Goal: Task Accomplishment & Management: Use online tool/utility

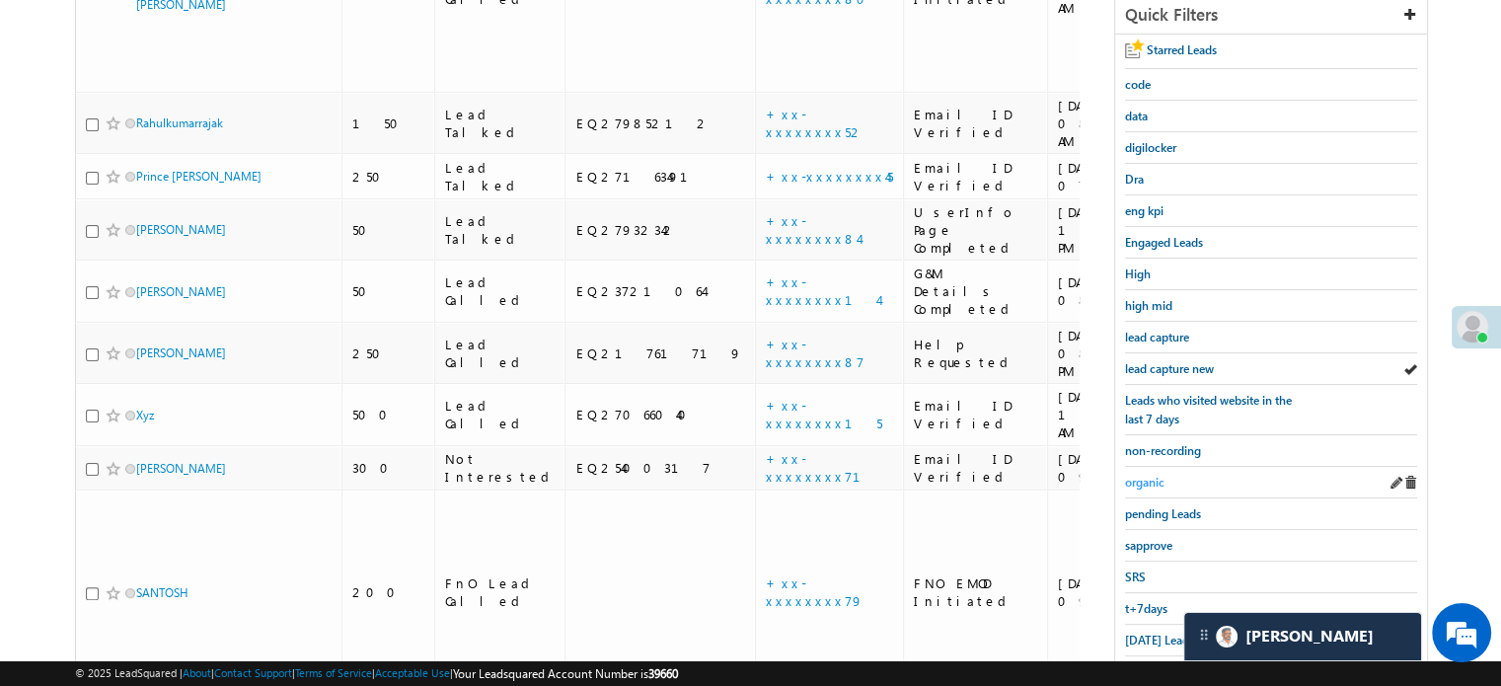
scroll to position [476, 0]
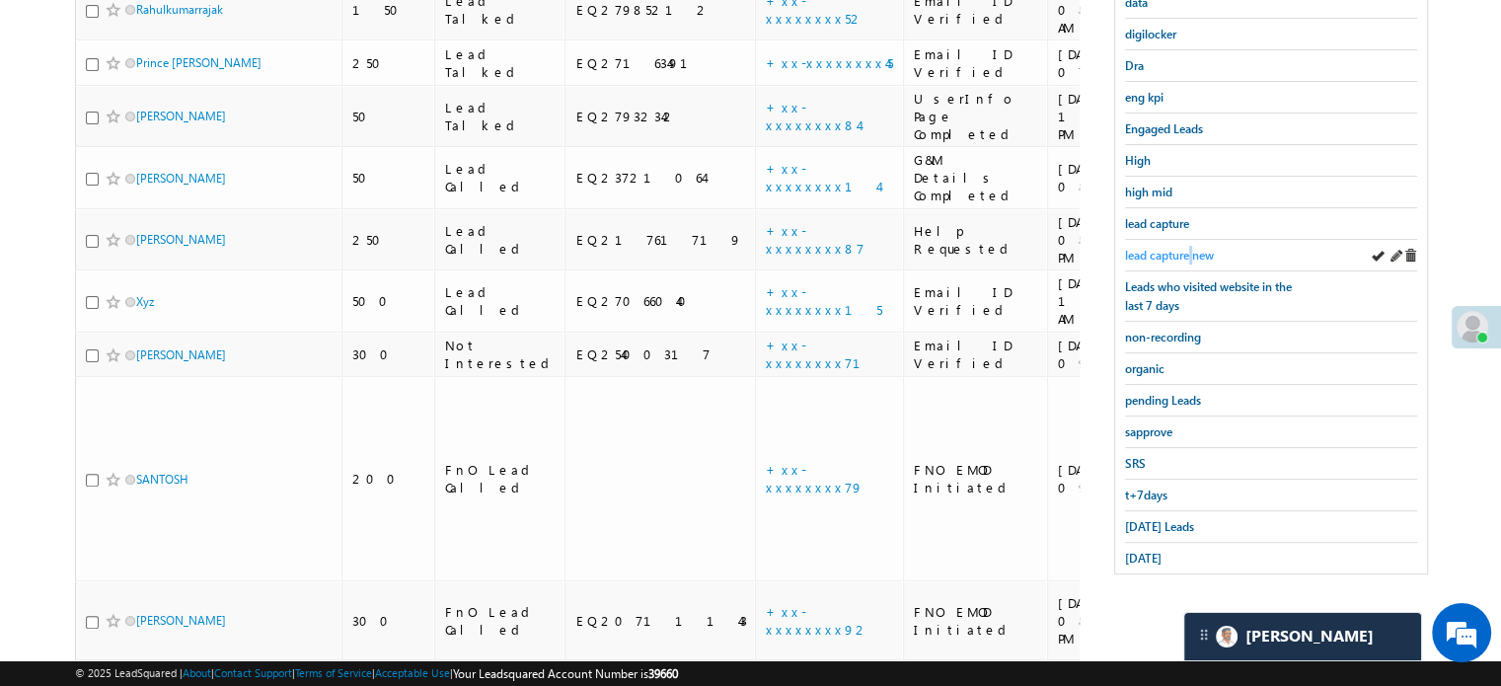
click at [1192, 248] on span "lead capture new" at bounding box center [1169, 255] width 89 height 15
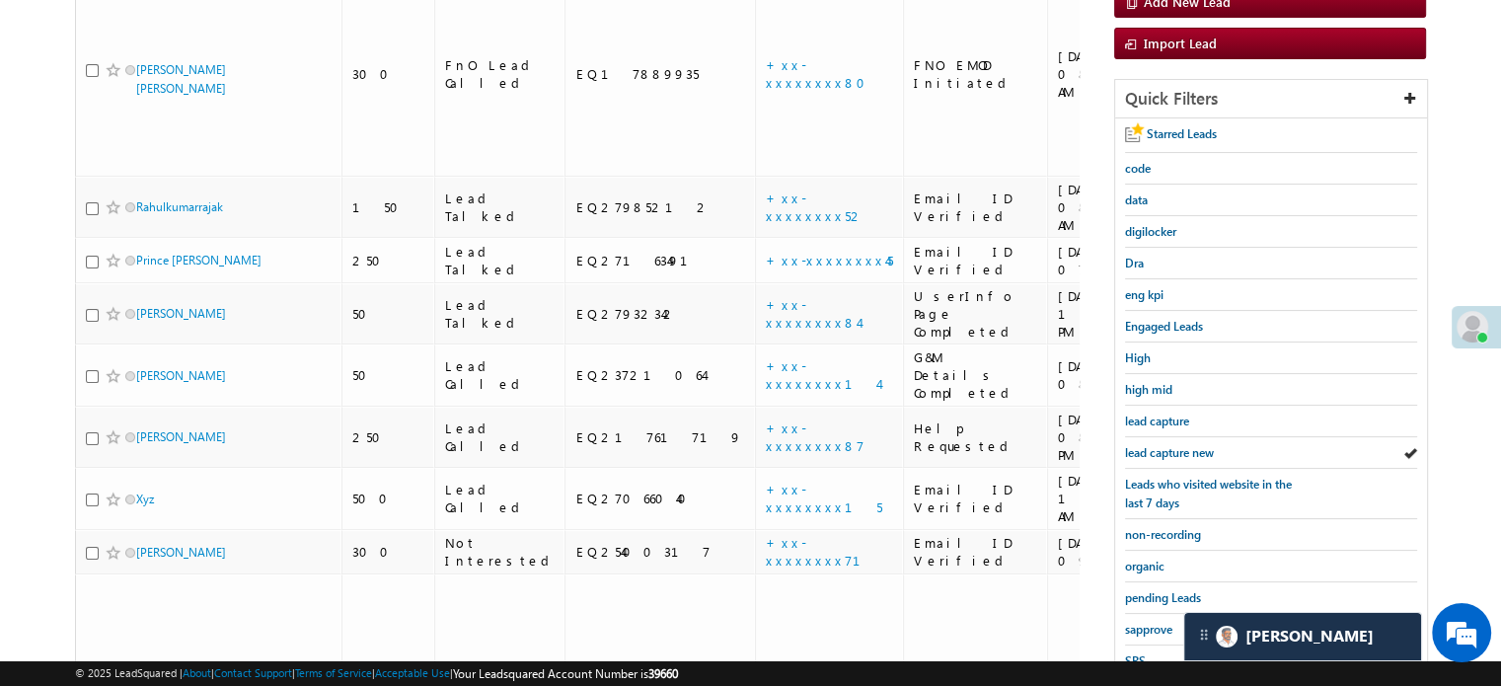
scroll to position [574, 0]
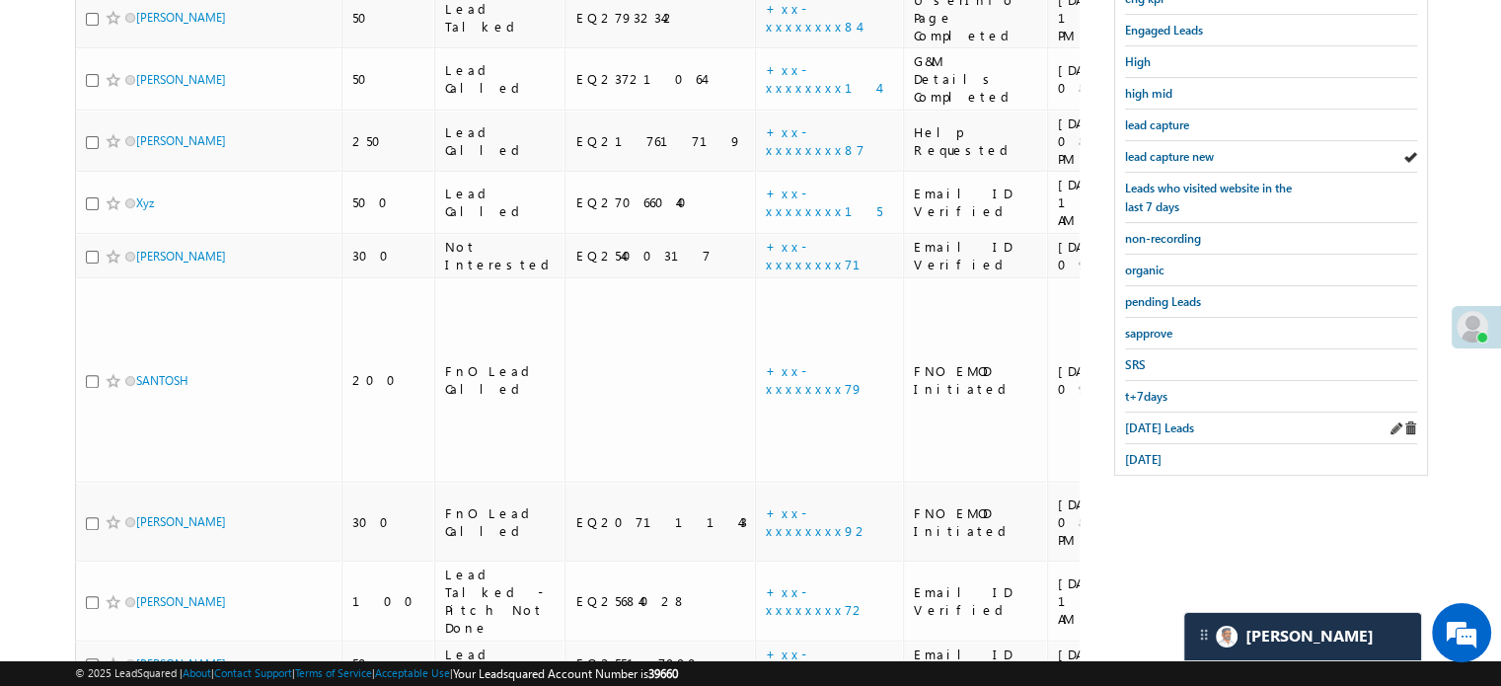
click at [1150, 428] on div "Today's Leads" at bounding box center [1271, 429] width 292 height 32
click at [1144, 420] on span "Today's Leads" at bounding box center [1159, 427] width 69 height 15
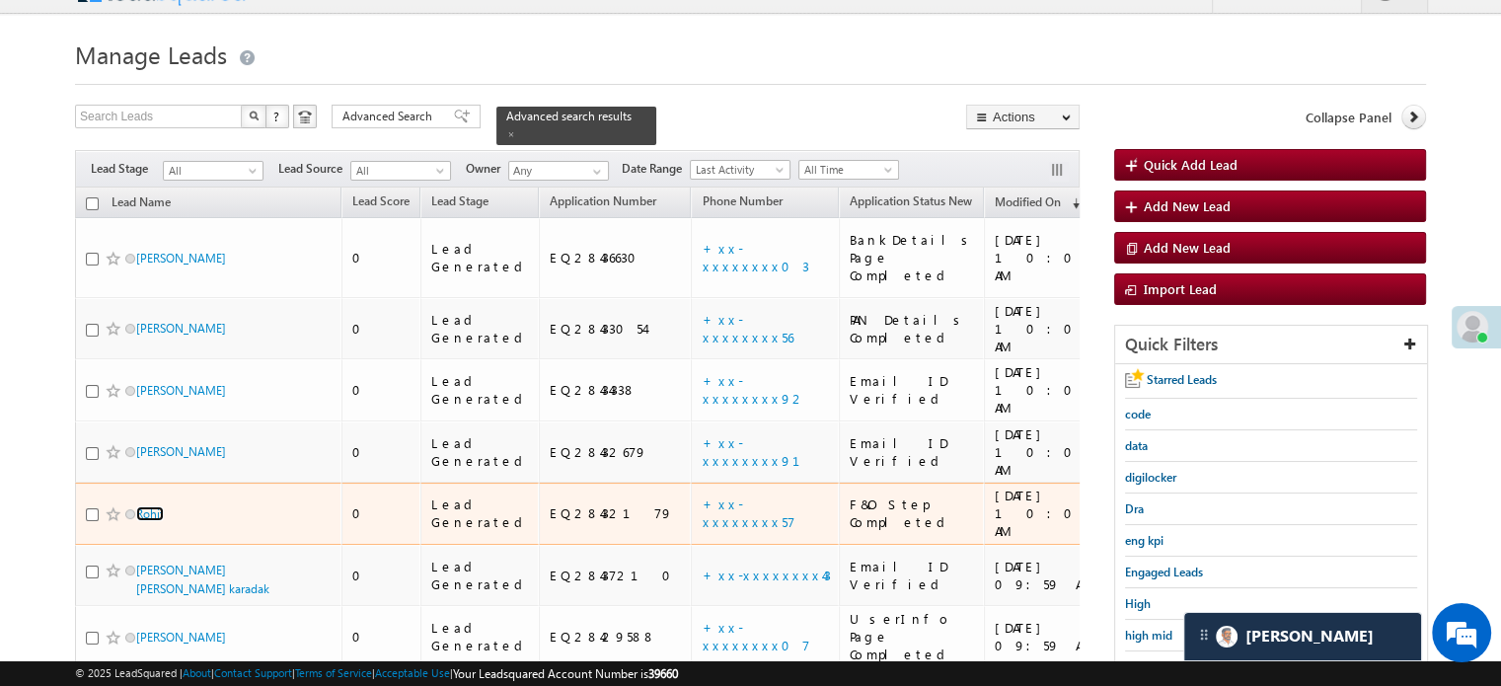
scroll to position [0, 0]
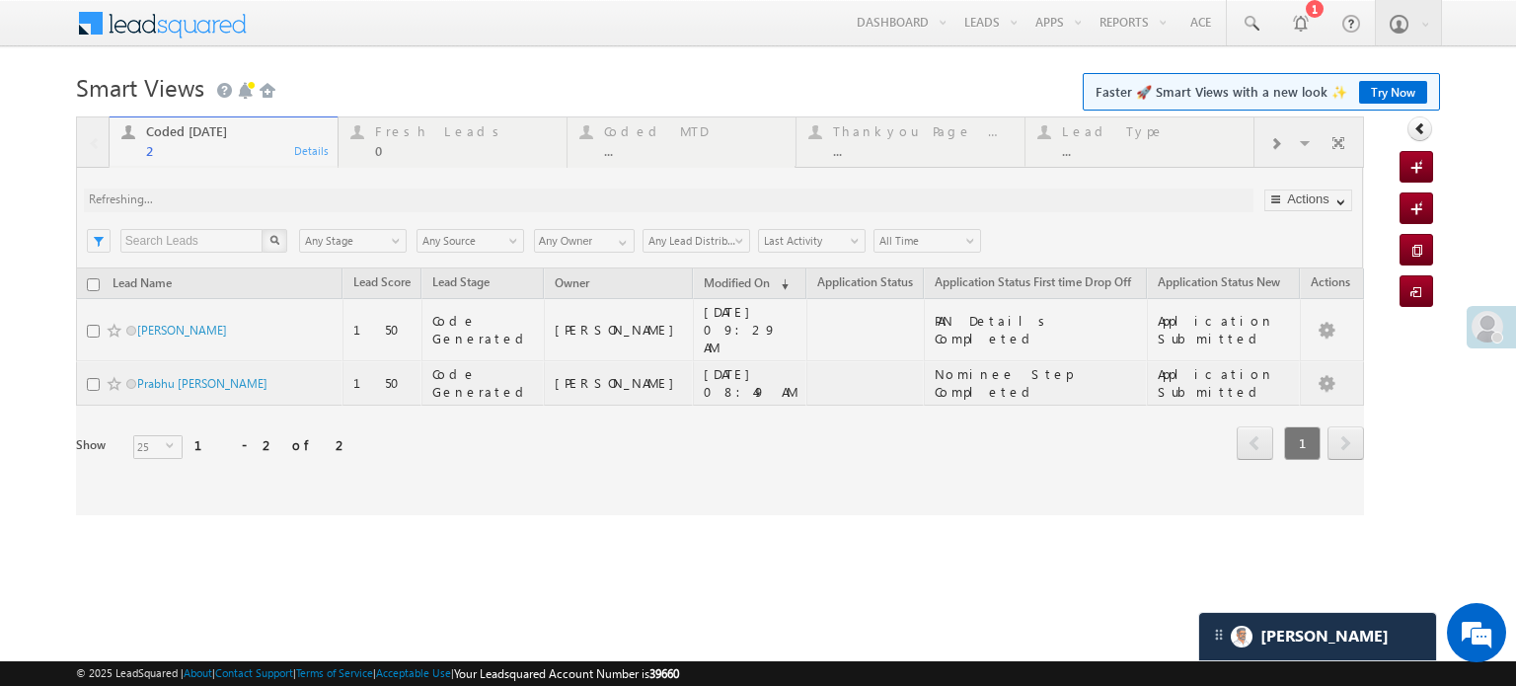
click at [267, 200] on div at bounding box center [720, 315] width 1288 height 399
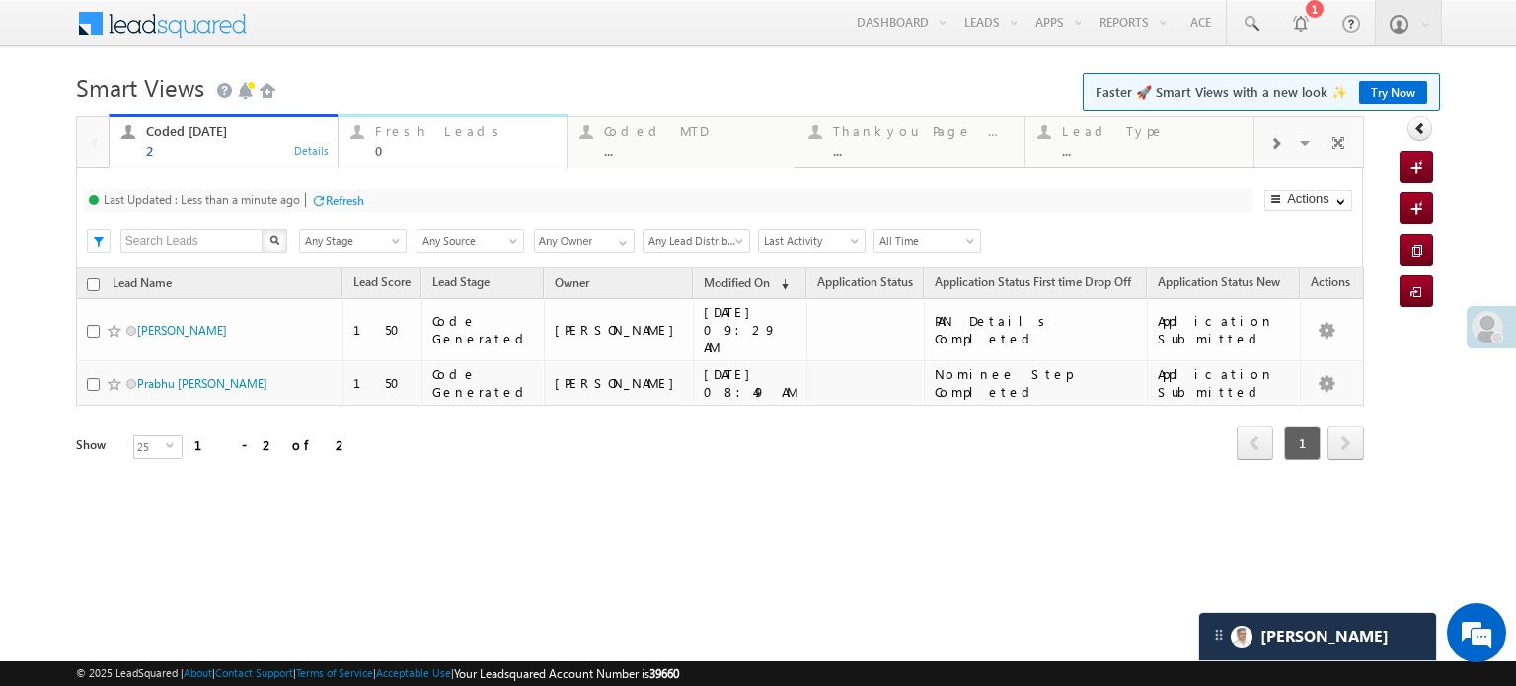
click at [429, 141] on div "Fresh Leads 0" at bounding box center [465, 138] width 180 height 38
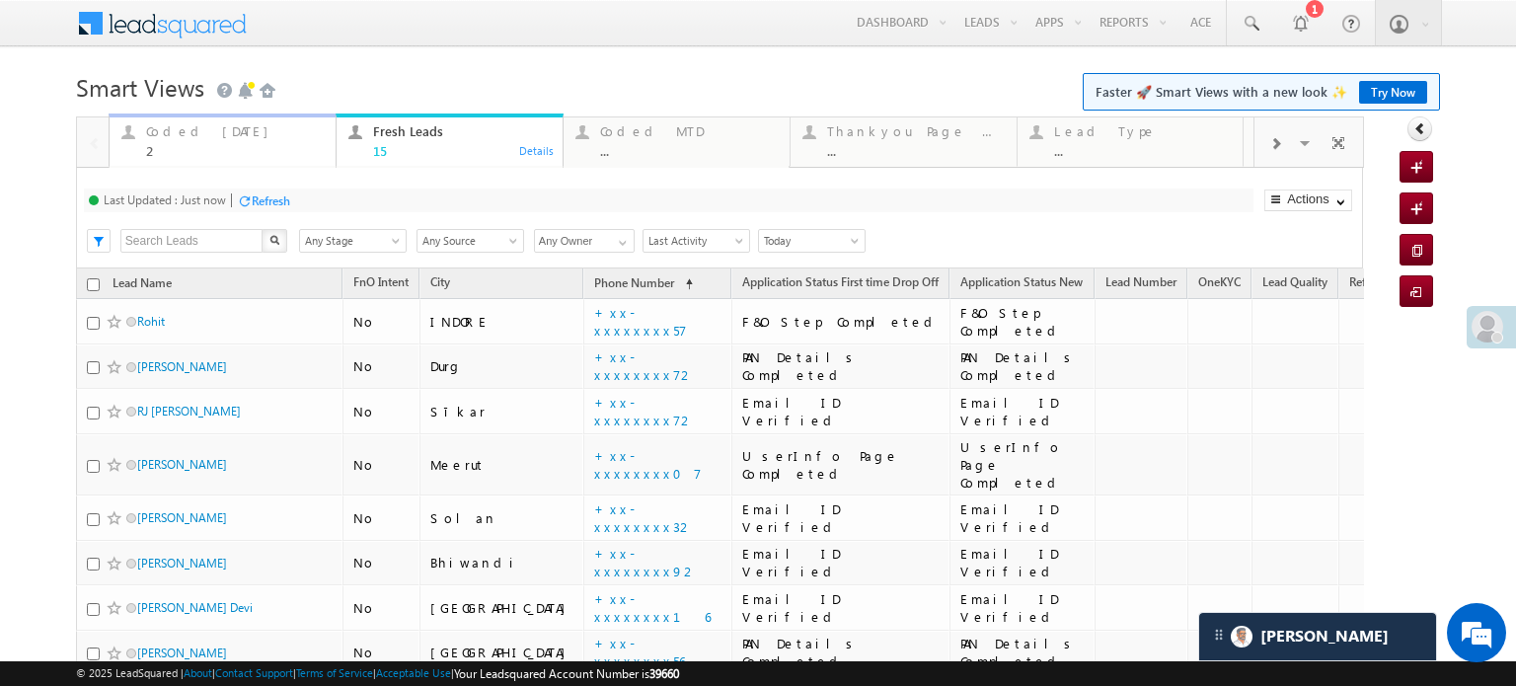
drag, startPoint x: 207, startPoint y: 141, endPoint x: 248, endPoint y: 188, distance: 61.6
click at [207, 141] on div "Coded Today 2" at bounding box center [235, 138] width 178 height 38
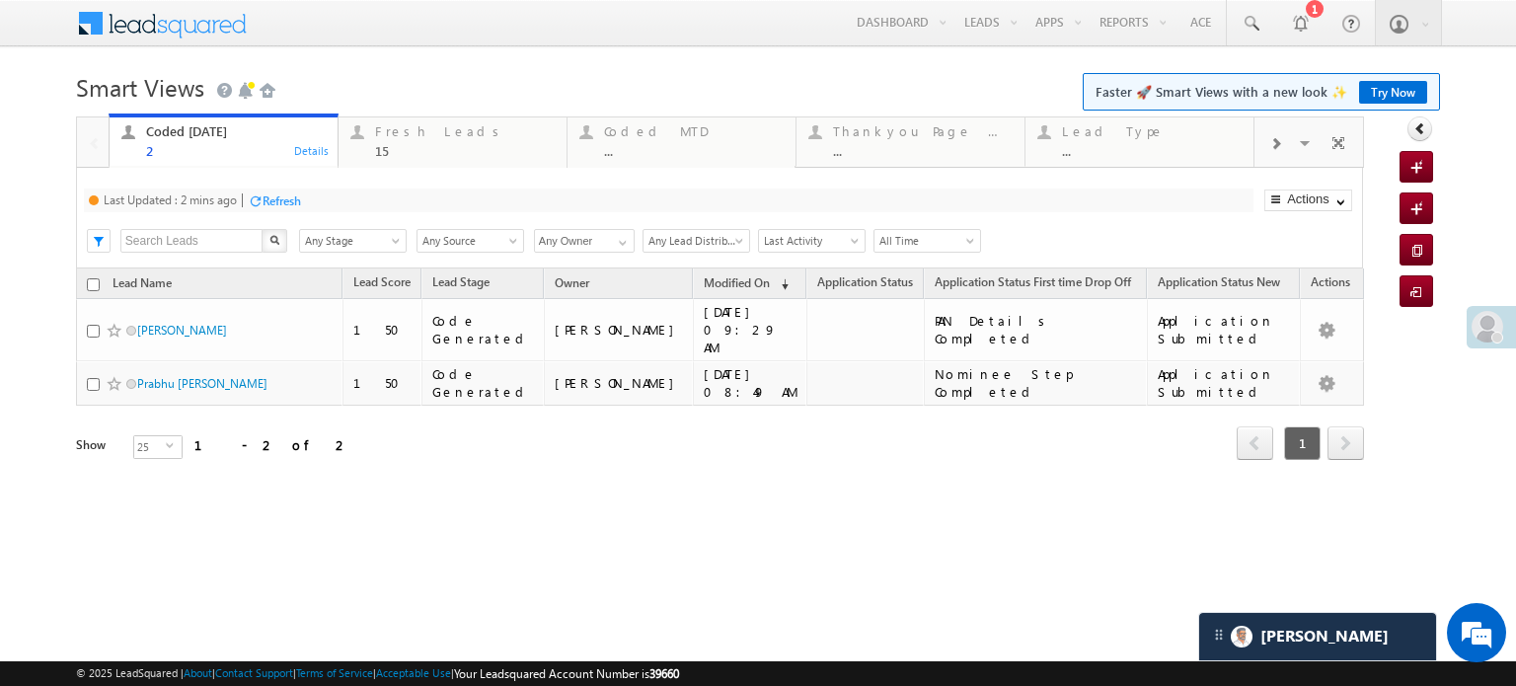
click at [269, 205] on div "Refresh" at bounding box center [282, 200] width 38 height 15
click at [422, 134] on div "Fresh Leads" at bounding box center [465, 131] width 180 height 16
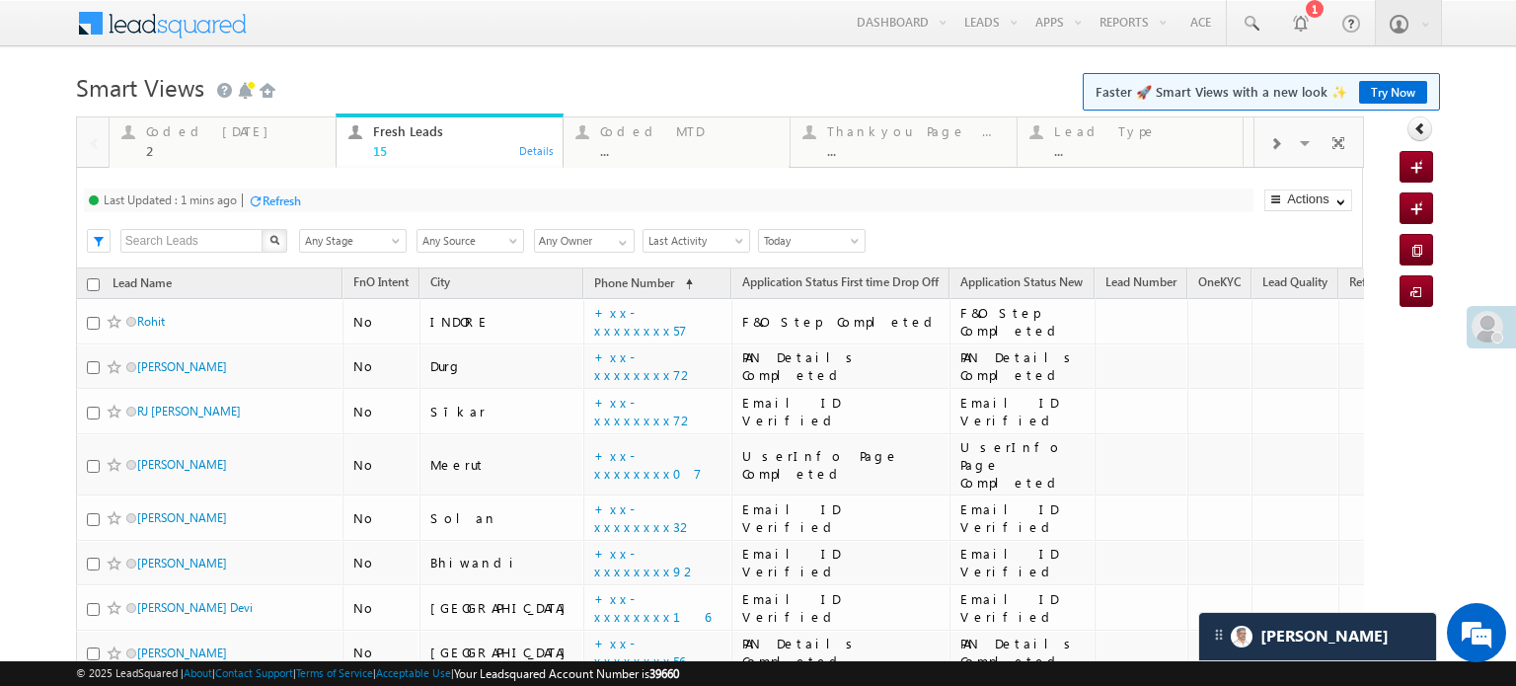
click at [296, 204] on div "Refresh" at bounding box center [282, 200] width 38 height 15
click at [338, 200] on div "Refresh" at bounding box center [345, 200] width 38 height 15
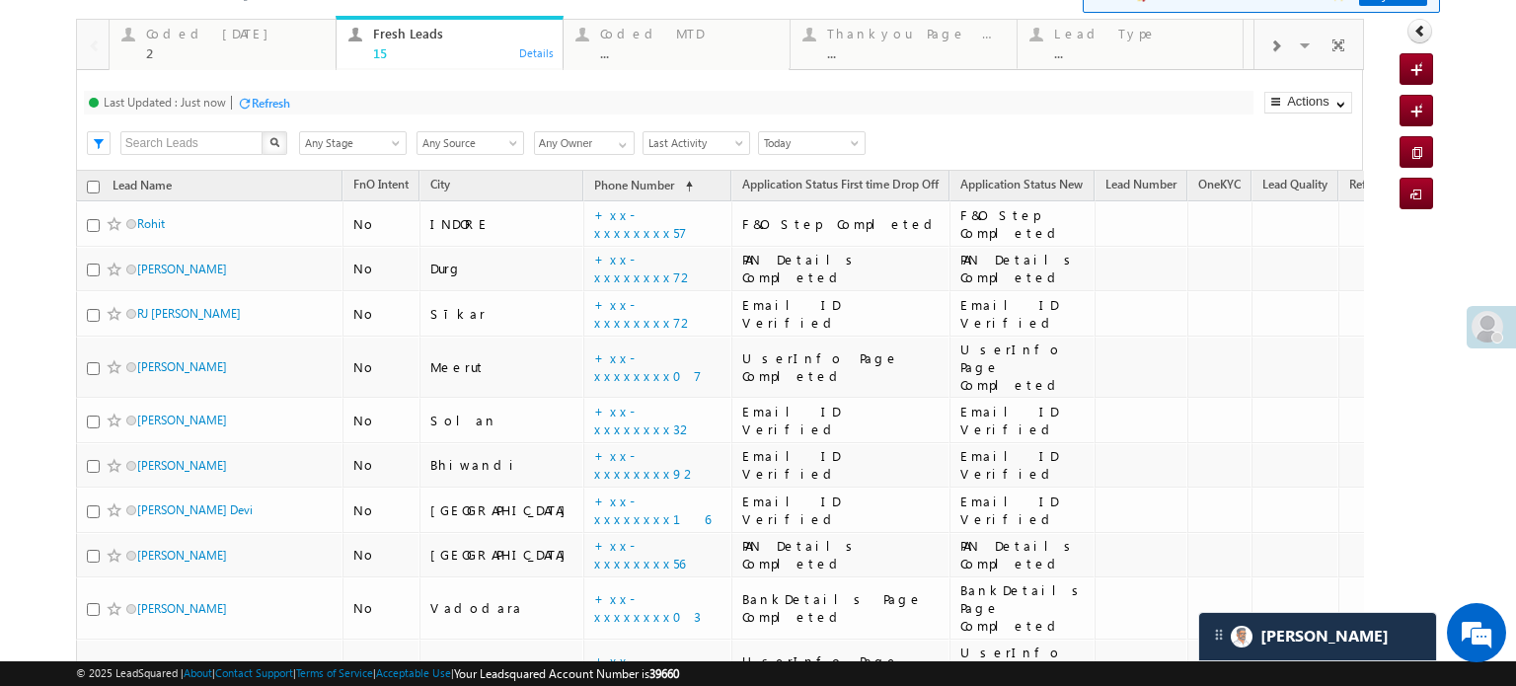
scroll to position [67, 0]
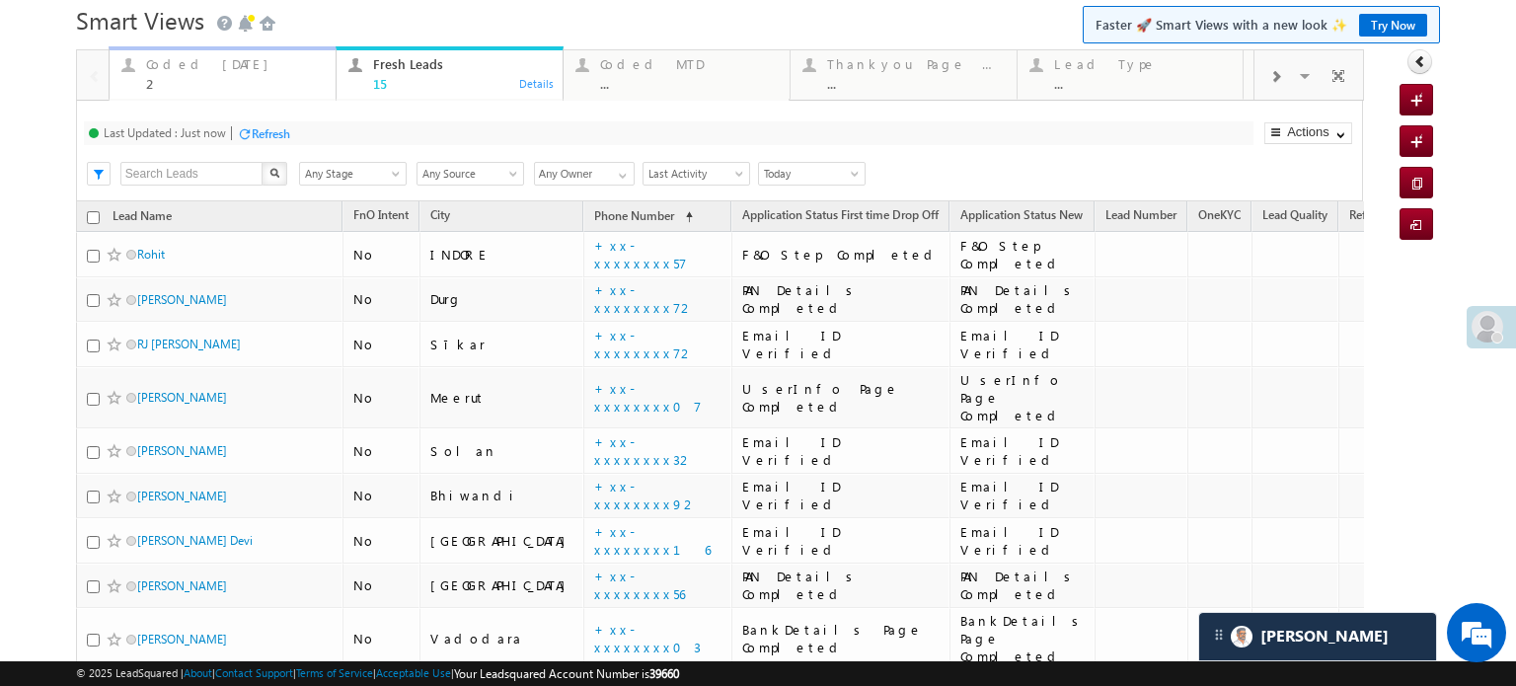
click at [183, 70] on div "Coded Today" at bounding box center [235, 64] width 178 height 16
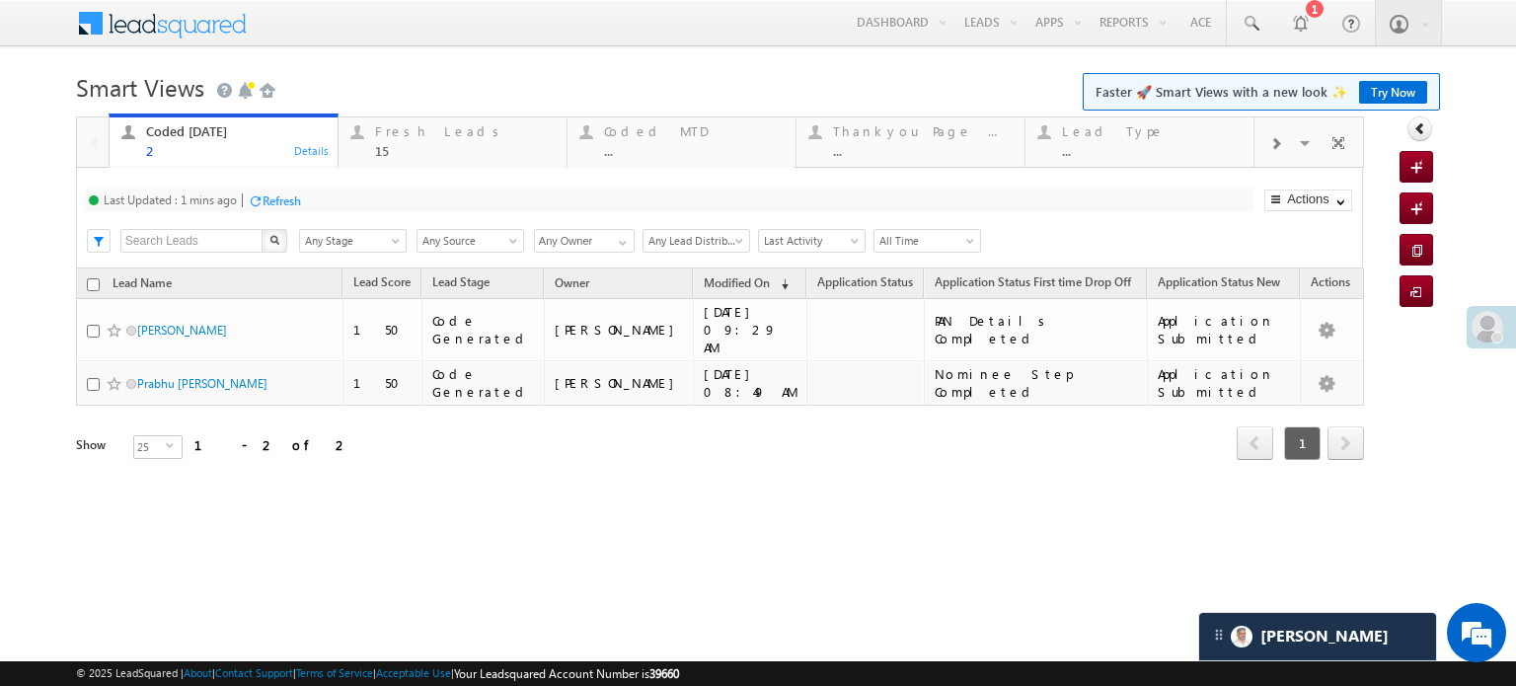
click at [288, 194] on div "Refresh" at bounding box center [282, 200] width 38 height 15
click at [391, 137] on div "Fresh Leads" at bounding box center [465, 131] width 180 height 16
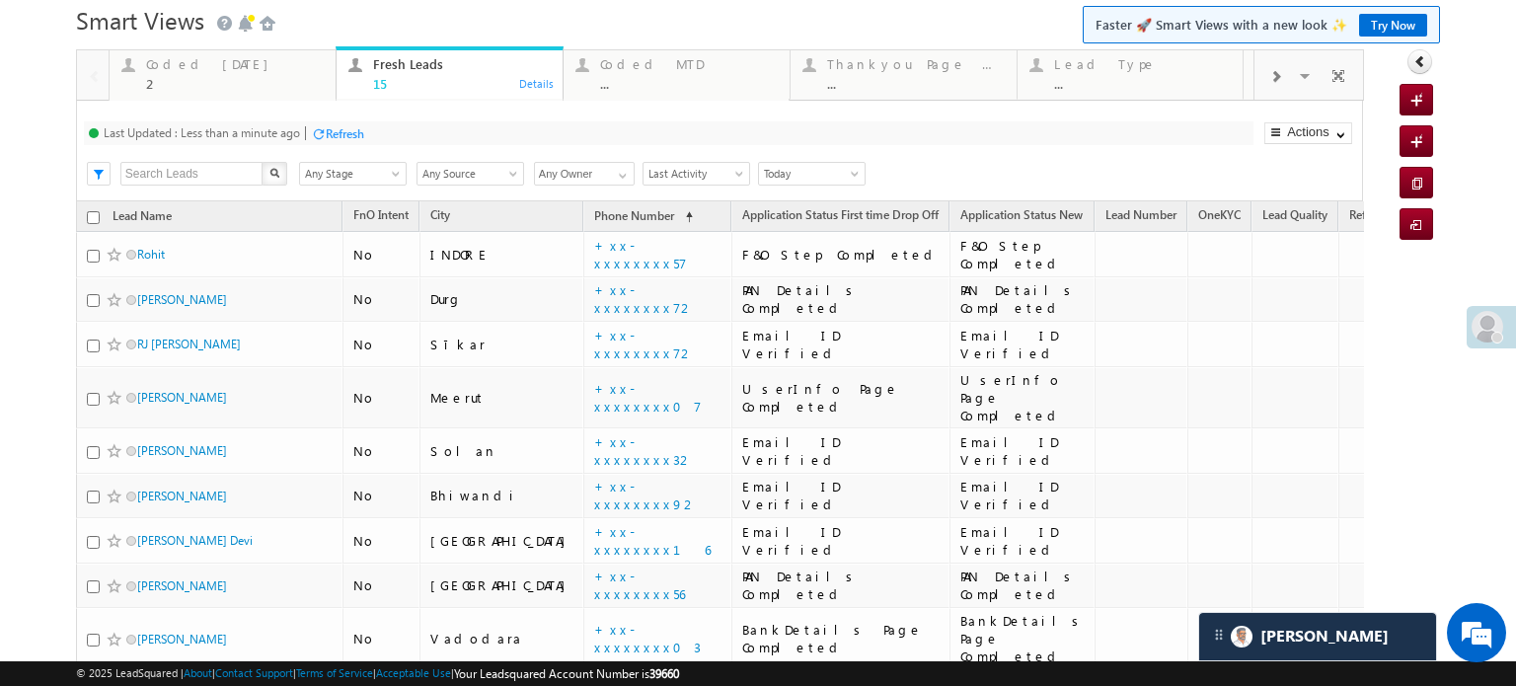
click at [351, 126] on div "Refresh" at bounding box center [345, 133] width 38 height 15
click at [188, 66] on div "Coded Today" at bounding box center [235, 64] width 178 height 16
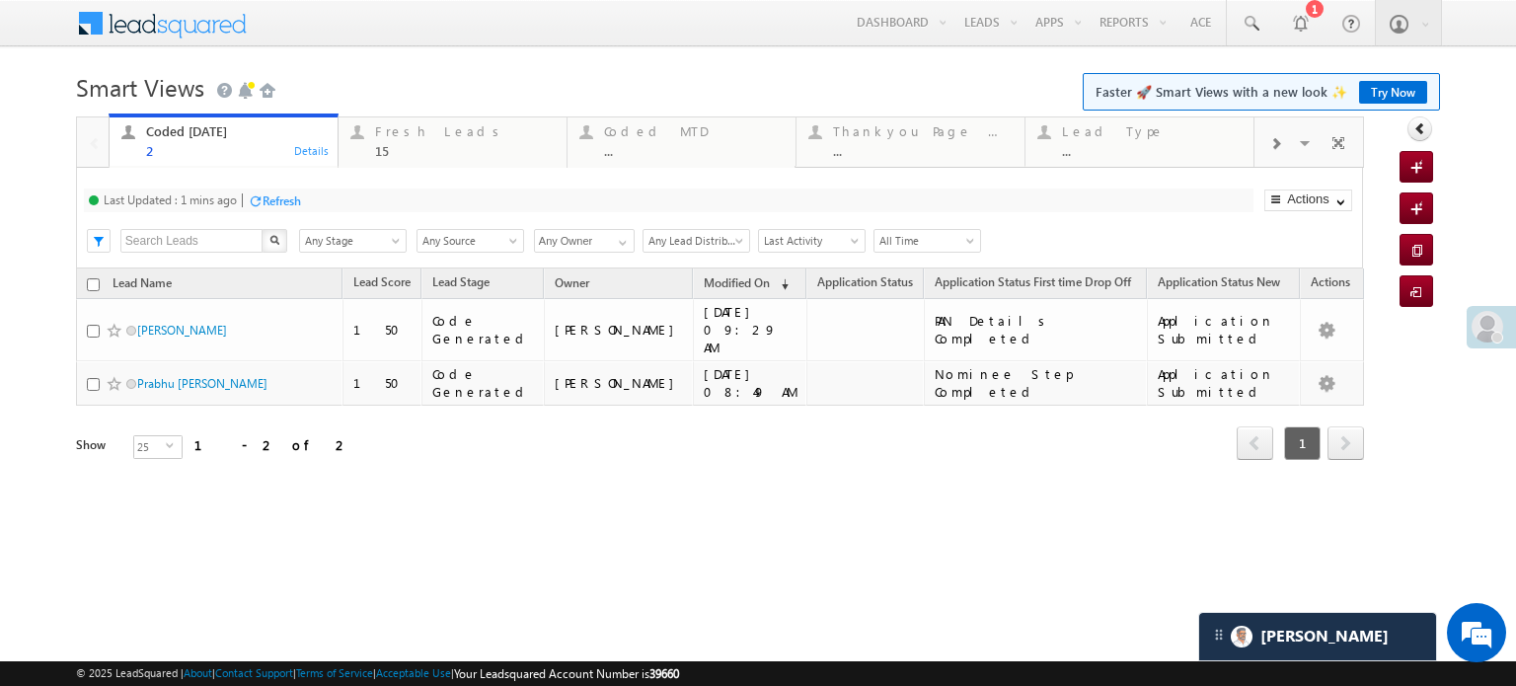
click at [276, 196] on div "Refresh" at bounding box center [282, 200] width 38 height 15
click at [430, 134] on div "Fresh Leads" at bounding box center [465, 131] width 180 height 16
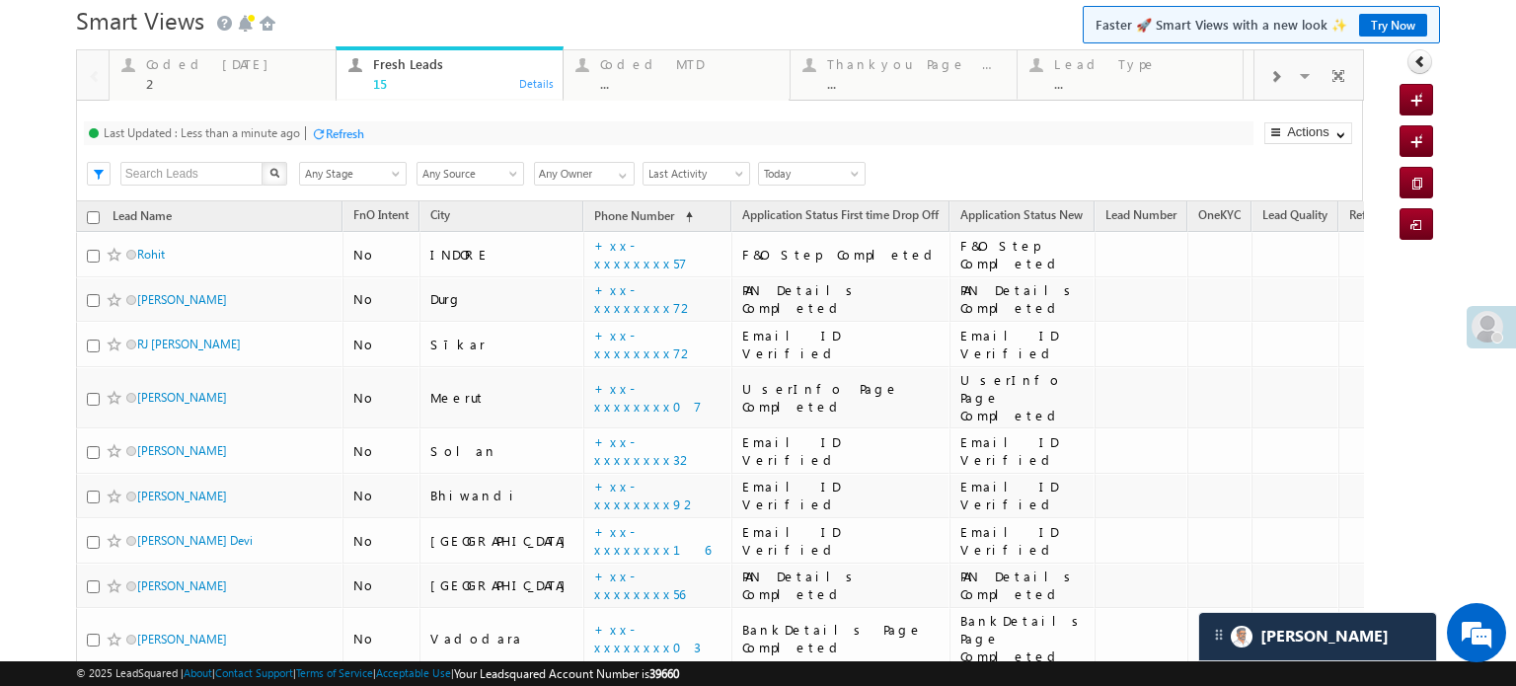
click at [331, 129] on div "Refresh" at bounding box center [345, 133] width 38 height 15
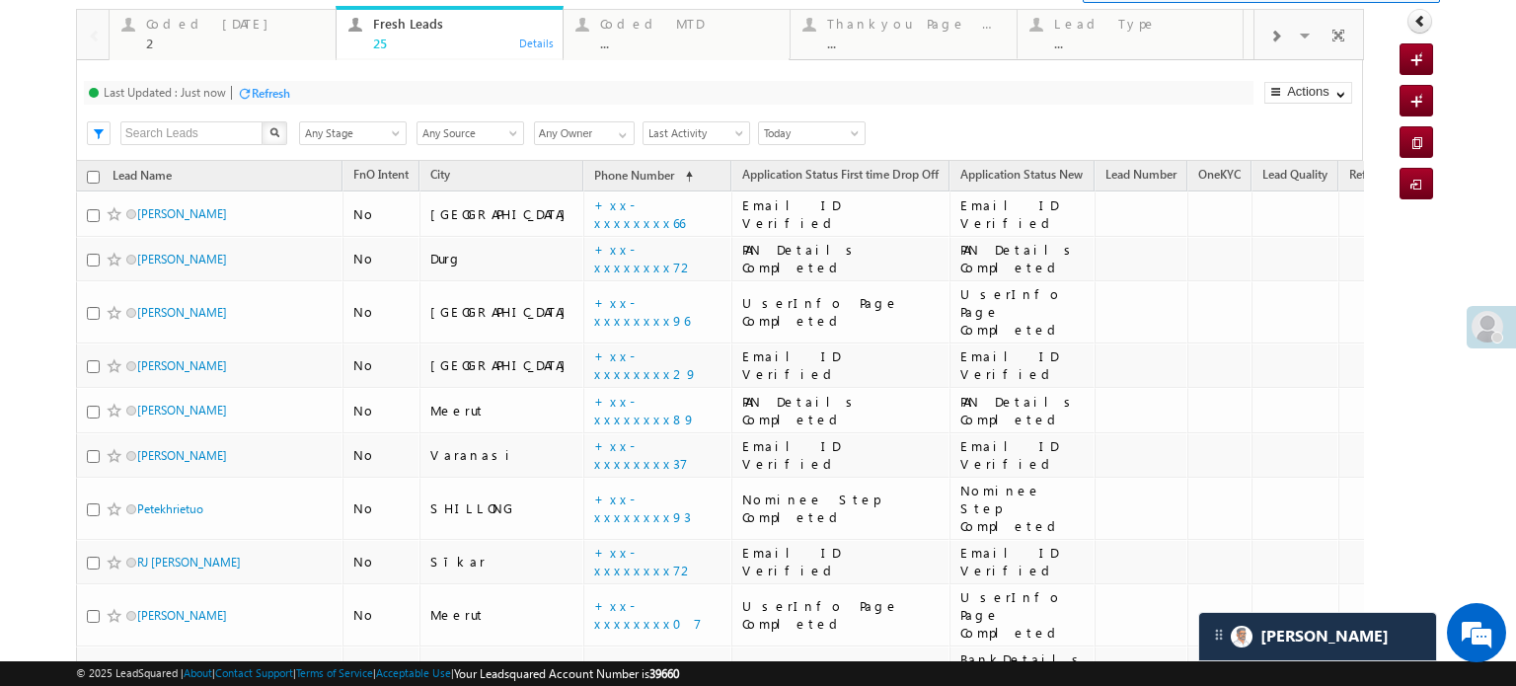
scroll to position [0, 0]
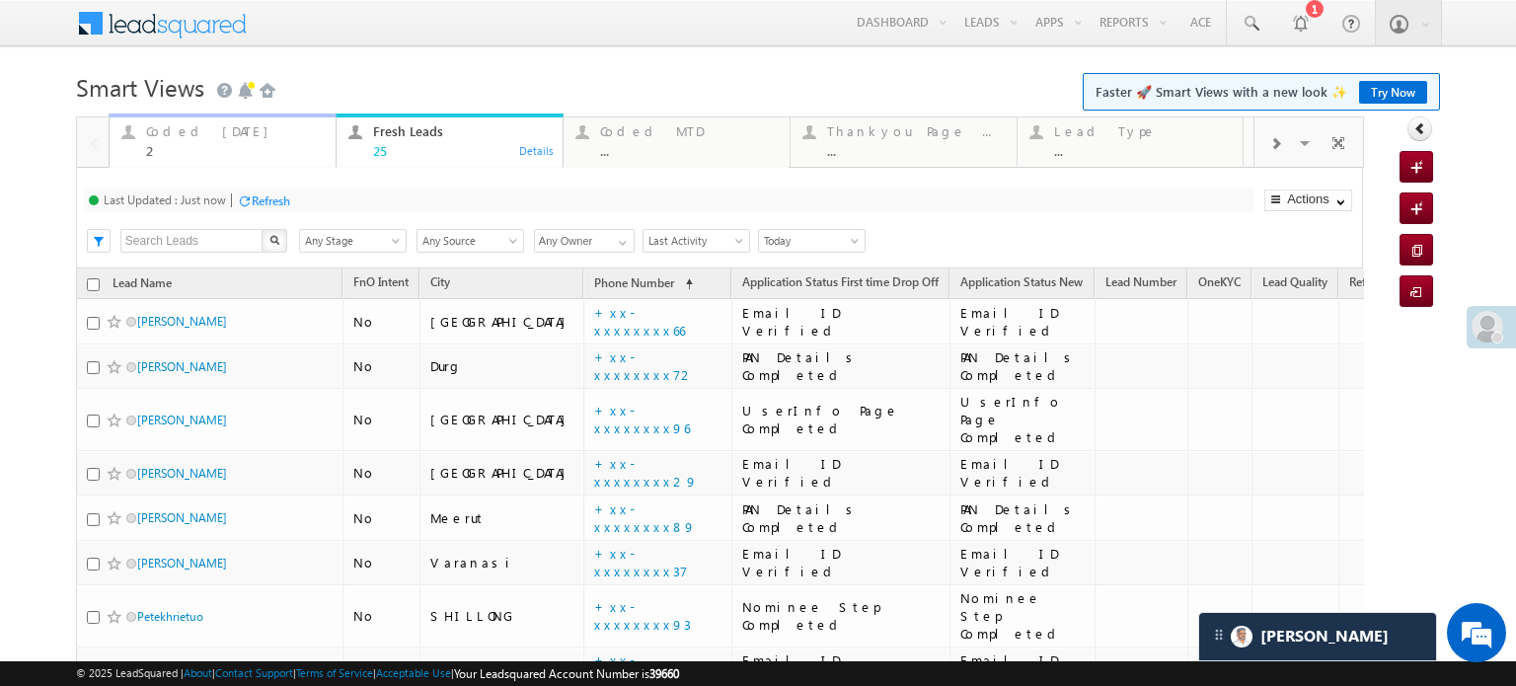
click at [174, 133] on div "Coded Today" at bounding box center [235, 131] width 178 height 16
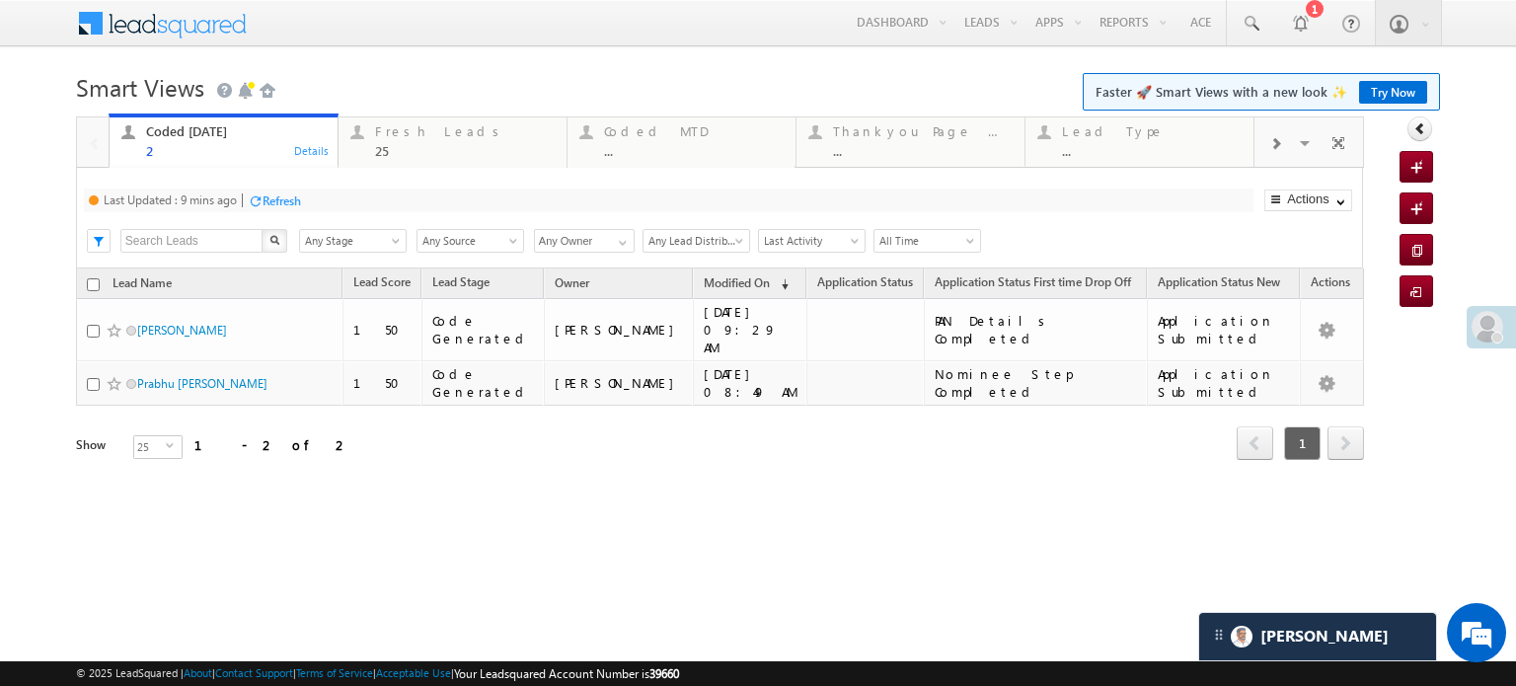
click at [278, 196] on div "Refresh" at bounding box center [282, 200] width 38 height 15
drag, startPoint x: 318, startPoint y: 188, endPoint x: 385, endPoint y: 138, distance: 83.9
click at [385, 138] on div "Fresh Leads" at bounding box center [465, 131] width 180 height 16
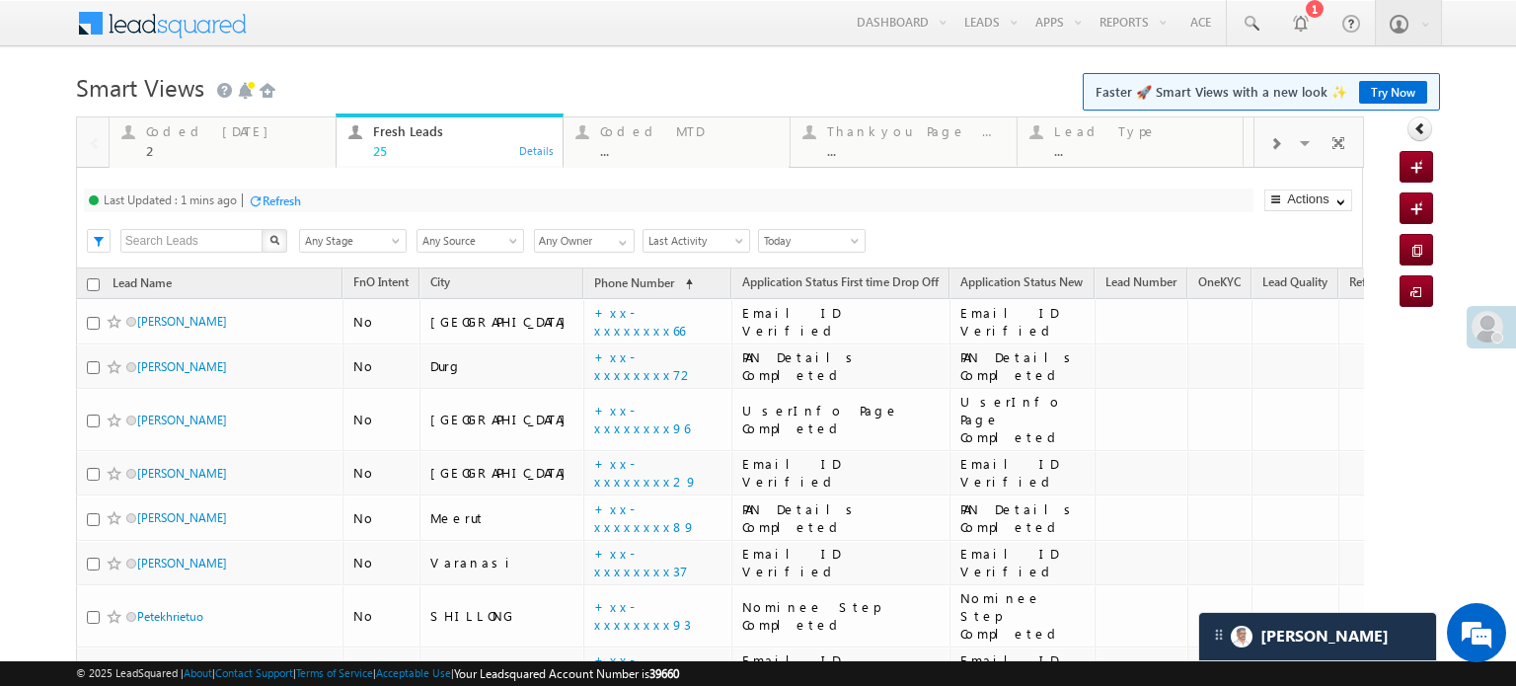
click at [285, 196] on div "Refresh" at bounding box center [282, 200] width 38 height 15
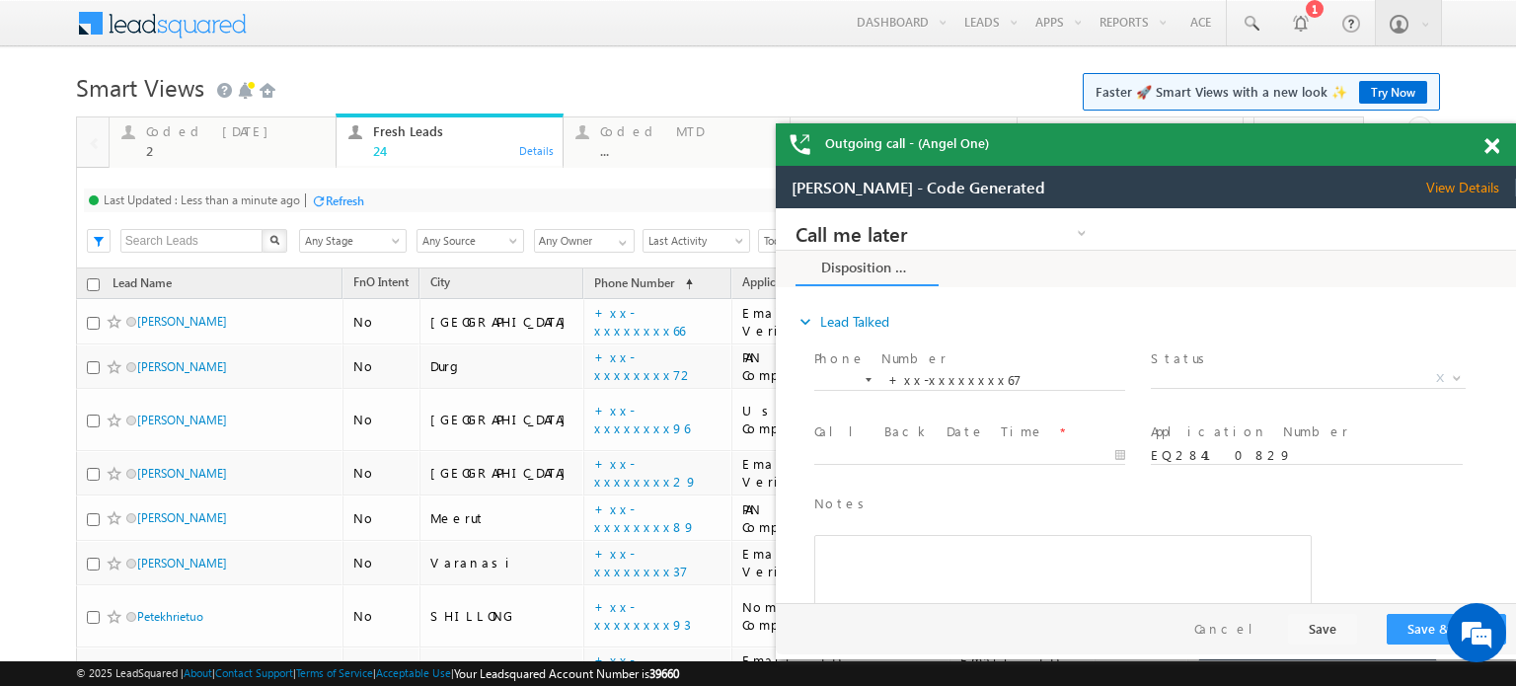
click at [1492, 148] on span at bounding box center [1491, 146] width 15 height 17
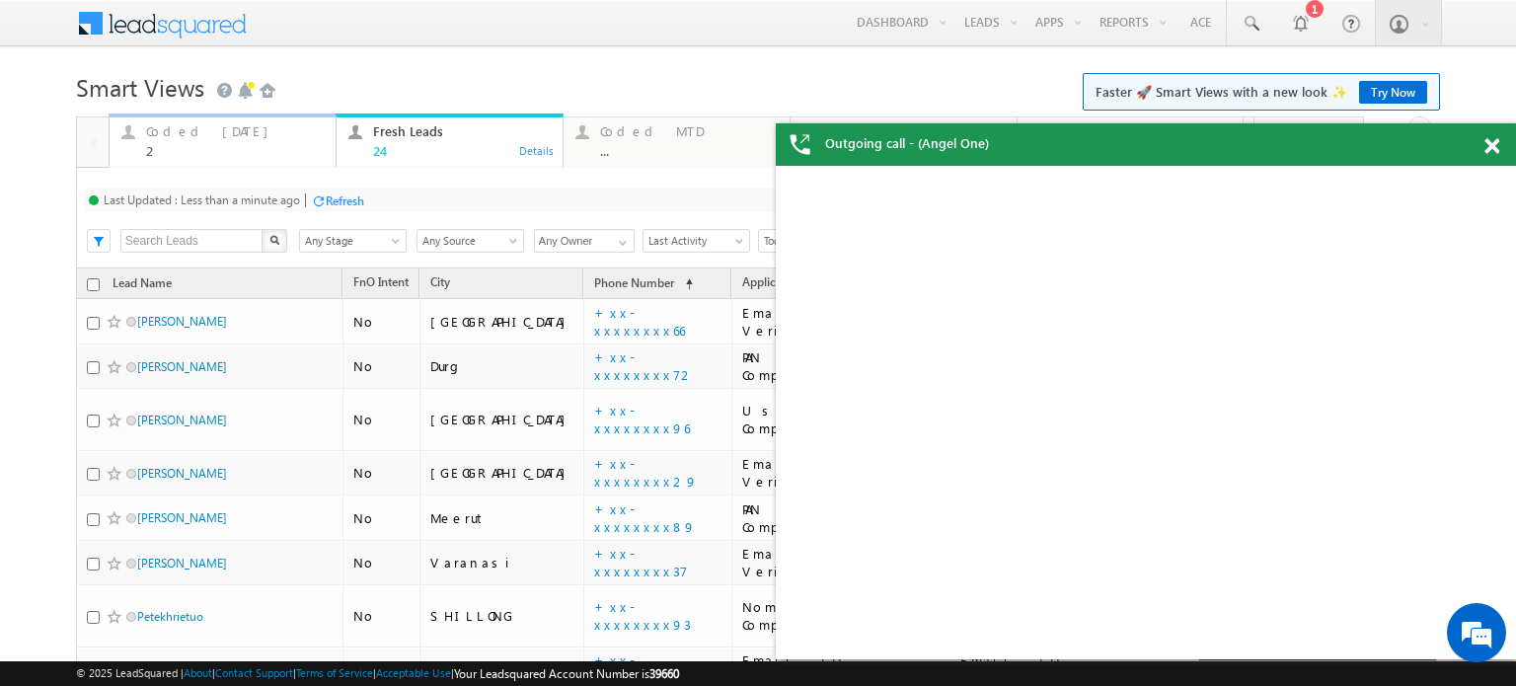
drag, startPoint x: 248, startPoint y: 144, endPoint x: 268, endPoint y: 172, distance: 34.5
click at [248, 144] on div "2" at bounding box center [235, 150] width 178 height 15
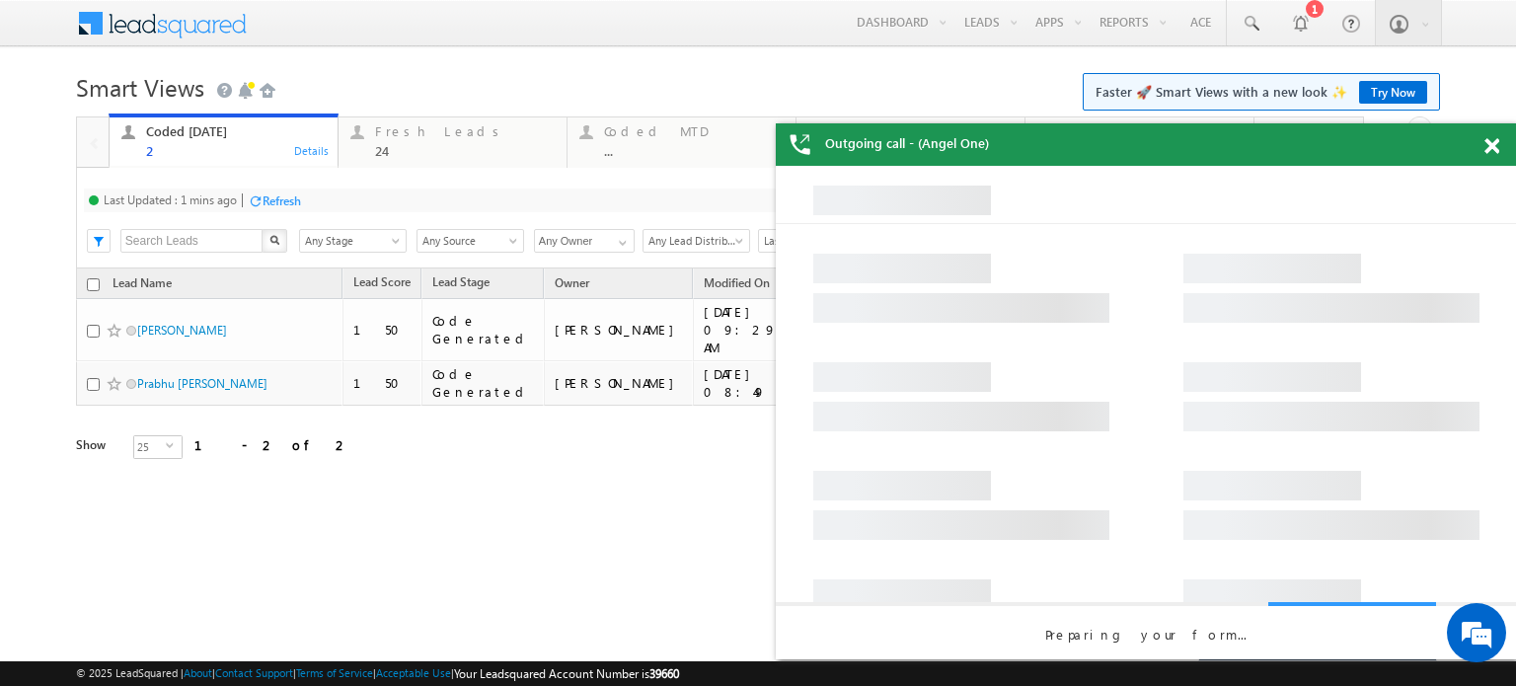
click at [286, 193] on div "Refresh" at bounding box center [282, 200] width 38 height 15
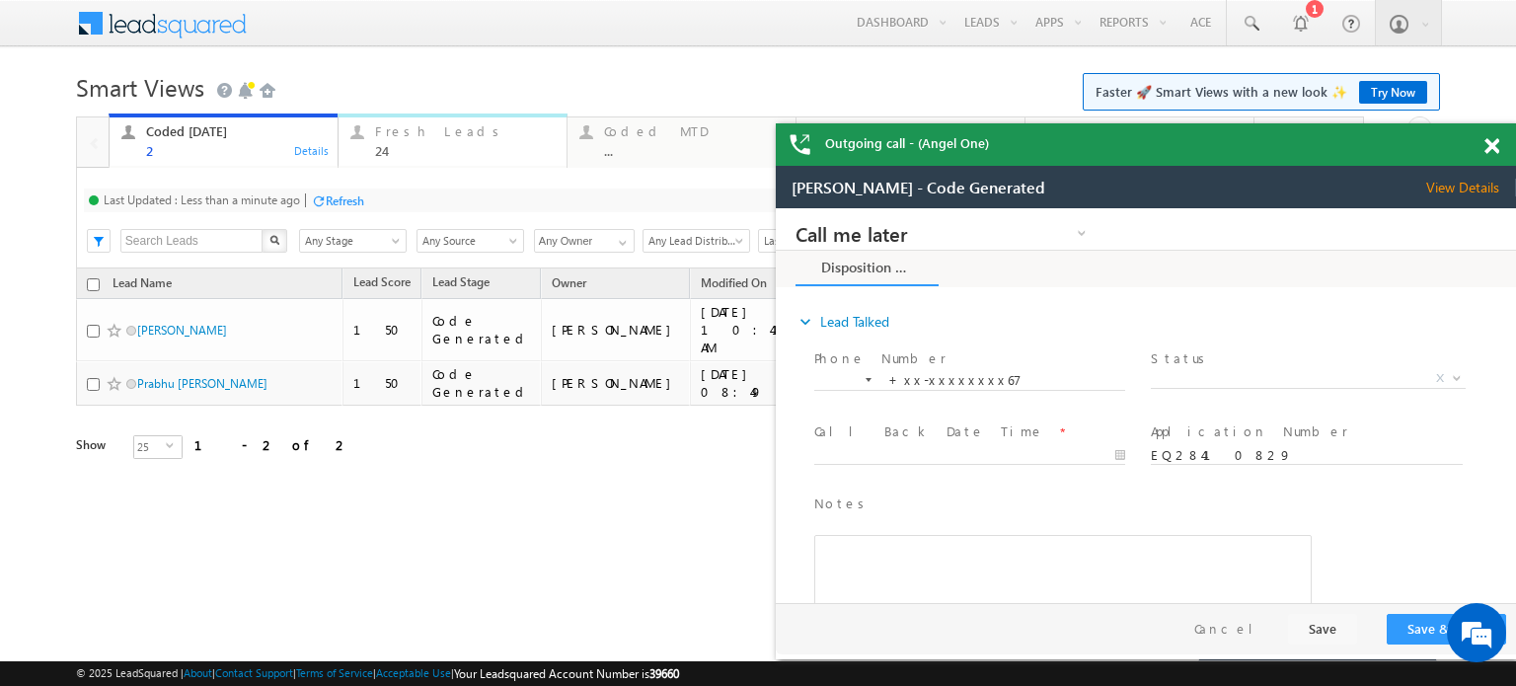
click at [418, 133] on div "Fresh Leads" at bounding box center [465, 131] width 180 height 16
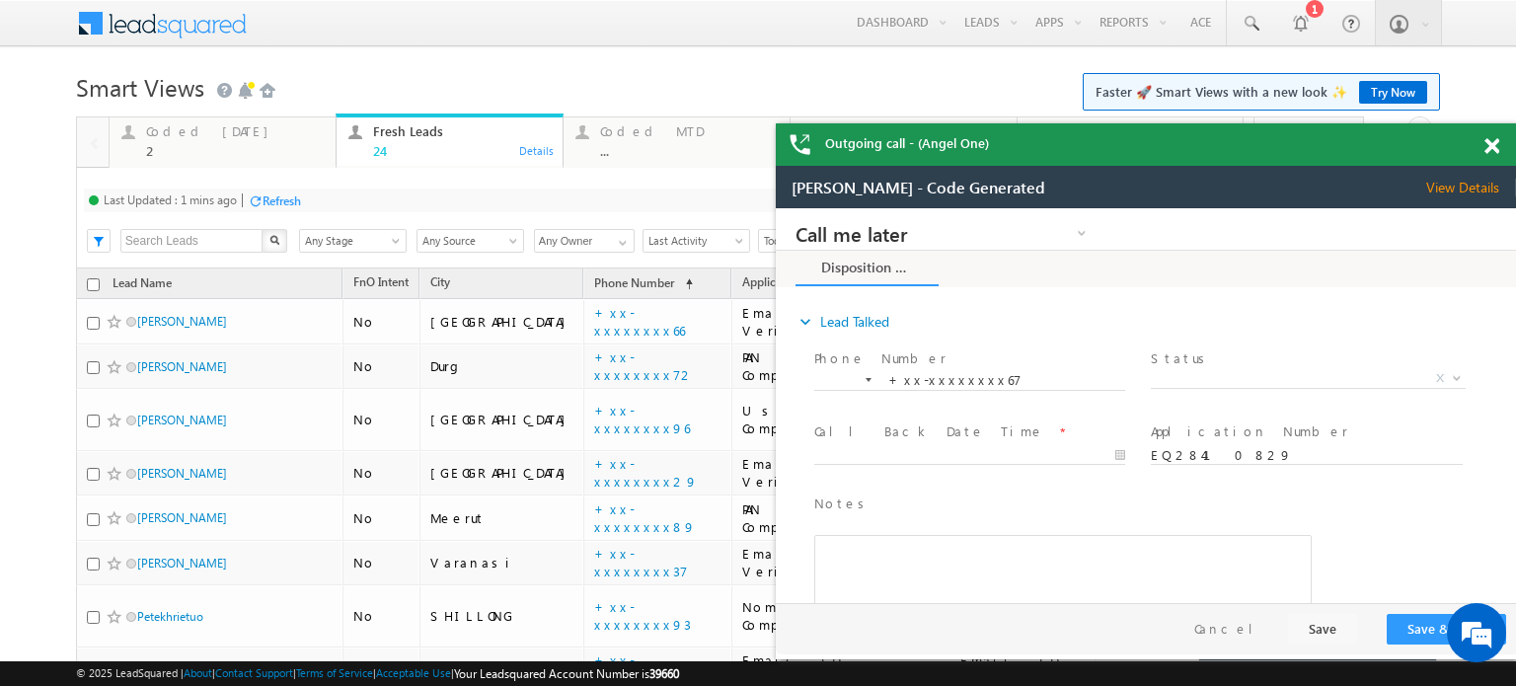
drag, startPoint x: 287, startPoint y: 202, endPoint x: 335, endPoint y: 200, distance: 47.4
click at [287, 202] on div "Refresh" at bounding box center [282, 200] width 38 height 15
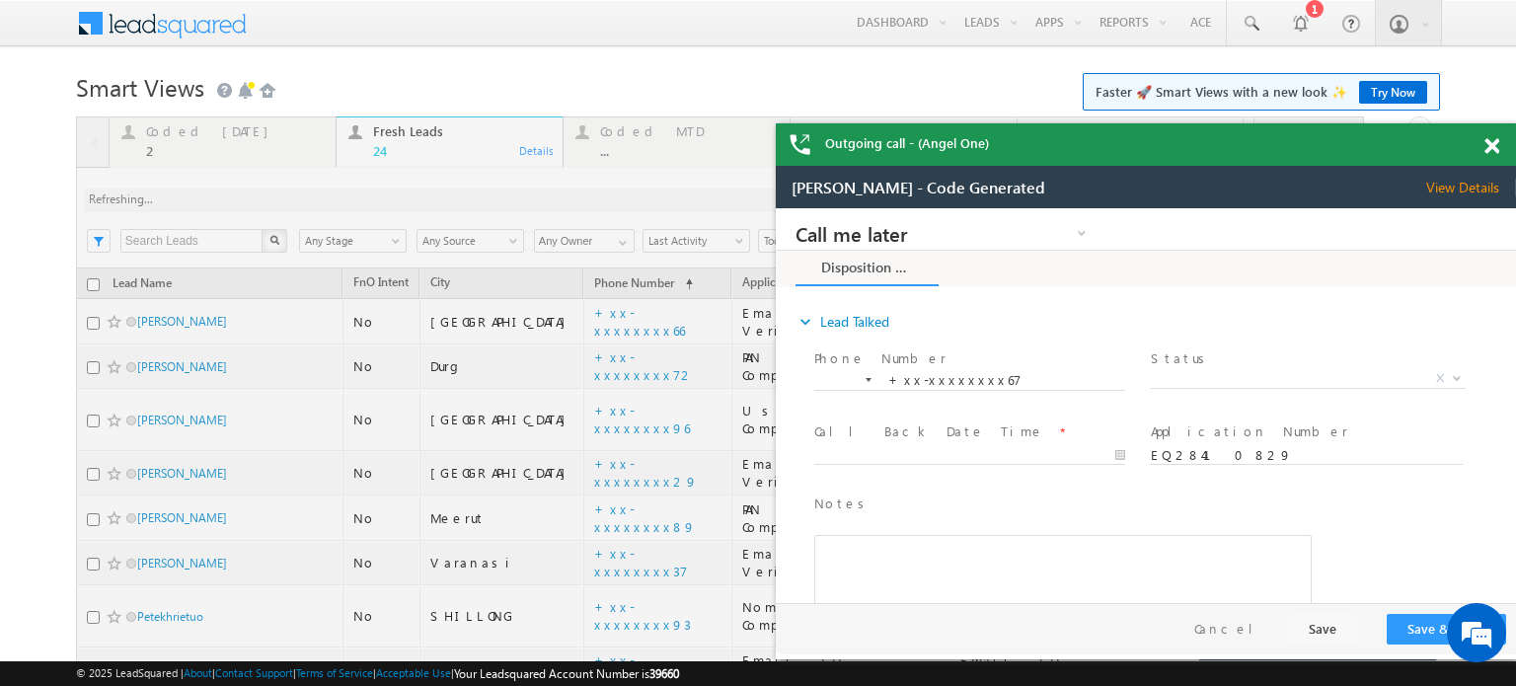
click at [1485, 149] on span at bounding box center [1491, 146] width 15 height 17
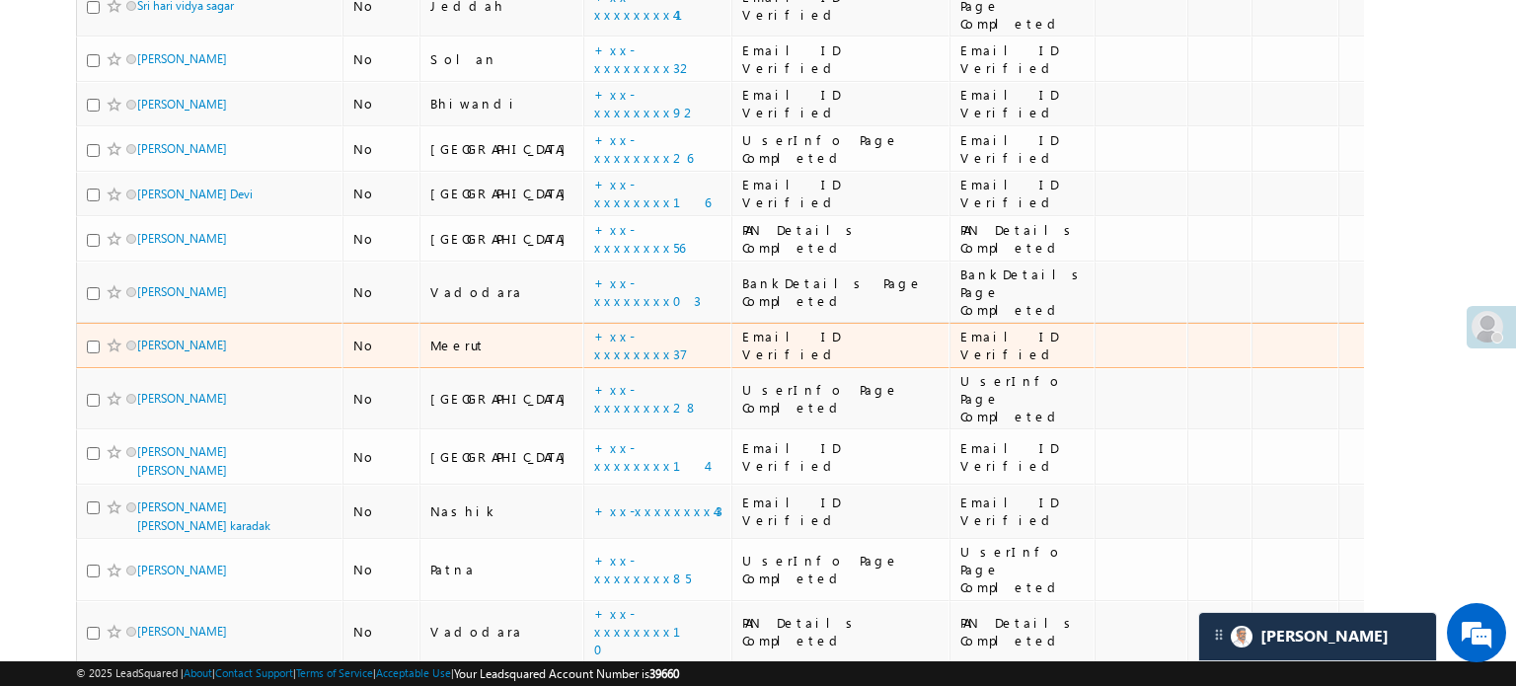
scroll to position [789, 0]
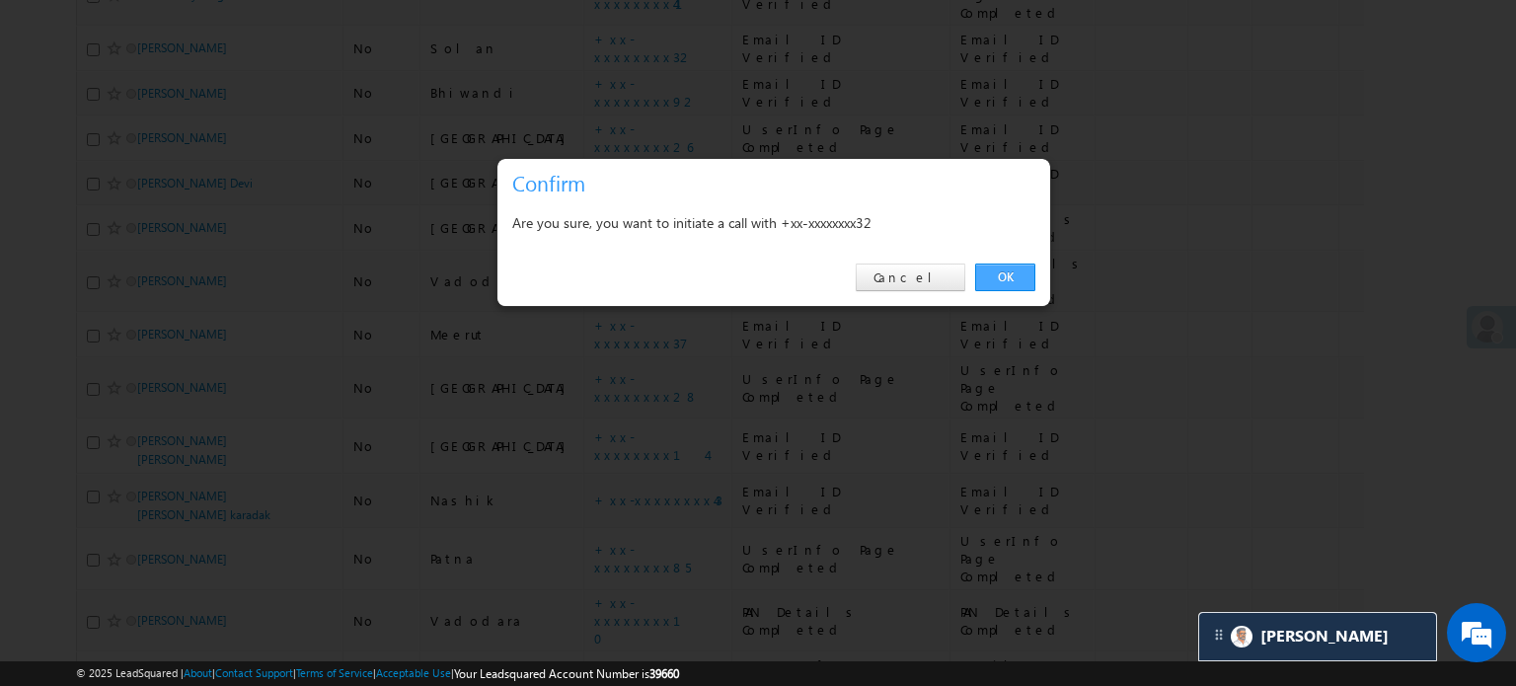
click at [987, 283] on link "OK" at bounding box center [1005, 277] width 60 height 28
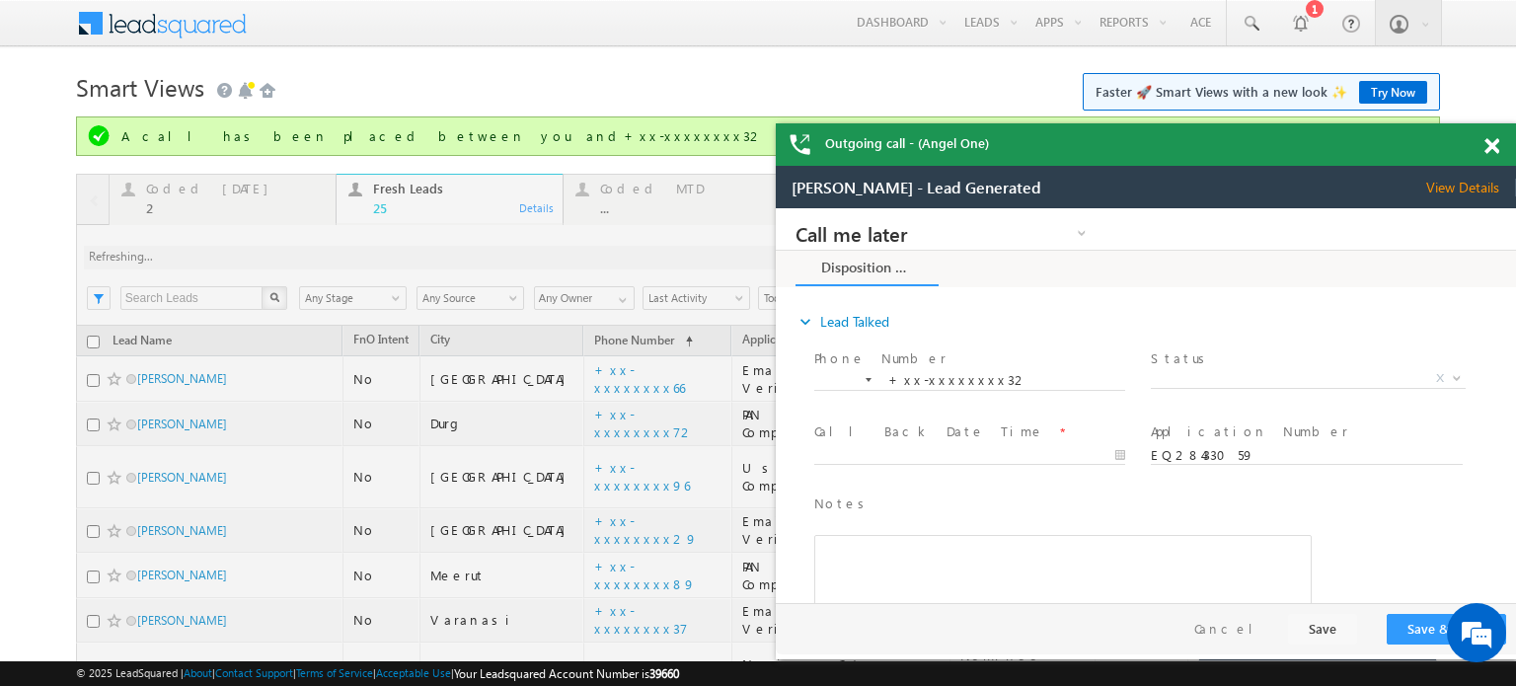
scroll to position [0, 0]
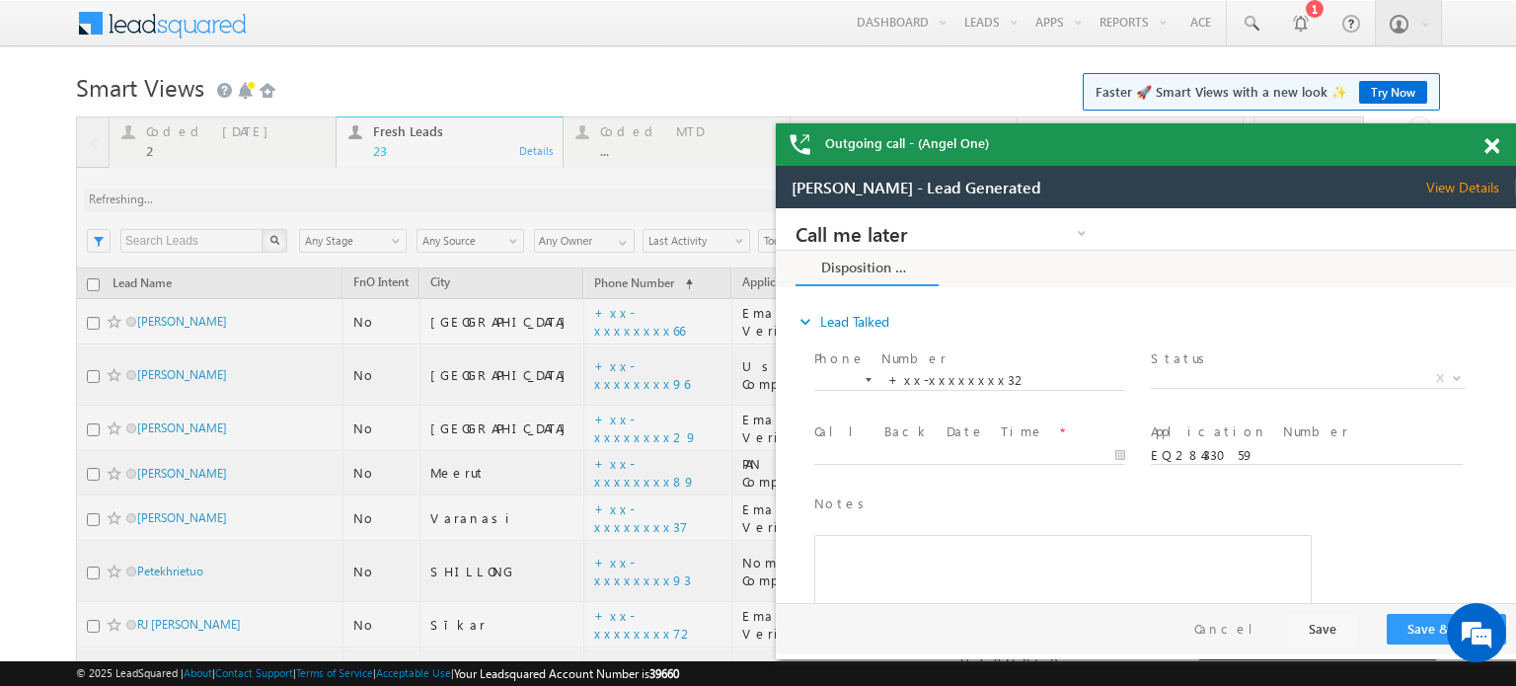
click at [1492, 142] on span at bounding box center [1491, 146] width 15 height 17
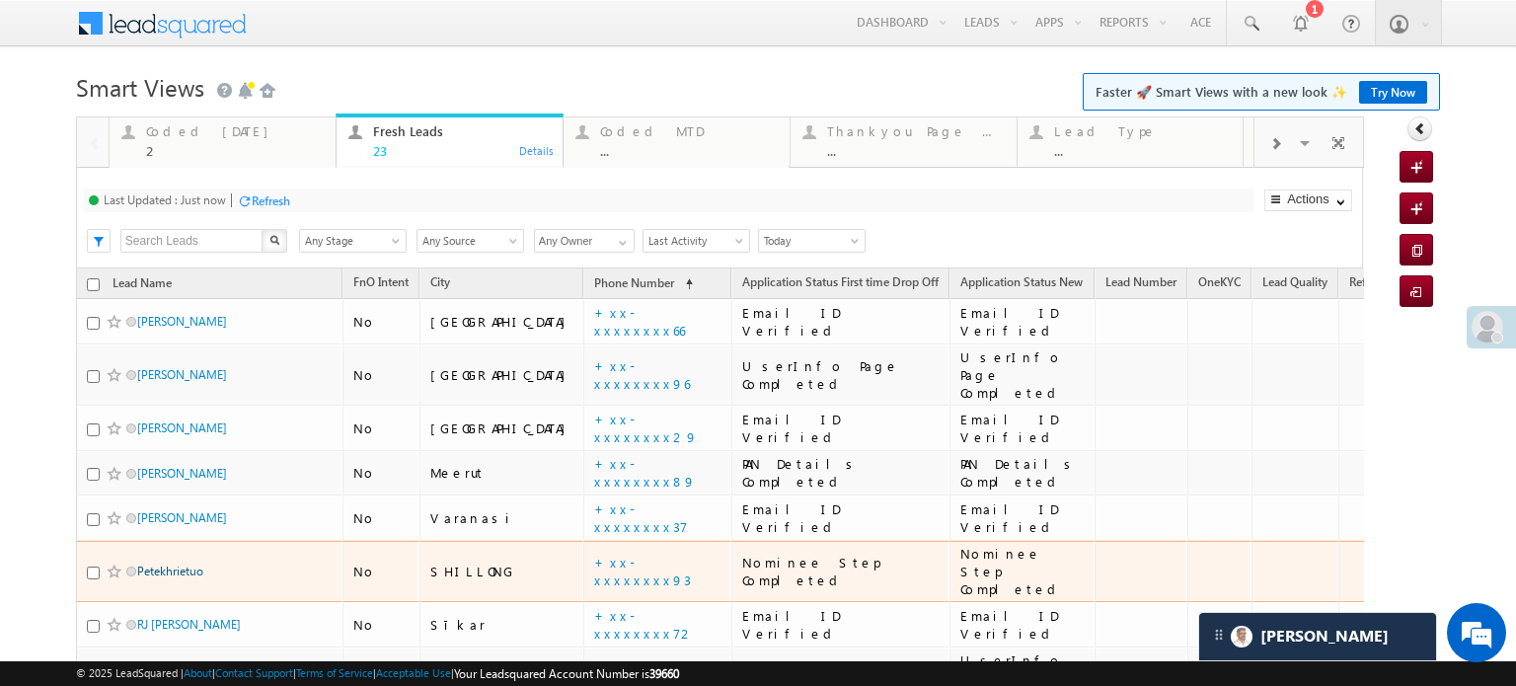
drag, startPoint x: 332, startPoint y: 263, endPoint x: 154, endPoint y: 542, distance: 330.2
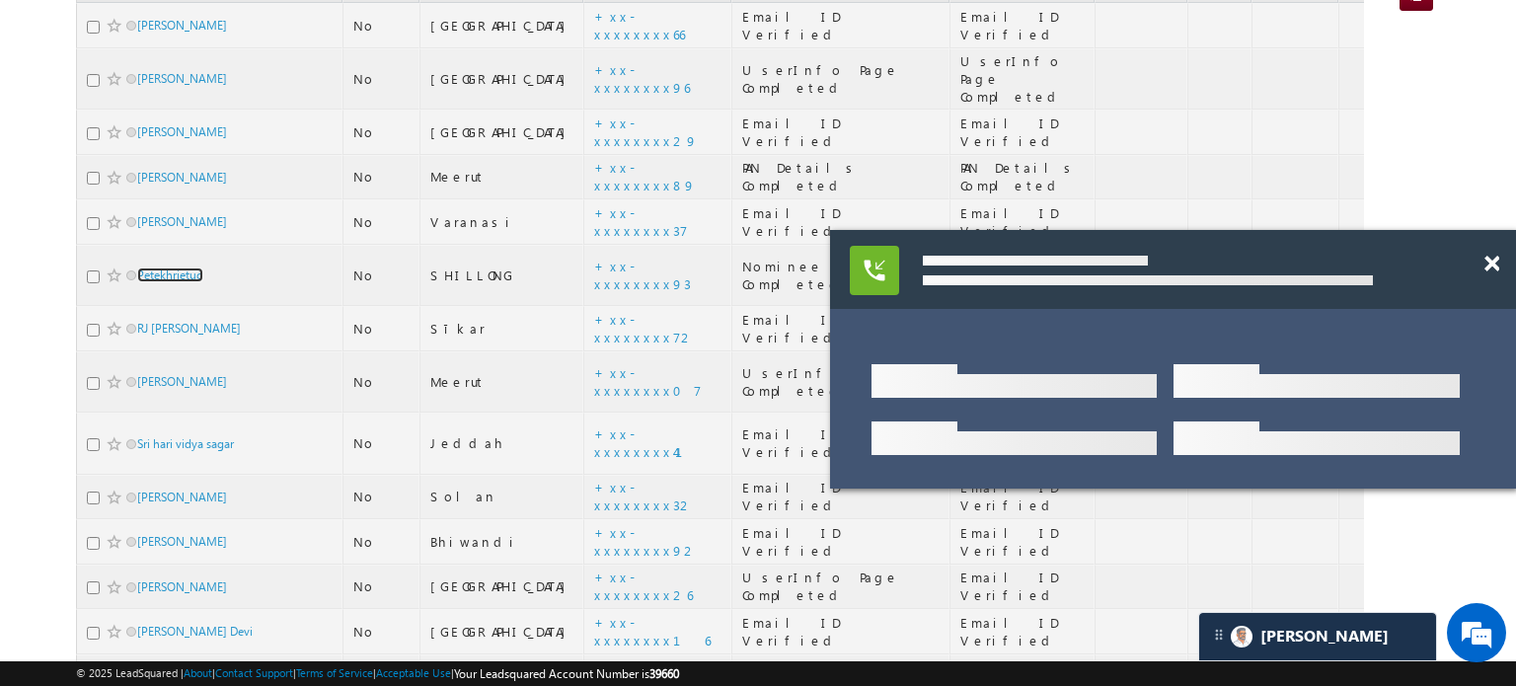
scroll to position [493, 0]
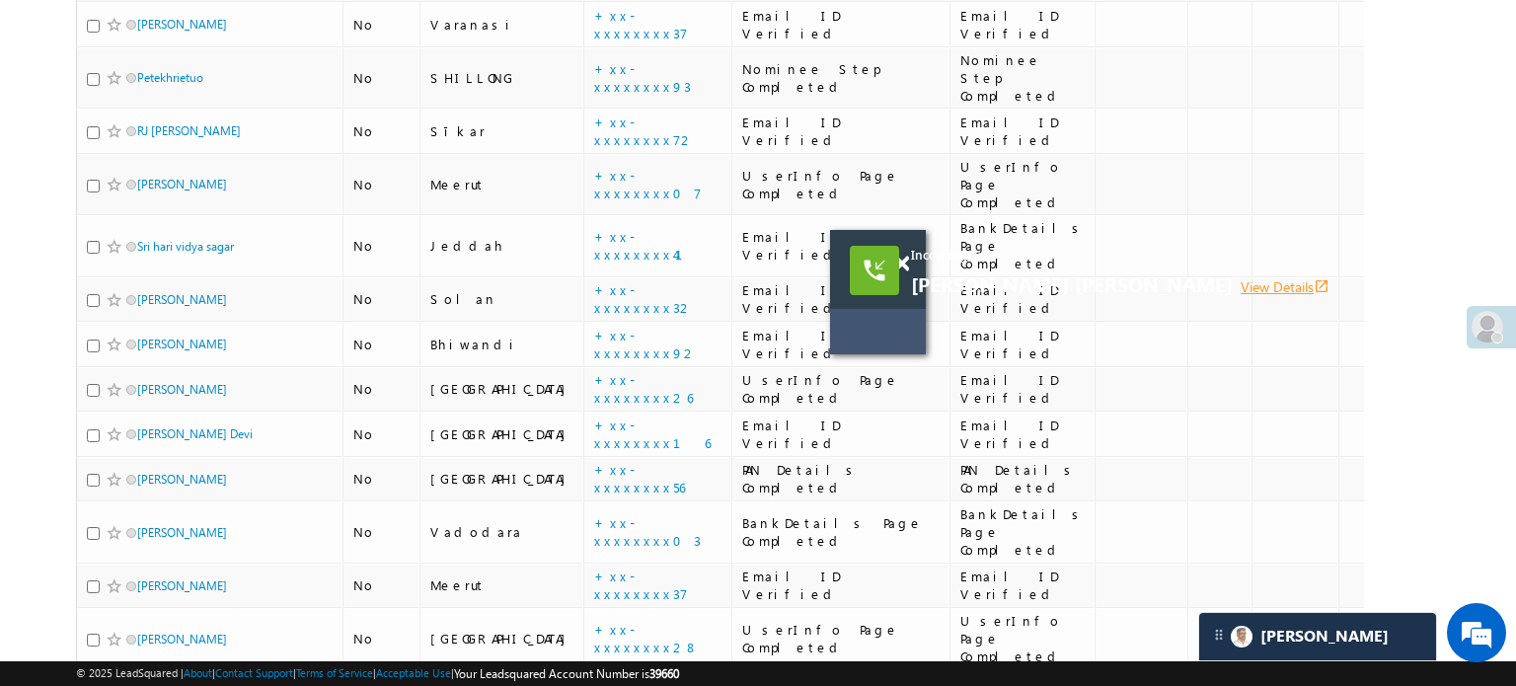
click at [1240, 278] on link "View Details open_in_new" at bounding box center [1284, 286] width 89 height 19
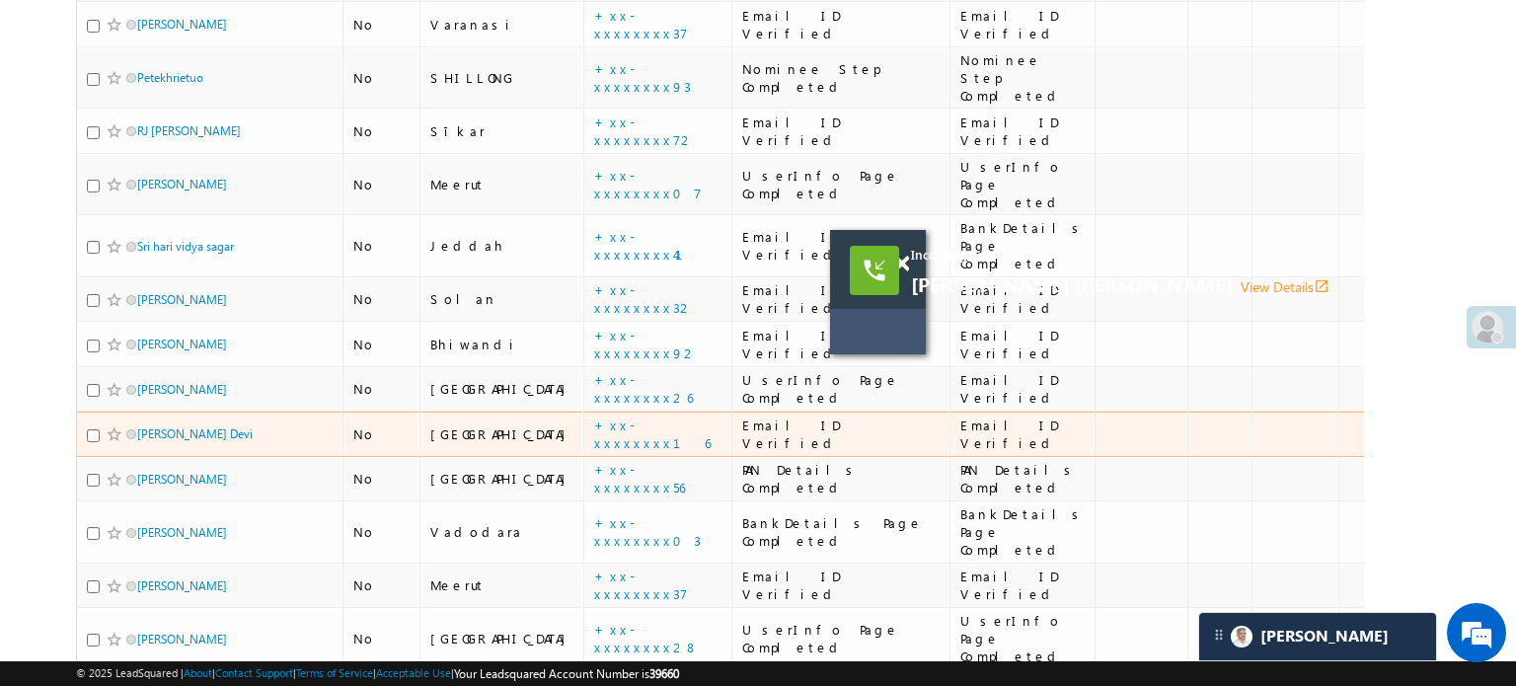
scroll to position [809, 0]
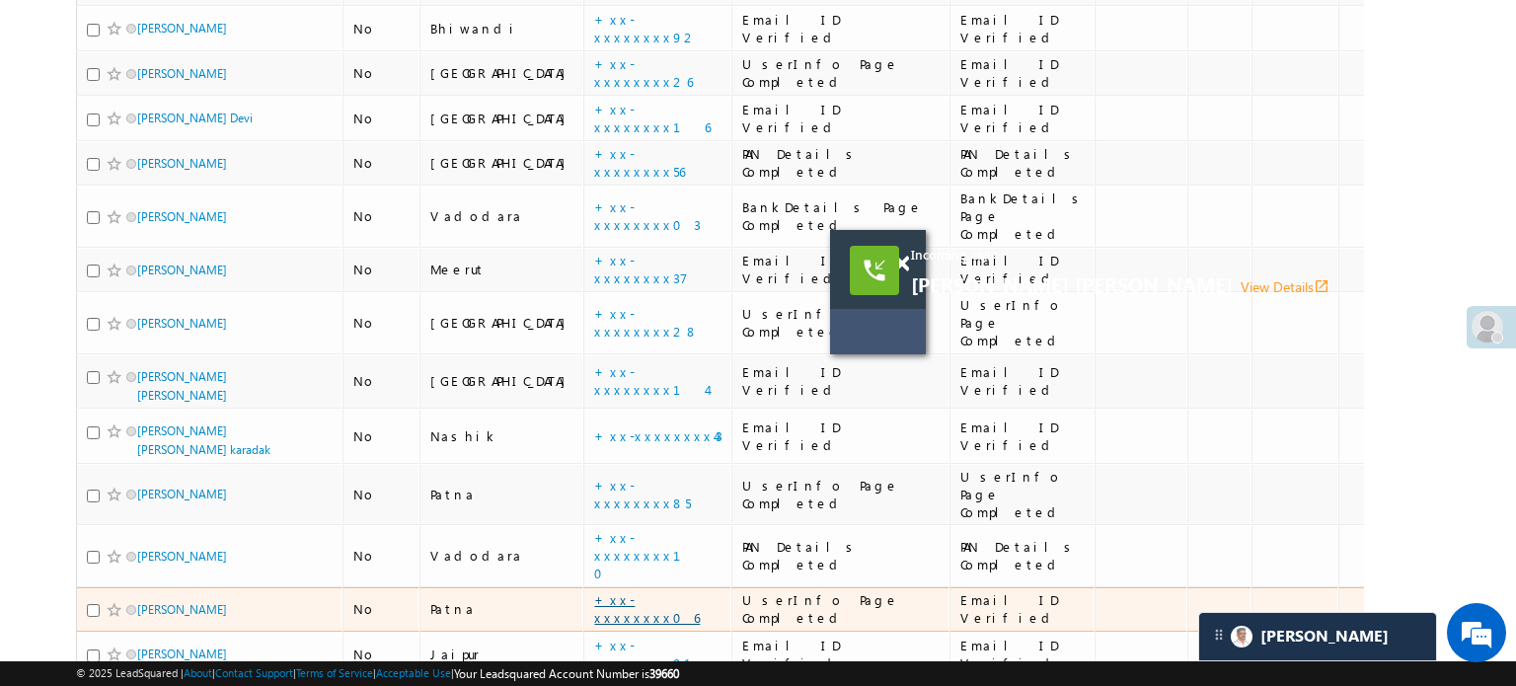
click at [594, 591] on link "+xx-xxxxxxxx06" at bounding box center [647, 608] width 106 height 35
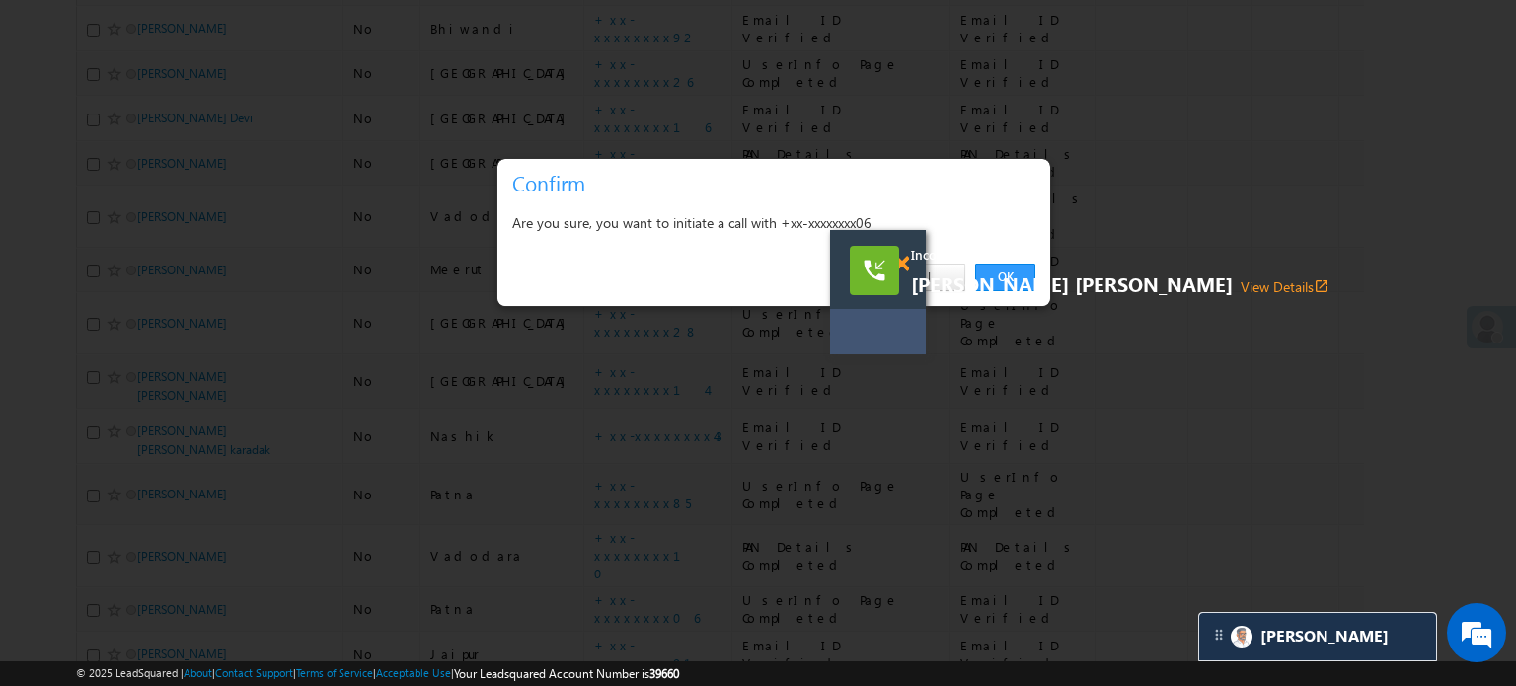
click at [900, 263] on span at bounding box center [901, 264] width 15 height 17
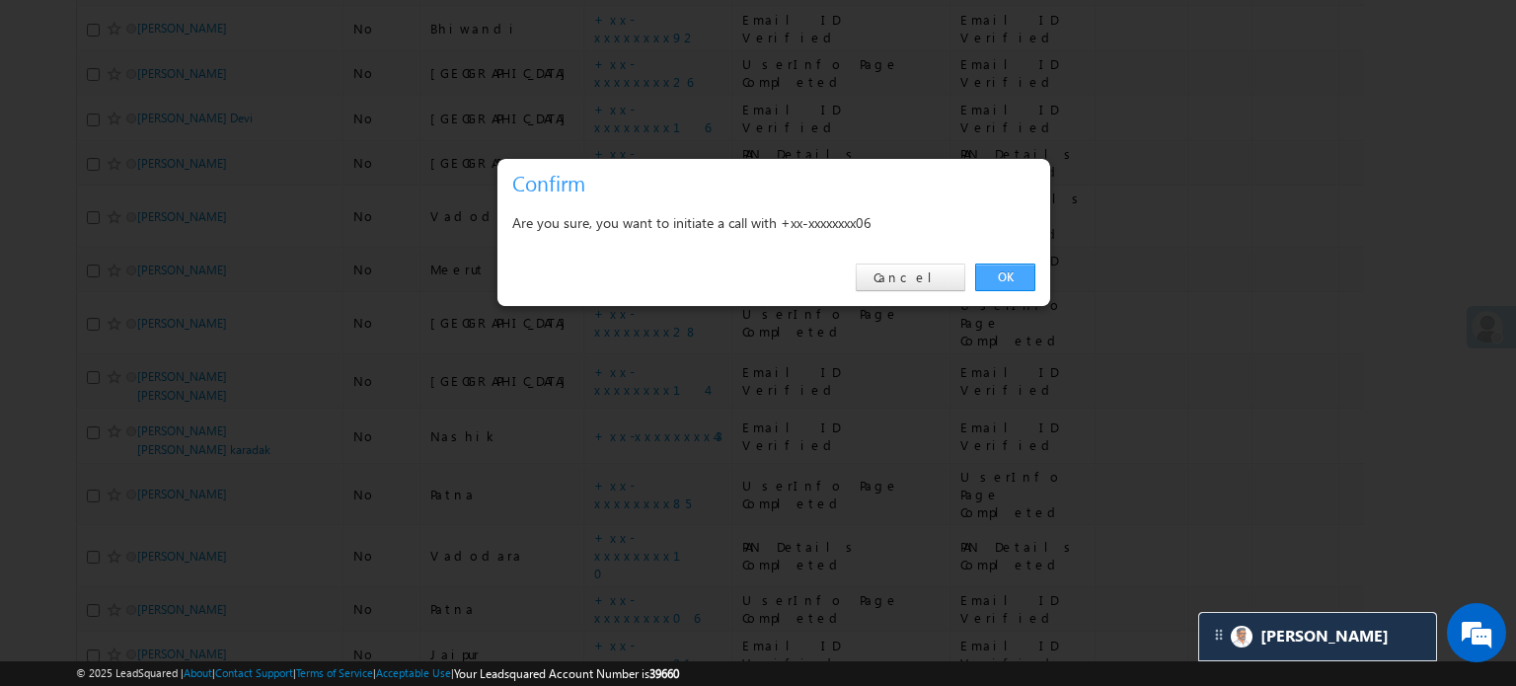
click at [995, 281] on link "OK" at bounding box center [1005, 277] width 60 height 28
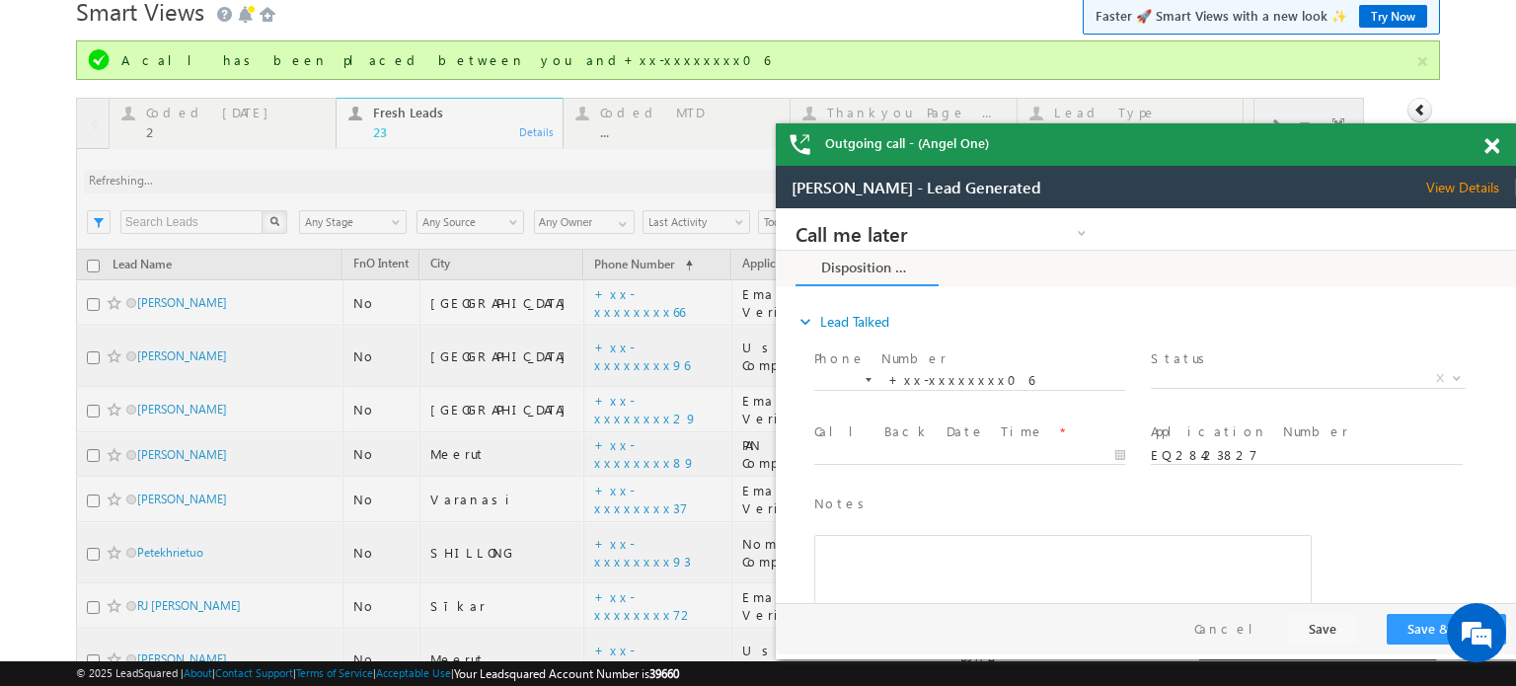
scroll to position [0, 0]
click at [1490, 144] on span at bounding box center [1491, 146] width 15 height 17
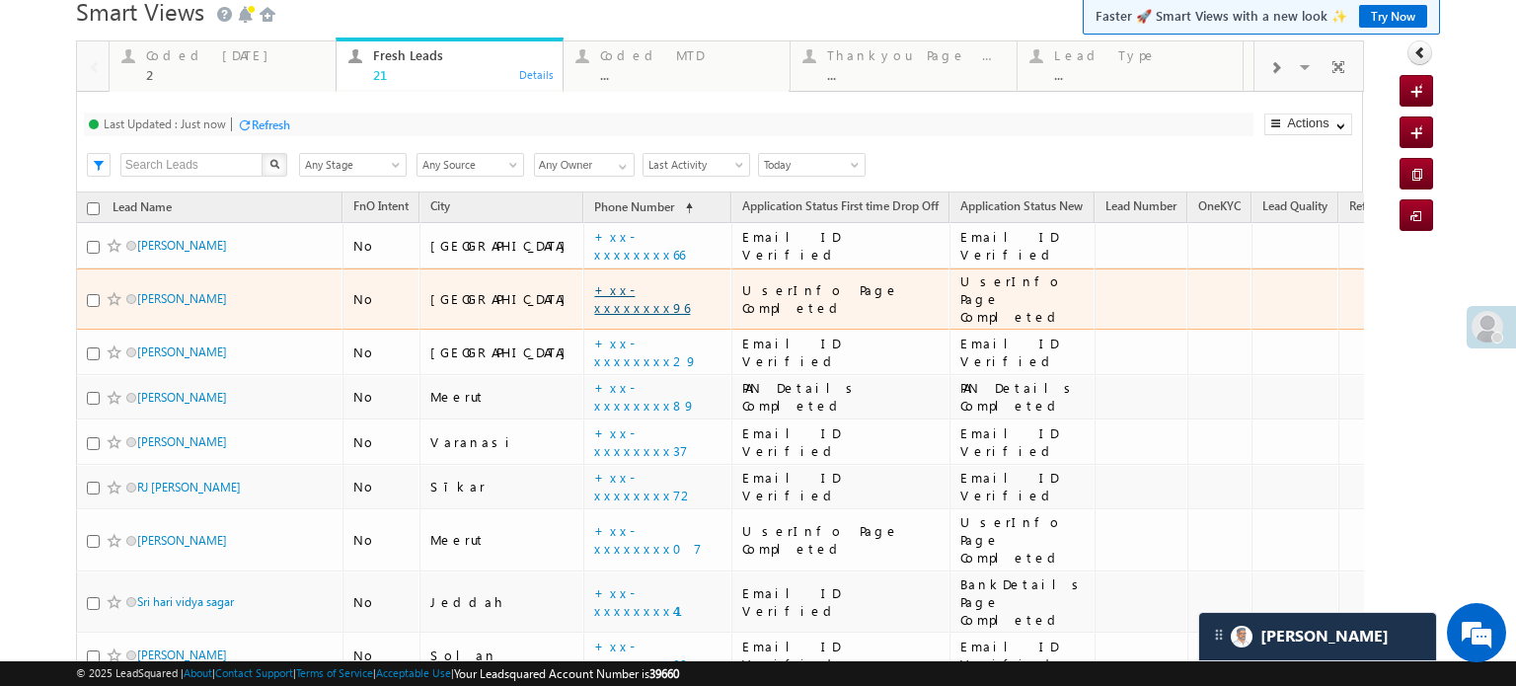
click at [594, 291] on link "+xx-xxxxxxxx96" at bounding box center [642, 298] width 96 height 35
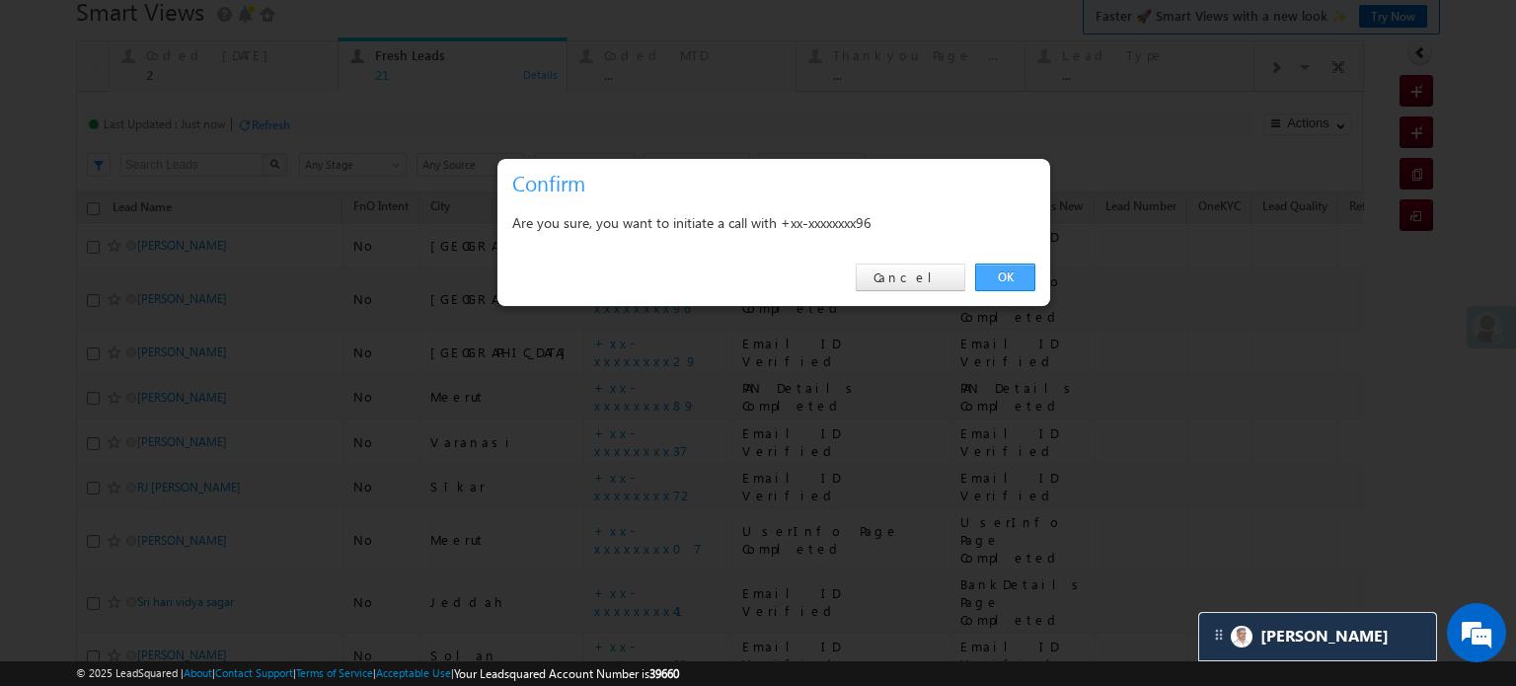
click at [1017, 271] on link "OK" at bounding box center [1005, 277] width 60 height 28
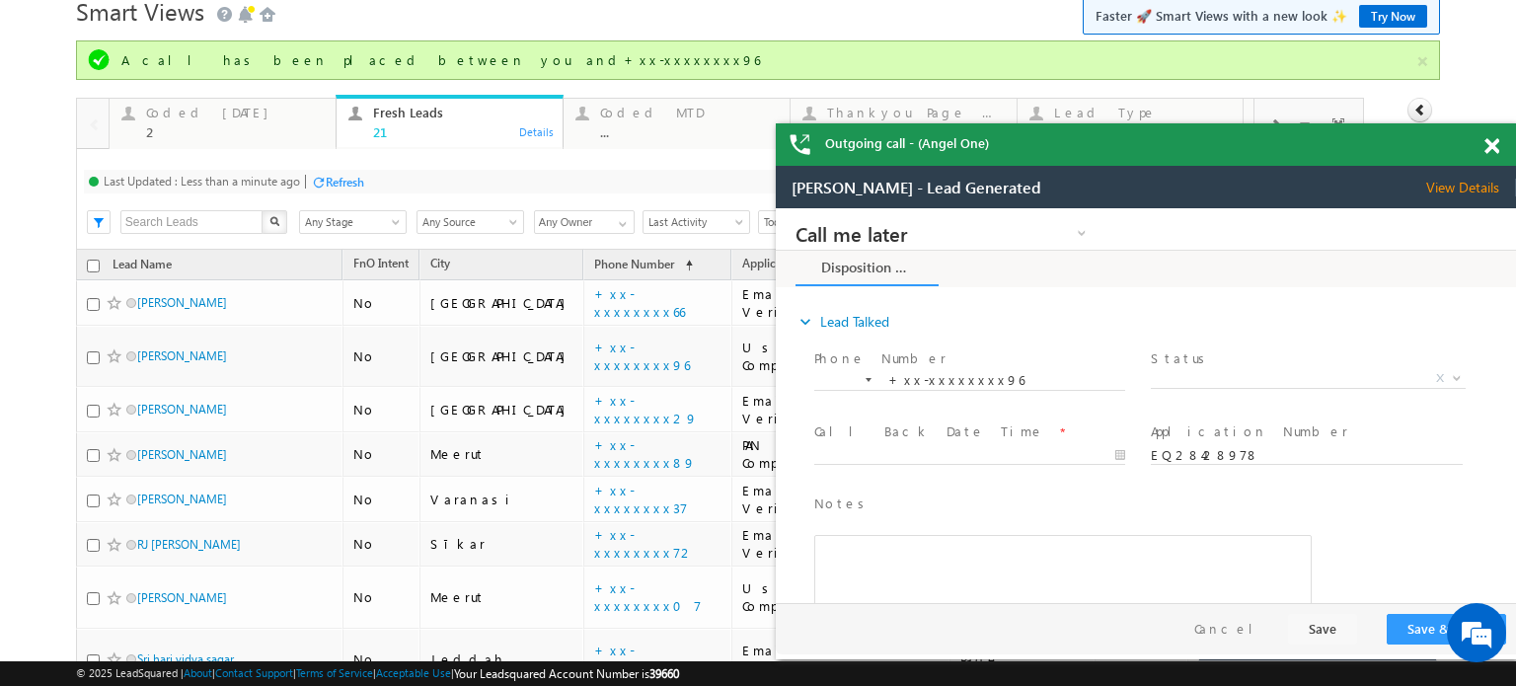
click at [1484, 145] on span at bounding box center [1491, 146] width 15 height 17
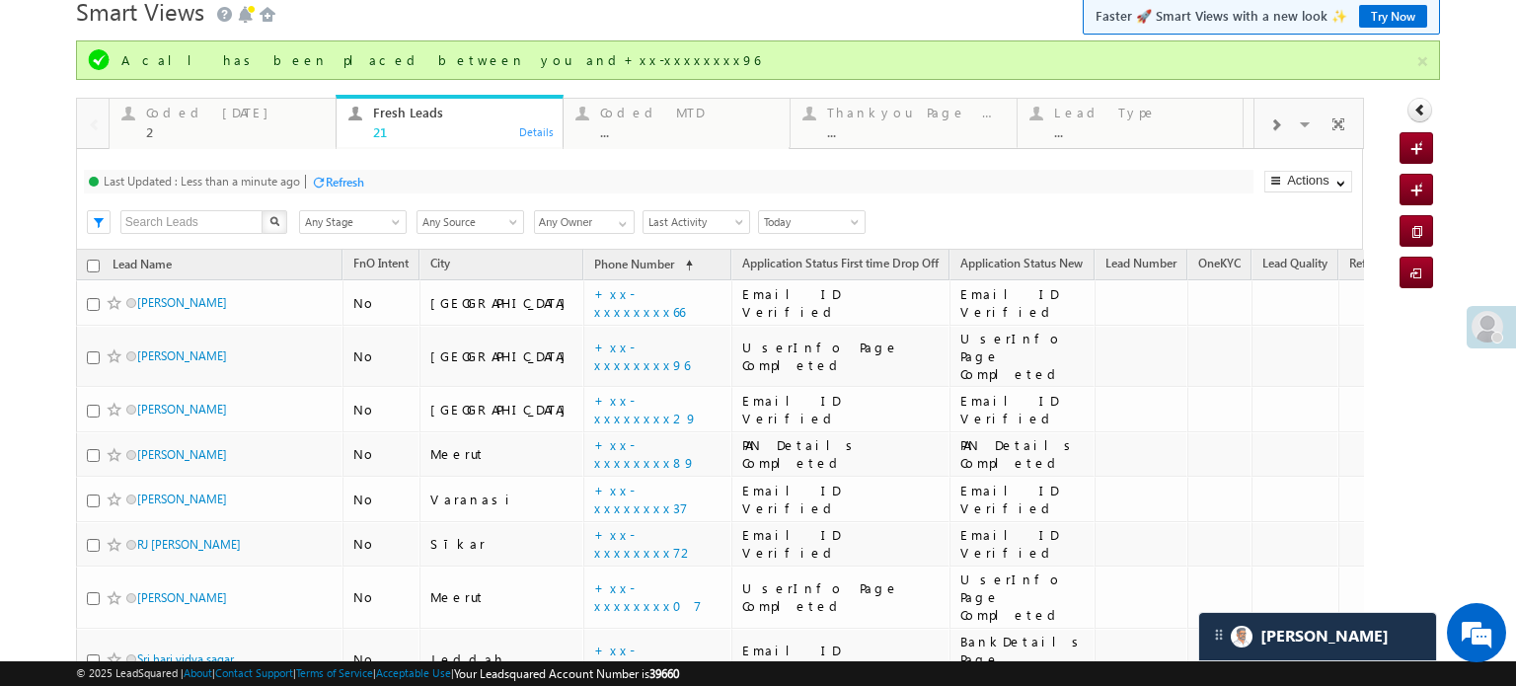
scroll to position [777, 0]
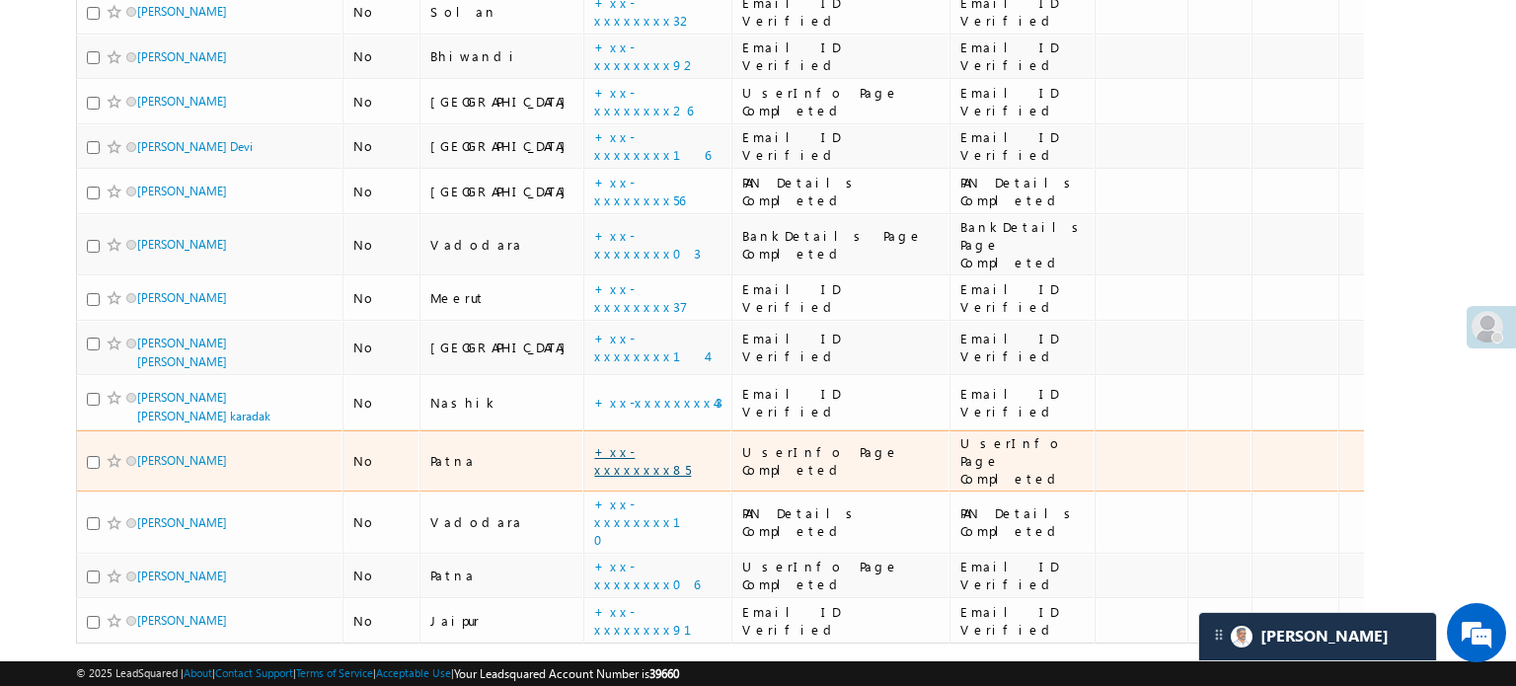
click at [594, 443] on link "+xx-xxxxxxxx85" at bounding box center [642, 460] width 97 height 35
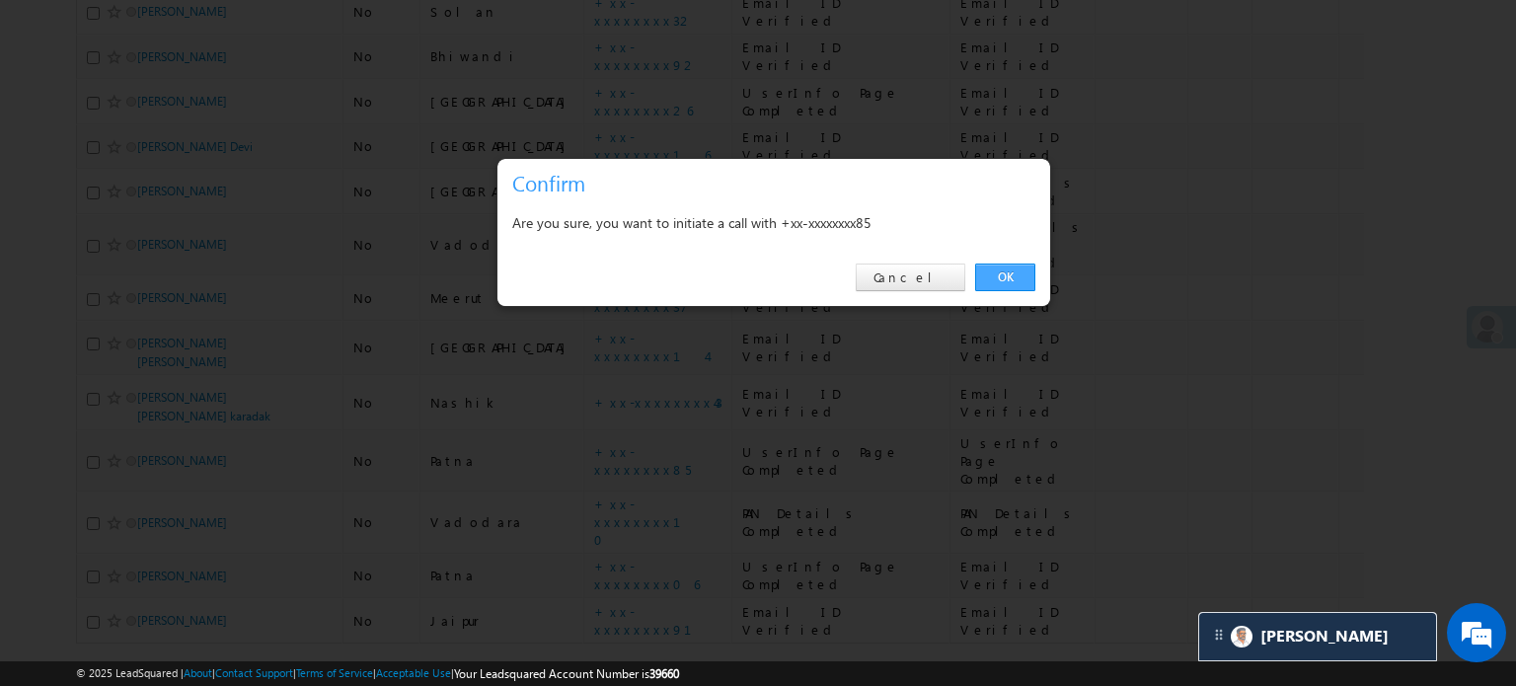
click at [1009, 280] on link "OK" at bounding box center [1005, 277] width 60 height 28
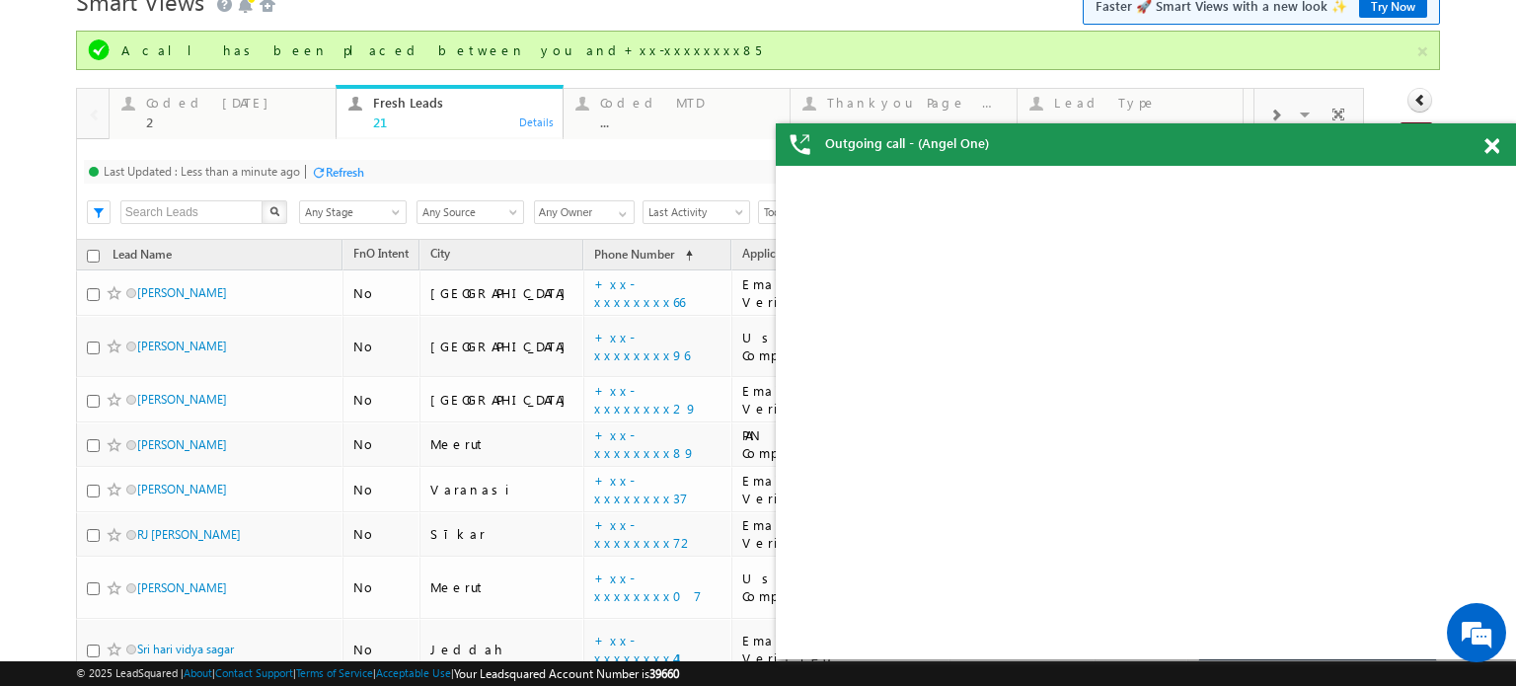
scroll to position [0, 0]
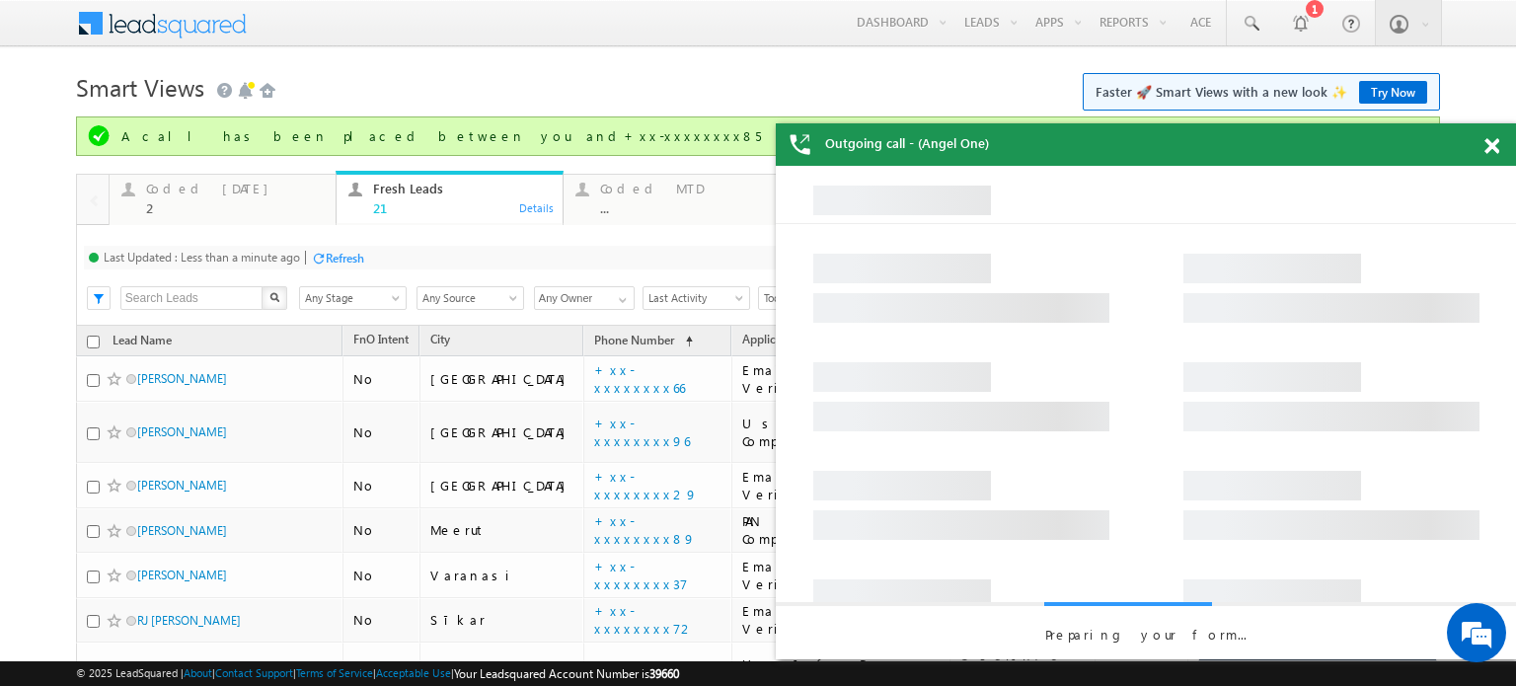
click at [346, 257] on div "Refresh" at bounding box center [345, 258] width 38 height 15
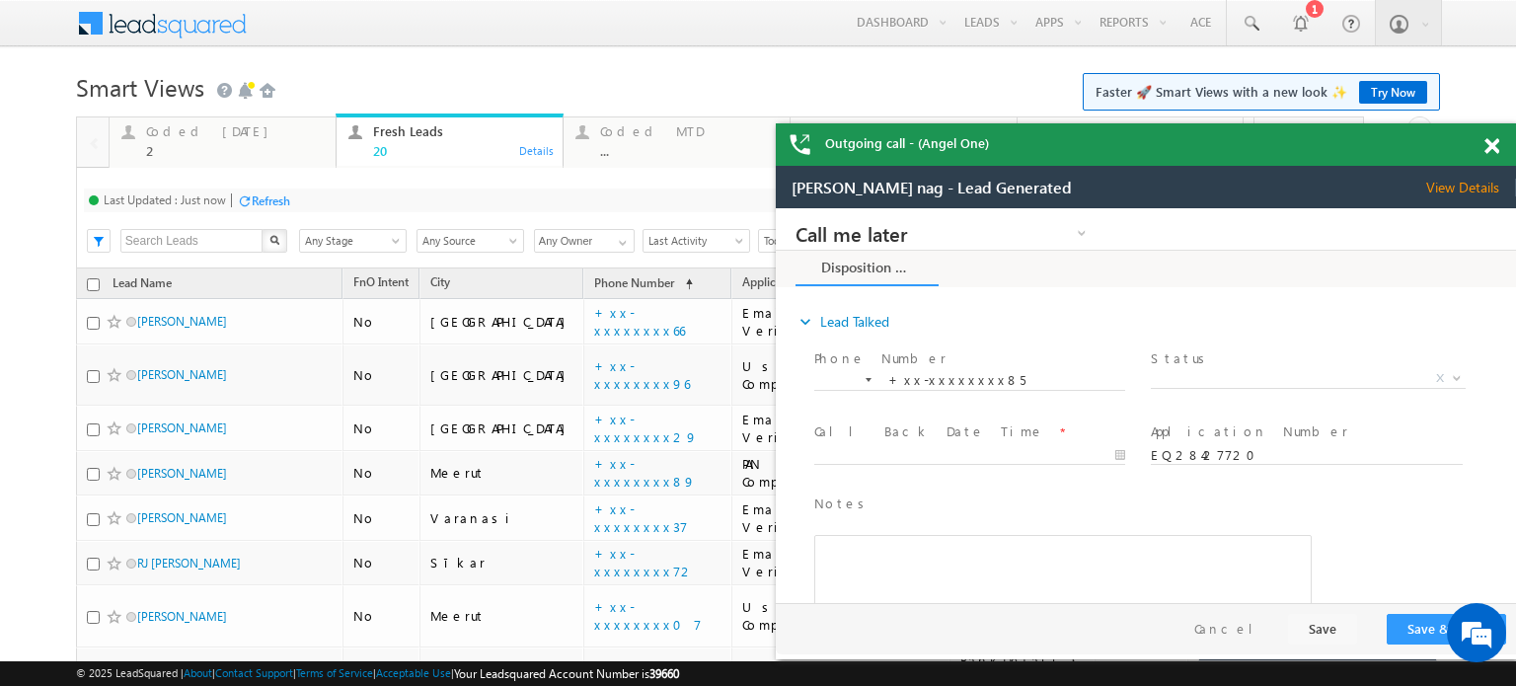
click at [1497, 149] on div "Outgoing call - (Angel One)" at bounding box center [1146, 144] width 740 height 42
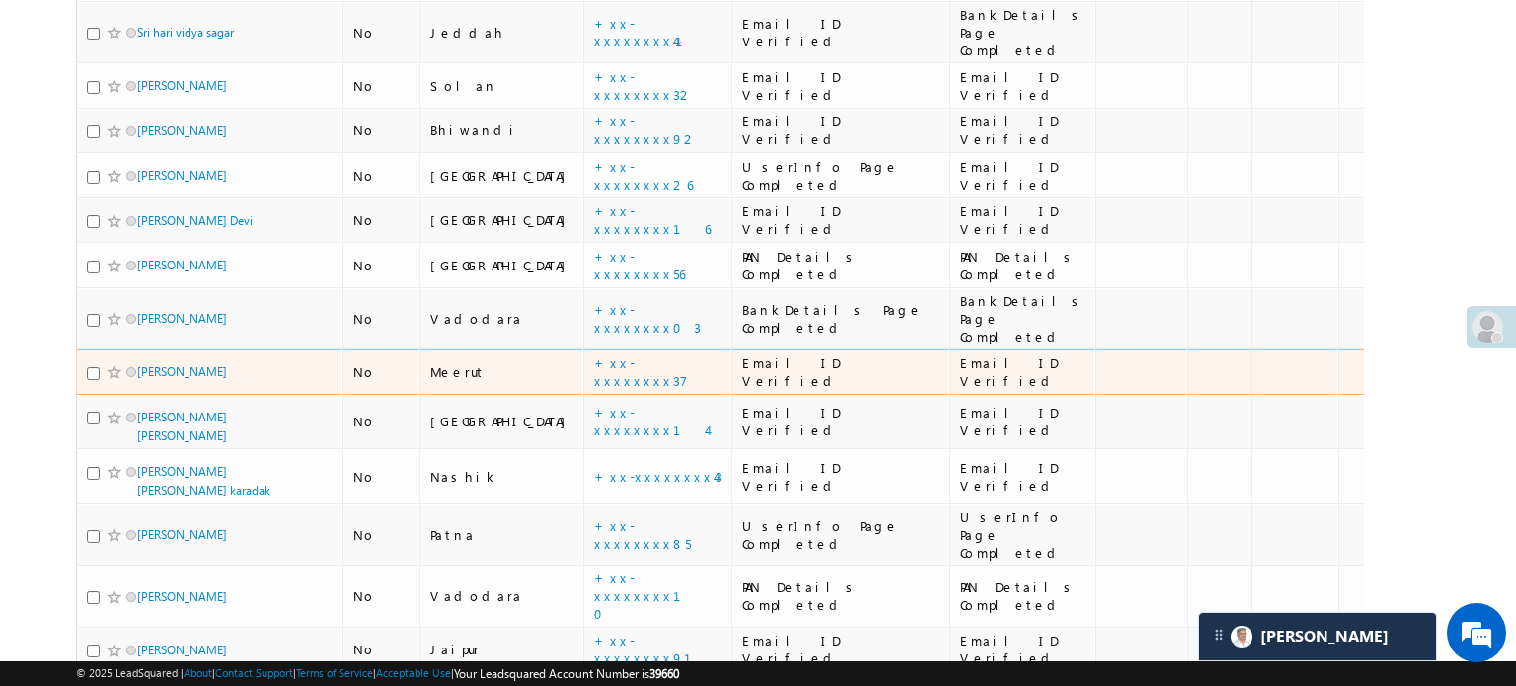
scroll to position [675, 0]
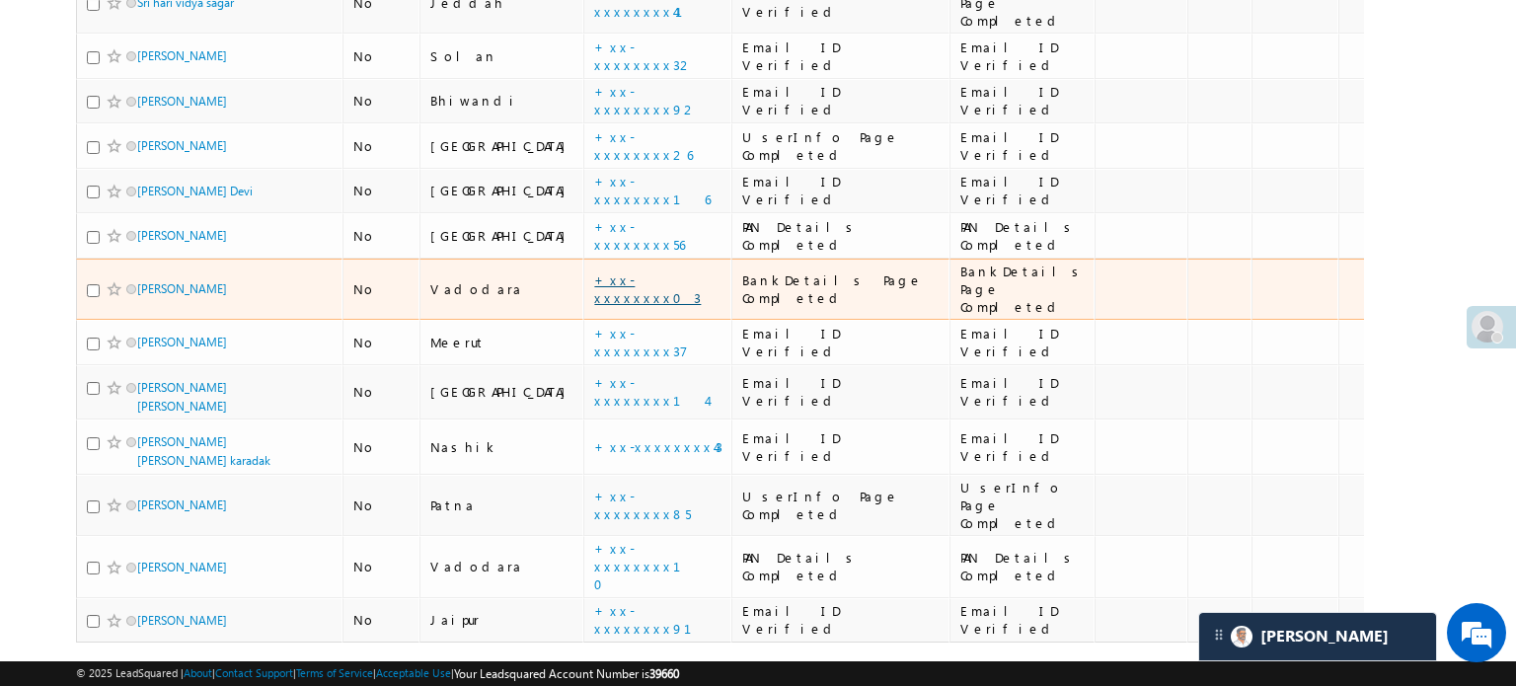
click at [594, 271] on link "+xx-xxxxxxxx03" at bounding box center [647, 288] width 107 height 35
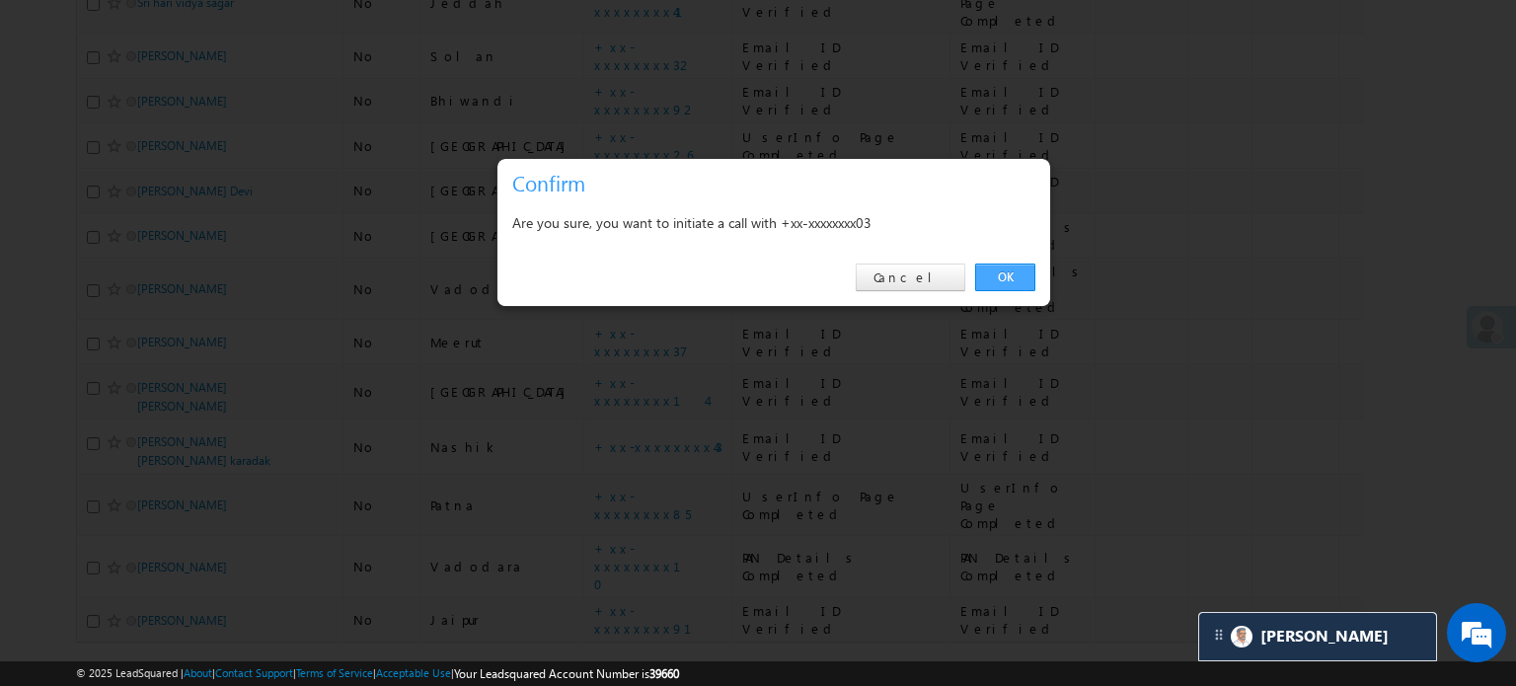
click at [1021, 283] on link "OK" at bounding box center [1005, 277] width 60 height 28
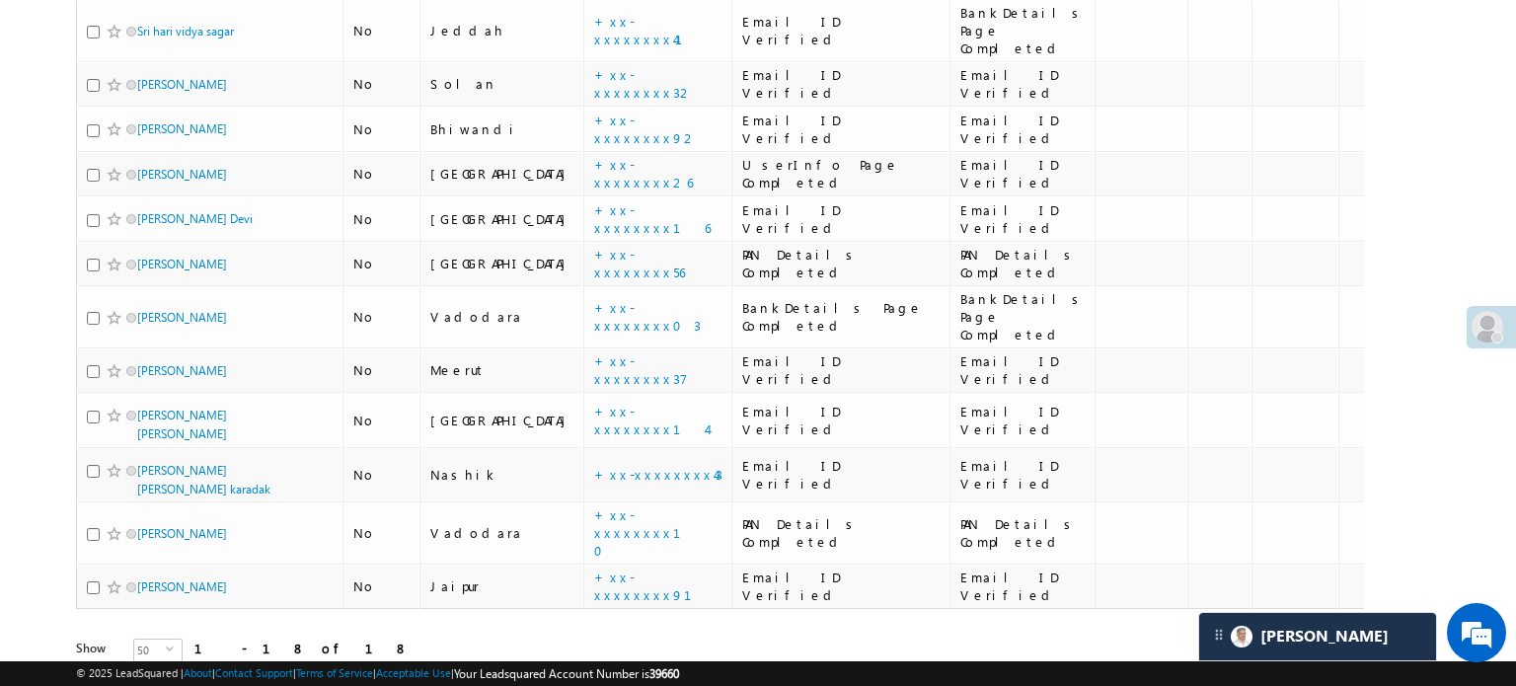
scroll to position [586, 0]
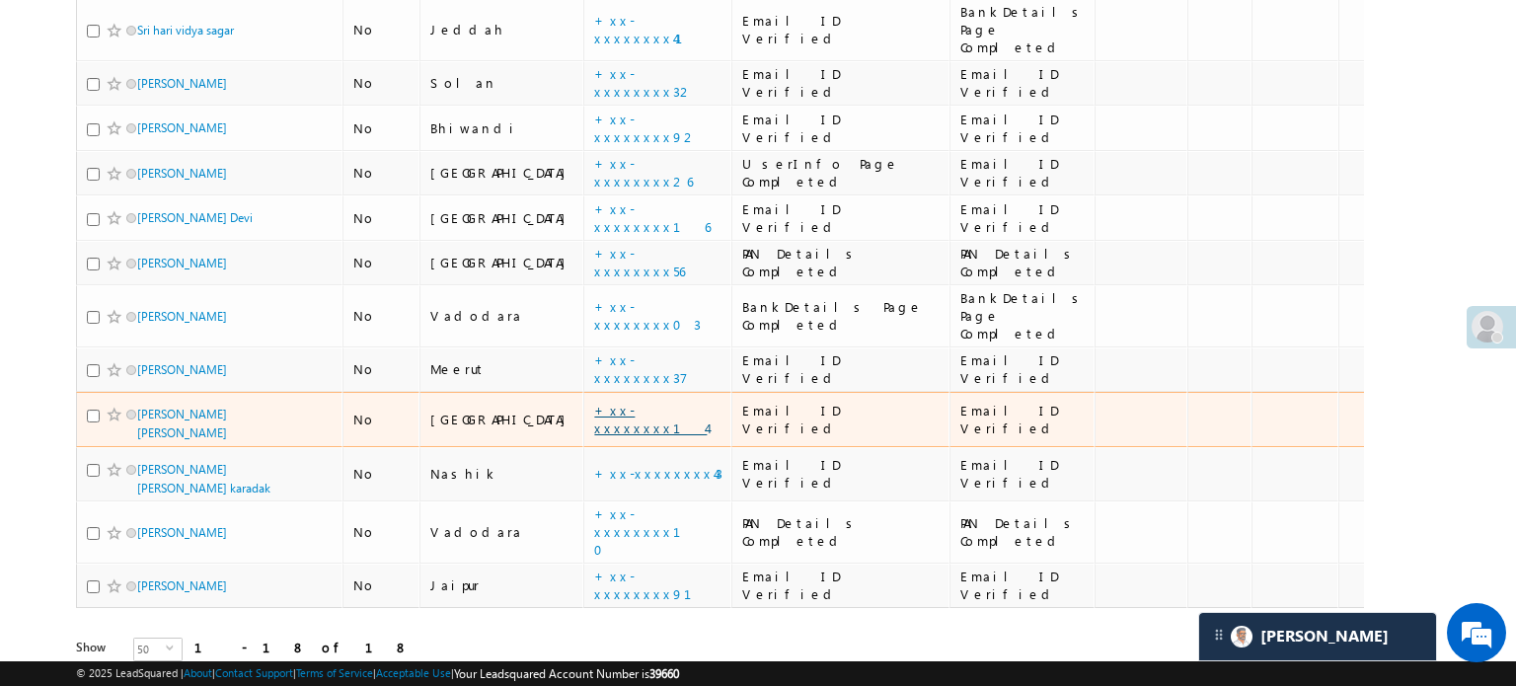
click at [594, 402] on link "+xx-xxxxxxxx14" at bounding box center [650, 419] width 113 height 35
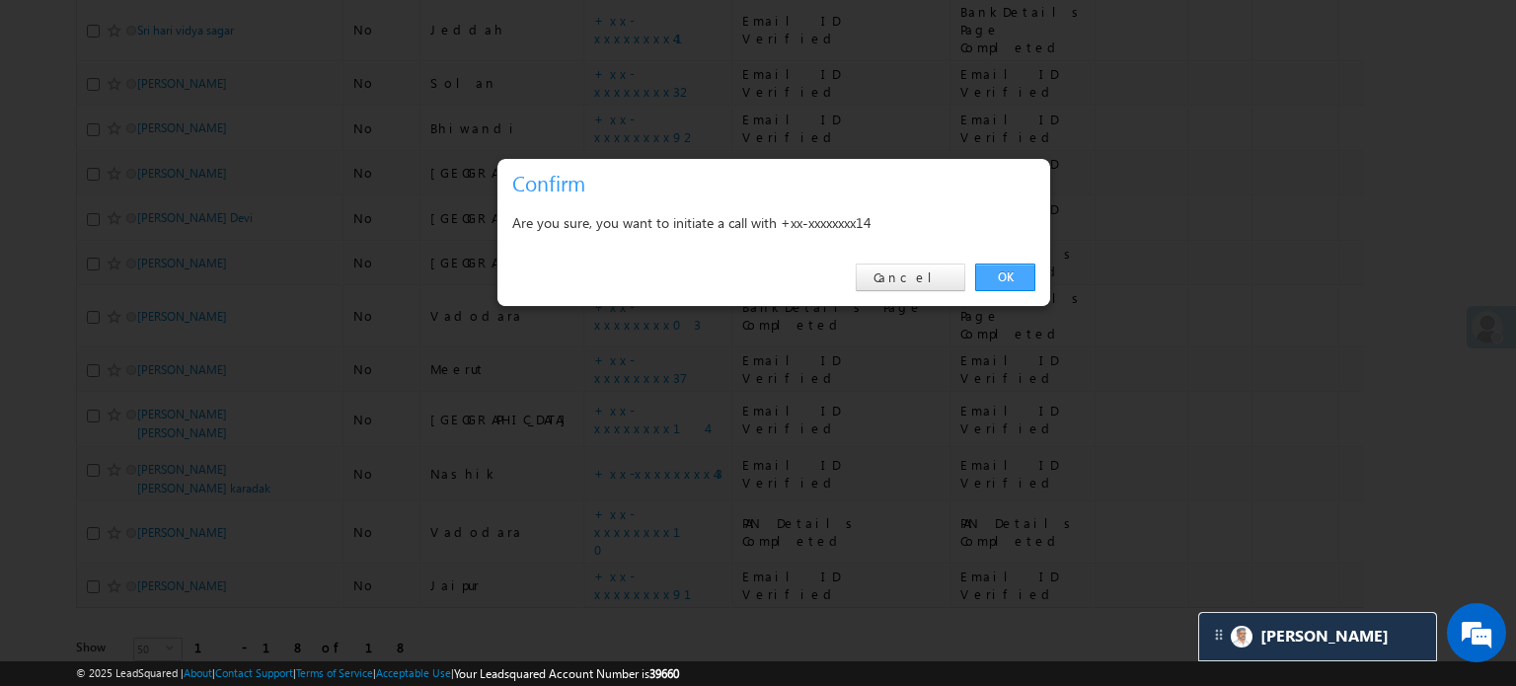
click at [995, 271] on link "OK" at bounding box center [1005, 277] width 60 height 28
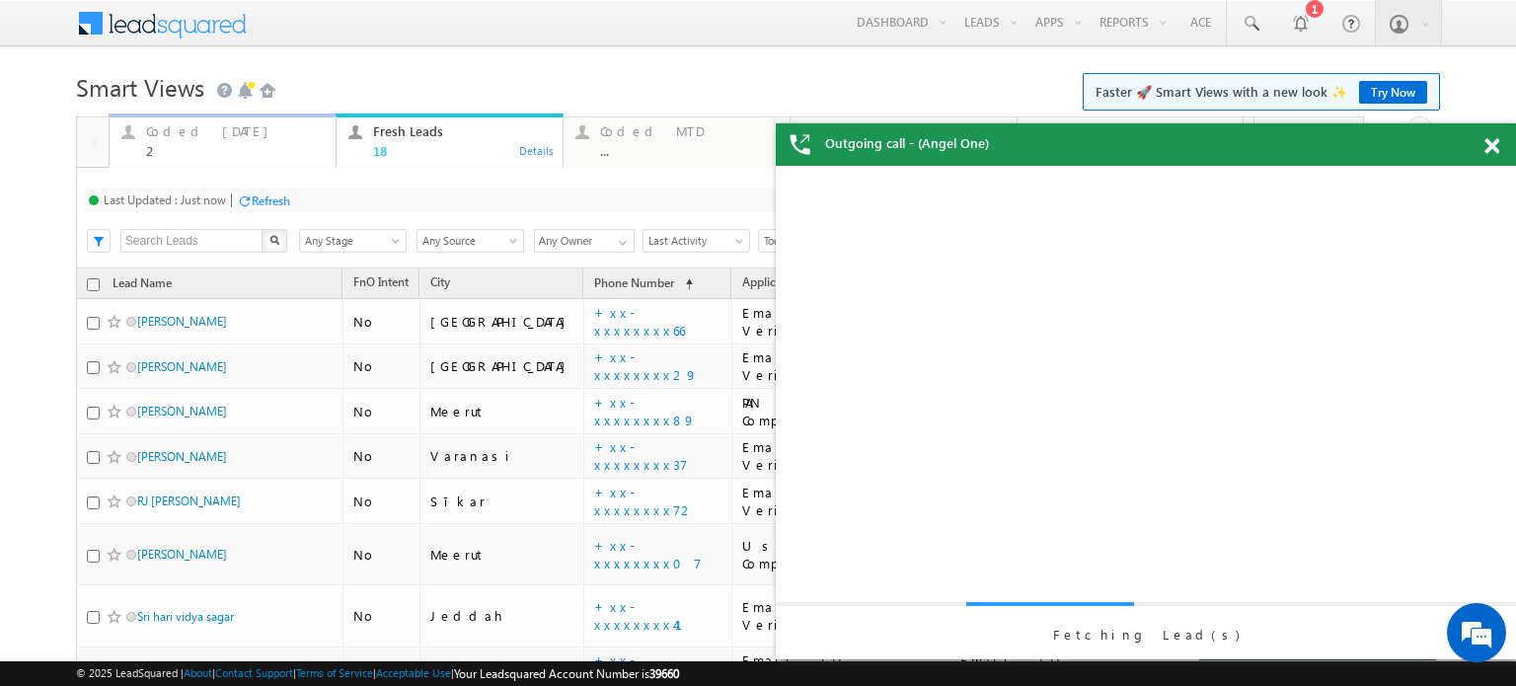
scroll to position [0, 0]
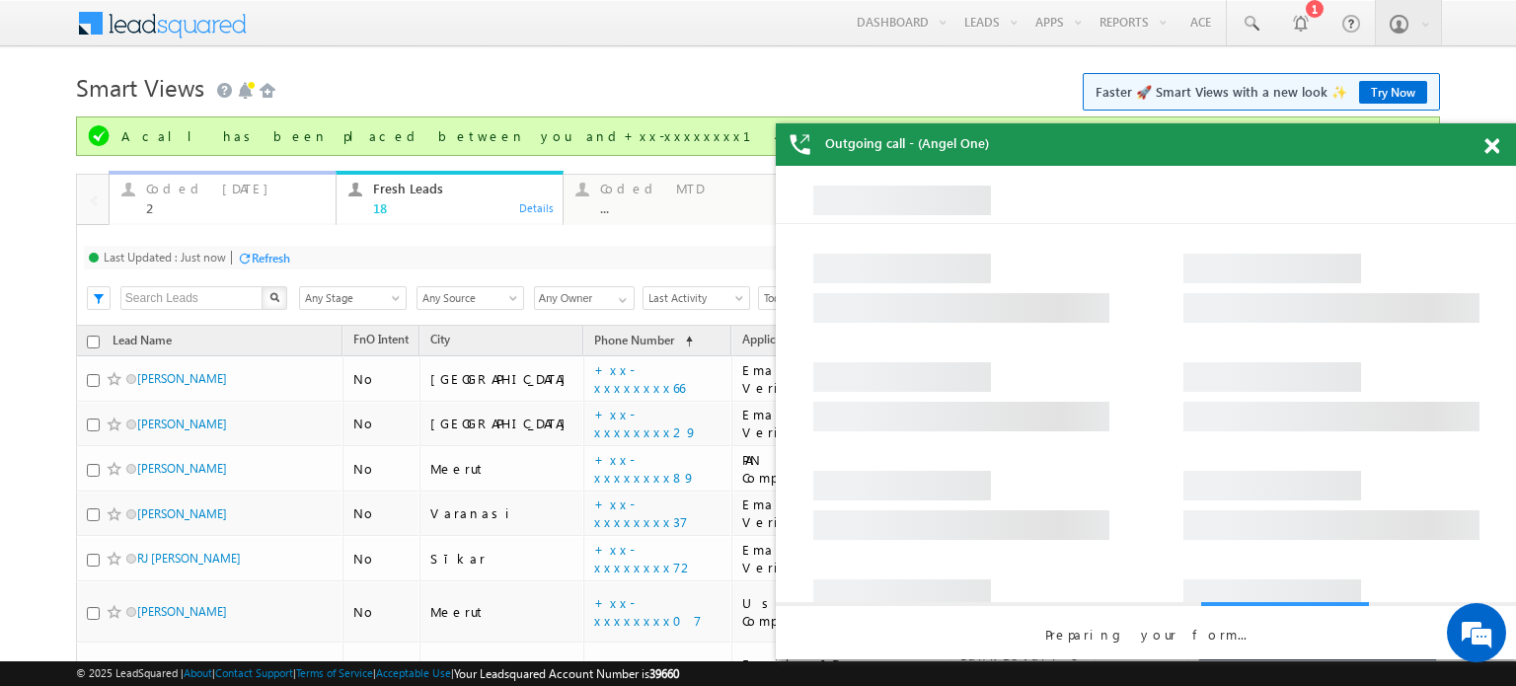
click at [212, 179] on div "Coded Today 2" at bounding box center [235, 196] width 178 height 38
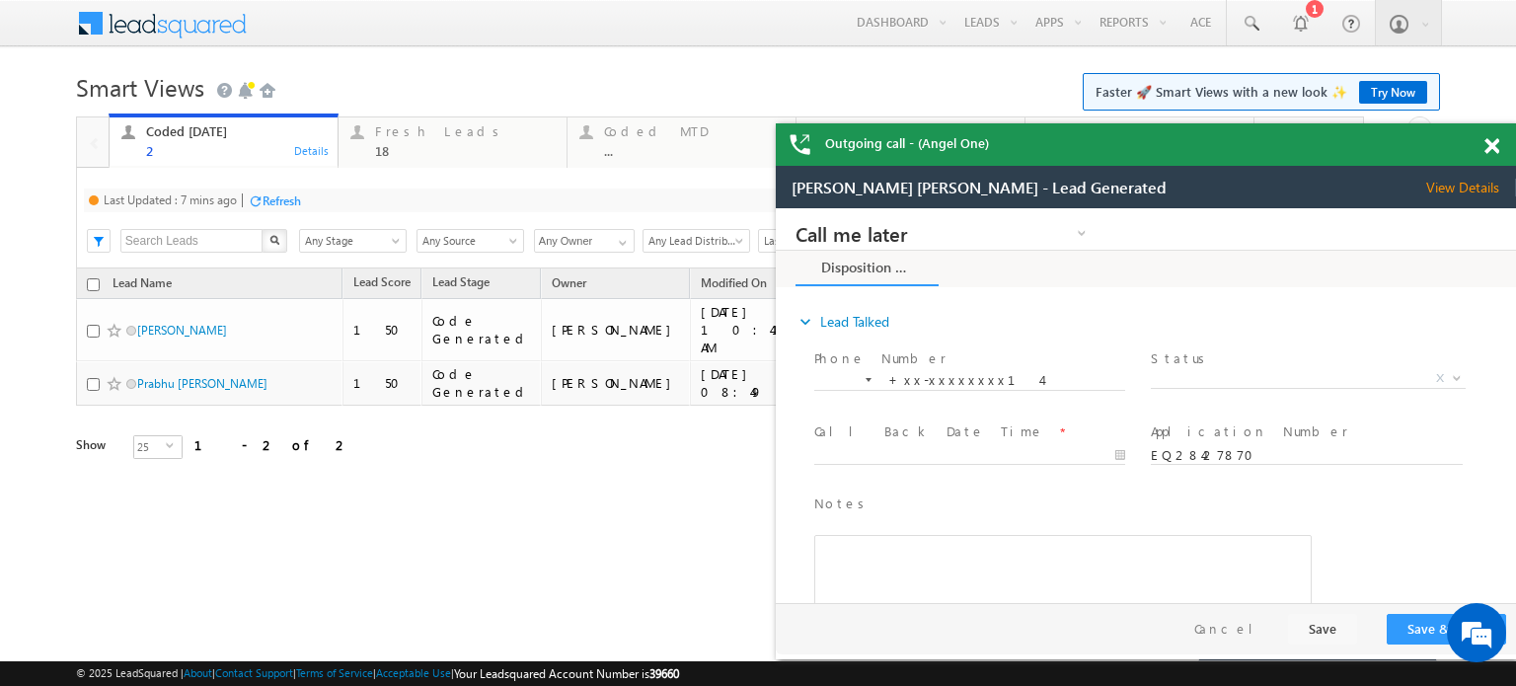
click at [268, 211] on div "Last Updated : 7 mins ago Refresh Refreshing..." at bounding box center [668, 200] width 1169 height 24
click at [268, 197] on div "Refresh" at bounding box center [282, 200] width 38 height 15
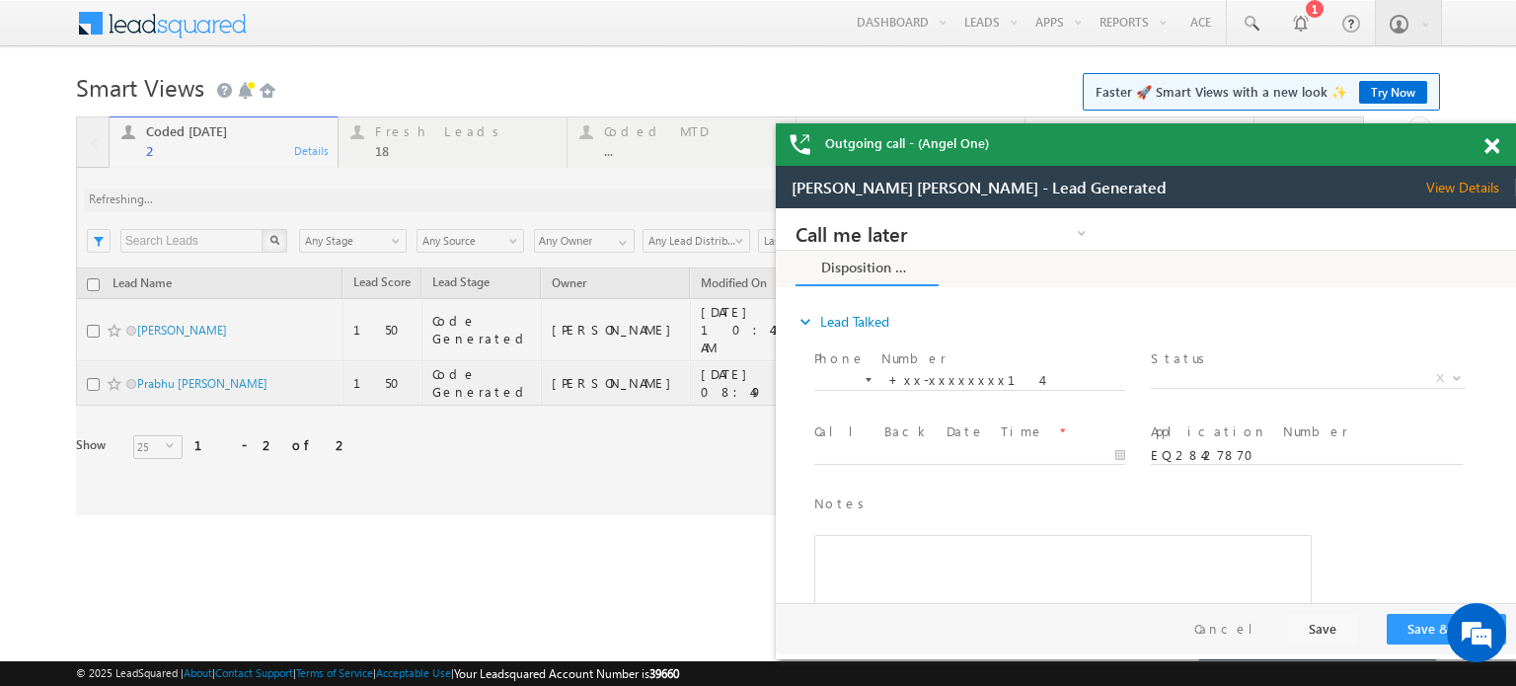
click at [268, 197] on div "Coded Today 2 Details Fresh Leads 18 Details Coded MTD ... Details Thankyou Pag…" at bounding box center [720, 315] width 1288 height 399
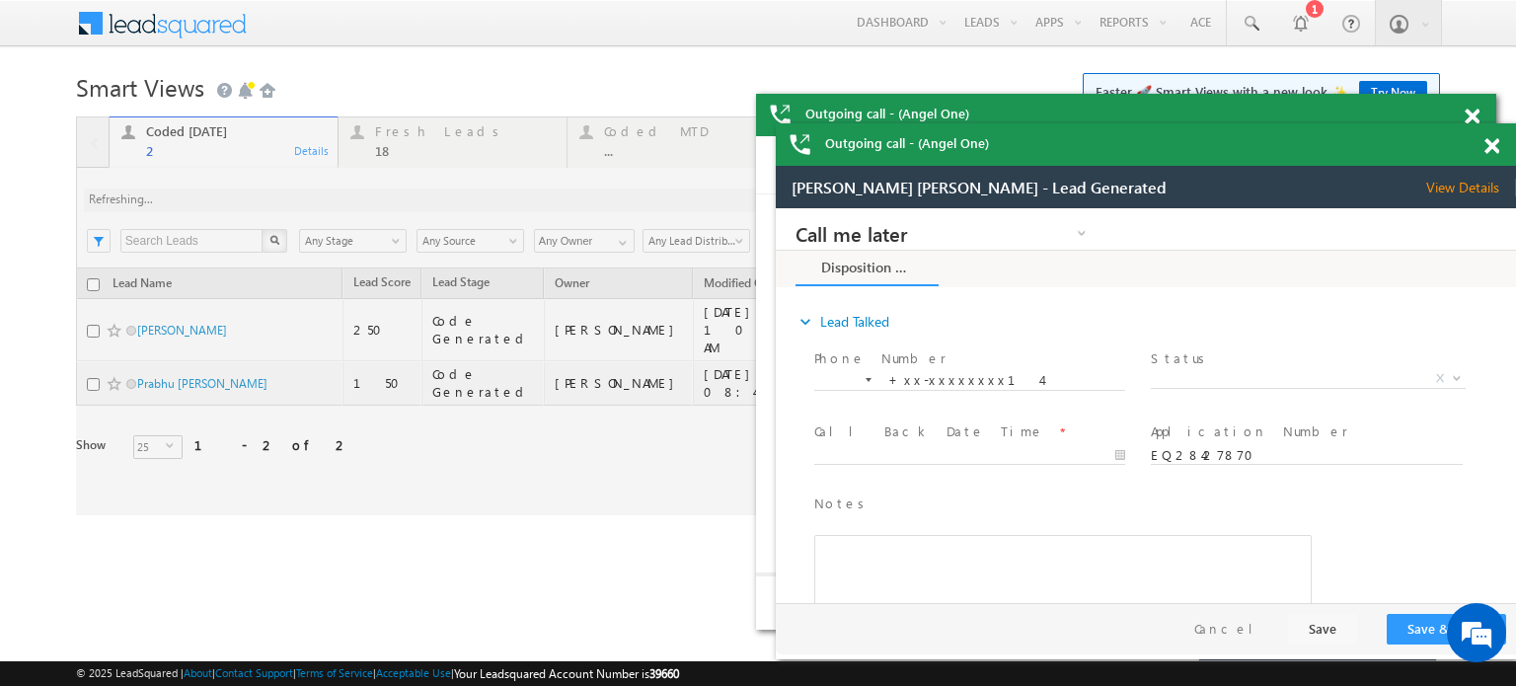
click at [1485, 151] on span at bounding box center [1491, 146] width 15 height 17
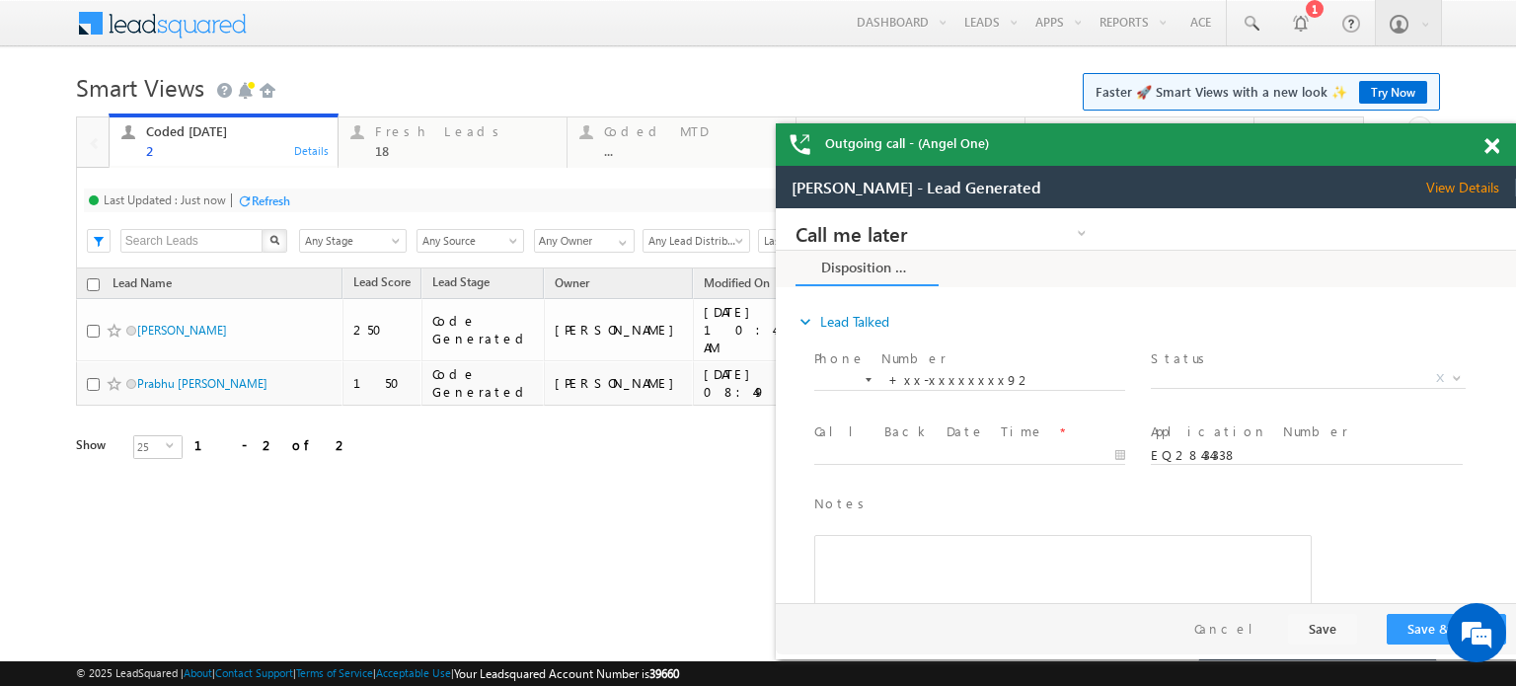
click at [1485, 151] on span at bounding box center [1491, 146] width 15 height 17
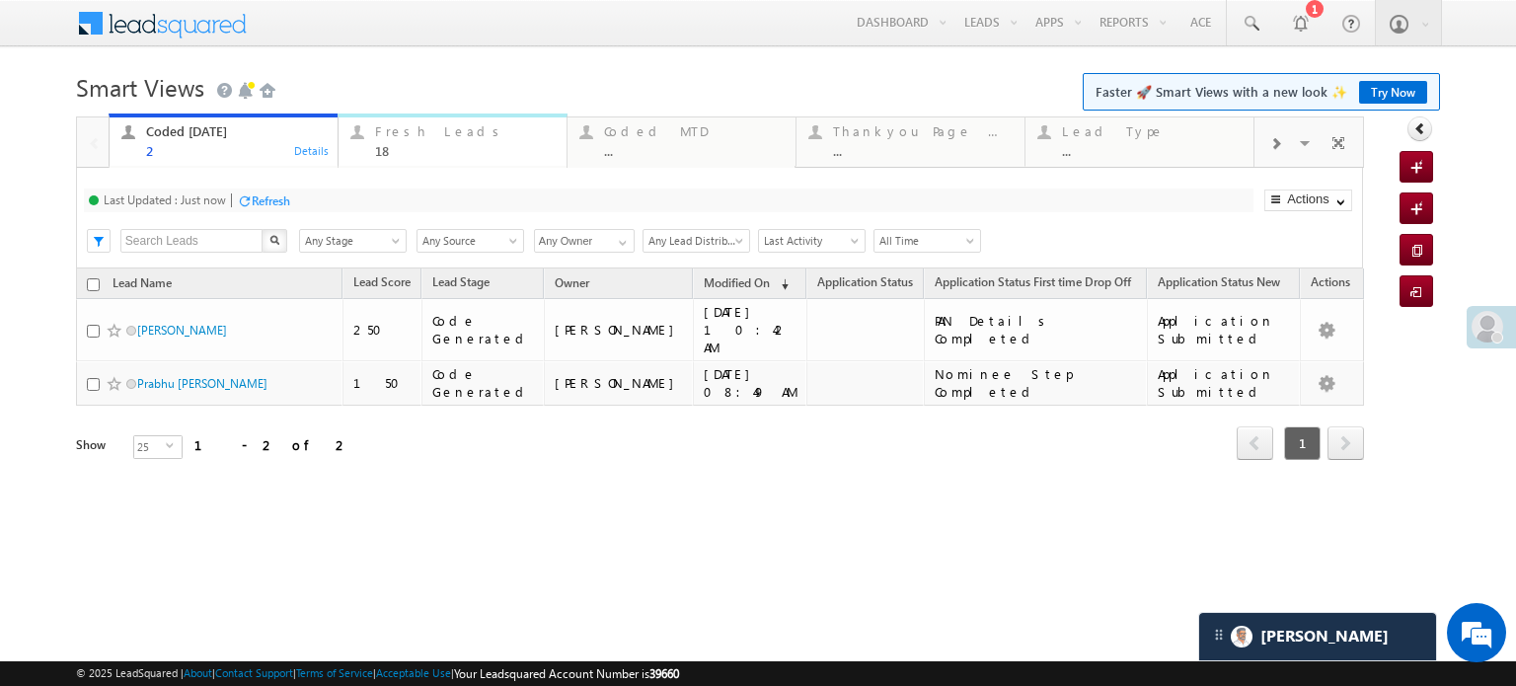
click at [404, 157] on div "18" at bounding box center [465, 150] width 180 height 15
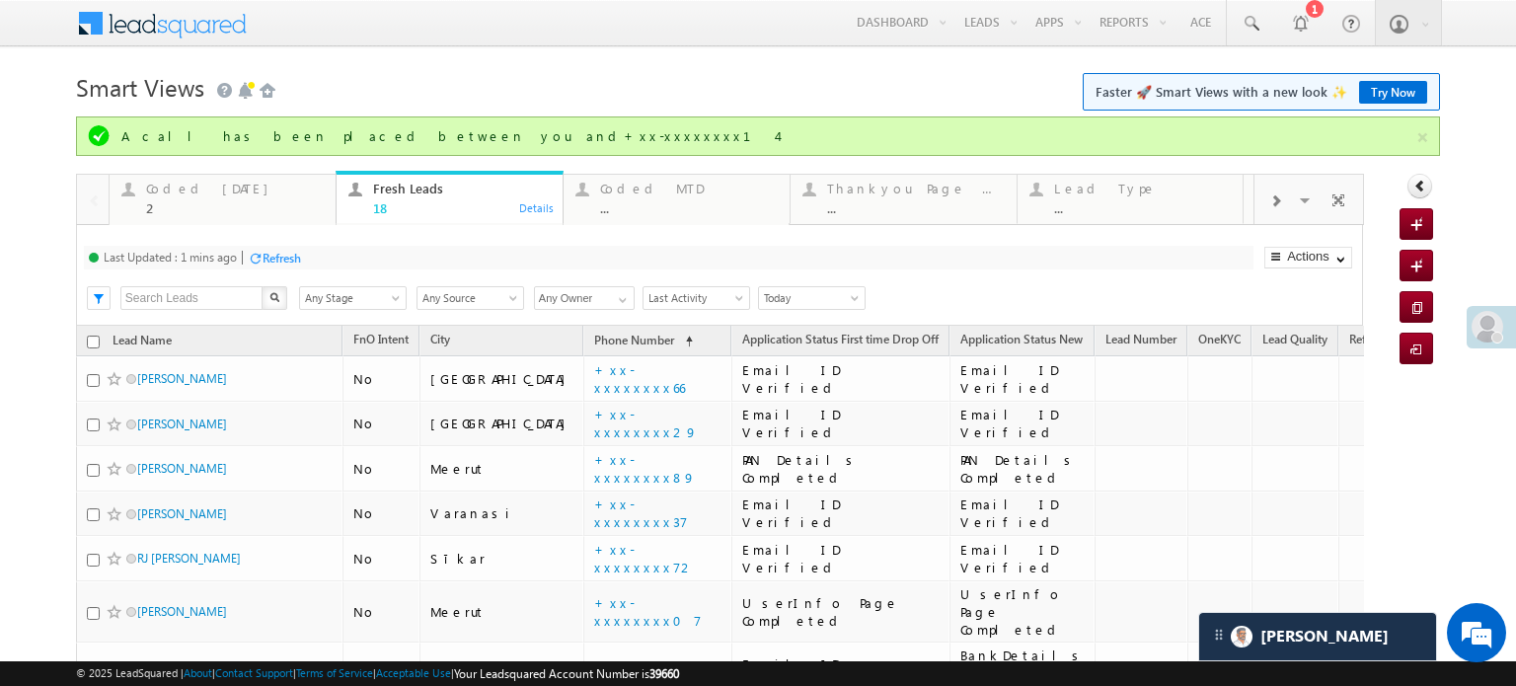
click at [268, 261] on div "Refresh" at bounding box center [282, 258] width 38 height 15
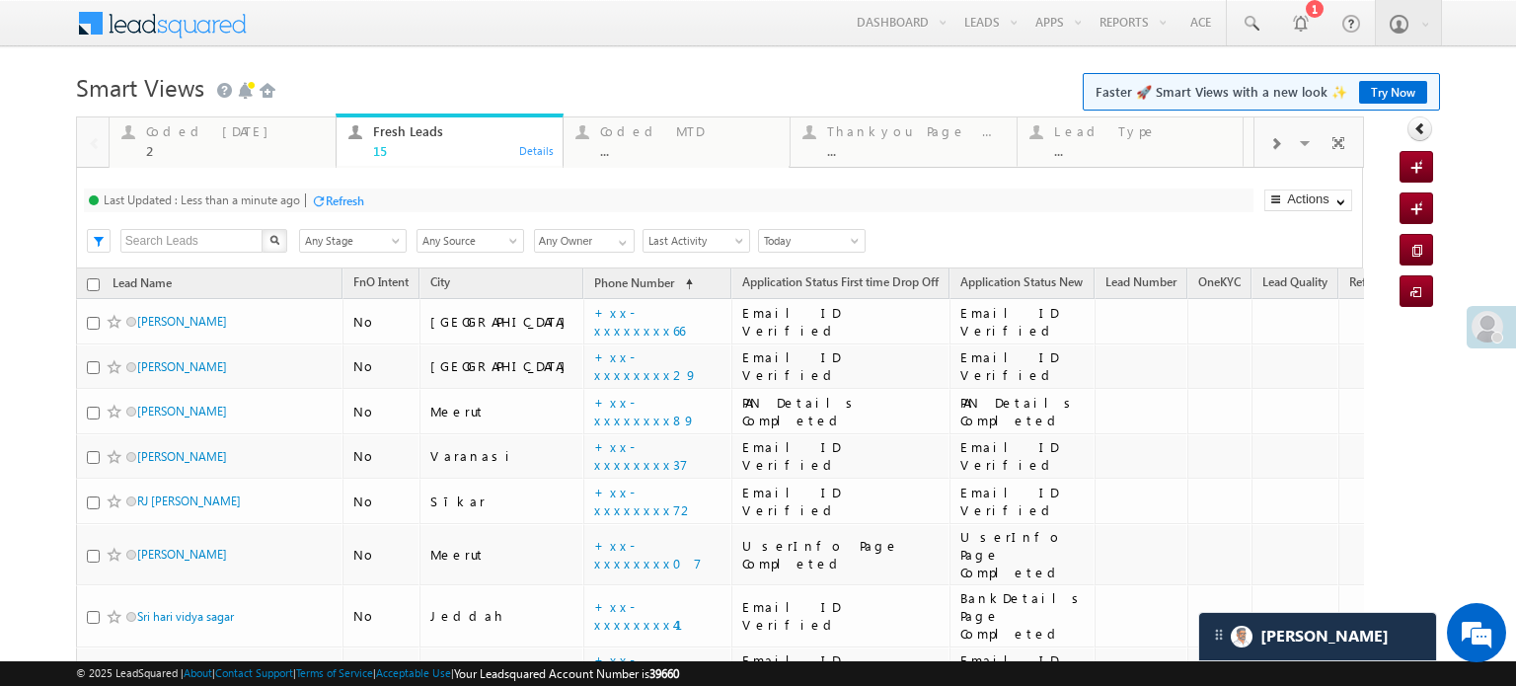
click at [359, 193] on div "Refresh" at bounding box center [345, 200] width 38 height 15
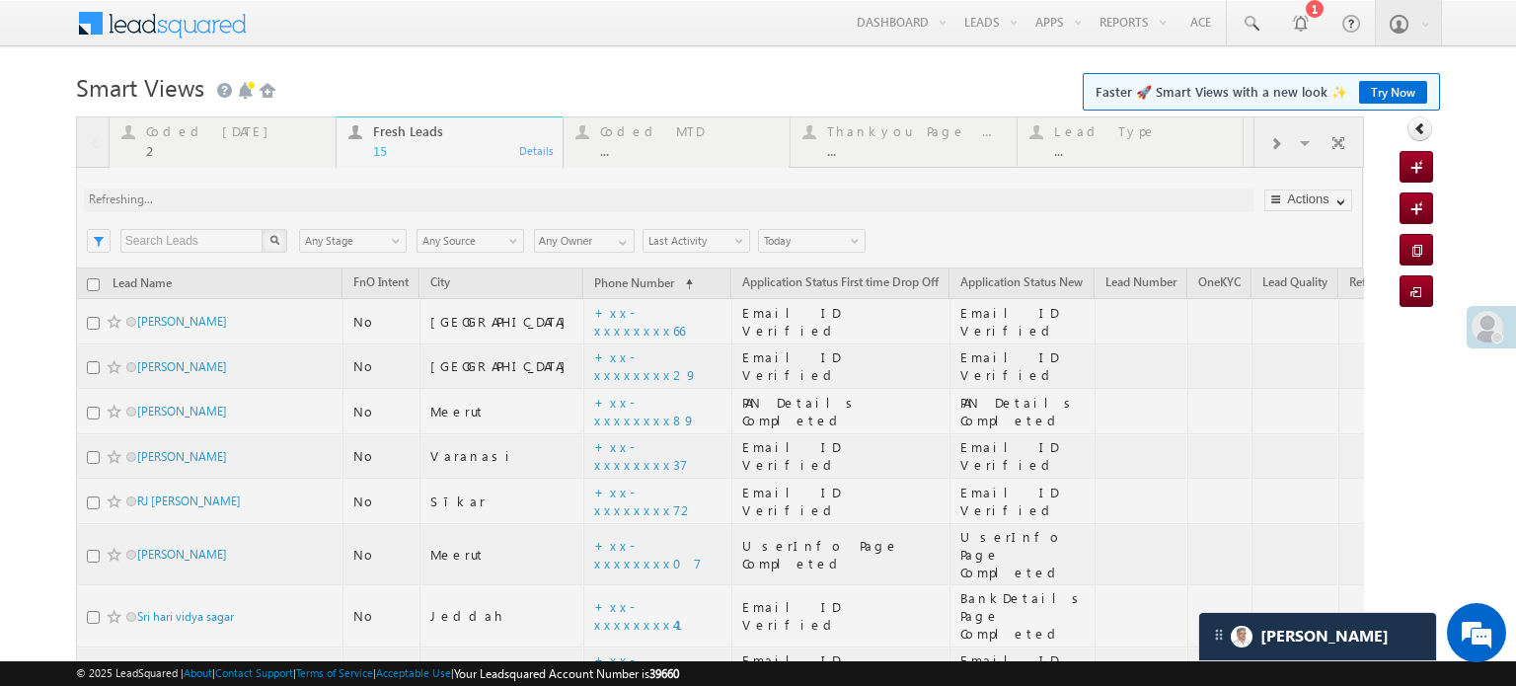
click at [359, 193] on div at bounding box center [720, 628] width 1288 height 1025
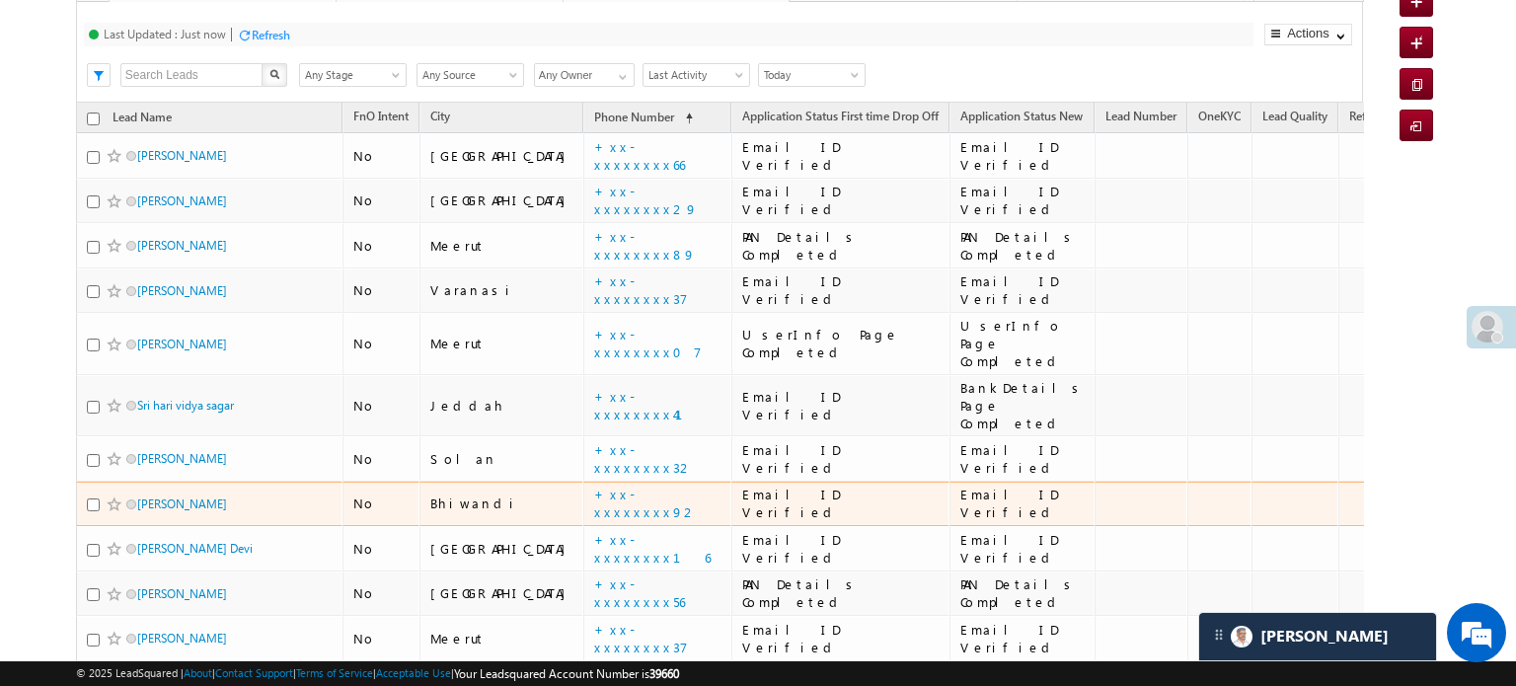
scroll to position [99, 0]
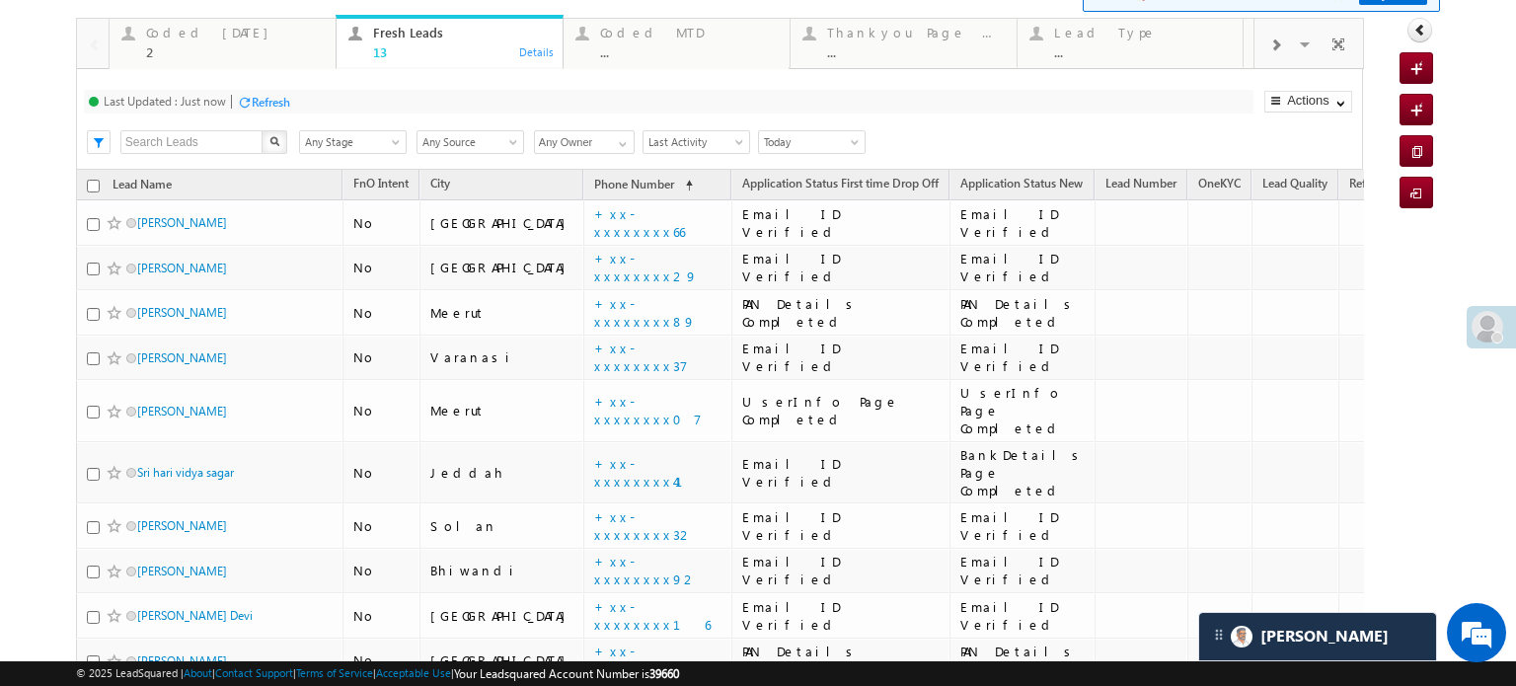
click at [272, 107] on div "Refresh" at bounding box center [271, 102] width 38 height 15
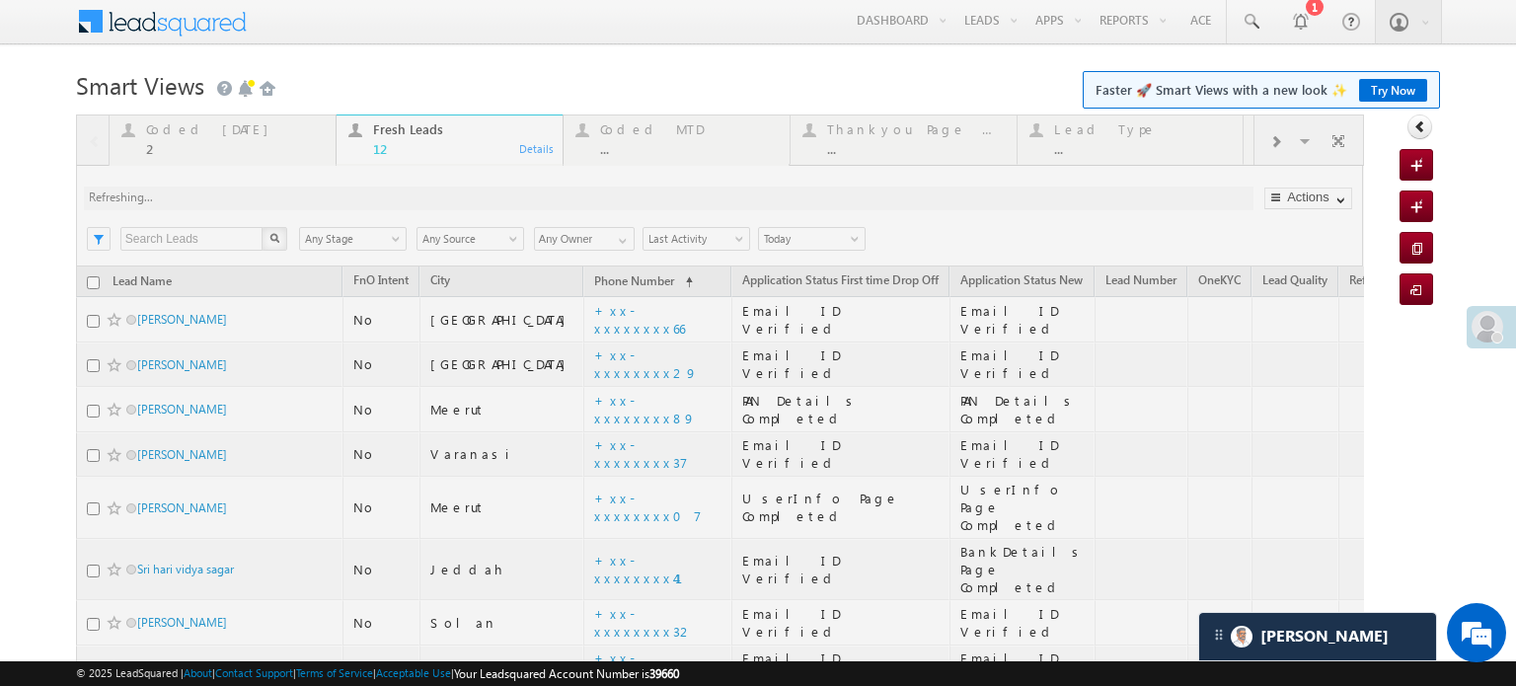
scroll to position [320, 0]
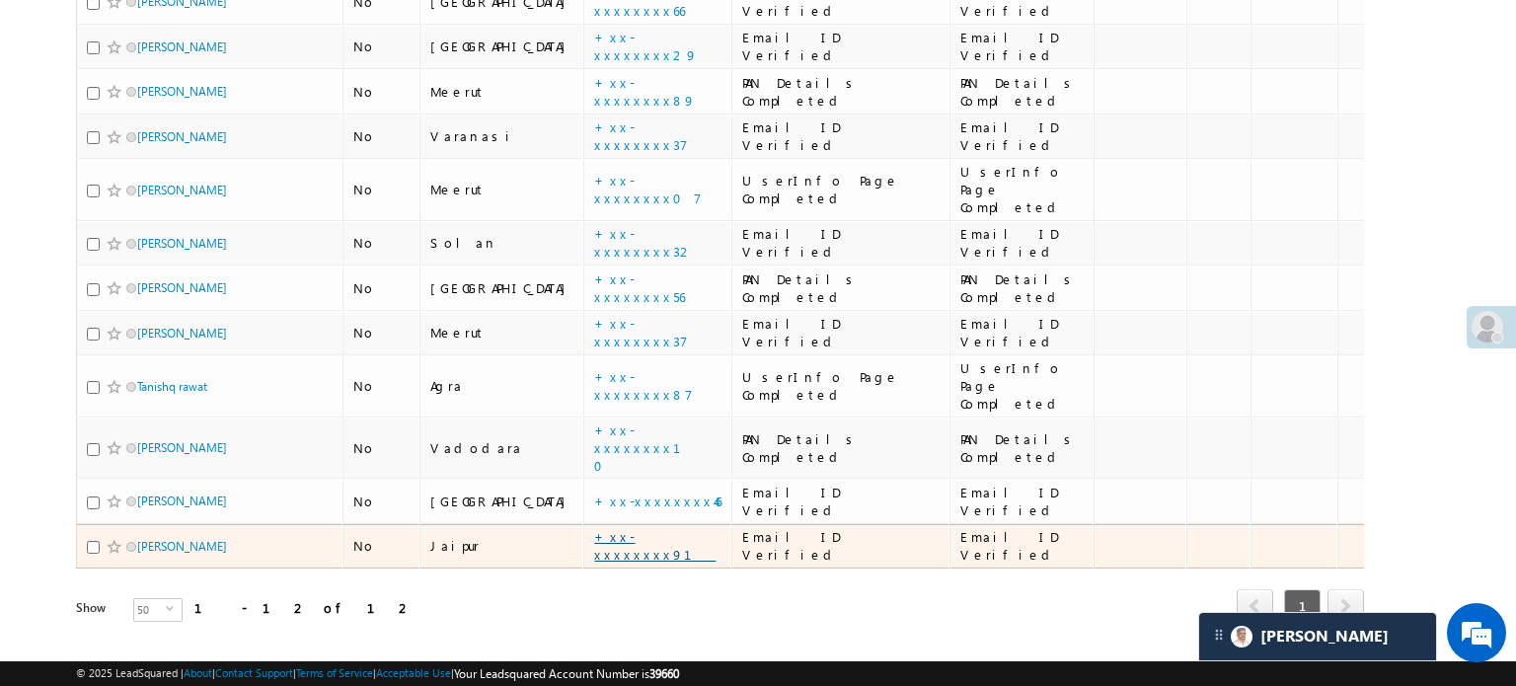
click at [594, 528] on link "+xx-xxxxxxxx91" at bounding box center [654, 545] width 121 height 35
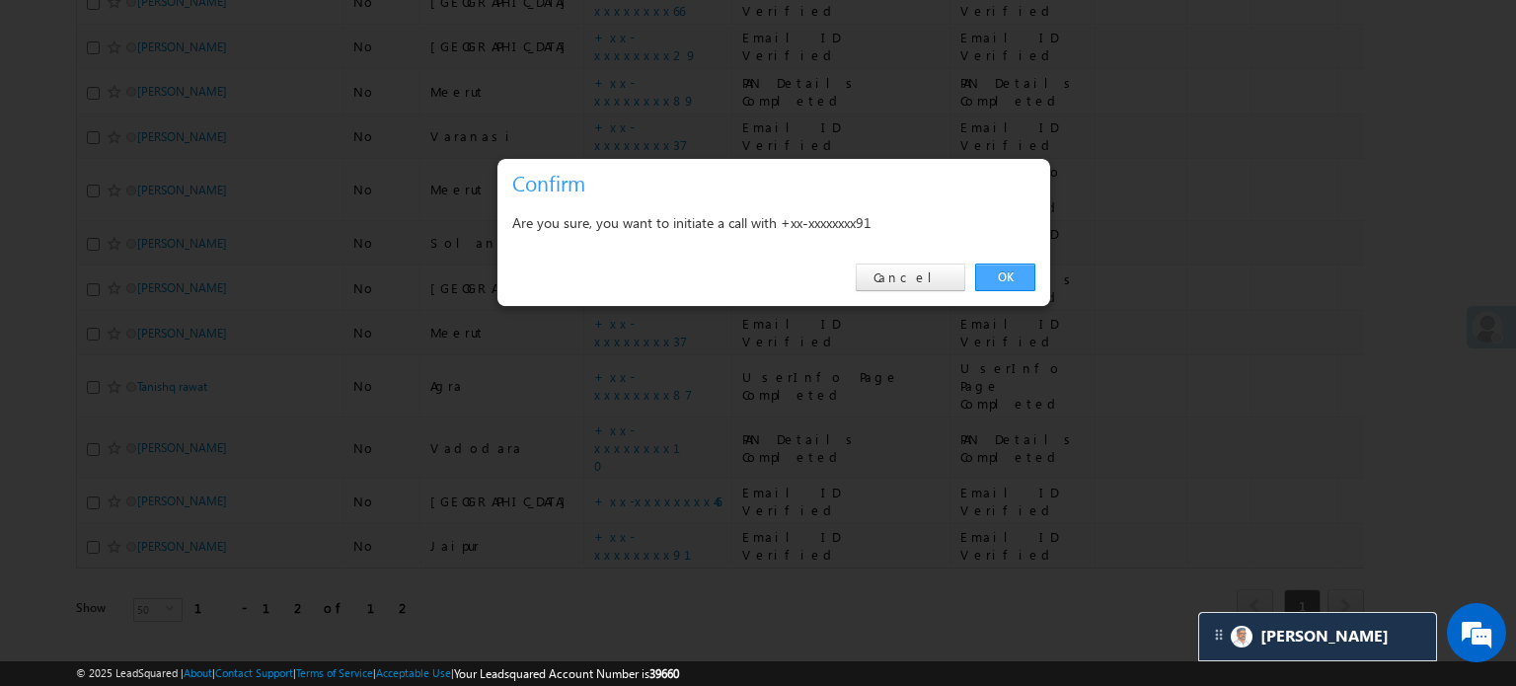
click at [1020, 271] on link "OK" at bounding box center [1005, 277] width 60 height 28
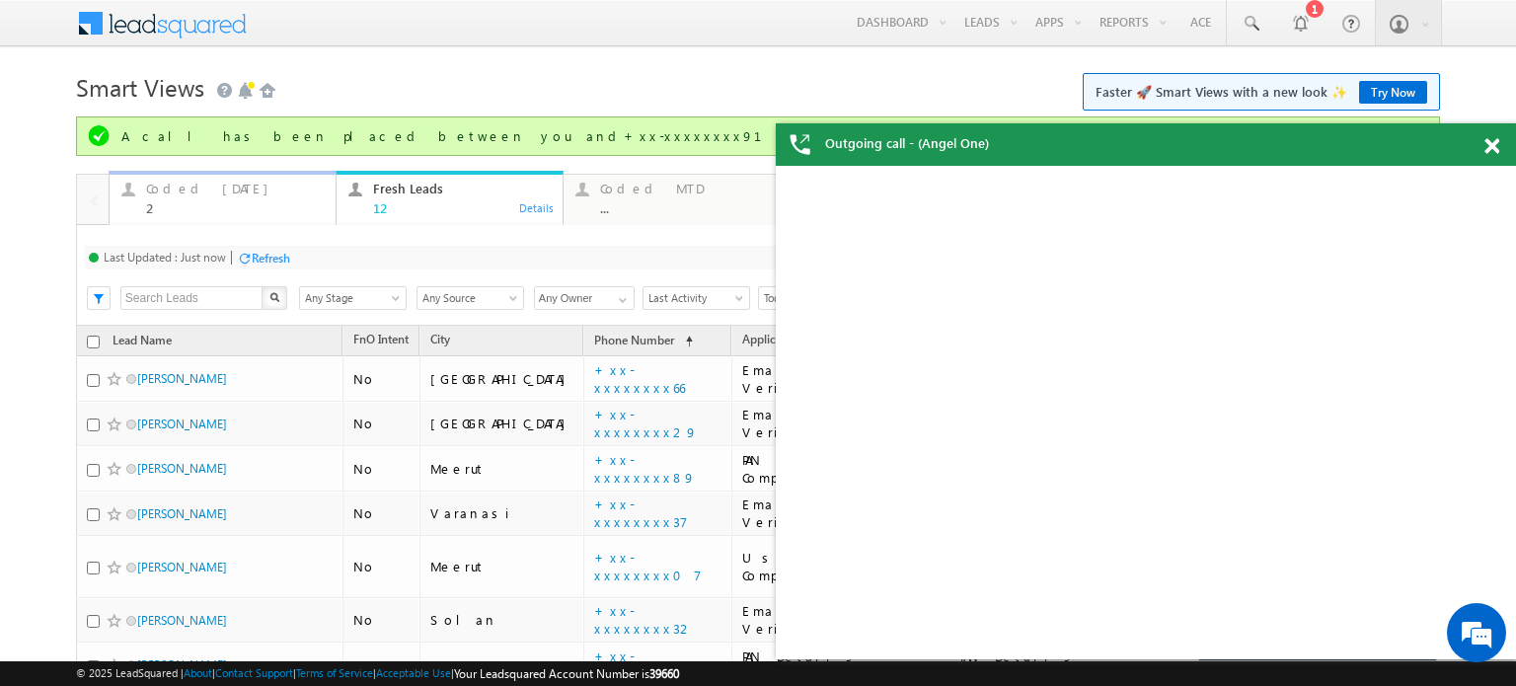
scroll to position [0, 0]
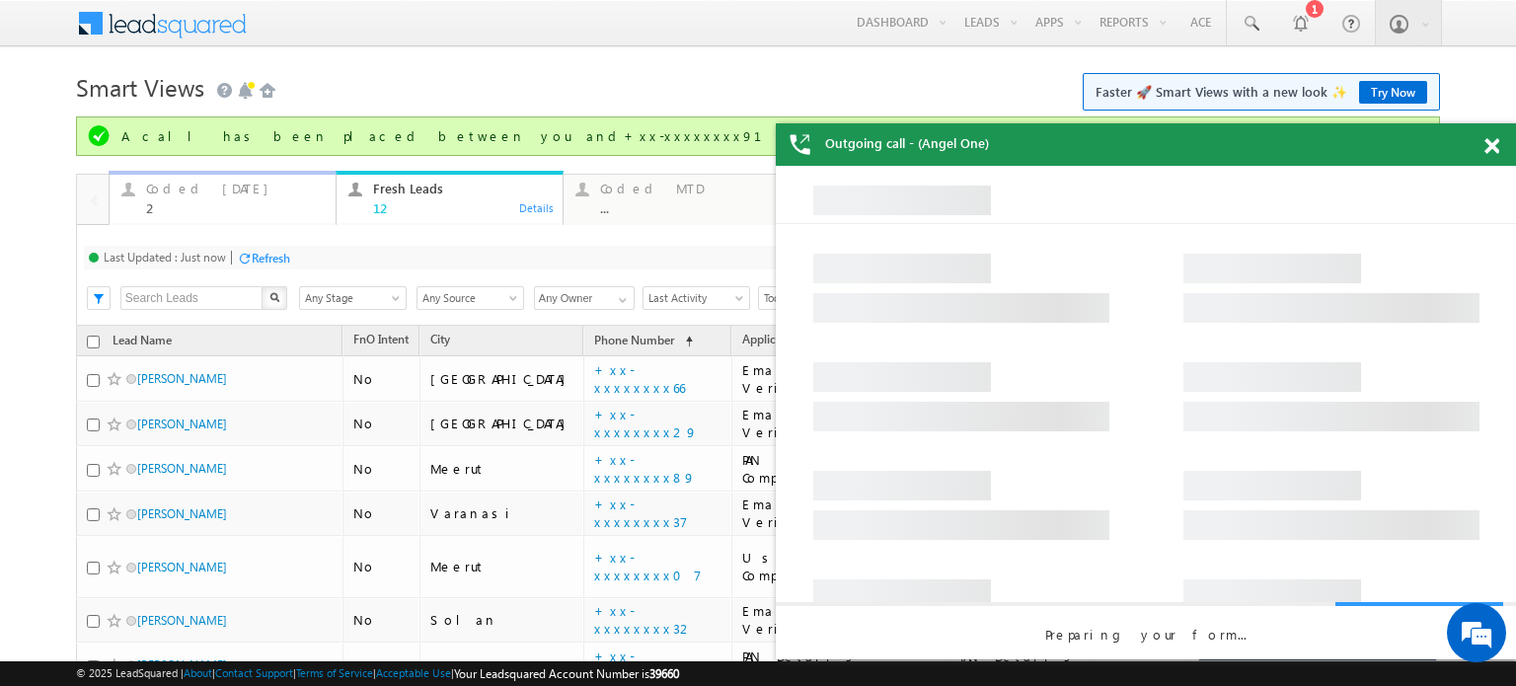
click at [182, 194] on div "Coded Today" at bounding box center [235, 189] width 178 height 16
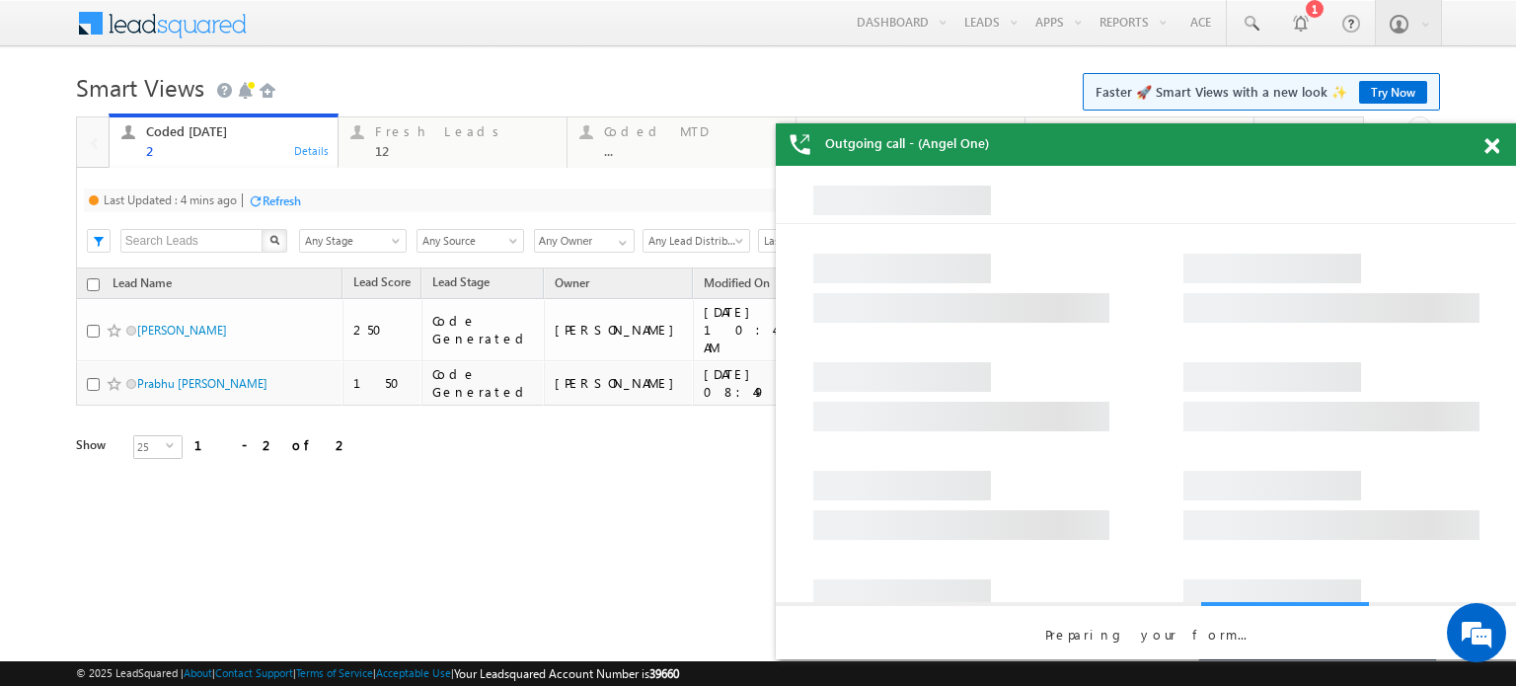
click at [289, 209] on div "Refresh" at bounding box center [274, 199] width 53 height 19
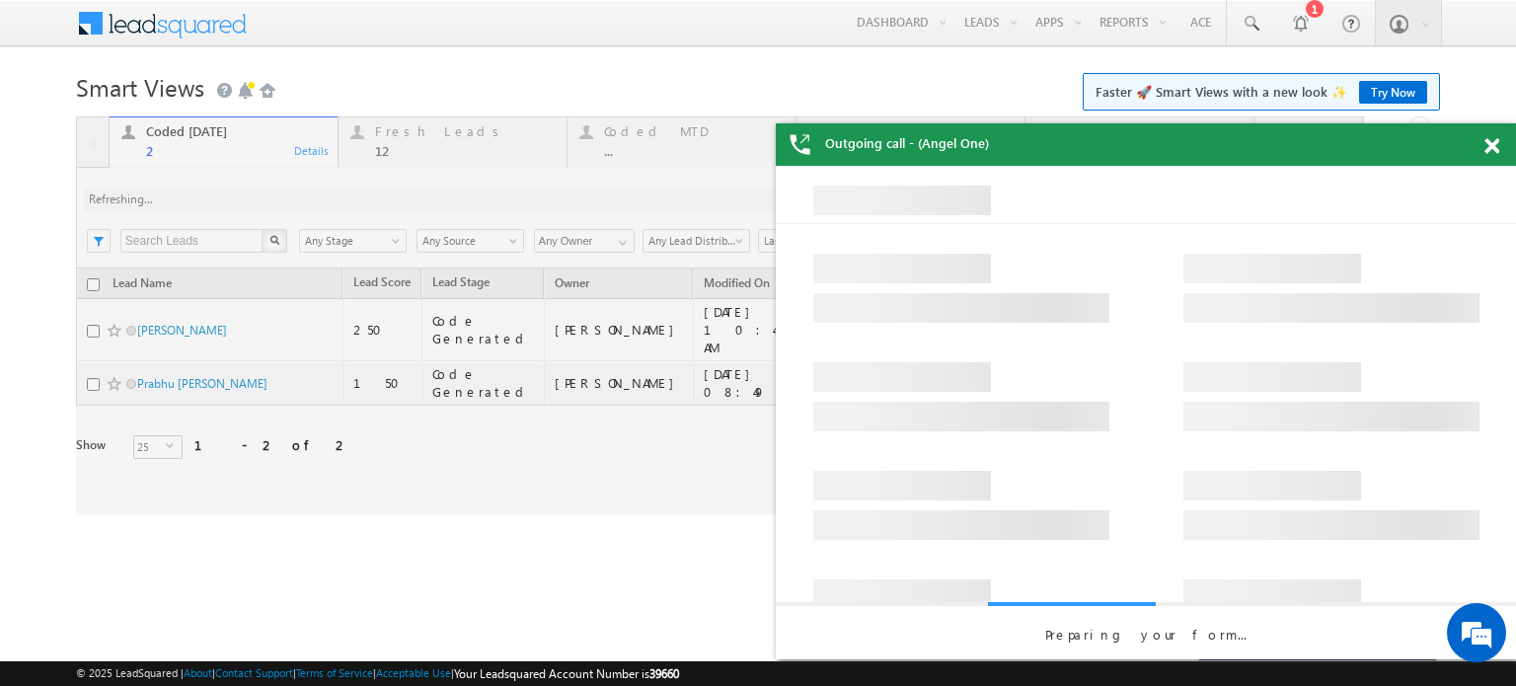
click at [291, 201] on div at bounding box center [720, 315] width 1288 height 399
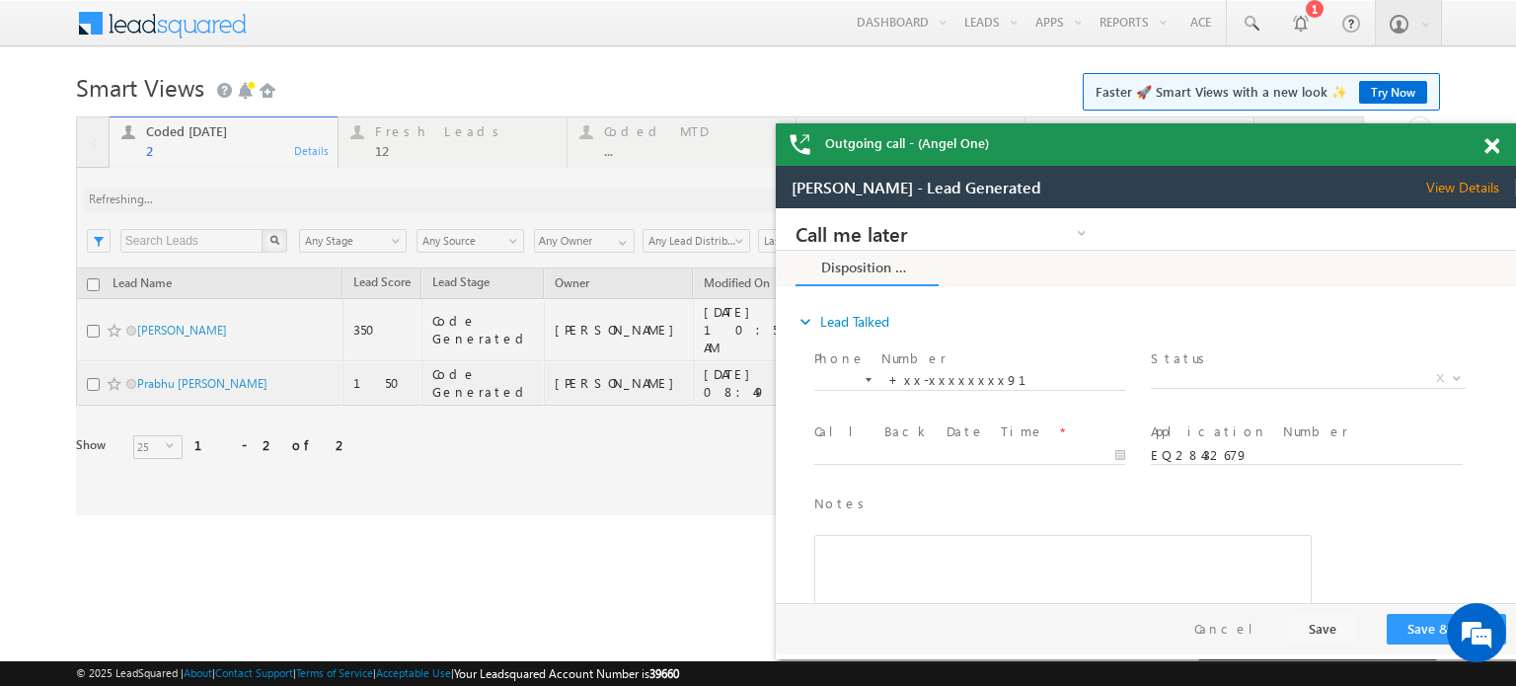
click at [1493, 149] on span at bounding box center [1491, 146] width 15 height 17
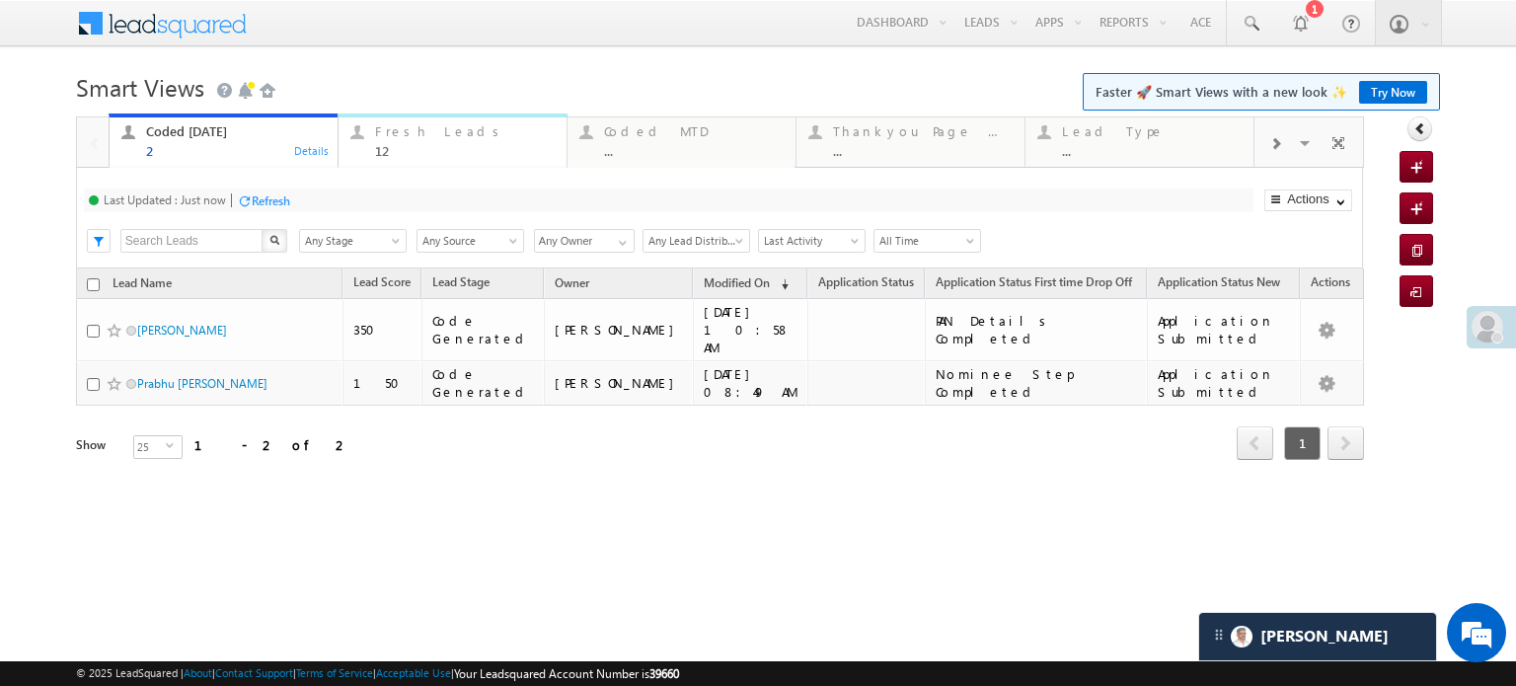
click at [478, 136] on div "Fresh Leads" at bounding box center [465, 131] width 180 height 16
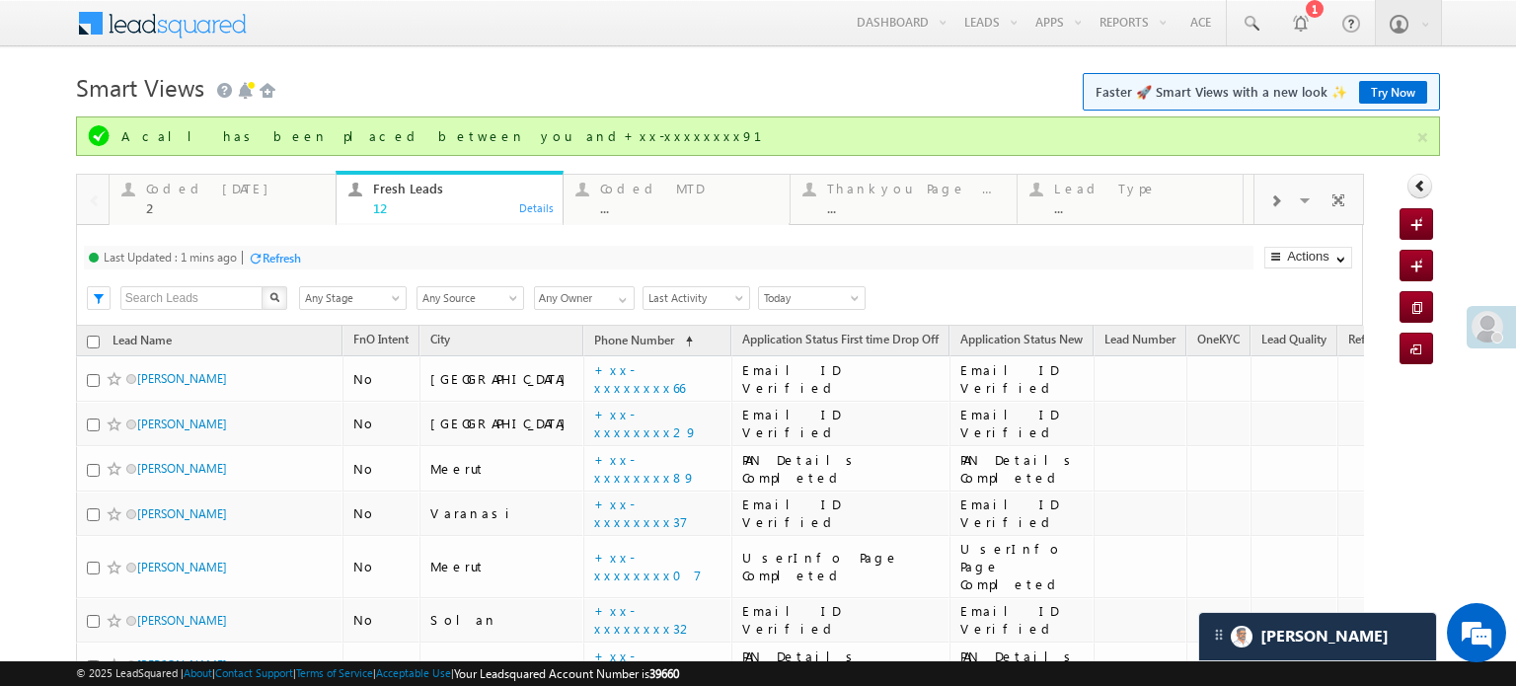
click at [298, 248] on div "Refresh" at bounding box center [274, 257] width 53 height 19
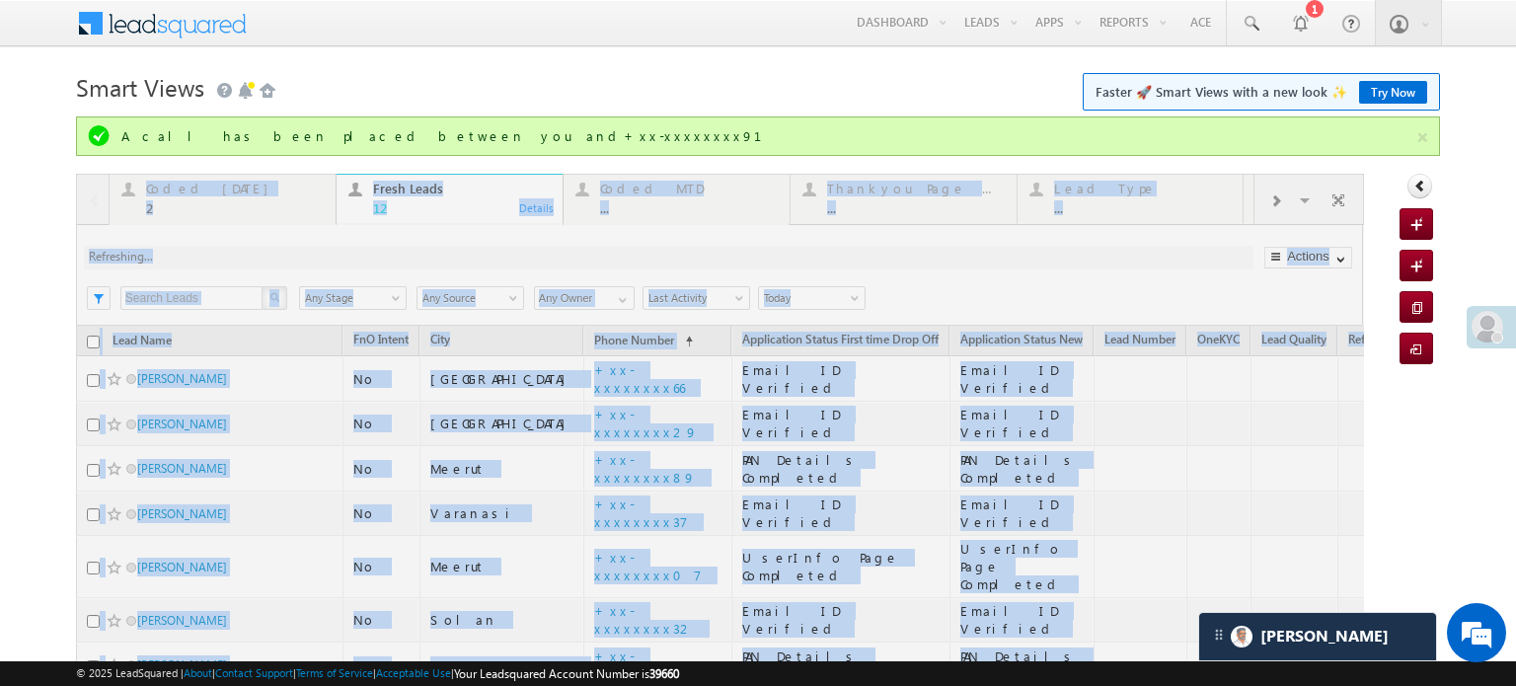
click at [298, 248] on div at bounding box center [720, 614] width 1288 height 881
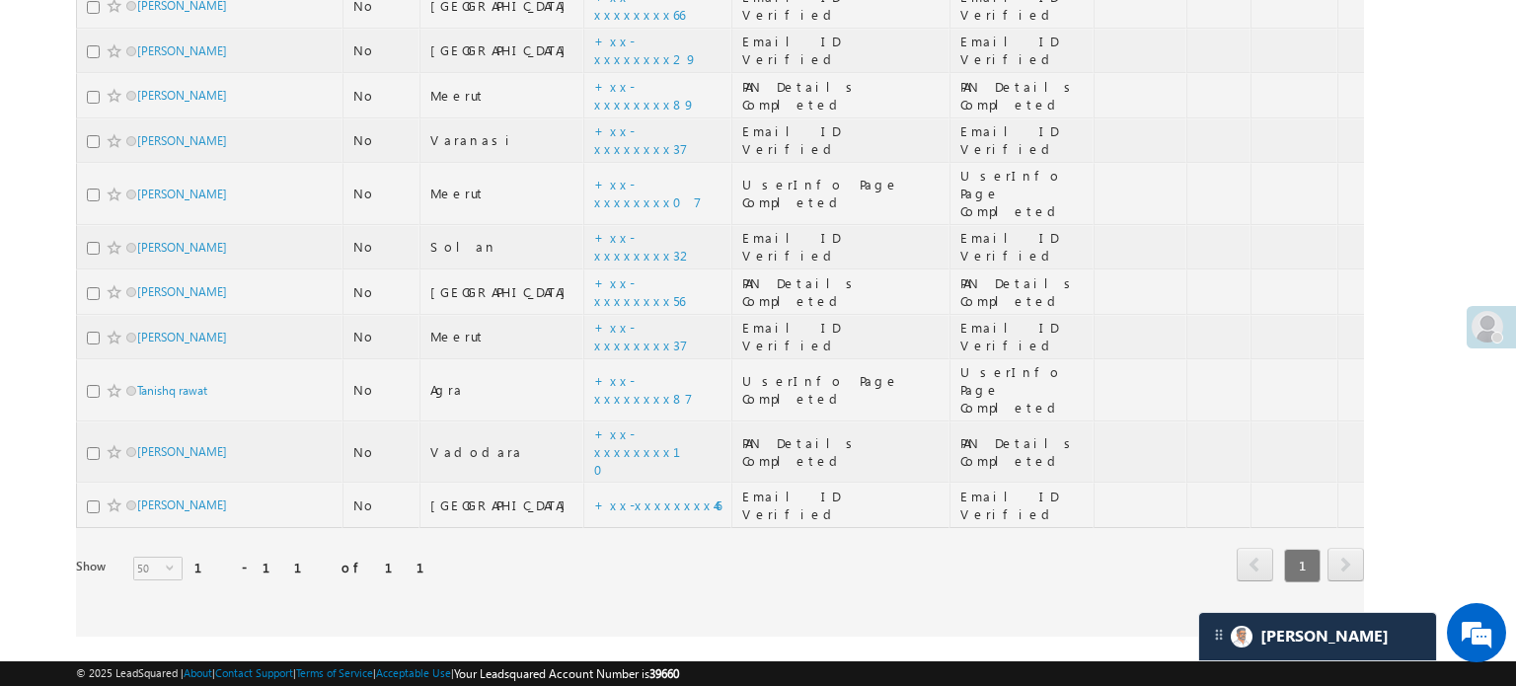
scroll to position [274, 0]
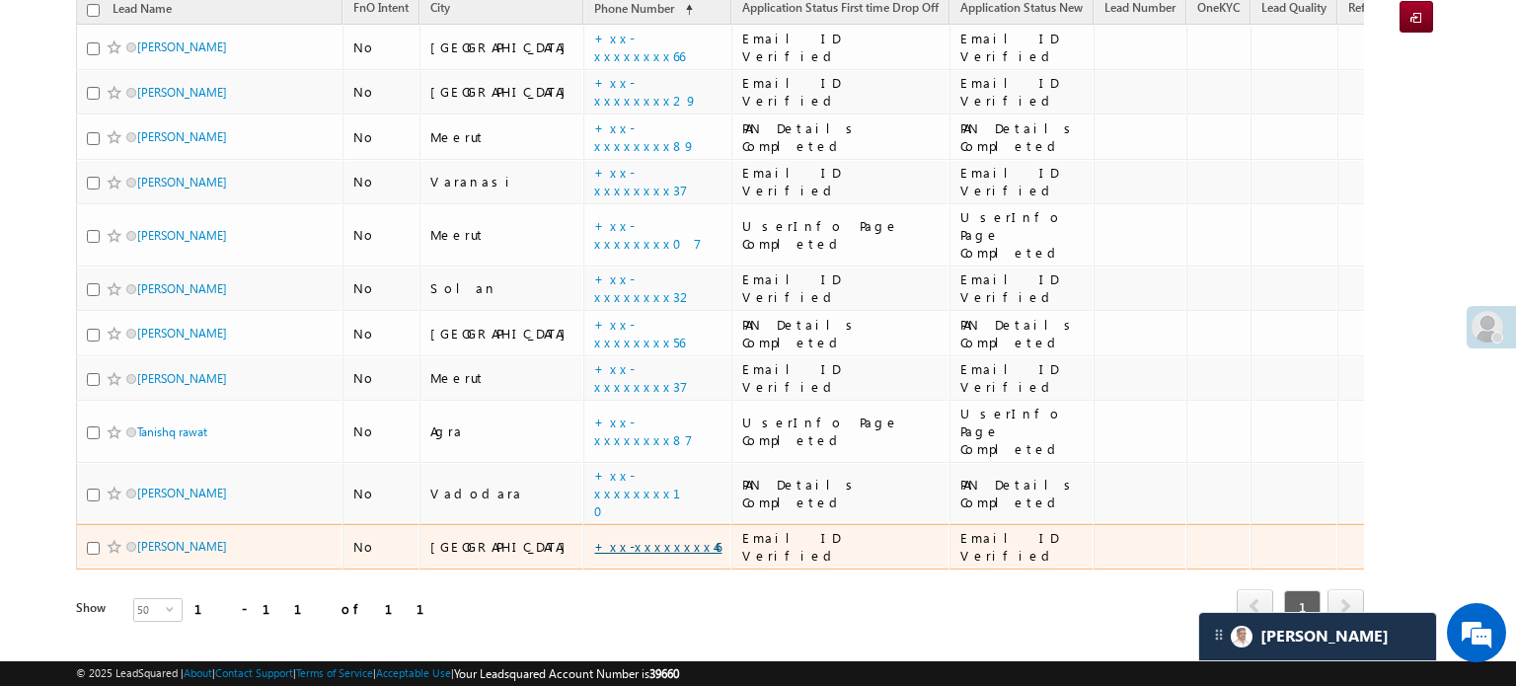
click at [594, 538] on link "+xx-xxxxxxxx46" at bounding box center [657, 546] width 127 height 17
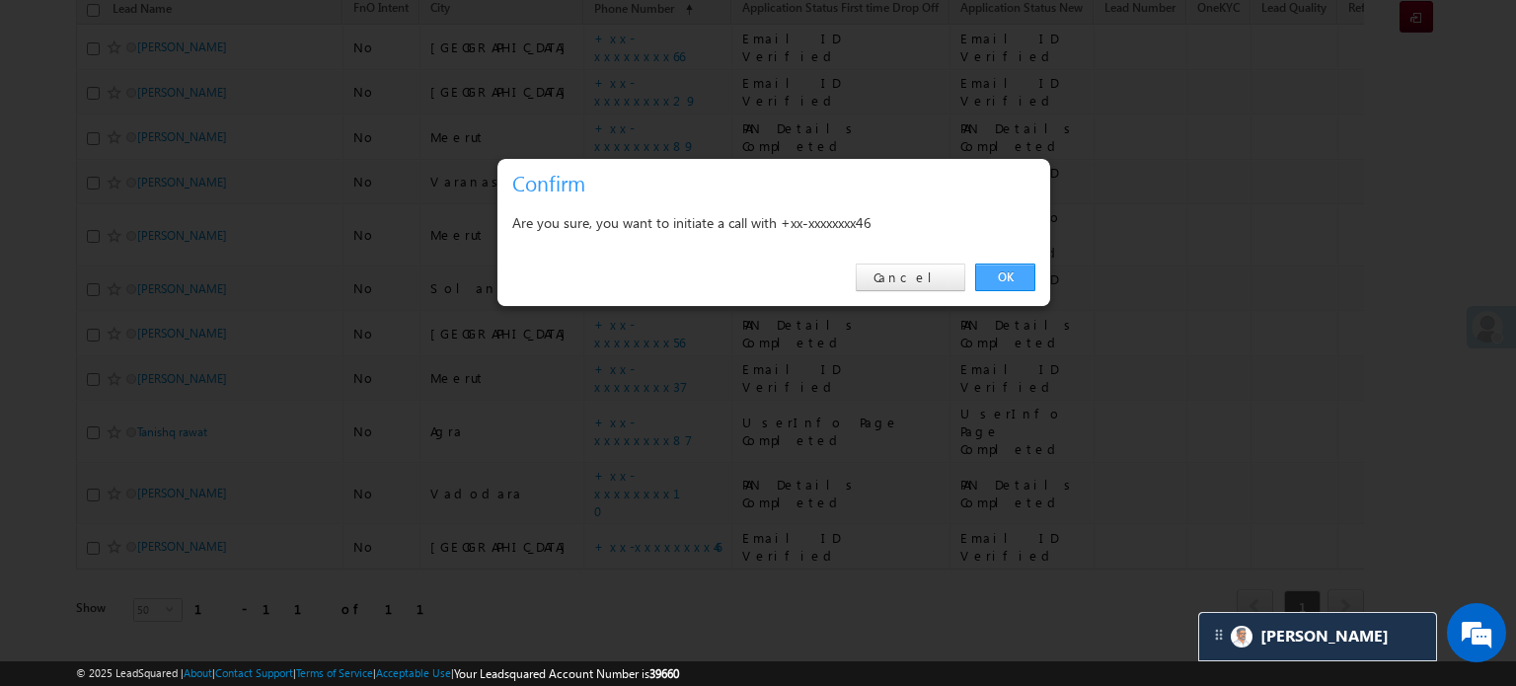
click at [985, 274] on link "OK" at bounding box center [1005, 277] width 60 height 28
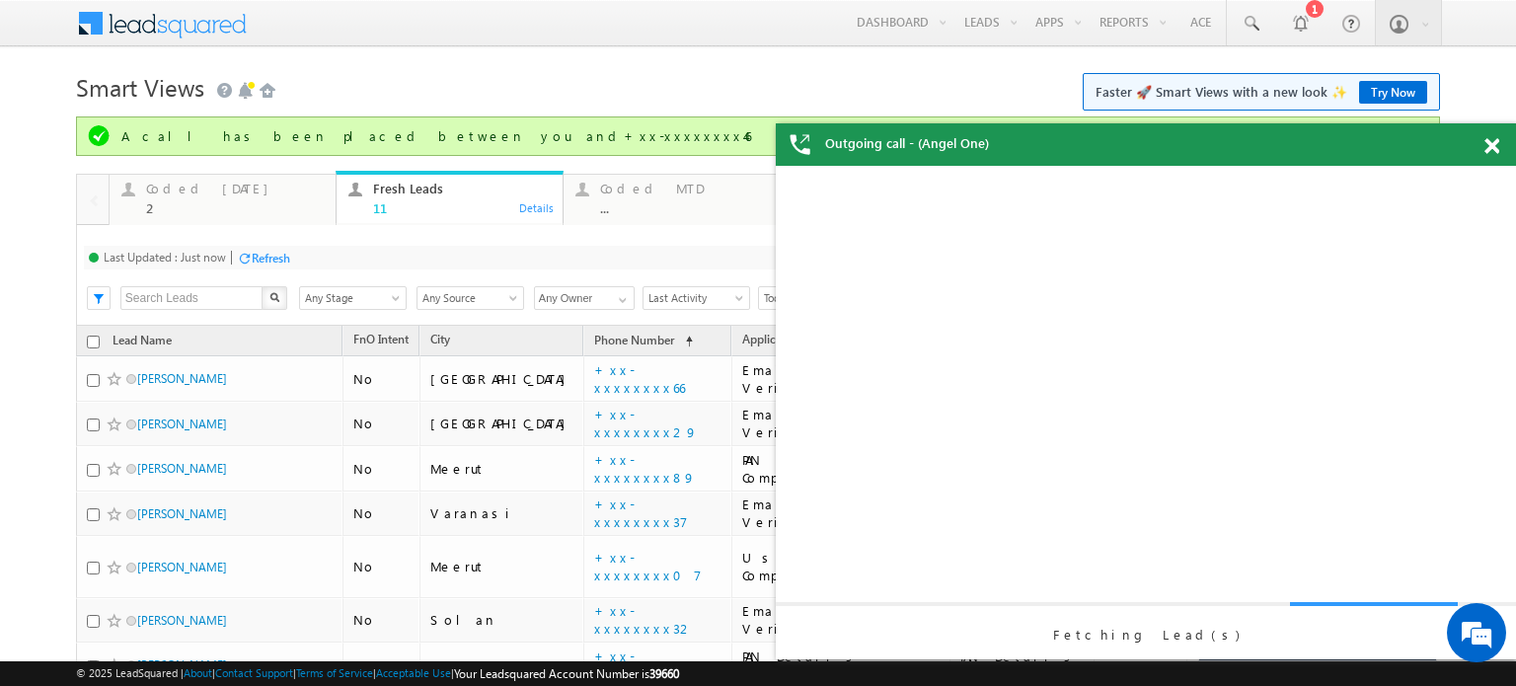
scroll to position [0, 0]
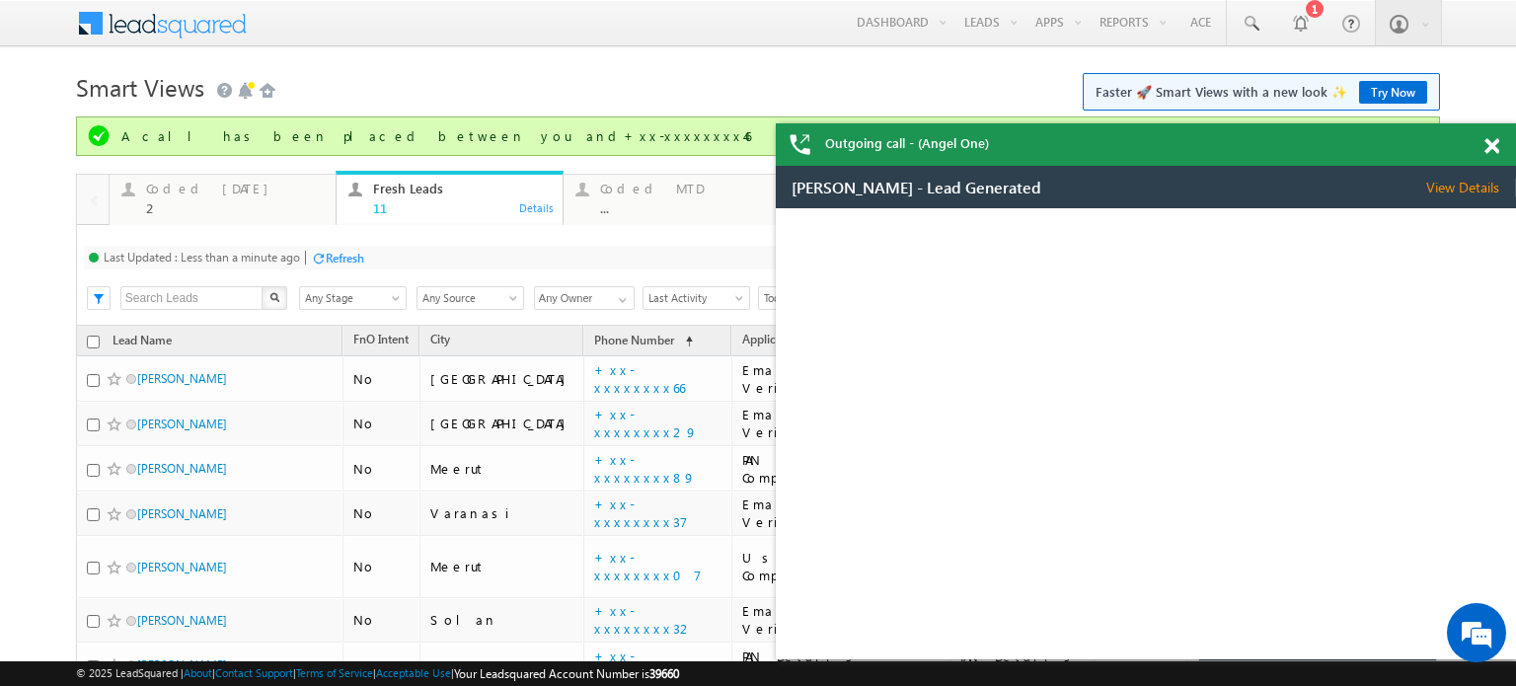
click at [1485, 145] on span at bounding box center [1491, 146] width 15 height 17
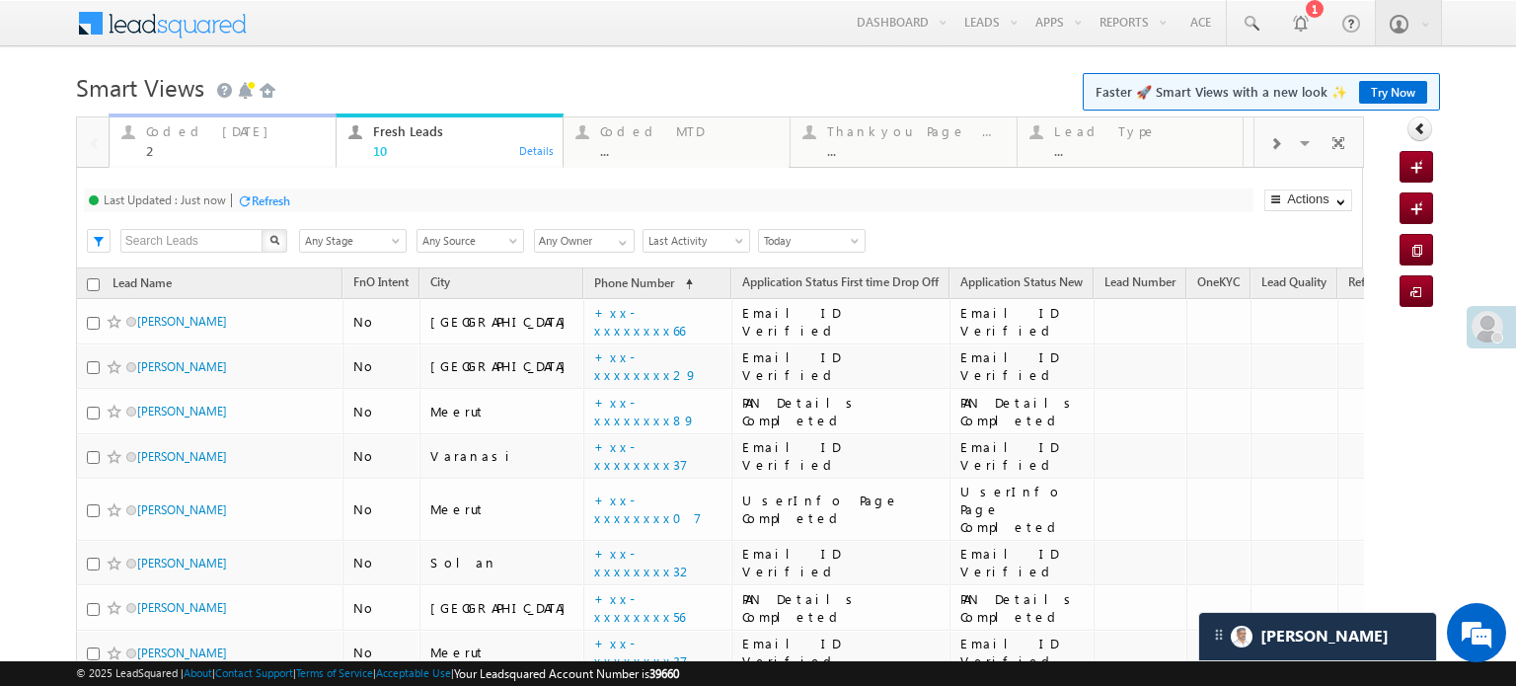
click at [225, 140] on div "Coded Today 2" at bounding box center [235, 138] width 178 height 38
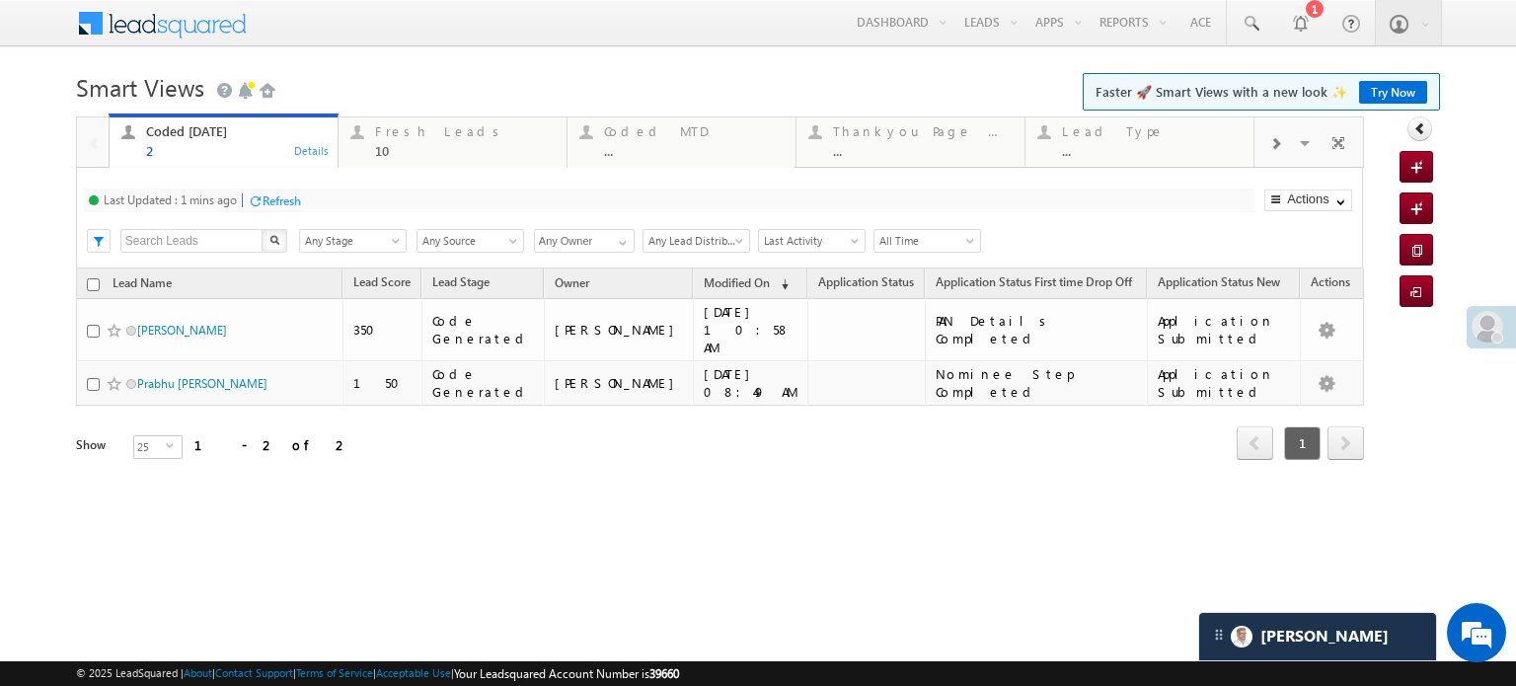
click at [291, 209] on div "Refresh" at bounding box center [274, 199] width 53 height 19
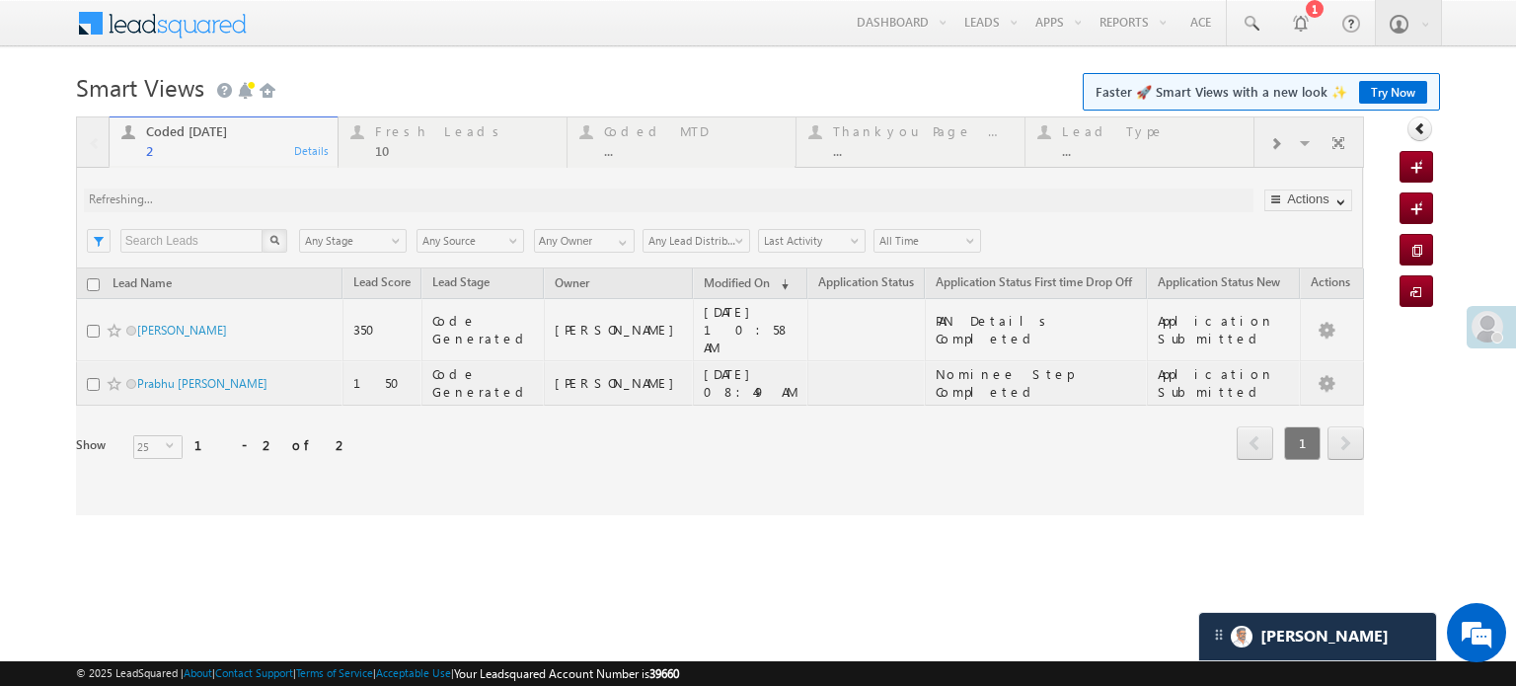
click at [292, 202] on div at bounding box center [720, 315] width 1288 height 399
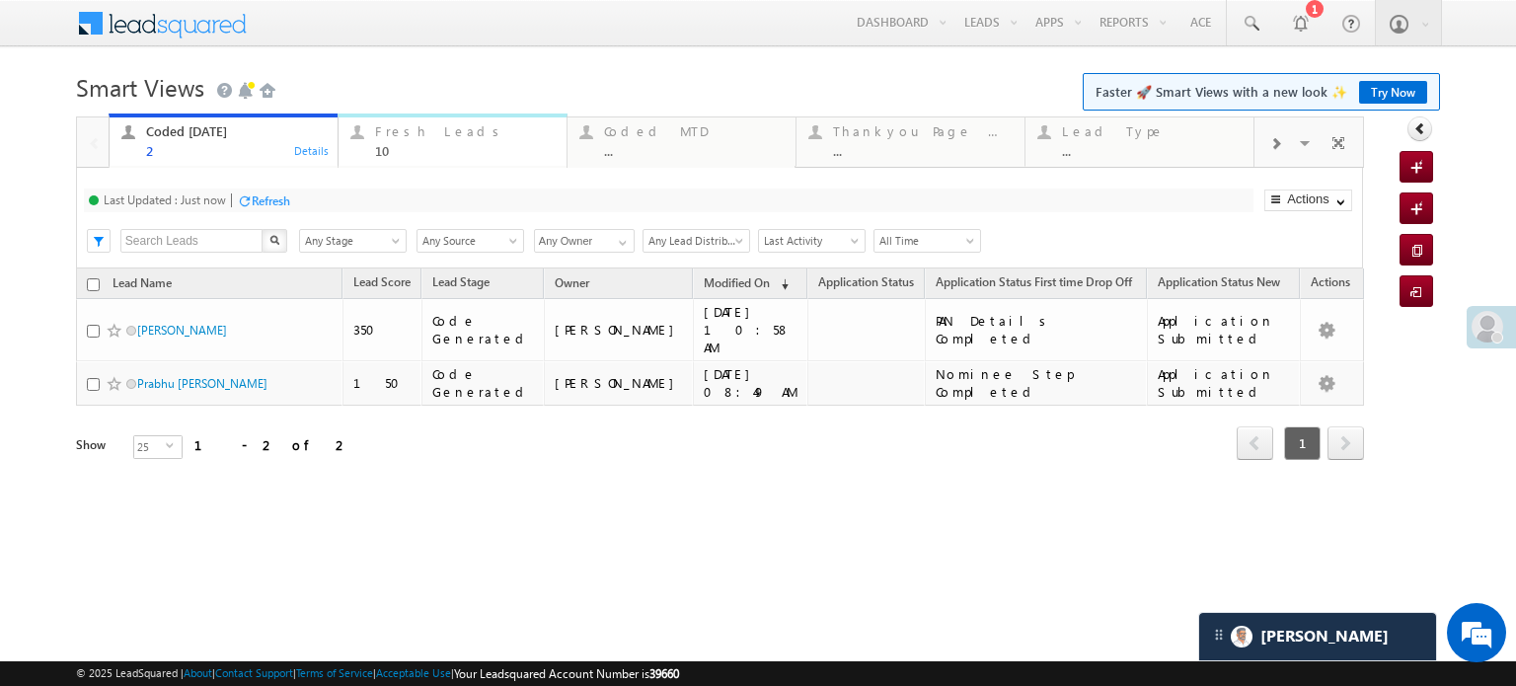
click at [423, 145] on div "10" at bounding box center [465, 150] width 180 height 15
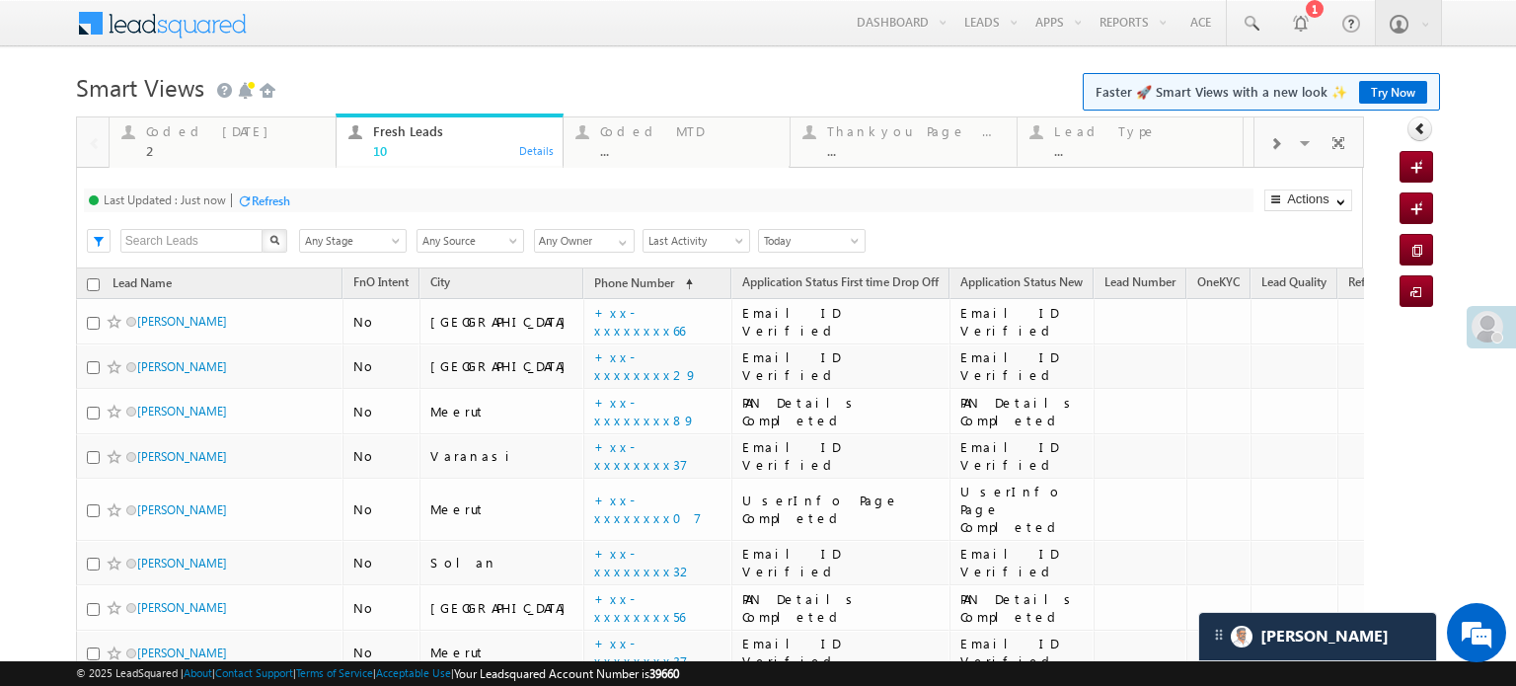
click at [278, 199] on div "Refresh" at bounding box center [271, 200] width 38 height 15
click at [197, 148] on div "2" at bounding box center [235, 150] width 178 height 15
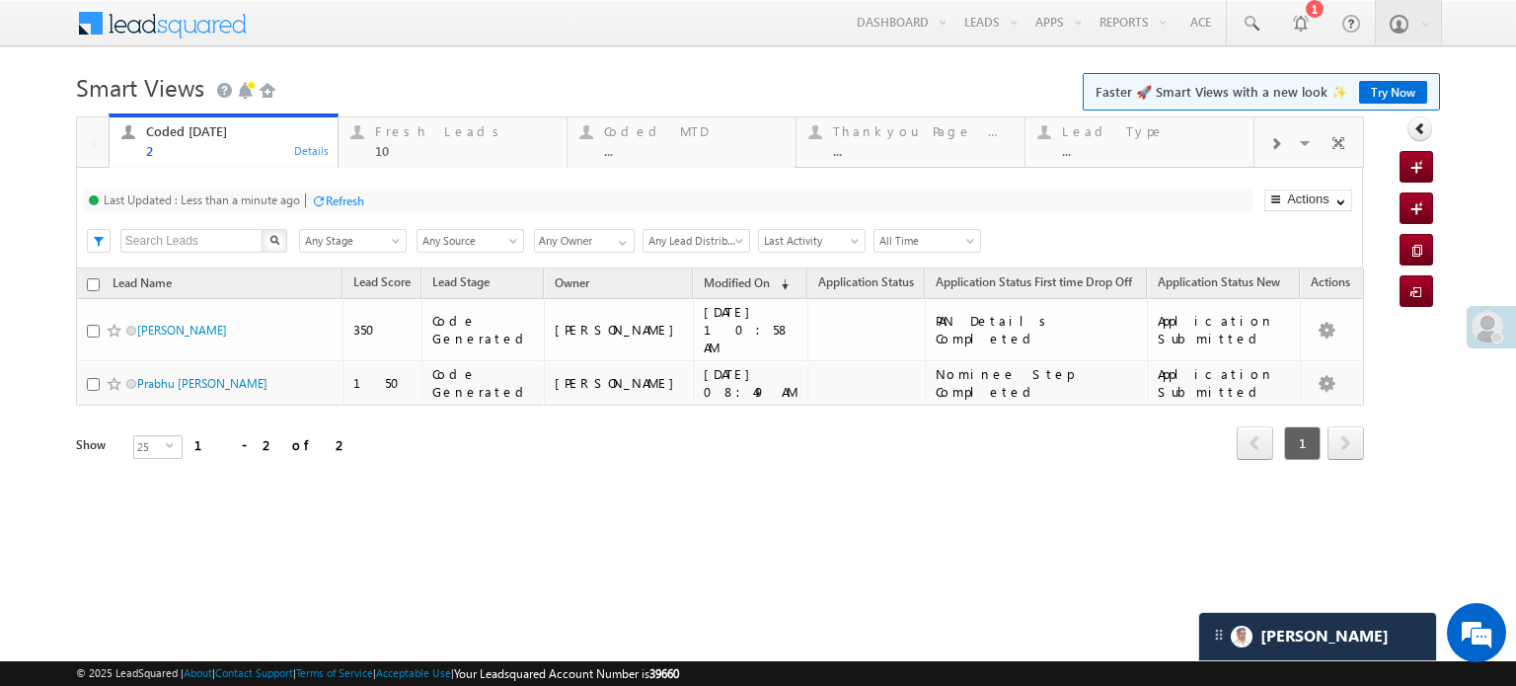
click at [330, 190] on div "Refresh" at bounding box center [337, 199] width 53 height 19
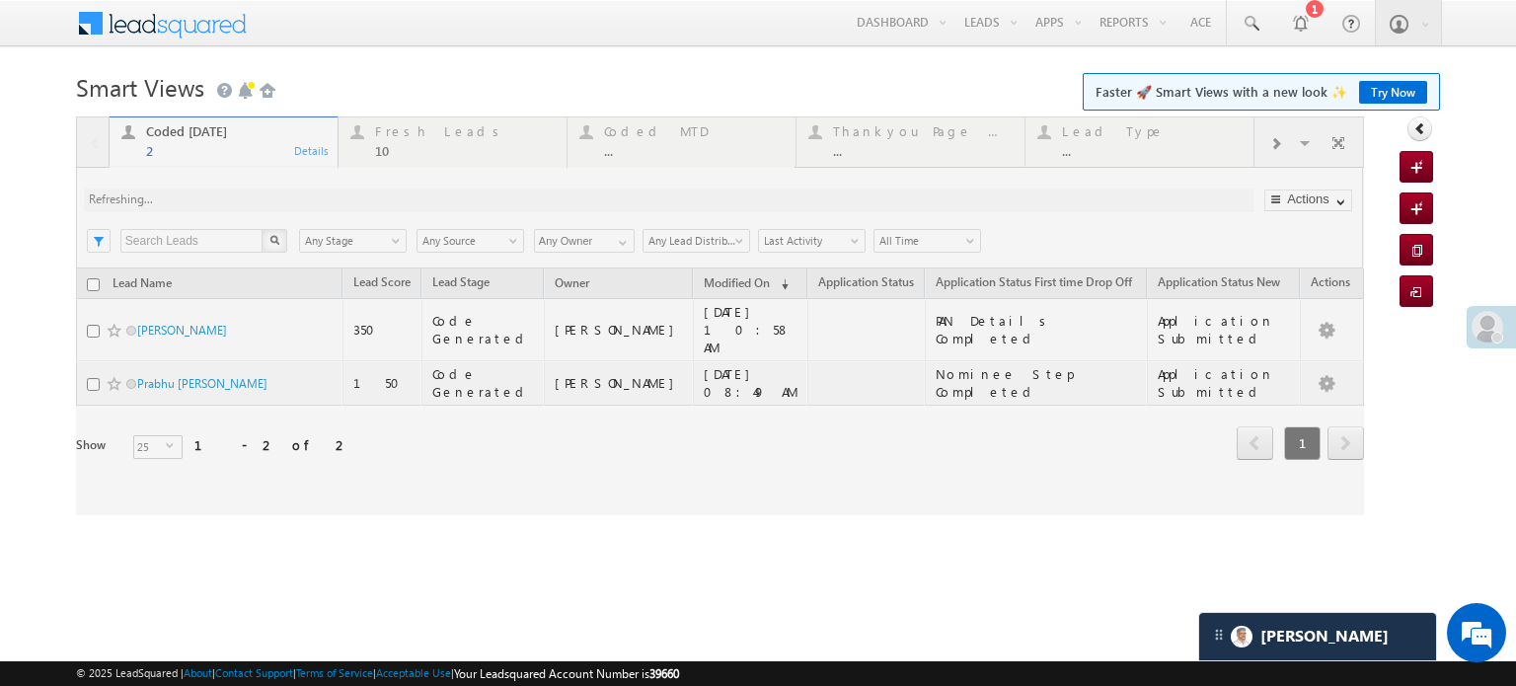
click at [321, 199] on div at bounding box center [720, 315] width 1288 height 399
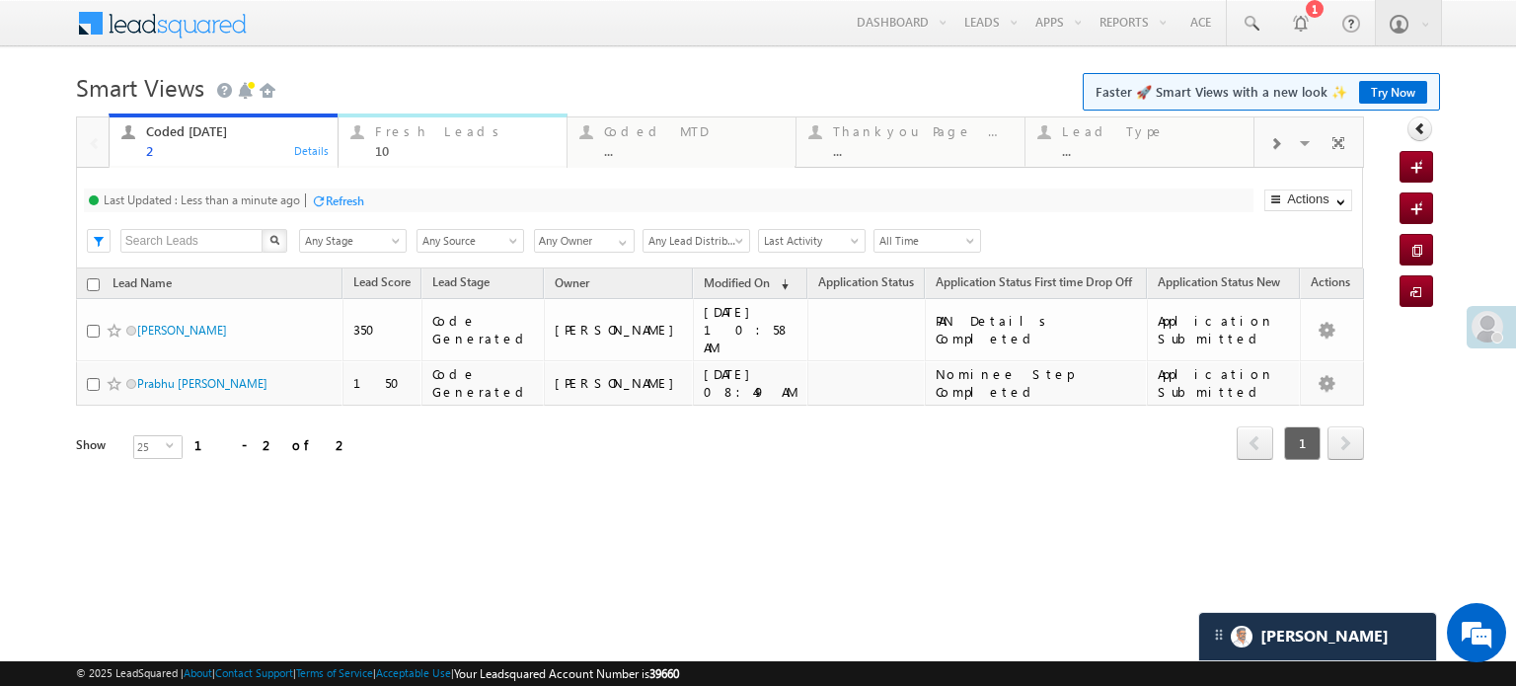
click at [411, 139] on div "Fresh Leads" at bounding box center [465, 131] width 180 height 16
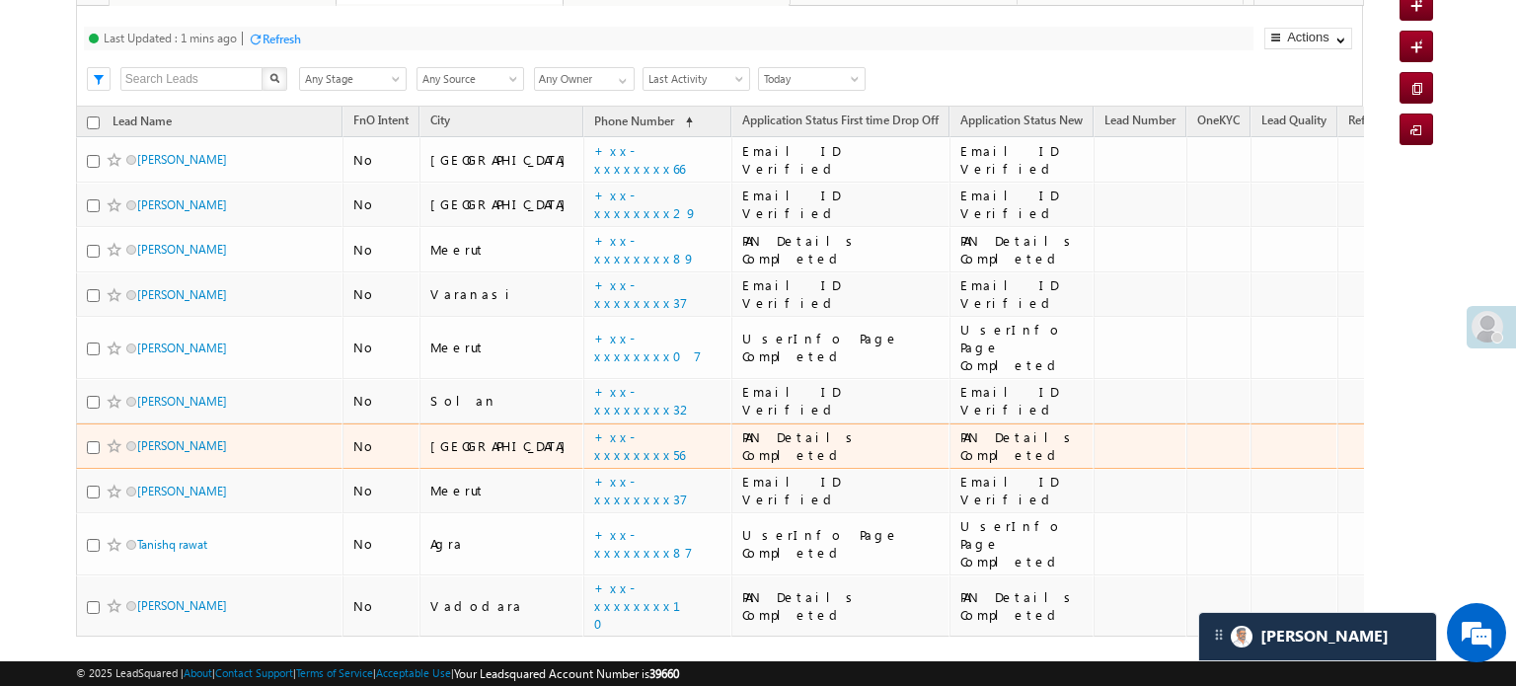
scroll to position [230, 0]
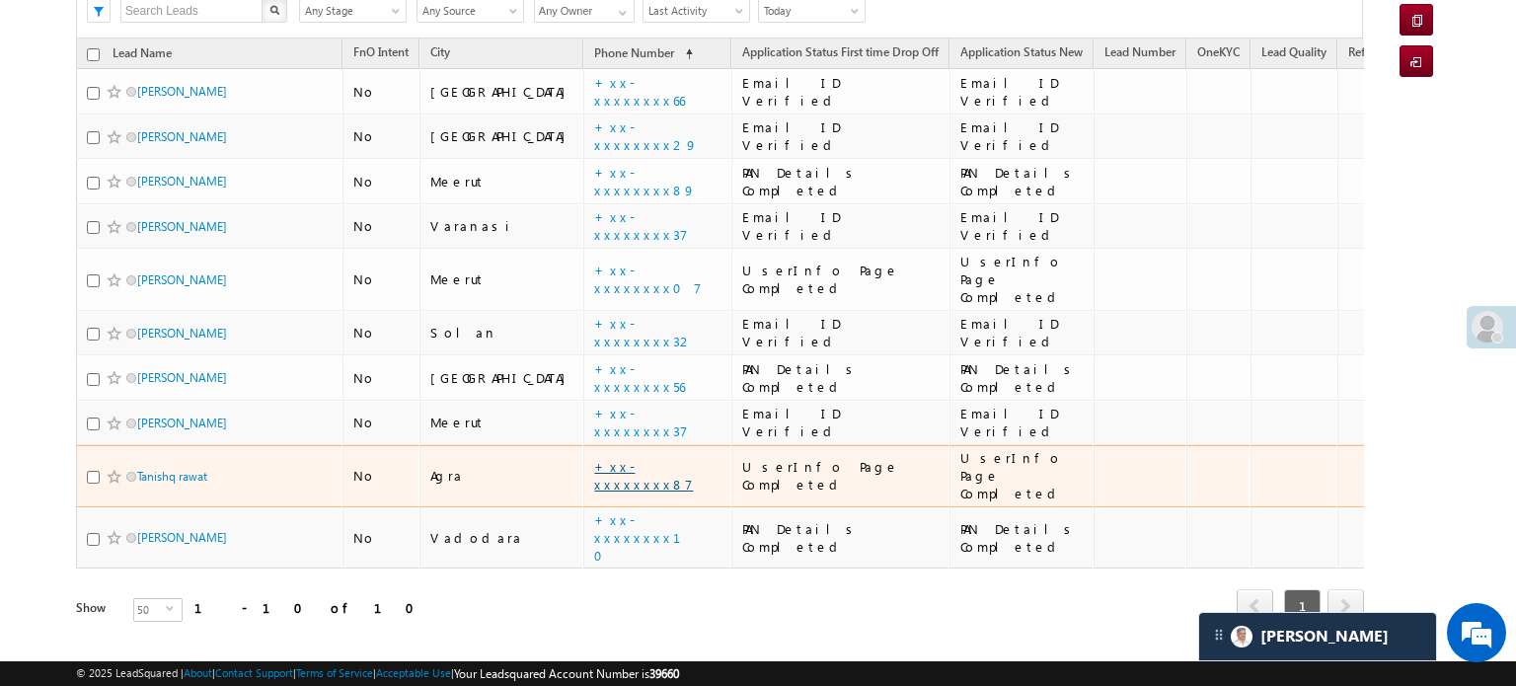
click at [594, 458] on link "+xx-xxxxxxxx87" at bounding box center [643, 475] width 99 height 35
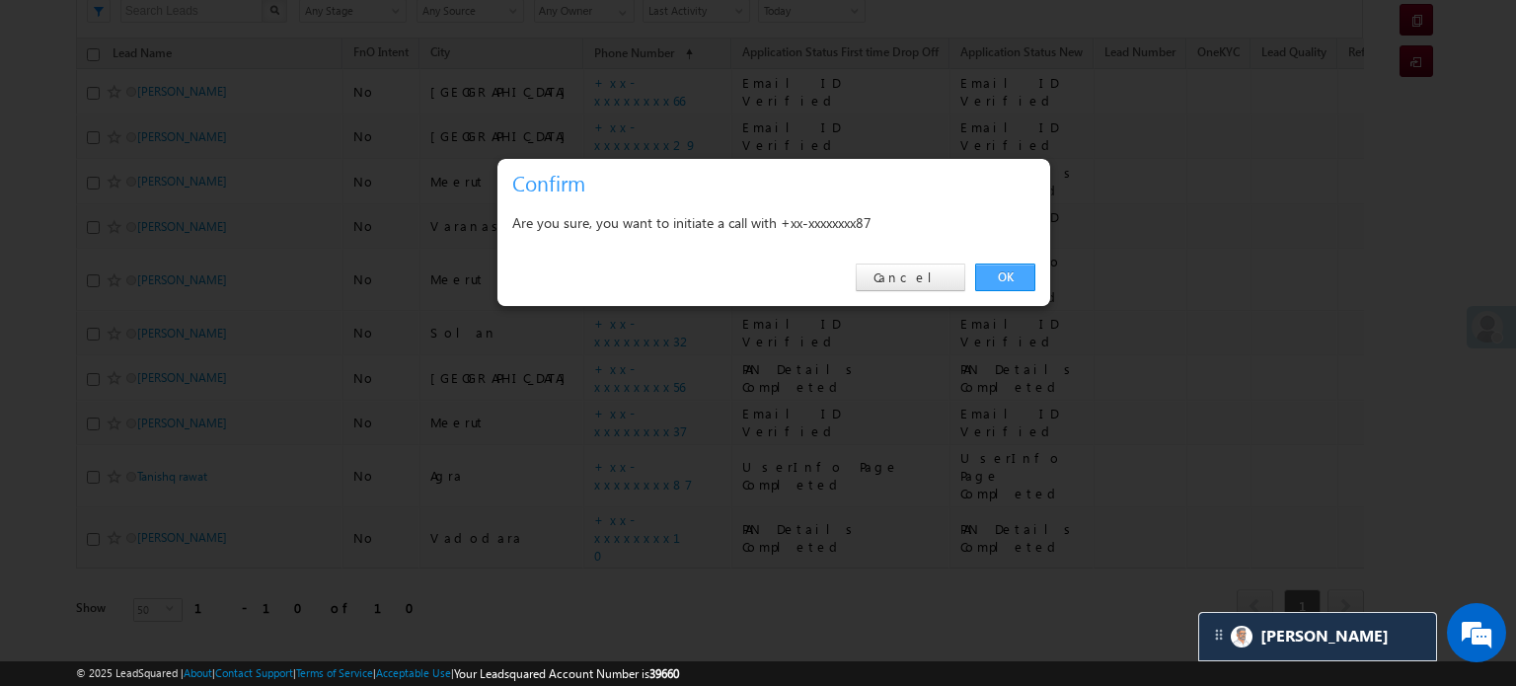
click at [994, 275] on link "OK" at bounding box center [1005, 277] width 60 height 28
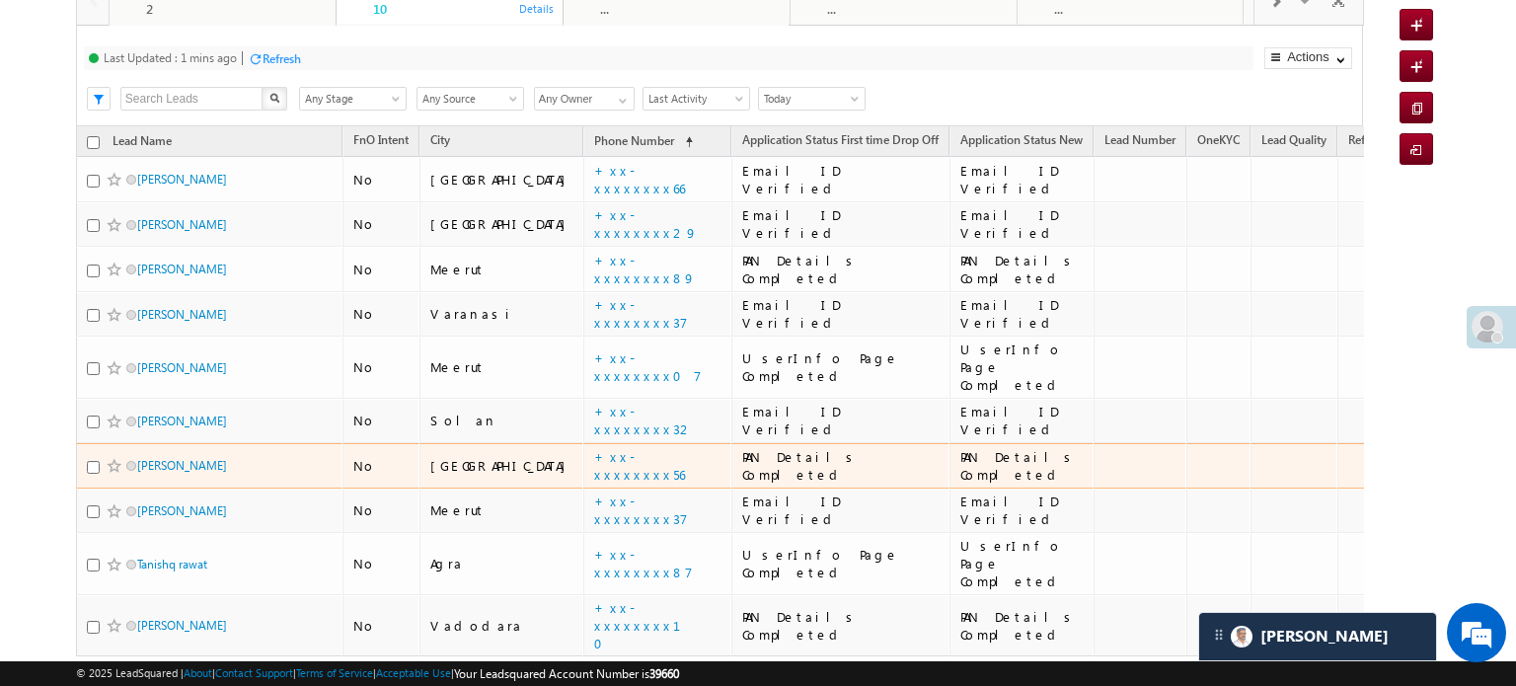
scroll to position [0, 0]
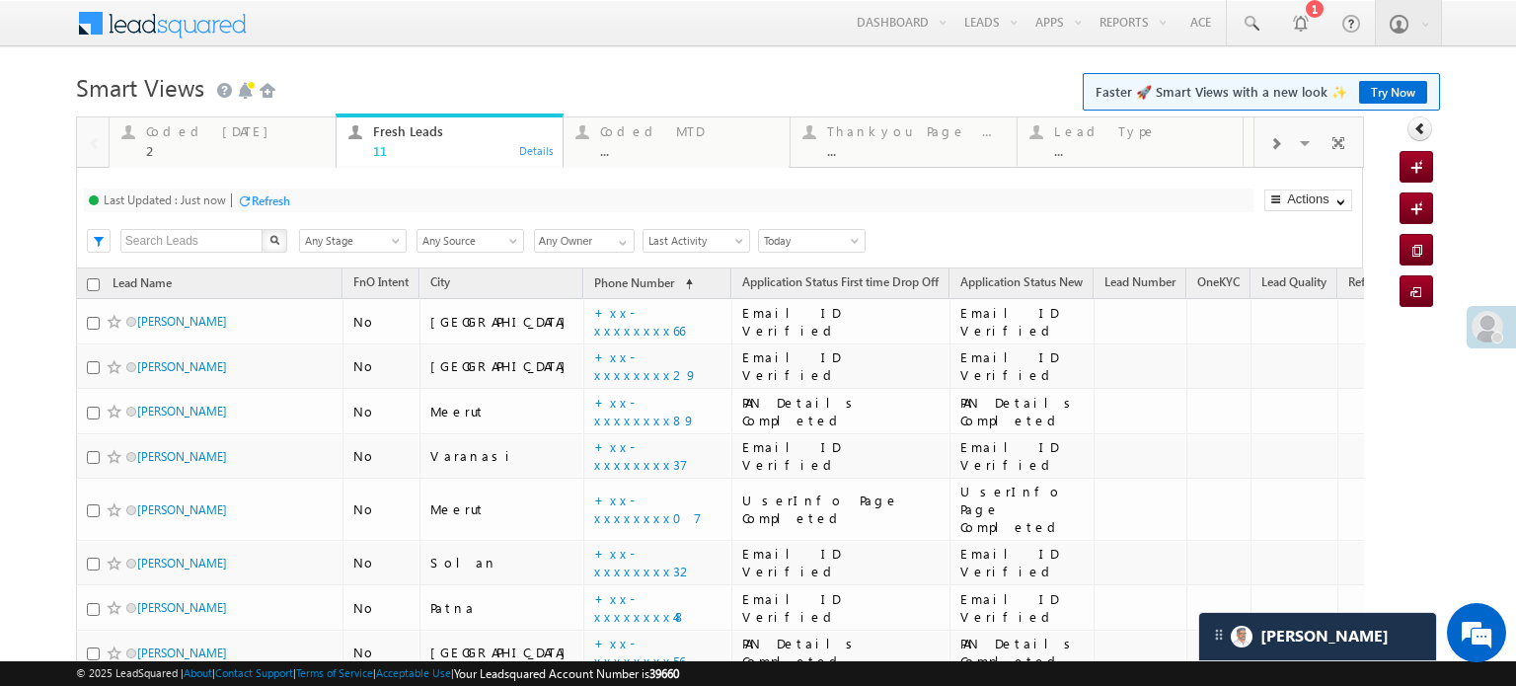
click at [255, 193] on div "Refresh" at bounding box center [271, 200] width 38 height 15
drag, startPoint x: 203, startPoint y: 140, endPoint x: 239, endPoint y: 172, distance: 47.5
click at [203, 140] on div "Coded Today 2" at bounding box center [235, 138] width 178 height 38
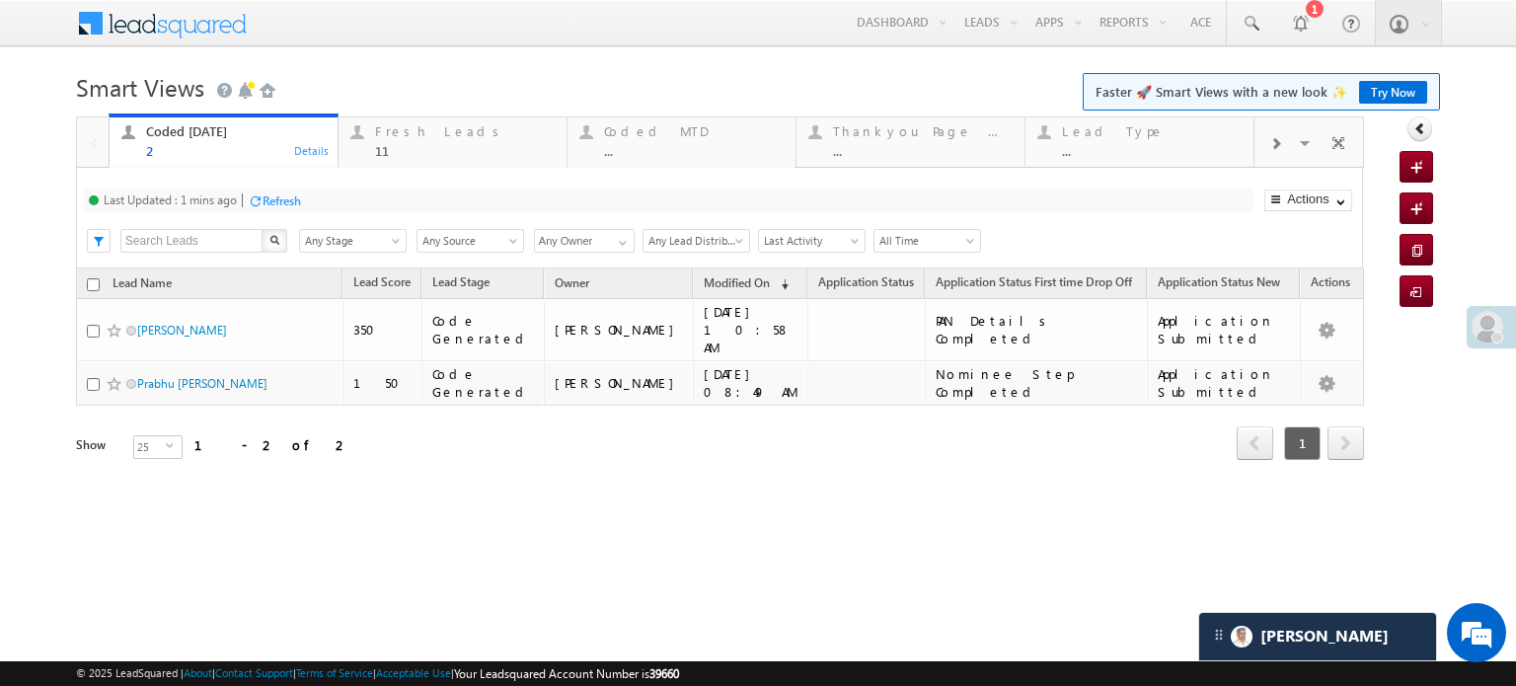
click at [269, 204] on div "Refresh" at bounding box center [282, 200] width 38 height 15
click at [438, 127] on div "Fresh Leads" at bounding box center [465, 131] width 180 height 16
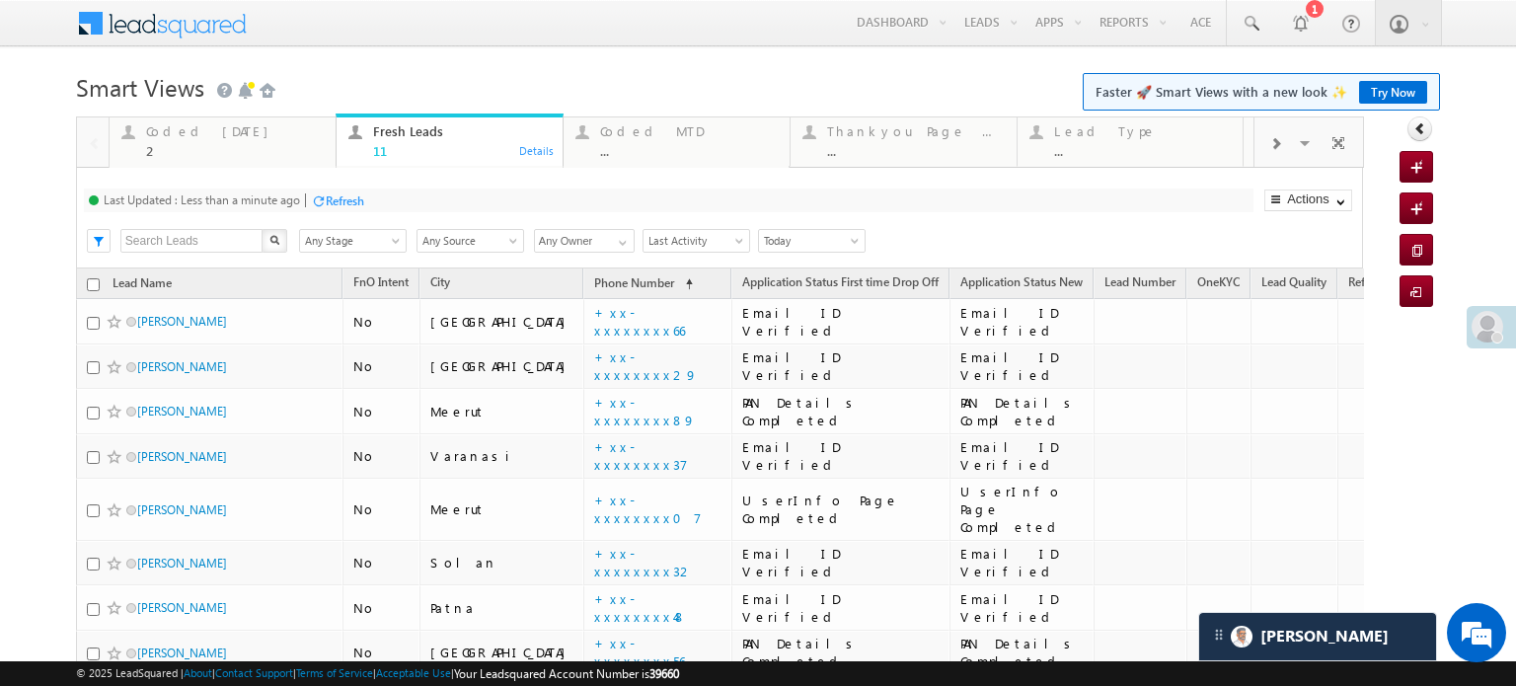
click at [339, 201] on div "Refresh" at bounding box center [345, 200] width 38 height 15
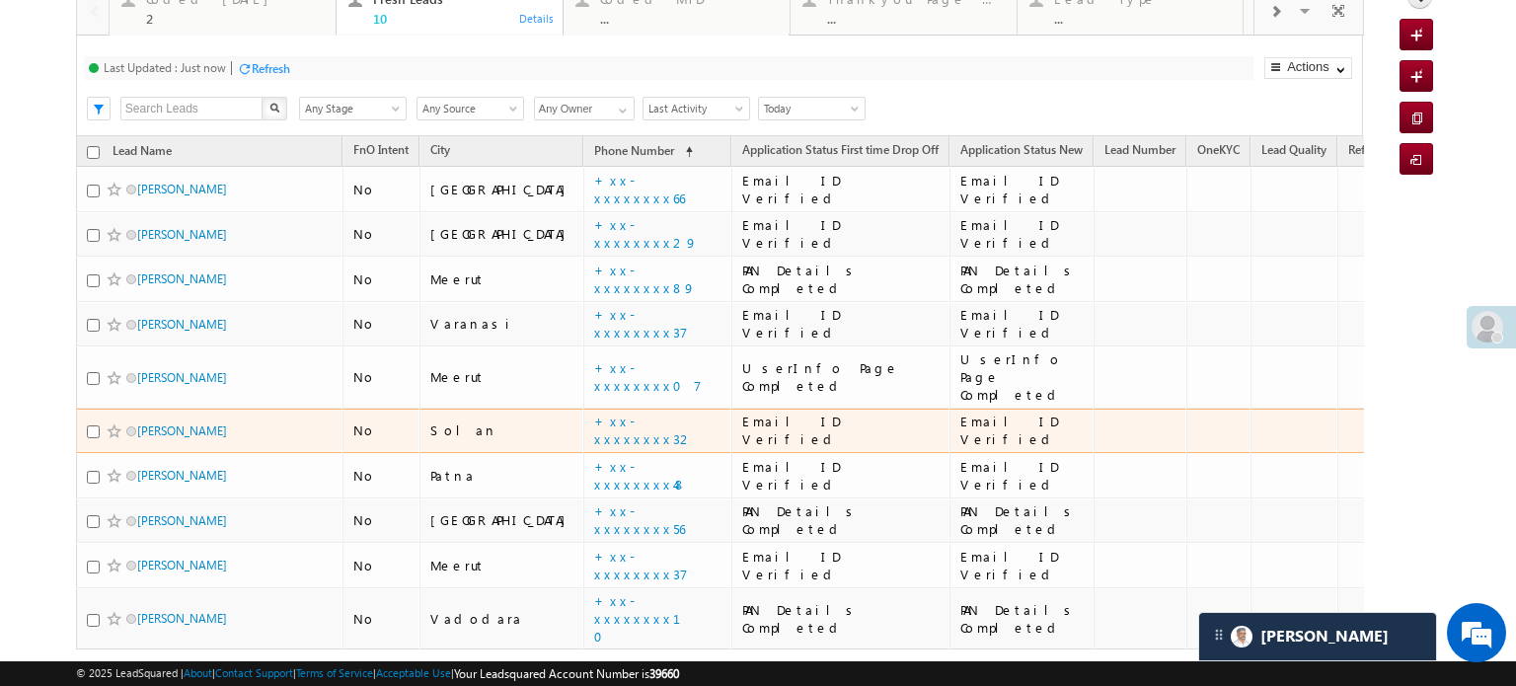
scroll to position [33, 0]
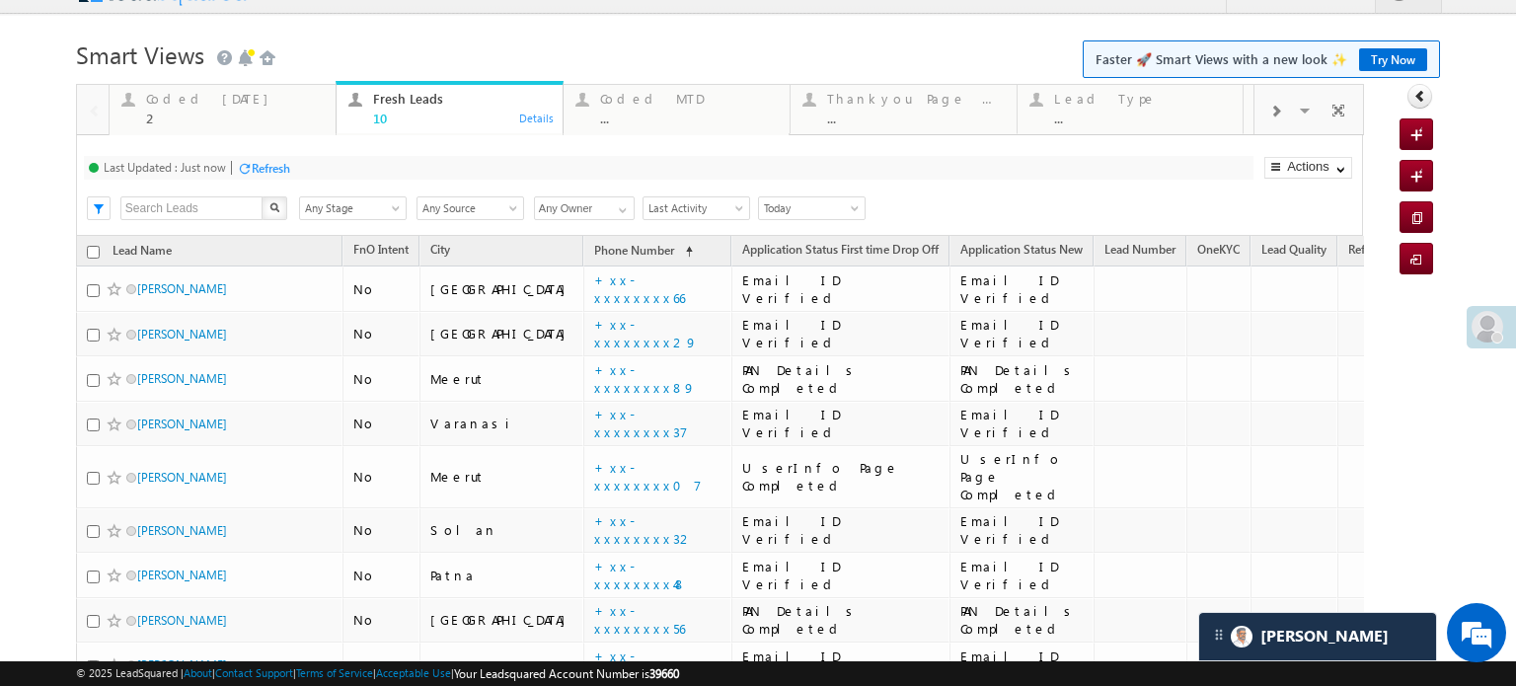
click at [271, 162] on div "Refresh" at bounding box center [271, 168] width 38 height 15
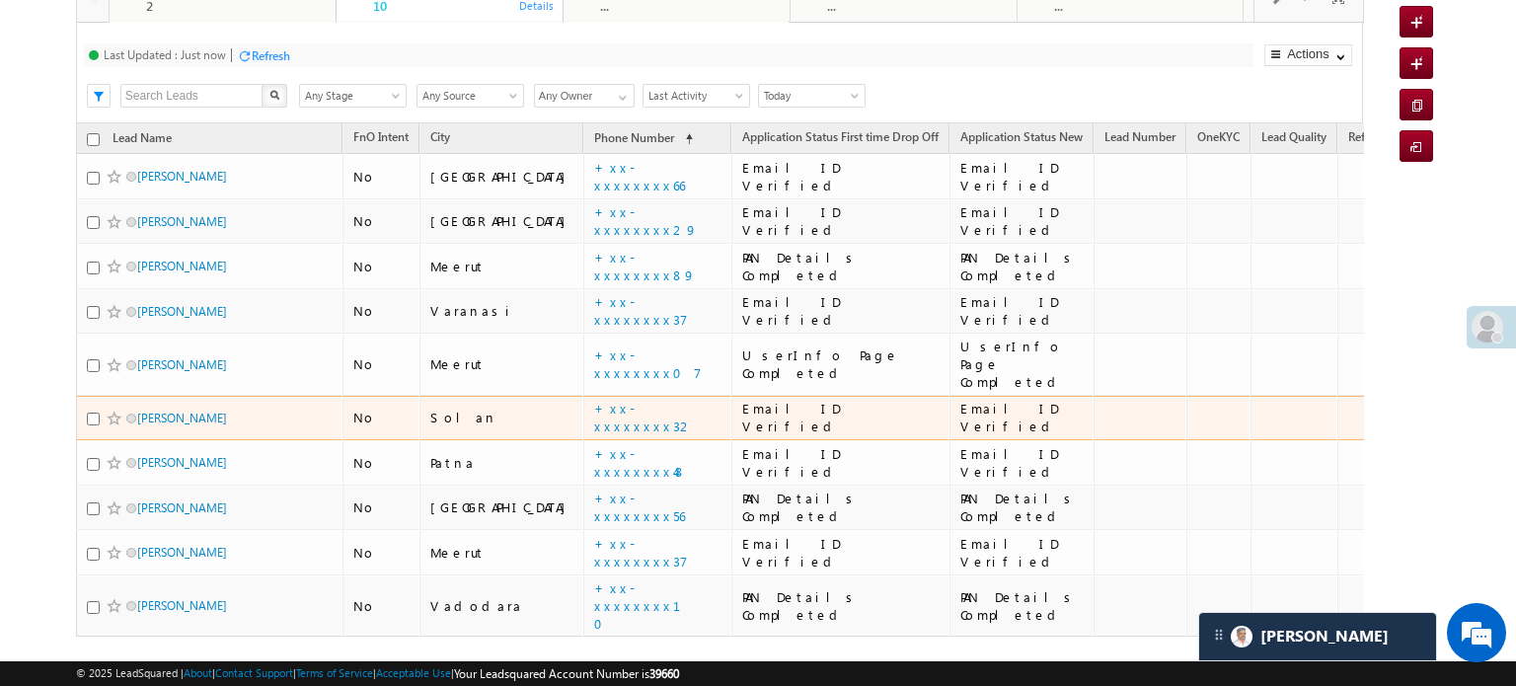
scroll to position [230, 0]
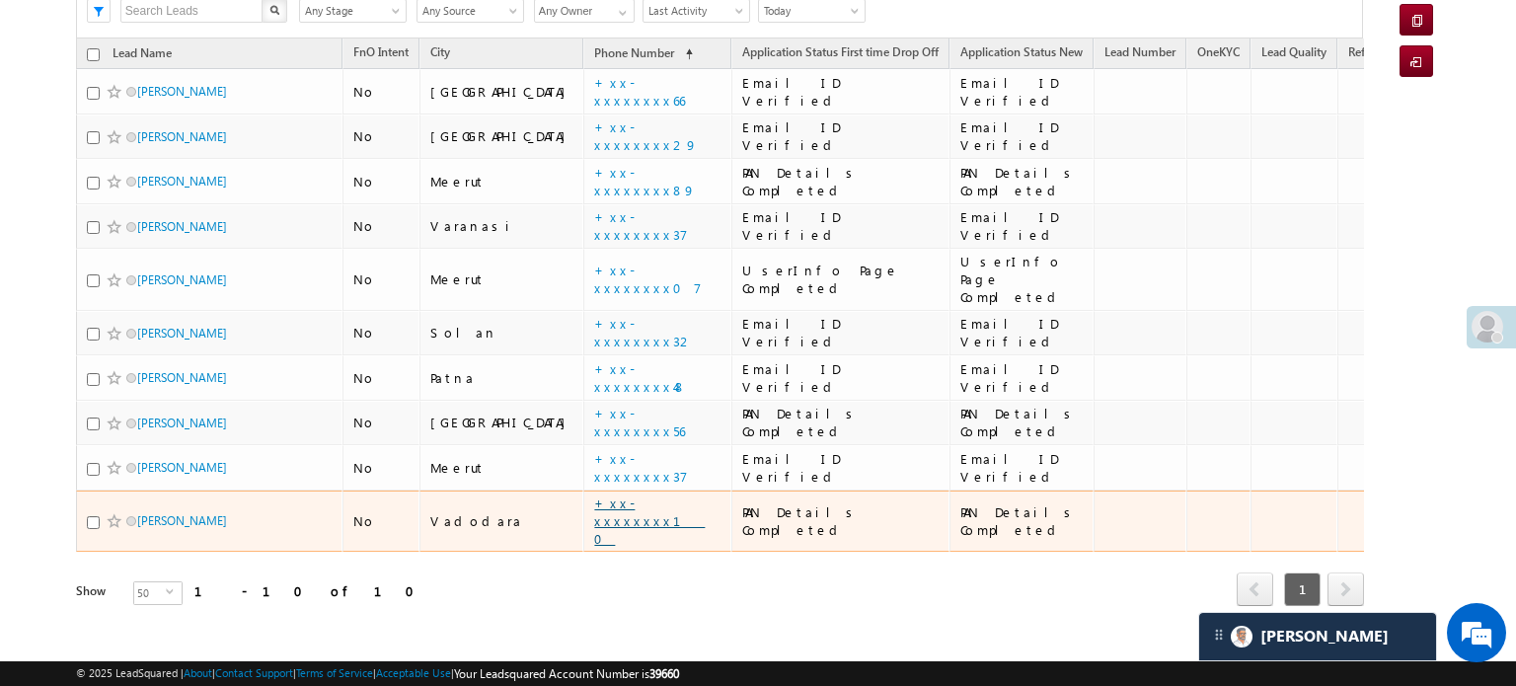
click at [594, 494] on link "+xx-xxxxxxxx10" at bounding box center [649, 520] width 111 height 52
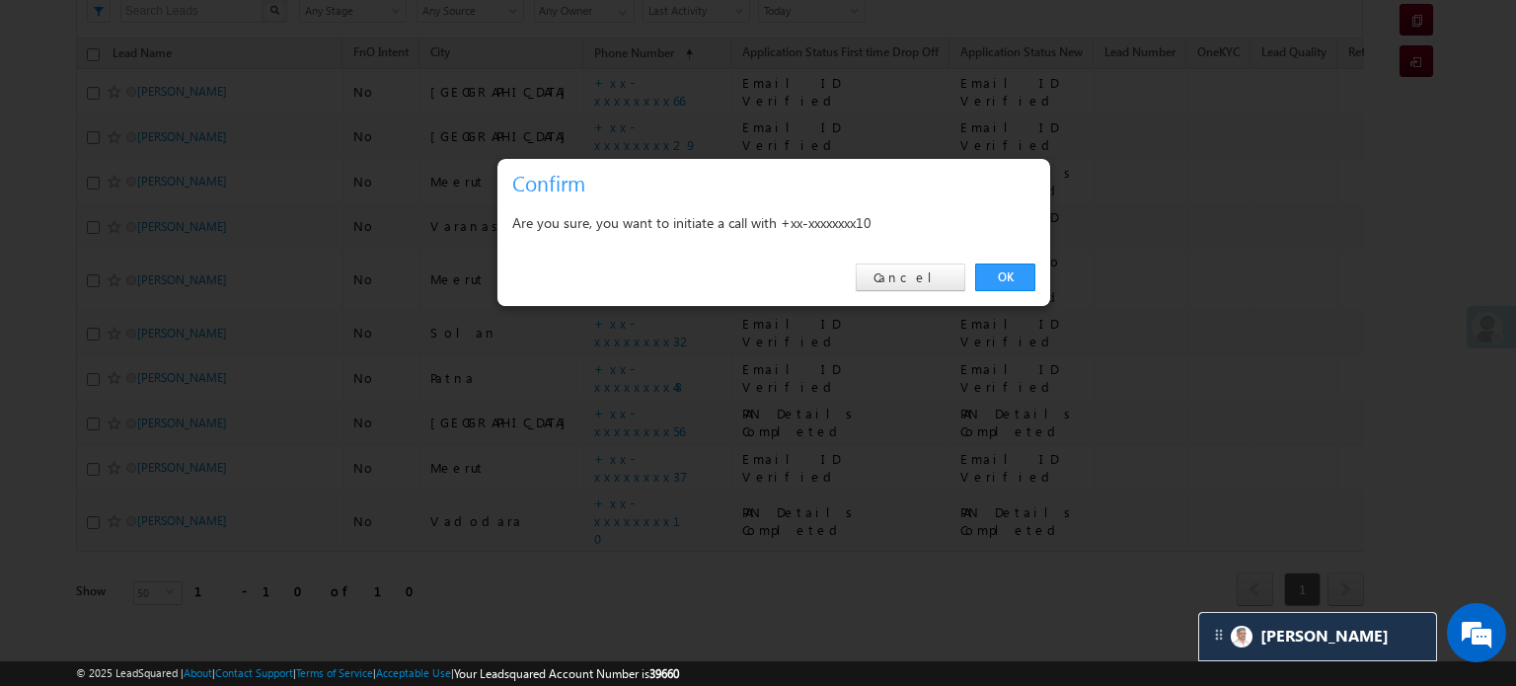
click at [1013, 263] on div "OK Cancel" at bounding box center [773, 278] width 553 height 56
click at [995, 274] on link "OK" at bounding box center [1005, 277] width 60 height 28
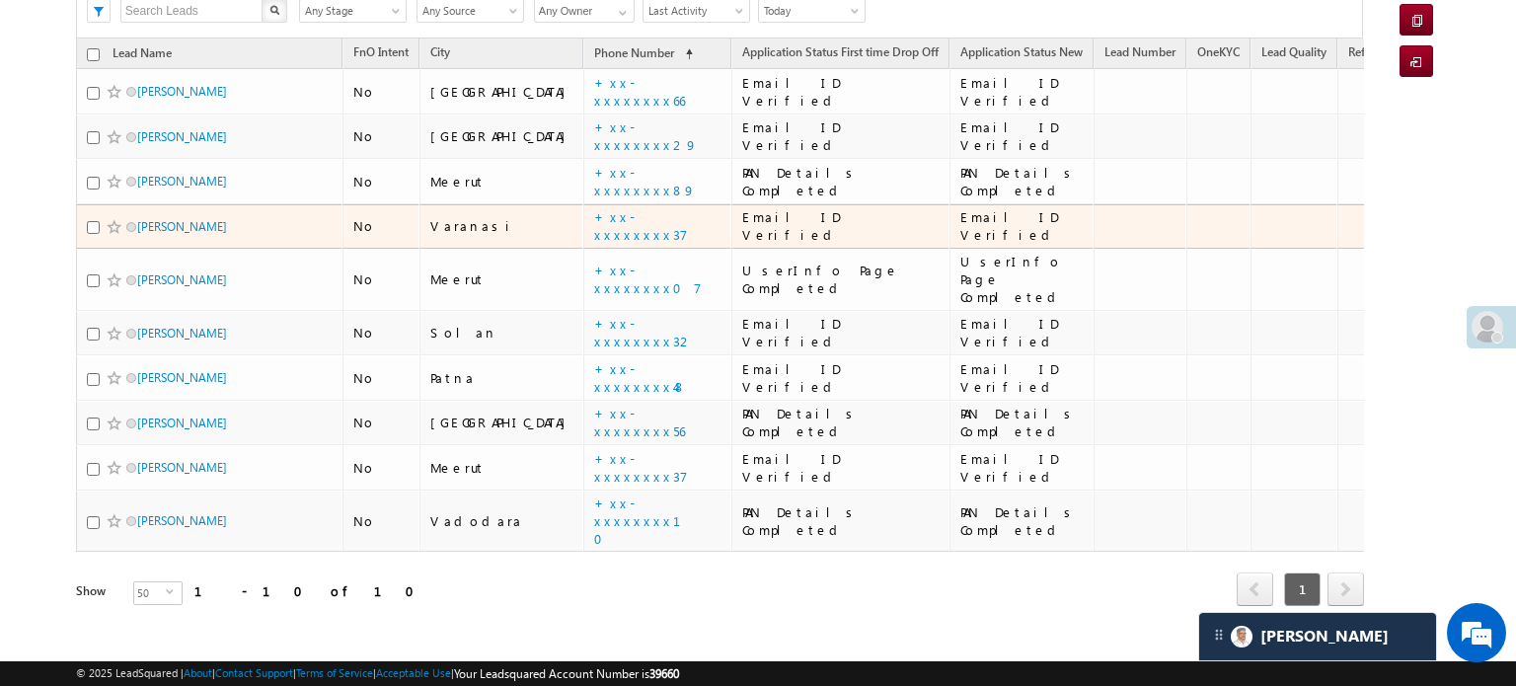
scroll to position [0, 0]
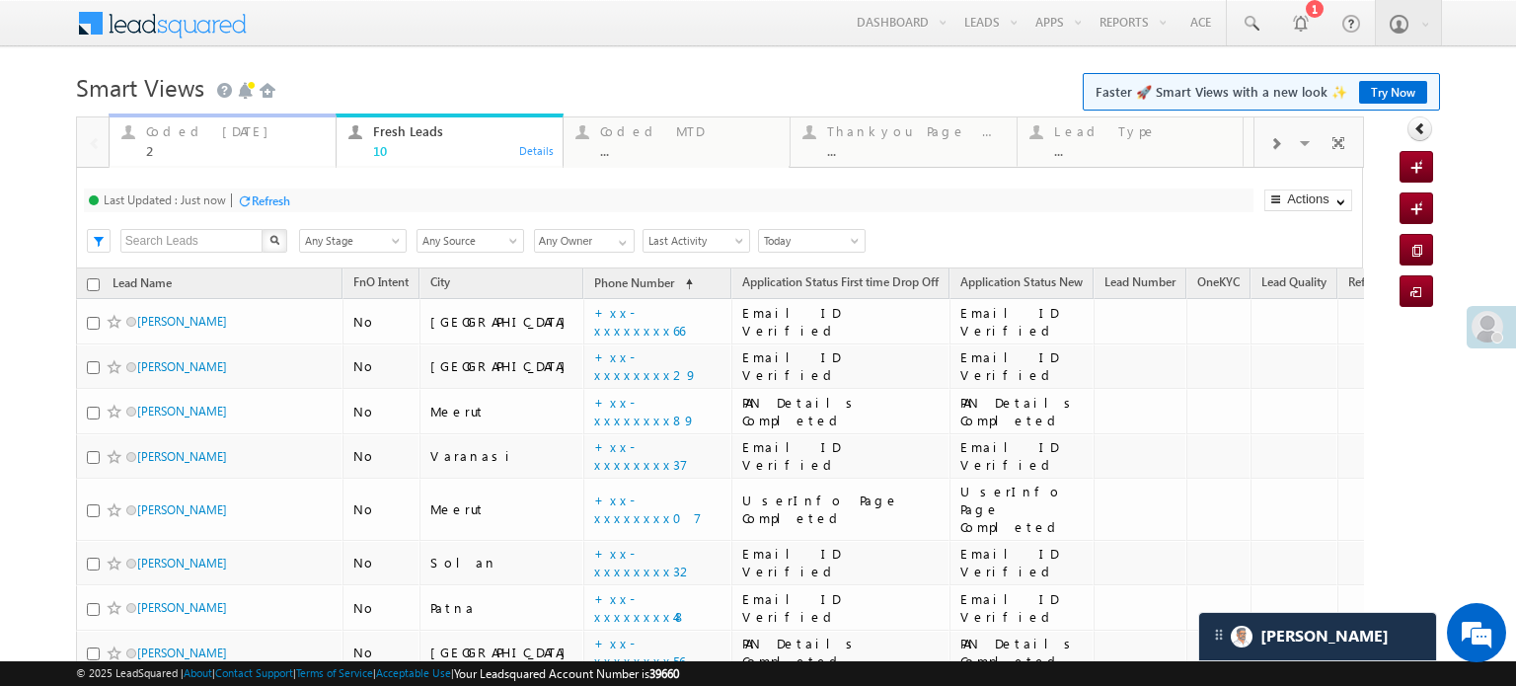
drag, startPoint x: 155, startPoint y: 145, endPoint x: 276, endPoint y: 208, distance: 136.8
click at [155, 145] on div "2" at bounding box center [235, 150] width 178 height 15
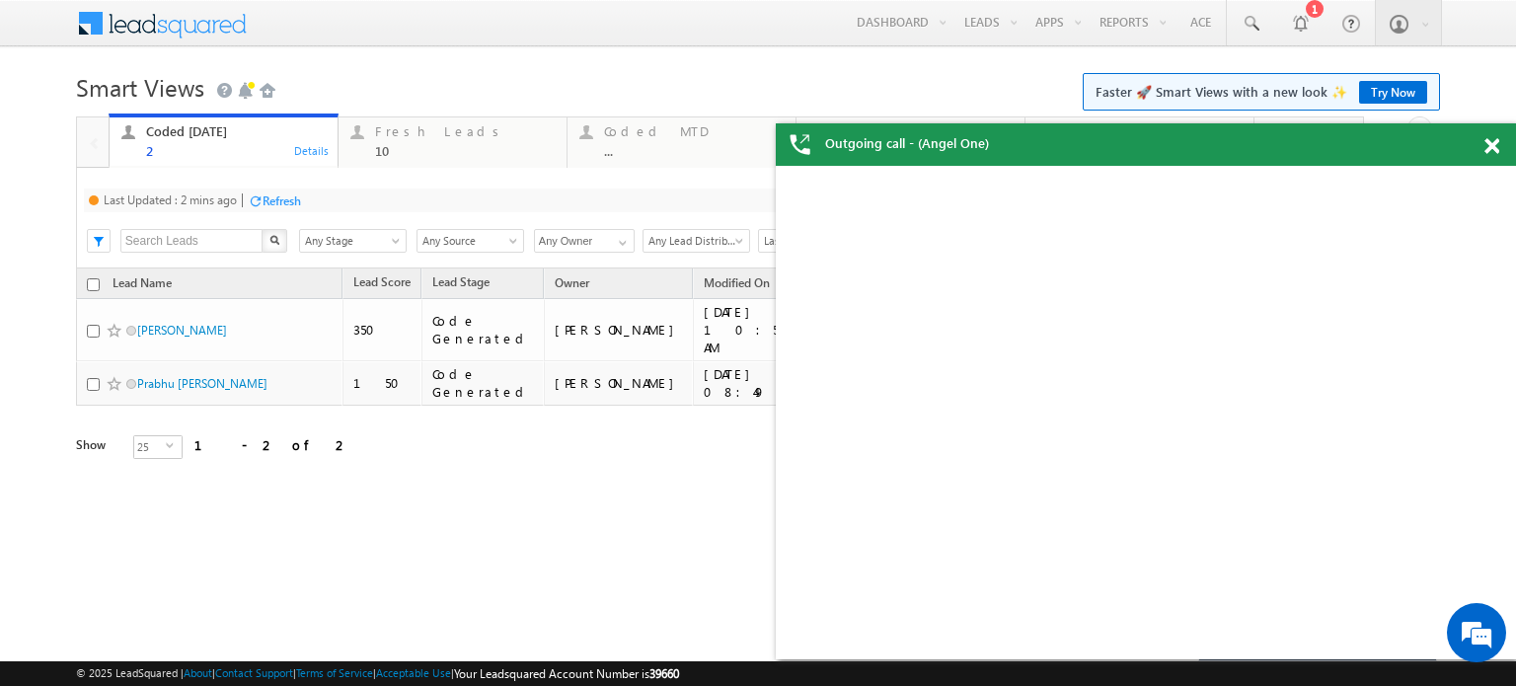
click at [272, 208] on div "Refresh" at bounding box center [282, 200] width 38 height 15
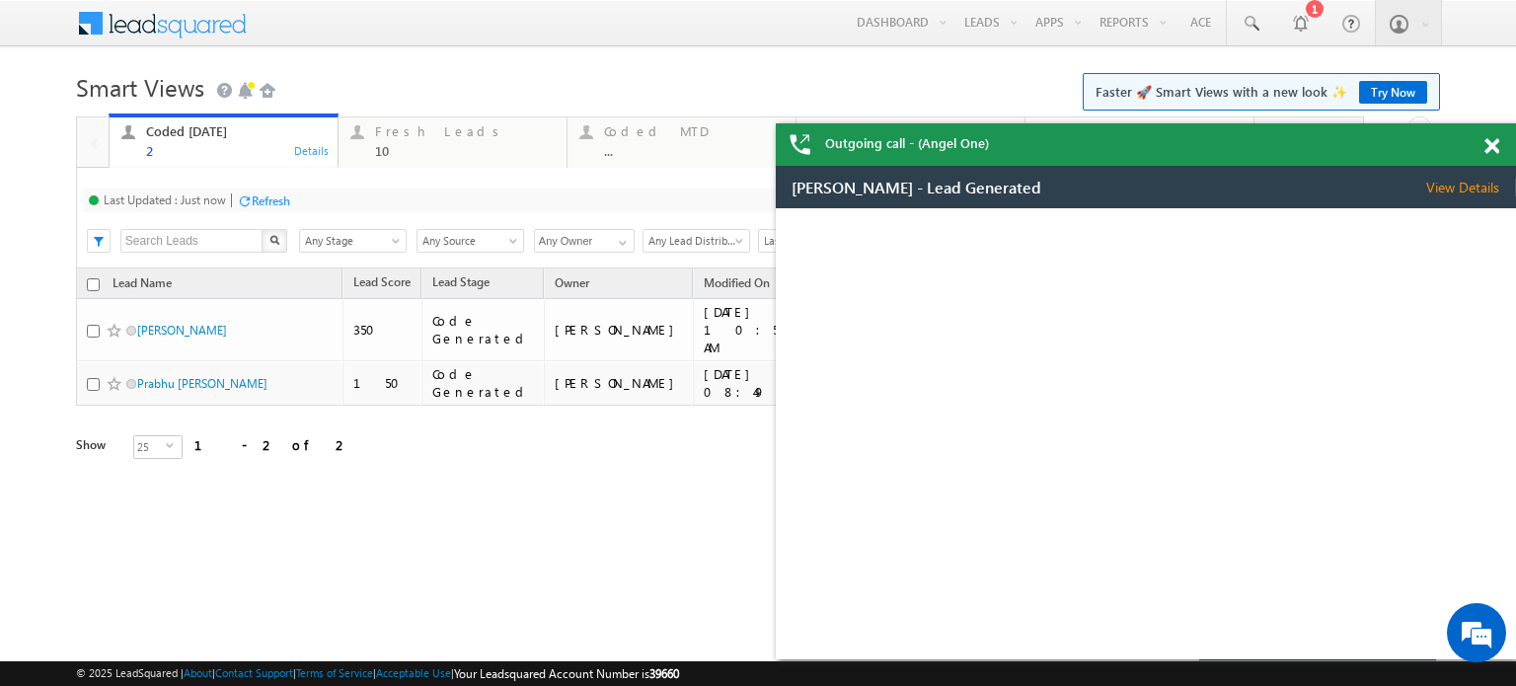
click at [272, 205] on div "Refresh" at bounding box center [271, 200] width 38 height 15
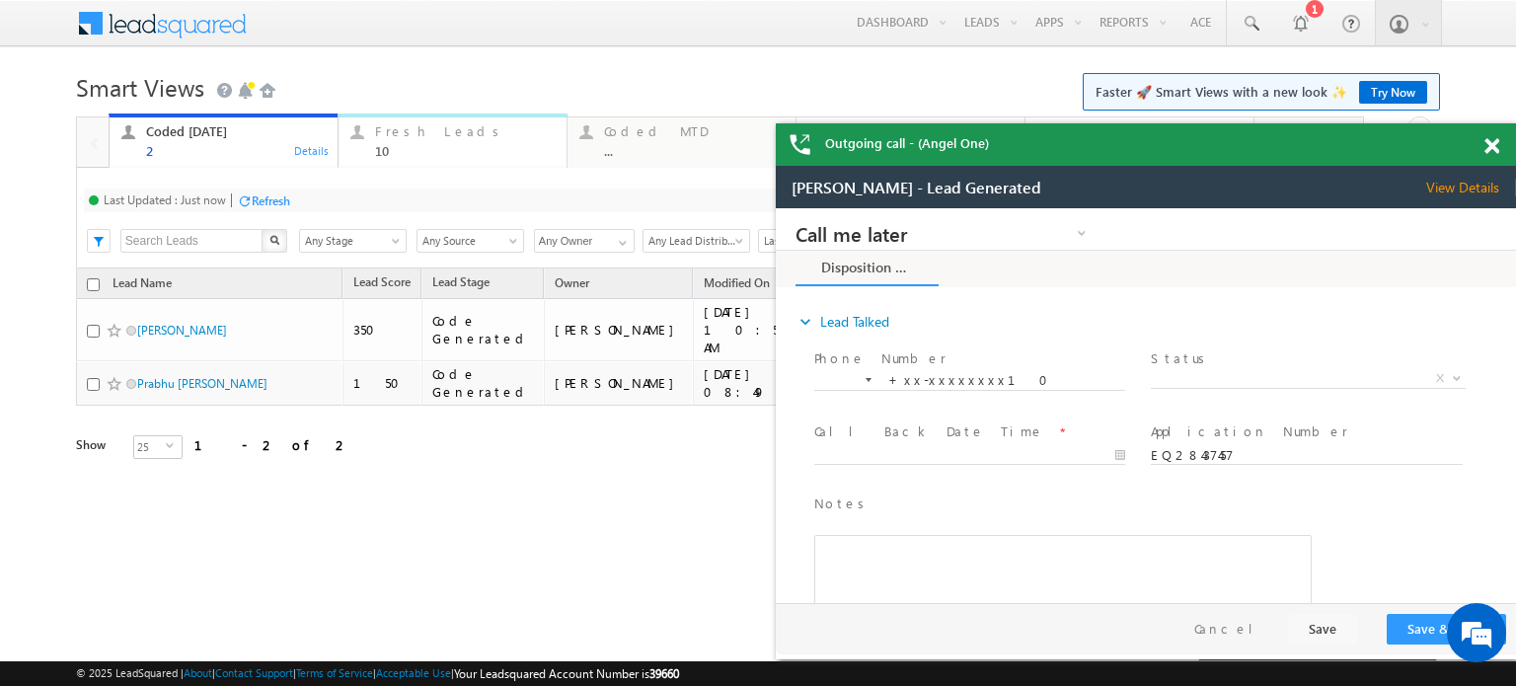
click at [395, 132] on div "Fresh Leads" at bounding box center [465, 131] width 180 height 16
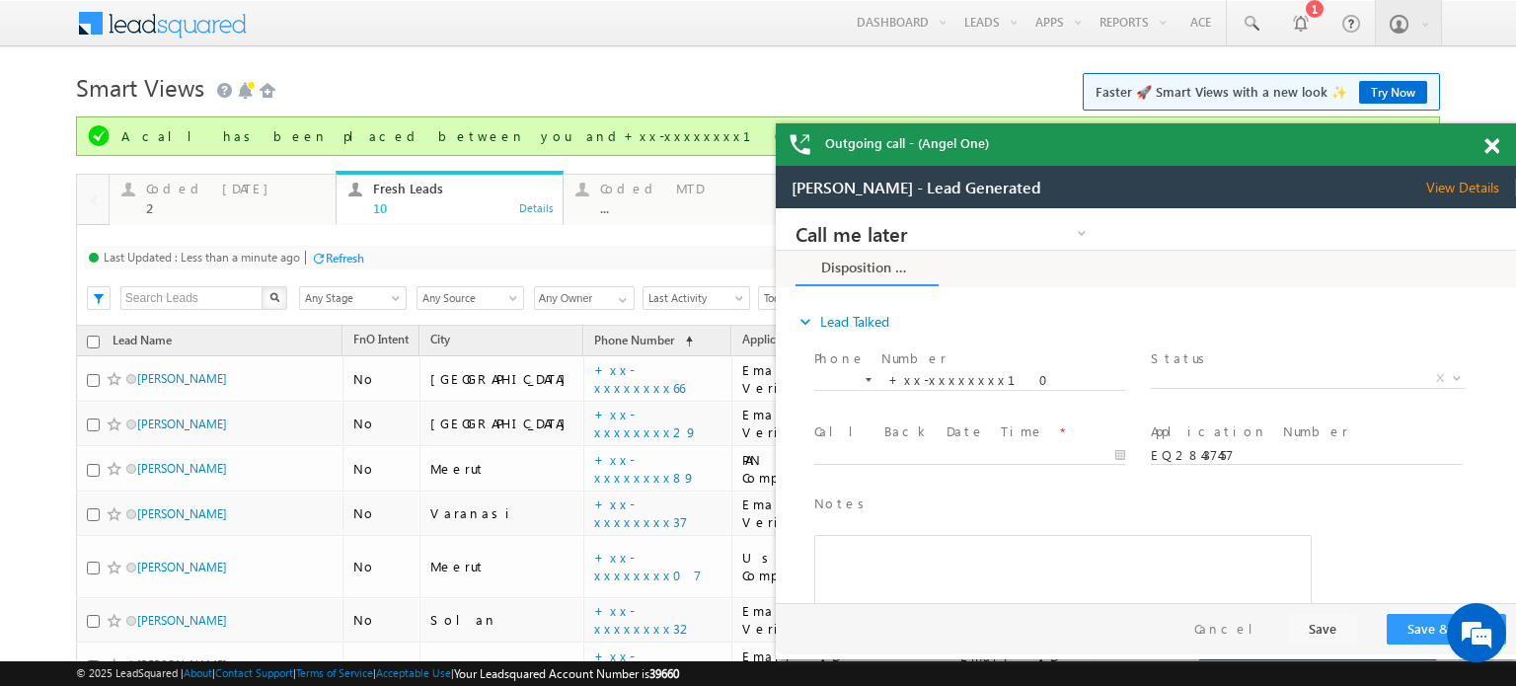
drag, startPoint x: 335, startPoint y: 238, endPoint x: 342, endPoint y: 248, distance: 12.6
click at [336, 238] on div "Last Updated : Less than a minute ago Refresh Refreshing... Search X Lead Stage…" at bounding box center [719, 275] width 1287 height 101
click at [342, 248] on div "Refresh" at bounding box center [337, 257] width 53 height 19
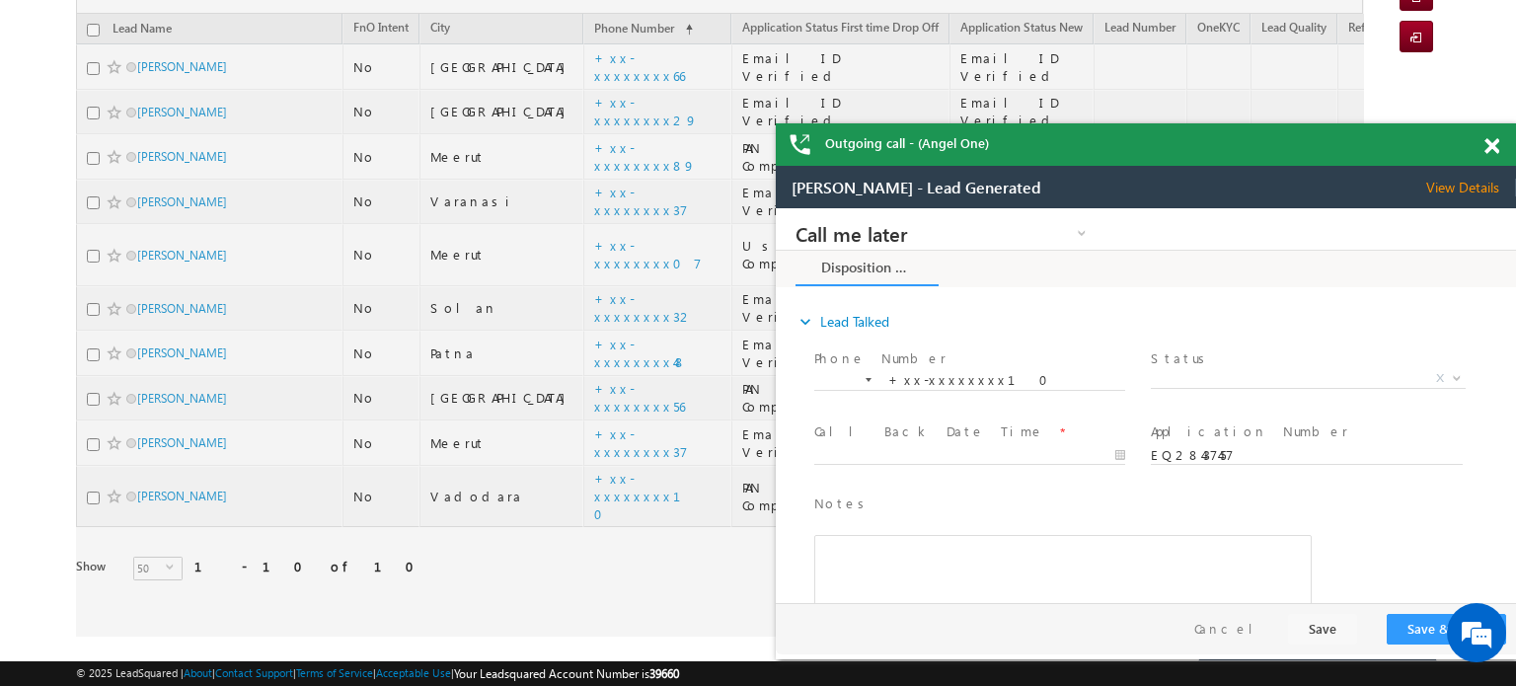
scroll to position [230, 0]
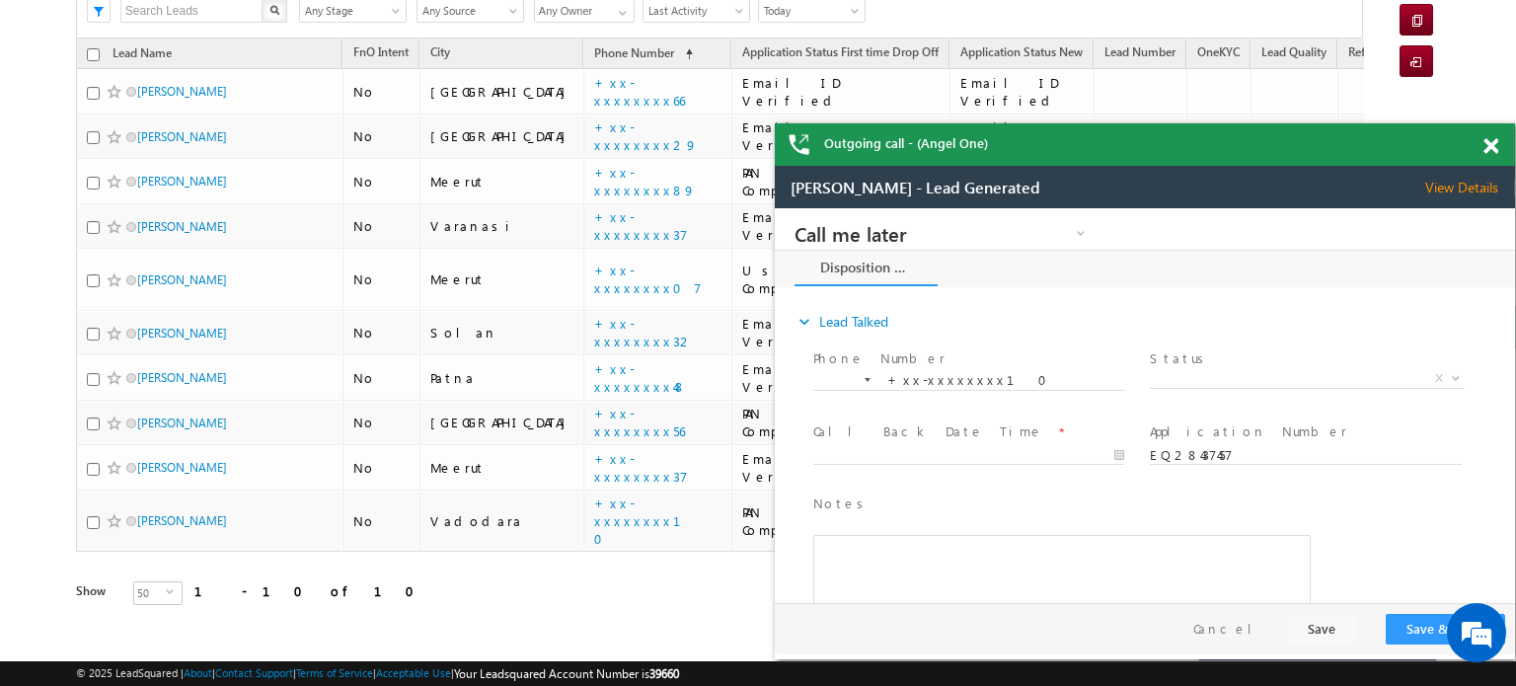
click at [1492, 145] on div "Outgoing call - (Angel One)" at bounding box center [1145, 144] width 740 height 42
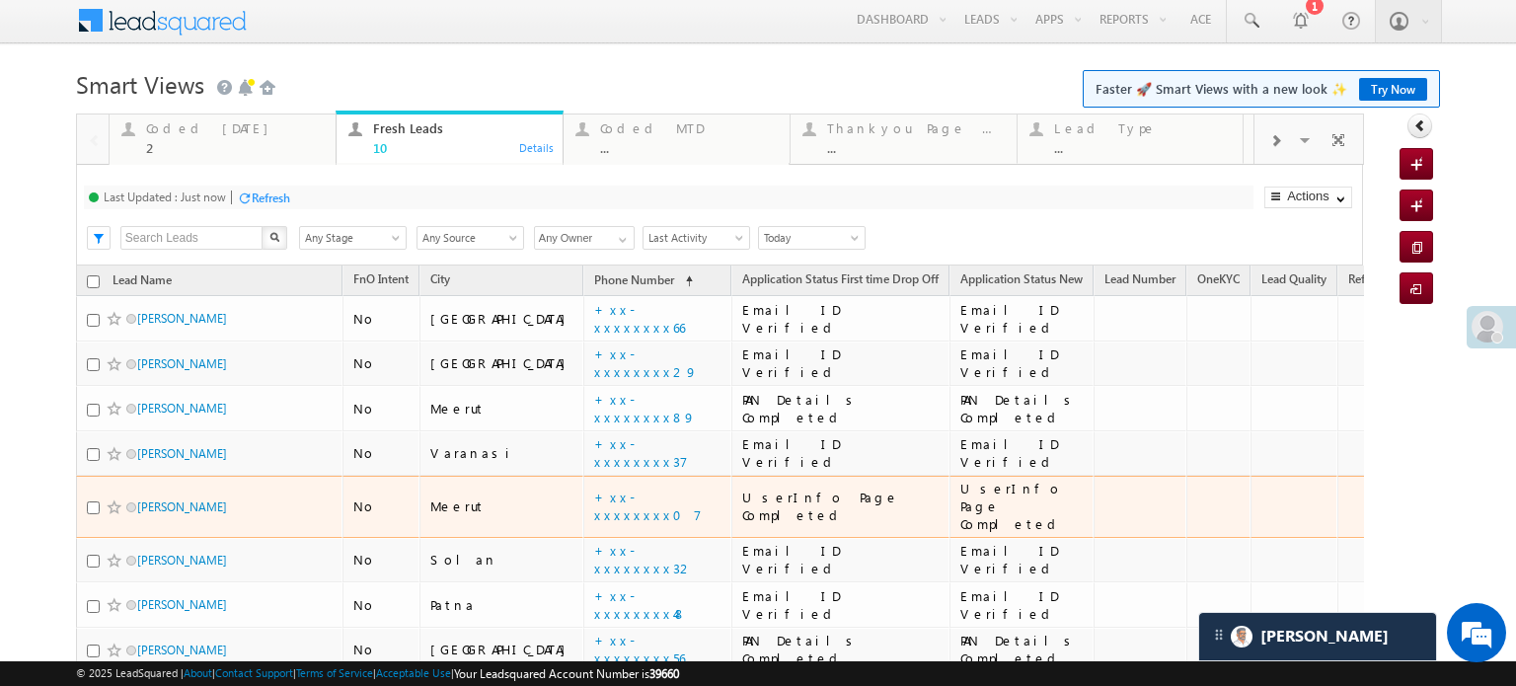
scroll to position [0, 0]
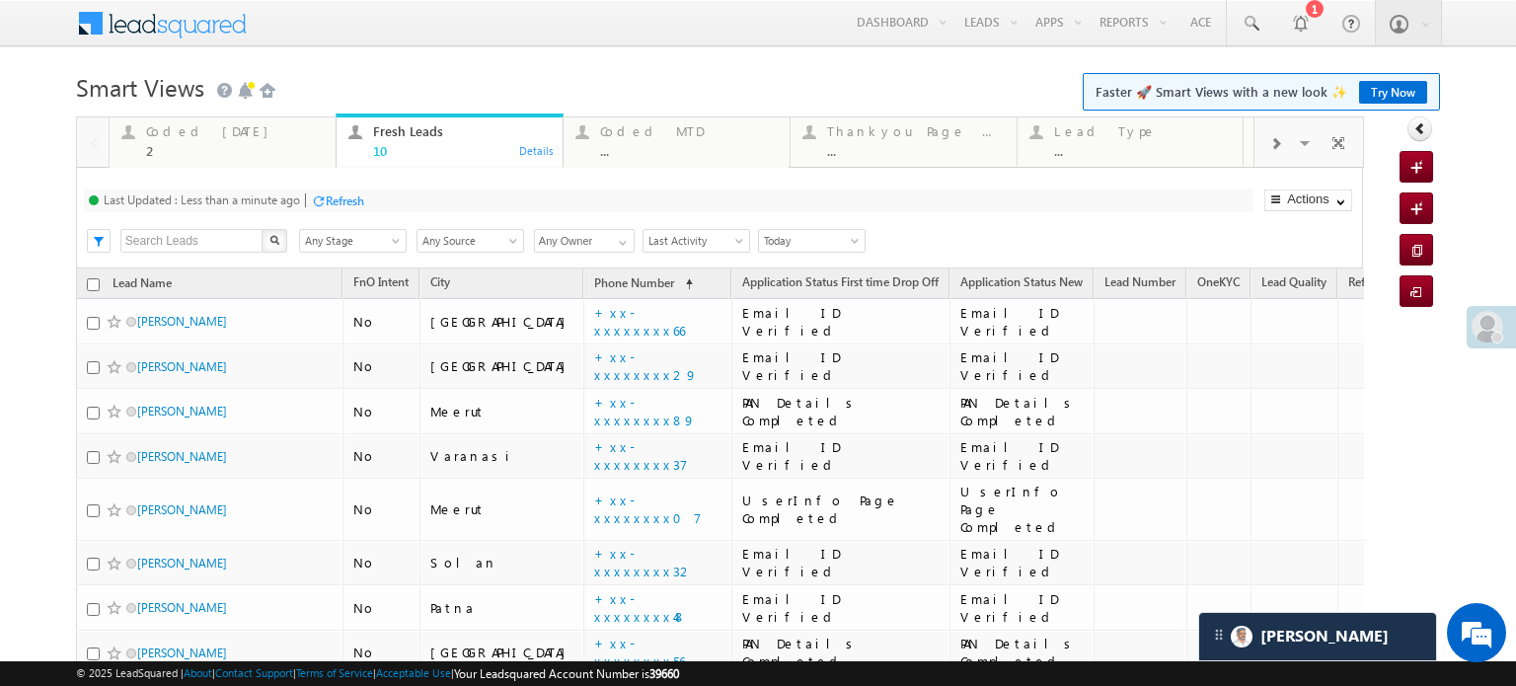
click at [337, 193] on div "Refresh" at bounding box center [345, 200] width 38 height 15
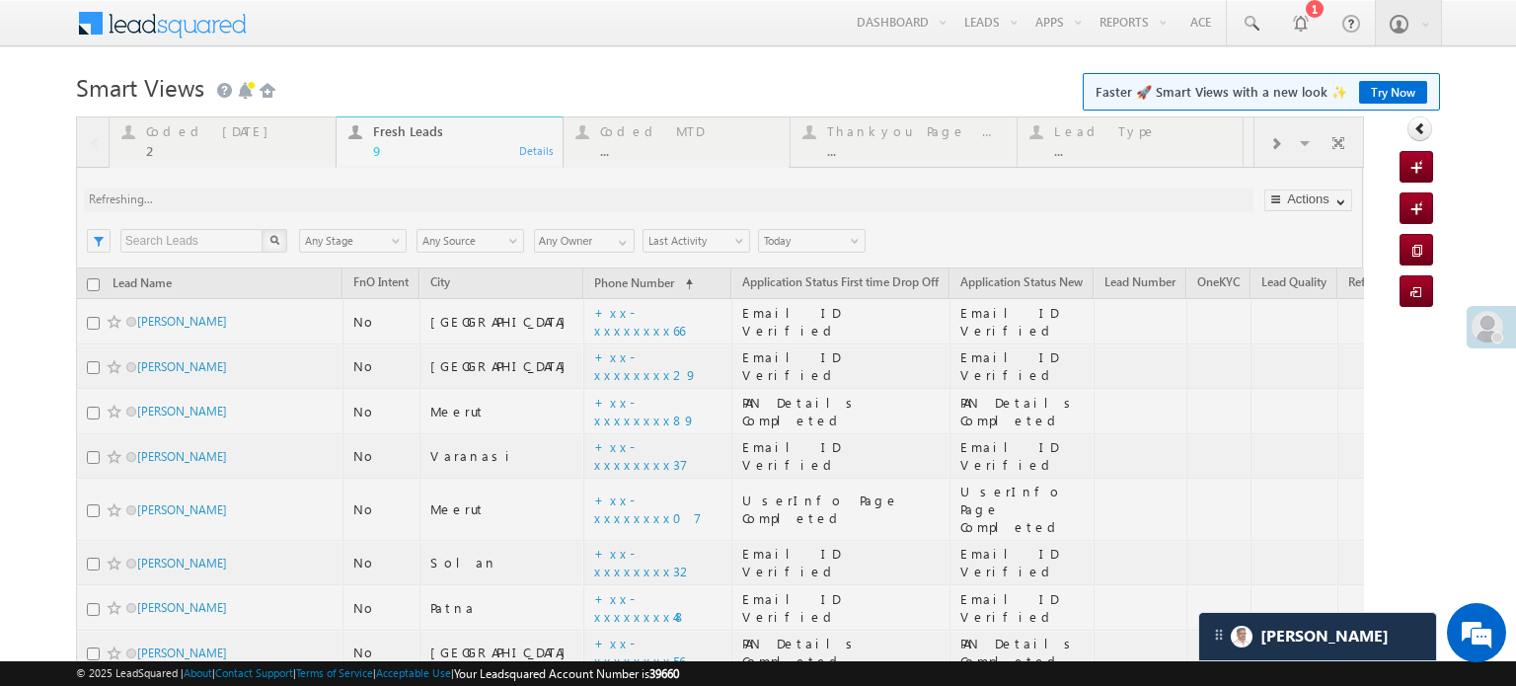
click at [536, 503] on div at bounding box center [720, 472] width 1288 height 713
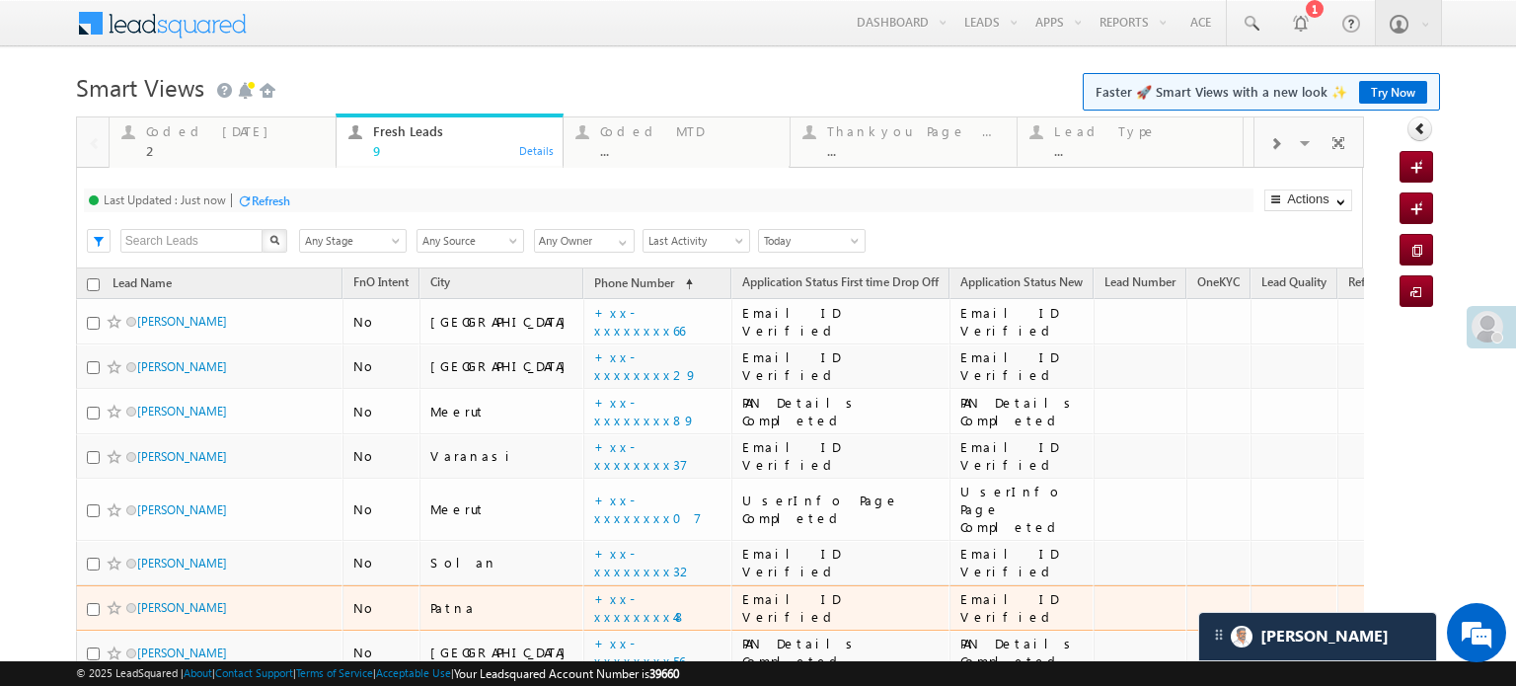
scroll to position [186, 0]
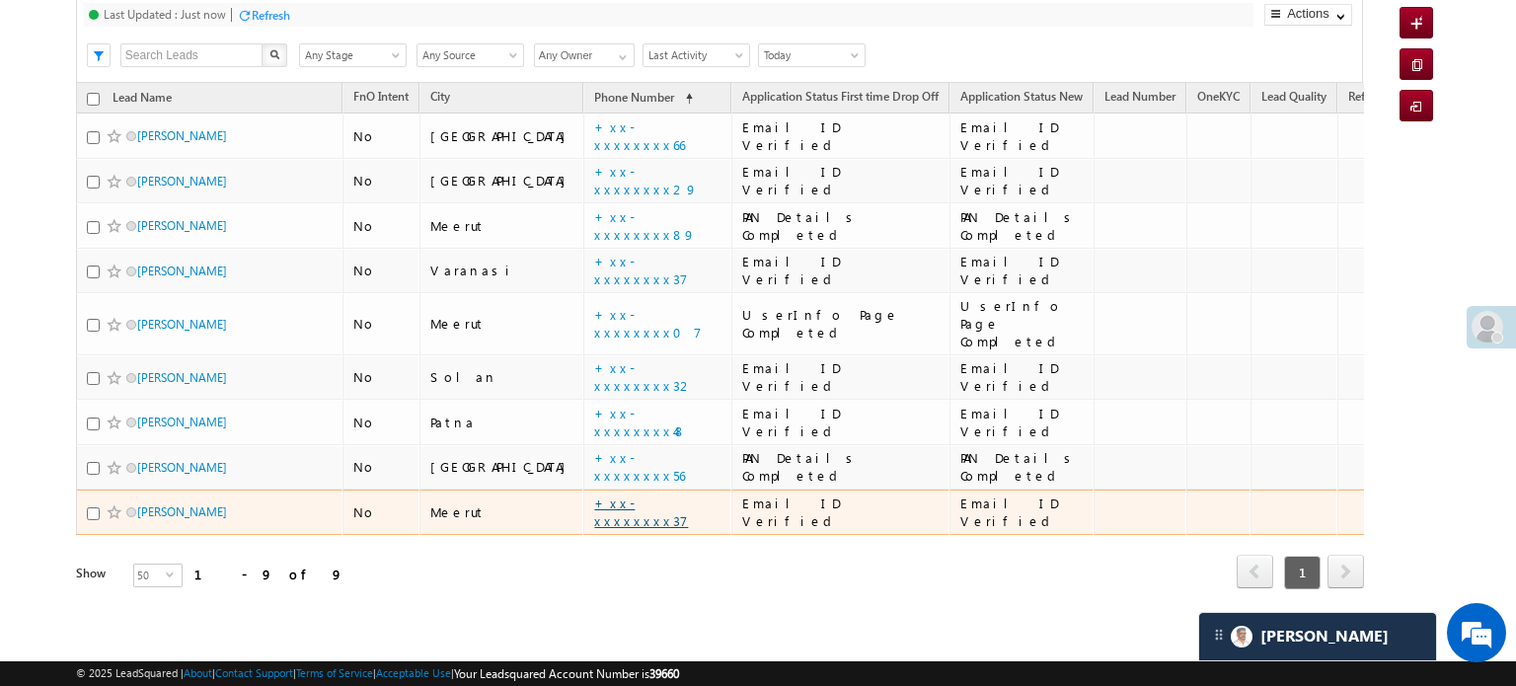
click at [594, 495] on link "+xx-xxxxxxxx37" at bounding box center [641, 511] width 94 height 35
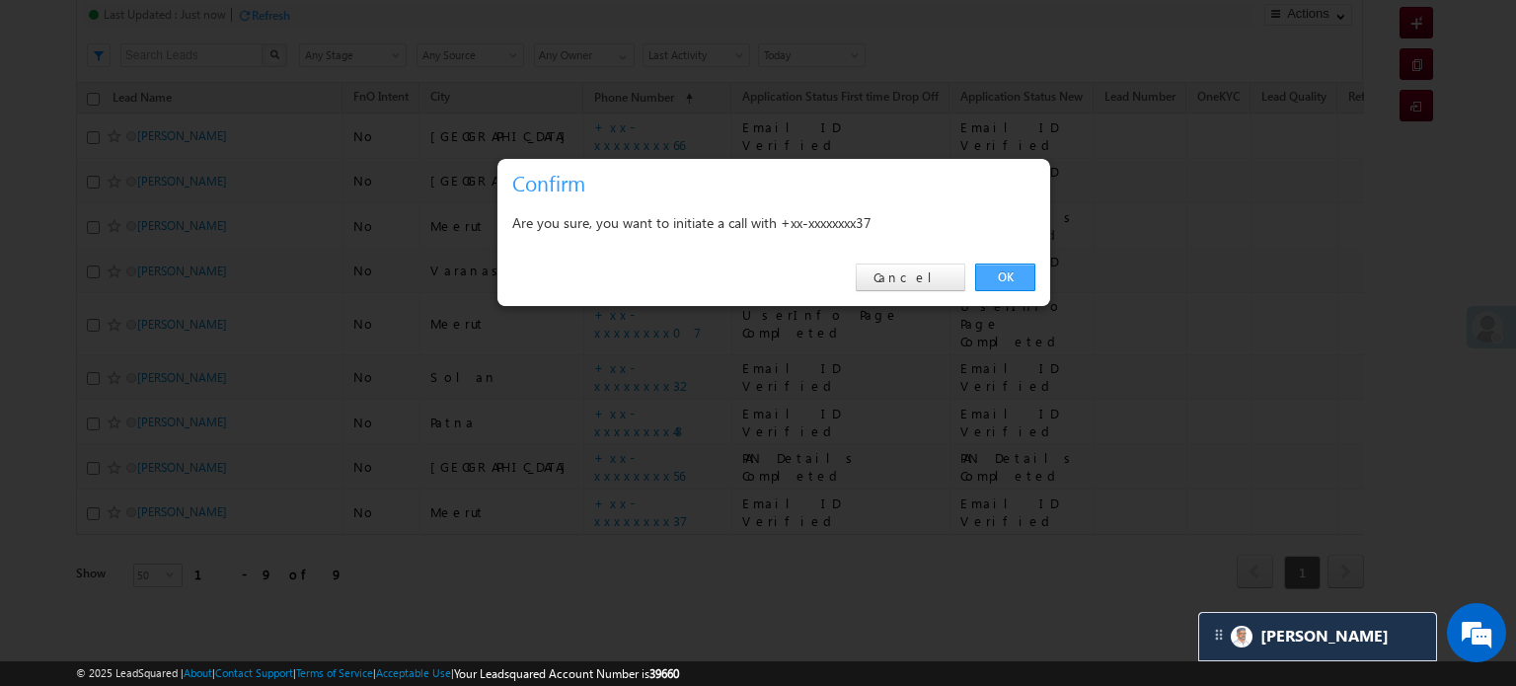
click at [994, 279] on link "OK" at bounding box center [1005, 277] width 60 height 28
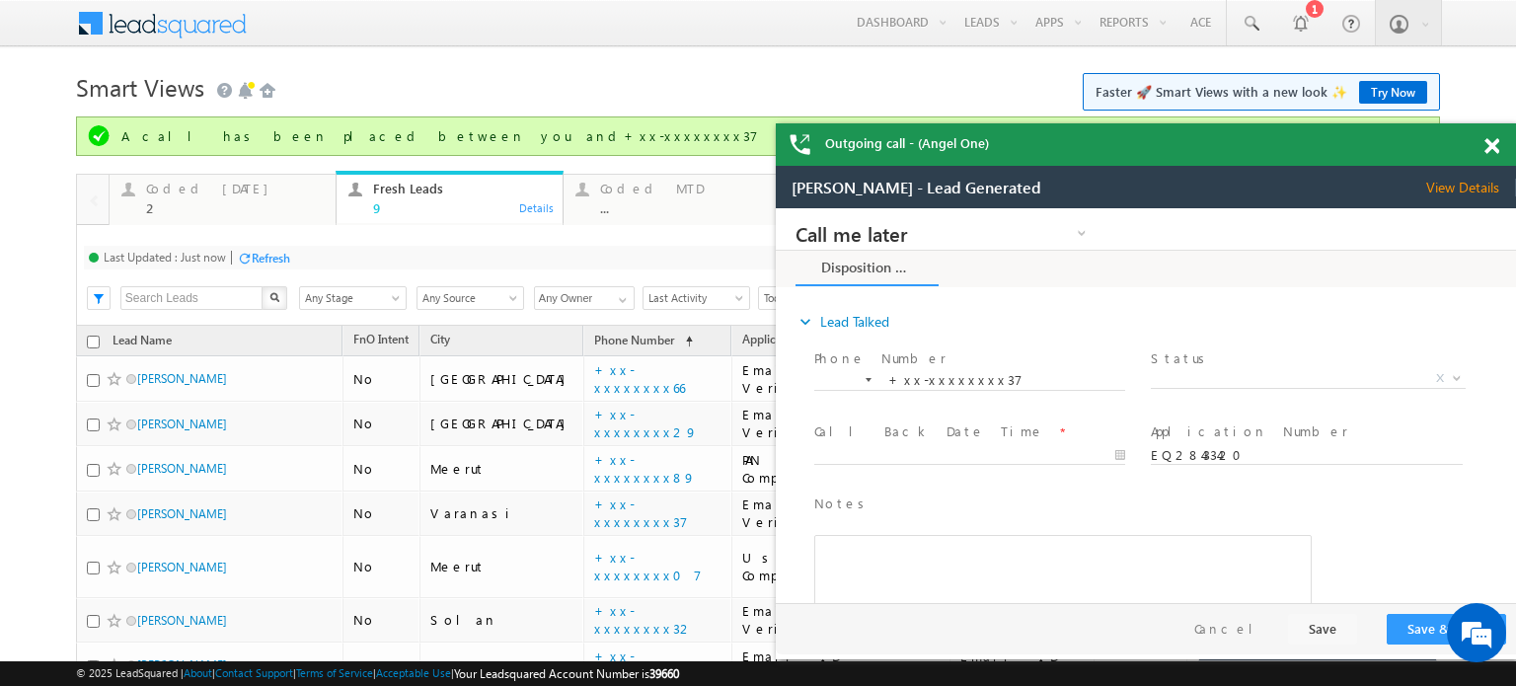
scroll to position [0, 0]
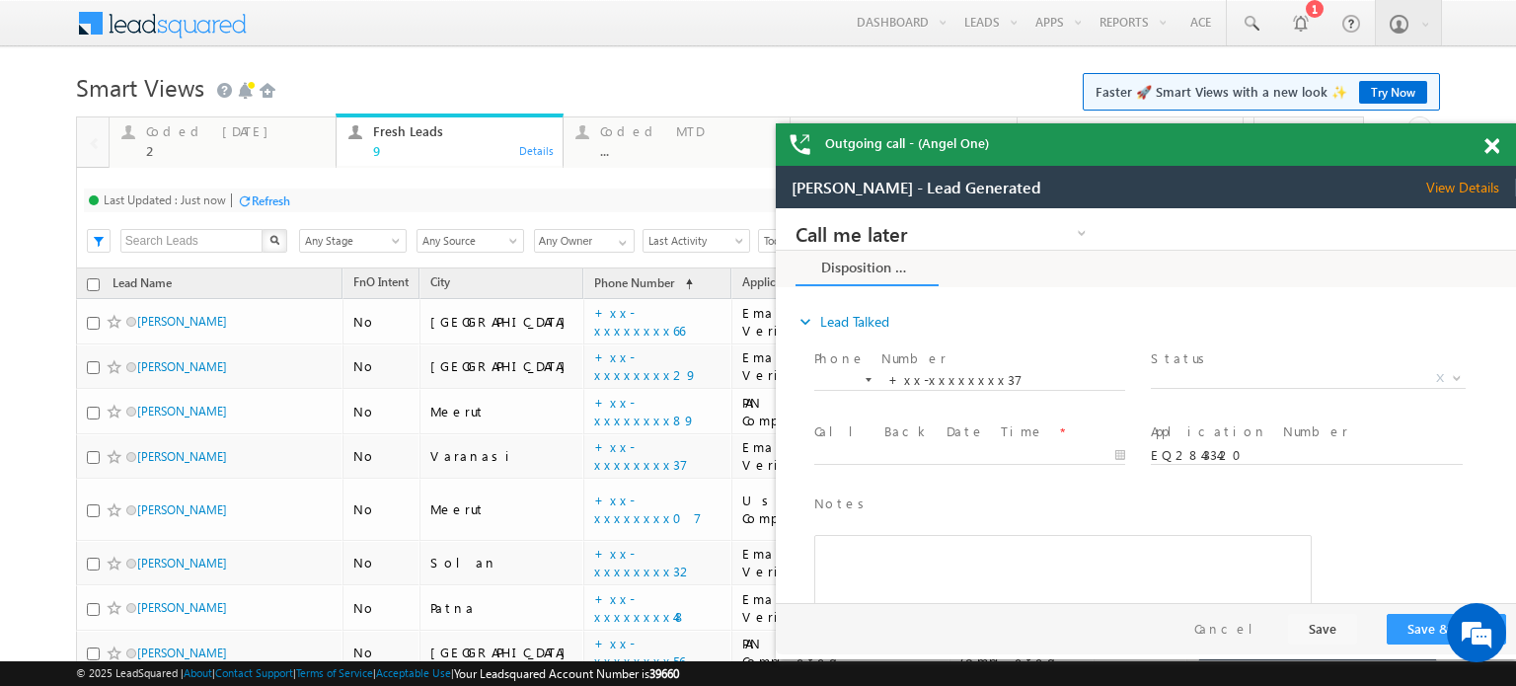
click at [1492, 148] on span at bounding box center [1491, 146] width 15 height 17
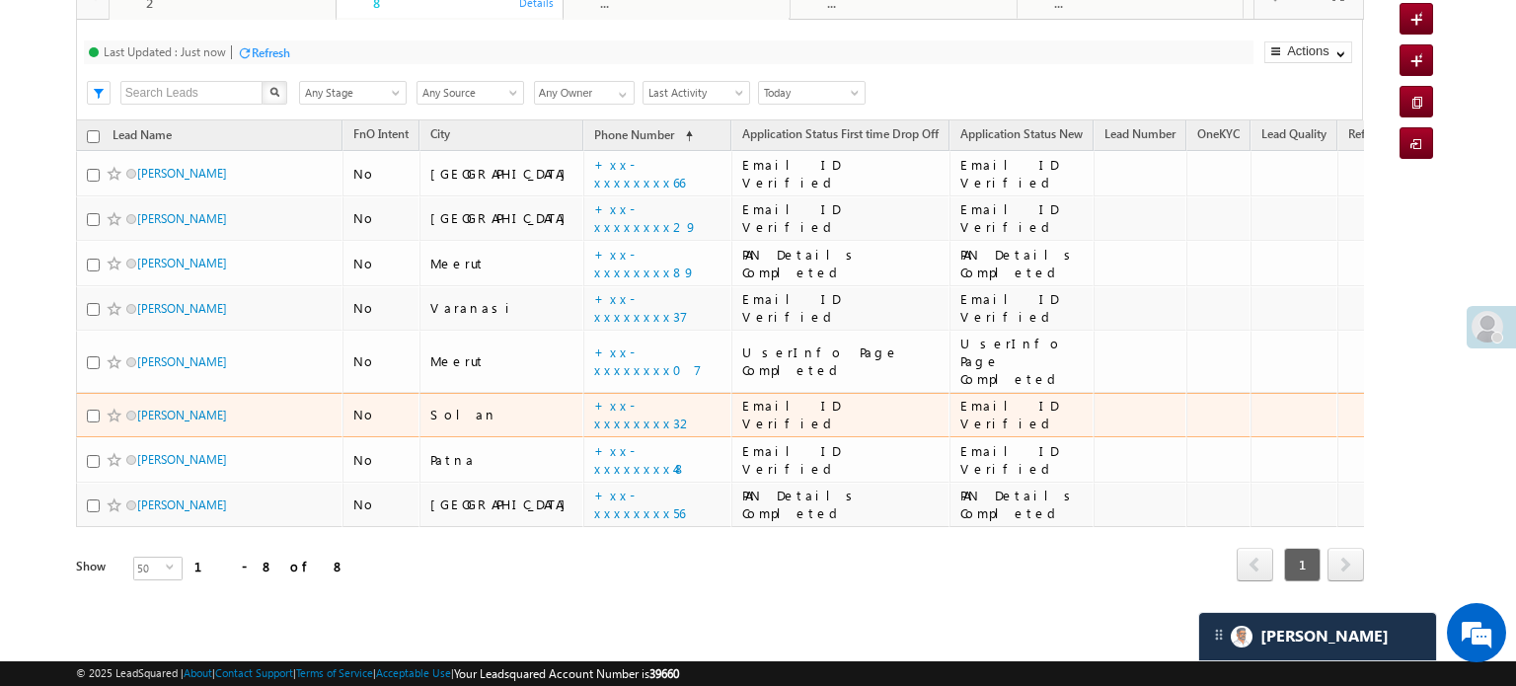
scroll to position [141, 0]
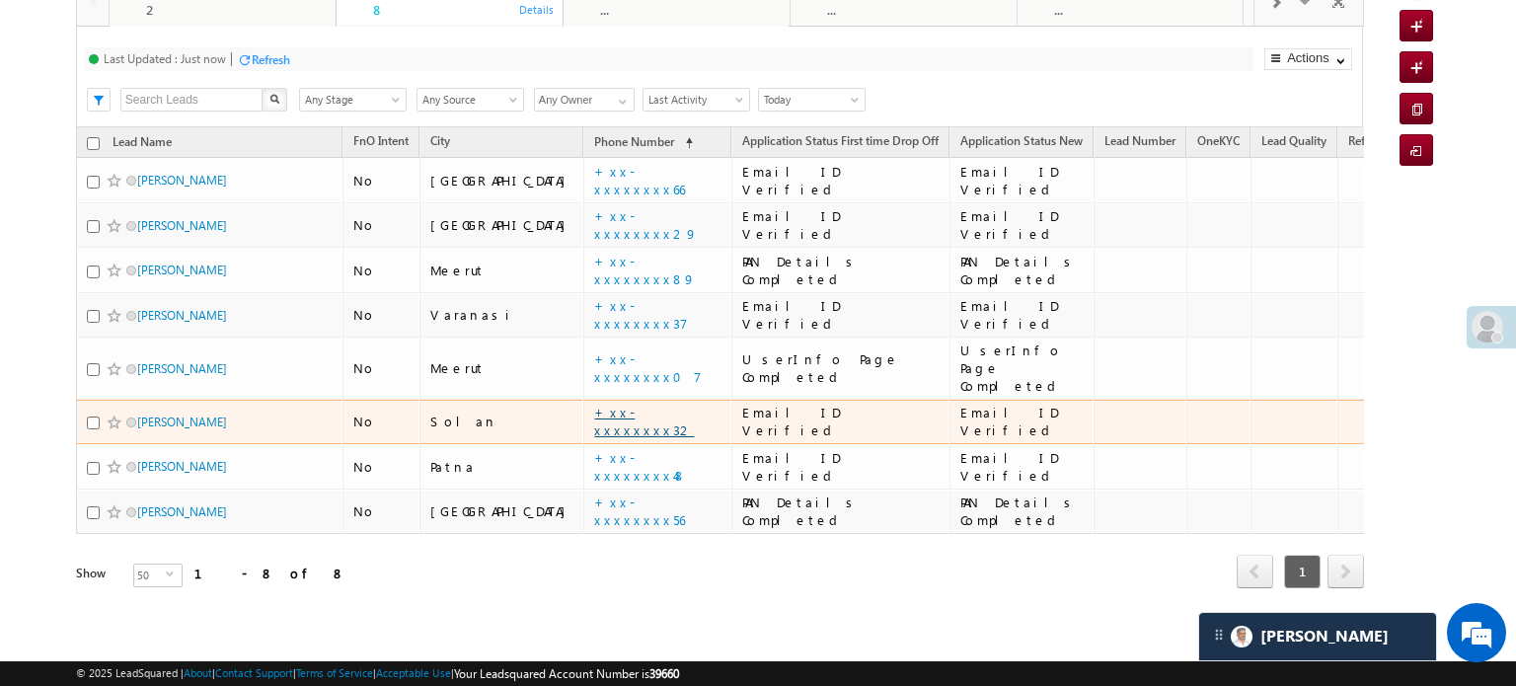
click at [594, 404] on link "+xx-xxxxxxxx32" at bounding box center [644, 421] width 100 height 35
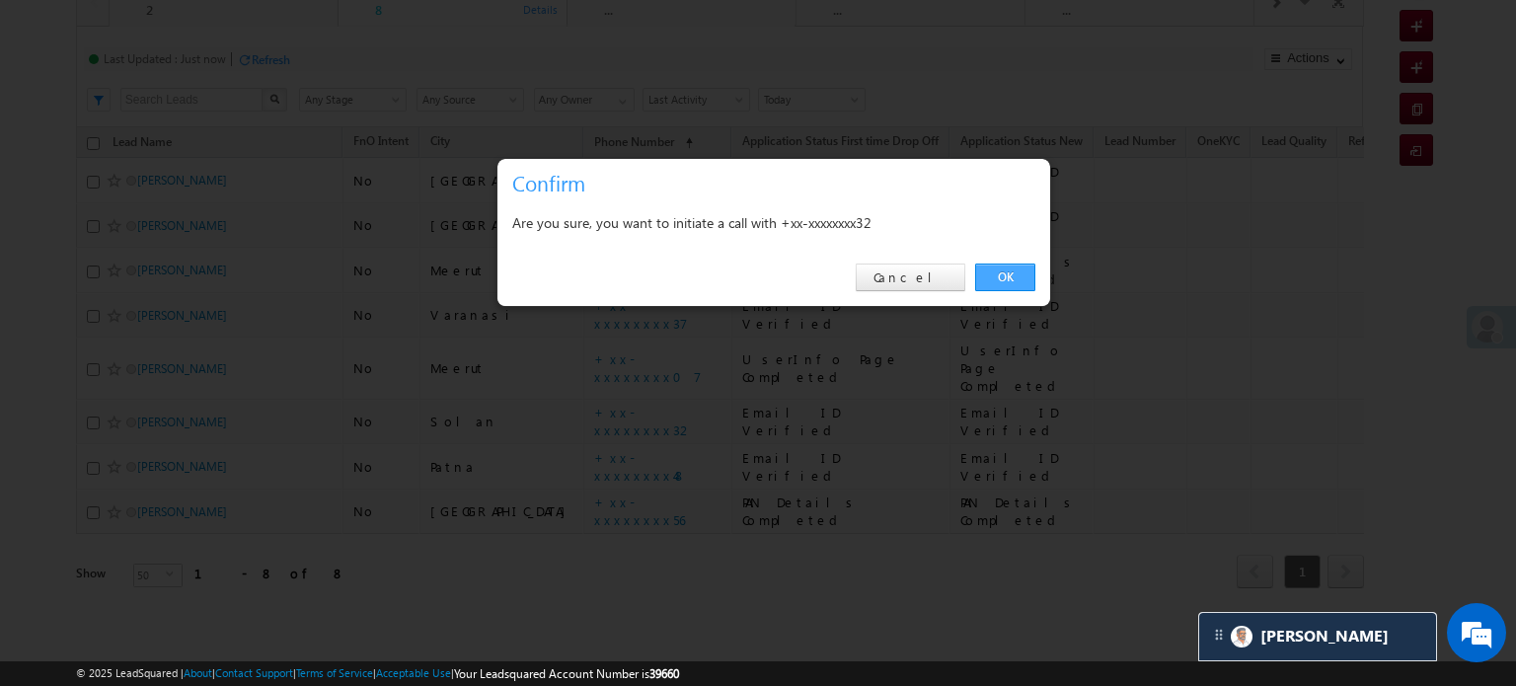
click at [983, 280] on link "OK" at bounding box center [1005, 277] width 60 height 28
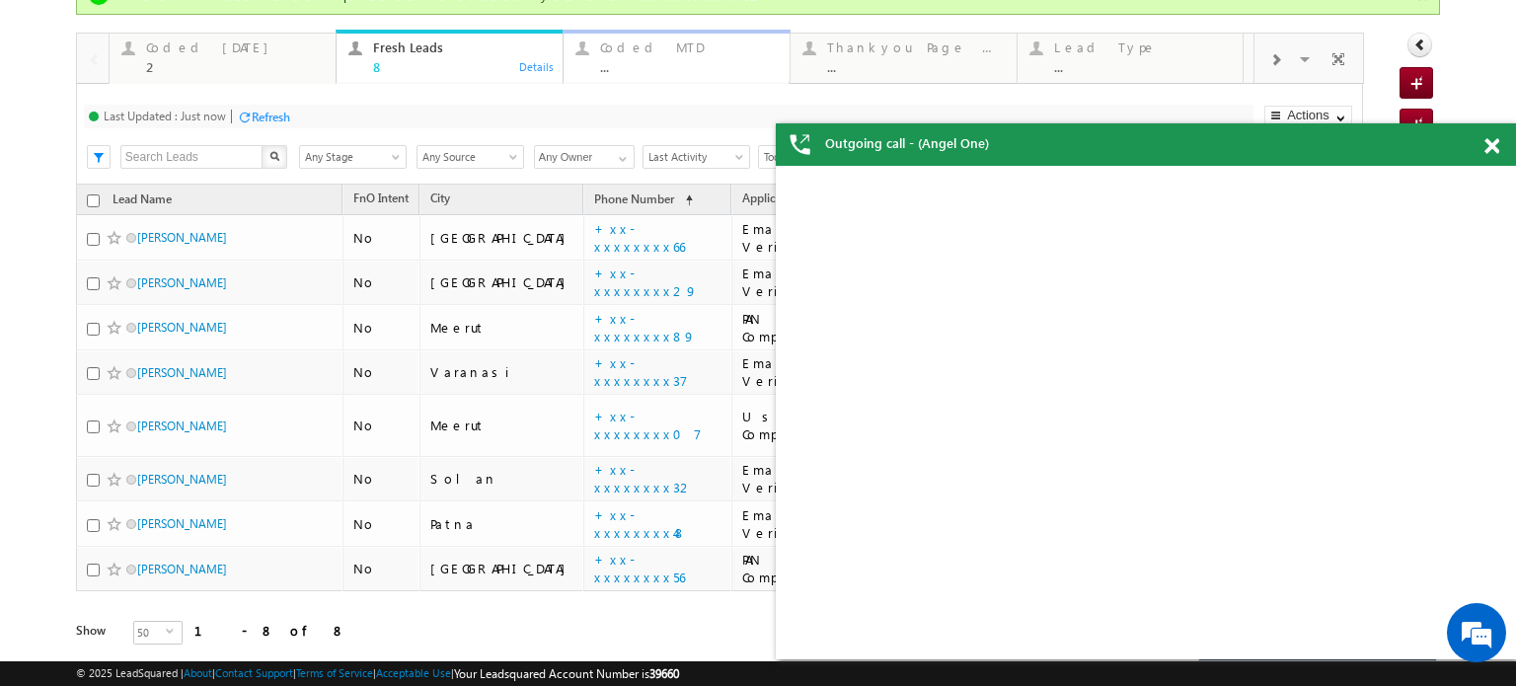
scroll to position [197, 0]
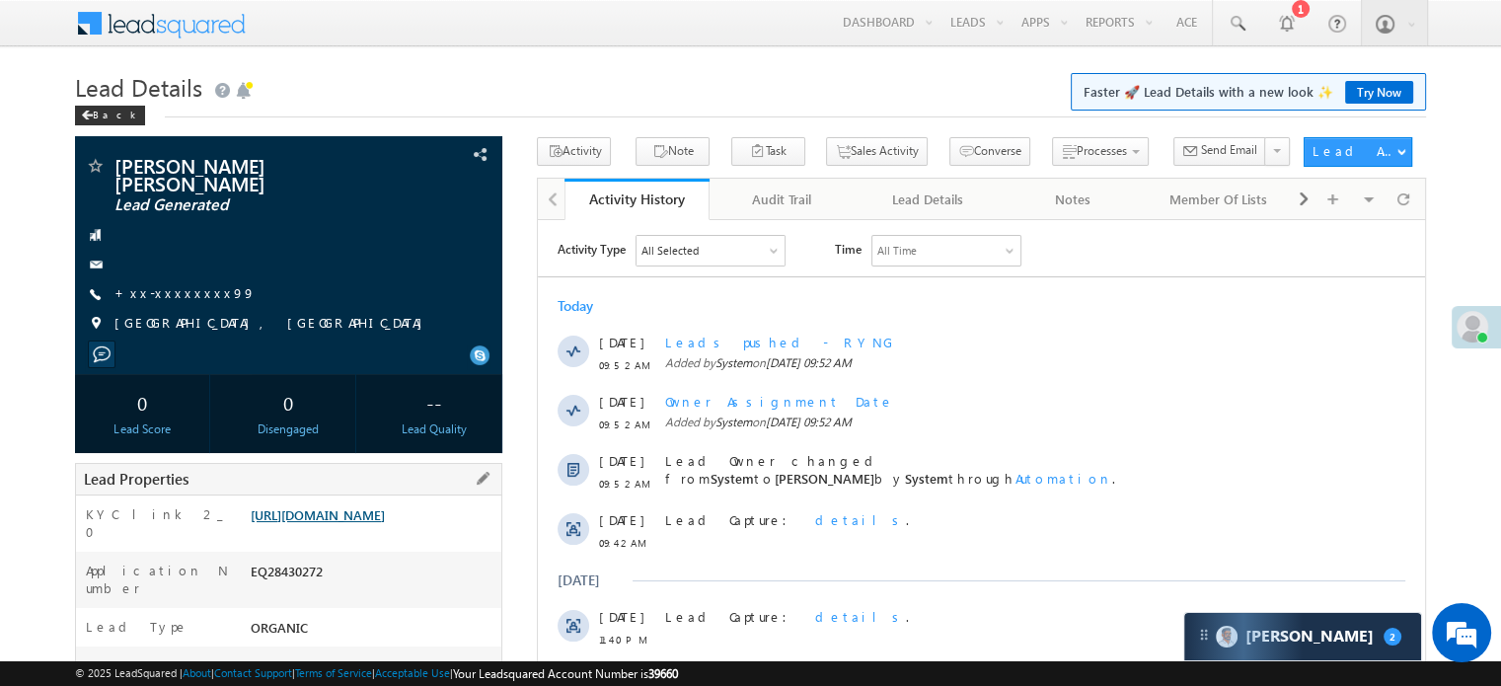
click at [296, 523] on link "[URL][DOMAIN_NAME]" at bounding box center [318, 514] width 134 height 17
click at [377, 506] on link "https://angelbroking1-pk3em7sa.customui-test.leadsquared.com?leadId=19ccc222-58…" at bounding box center [318, 514] width 134 height 17
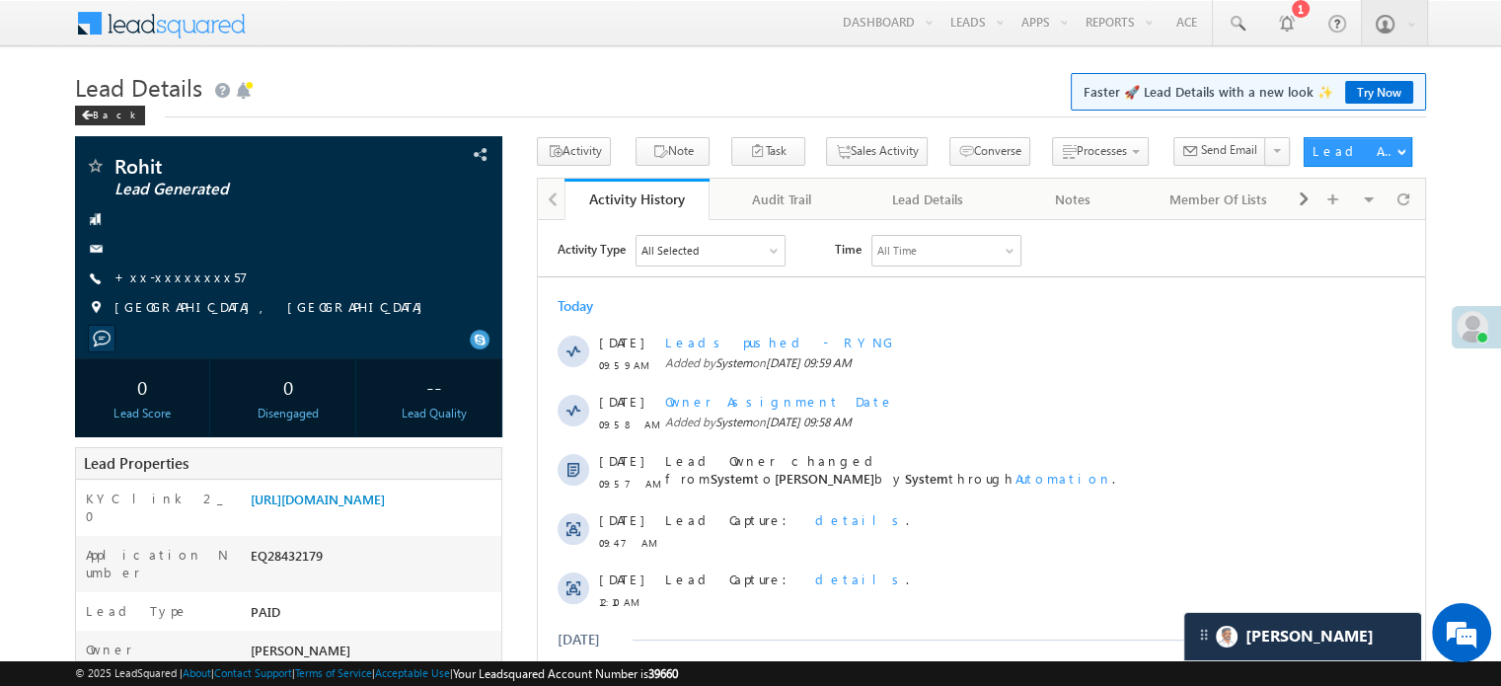
scroll to position [9954, 0]
click at [182, 282] on link "+xx-xxxxxxxx57" at bounding box center [180, 276] width 133 height 17
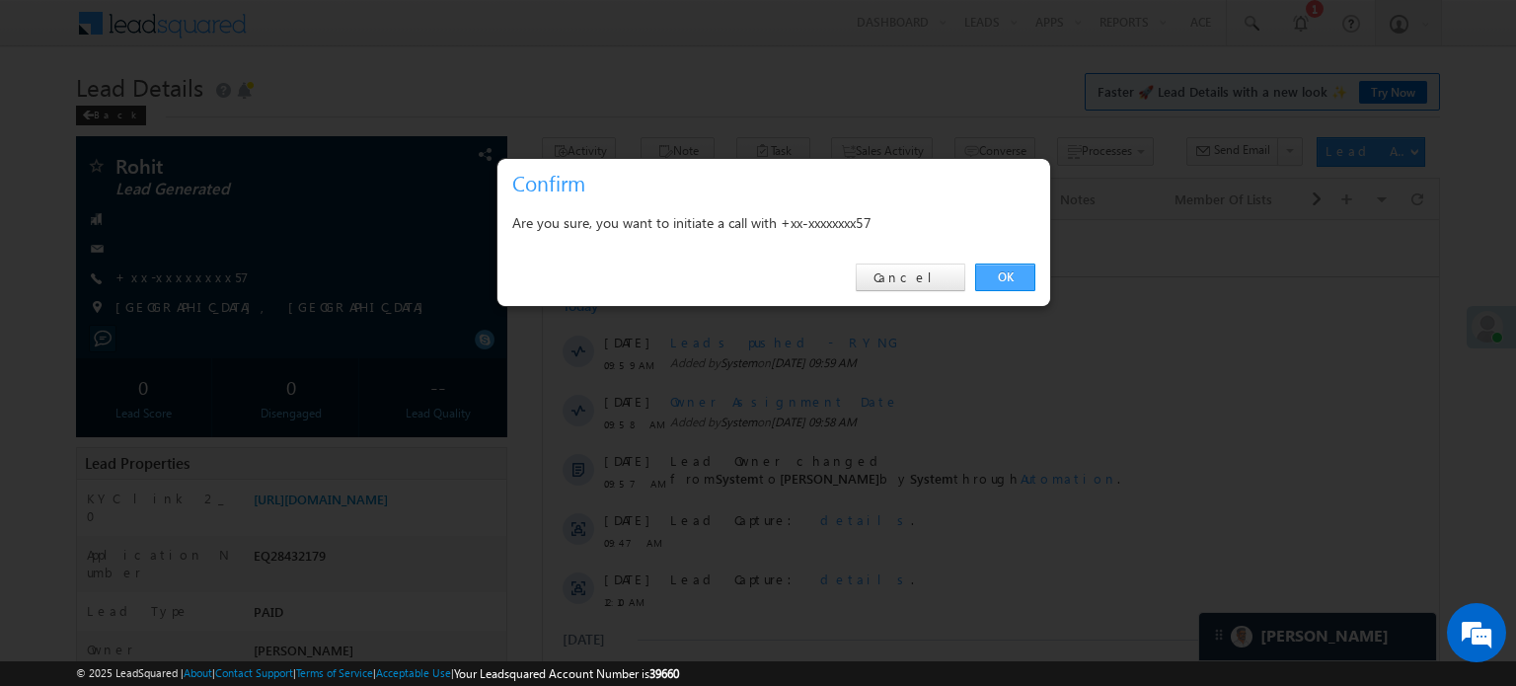
click at [978, 288] on link "OK" at bounding box center [1005, 277] width 60 height 28
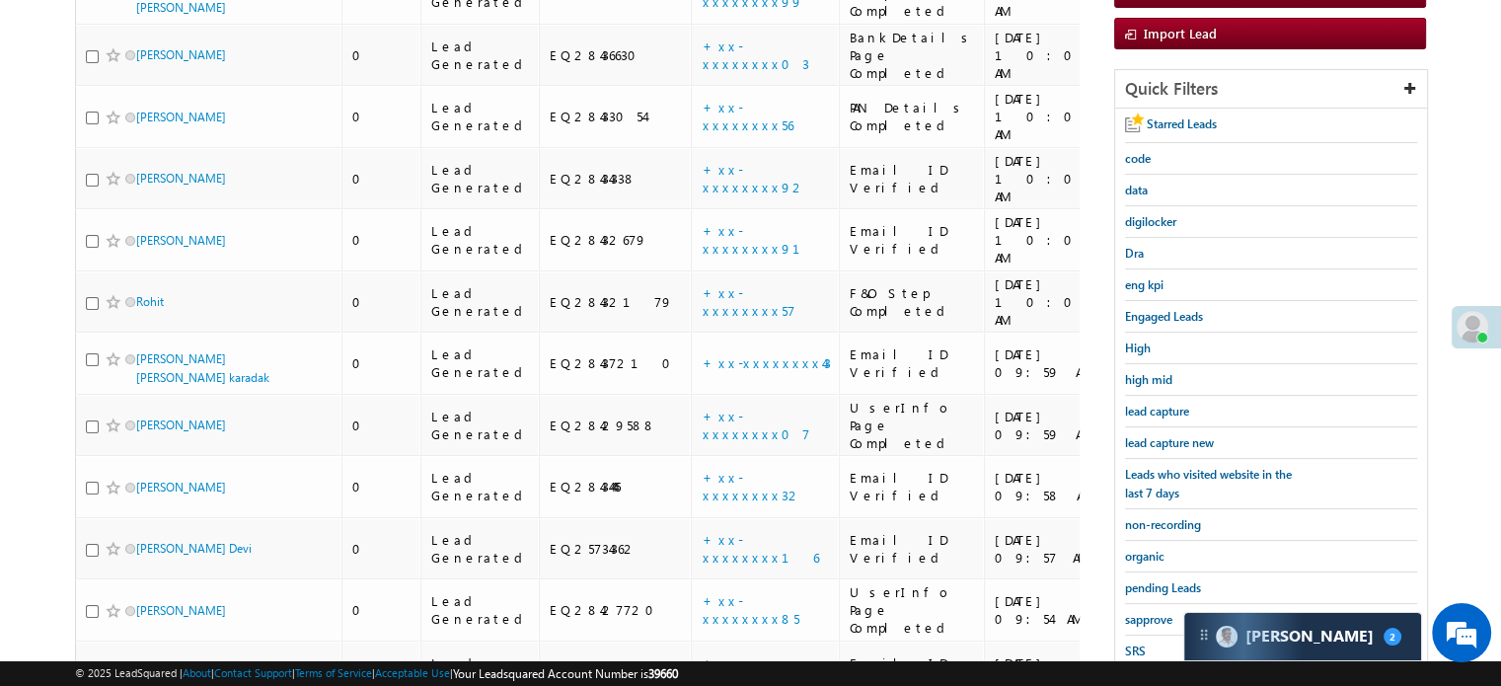
scroll to position [296, 0]
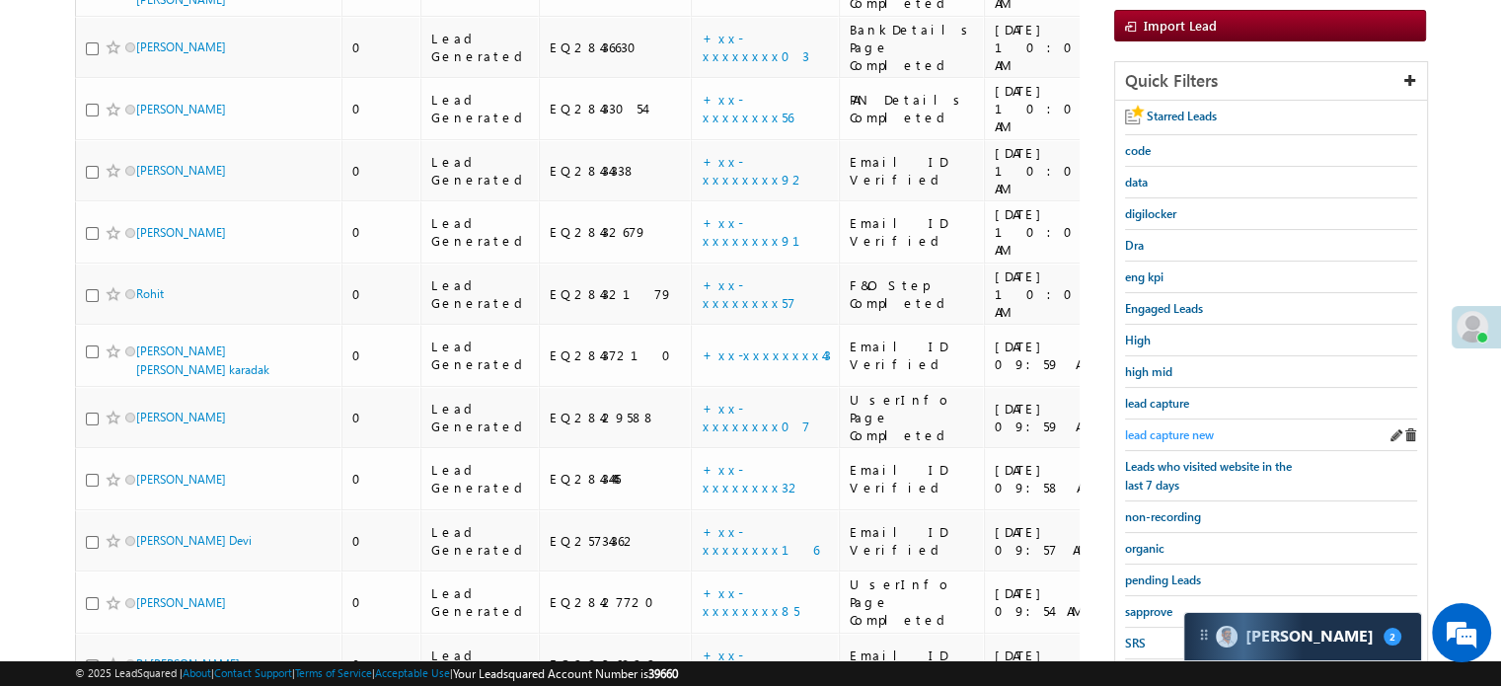
click at [1133, 429] on span "lead capture new" at bounding box center [1169, 434] width 89 height 15
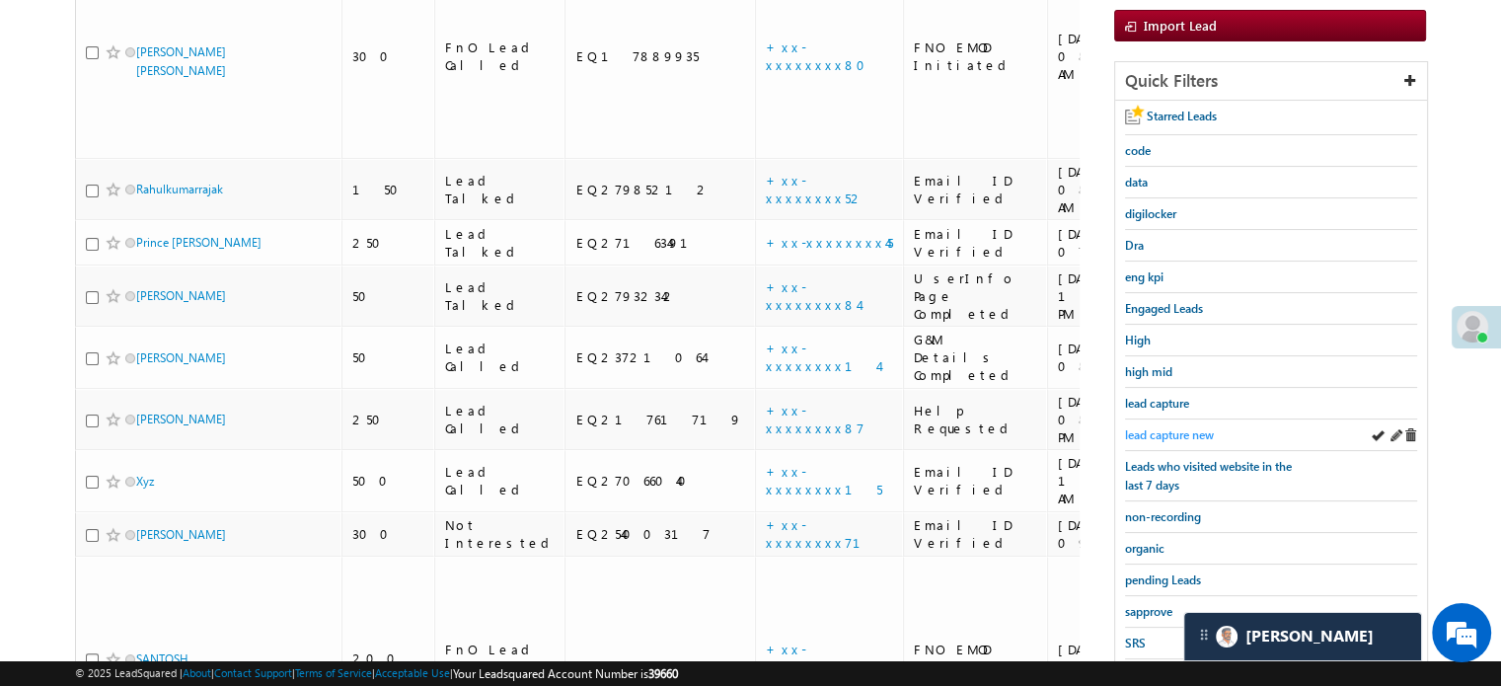
click at [1147, 432] on span "lead capture new" at bounding box center [1169, 434] width 89 height 15
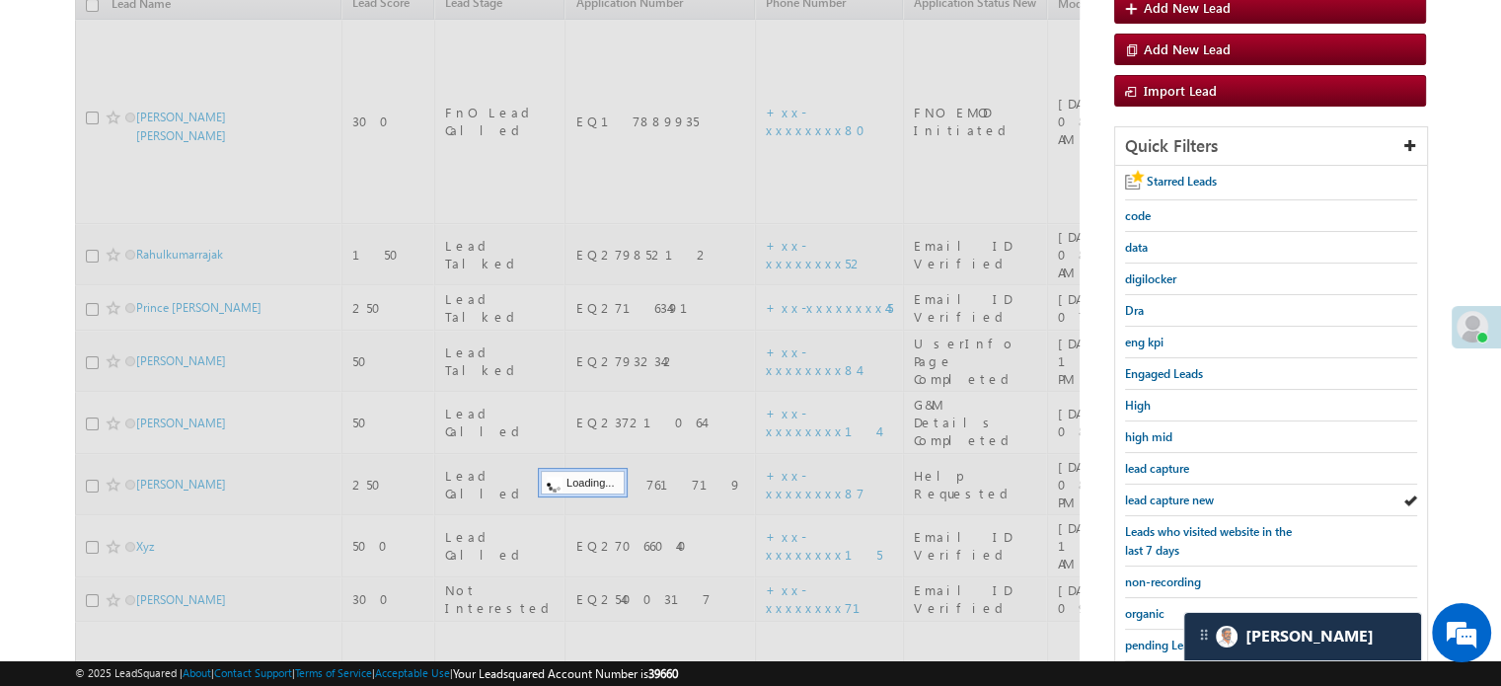
scroll to position [197, 0]
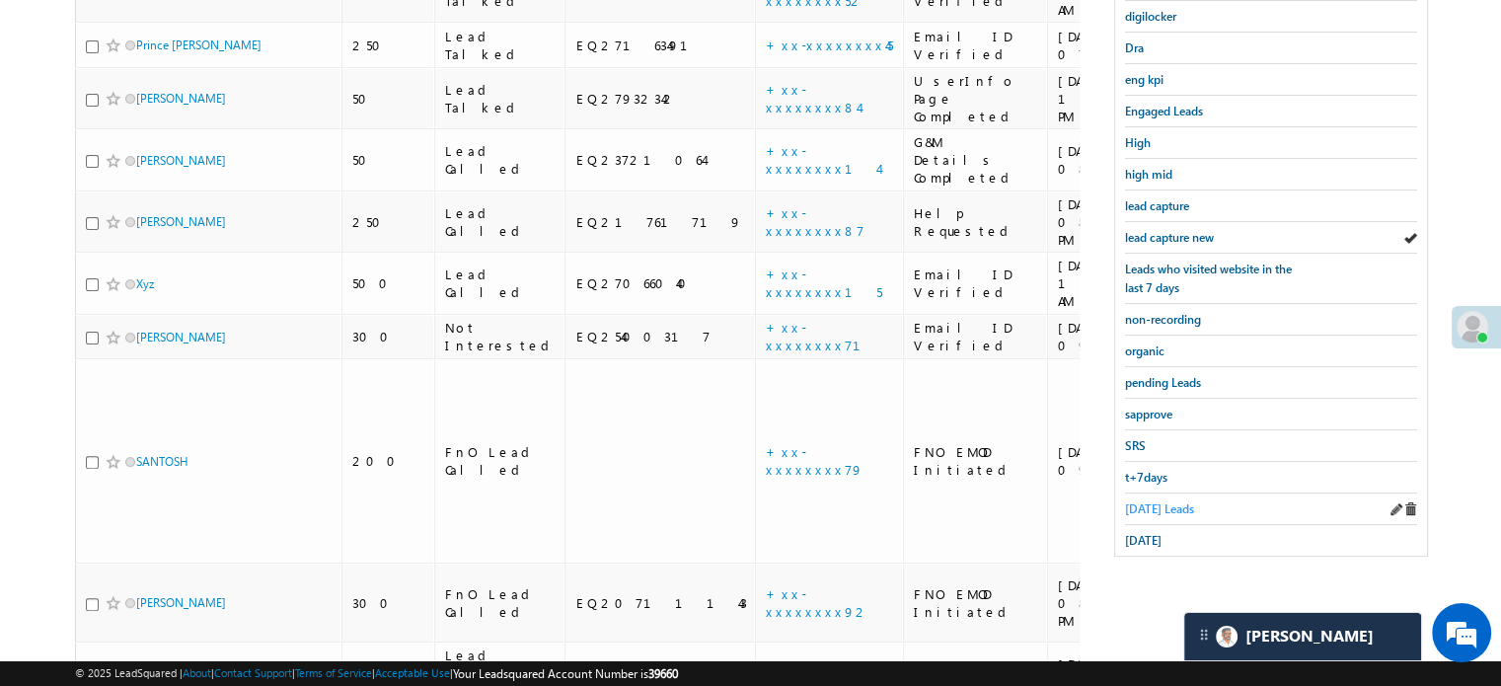
click at [1163, 503] on span "Today's Leads" at bounding box center [1159, 508] width 69 height 15
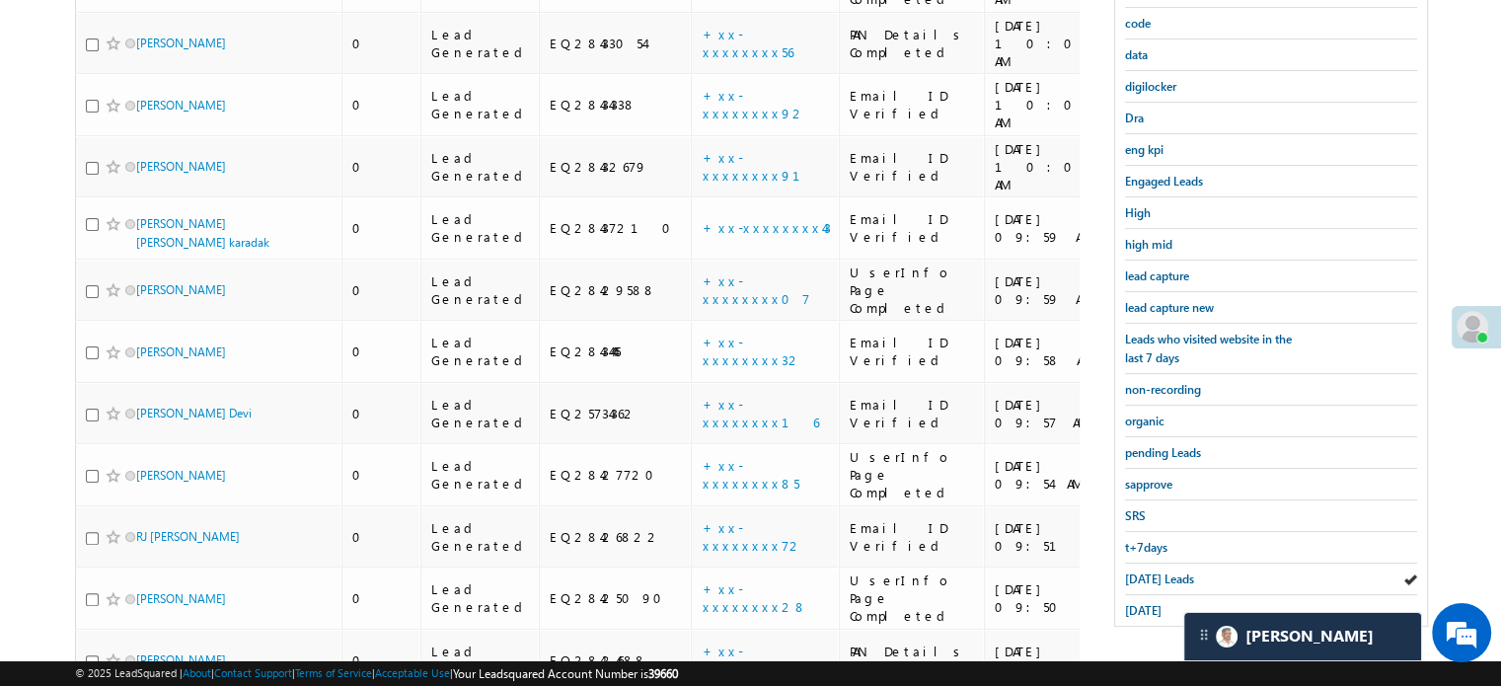
scroll to position [226, 0]
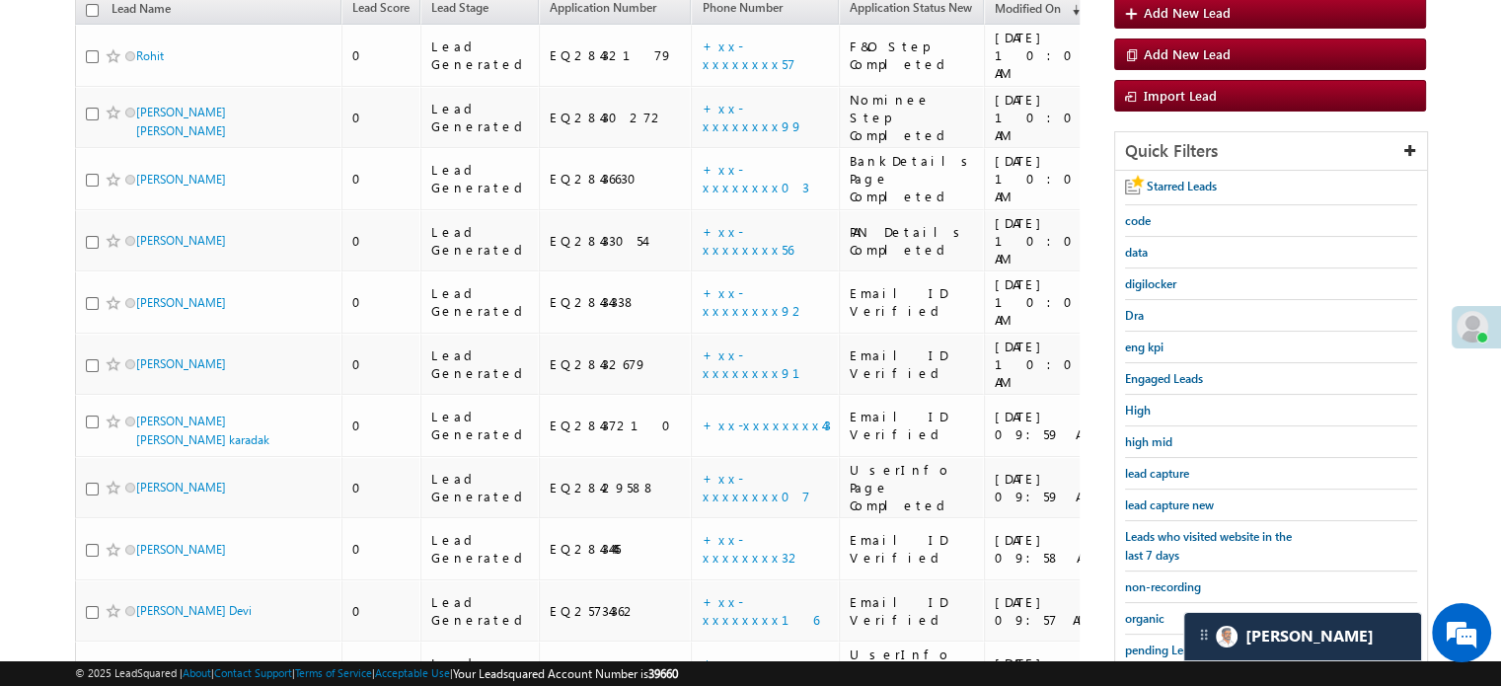
click at [1163, 503] on span "lead capture new" at bounding box center [1169, 504] width 89 height 15
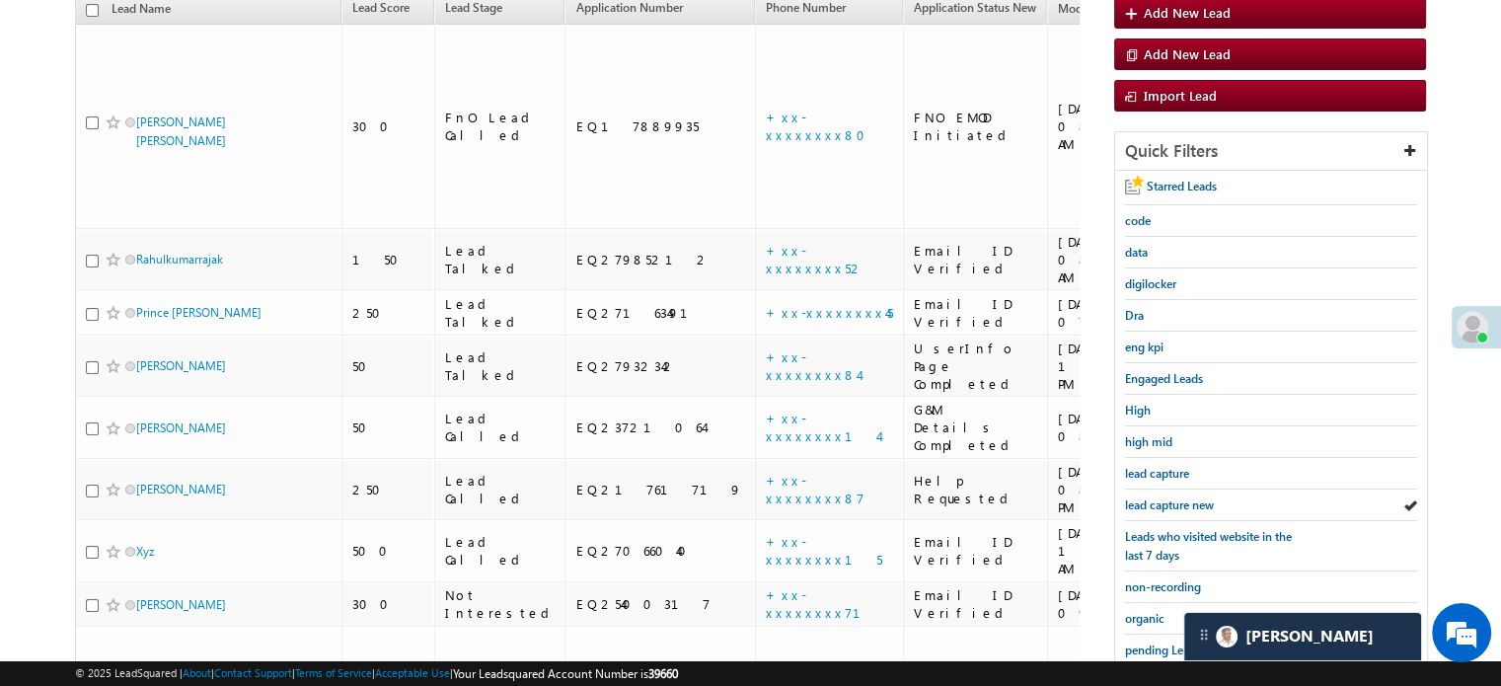
scroll to position [127, 0]
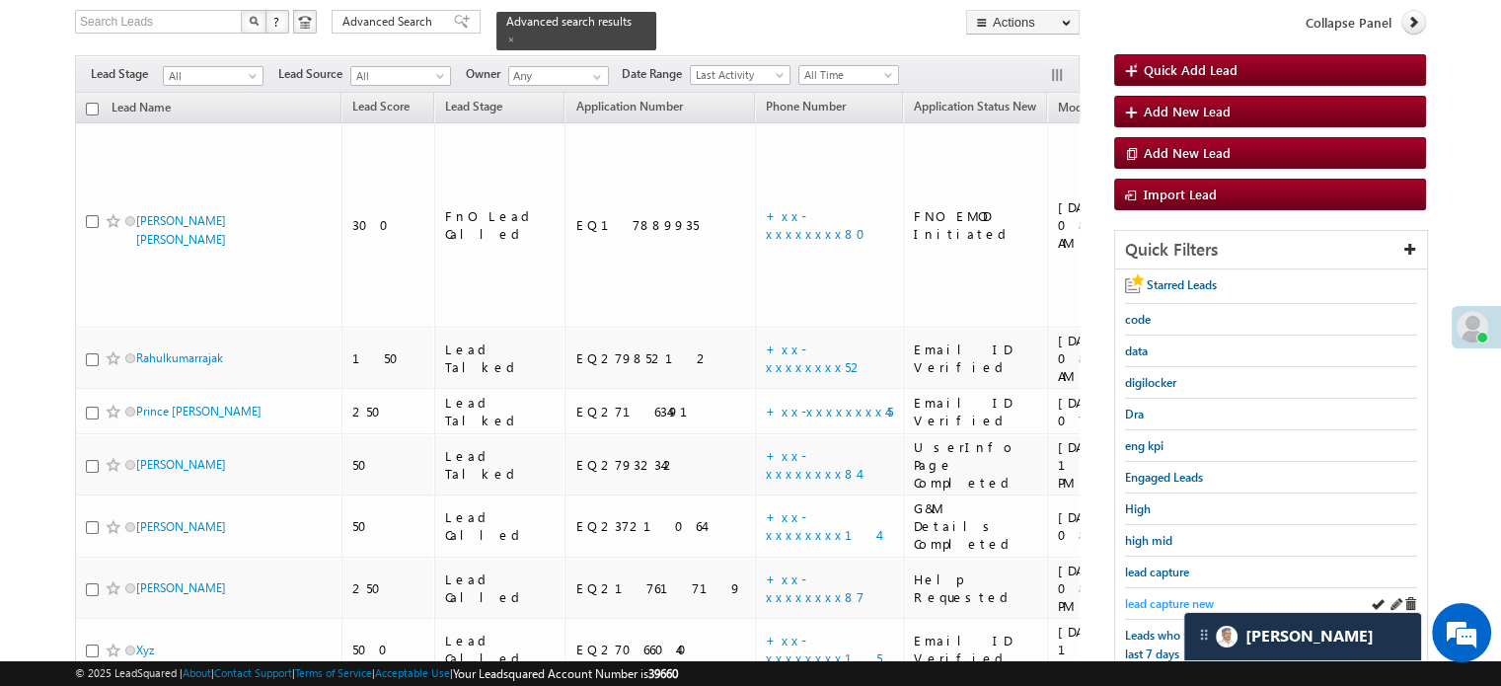
click at [1161, 596] on span "lead capture new" at bounding box center [1169, 603] width 89 height 15
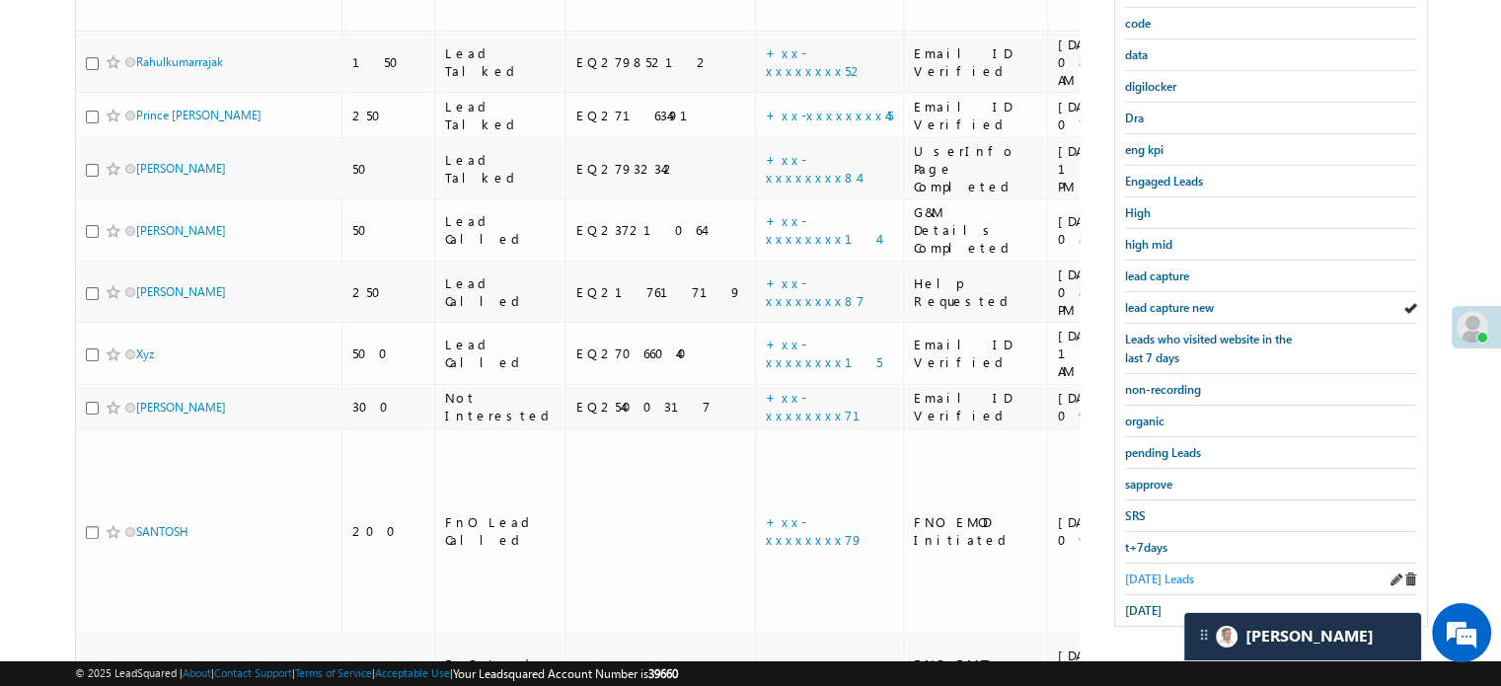
click at [1174, 571] on span "Today's Leads" at bounding box center [1159, 578] width 69 height 15
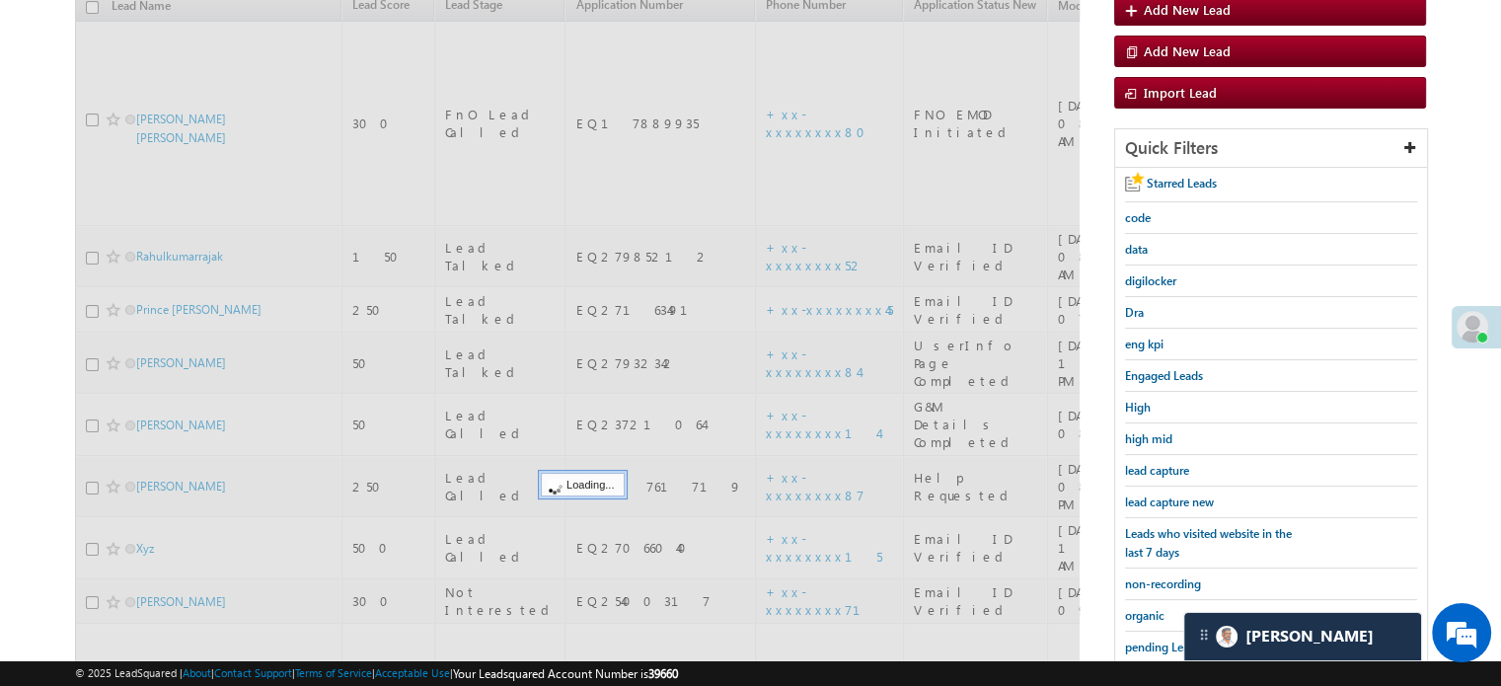
scroll to position [226, 0]
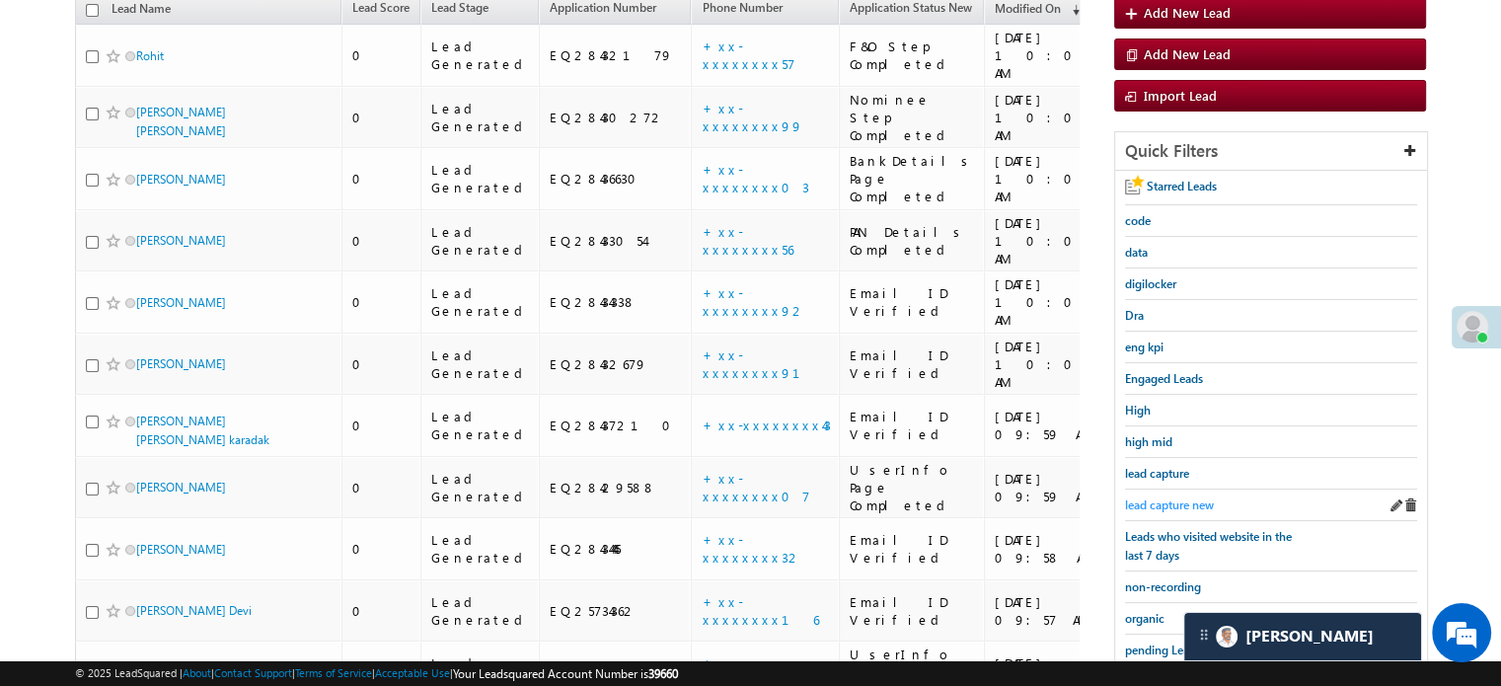
click at [1168, 497] on span "lead capture new" at bounding box center [1169, 504] width 89 height 15
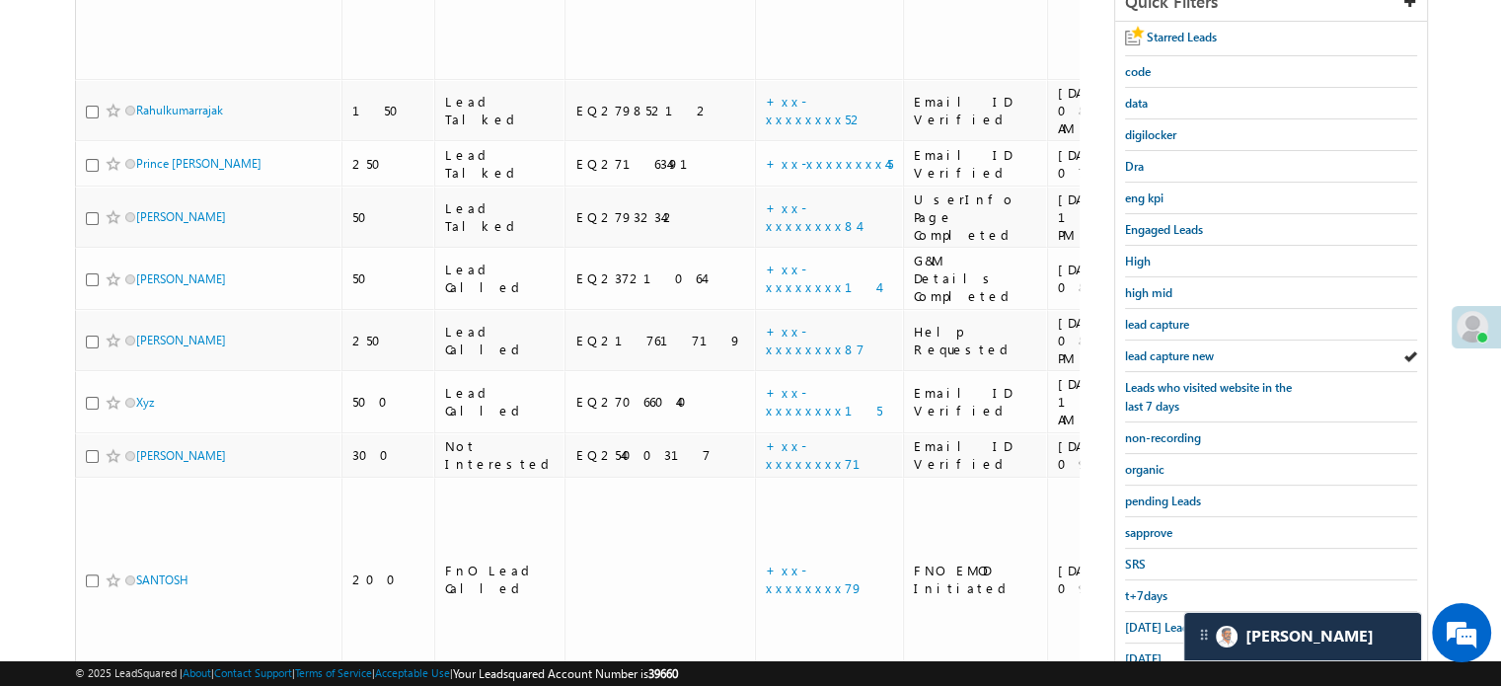
scroll to position [522, 0]
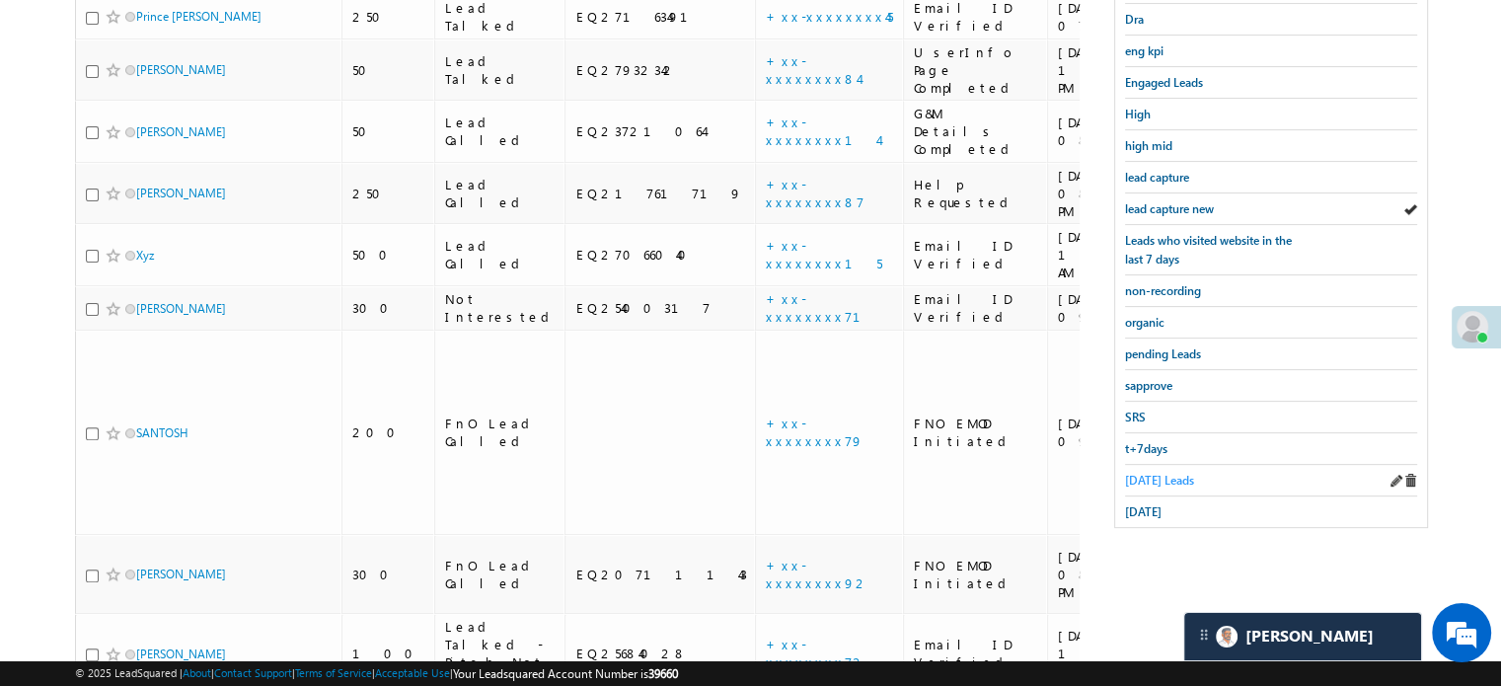
click at [1150, 473] on span "Today's Leads" at bounding box center [1159, 480] width 69 height 15
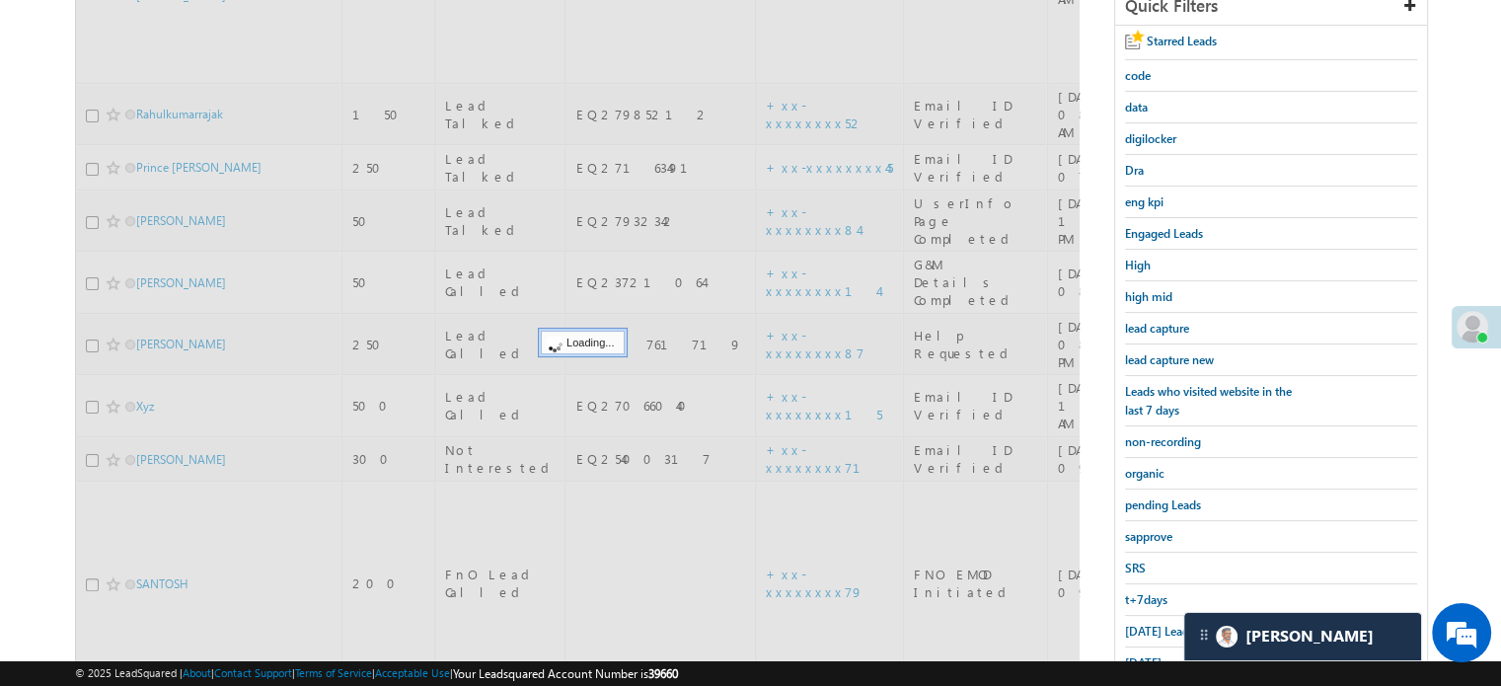
scroll to position [226, 0]
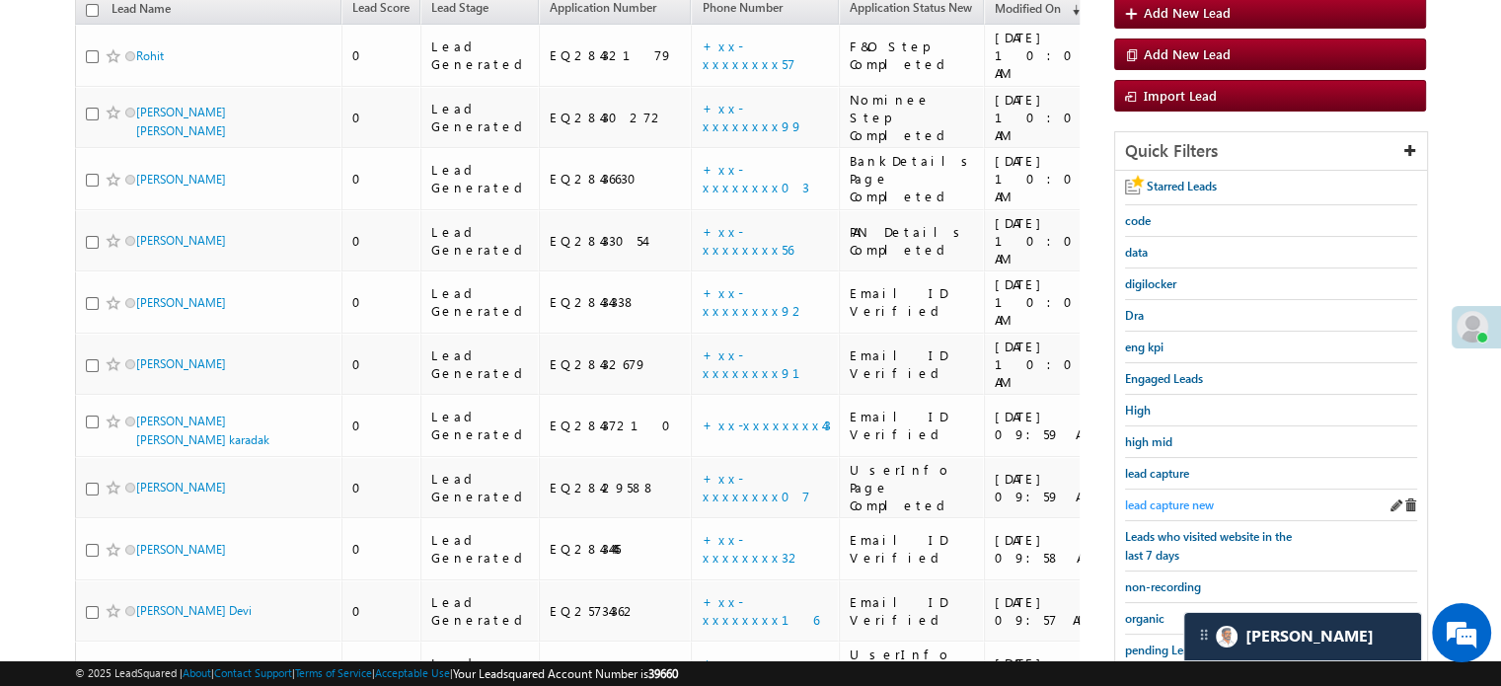
click at [1150, 497] on span "lead capture new" at bounding box center [1169, 504] width 89 height 15
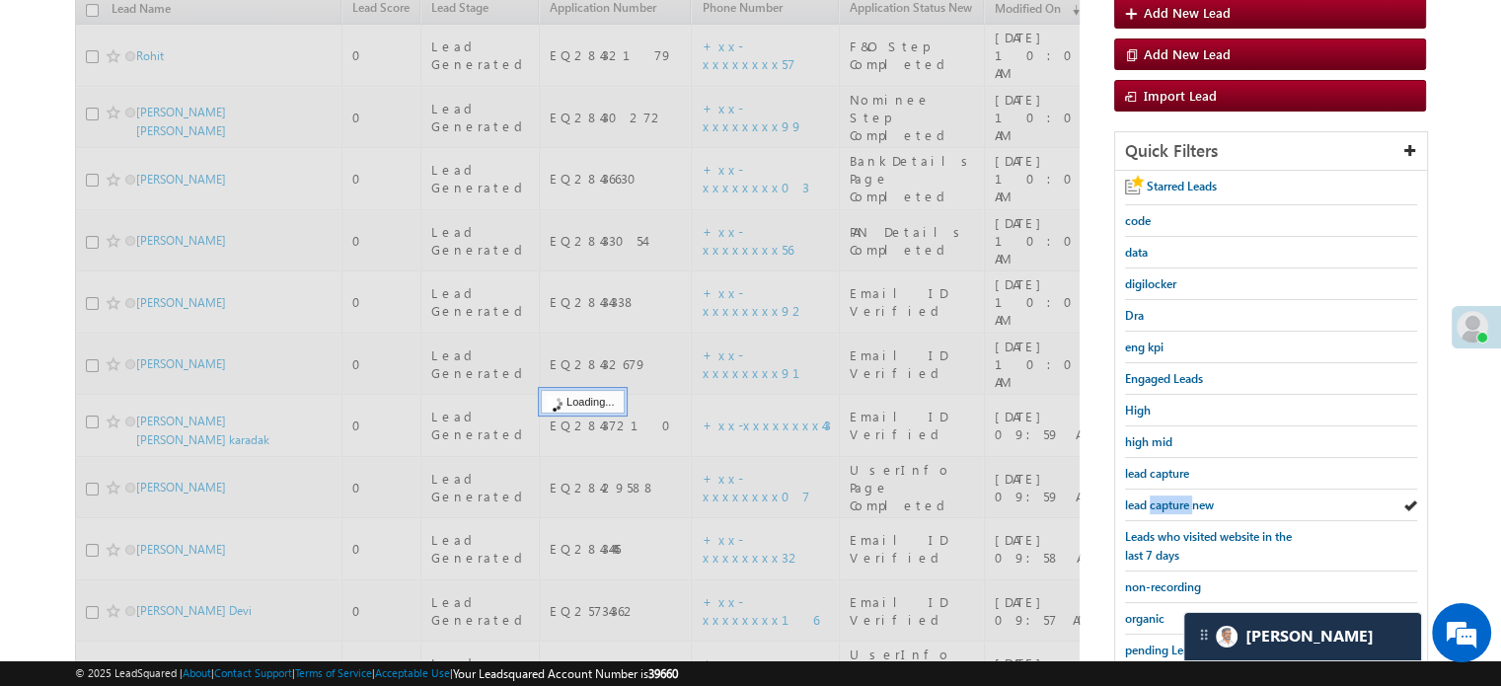
click at [1150, 497] on span "lead capture new" at bounding box center [1169, 504] width 89 height 15
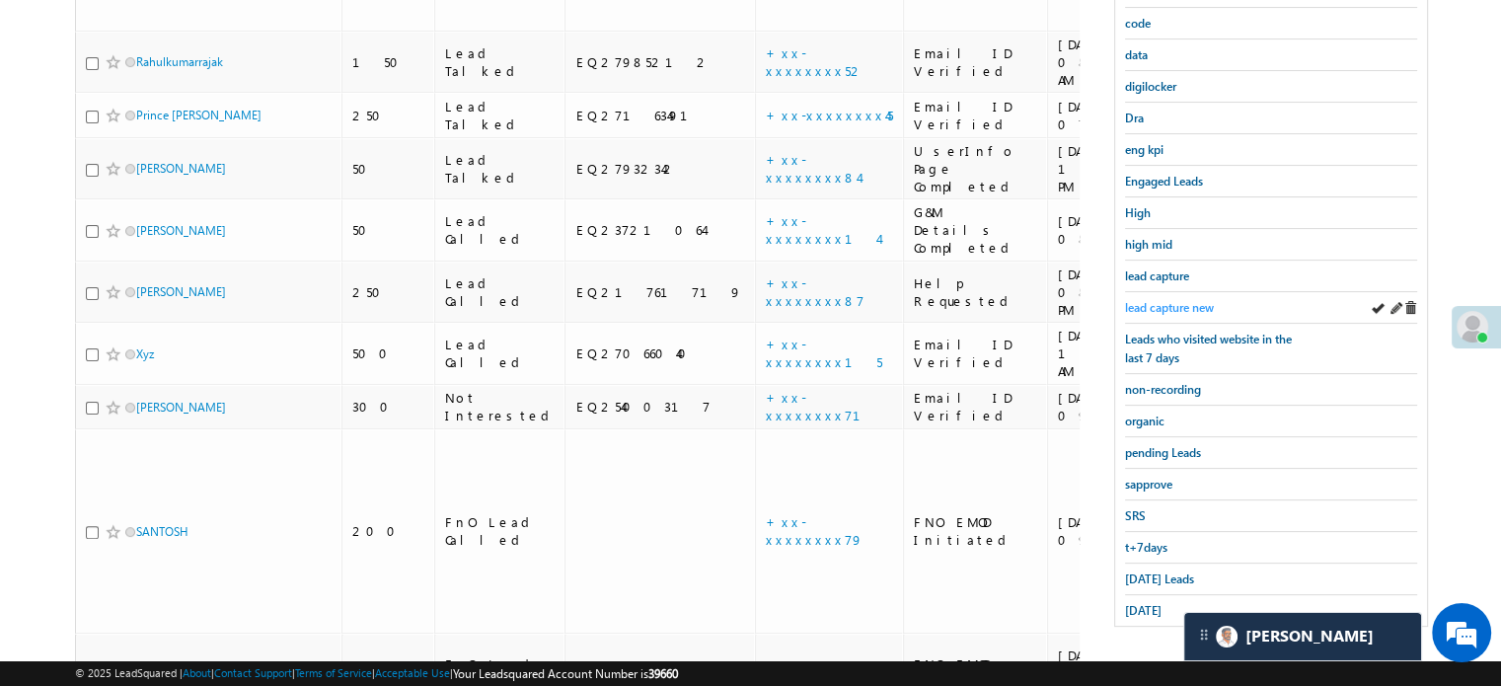
click at [1139, 300] on span "lead capture new" at bounding box center [1169, 307] width 89 height 15
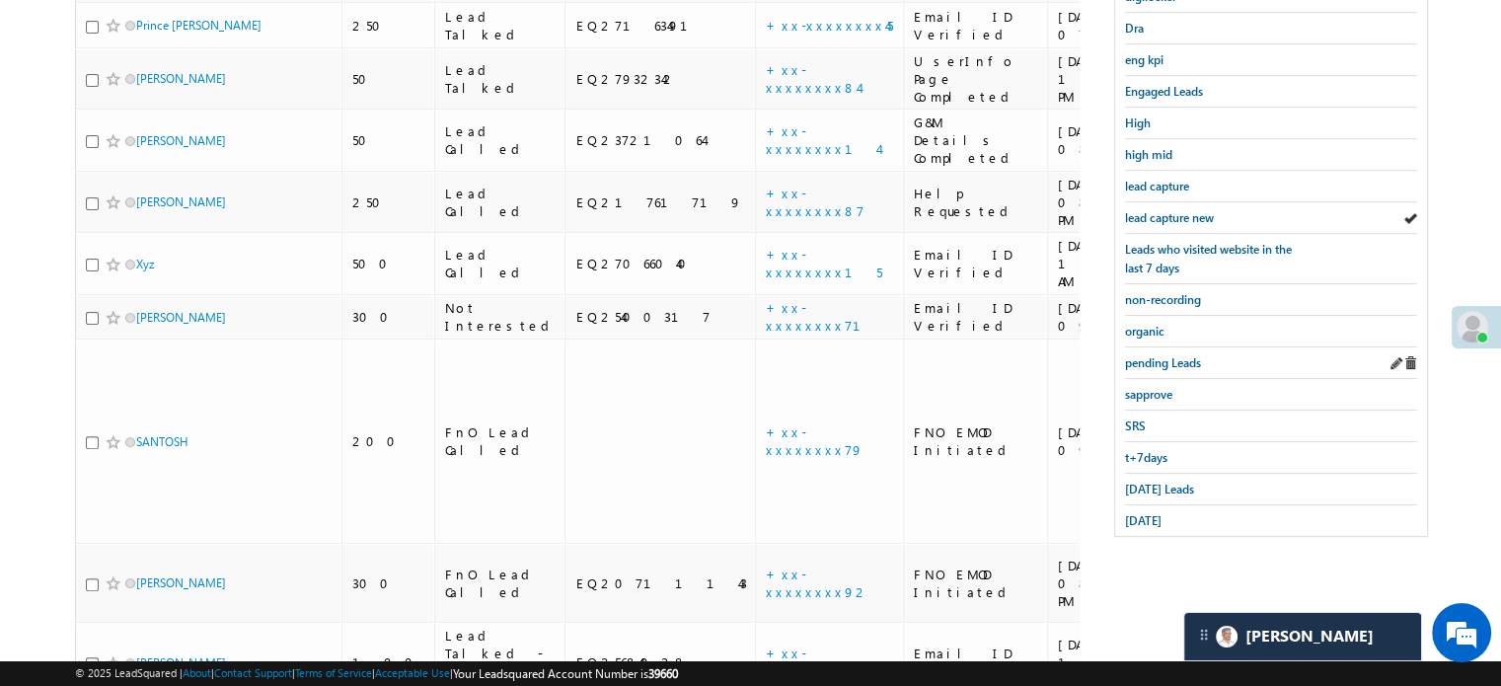
scroll to position [522, 0]
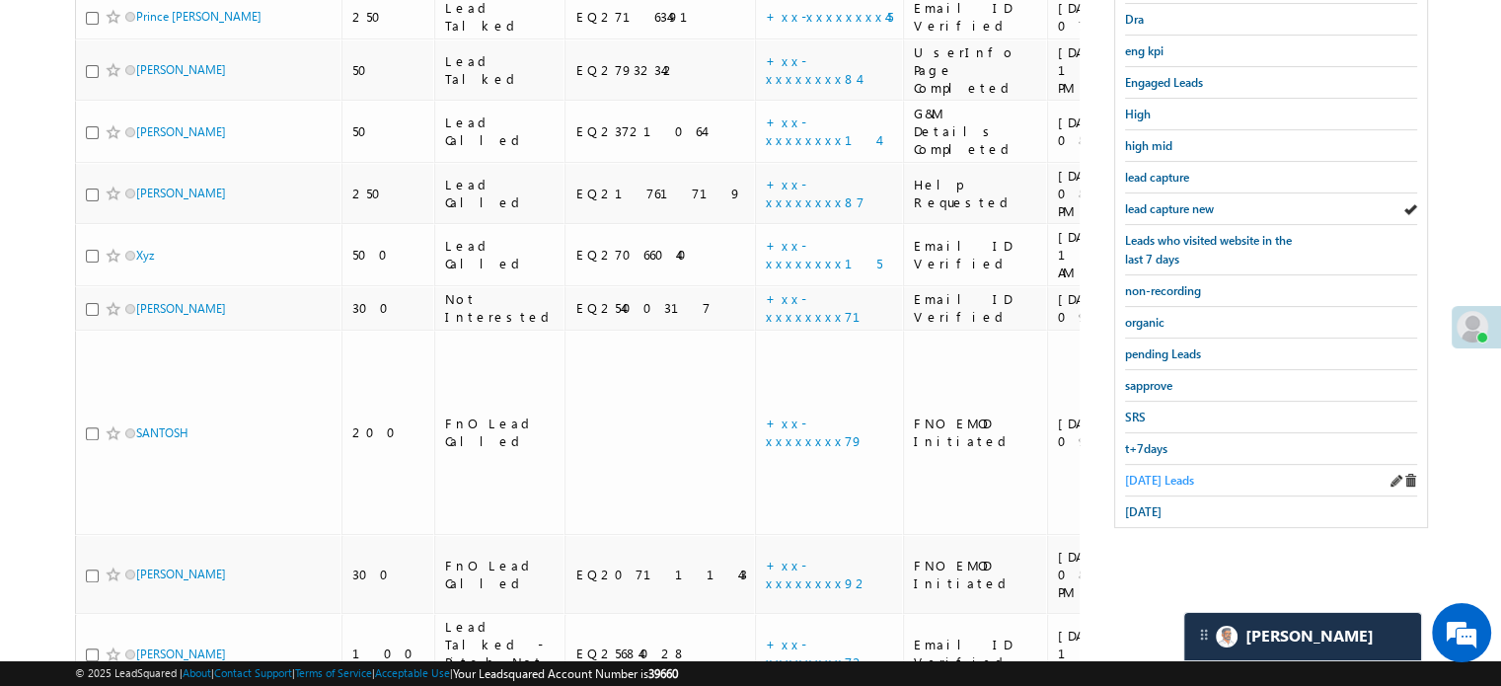
click at [1147, 473] on span "Today's Leads" at bounding box center [1159, 480] width 69 height 15
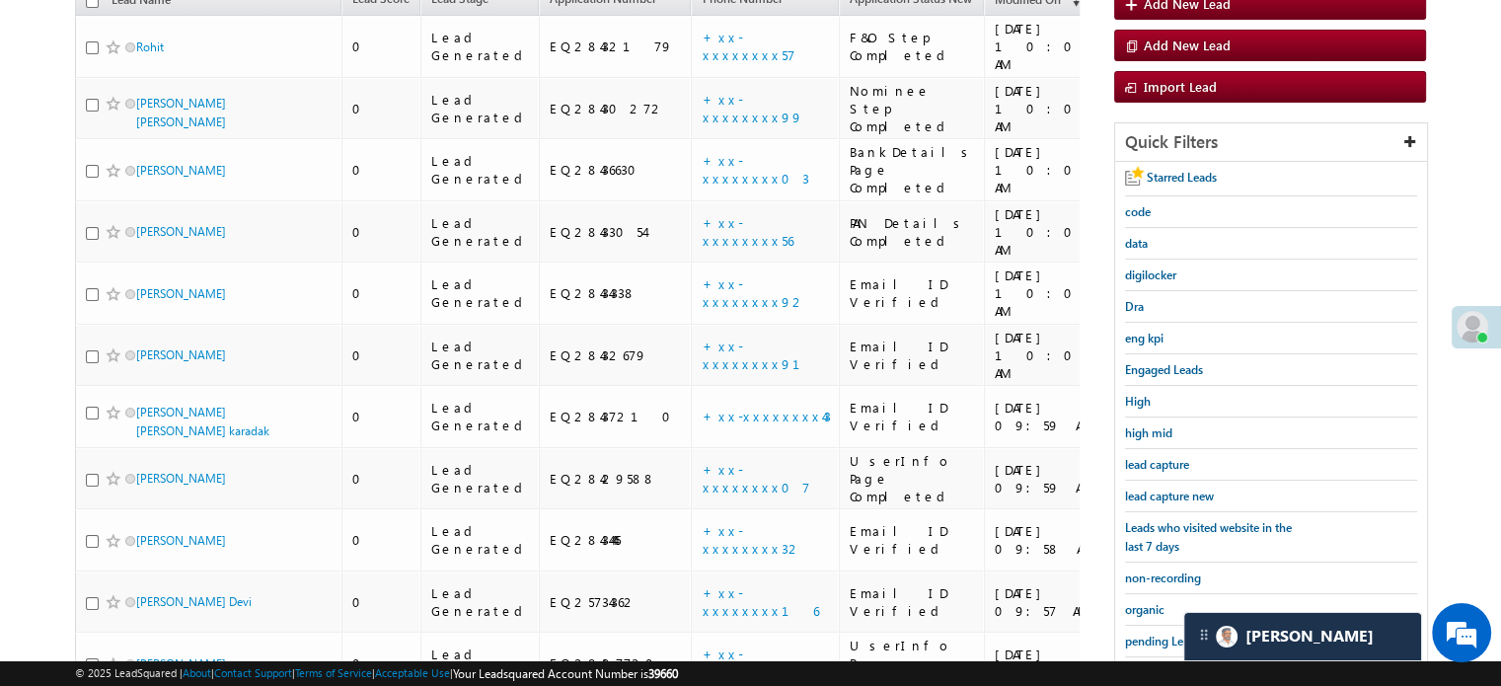
scroll to position [226, 0]
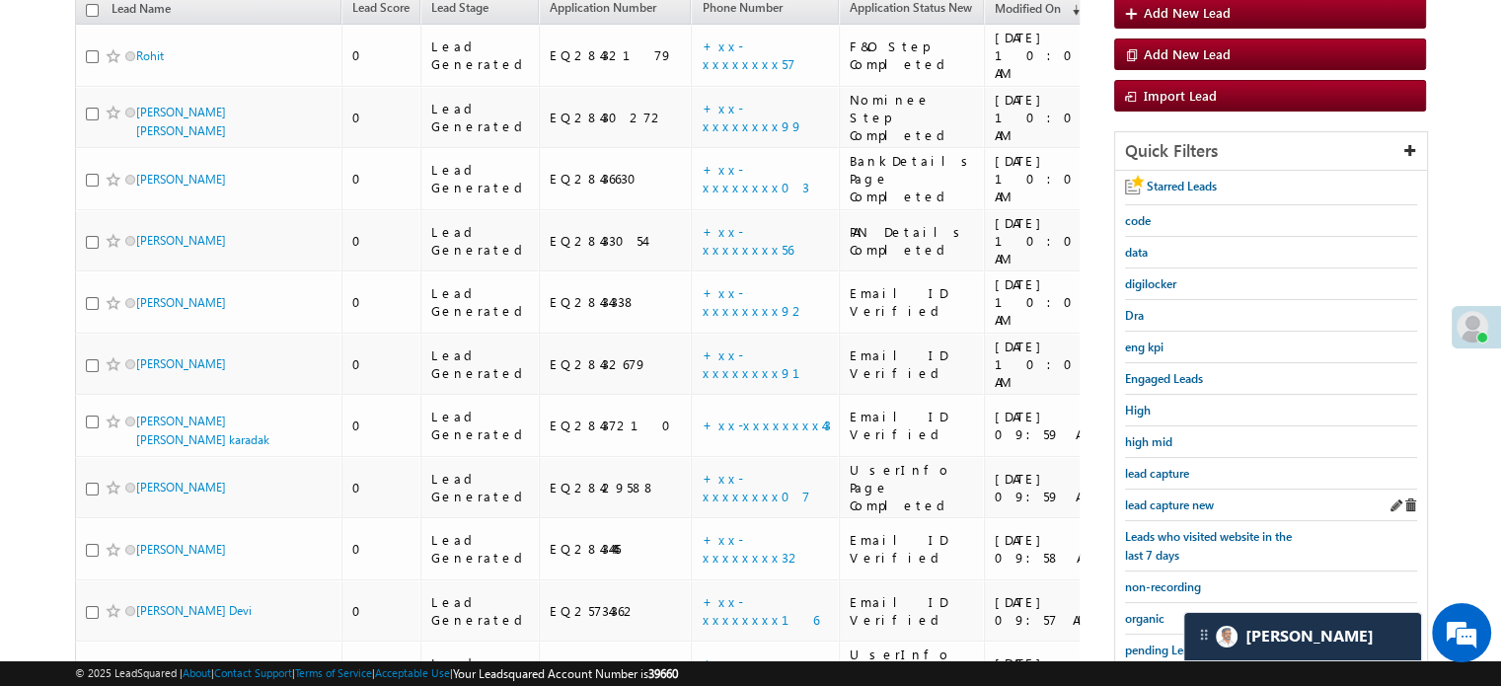
click at [1153, 489] on div "lead capture new" at bounding box center [1271, 505] width 292 height 32
click at [1146, 495] on link "lead capture new" at bounding box center [1169, 504] width 89 height 19
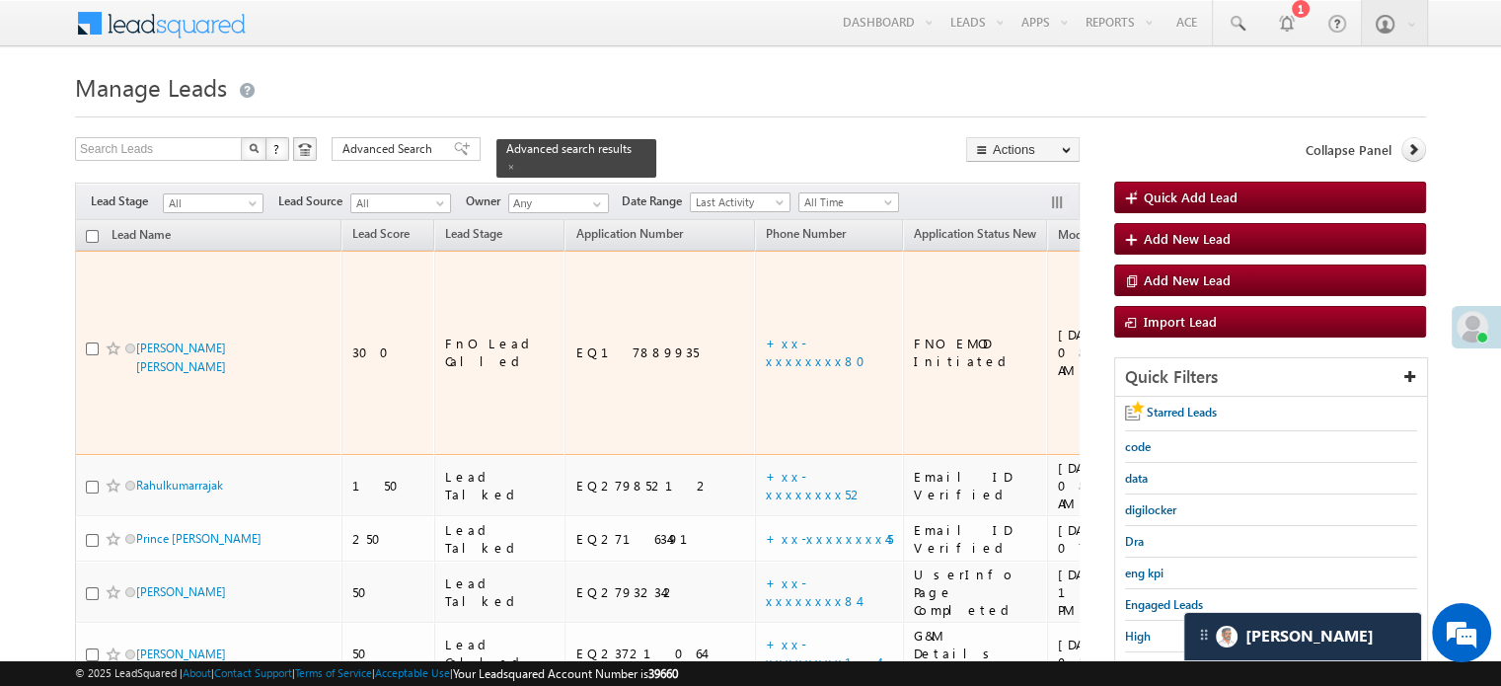
scroll to position [197, 0]
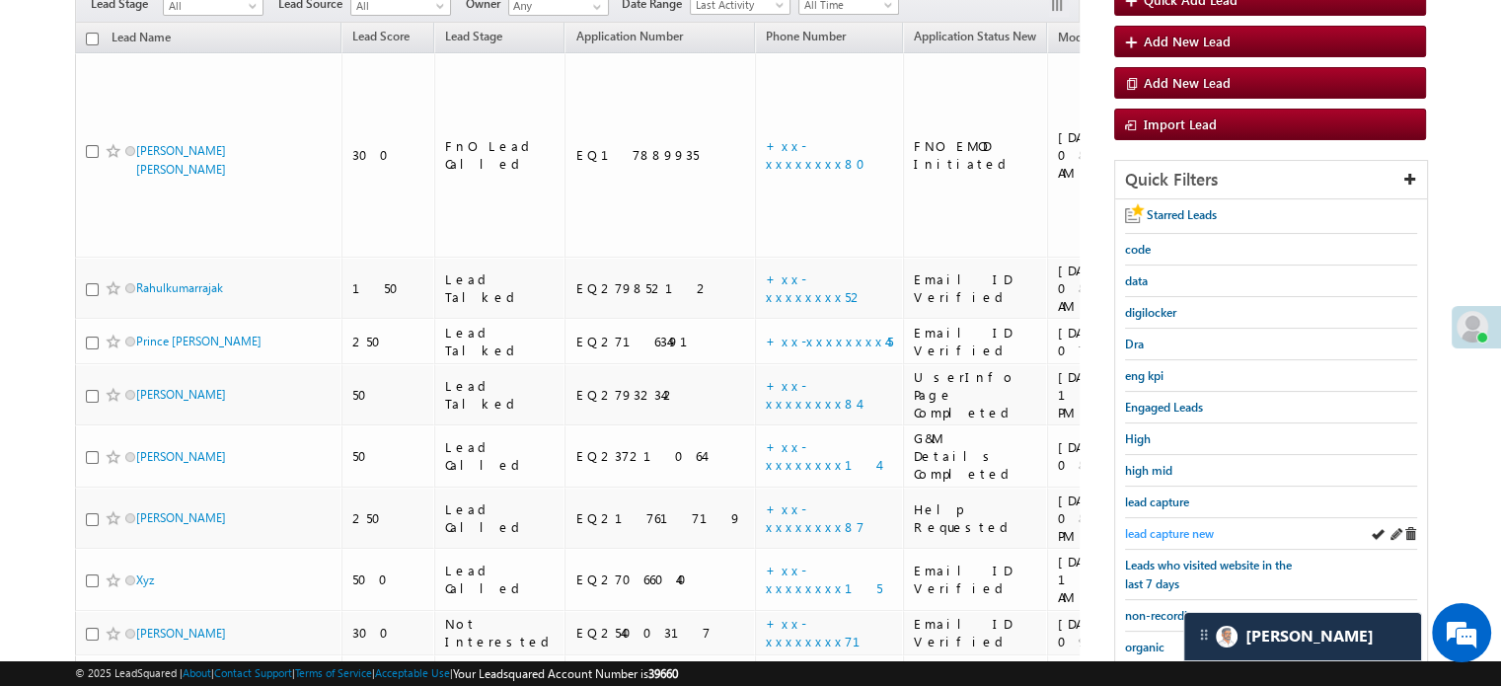
click at [1150, 526] on span "lead capture new" at bounding box center [1169, 533] width 89 height 15
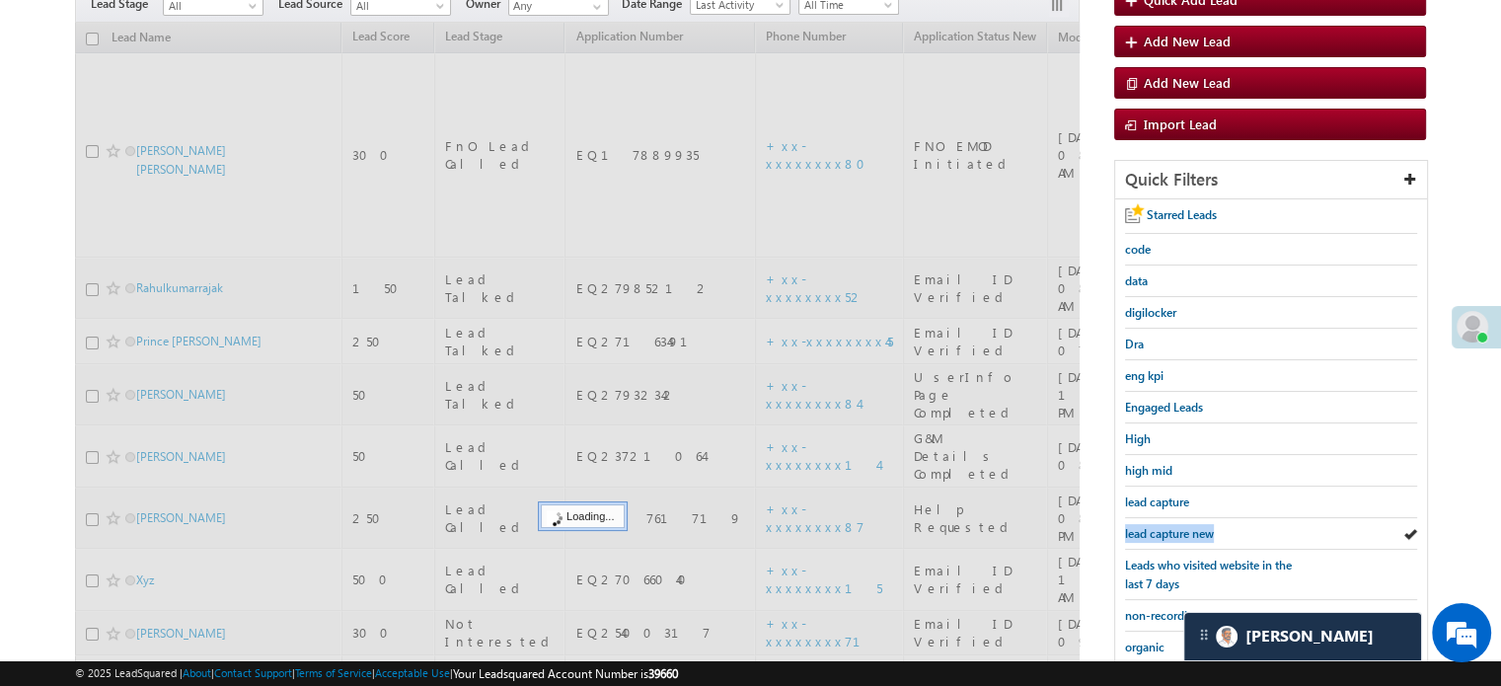
click at [1150, 526] on span "lead capture new" at bounding box center [1169, 533] width 89 height 15
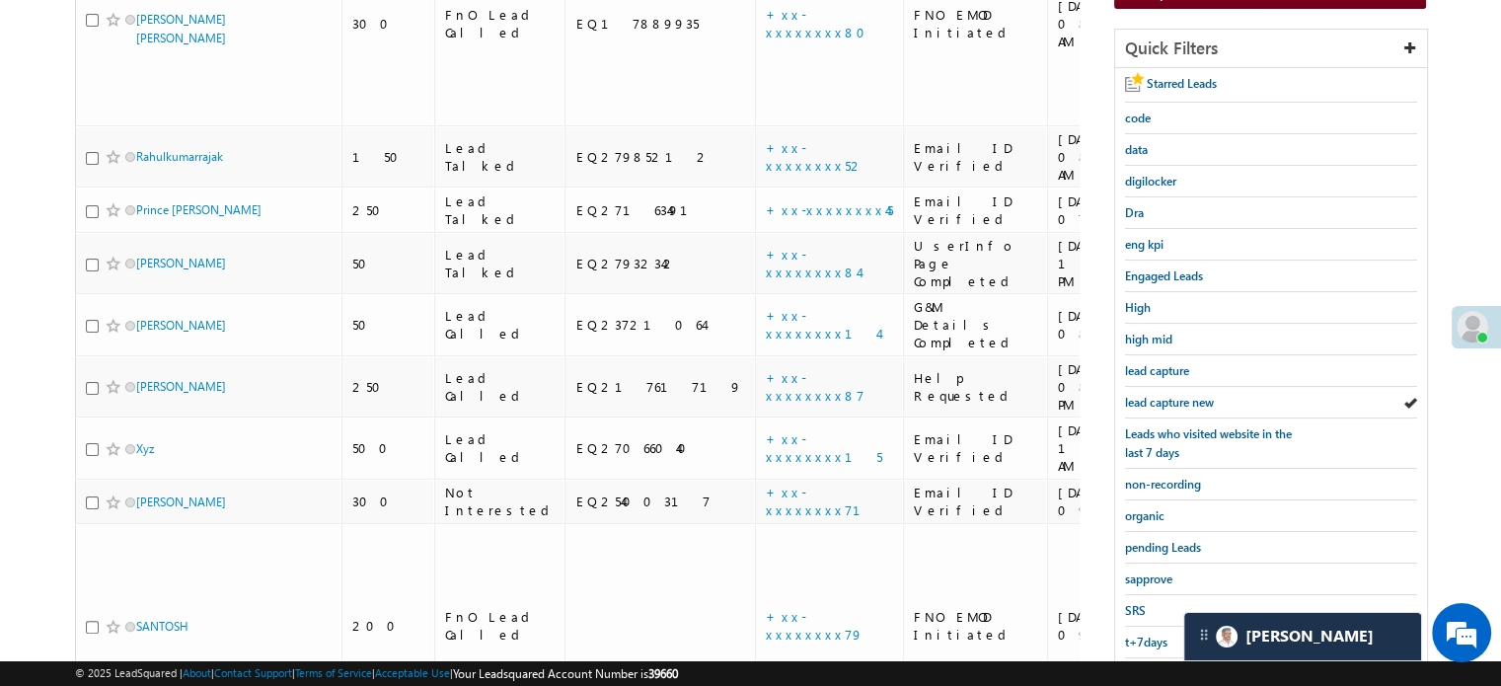
scroll to position [493, 0]
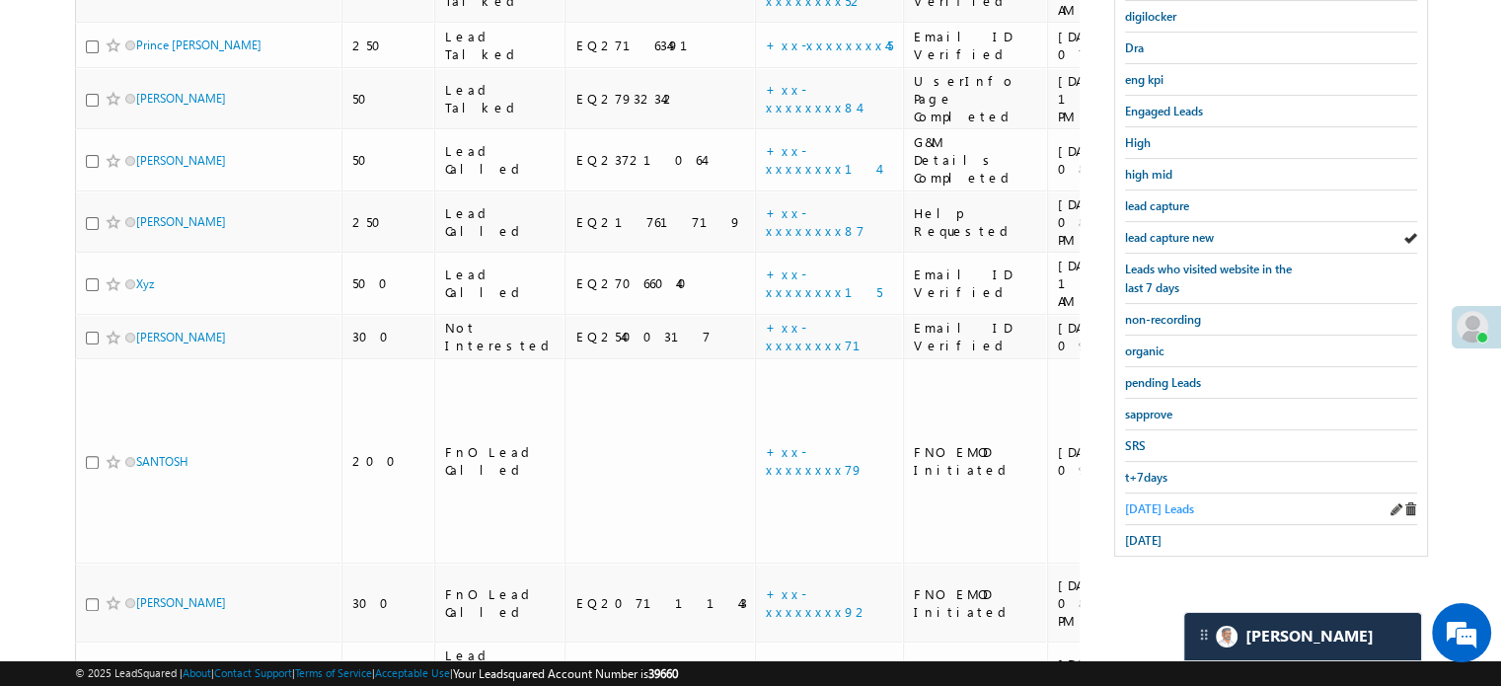
click at [1134, 502] on span "Today's Leads" at bounding box center [1159, 508] width 69 height 15
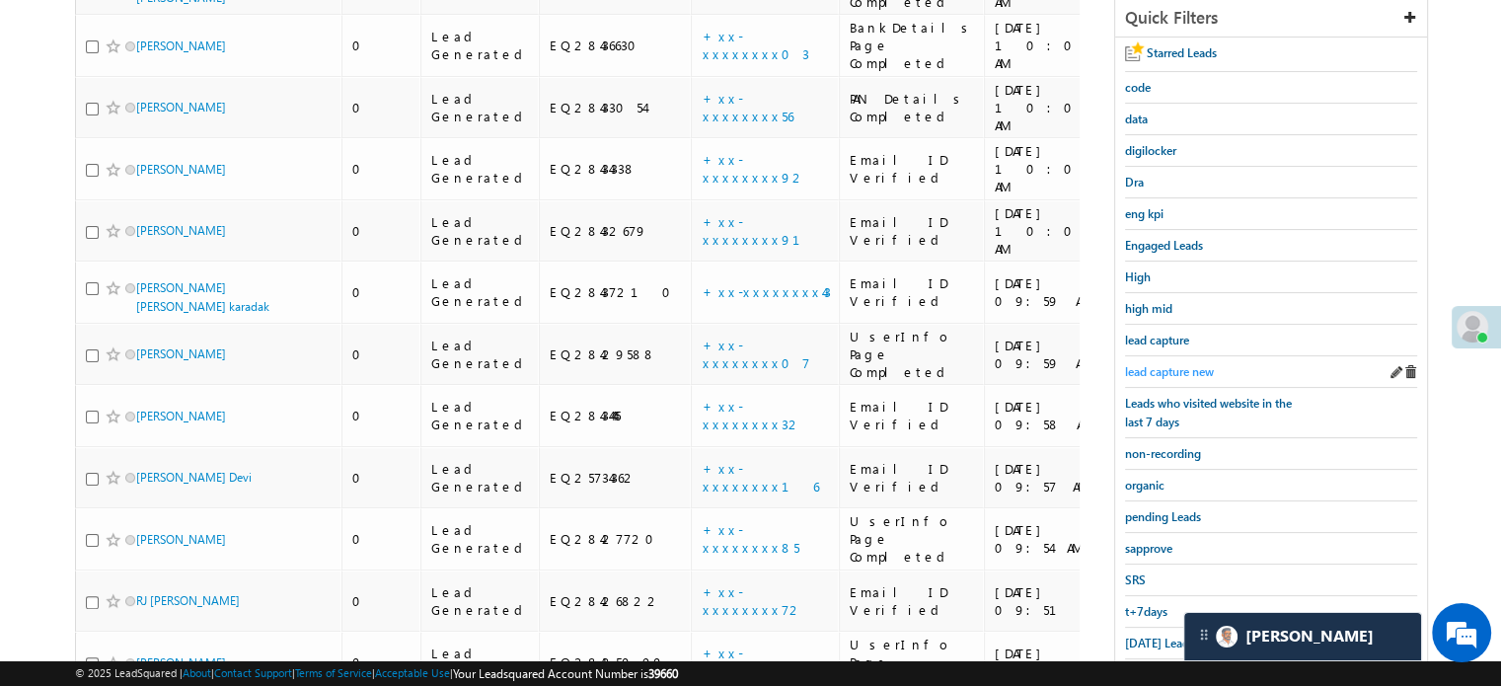
scroll to position [325, 0]
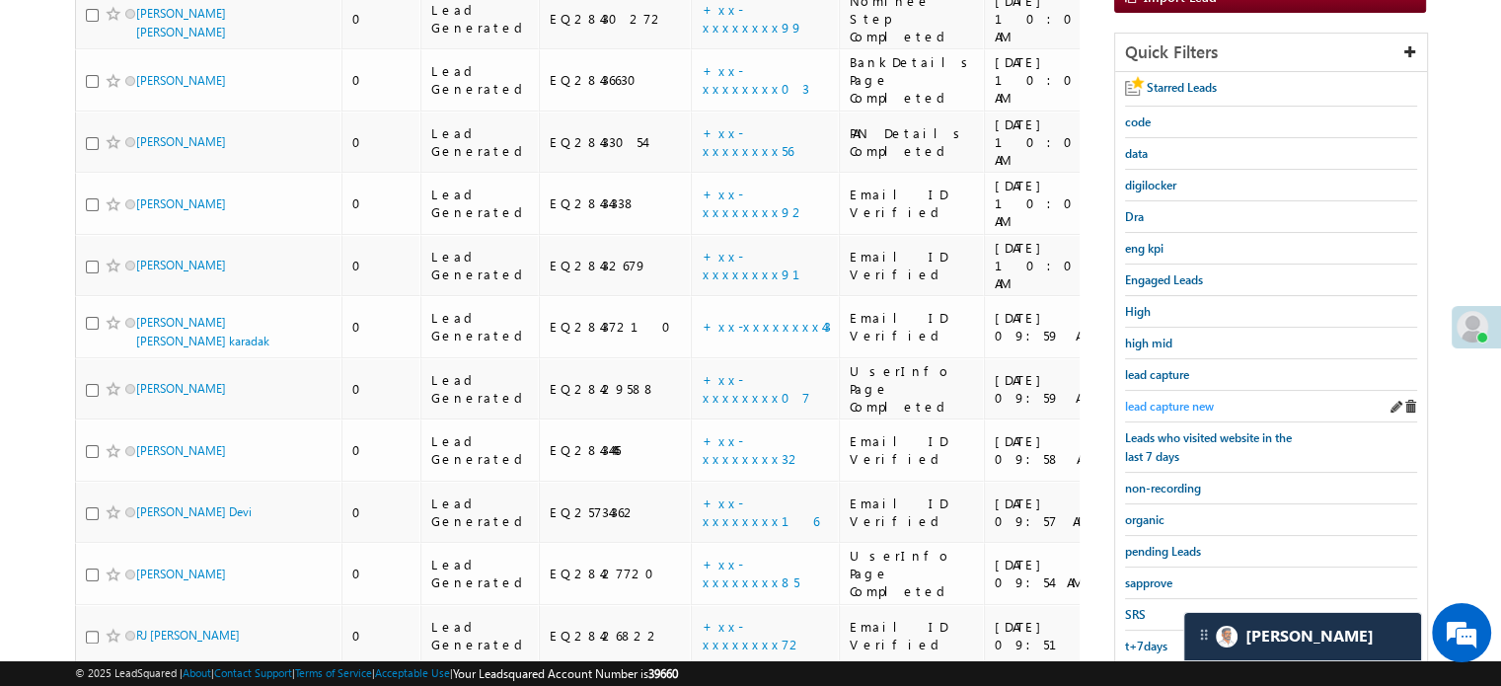
click at [1165, 399] on span "lead capture new" at bounding box center [1169, 406] width 89 height 15
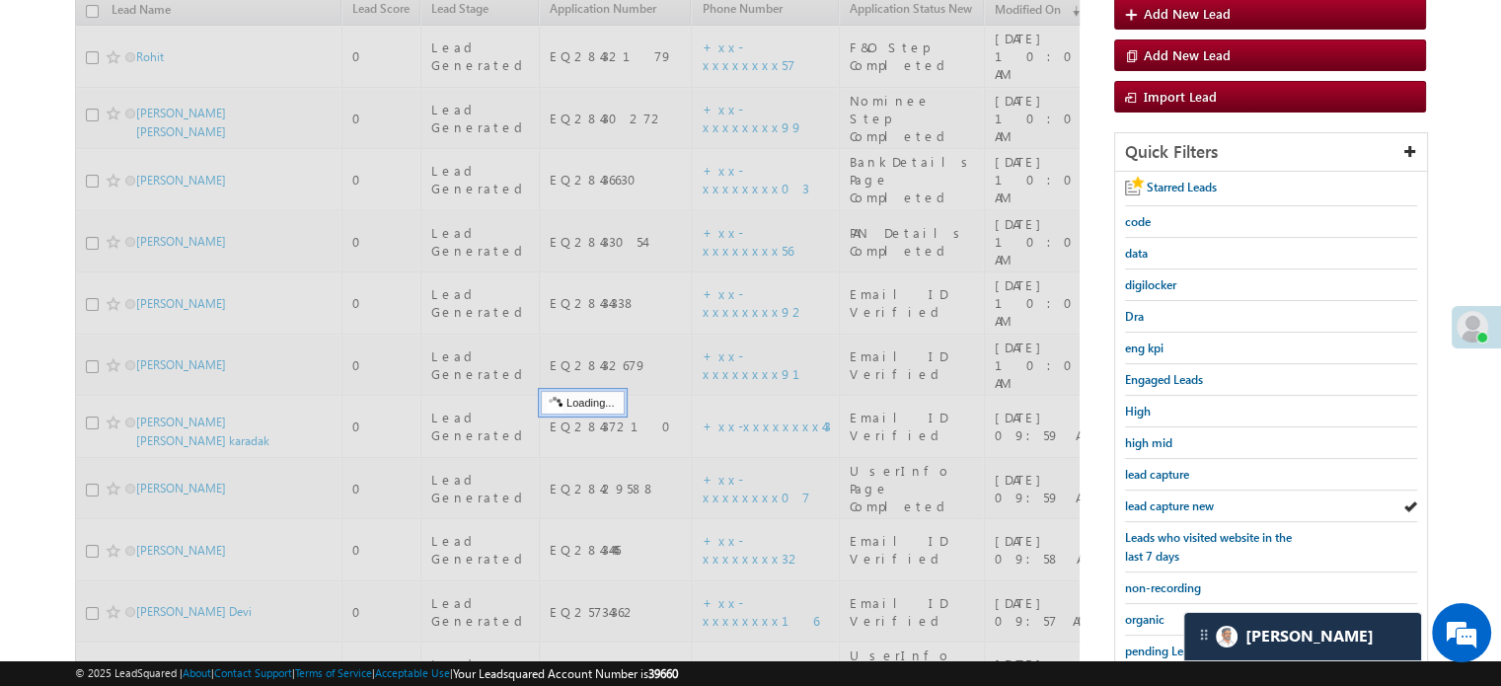
scroll to position [127, 0]
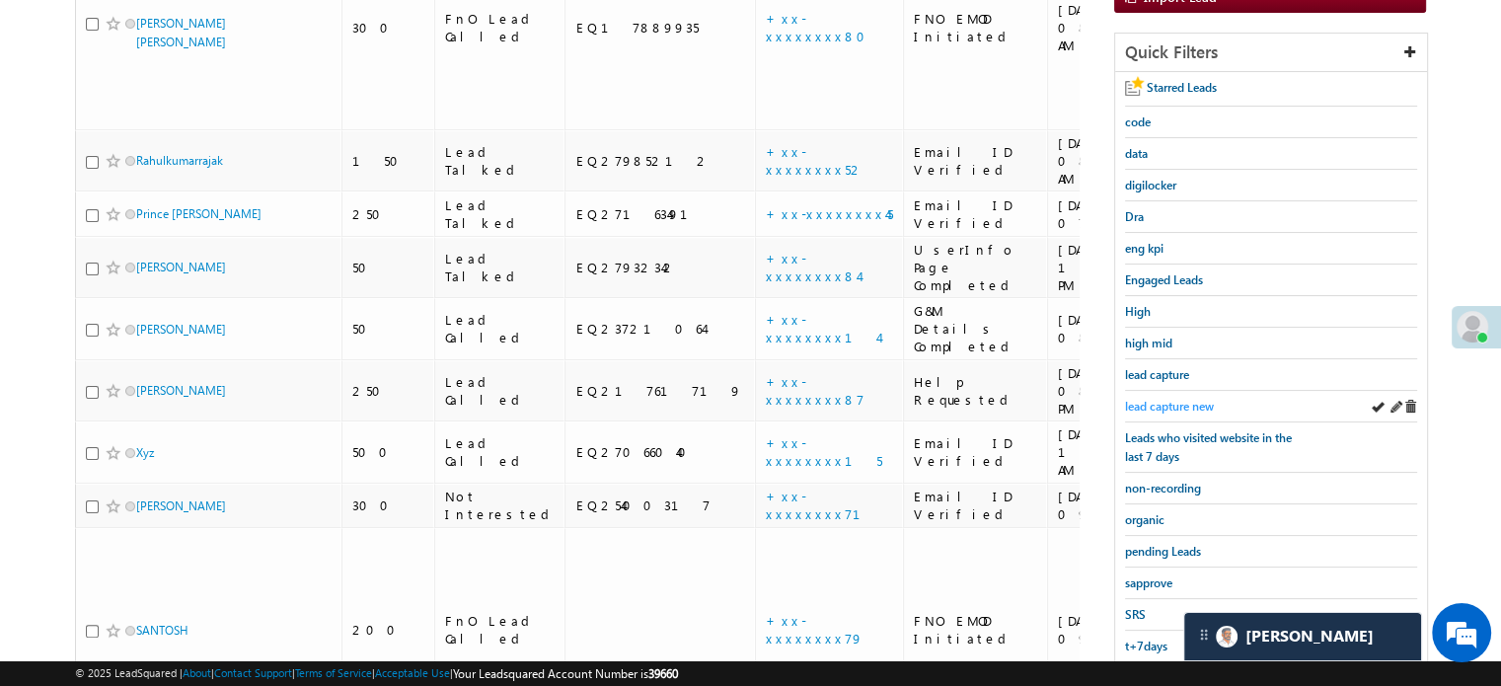
click at [1164, 403] on span "lead capture new" at bounding box center [1169, 406] width 89 height 15
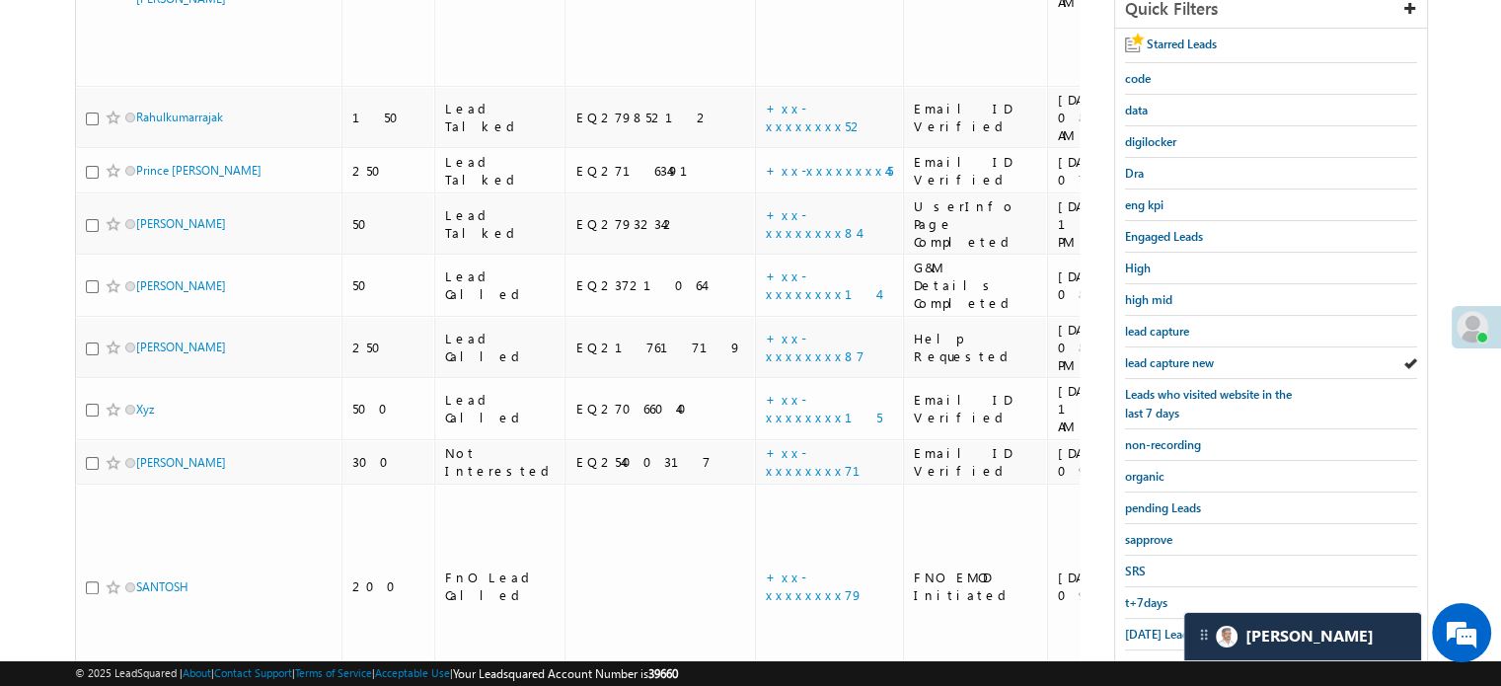
scroll to position [522, 0]
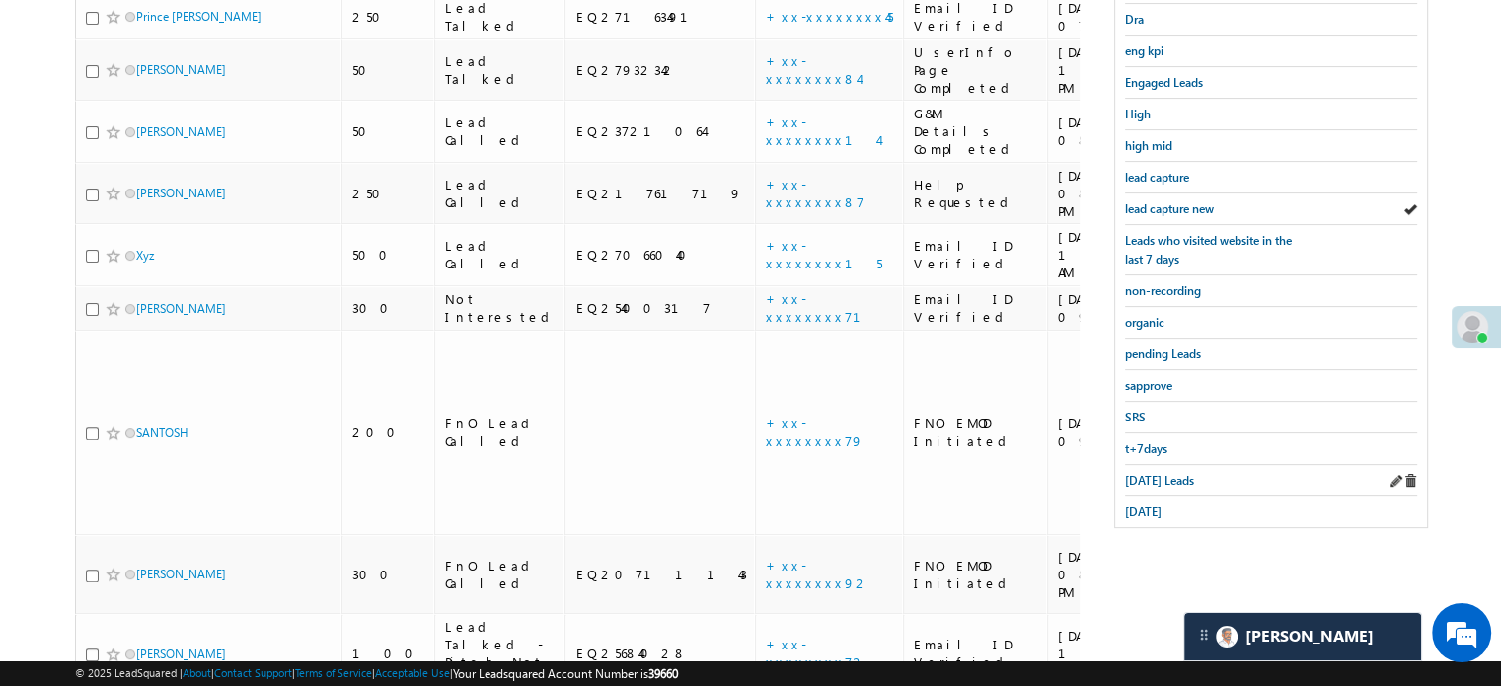
click at [1152, 465] on div "Today's Leads" at bounding box center [1271, 481] width 292 height 32
click at [1166, 481] on div "Today's Leads" at bounding box center [1271, 481] width 292 height 32
click at [1149, 475] on span "Today's Leads" at bounding box center [1159, 480] width 69 height 15
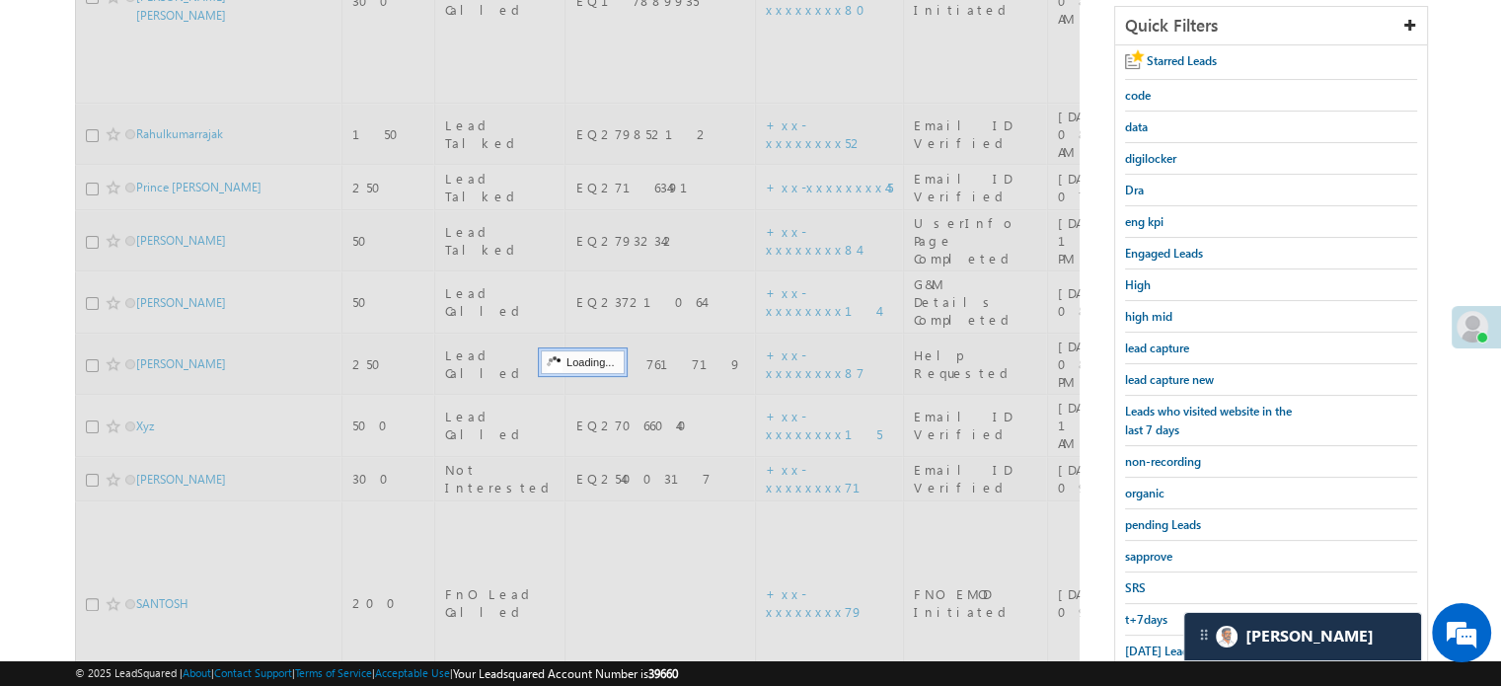
scroll to position [325, 0]
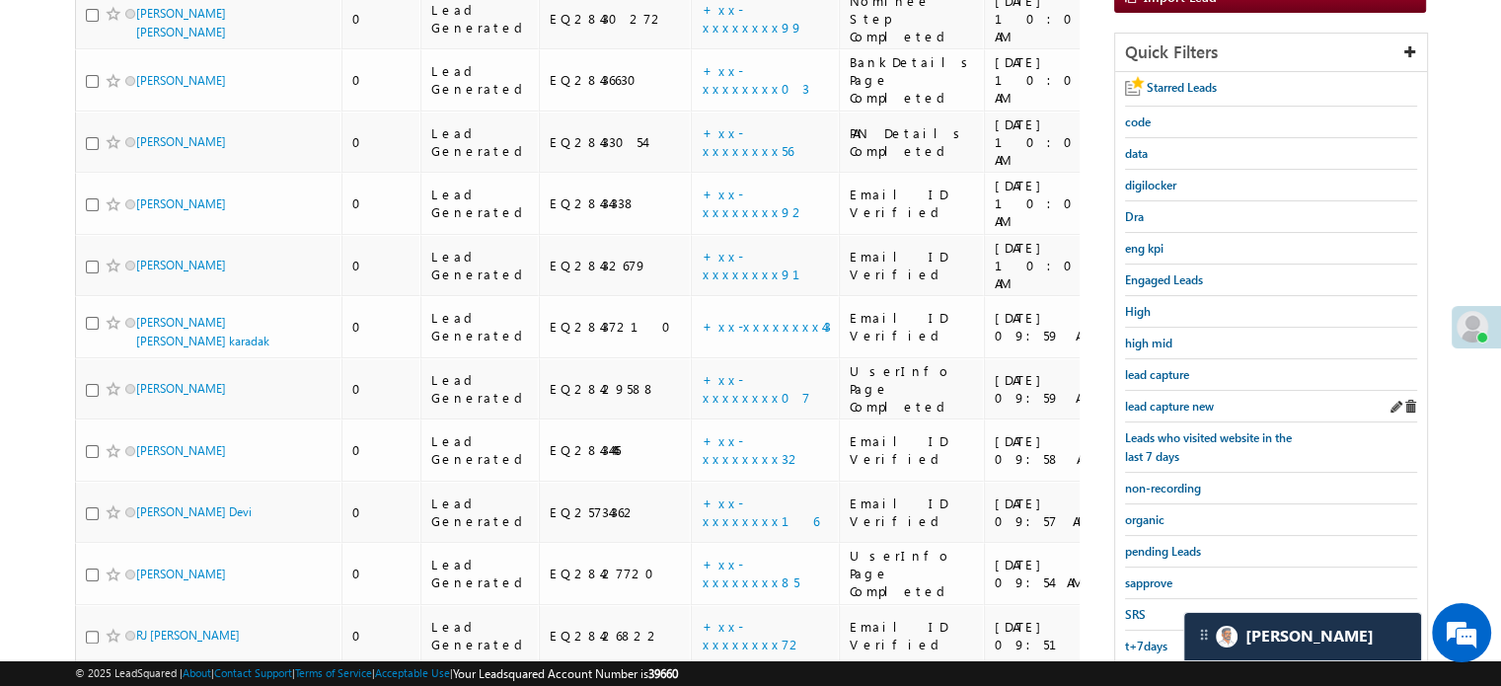
click at [1162, 414] on div "lead capture new" at bounding box center [1271, 407] width 292 height 32
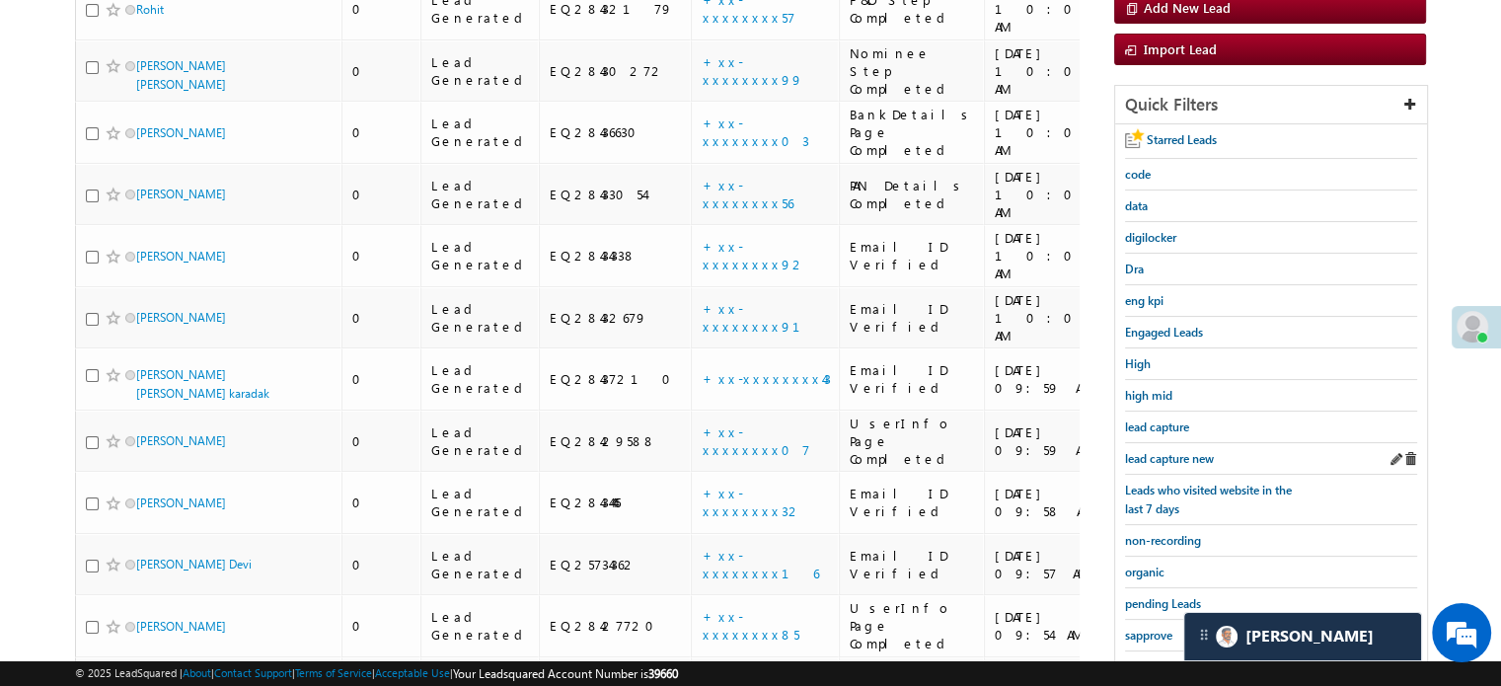
scroll to position [296, 0]
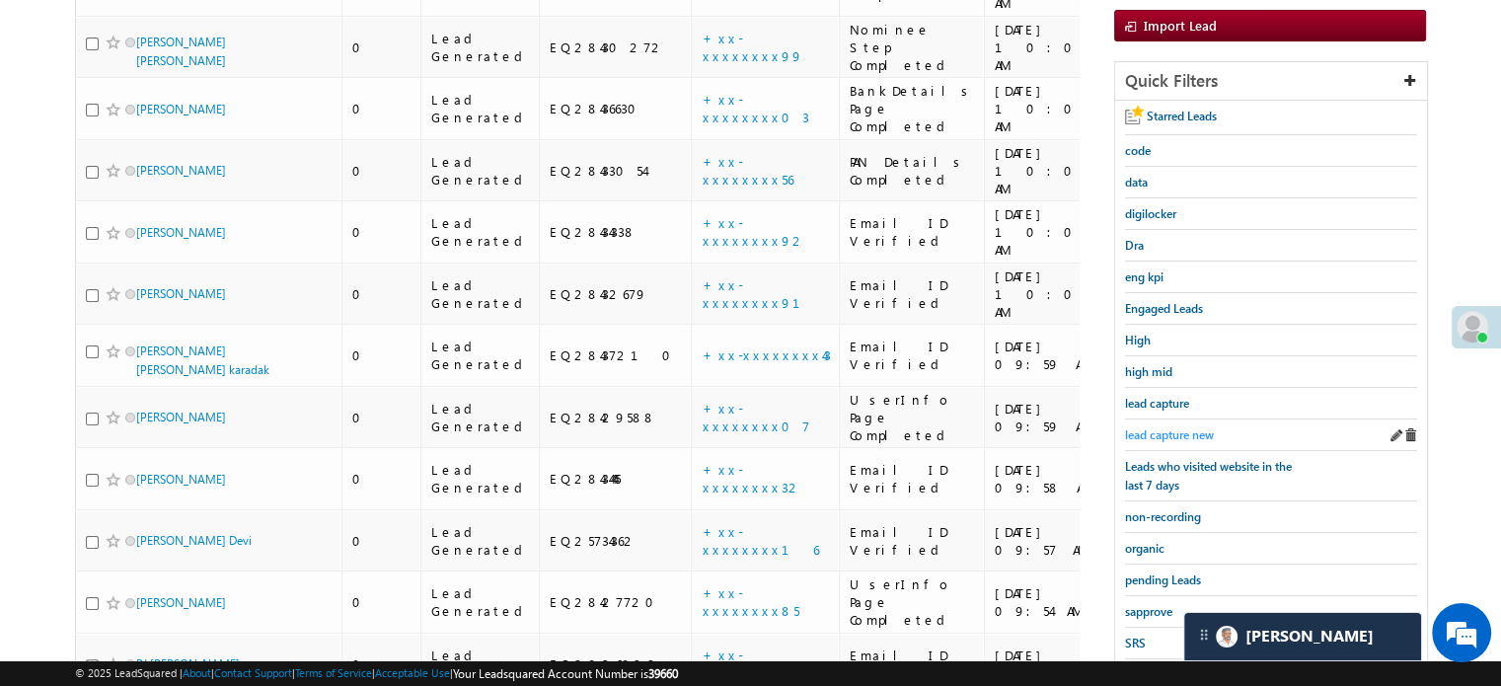
click at [1158, 425] on link "lead capture new" at bounding box center [1169, 434] width 89 height 19
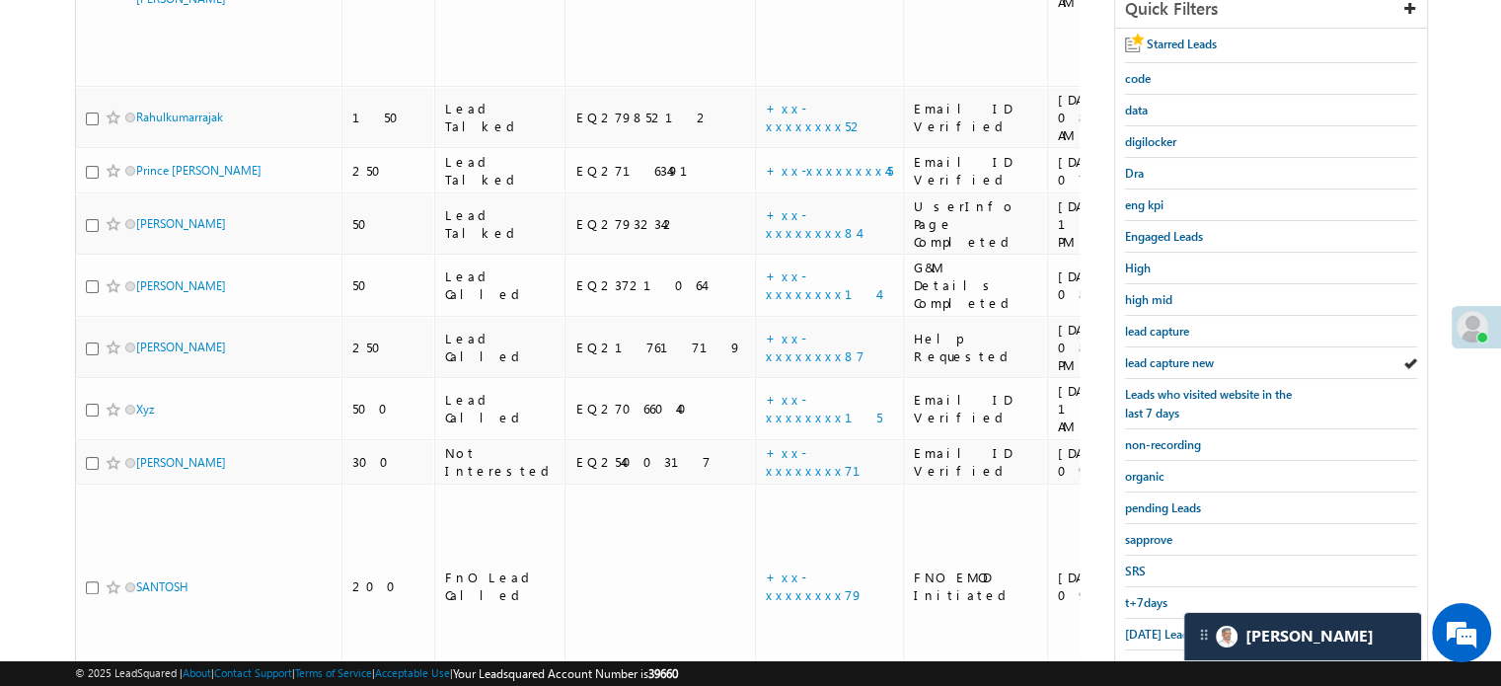
scroll to position [574, 0]
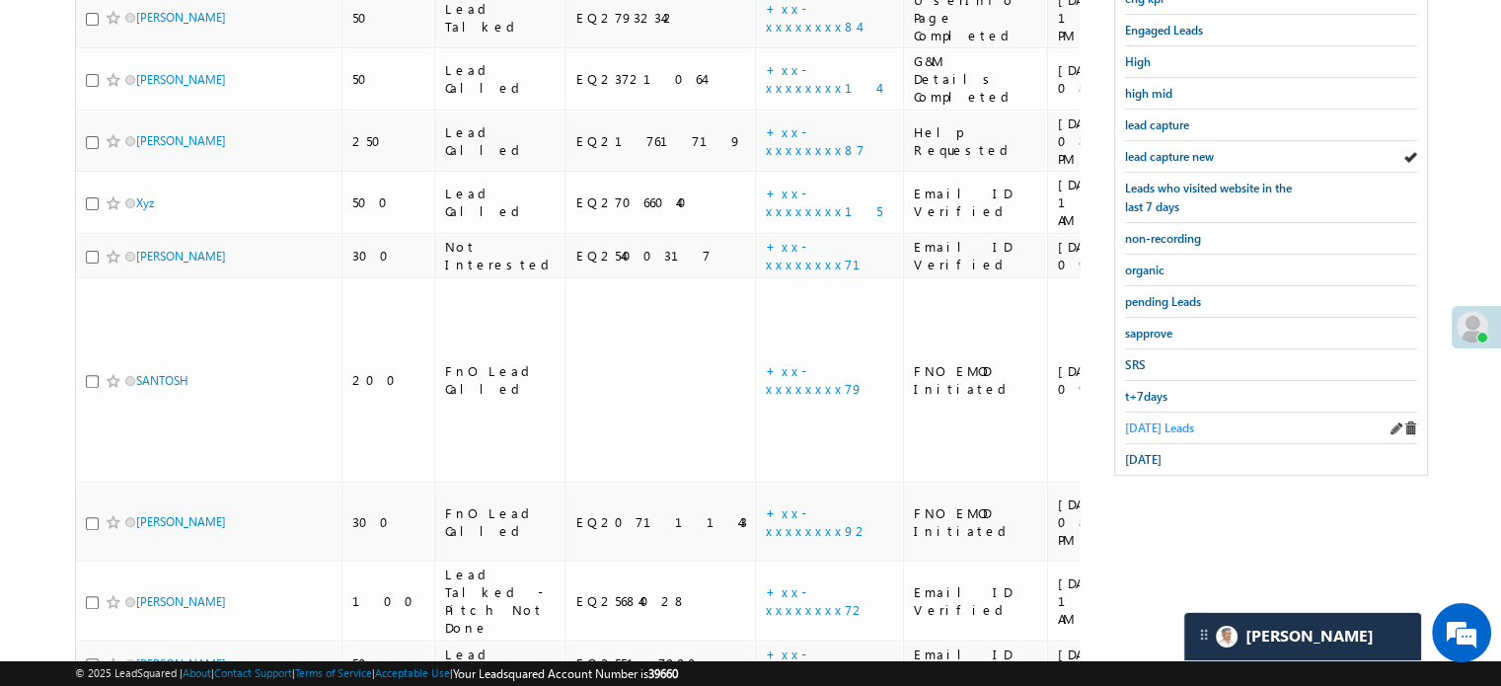
click at [1149, 420] on span "Today's Leads" at bounding box center [1159, 427] width 69 height 15
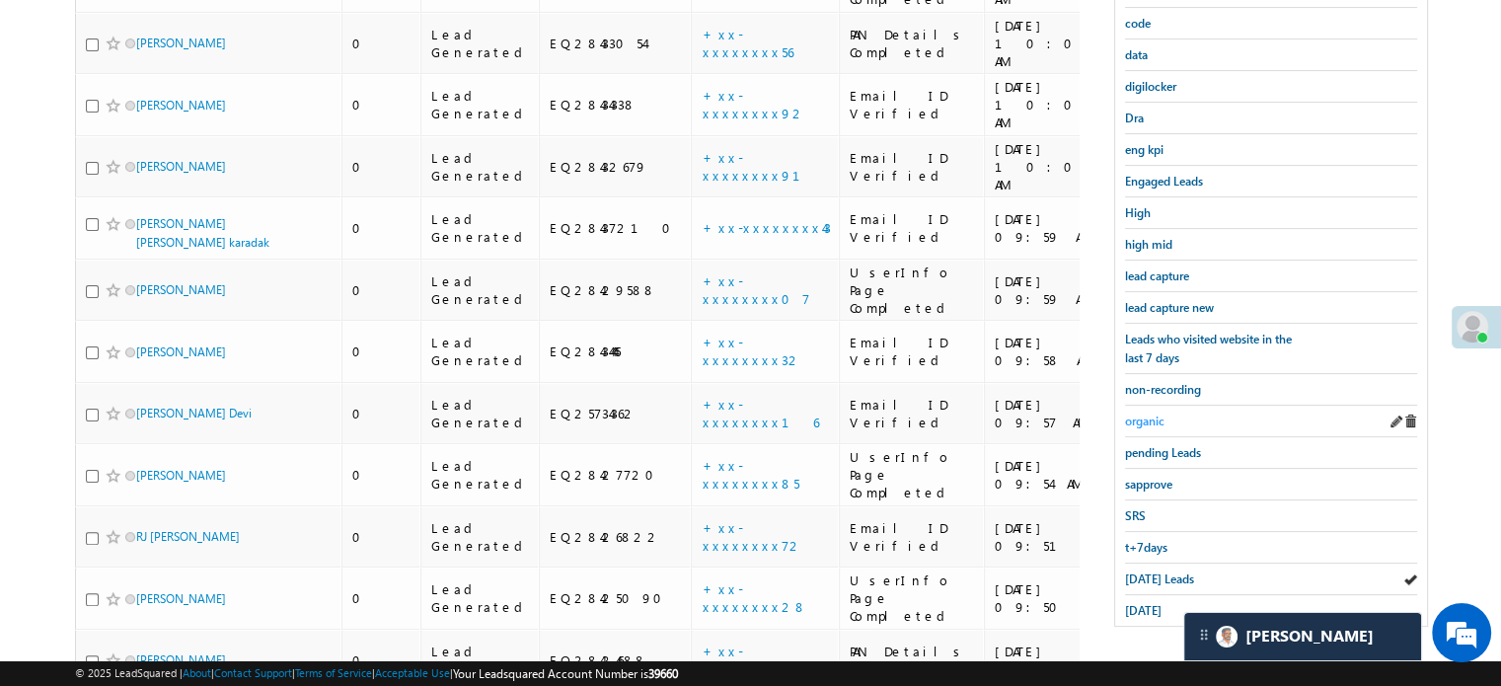
scroll to position [226, 0]
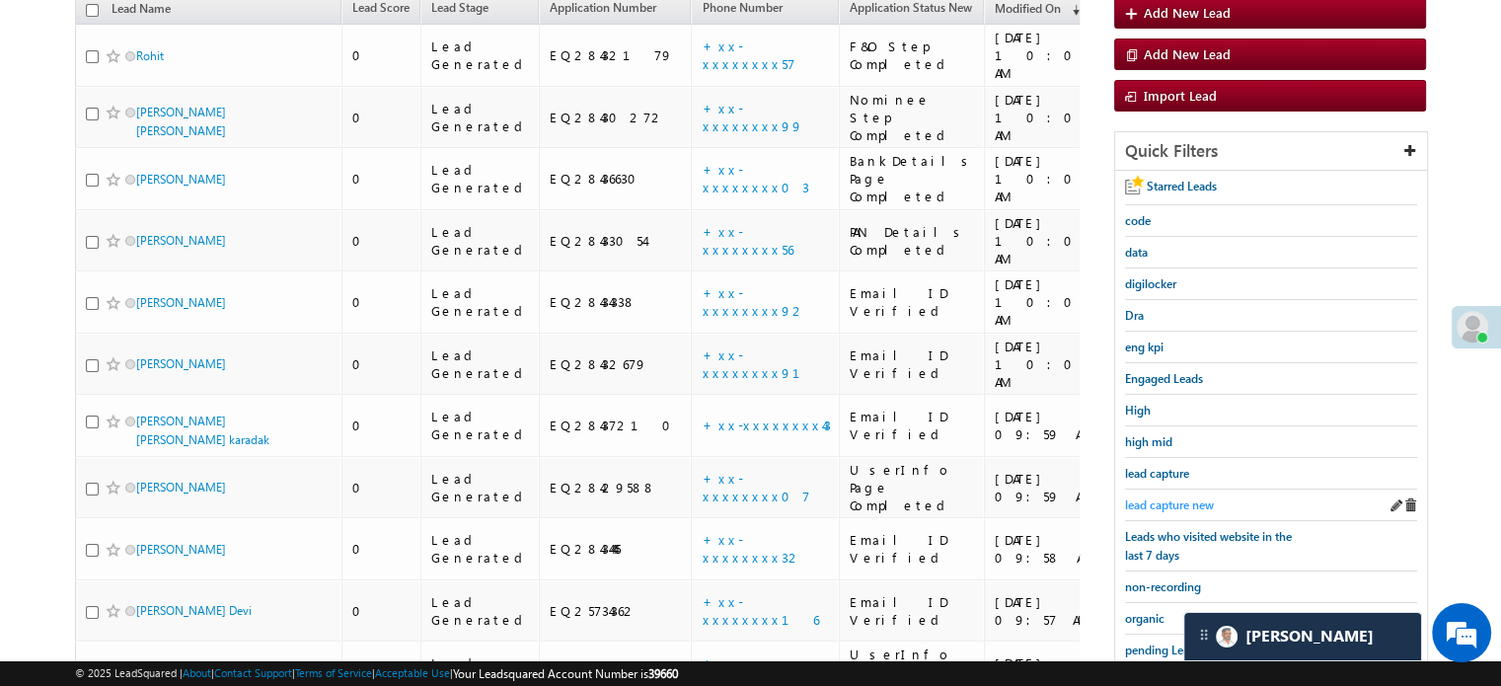
click at [1168, 497] on span "lead capture new" at bounding box center [1169, 504] width 89 height 15
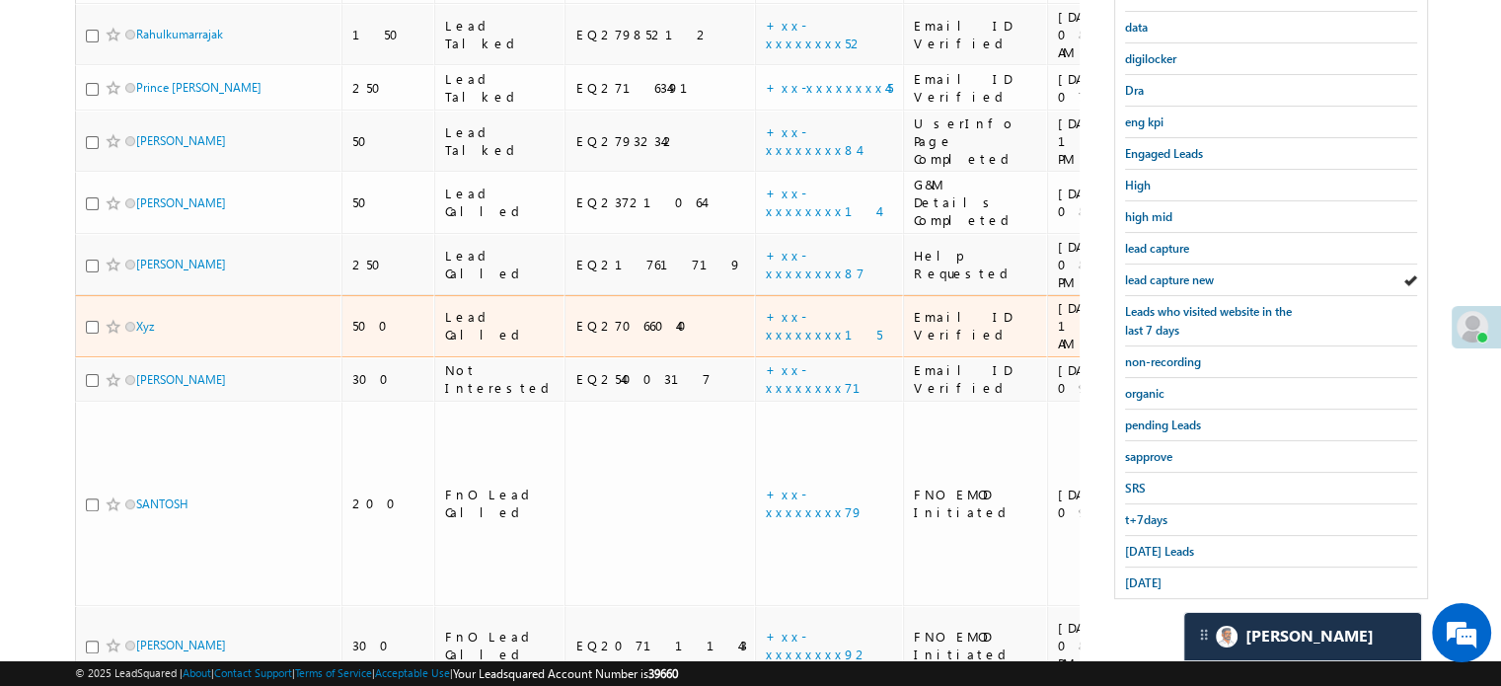
scroll to position [522, 0]
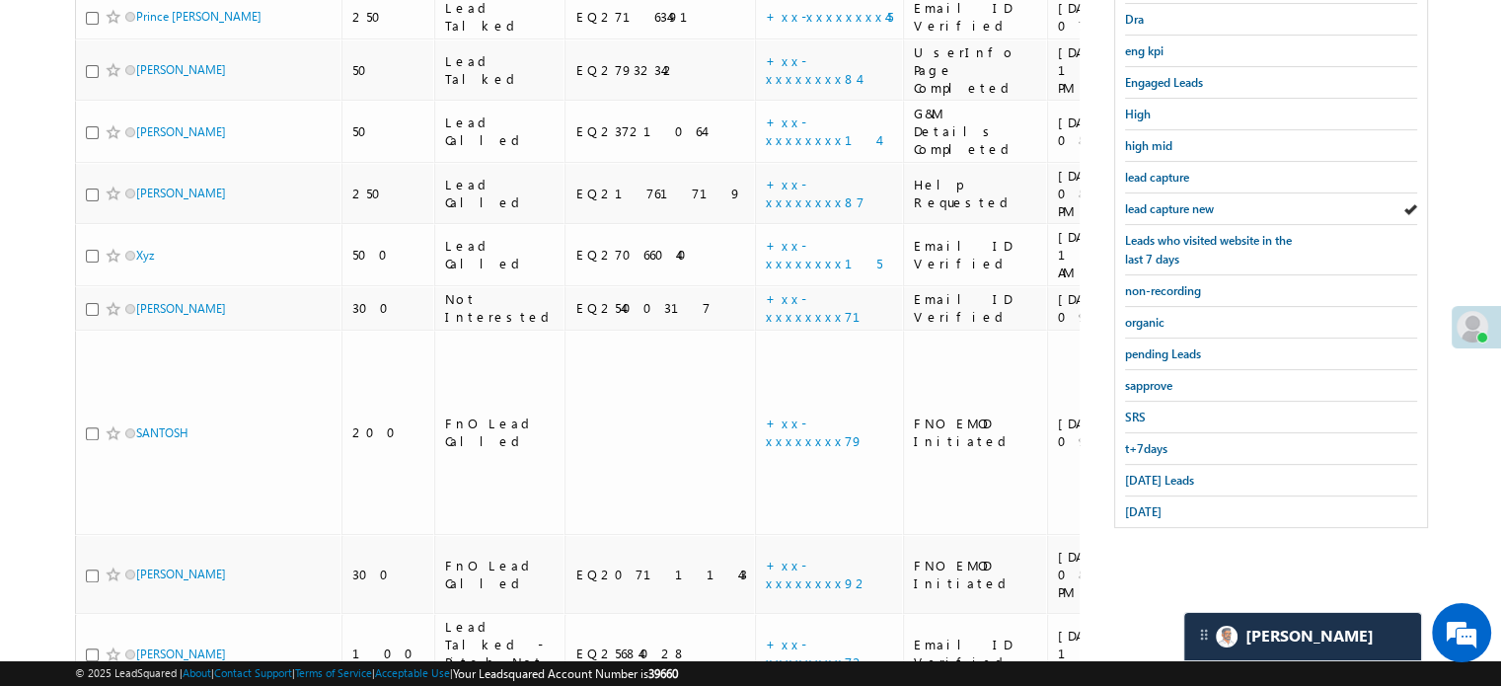
click at [1120, 468] on div "Starred Leads code data digilocker Dra eng kpi Engaged Leads High high mid lead…" at bounding box center [1271, 201] width 312 height 652
click at [1128, 473] on span "Today's Leads" at bounding box center [1159, 480] width 69 height 15
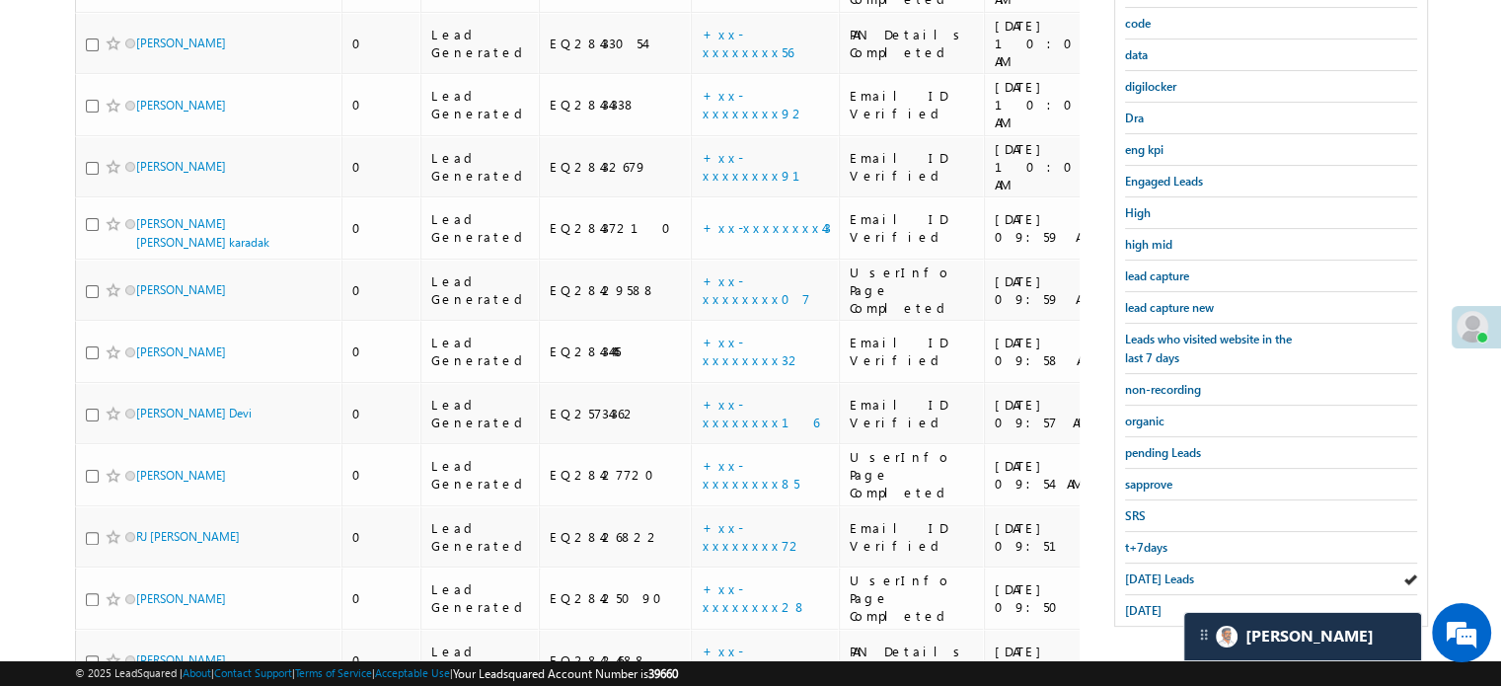
scroll to position [325, 0]
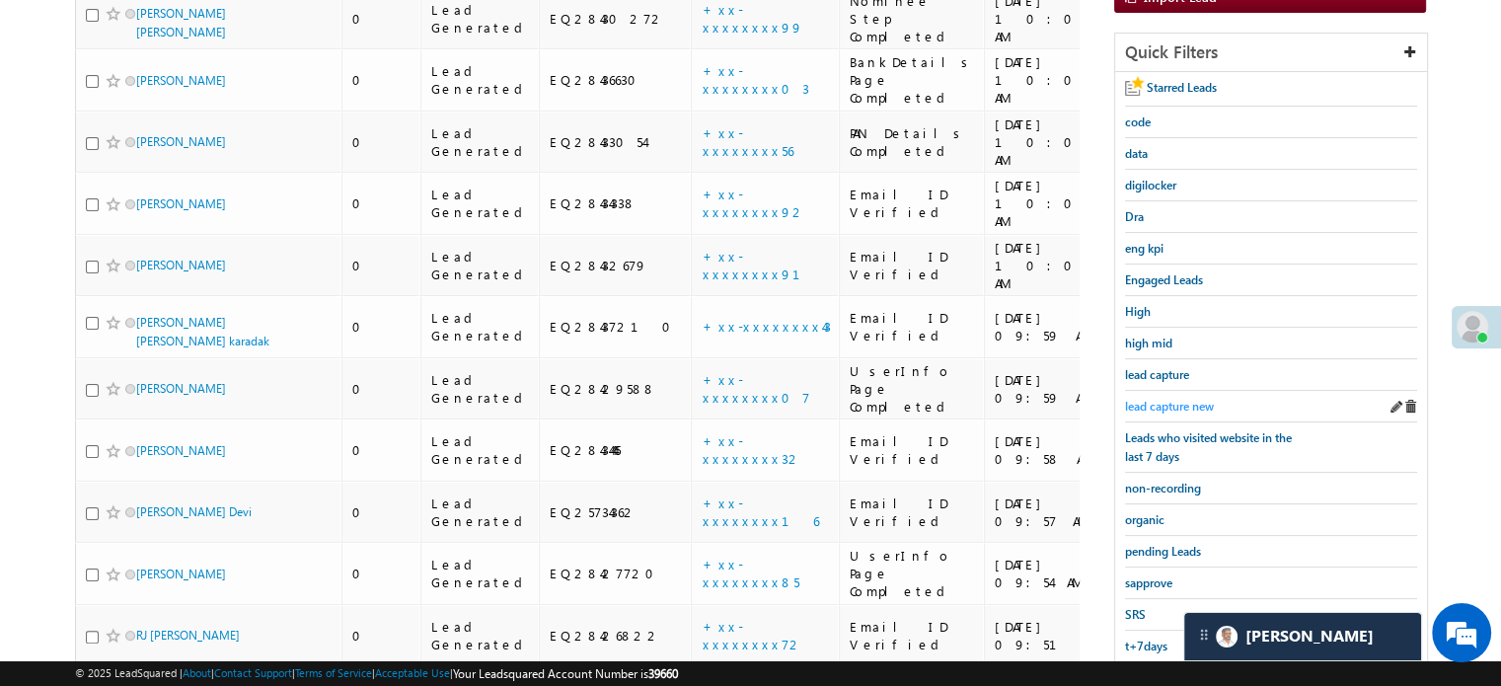
click at [1171, 408] on span "lead capture new" at bounding box center [1169, 406] width 89 height 15
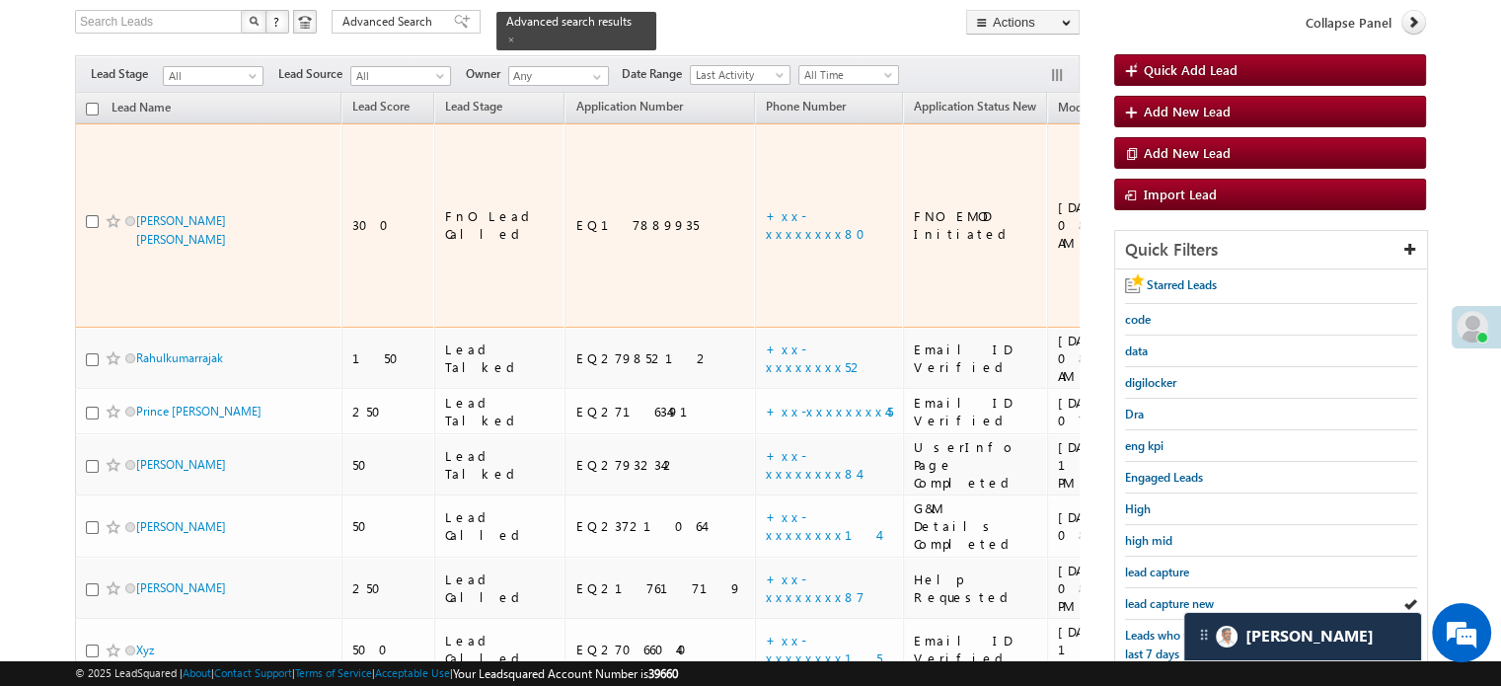
scroll to position [226, 0]
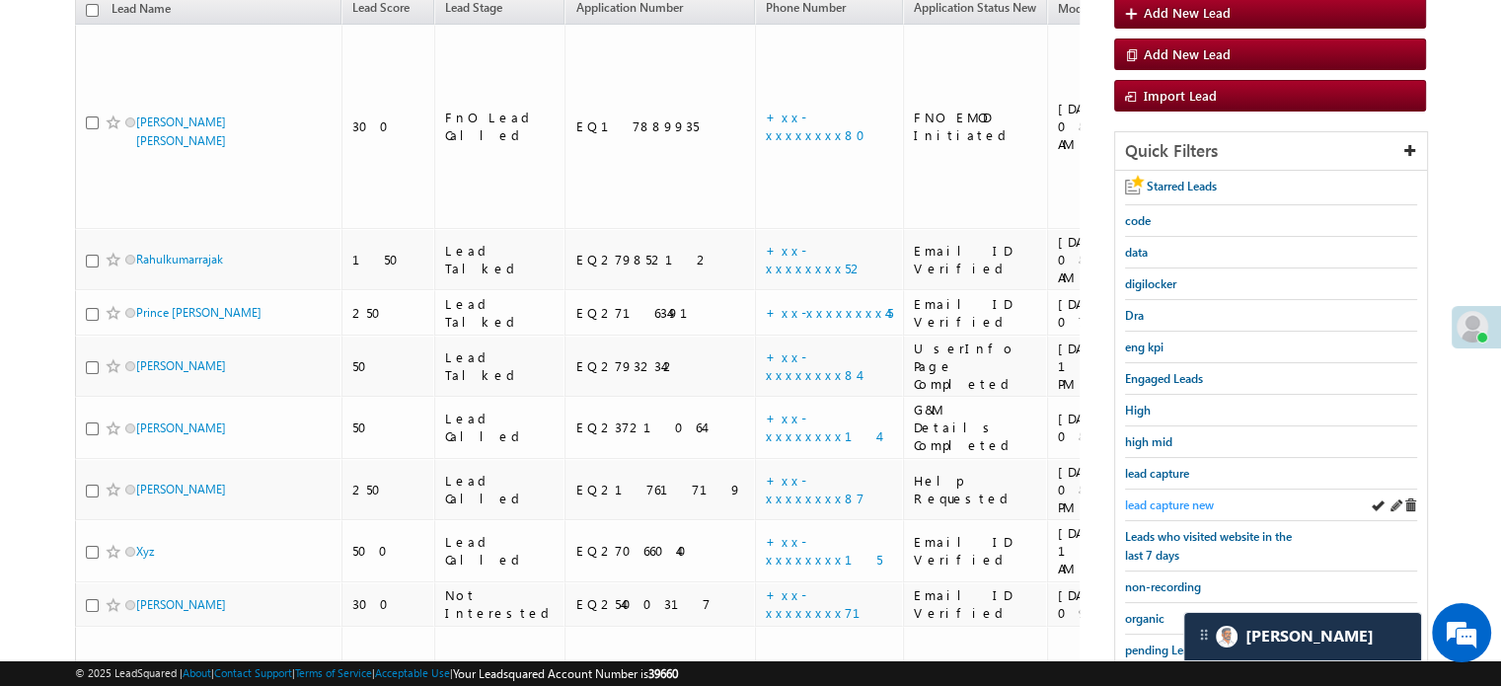
click at [1161, 497] on span "lead capture new" at bounding box center [1169, 504] width 89 height 15
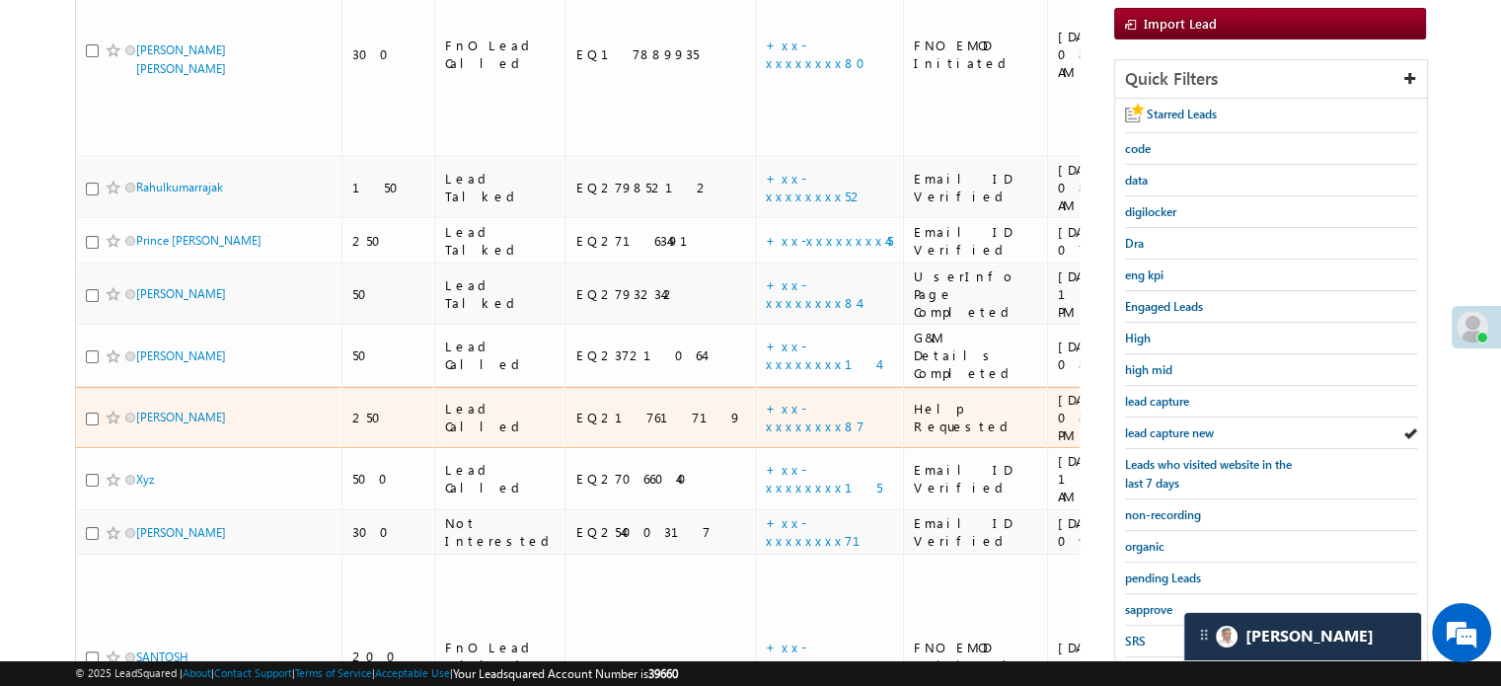
scroll to position [325, 0]
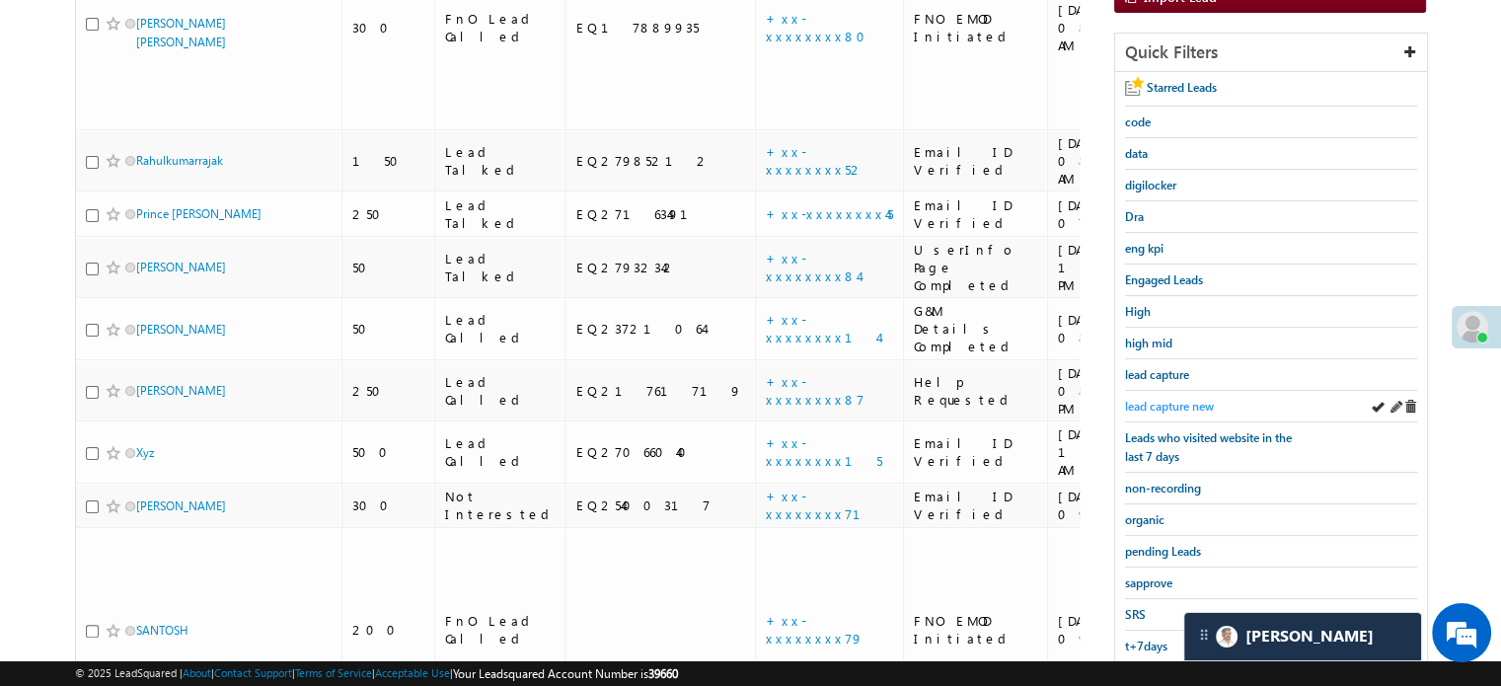
click at [1149, 403] on span "lead capture new" at bounding box center [1169, 406] width 89 height 15
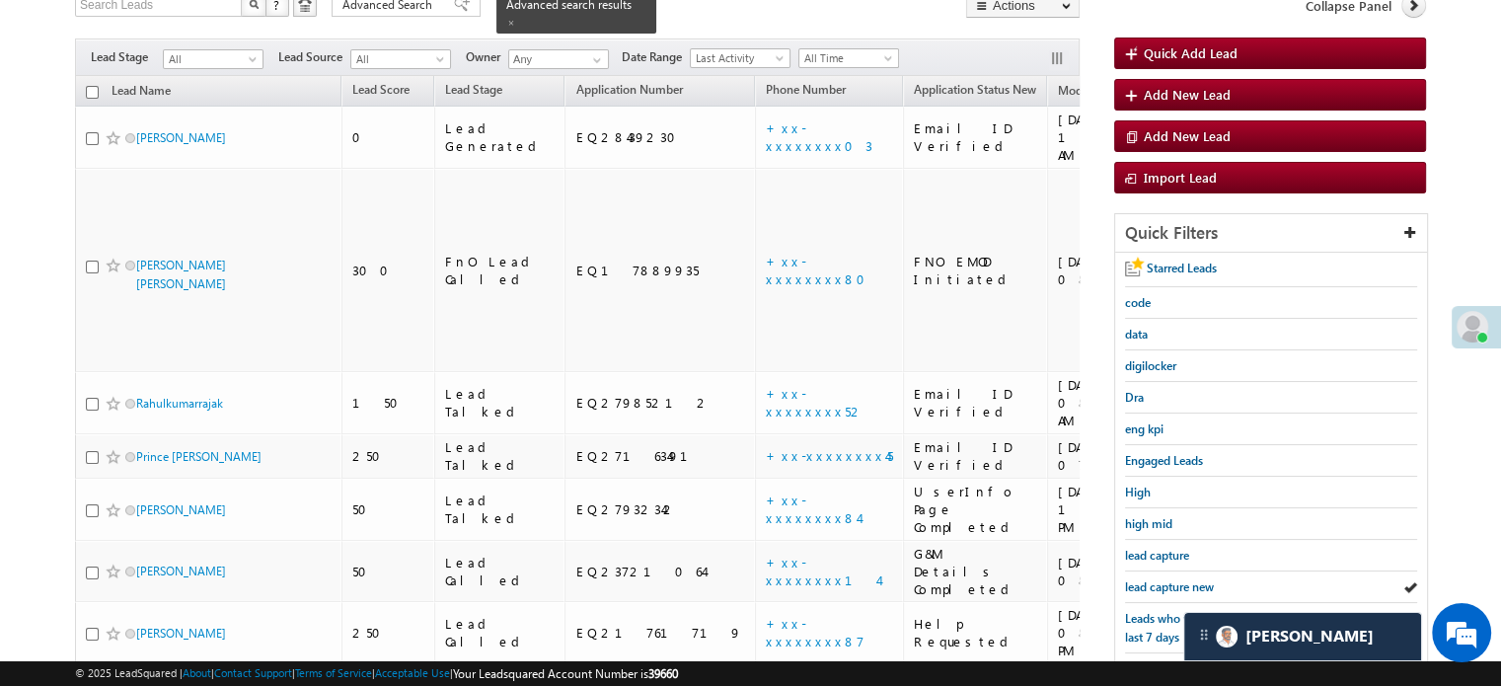
scroll to position [127, 0]
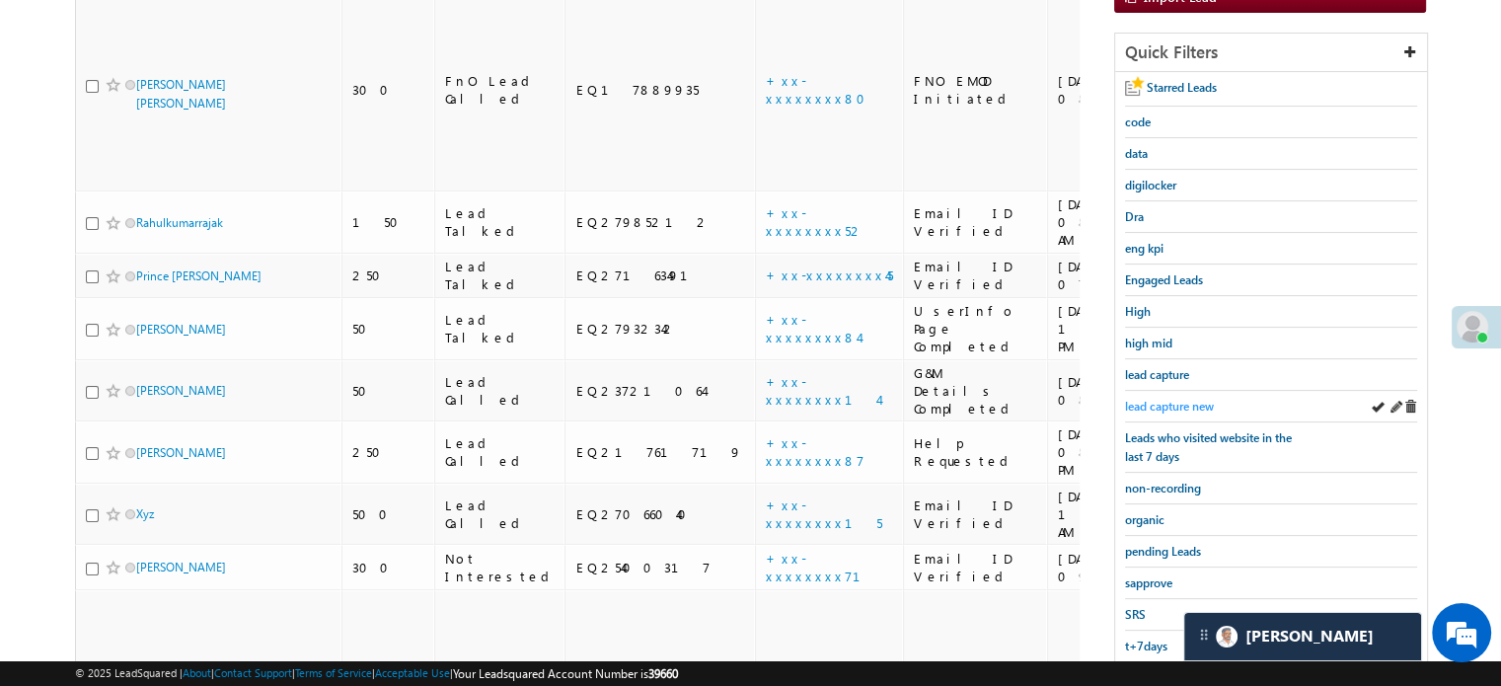
click at [1146, 405] on span "lead capture new" at bounding box center [1169, 406] width 89 height 15
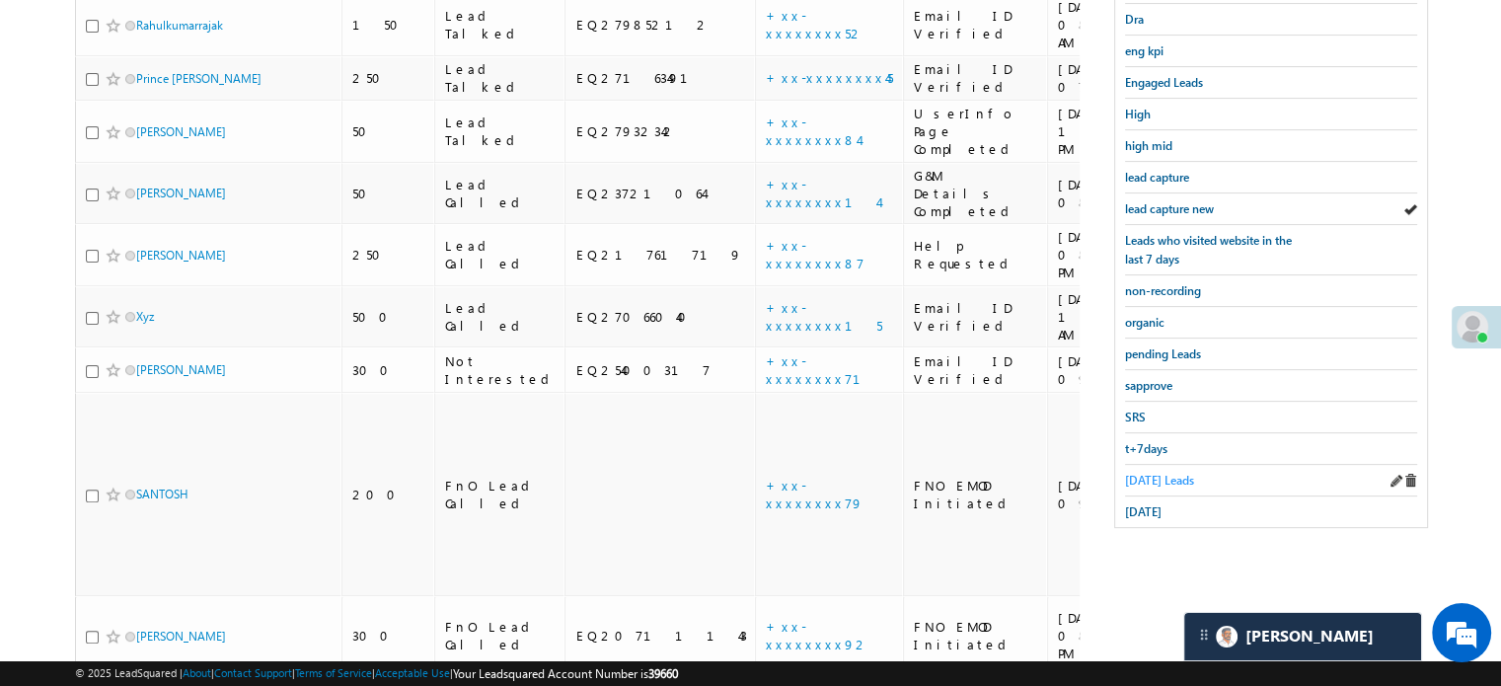
click at [1156, 473] on span "Today's Leads" at bounding box center [1159, 480] width 69 height 15
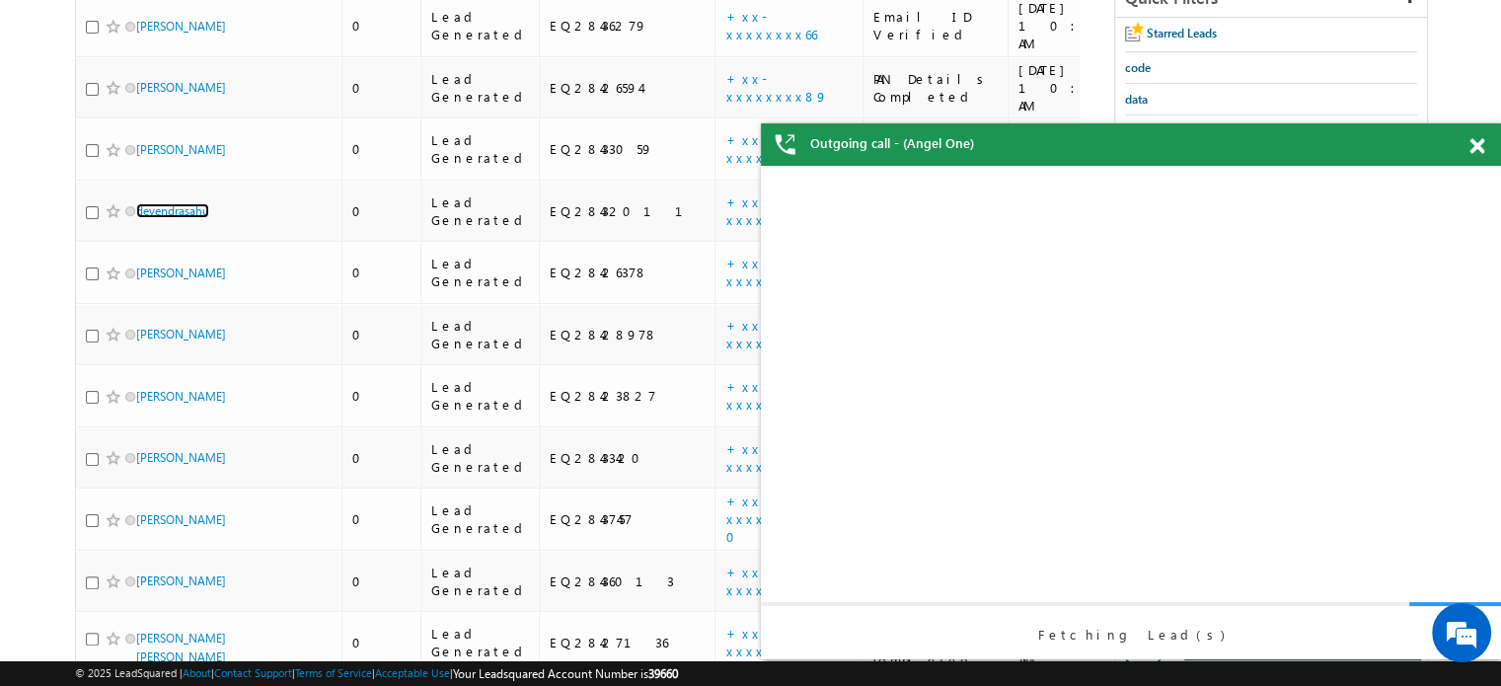
scroll to position [0, 0]
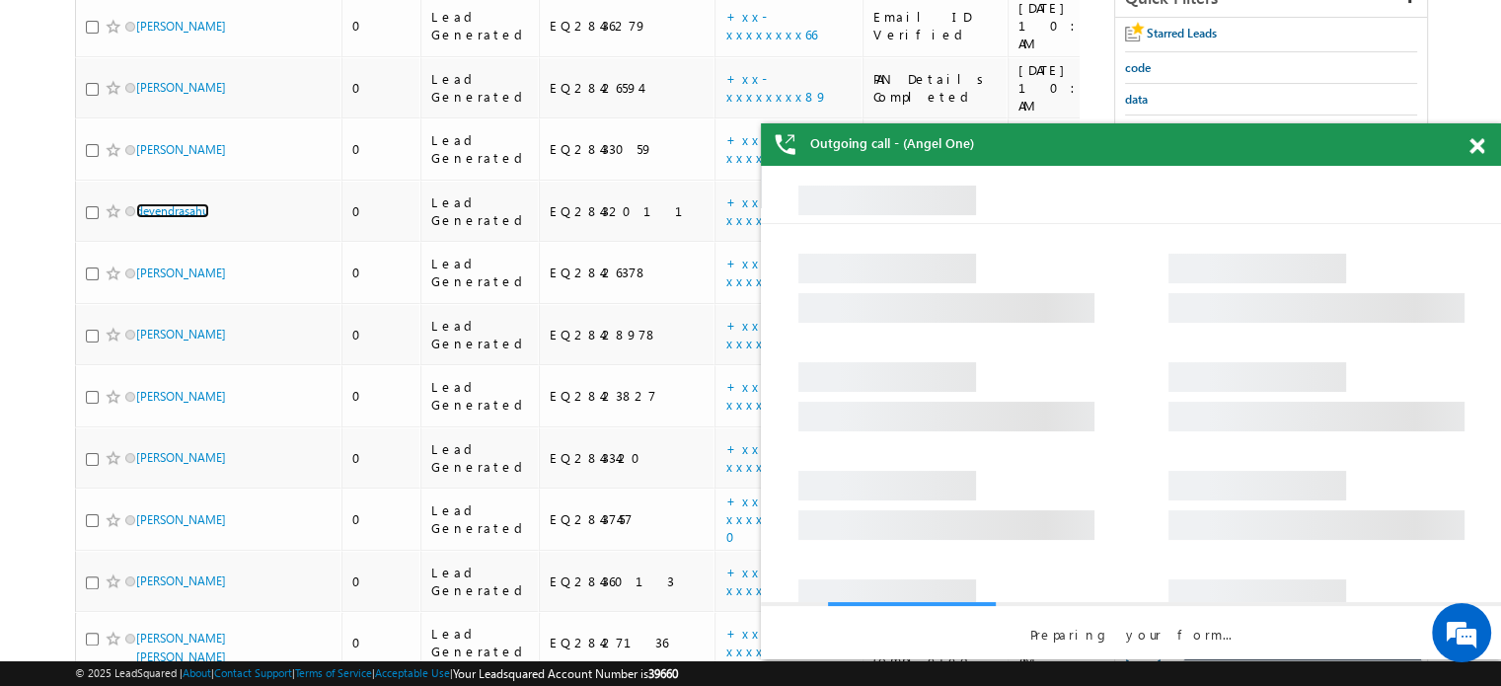
click at [1478, 150] on span at bounding box center [1476, 146] width 15 height 17
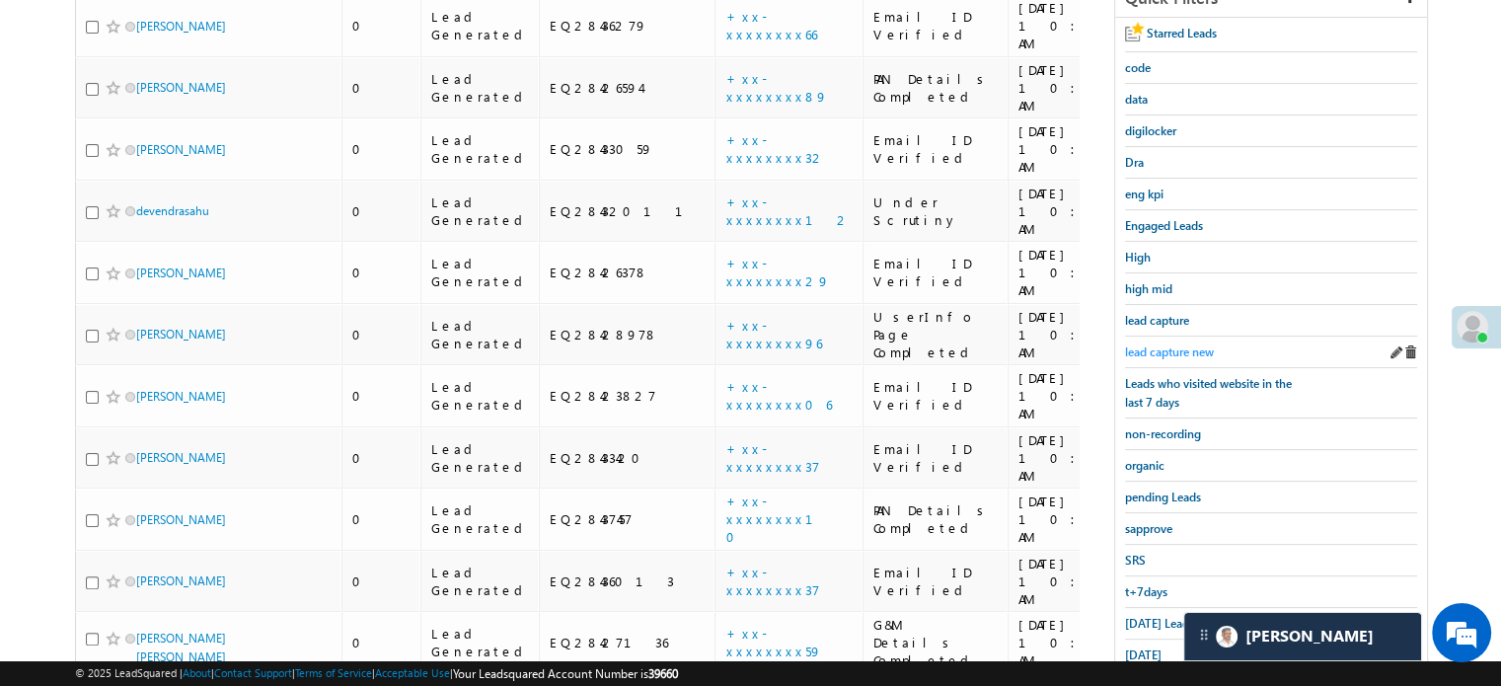
click at [1153, 344] on span "lead capture new" at bounding box center [1169, 351] width 89 height 15
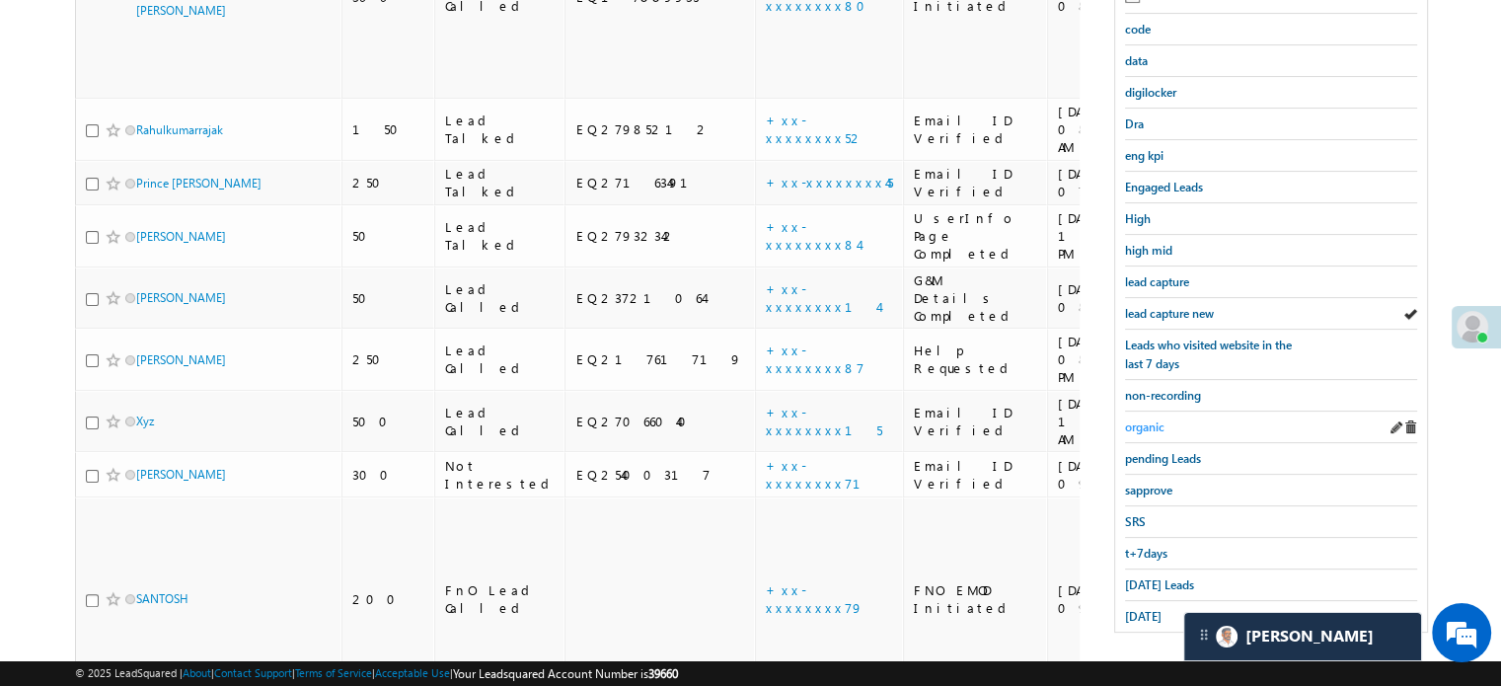
scroll to position [422, 0]
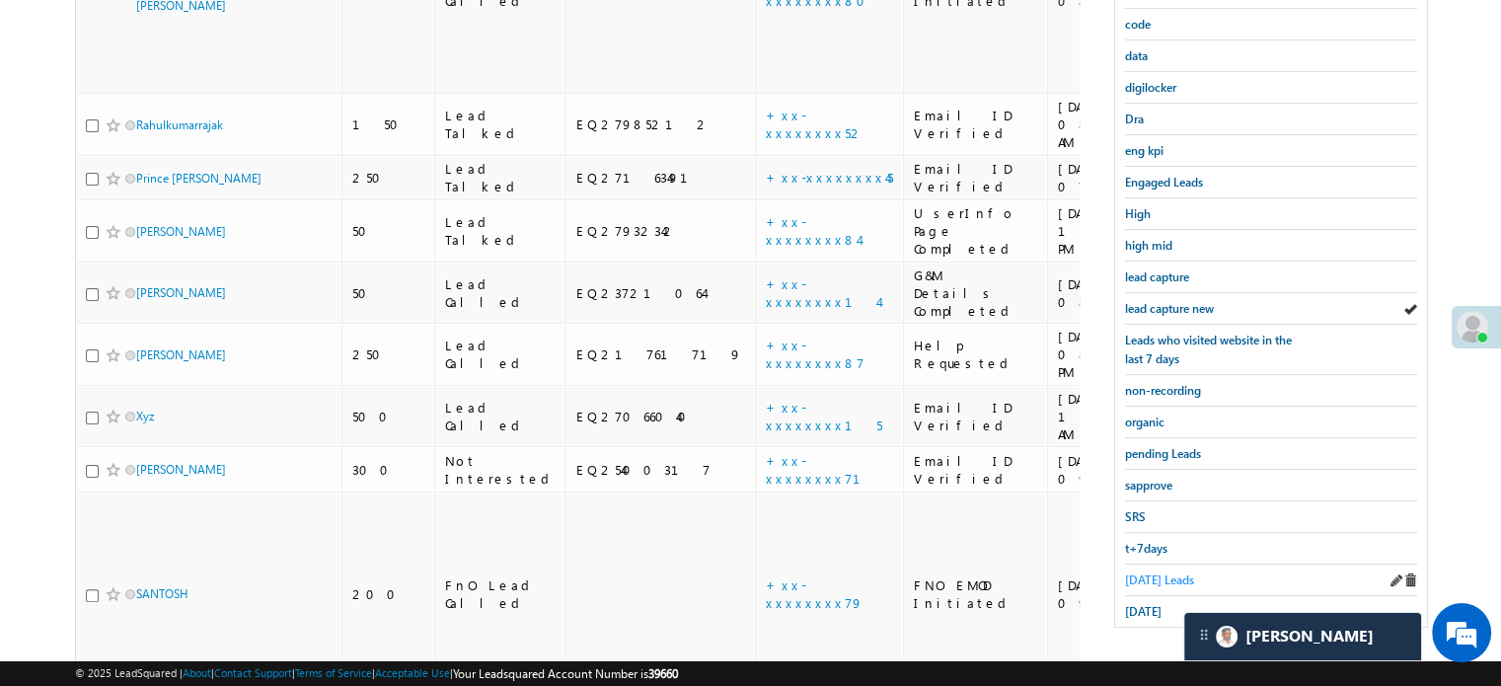
click at [1143, 579] on link "Today's Leads" at bounding box center [1159, 579] width 69 height 19
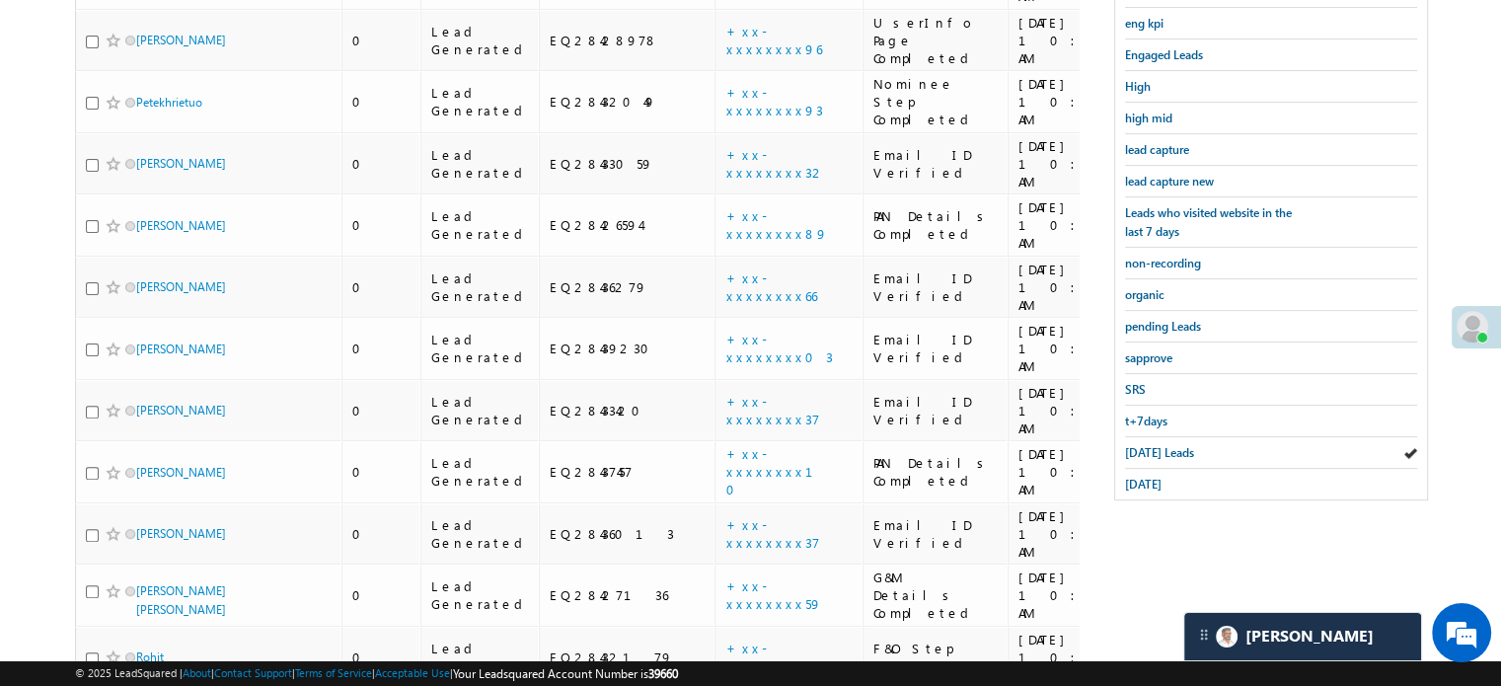
scroll to position [1070, 0]
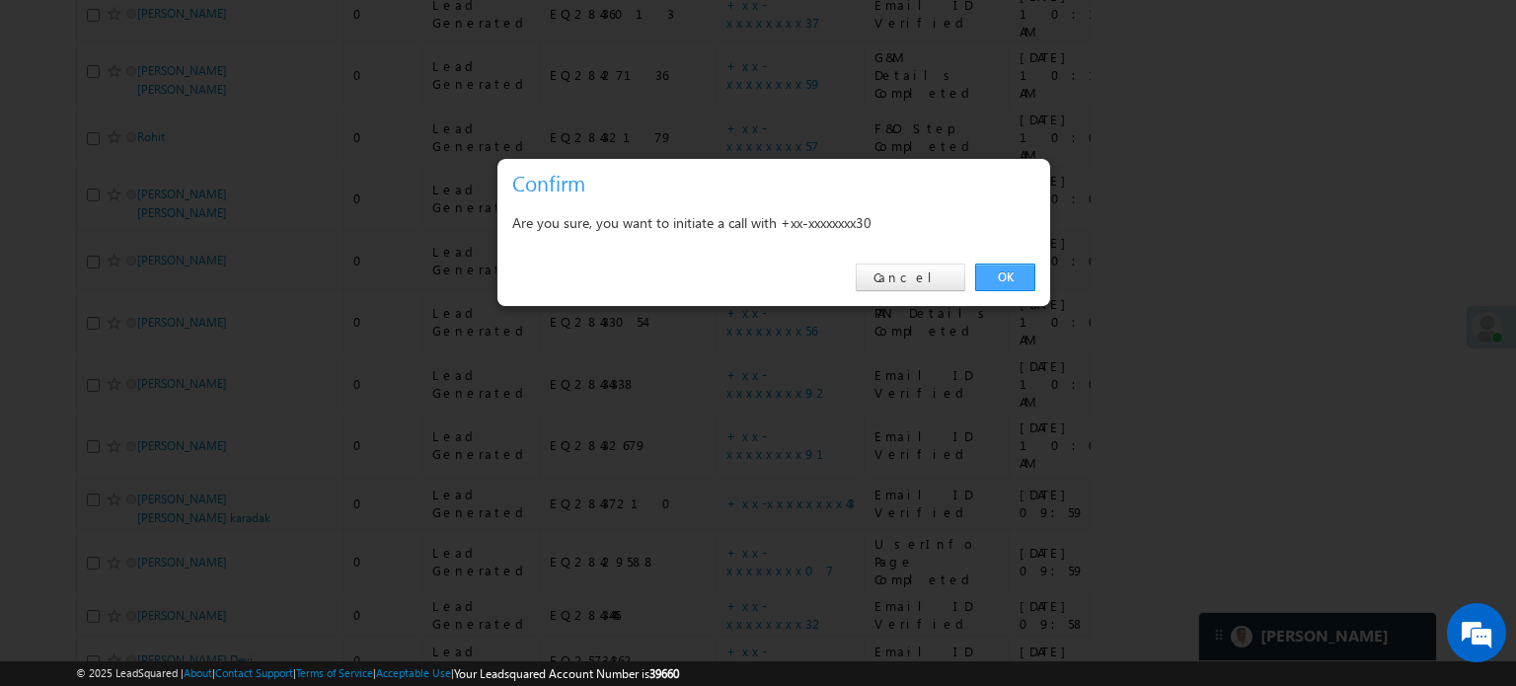
click at [995, 277] on link "OK" at bounding box center [1005, 277] width 60 height 28
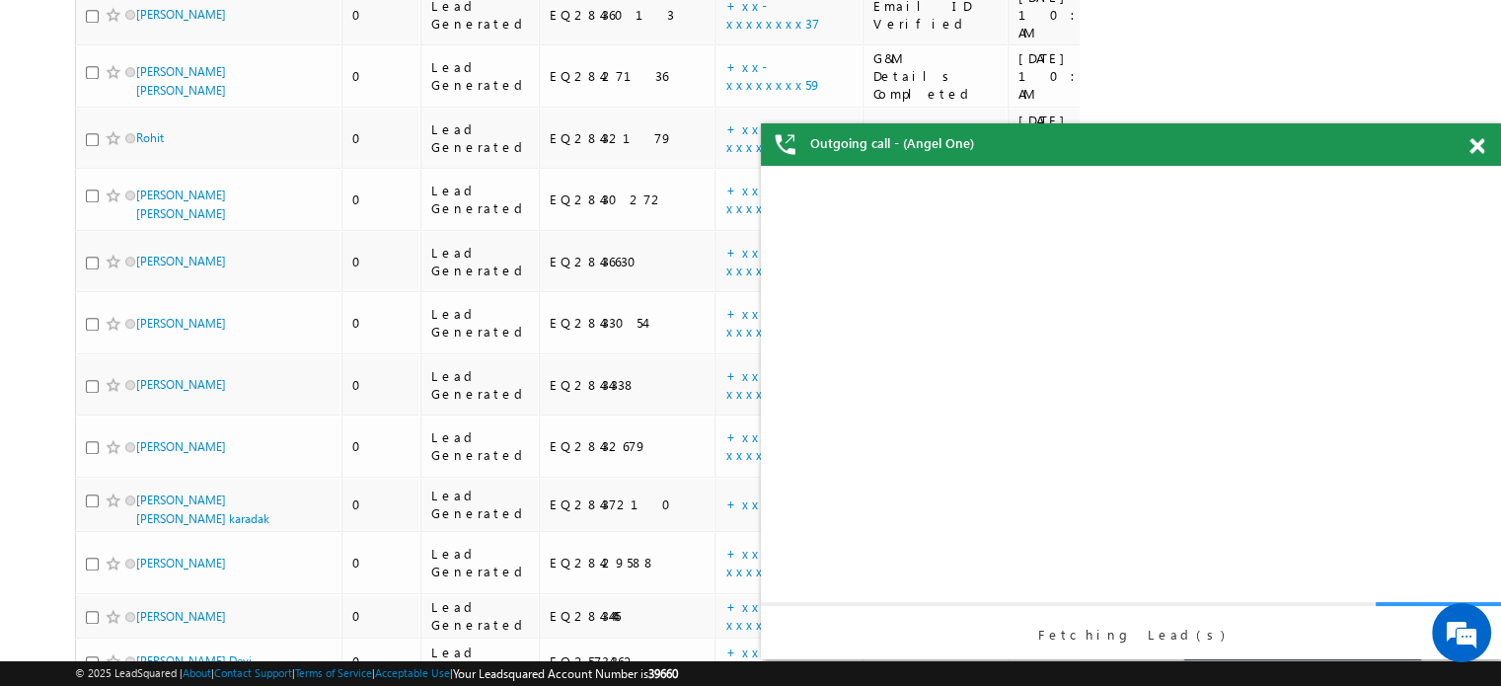
scroll to position [925, 0]
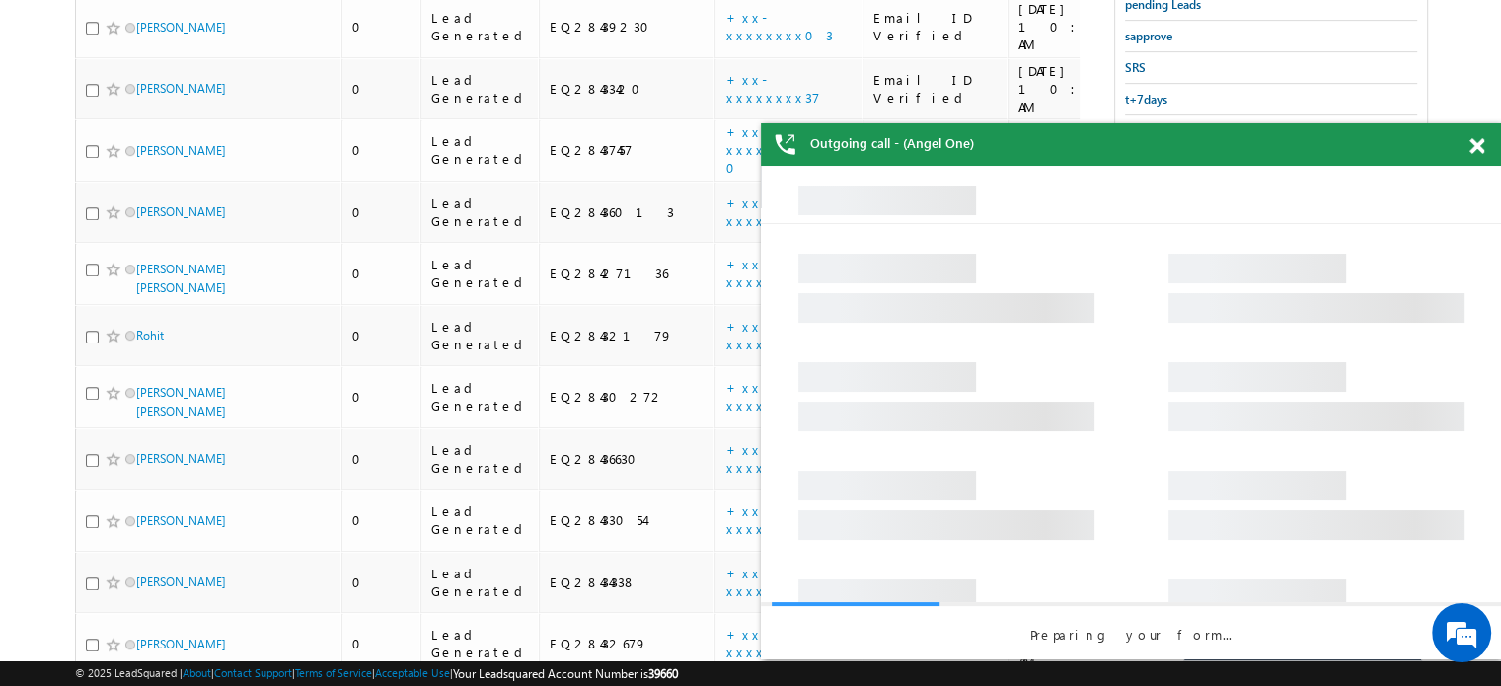
click at [1474, 149] on span at bounding box center [1476, 146] width 15 height 17
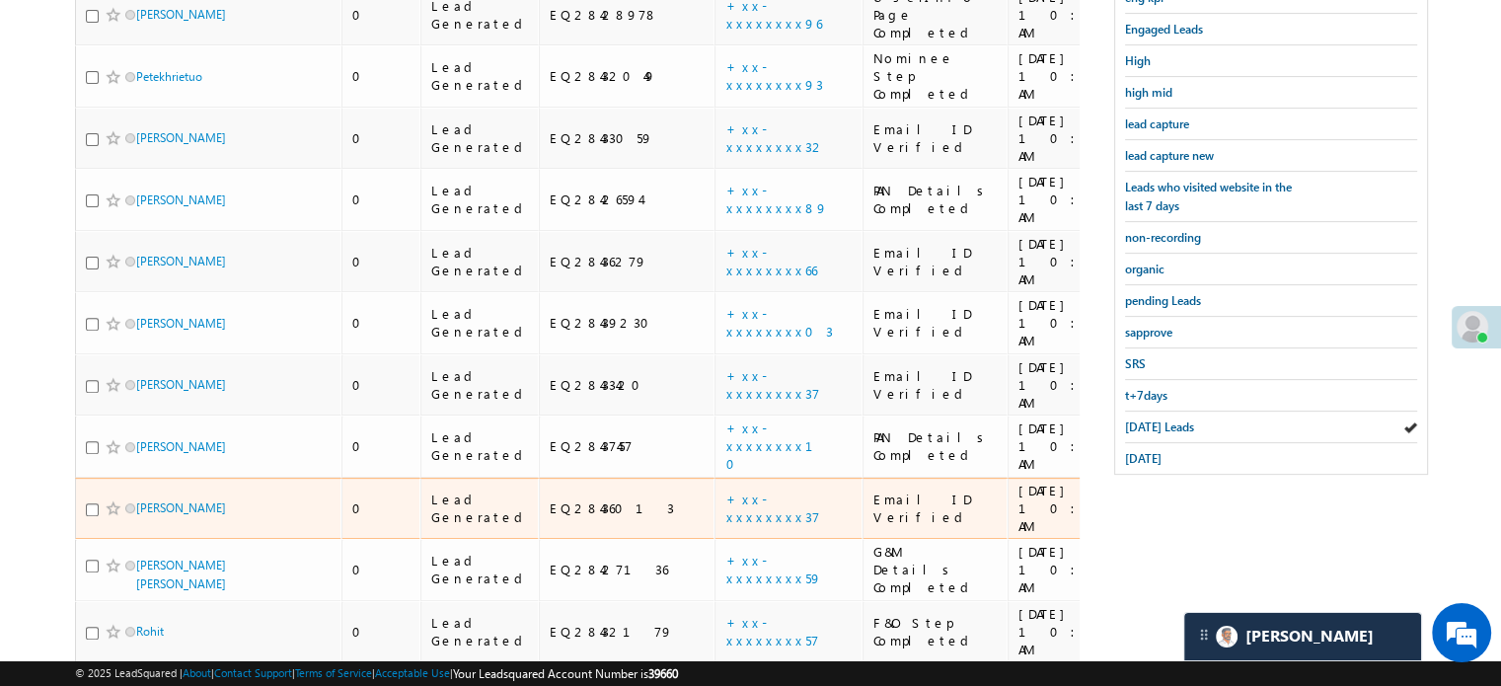
scroll to position [530, 0]
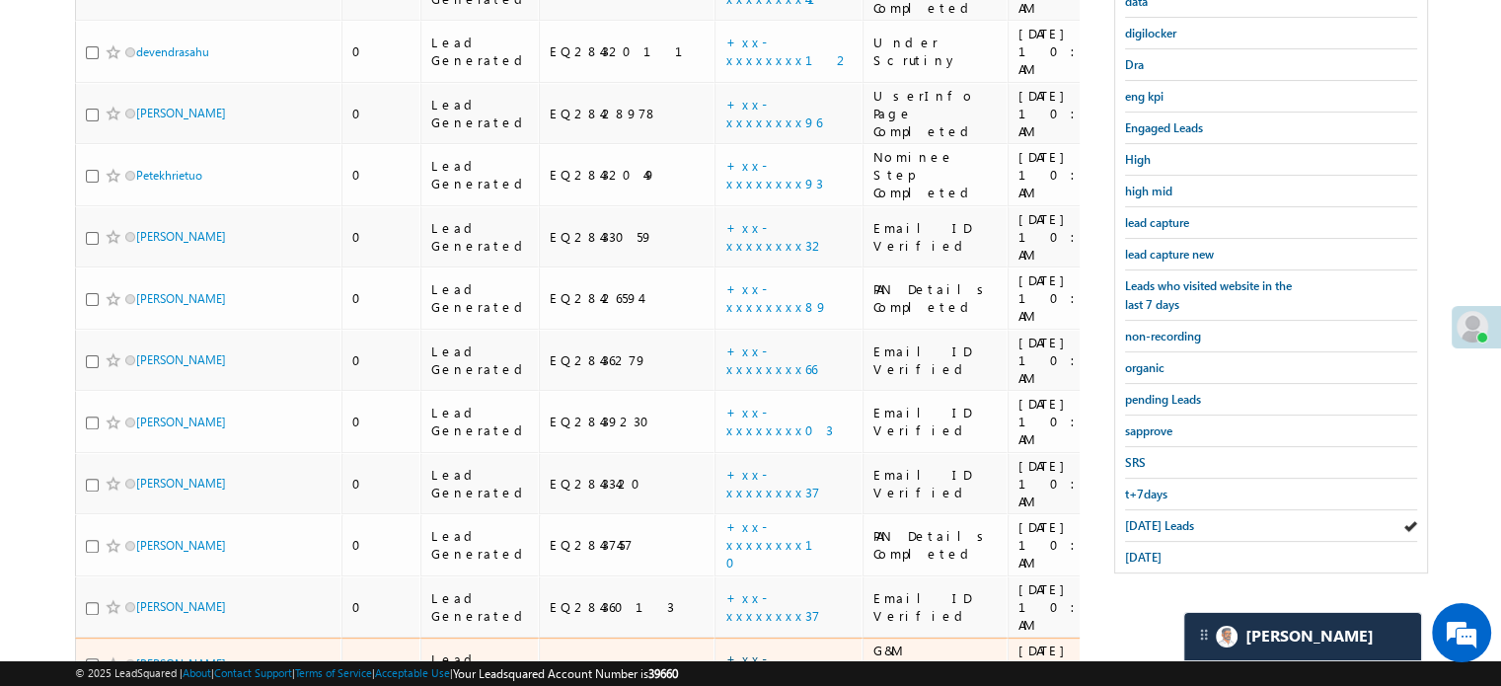
click at [725, 650] on link "+xx-xxxxxxxx59" at bounding box center [773, 667] width 96 height 35
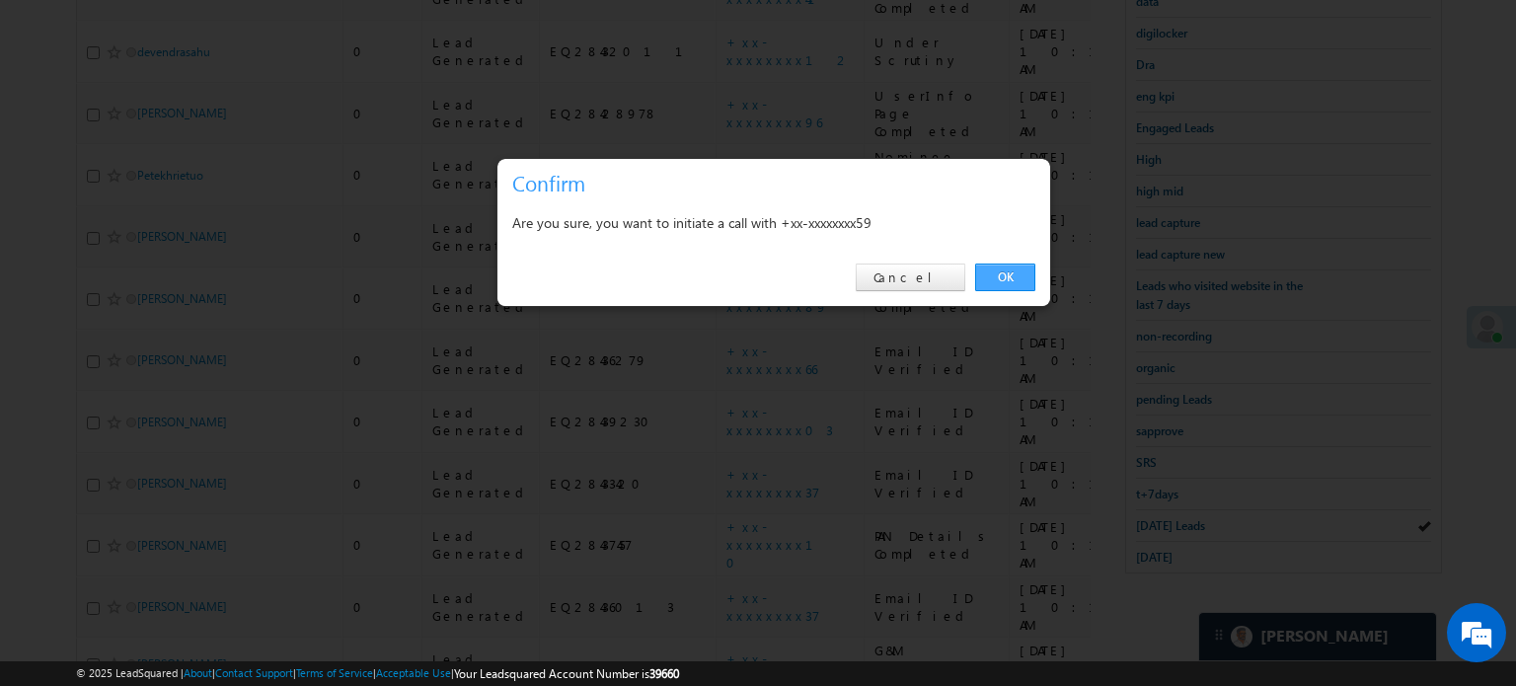
click at [997, 274] on link "OK" at bounding box center [1005, 277] width 60 height 28
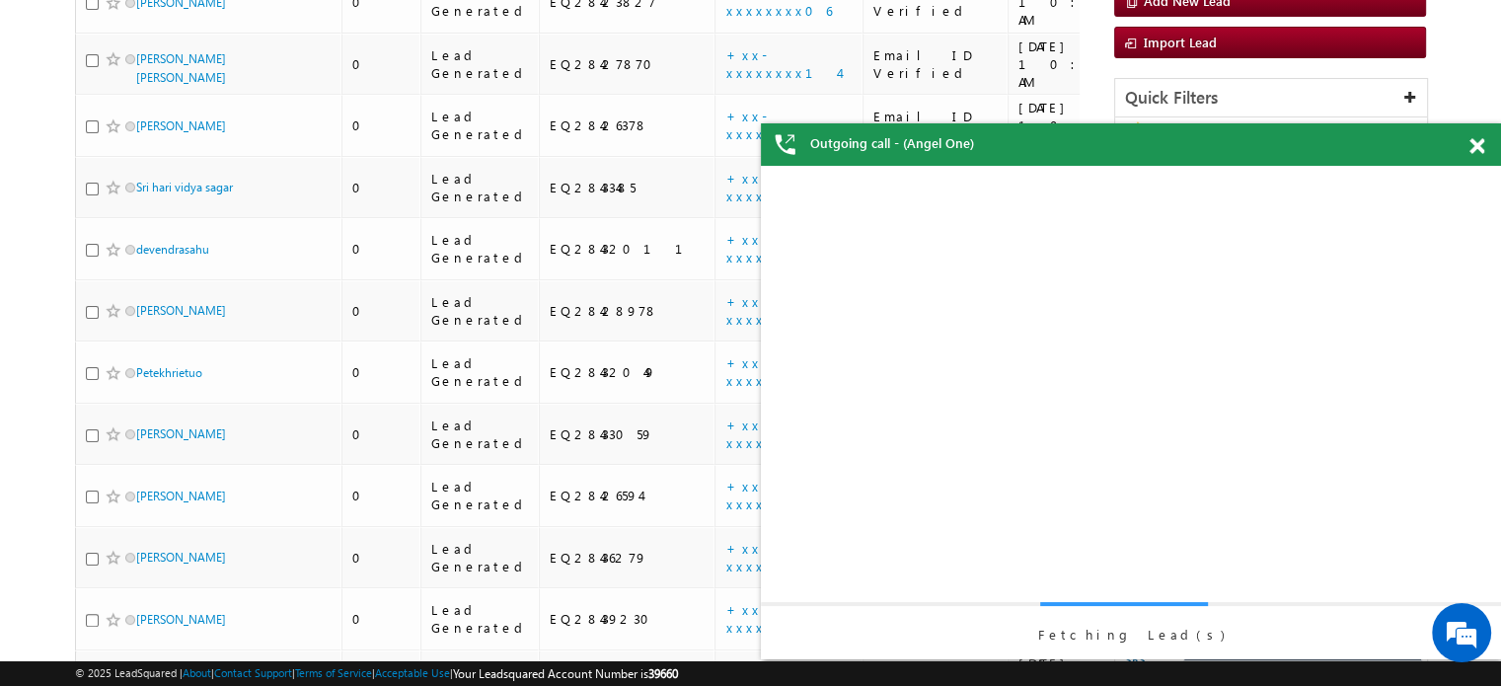
scroll to position [0, 0]
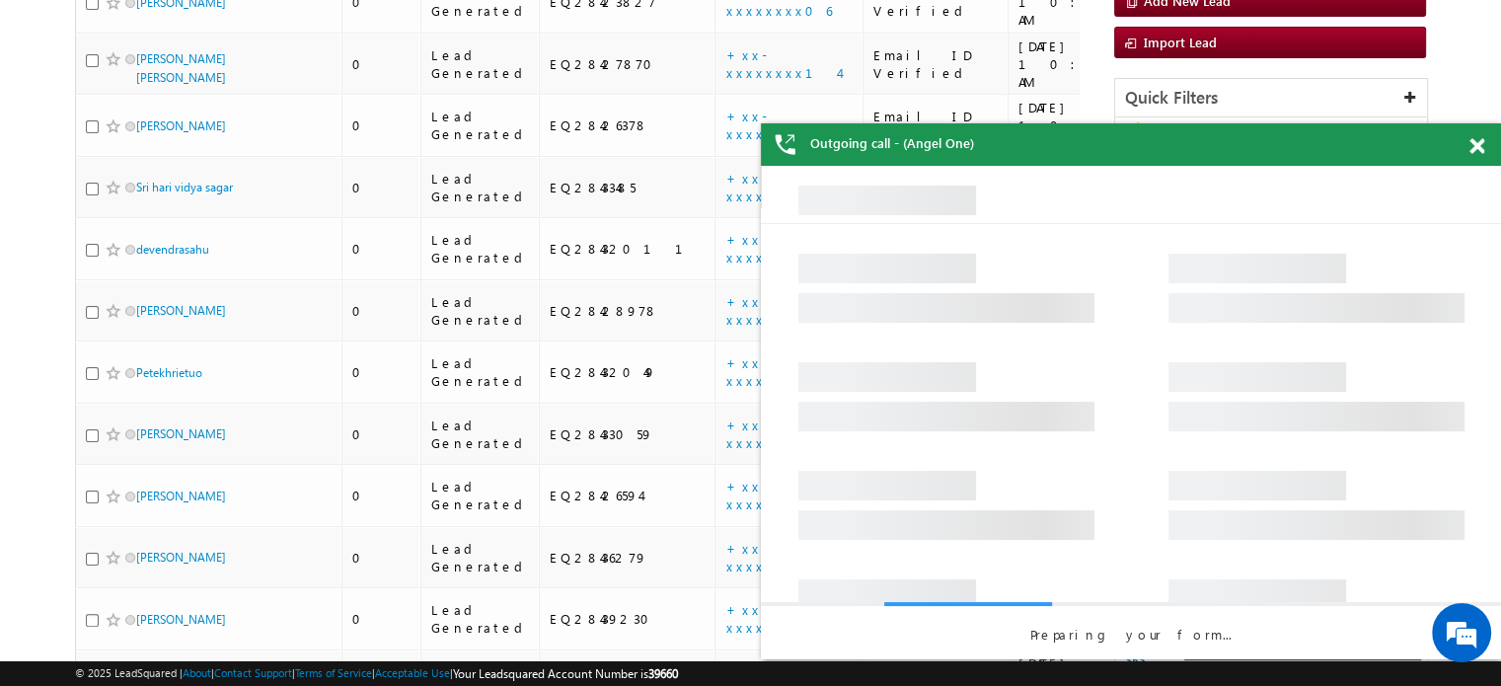
click at [1474, 142] on span at bounding box center [1476, 146] width 15 height 17
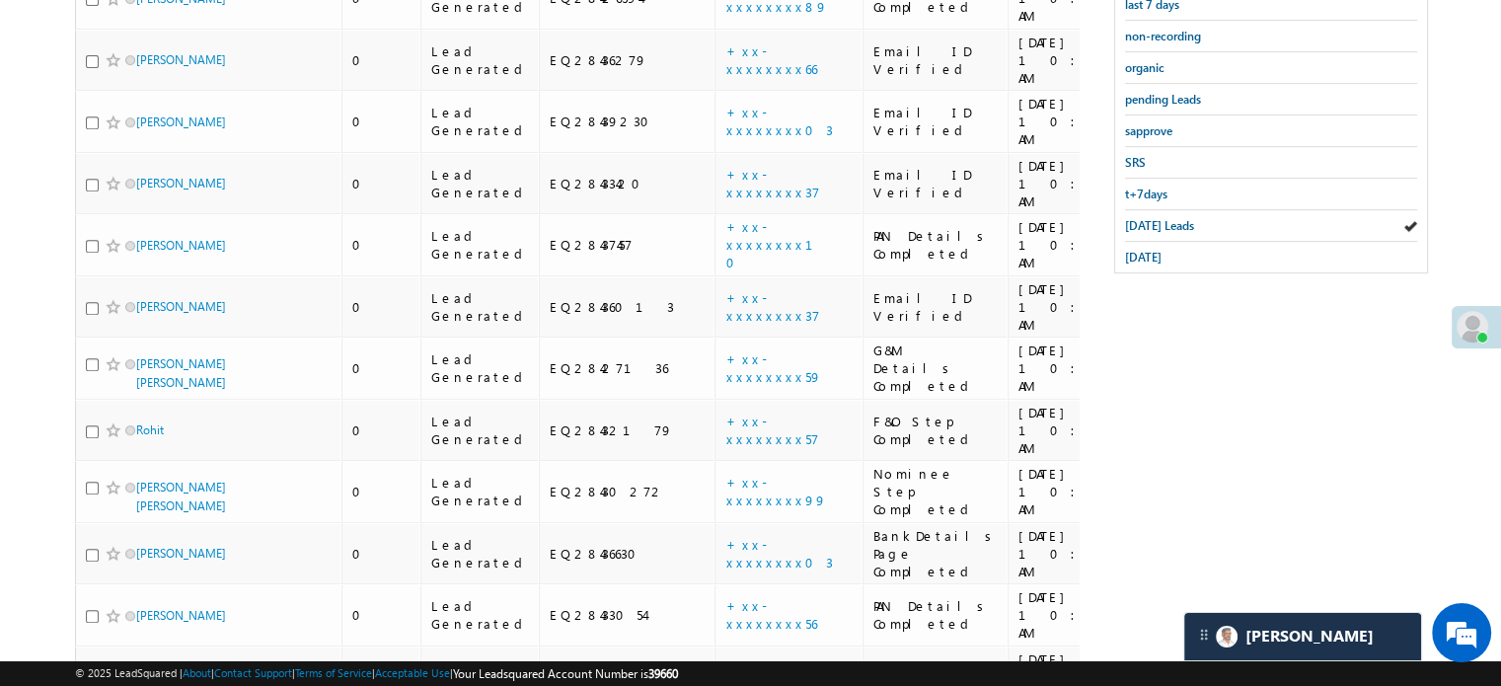
scroll to position [826, 0]
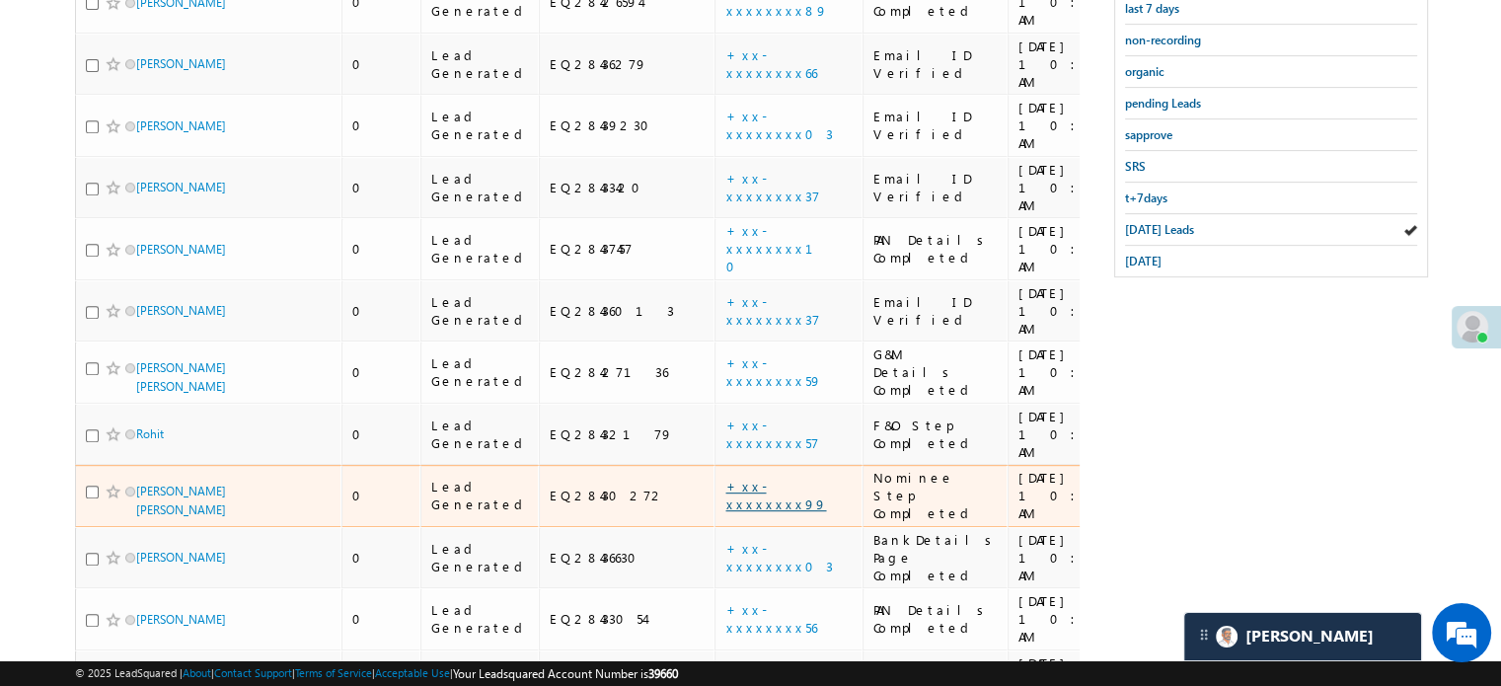
click at [725, 478] on link "+xx-xxxxxxxx99" at bounding box center [775, 495] width 101 height 35
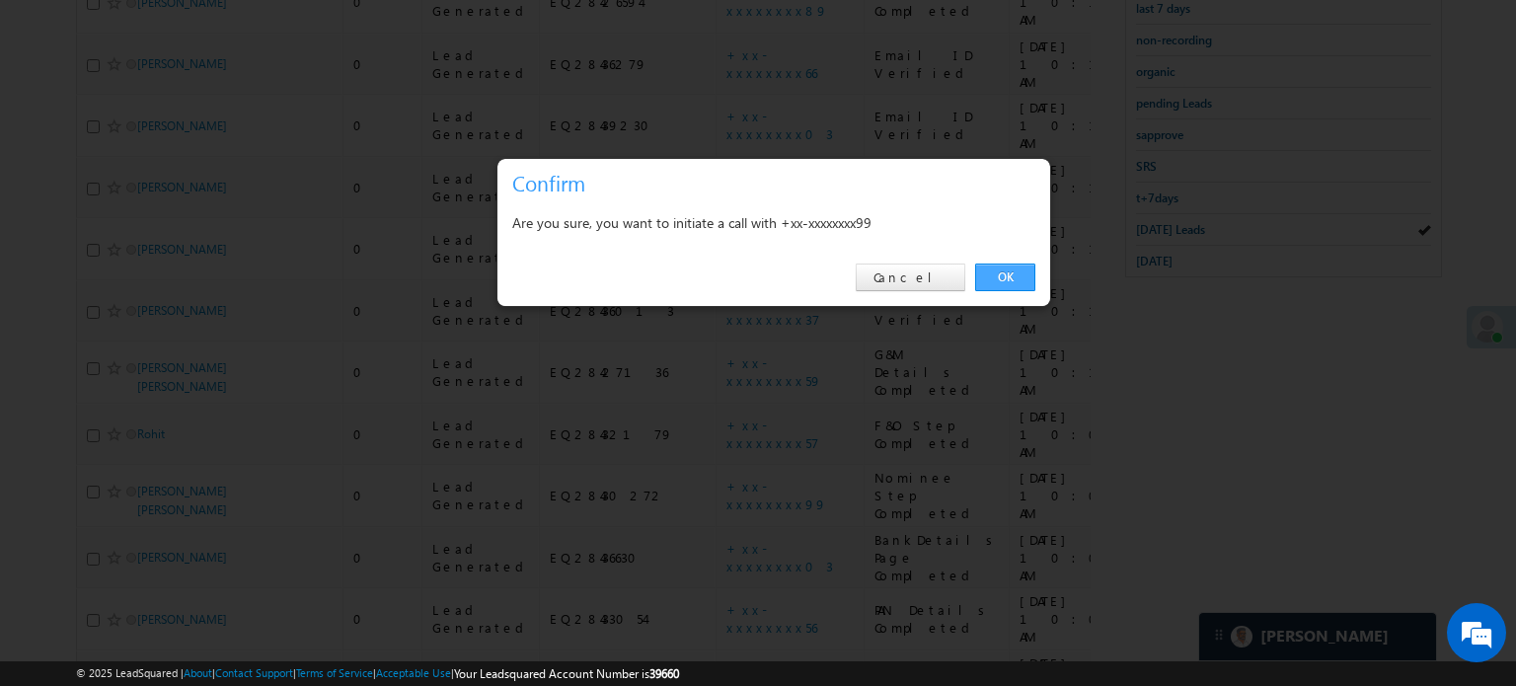
click at [1015, 283] on link "OK" at bounding box center [1005, 277] width 60 height 28
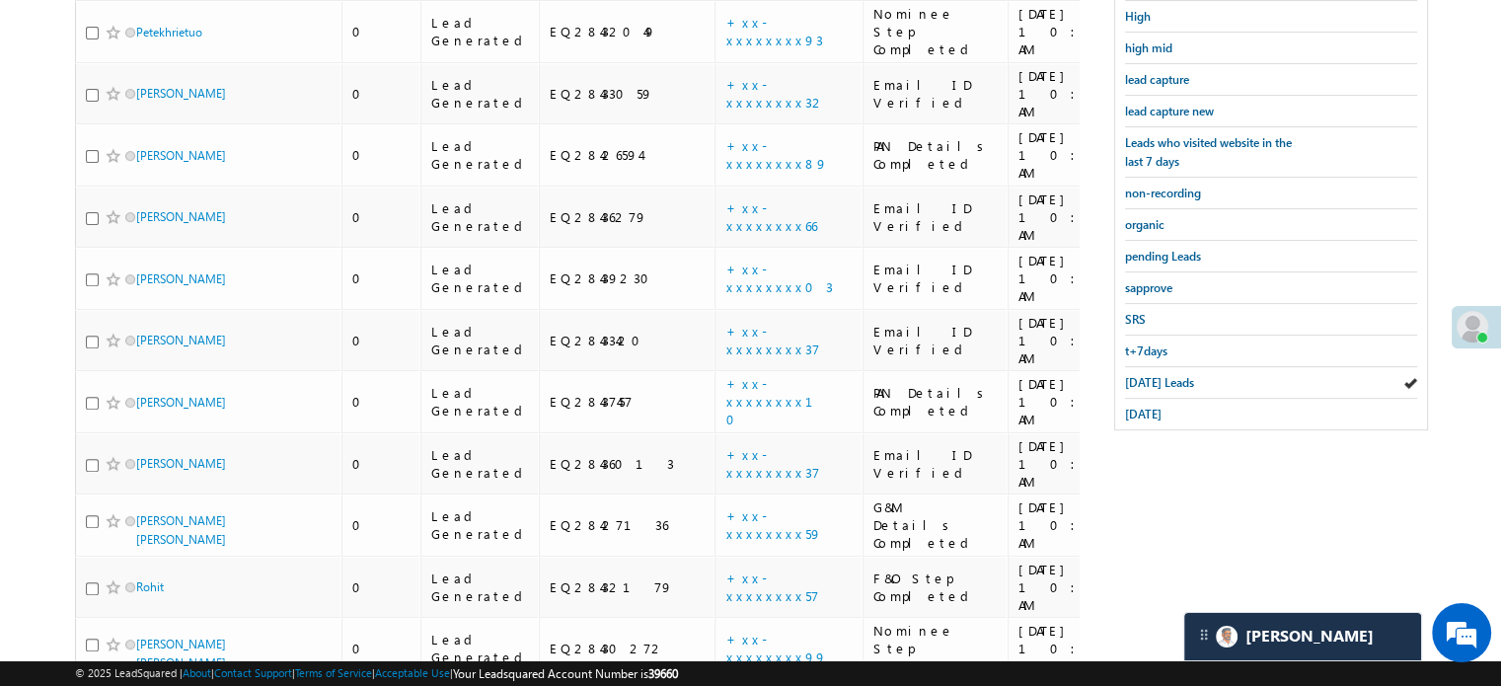
scroll to position [629, 0]
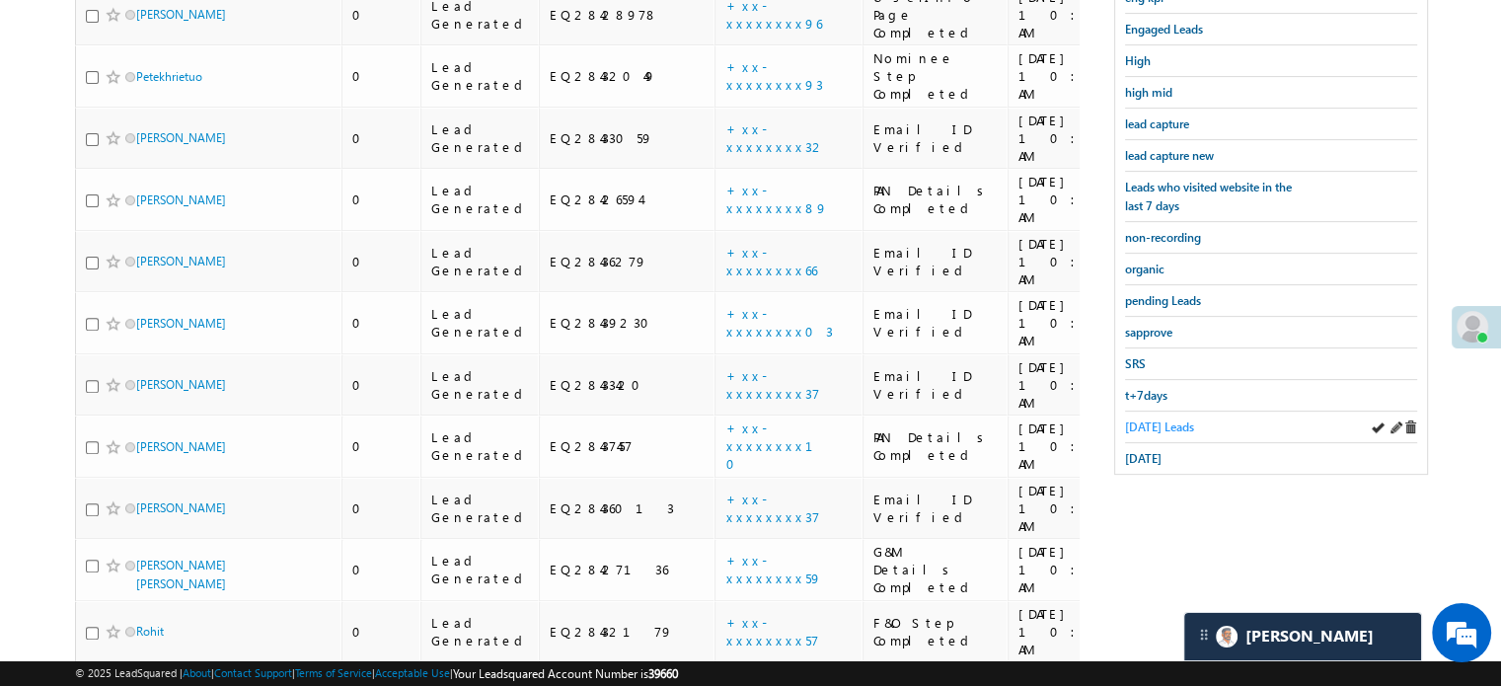
click at [1165, 419] on span "Today's Leads" at bounding box center [1159, 426] width 69 height 15
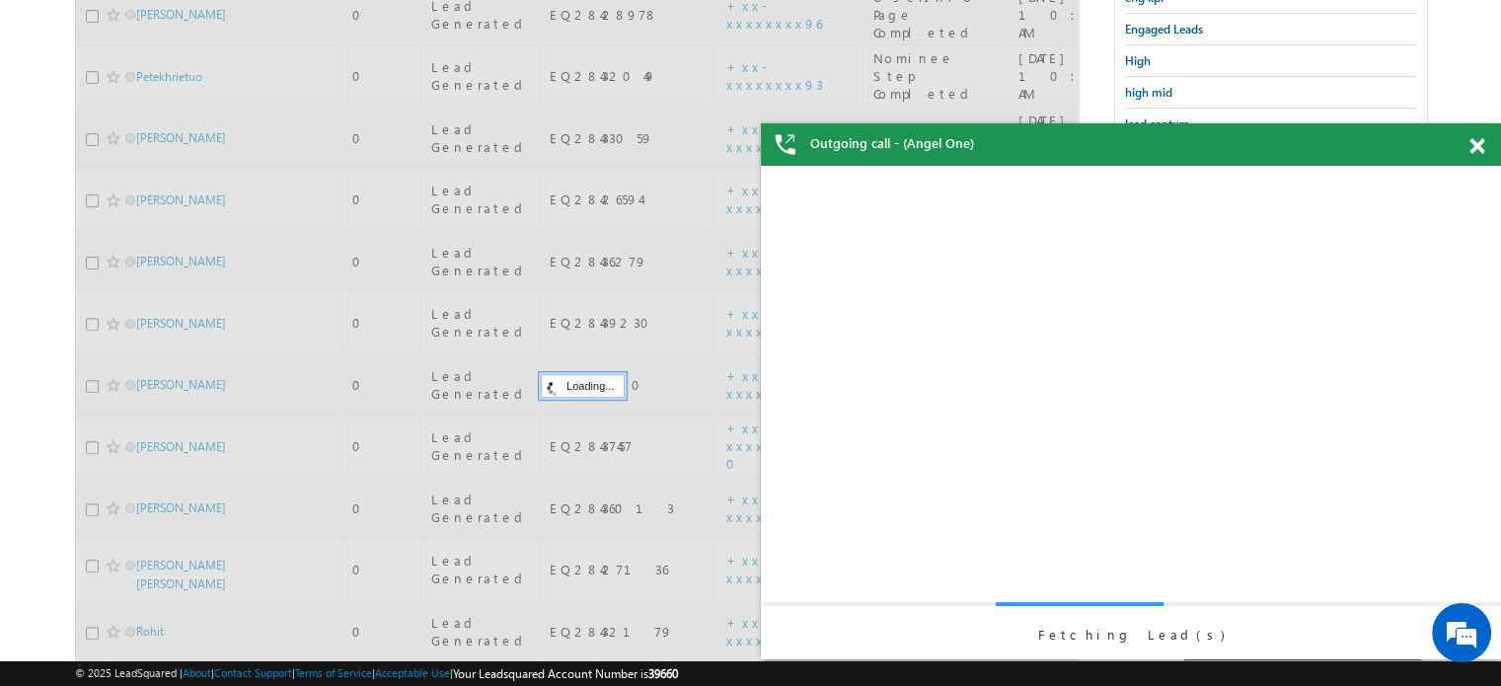
scroll to position [0, 0]
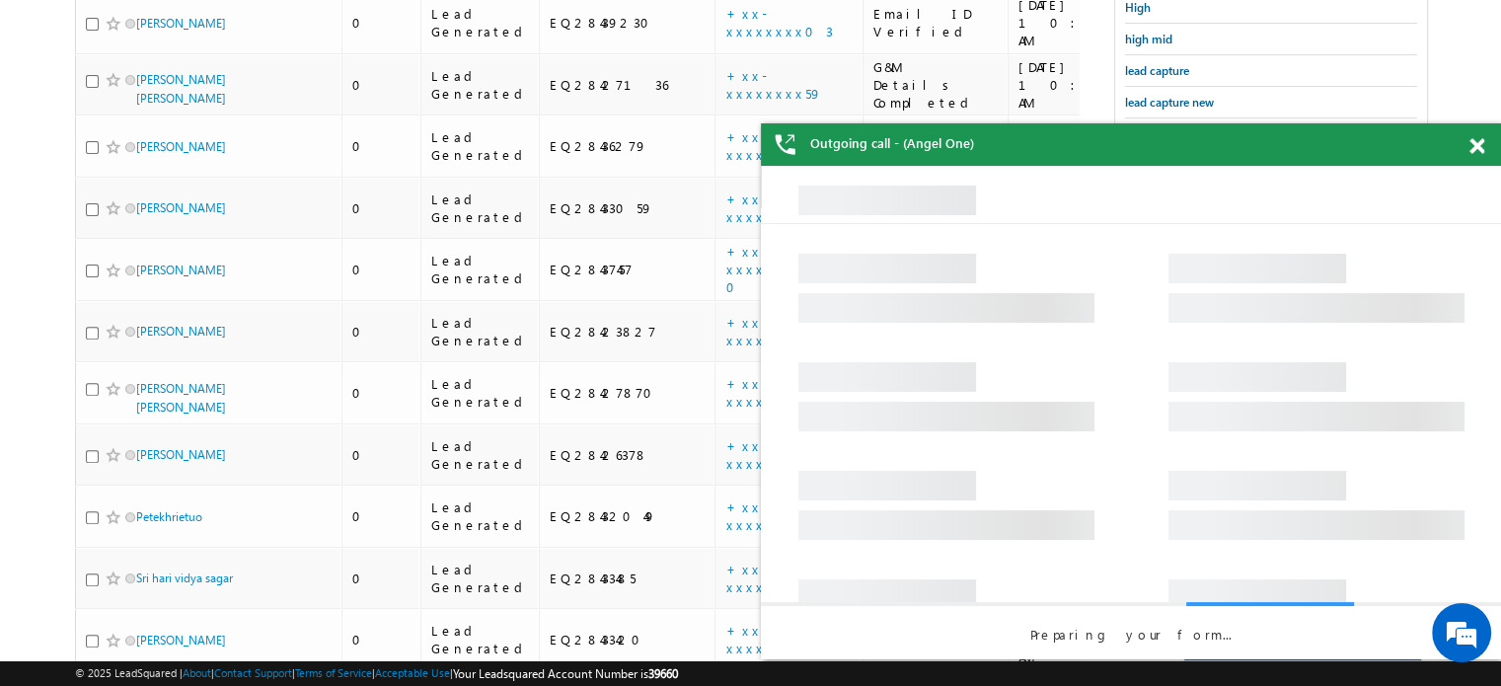
drag, startPoint x: 1480, startPoint y: 148, endPoint x: 693, endPoint y: 28, distance: 796.7
click at [1480, 148] on span at bounding box center [1476, 146] width 15 height 17
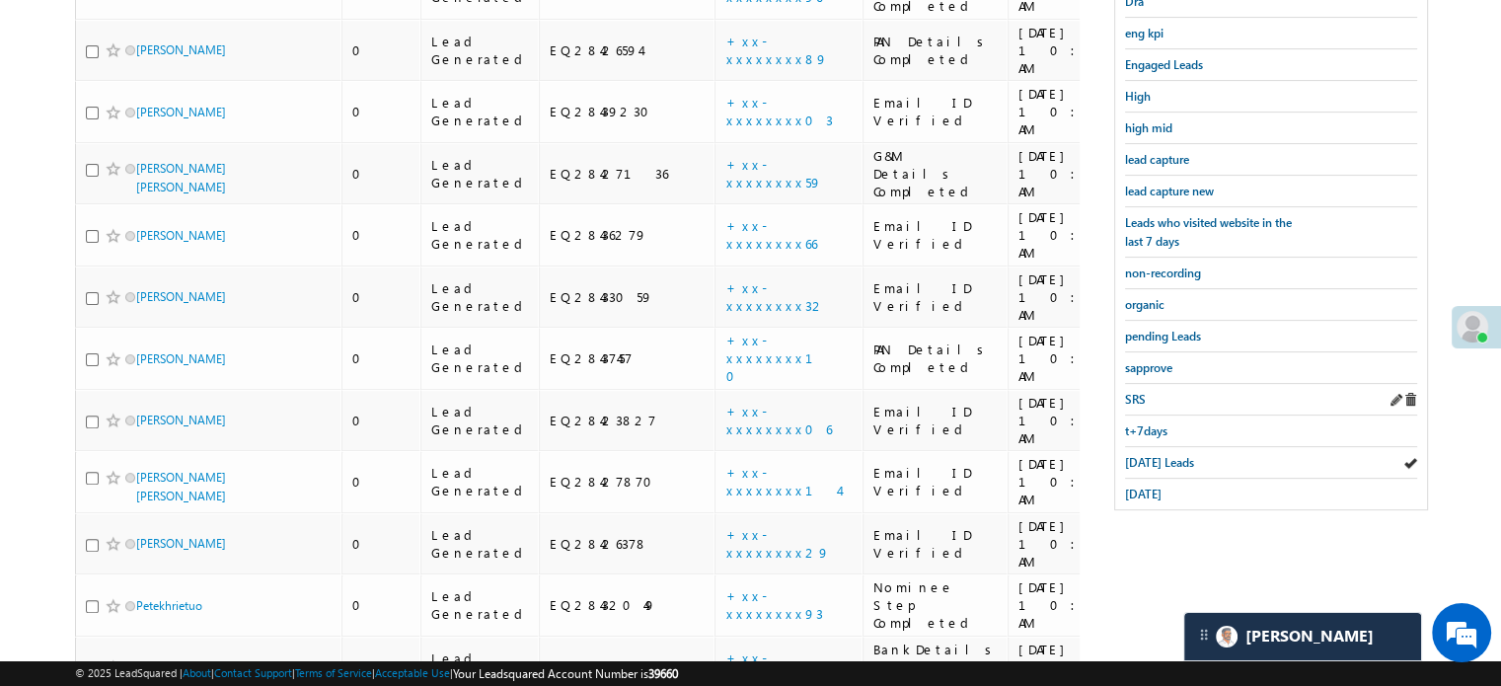
scroll to position [530, 0]
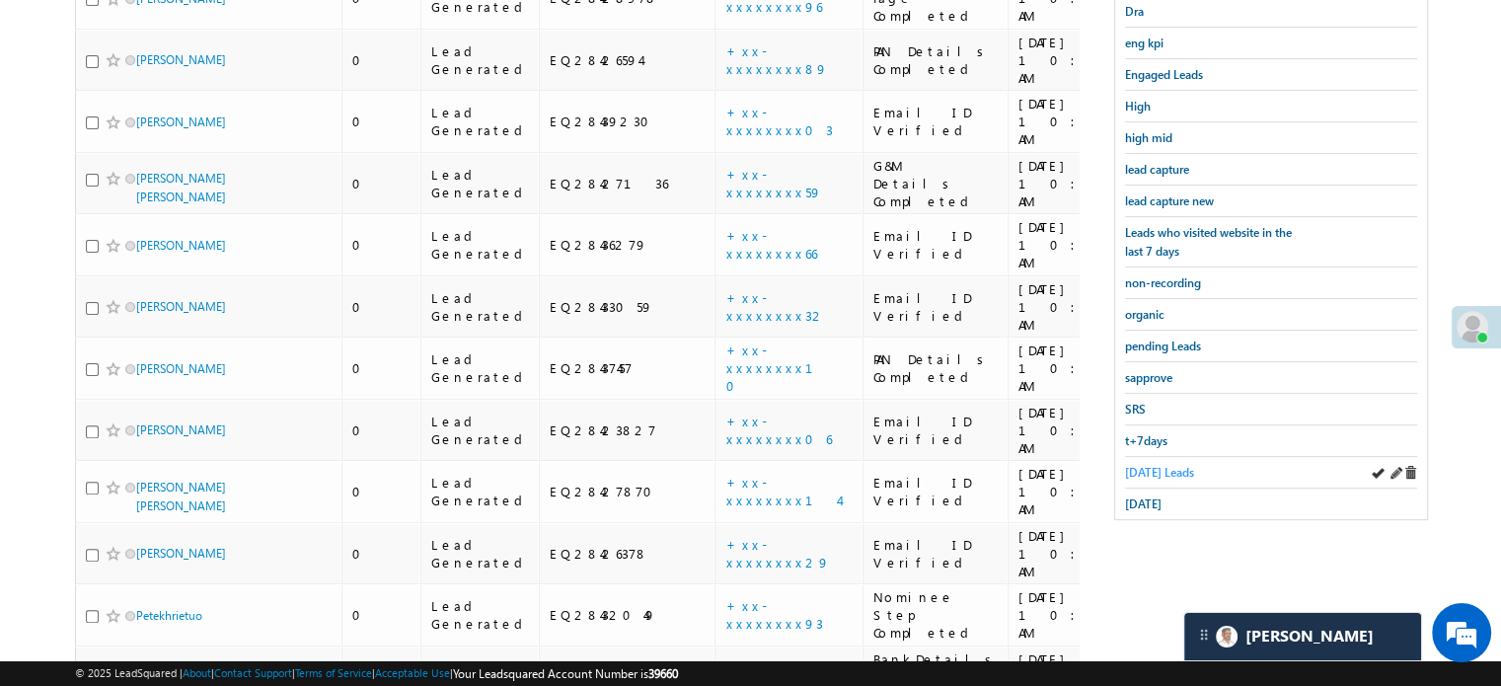
click at [1169, 465] on span "Today's Leads" at bounding box center [1159, 472] width 69 height 15
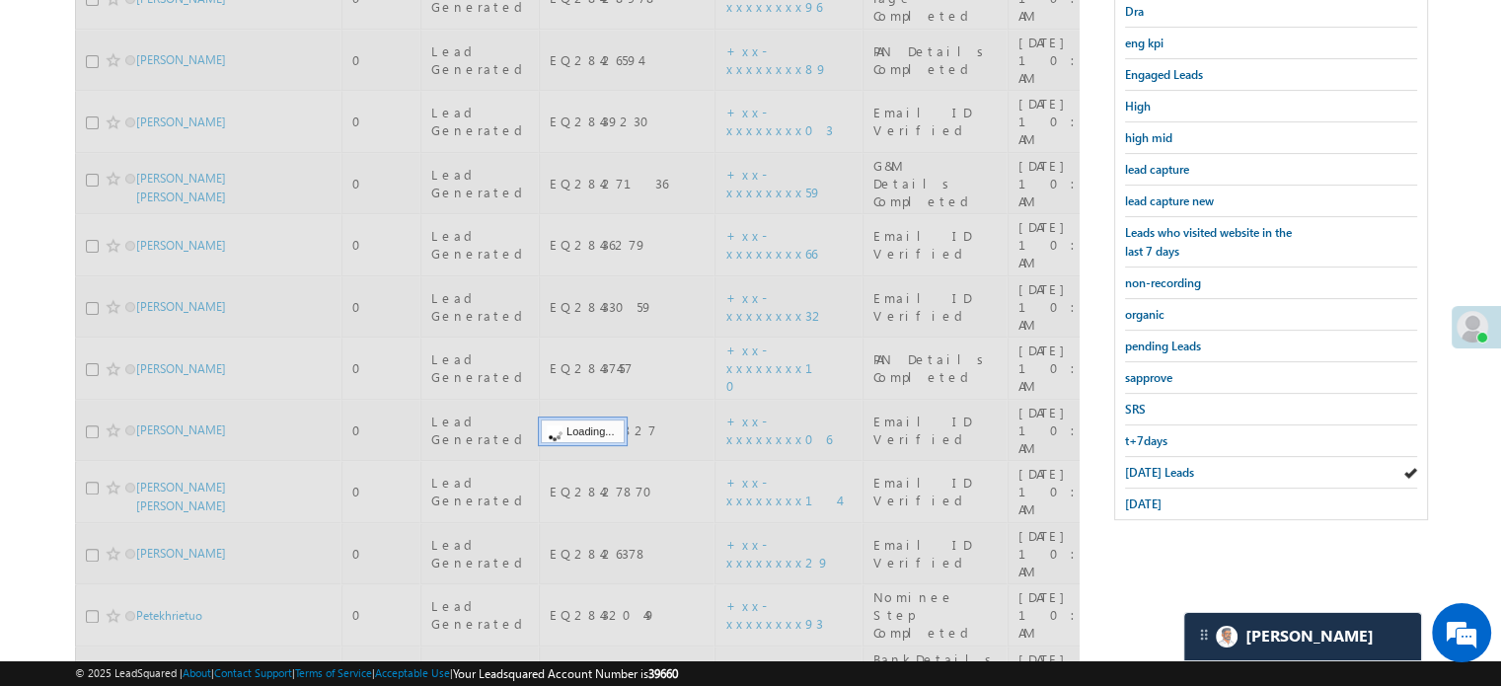
click at [1169, 465] on span "Today's Leads" at bounding box center [1159, 472] width 69 height 15
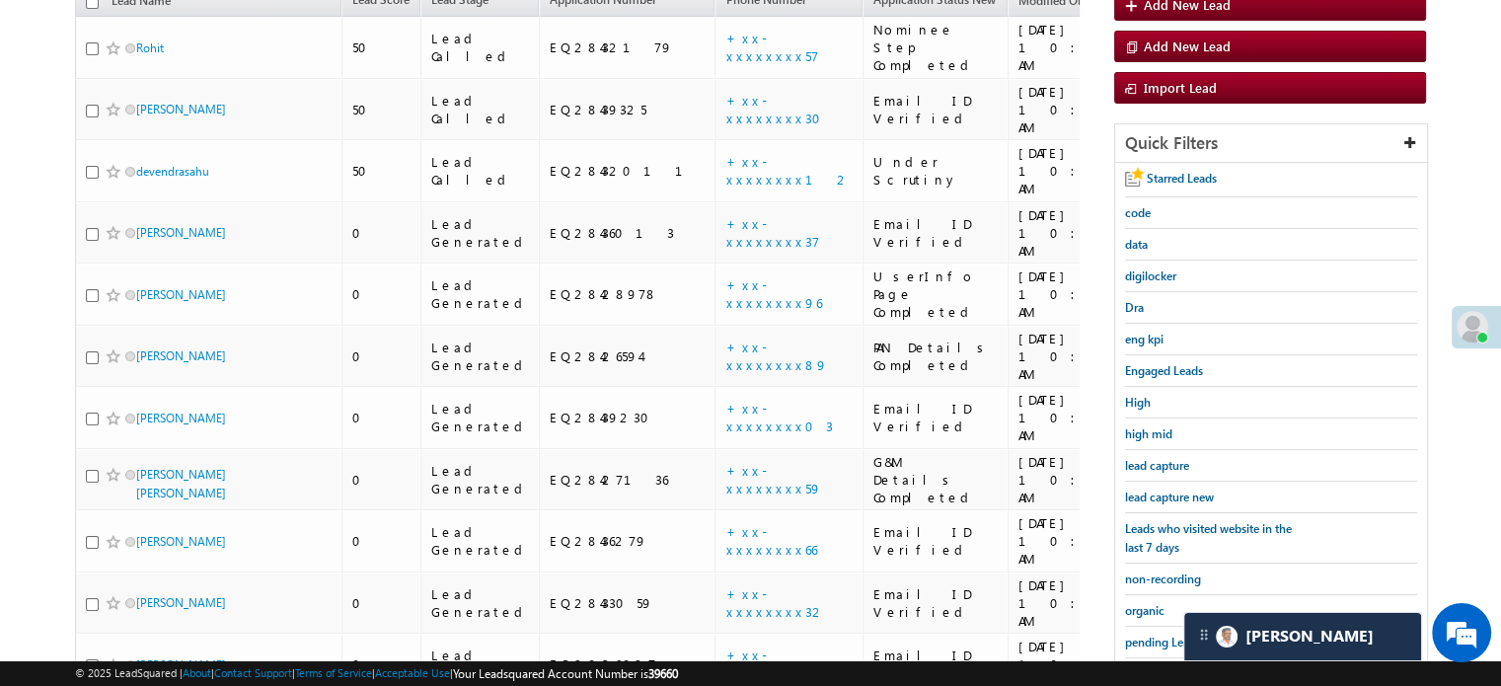
scroll to position [135, 0]
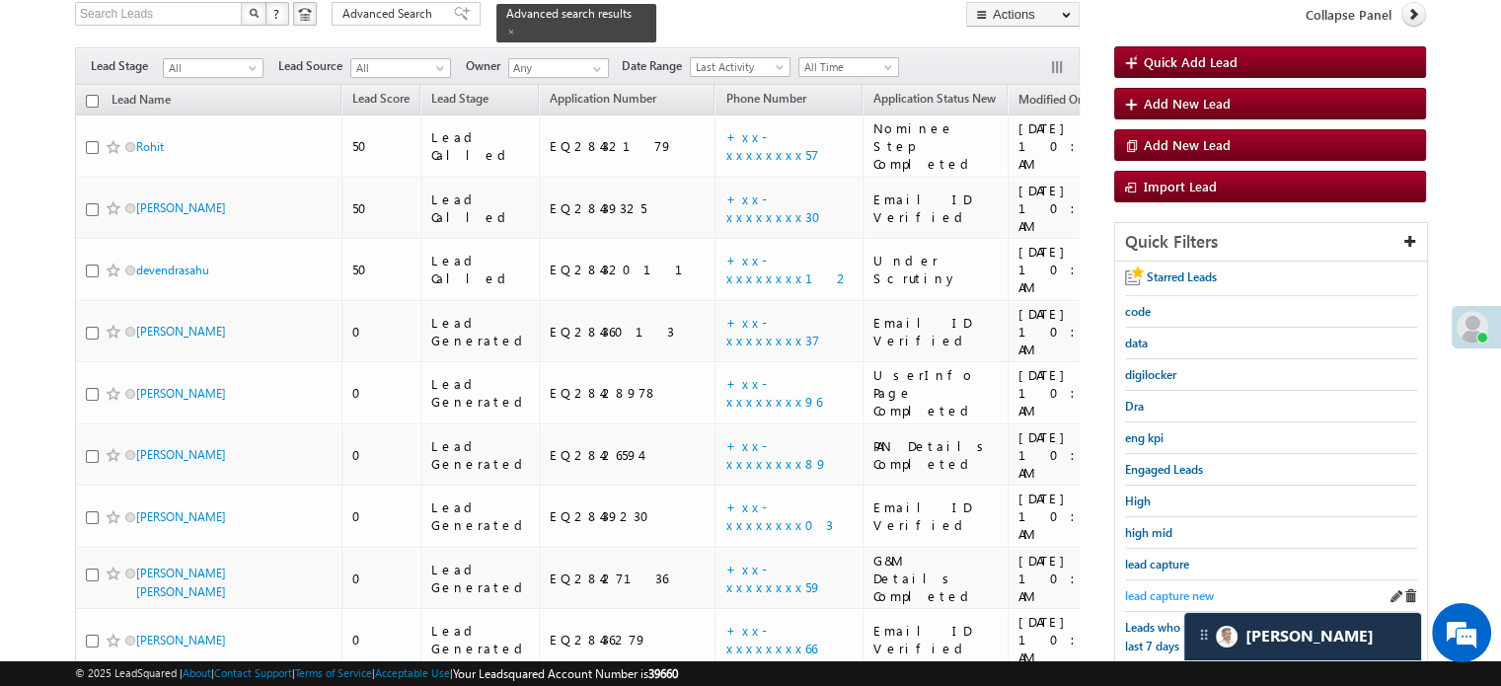
click at [1157, 592] on span "lead capture new" at bounding box center [1169, 595] width 89 height 15
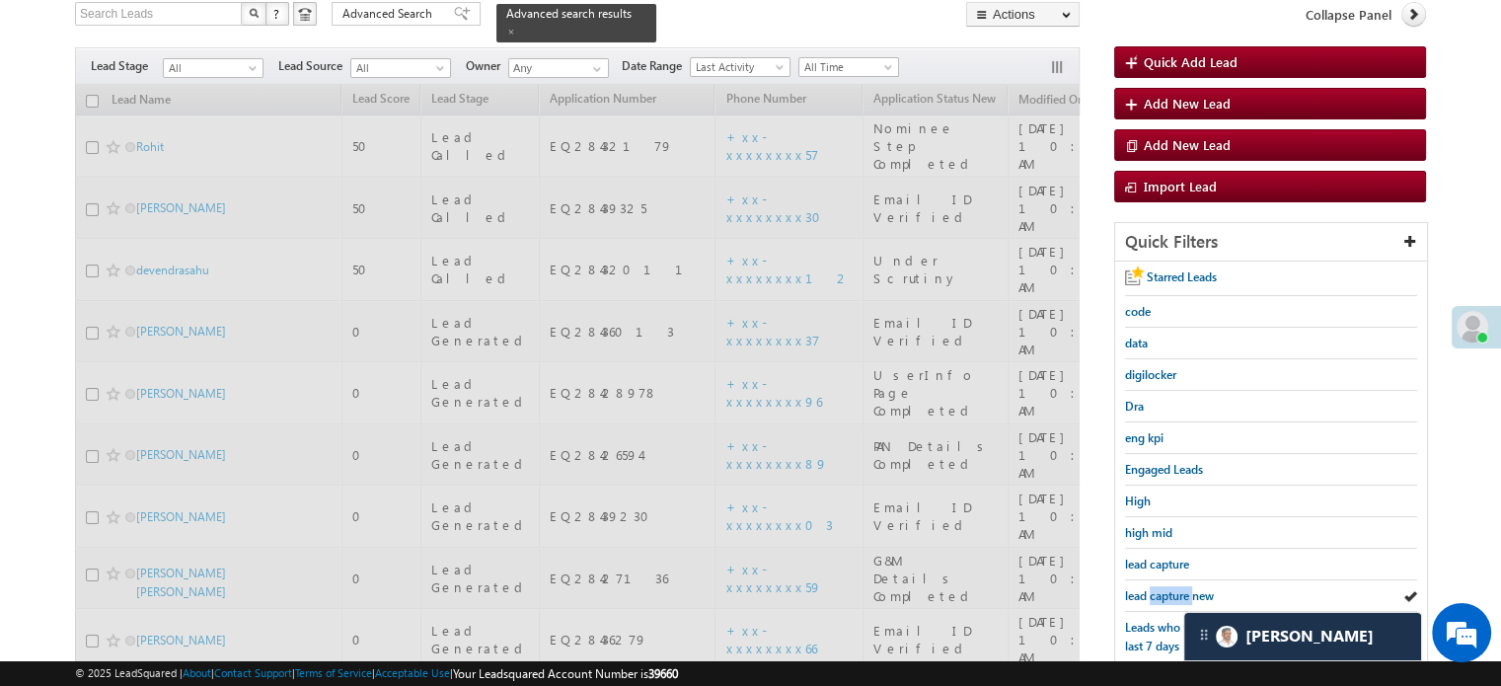
click at [1157, 592] on span "lead capture new" at bounding box center [1169, 595] width 89 height 15
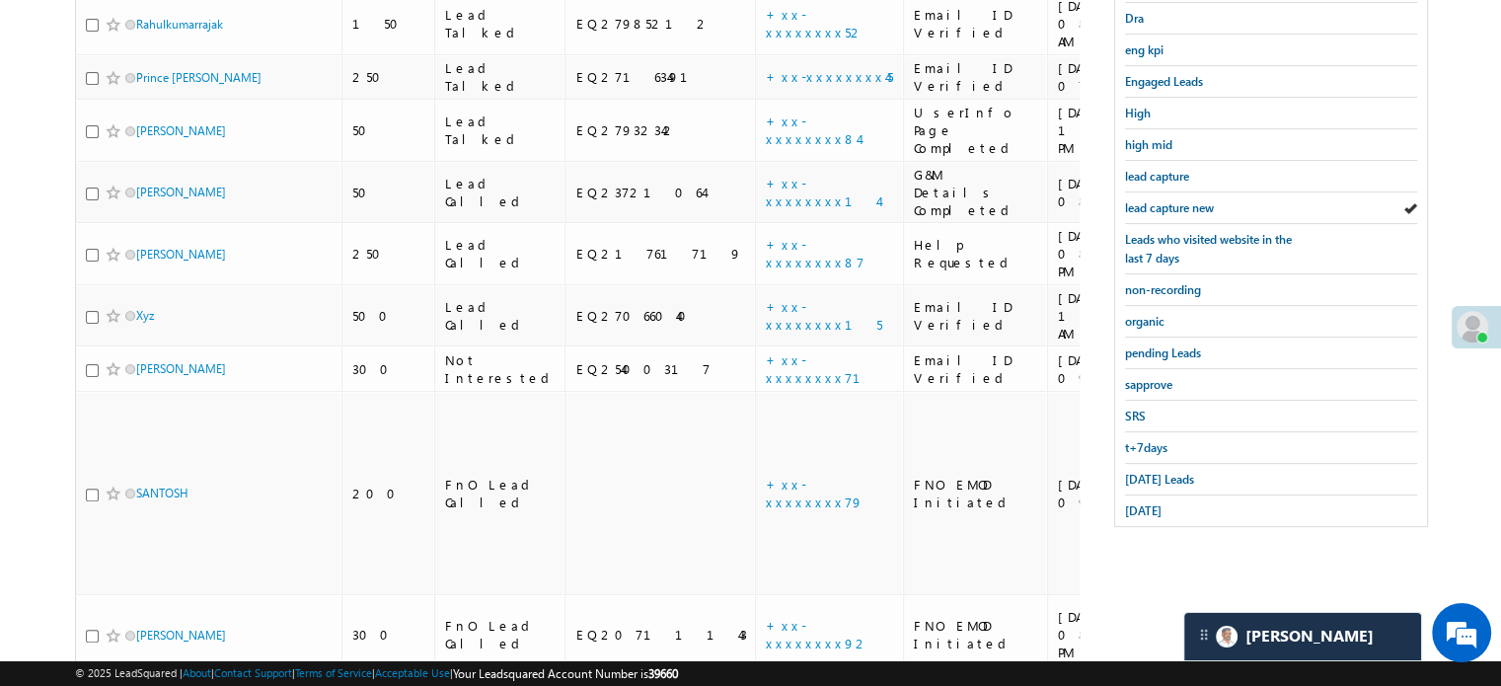
scroll to position [530, 0]
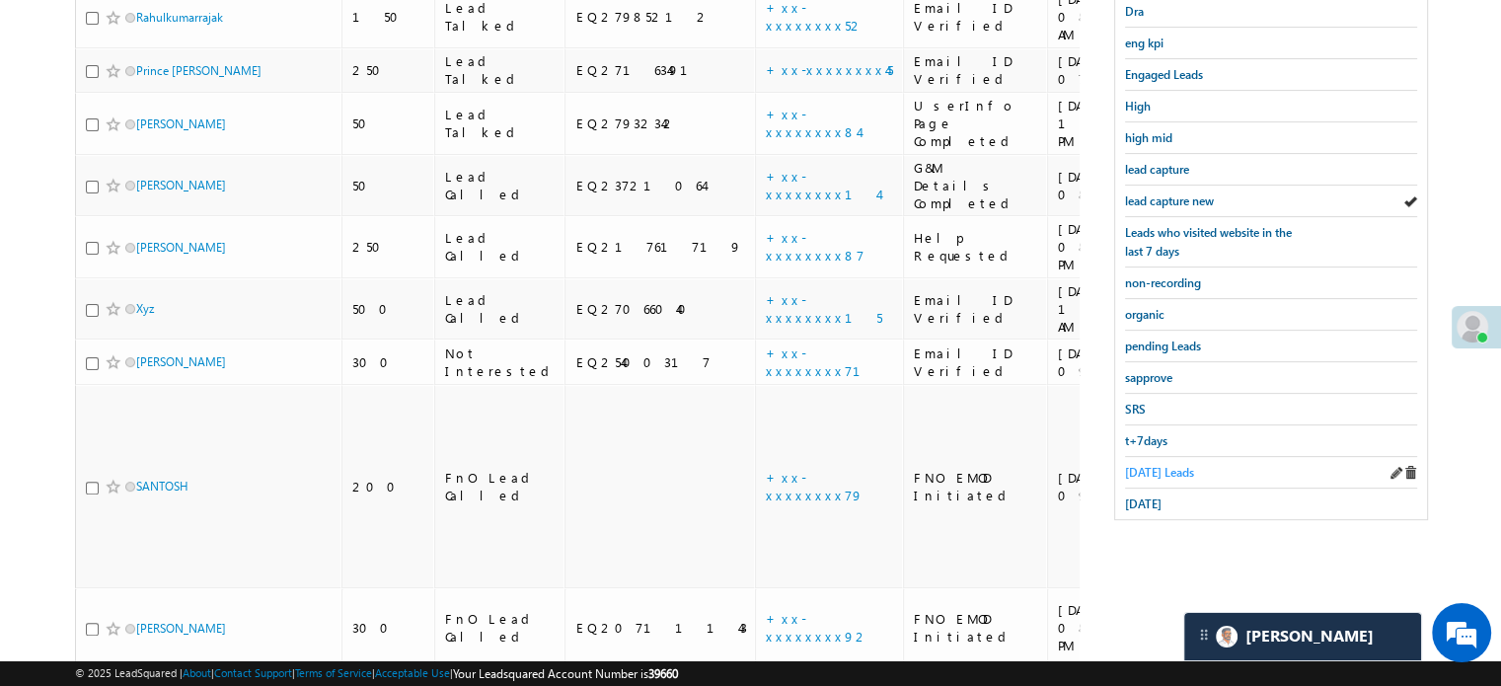
click at [1161, 465] on span "Today's Leads" at bounding box center [1159, 472] width 69 height 15
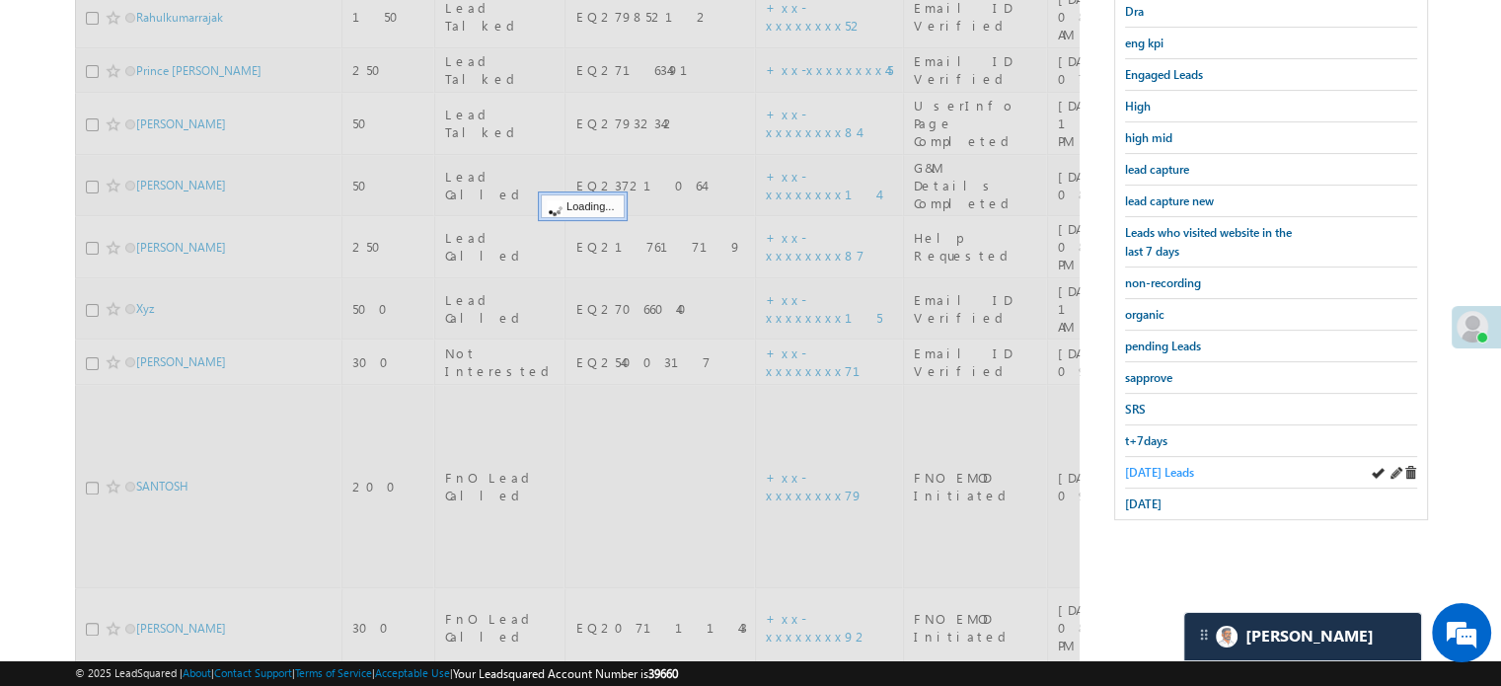
click at [1152, 465] on span "Today's Leads" at bounding box center [1159, 472] width 69 height 15
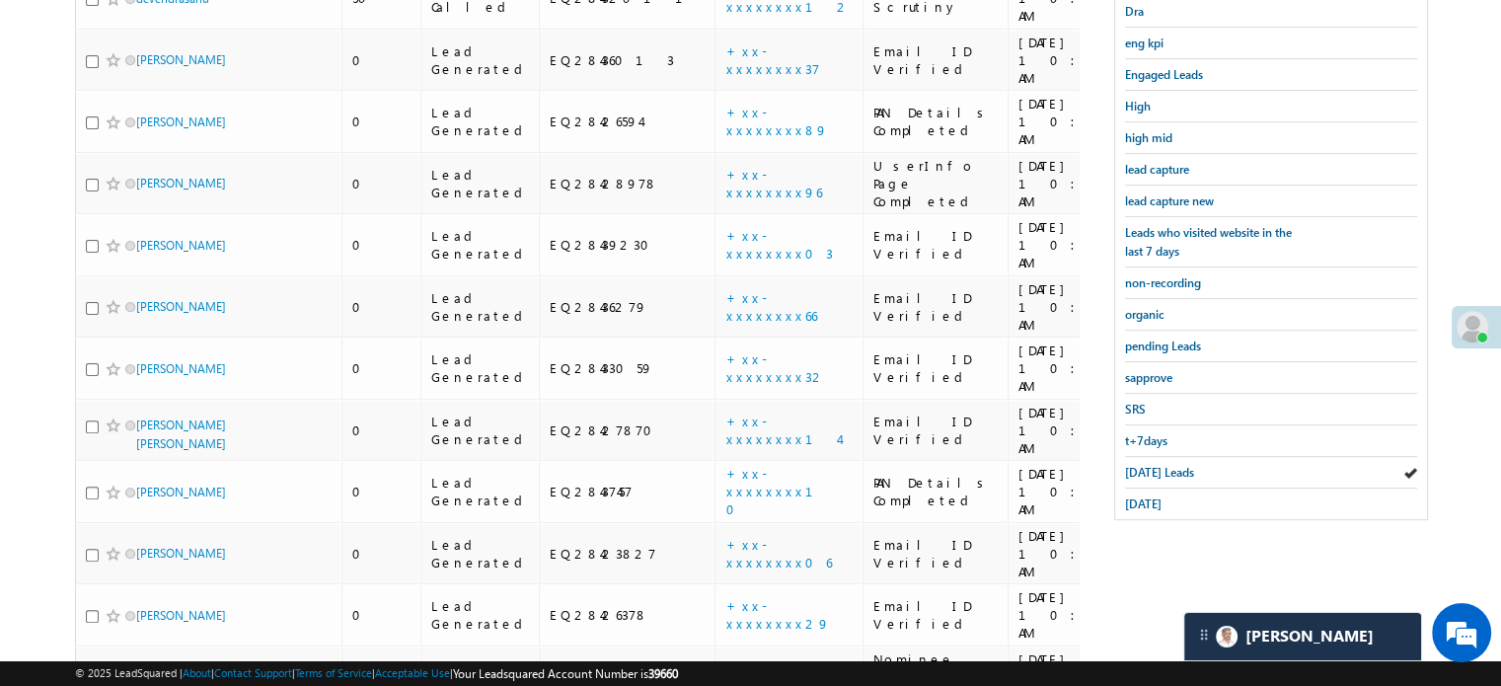
scroll to position [135, 0]
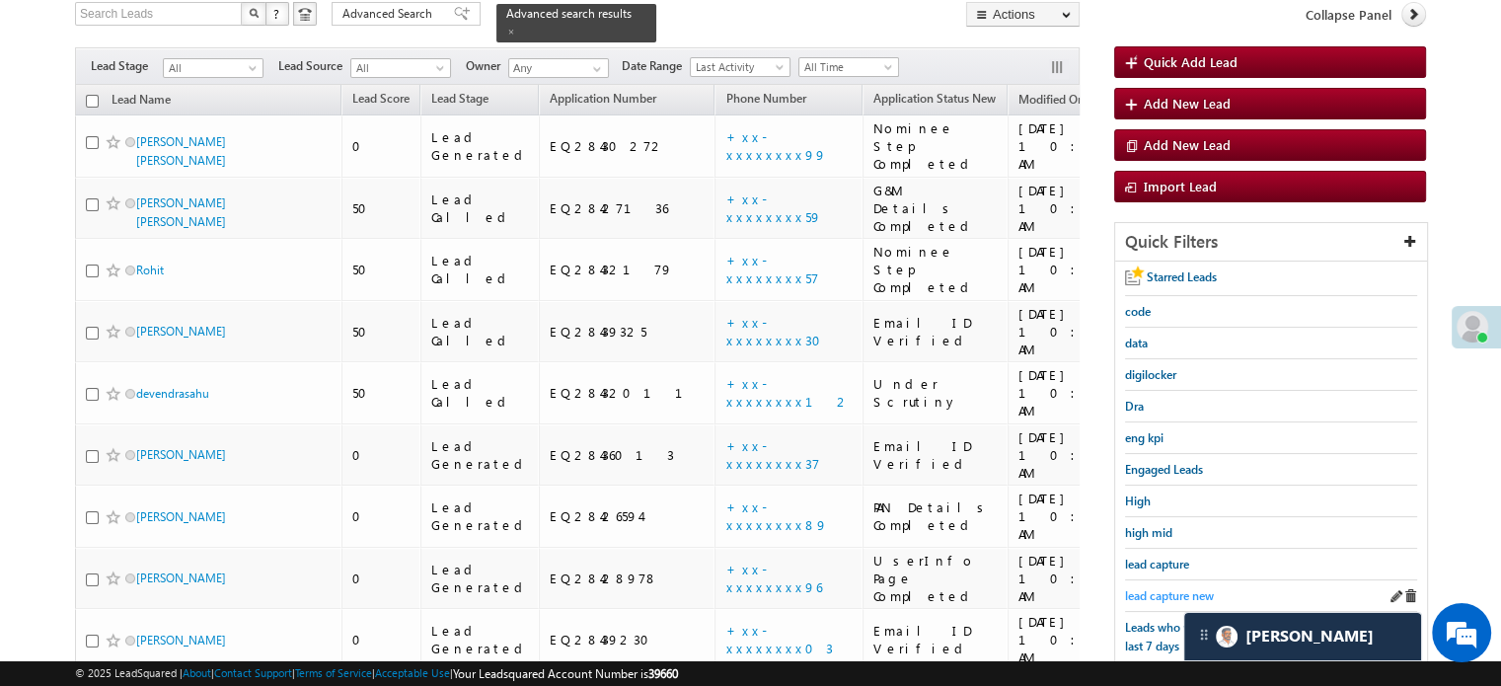
click at [1145, 588] on span "lead capture new" at bounding box center [1169, 595] width 89 height 15
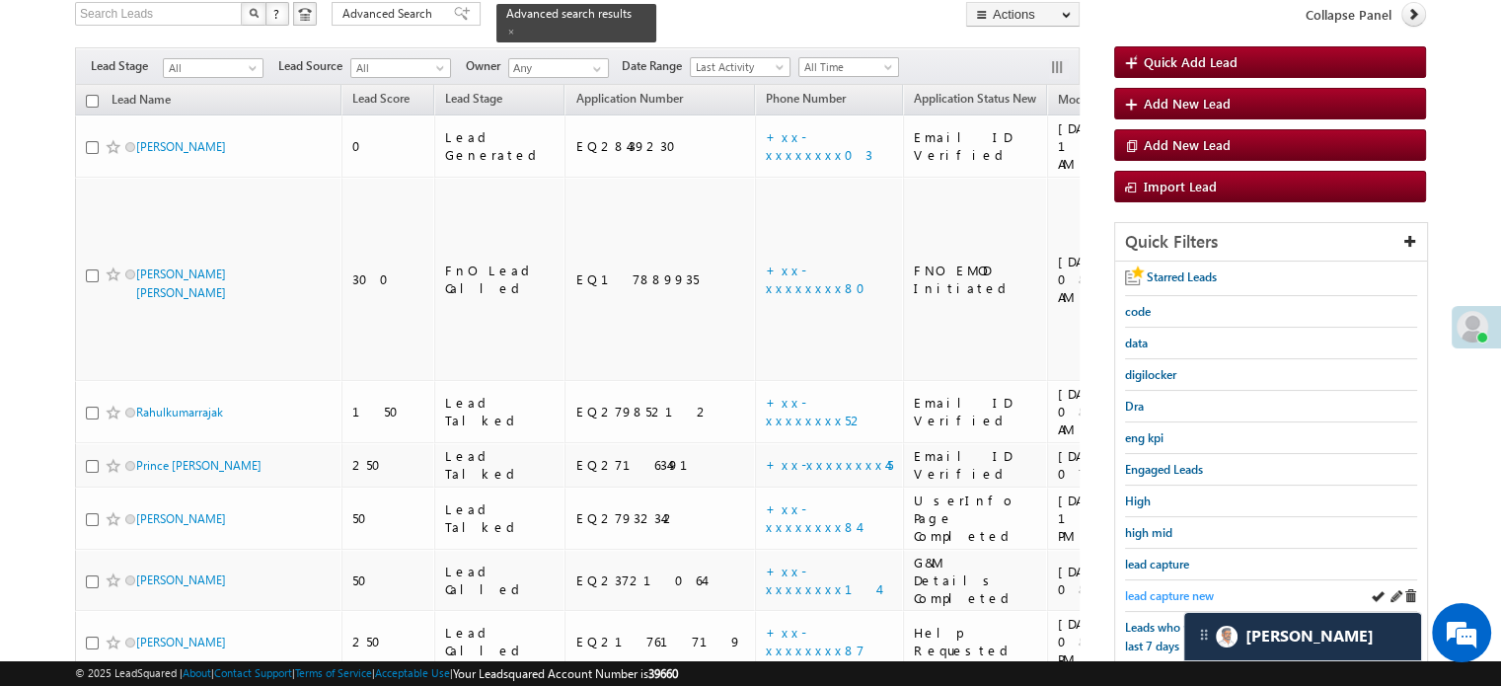
click at [1152, 588] on span "lead capture new" at bounding box center [1169, 595] width 89 height 15
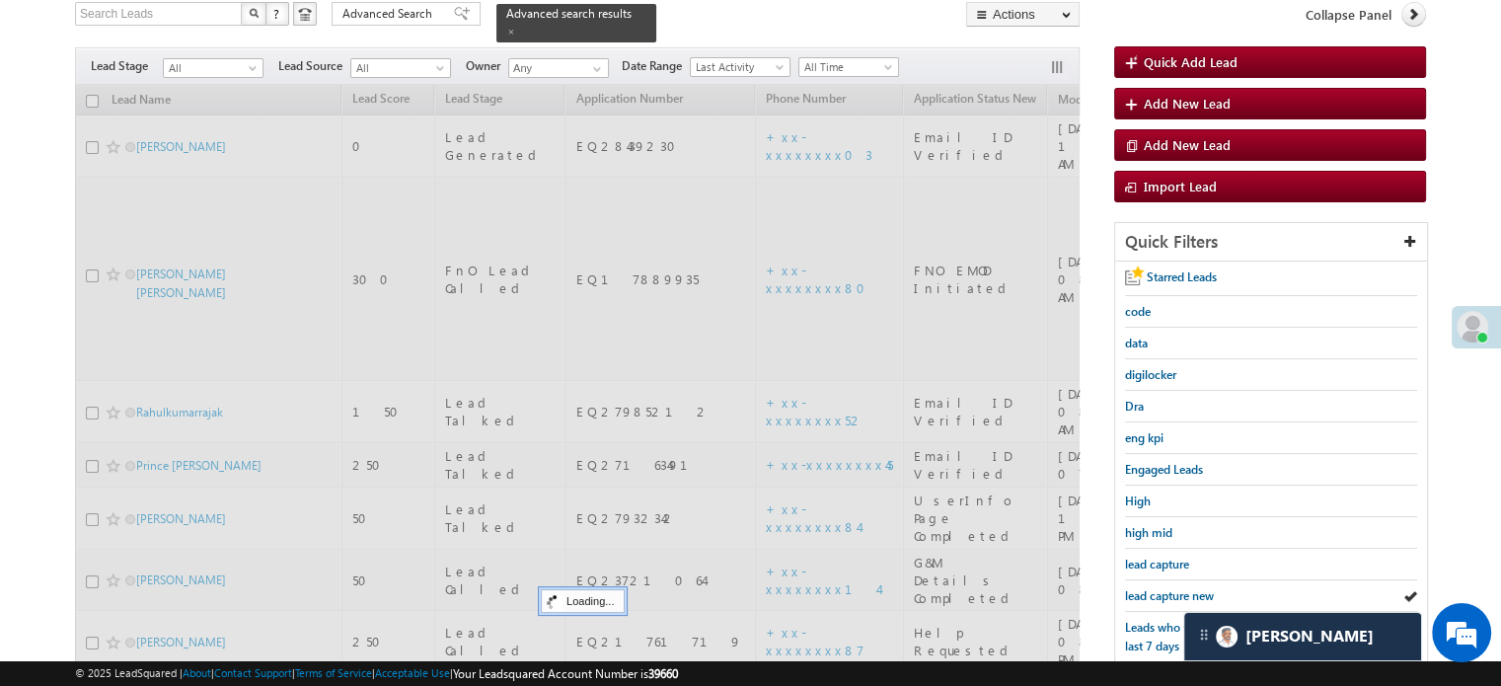
click at [1152, 588] on span "lead capture new" at bounding box center [1169, 595] width 89 height 15
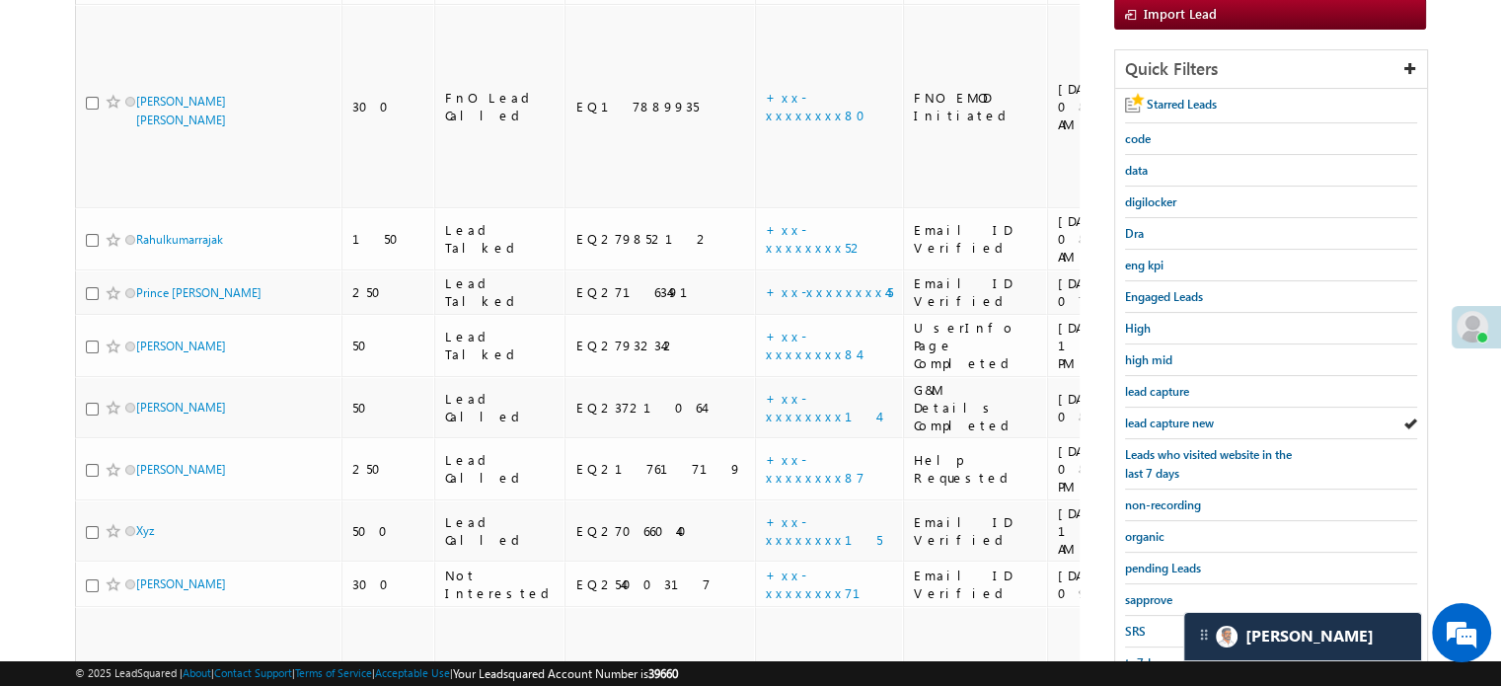
scroll to position [530, 0]
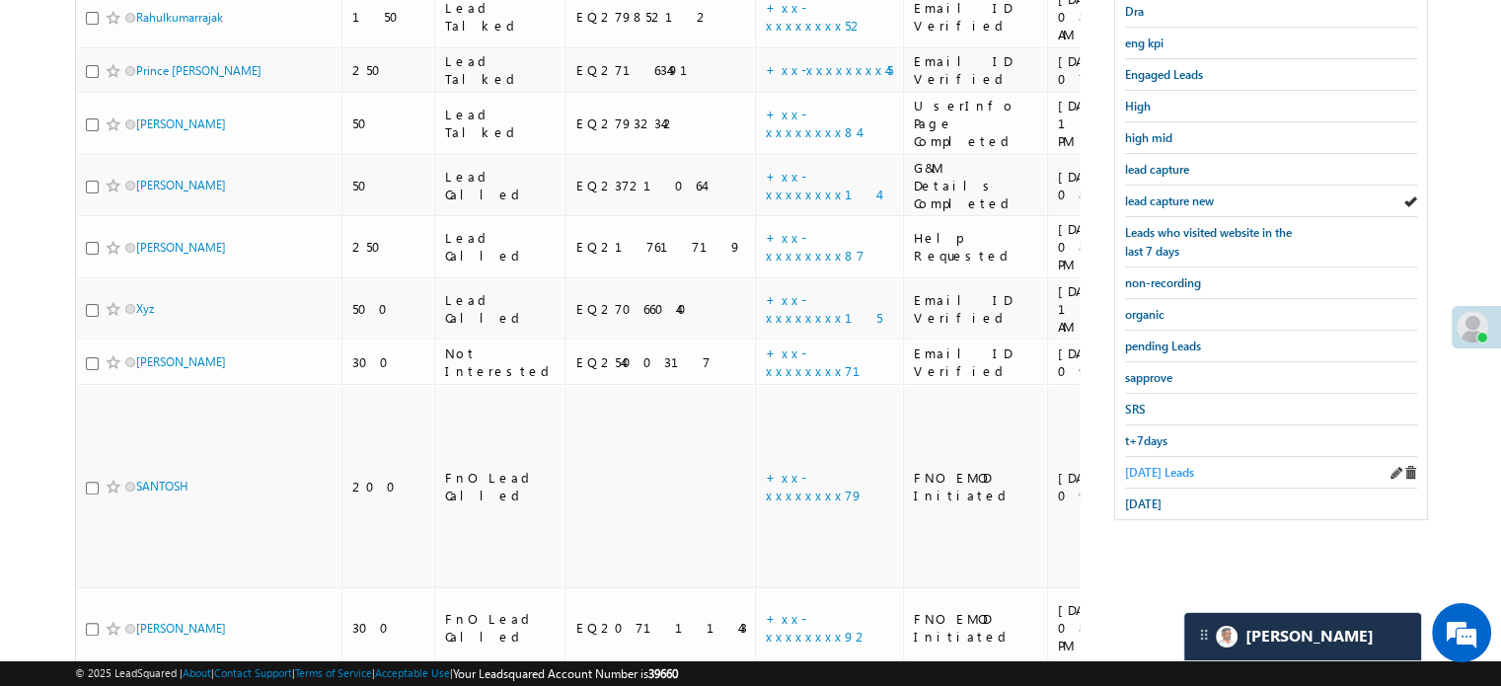
click at [1163, 465] on span "Today's Leads" at bounding box center [1159, 472] width 69 height 15
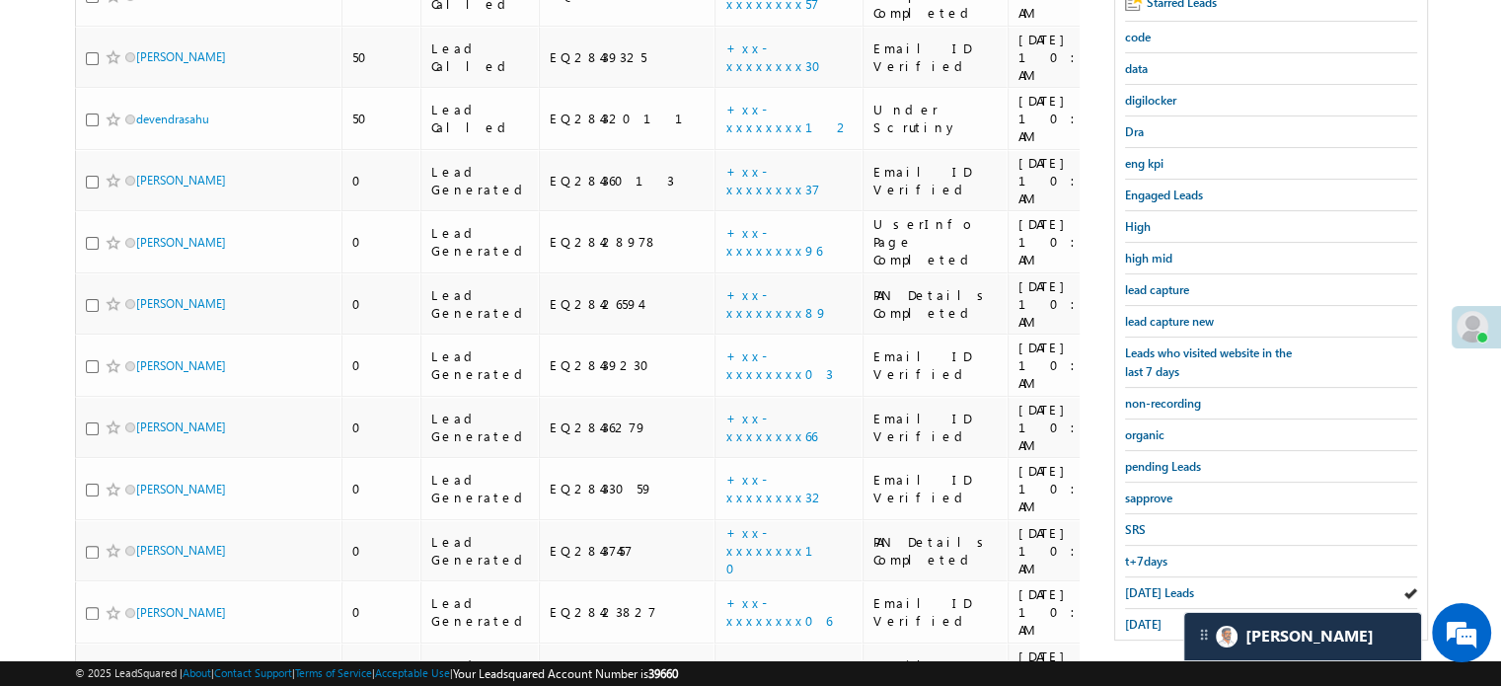
scroll to position [170, 0]
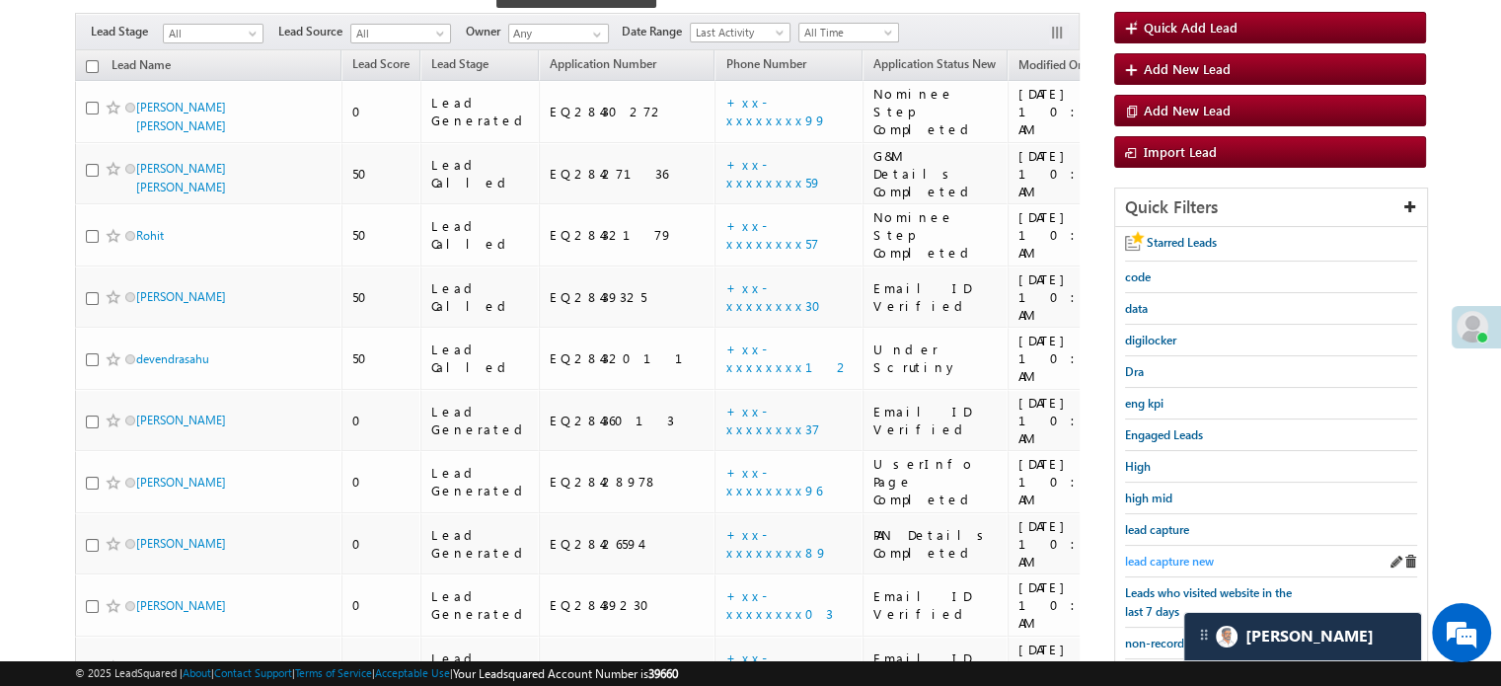
click at [1163, 564] on span "lead capture new" at bounding box center [1169, 561] width 89 height 15
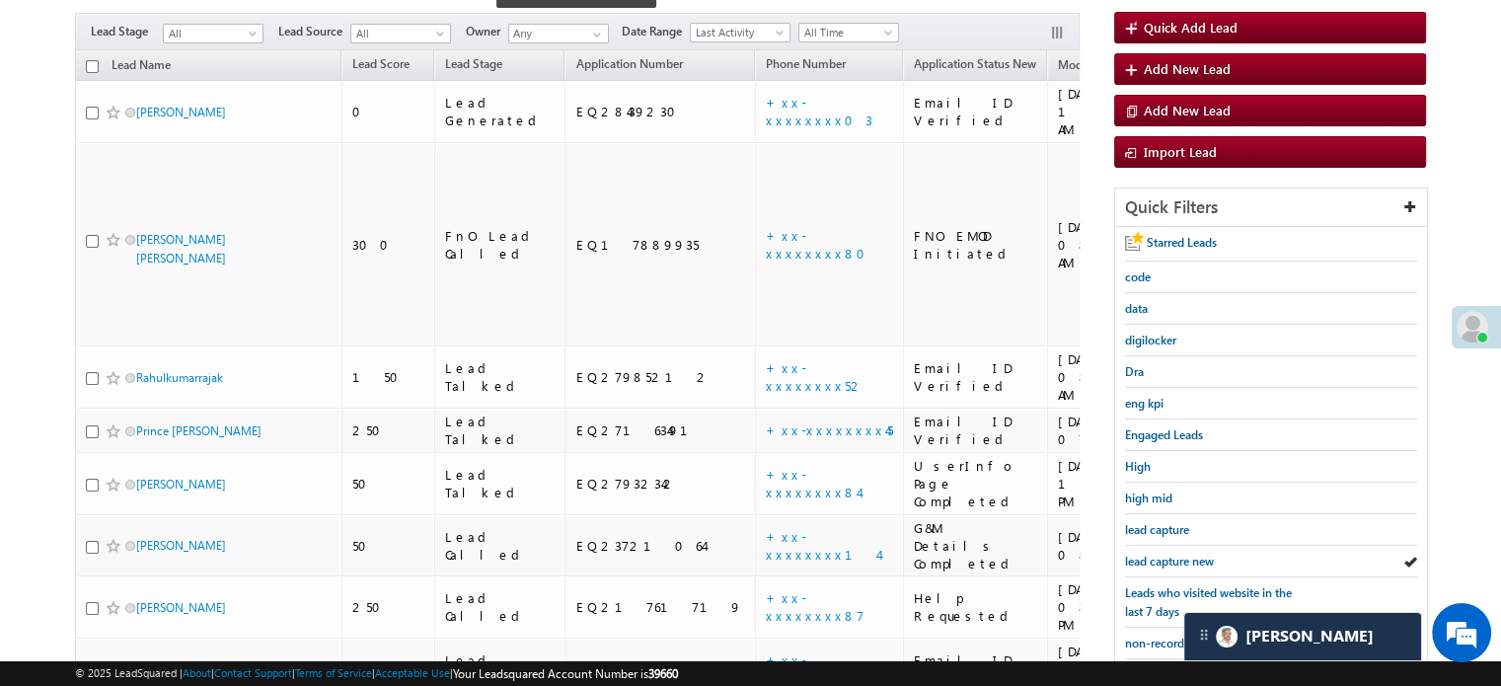
scroll to position [564, 0]
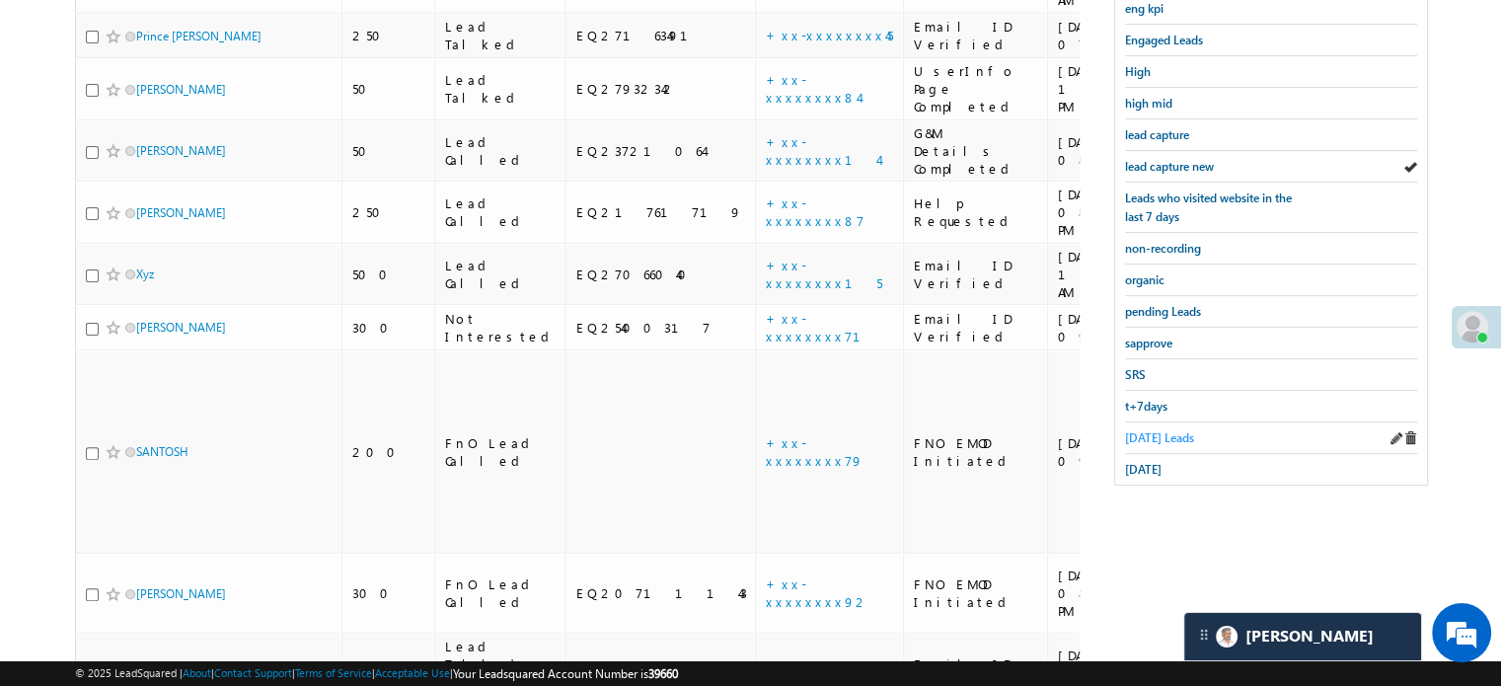
click at [1145, 430] on span "Today's Leads" at bounding box center [1159, 437] width 69 height 15
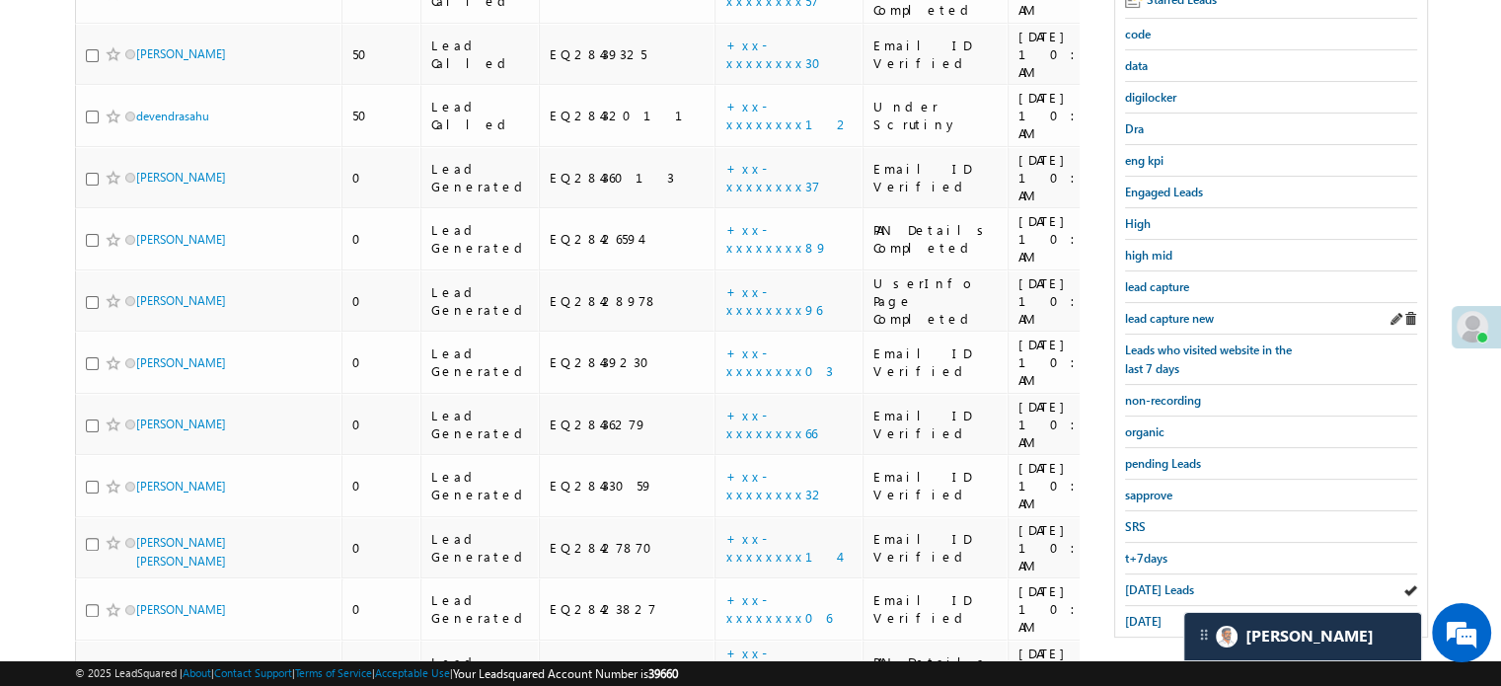
scroll to position [280, 0]
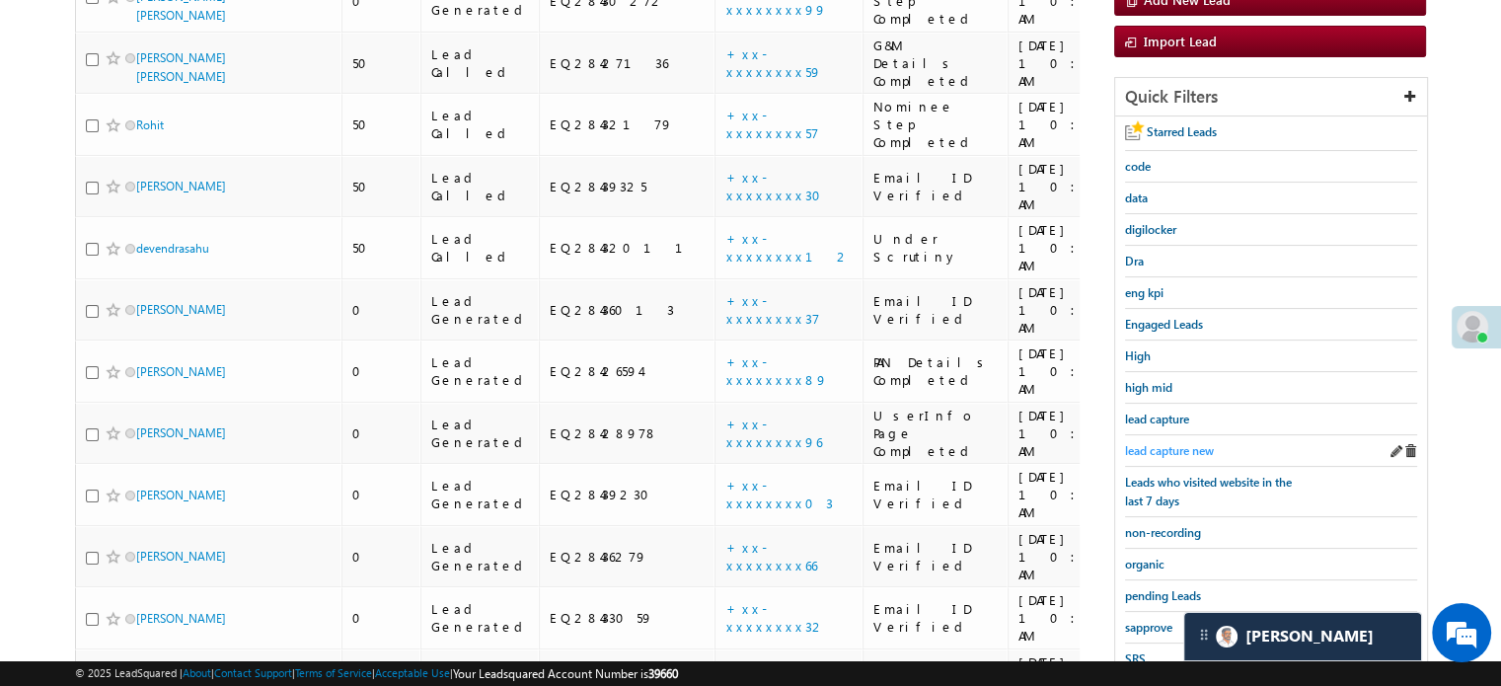
click at [1160, 443] on span "lead capture new" at bounding box center [1169, 450] width 89 height 15
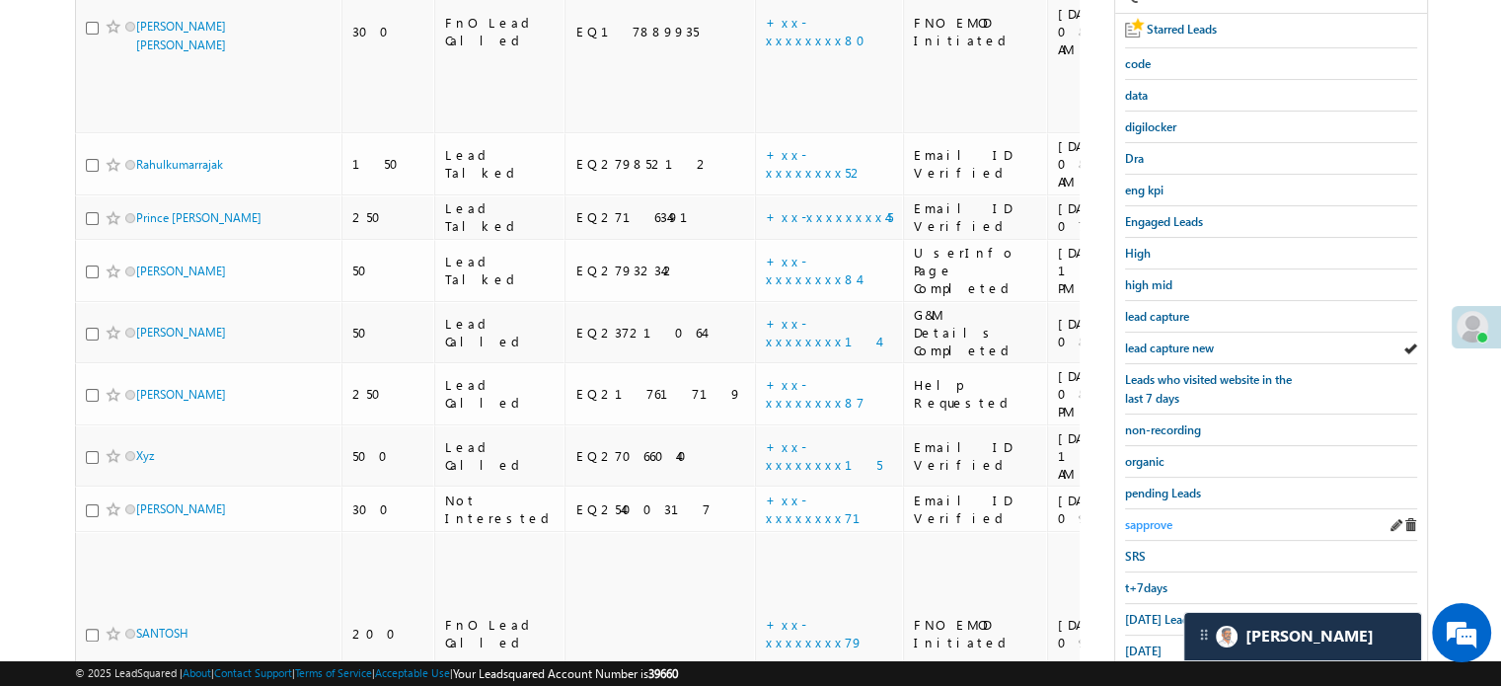
scroll to position [478, 0]
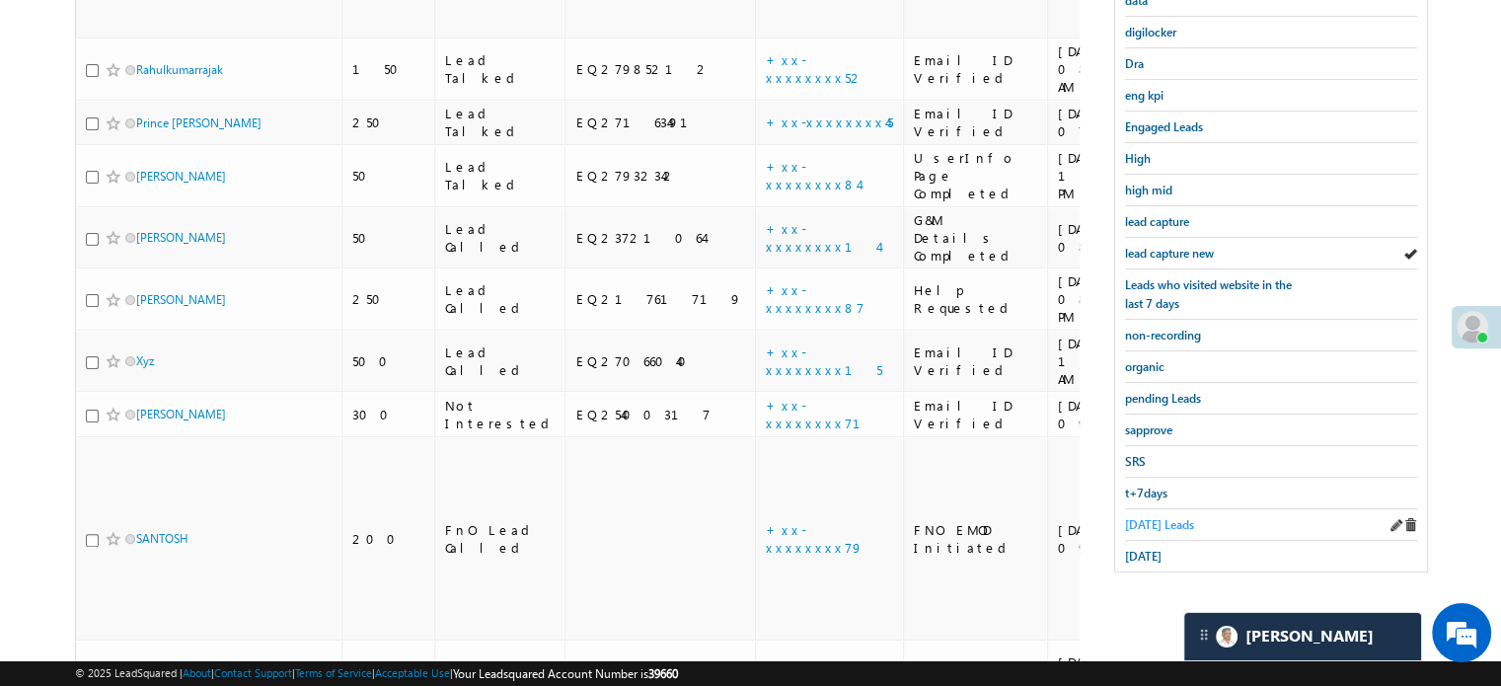
click at [1143, 521] on span "Today's Leads" at bounding box center [1159, 524] width 69 height 15
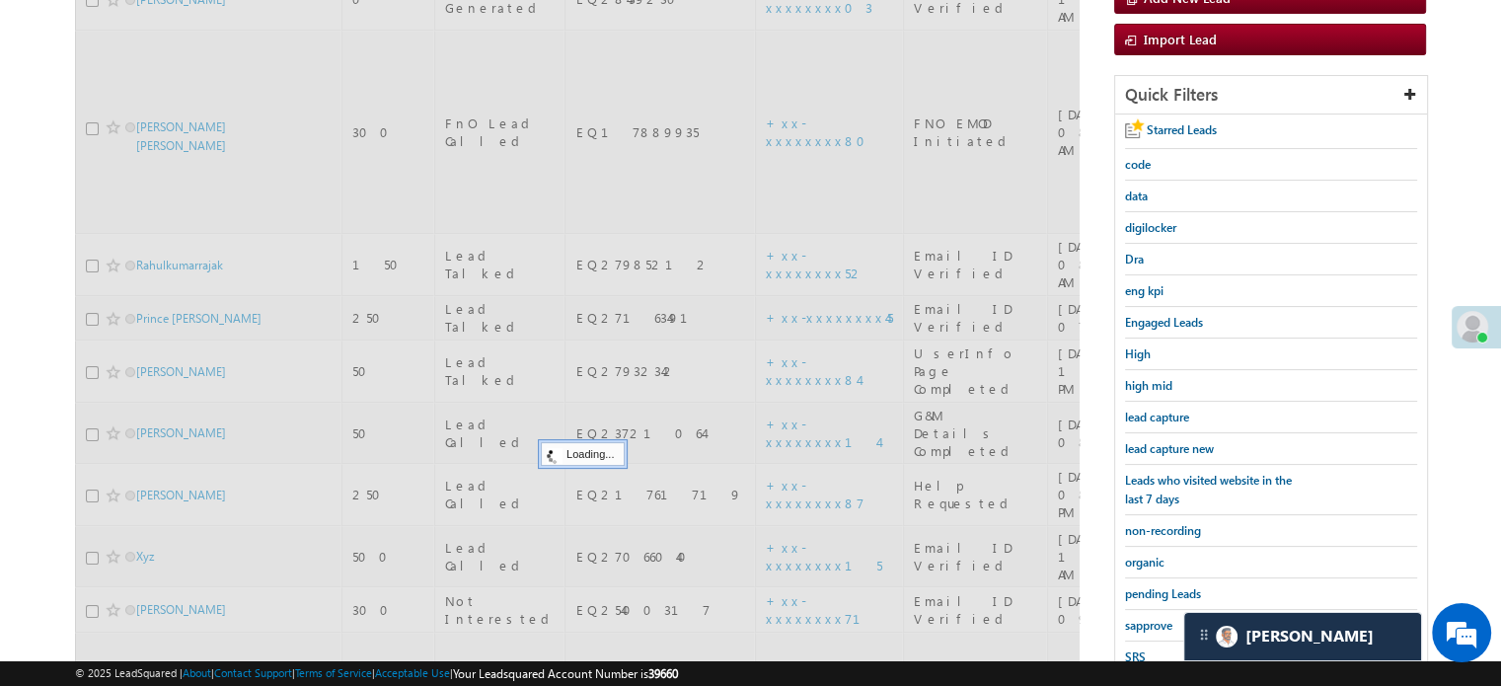
scroll to position [280, 0]
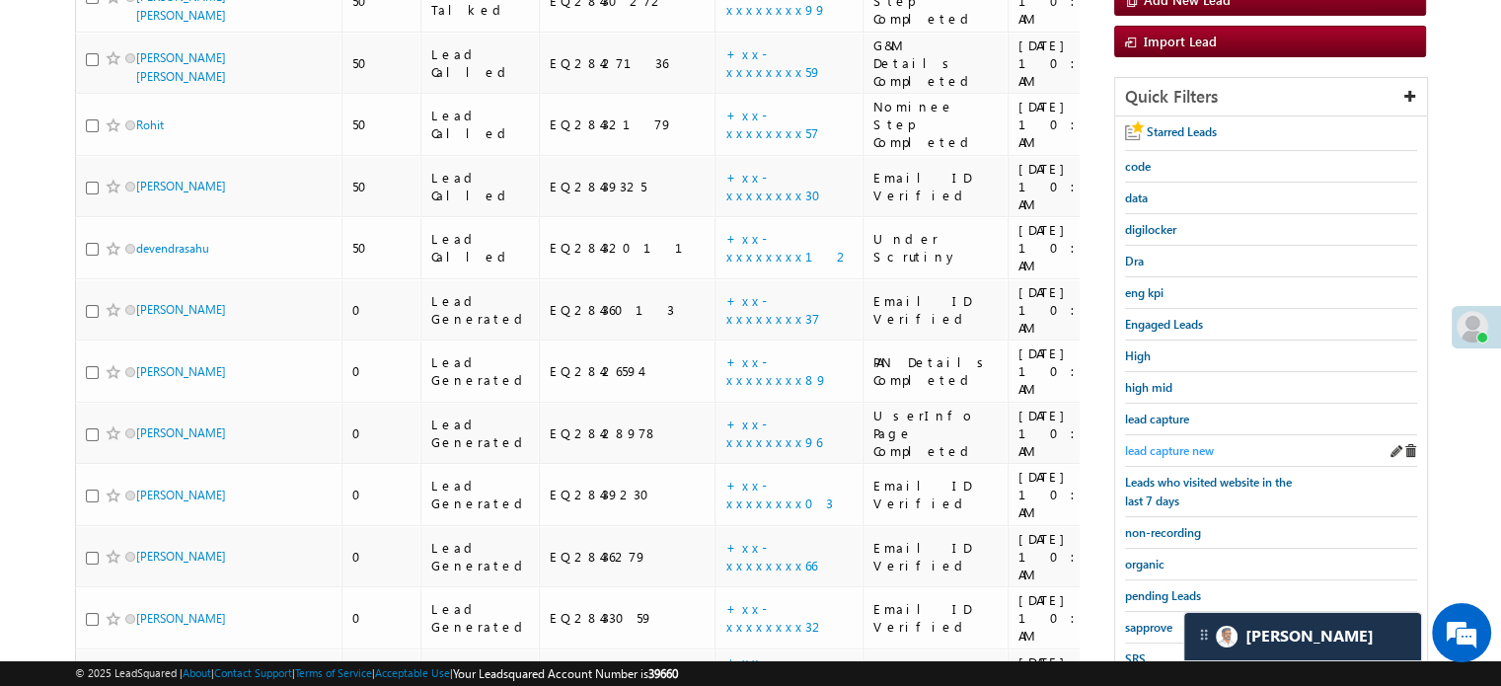
click at [1162, 450] on span "lead capture new" at bounding box center [1169, 450] width 89 height 15
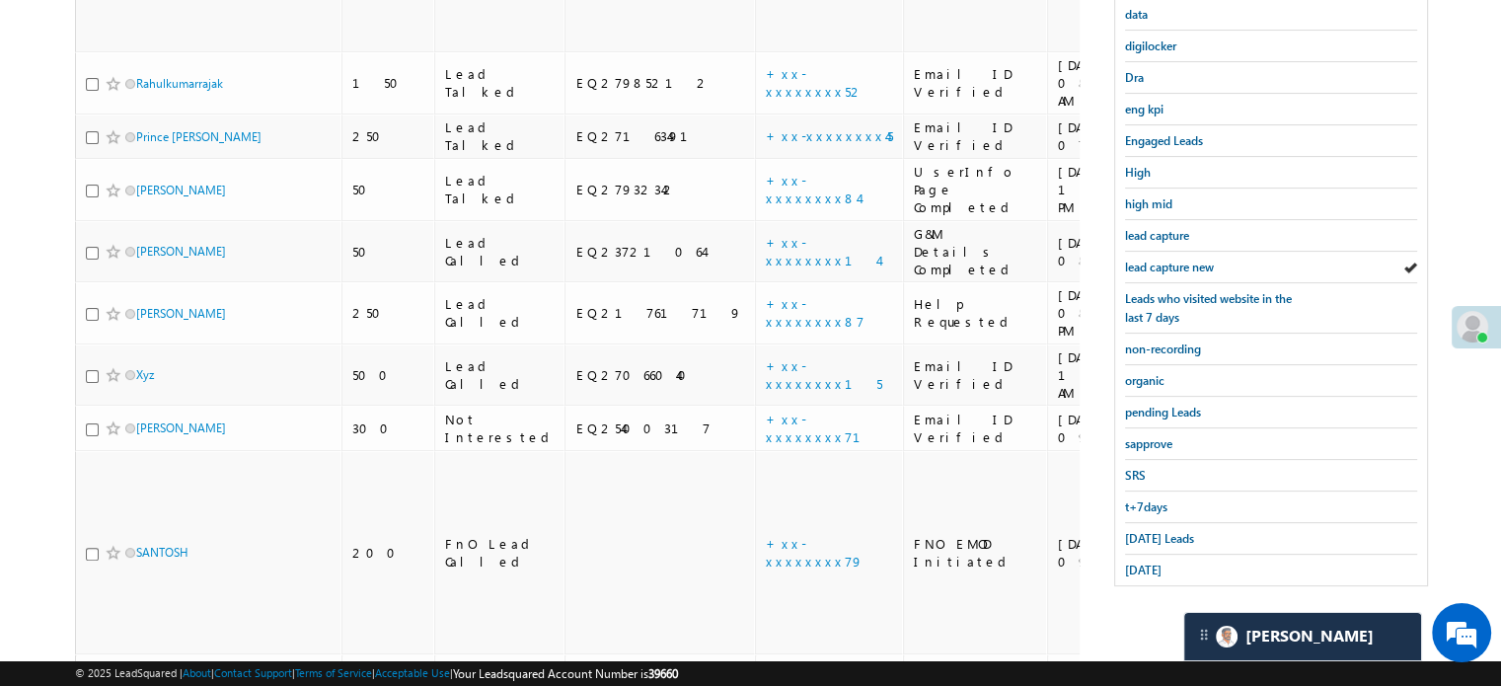
scroll to position [478, 0]
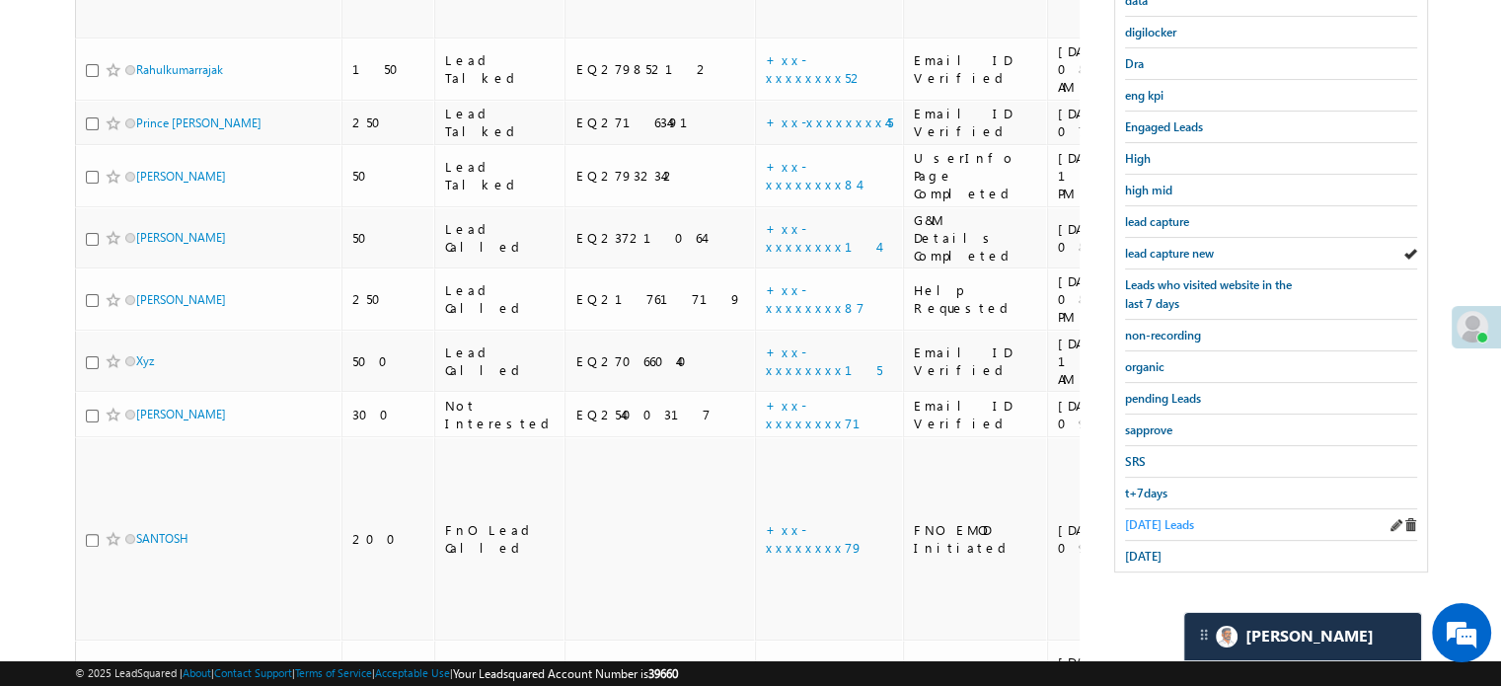
click at [1166, 523] on span "Today's Leads" at bounding box center [1159, 524] width 69 height 15
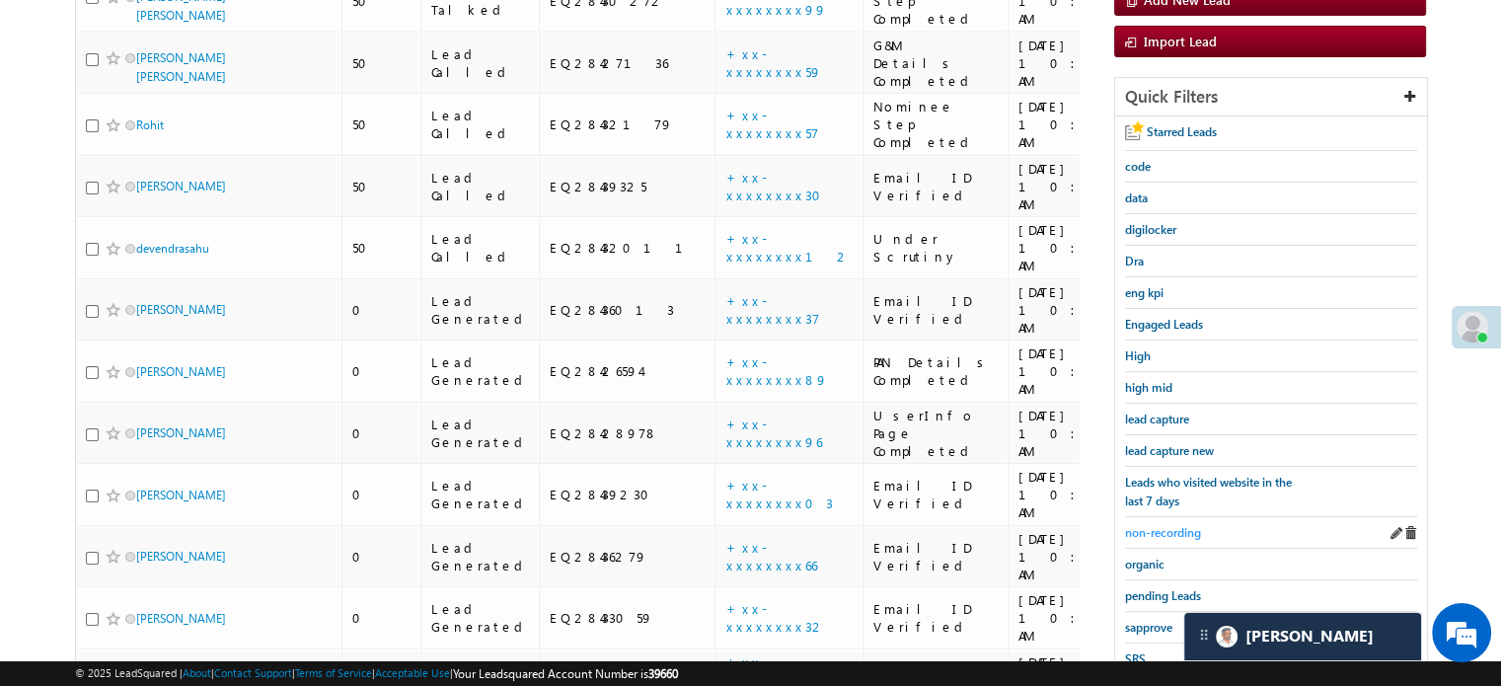
scroll to position [182, 0]
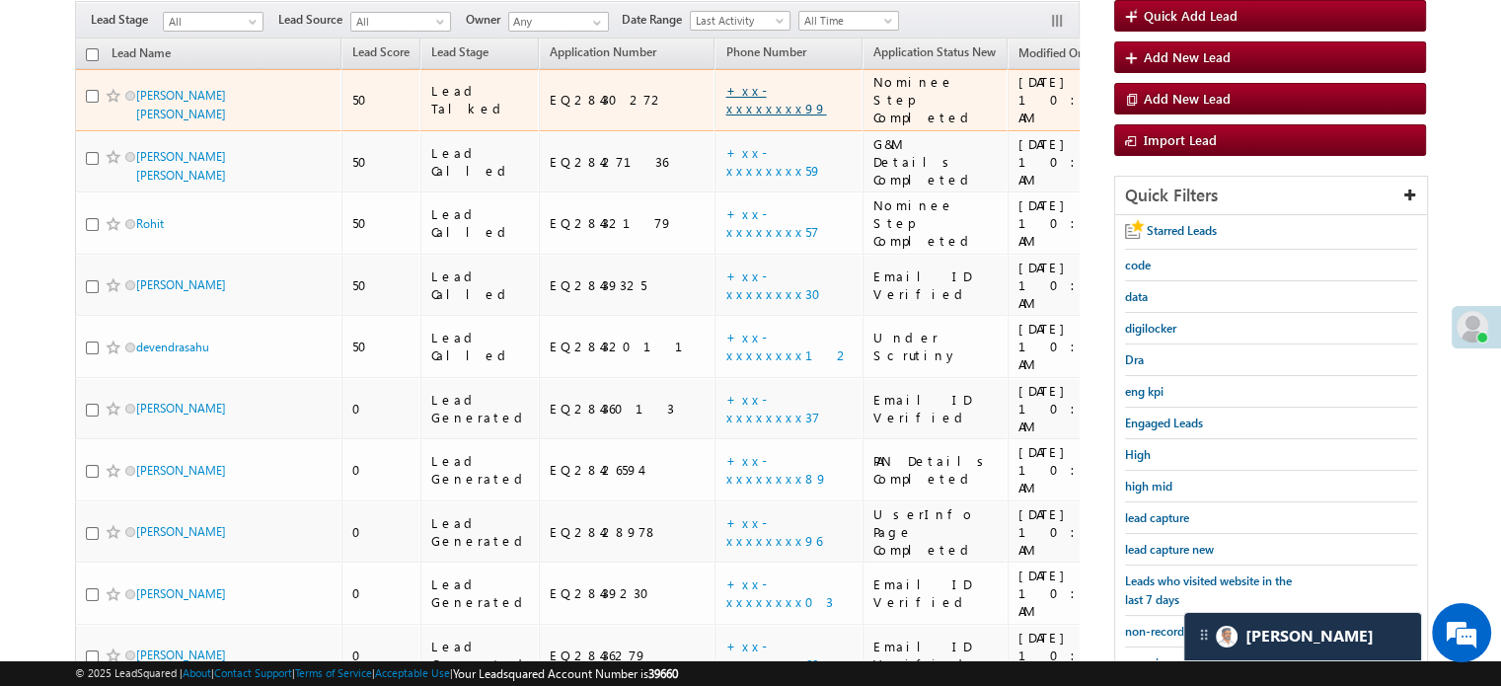
click at [725, 82] on link "+xx-xxxxxxxx99" at bounding box center [775, 99] width 101 height 35
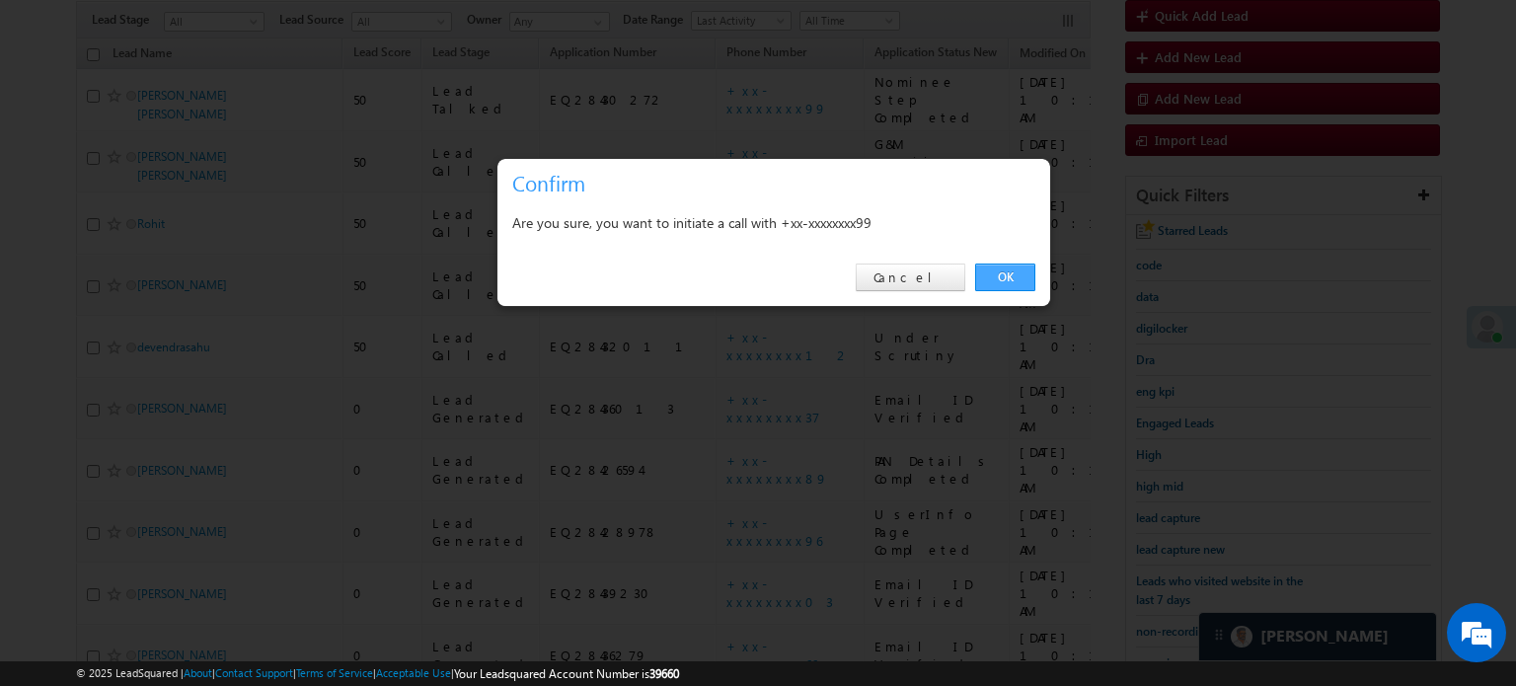
click at [994, 271] on link "OK" at bounding box center [1005, 277] width 60 height 28
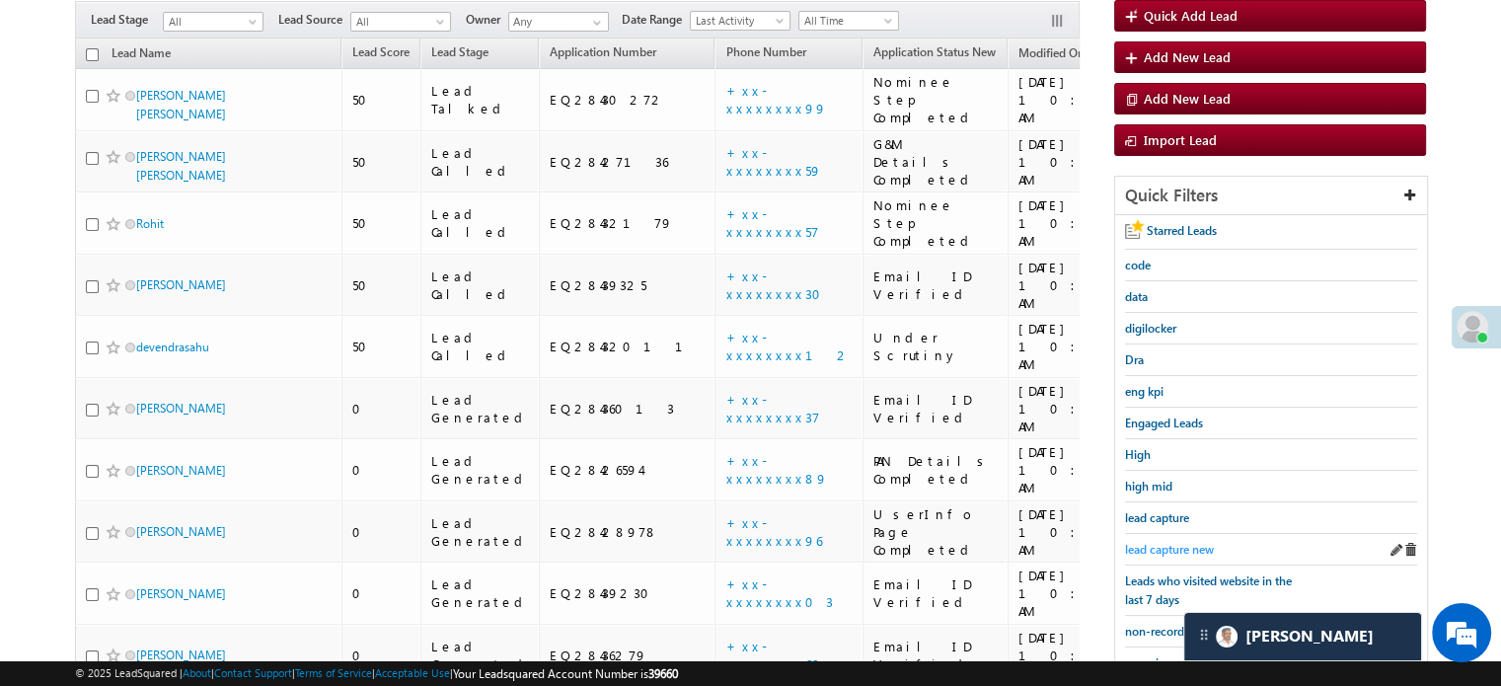
click at [1189, 542] on span "lead capture new" at bounding box center [1169, 549] width 89 height 15
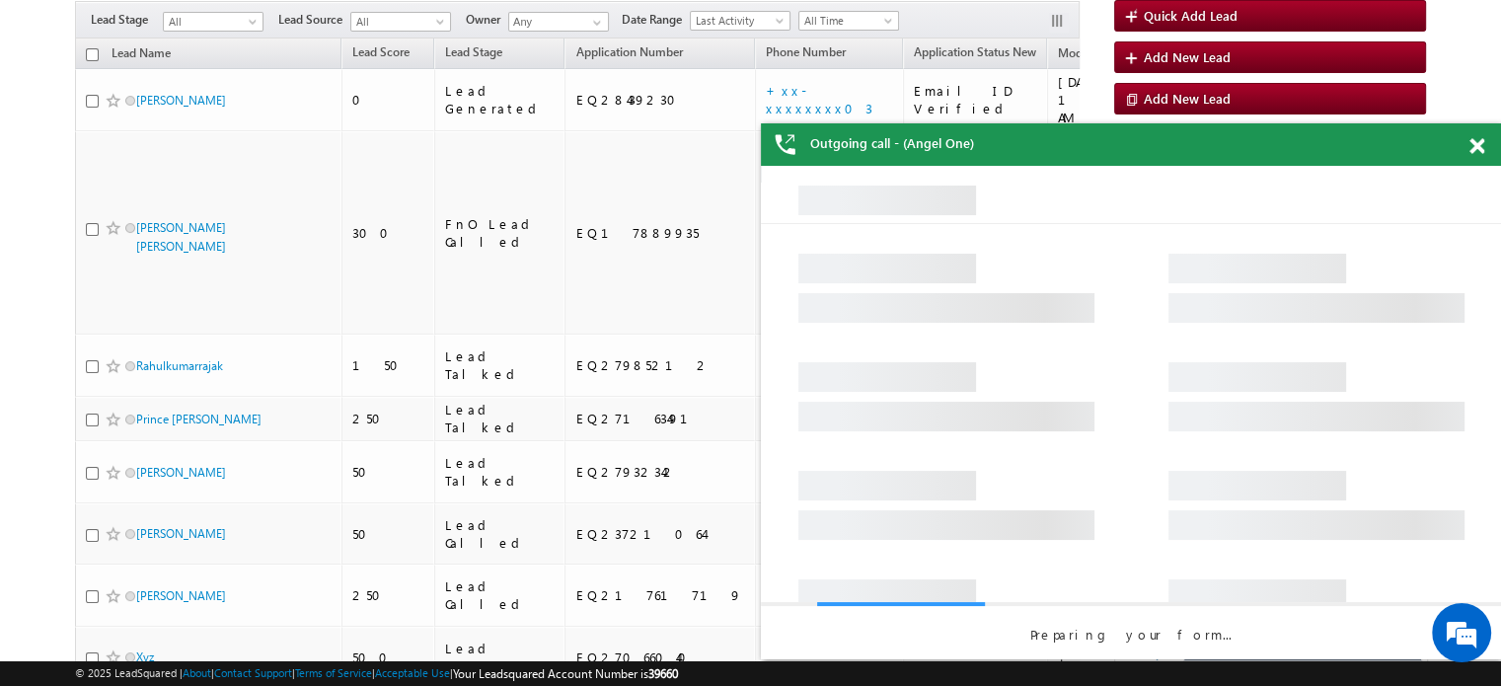
click at [1472, 134] on div "Outgoing call - (Angel One)" at bounding box center [1131, 144] width 740 height 42
click at [1476, 148] on span at bounding box center [1476, 146] width 15 height 17
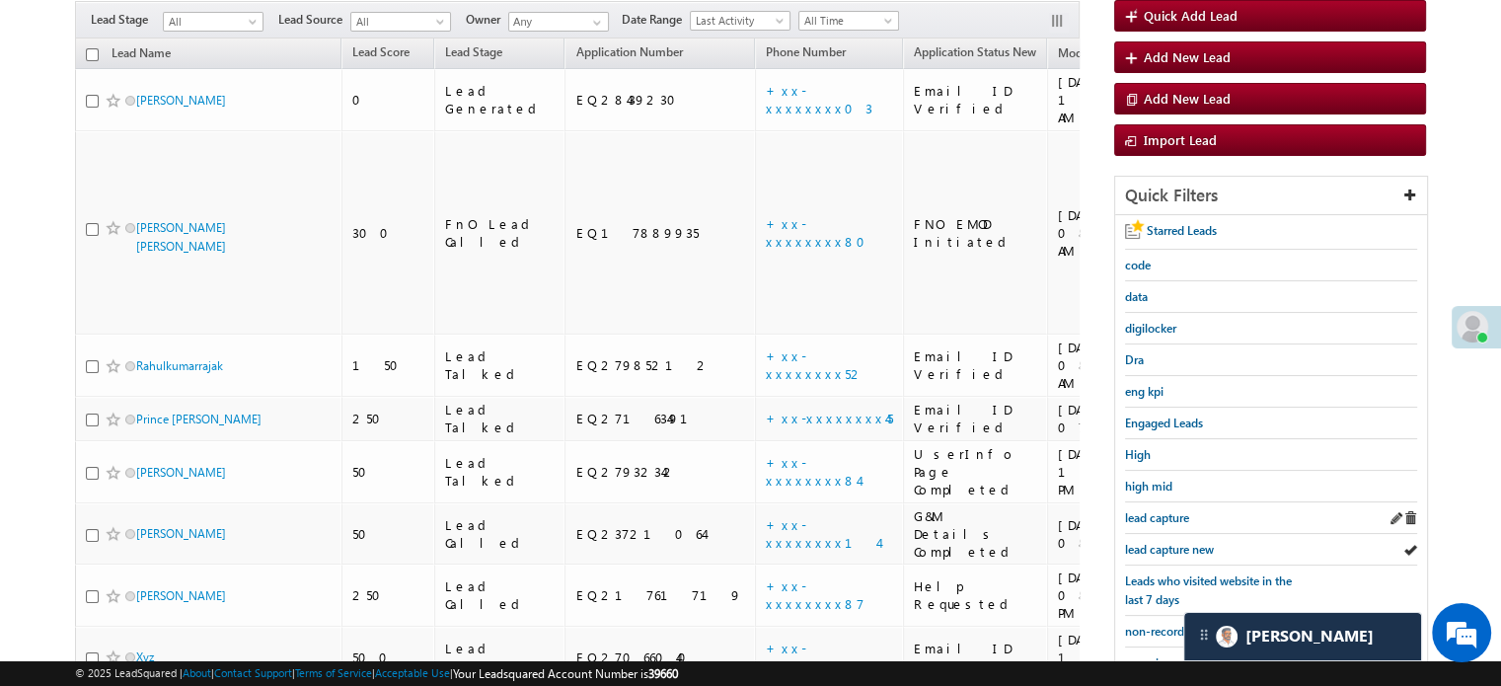
scroll to position [379, 0]
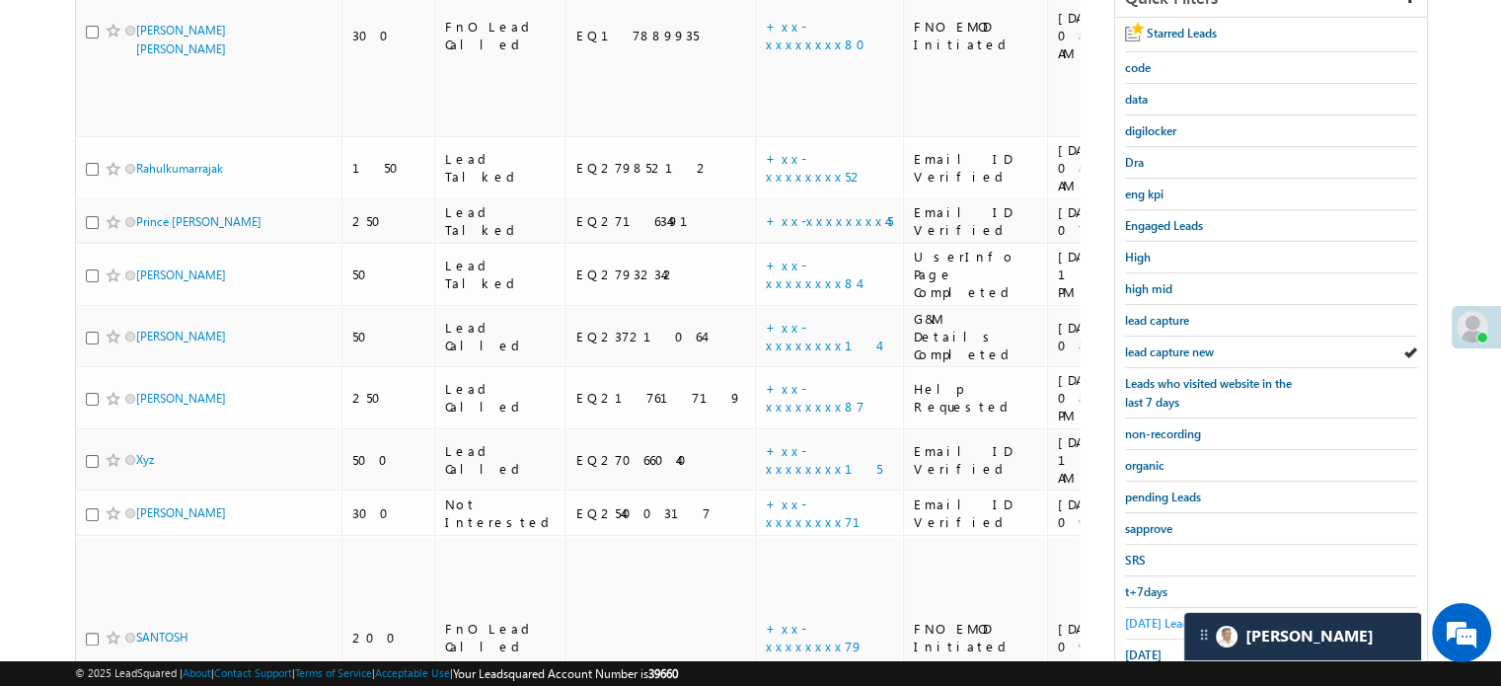
click at [1153, 616] on span "Today's Leads" at bounding box center [1159, 623] width 69 height 15
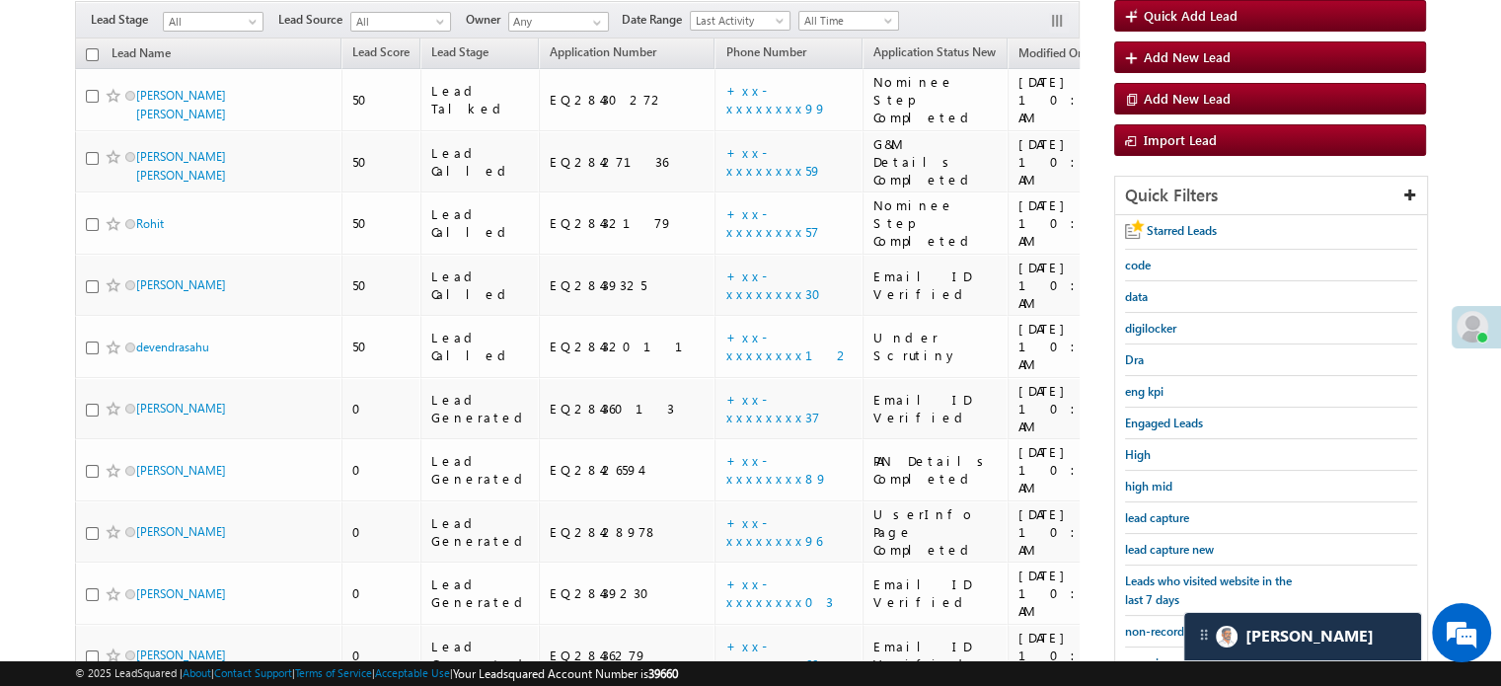
scroll to position [675, 0]
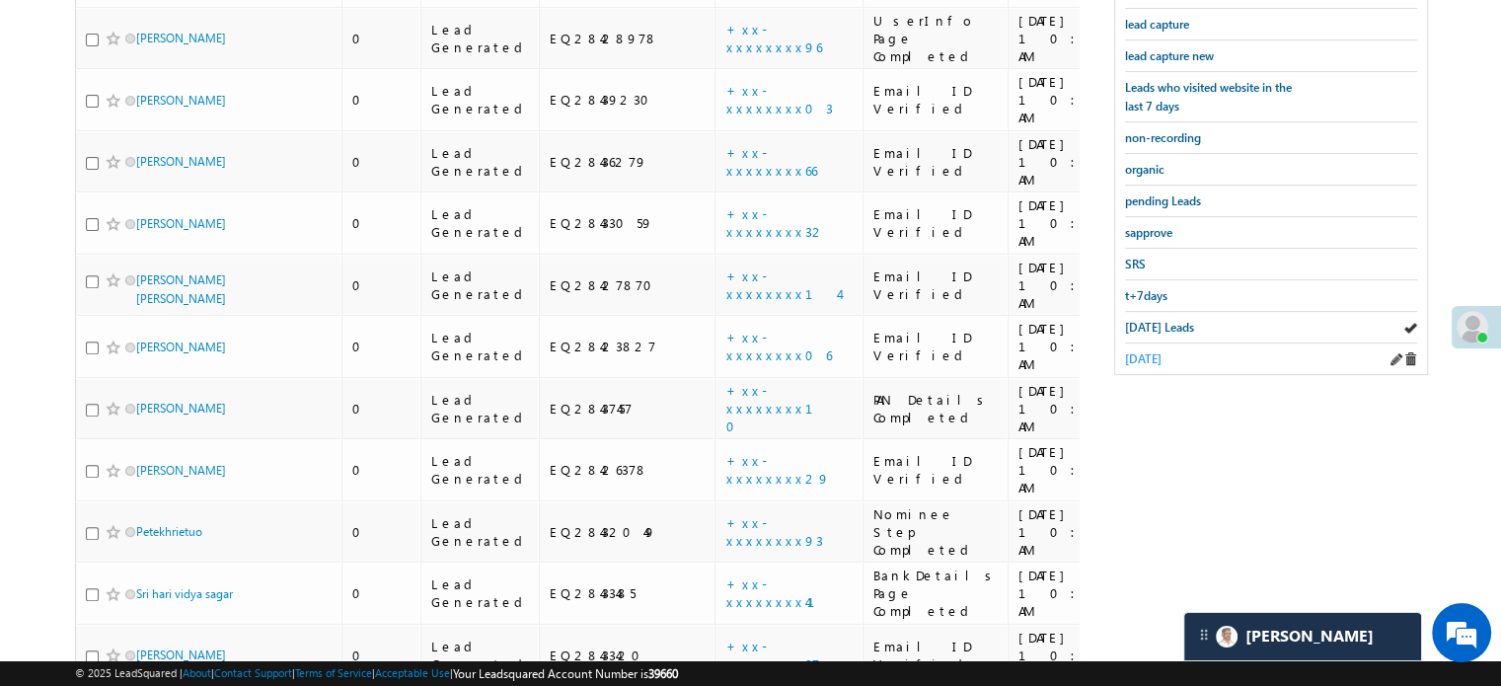
click at [1145, 356] on span "yesterday" at bounding box center [1143, 358] width 37 height 15
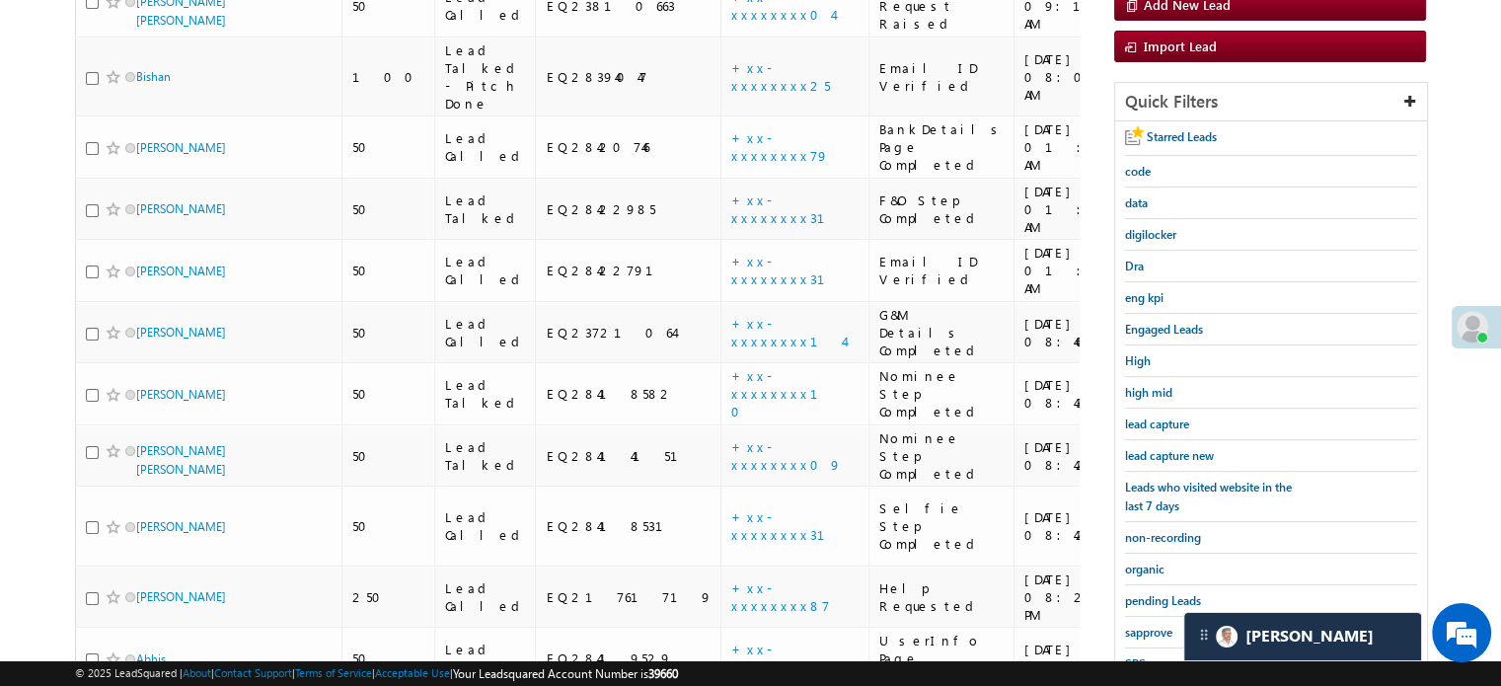
scroll to position [379, 0]
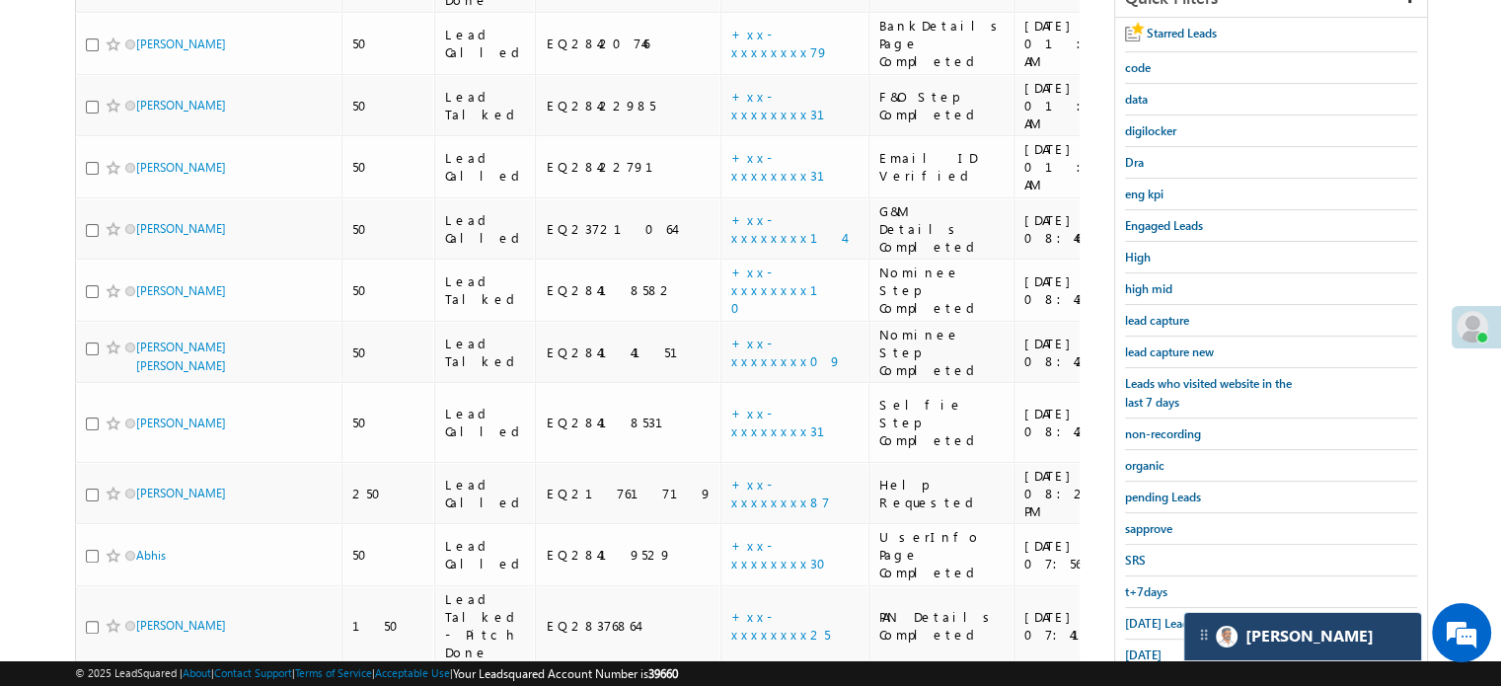
click at [1248, 623] on div "[PERSON_NAME]" at bounding box center [1302, 636] width 237 height 47
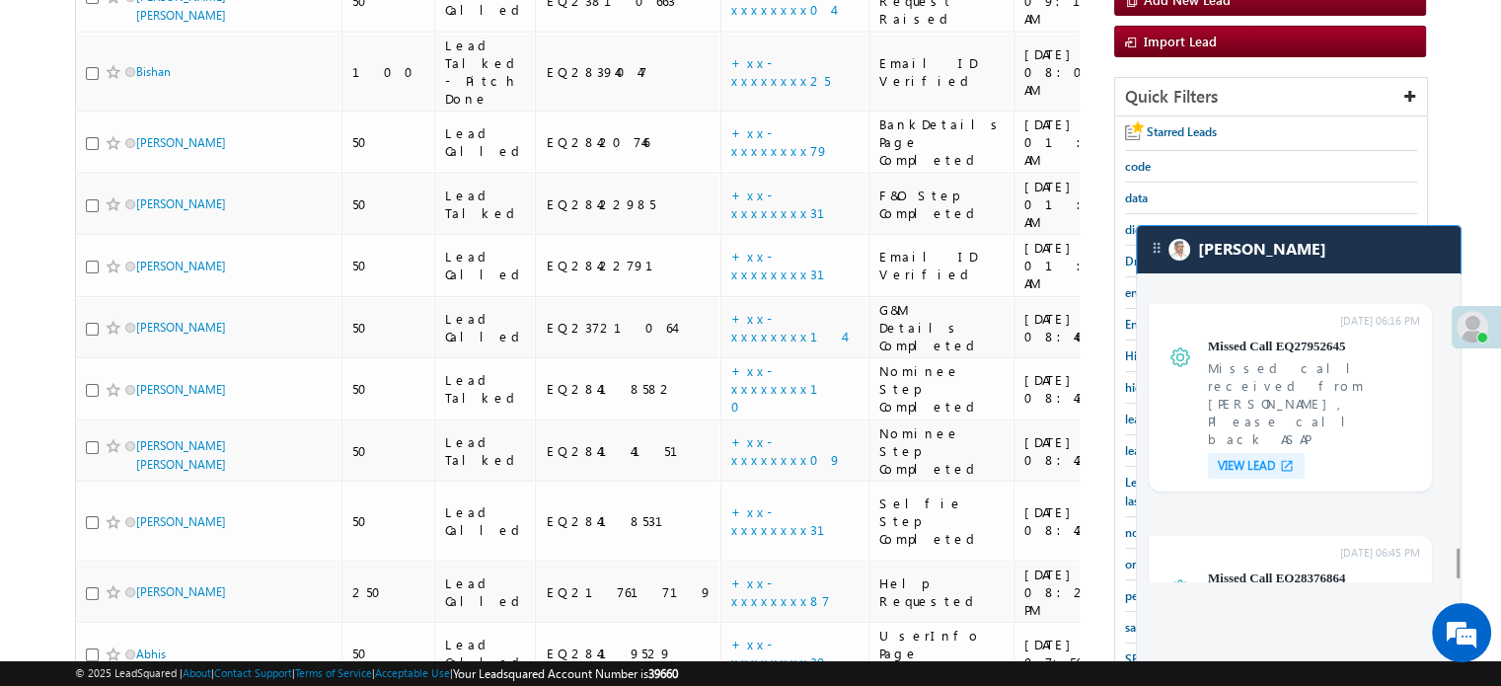
scroll to position [7859, 0]
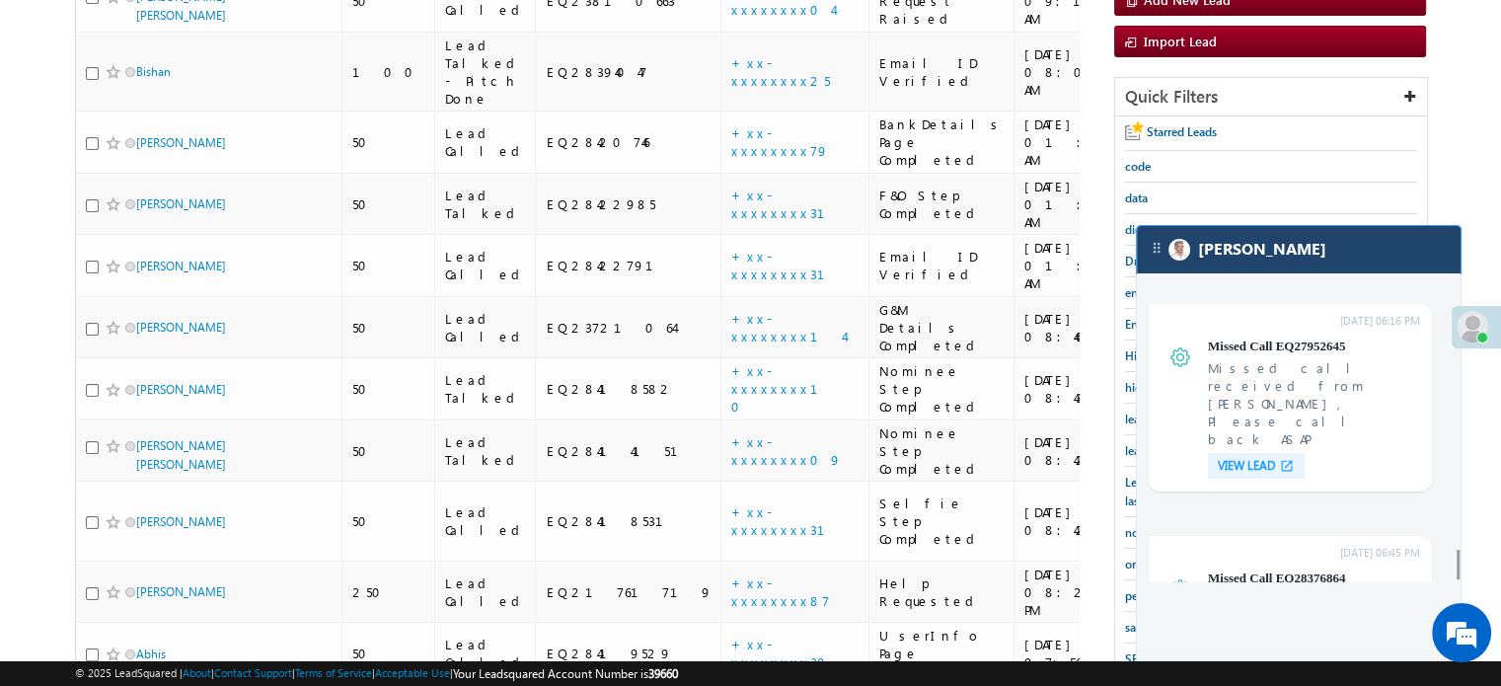
click at [1326, 260] on div "[PERSON_NAME]" at bounding box center [1299, 249] width 324 height 47
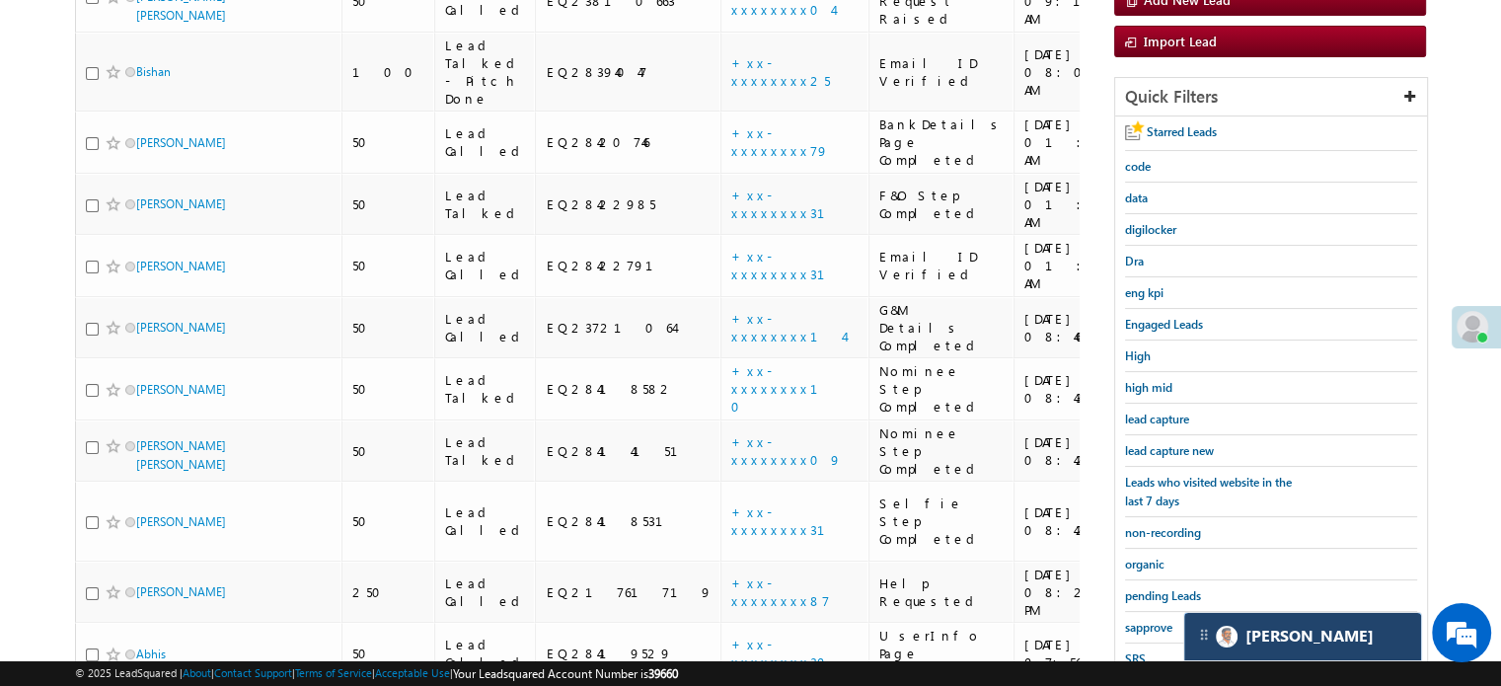
scroll to position [8087, 0]
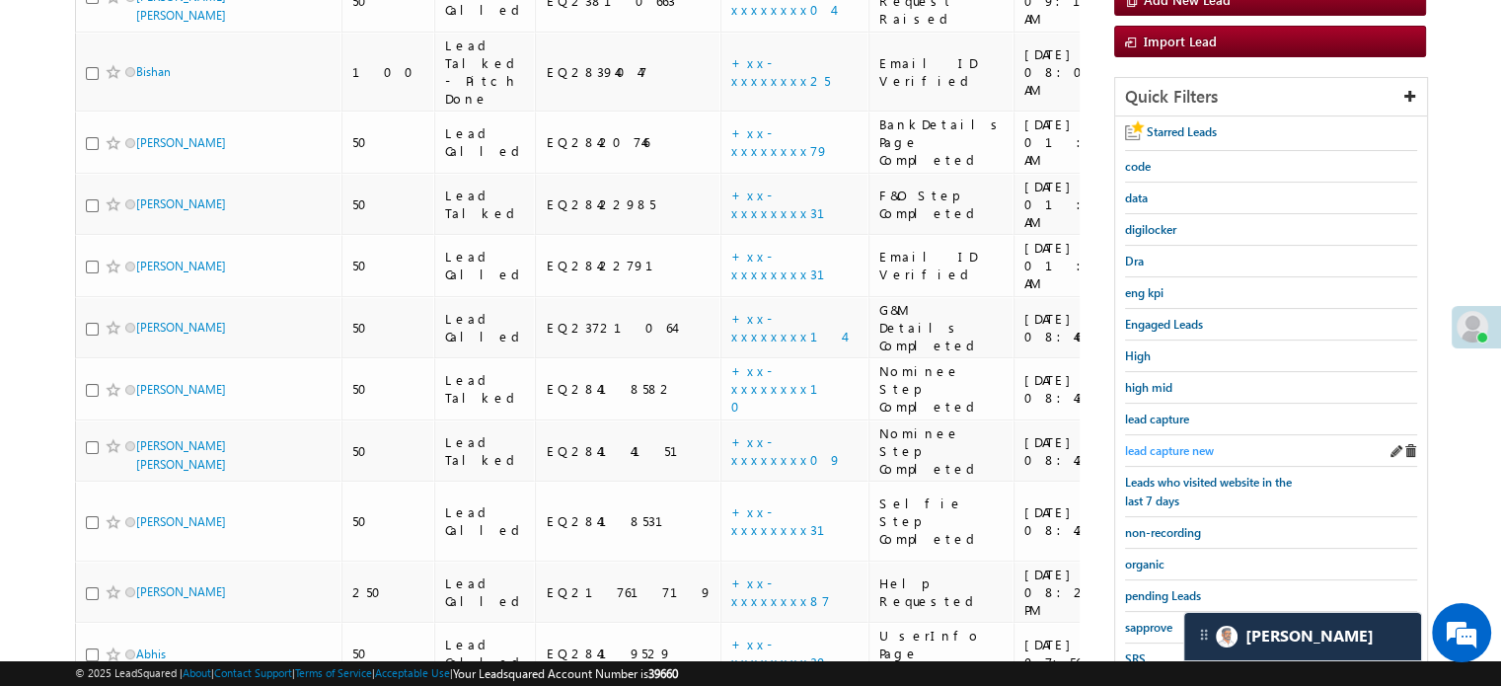
click at [1157, 443] on span "lead capture new" at bounding box center [1169, 450] width 89 height 15
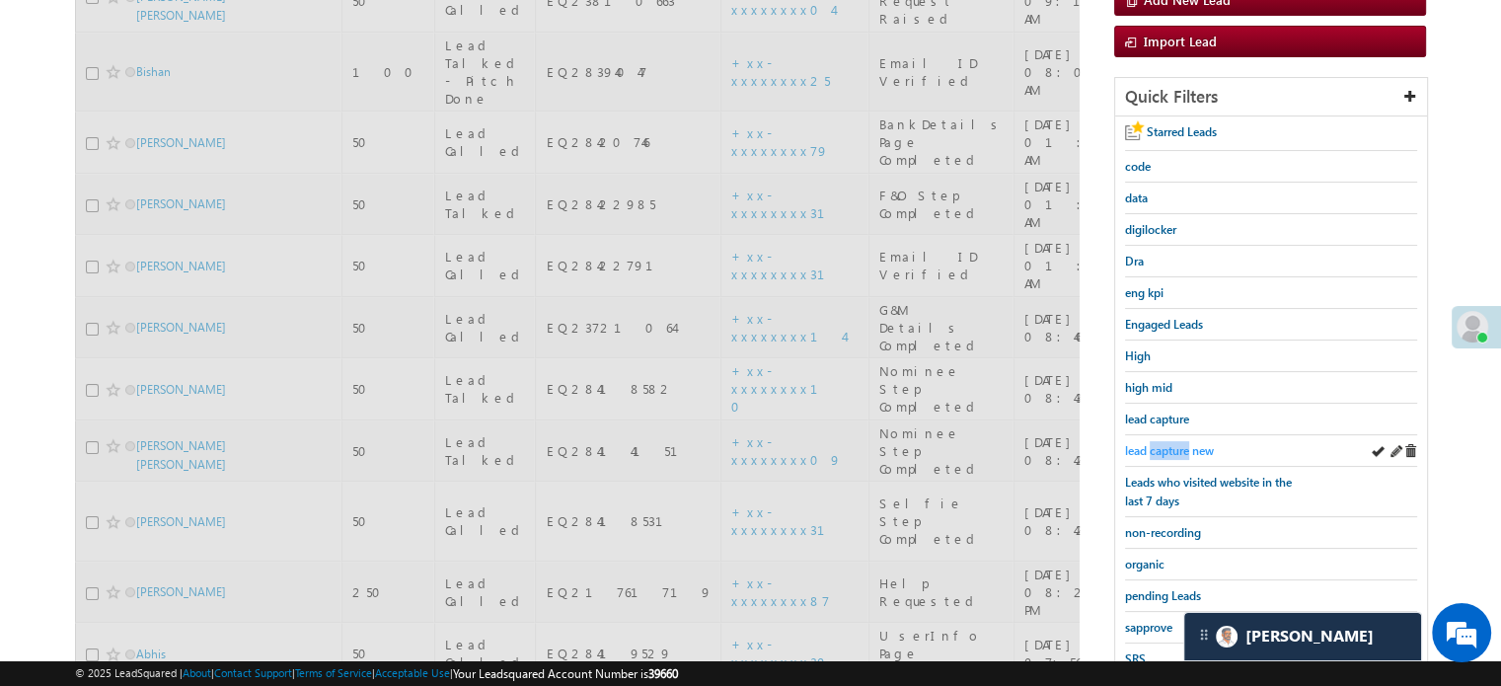
click at [1157, 445] on span "lead capture new" at bounding box center [1169, 450] width 89 height 15
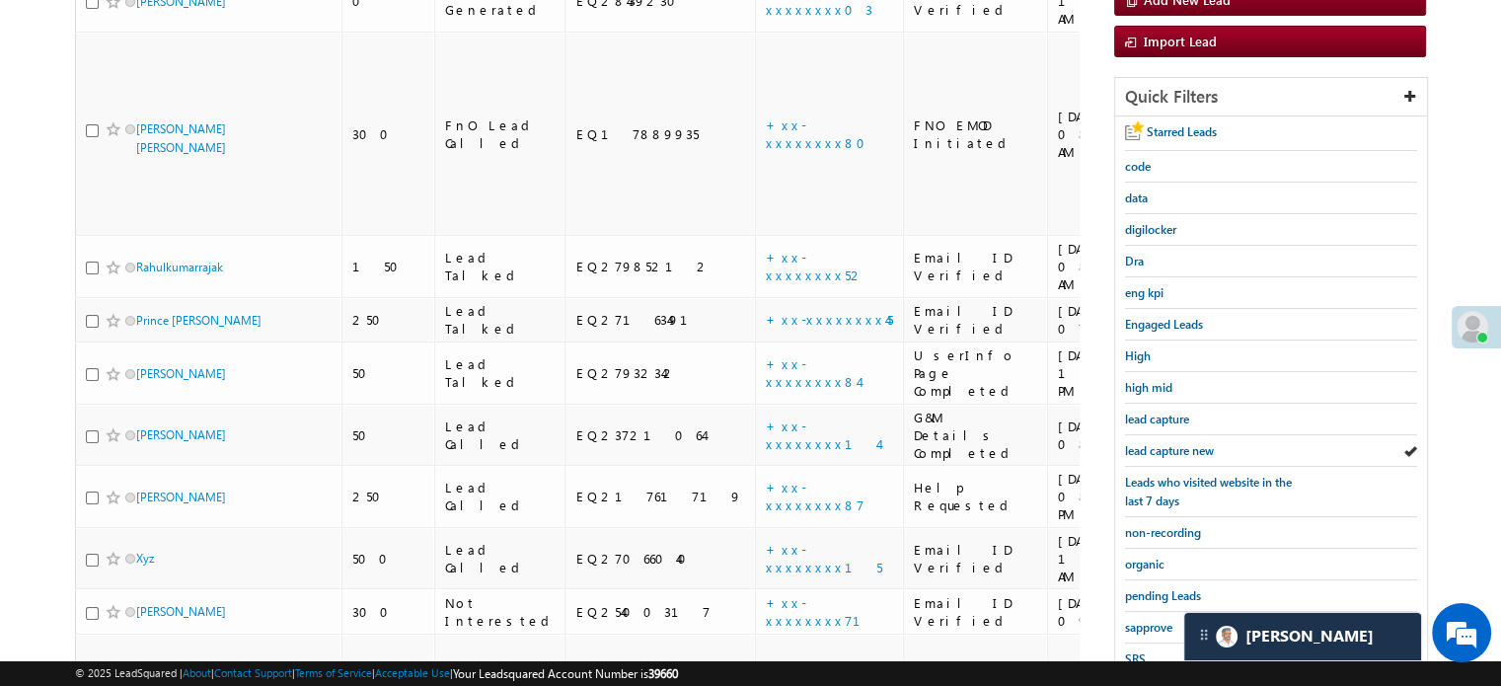
scroll to position [0, 0]
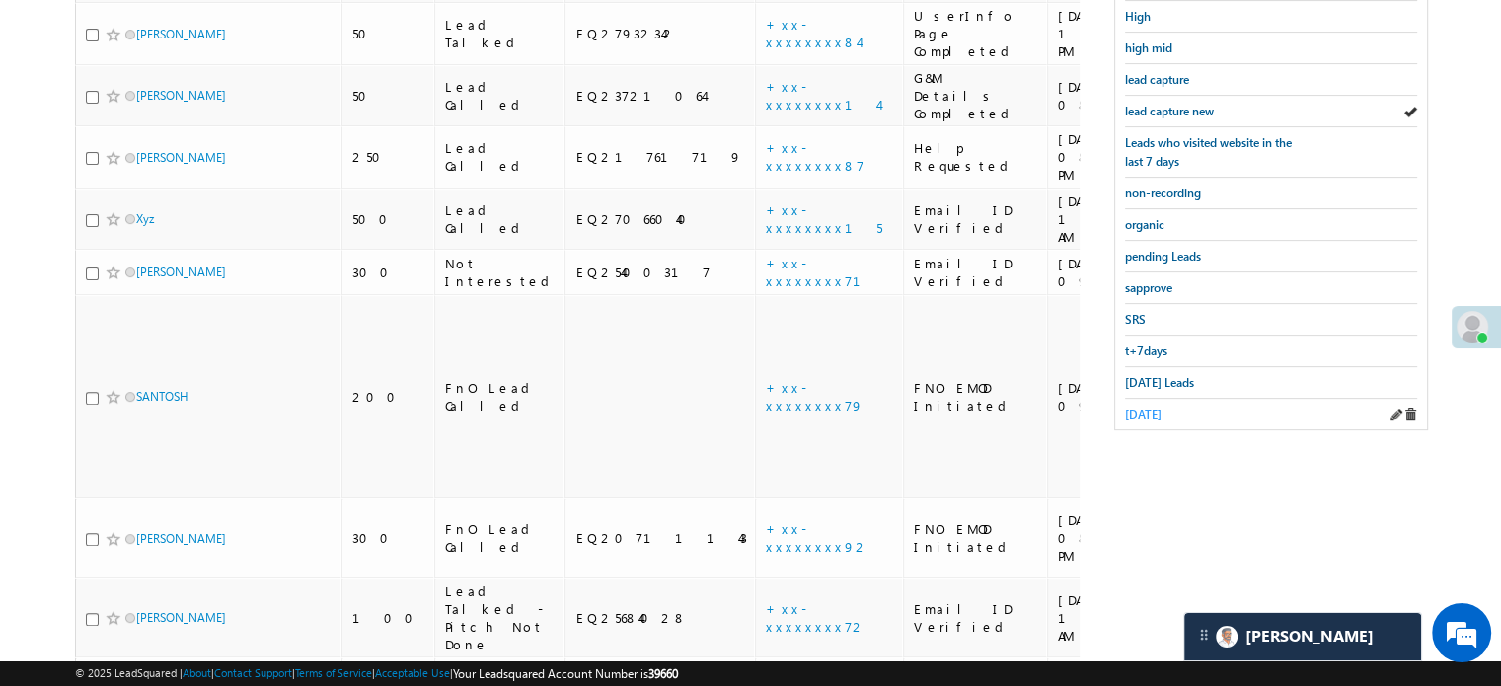
click at [1141, 405] on link "yesterday" at bounding box center [1143, 414] width 37 height 19
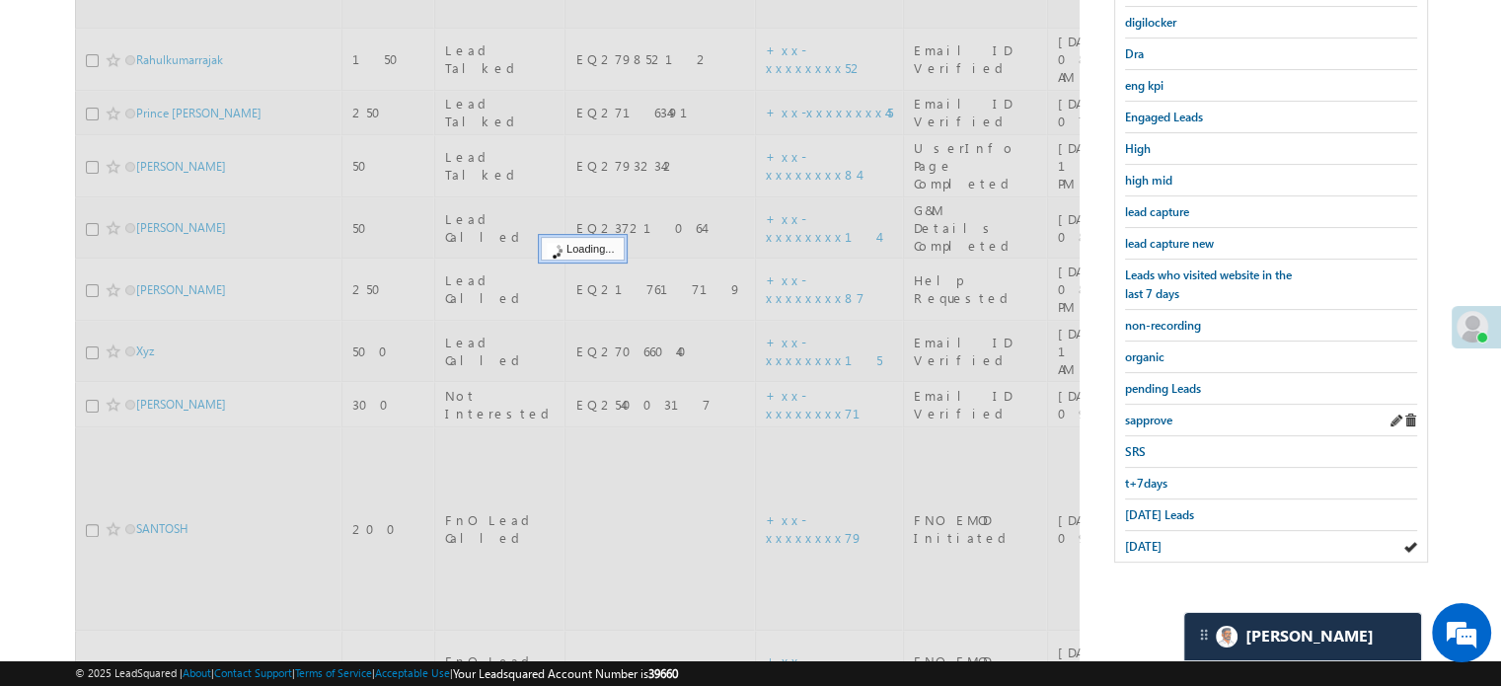
scroll to position [225, 0]
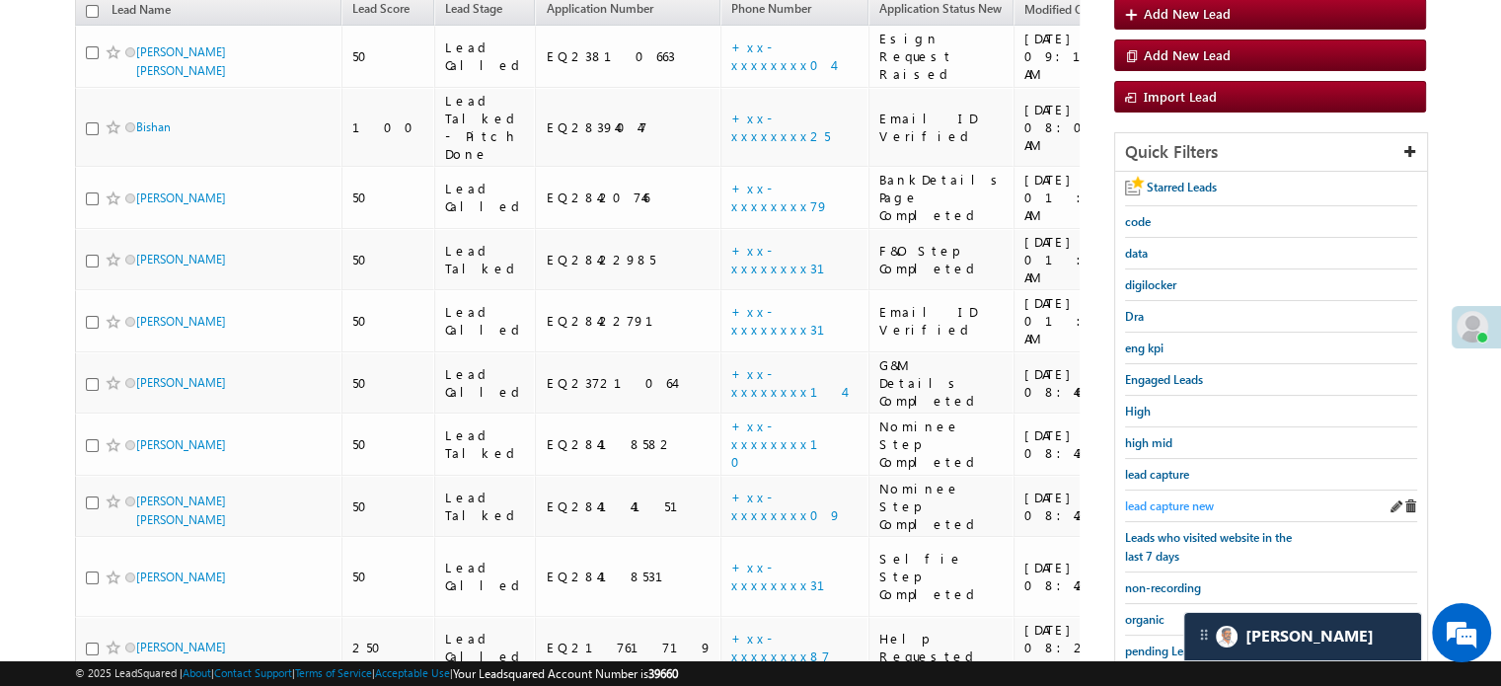
click at [1168, 498] on span "lead capture new" at bounding box center [1169, 505] width 89 height 15
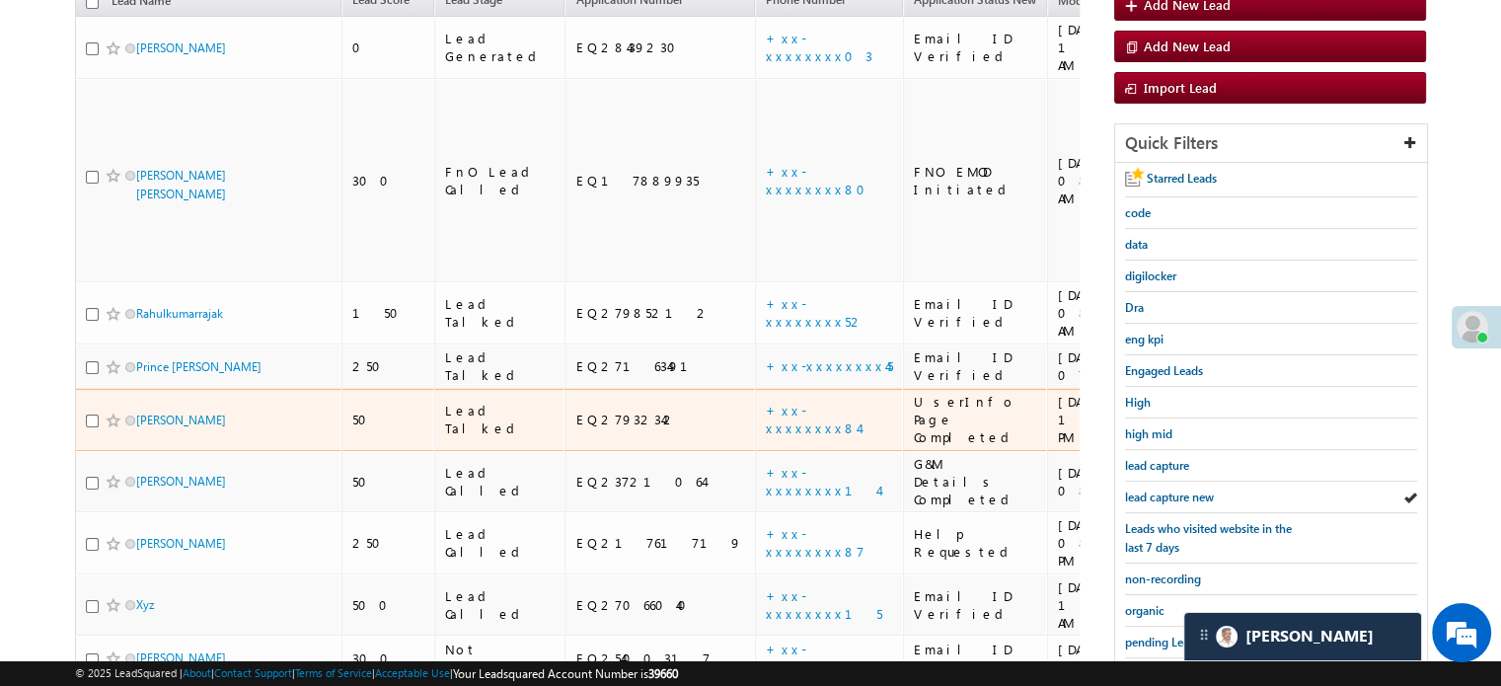
scroll to position [324, 0]
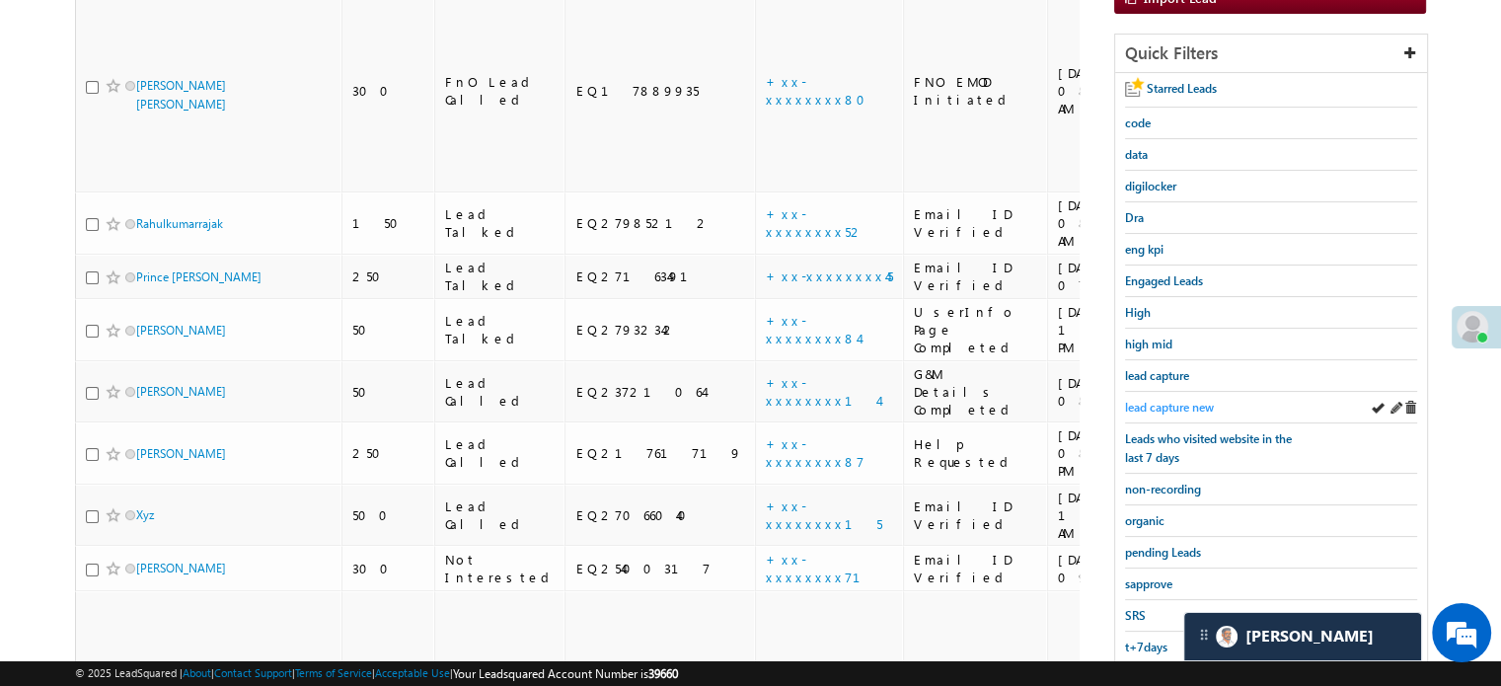
click at [1166, 400] on span "lead capture new" at bounding box center [1169, 407] width 89 height 15
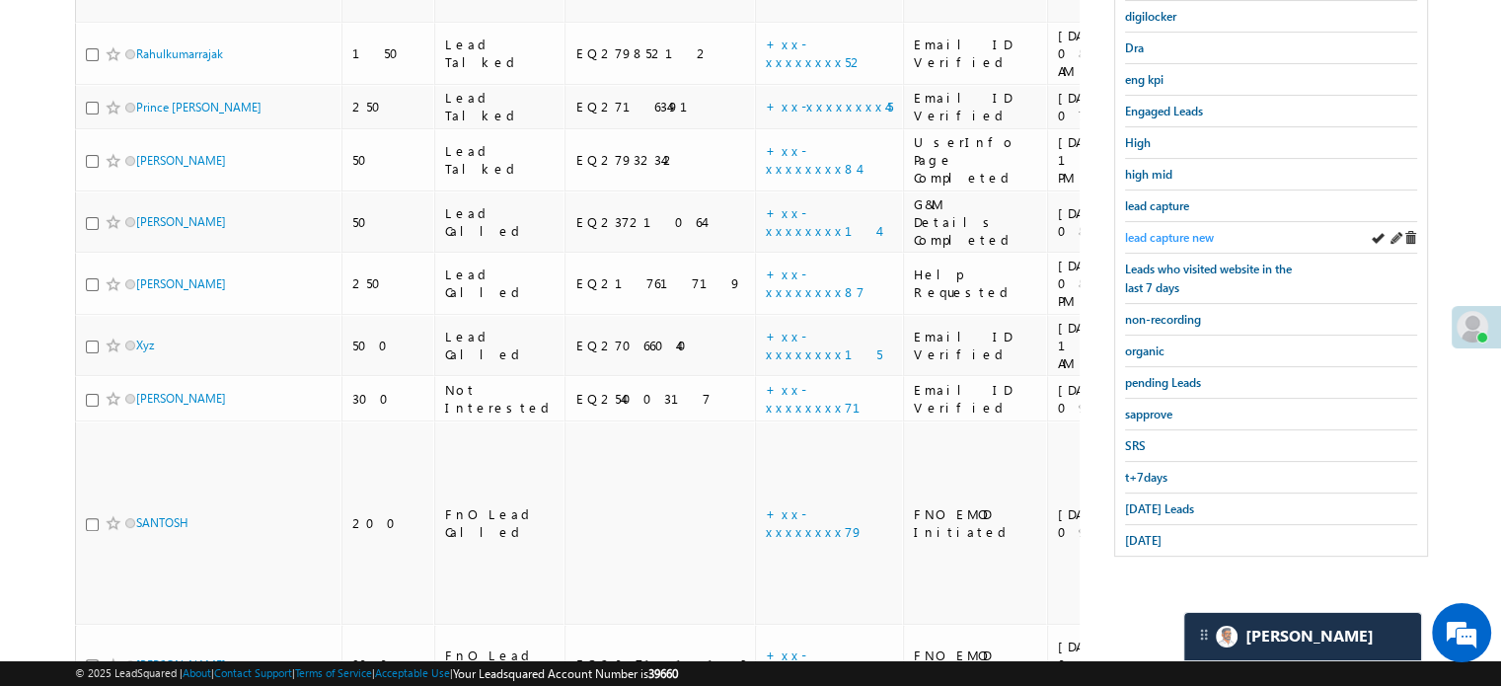
scroll to position [620, 0]
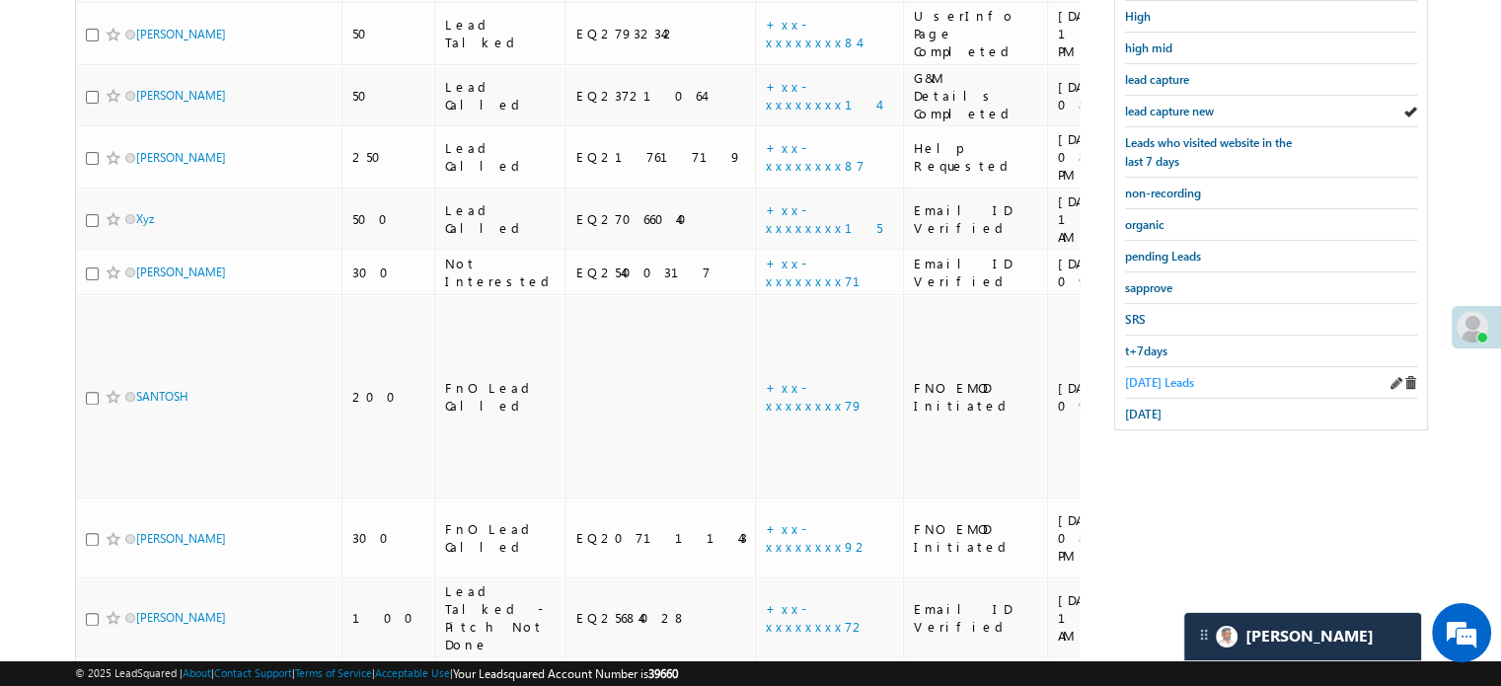
click at [1148, 373] on link "Today's Leads" at bounding box center [1159, 382] width 69 height 19
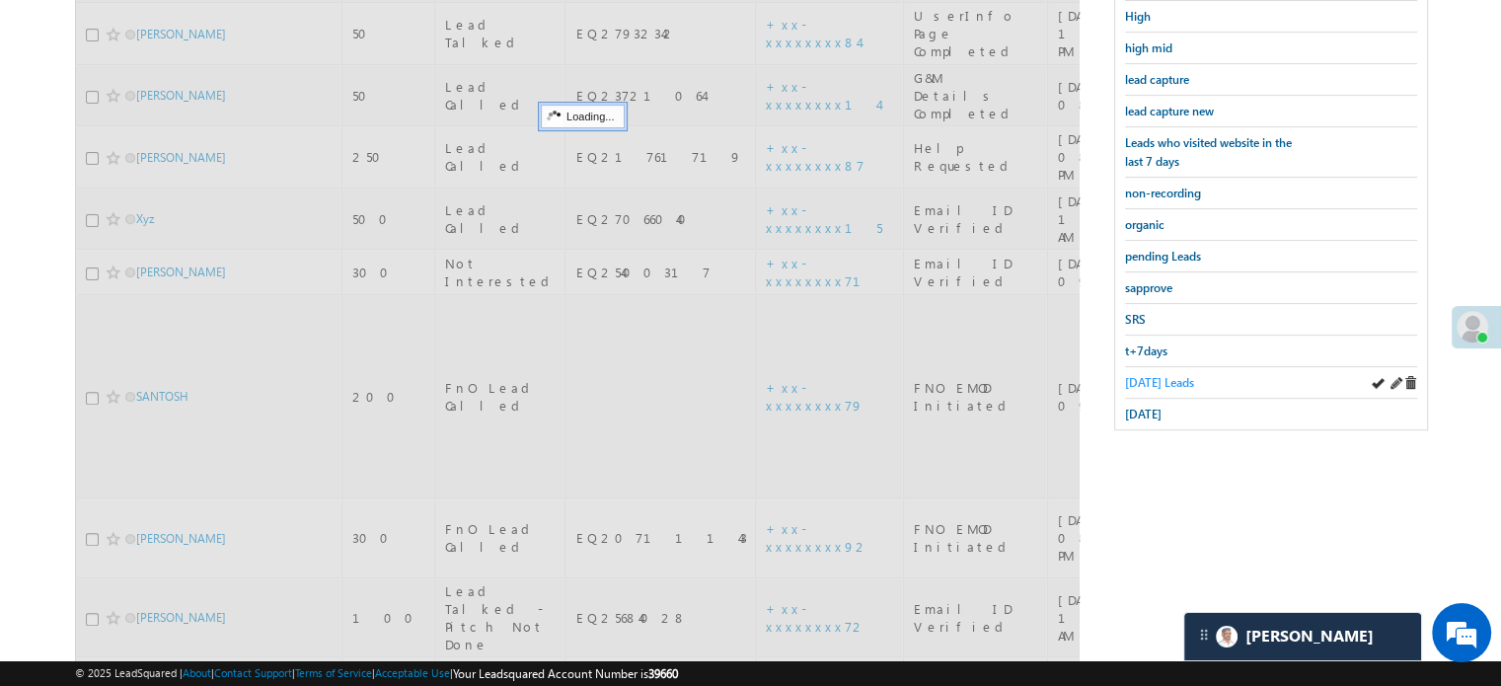
click at [1149, 375] on span "Today's Leads" at bounding box center [1159, 382] width 69 height 15
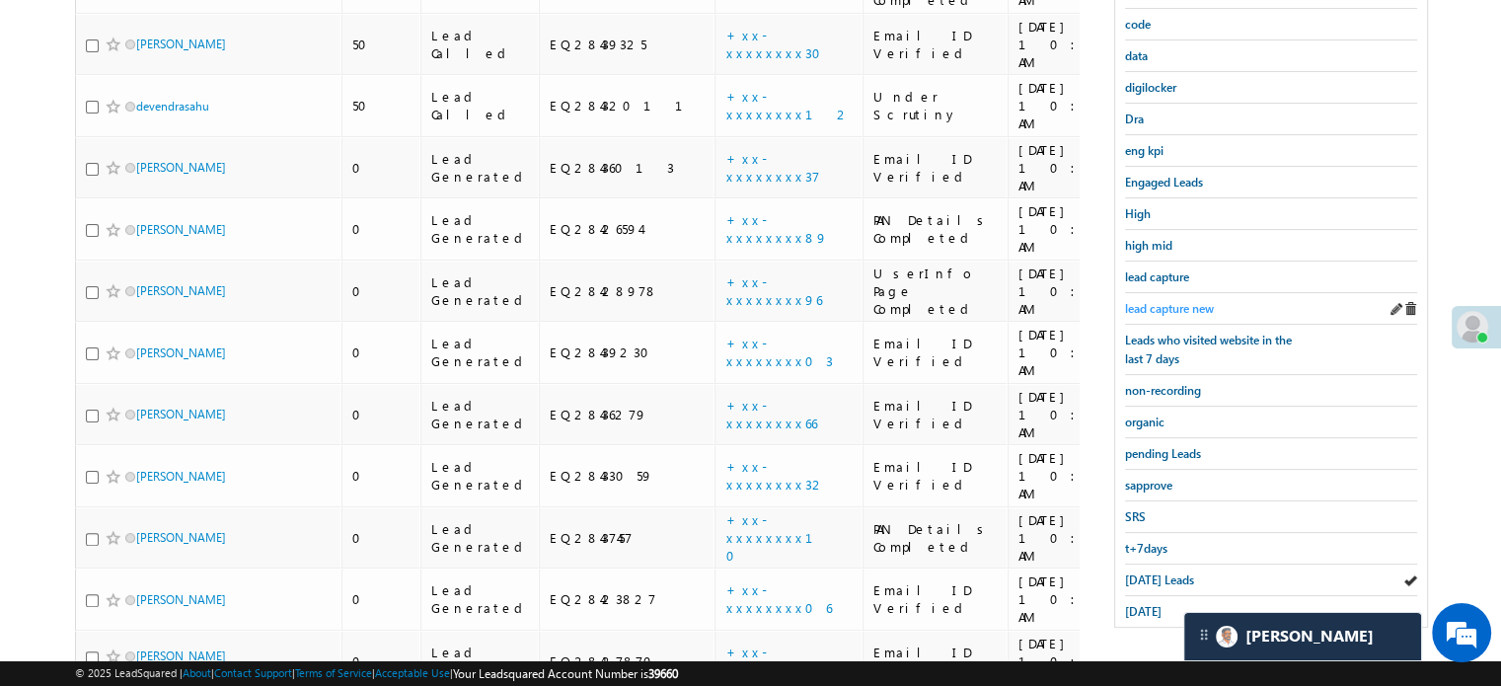
click at [1179, 301] on span "lead capture new" at bounding box center [1169, 308] width 89 height 15
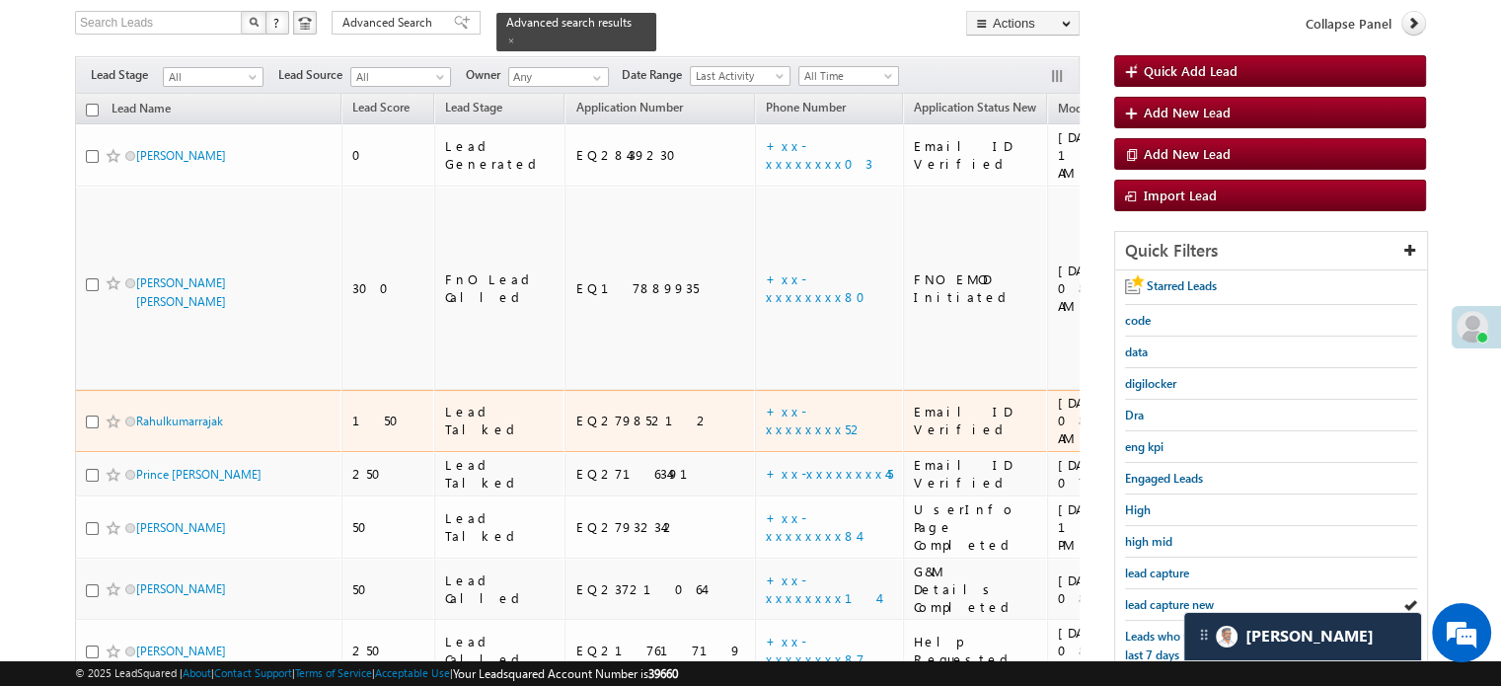
scroll to position [521, 0]
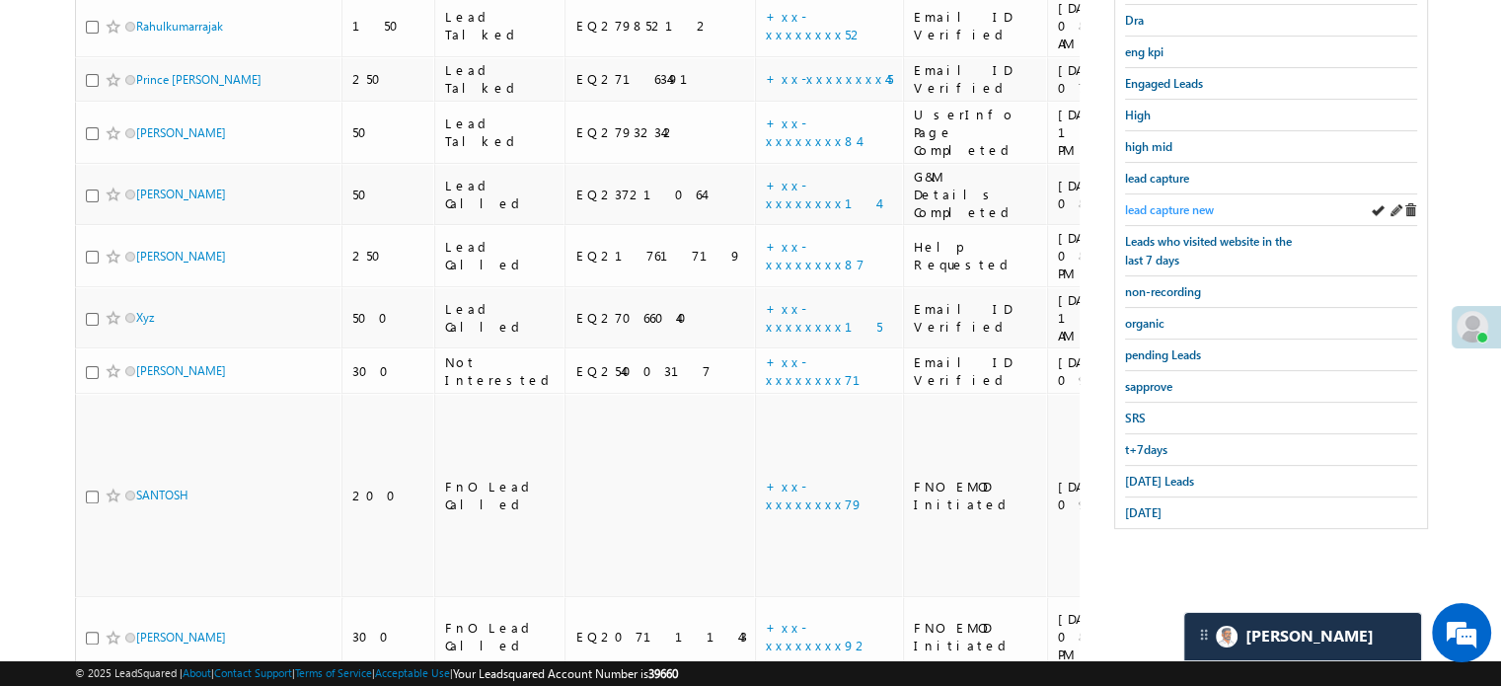
click at [1174, 202] on span "lead capture new" at bounding box center [1169, 209] width 89 height 15
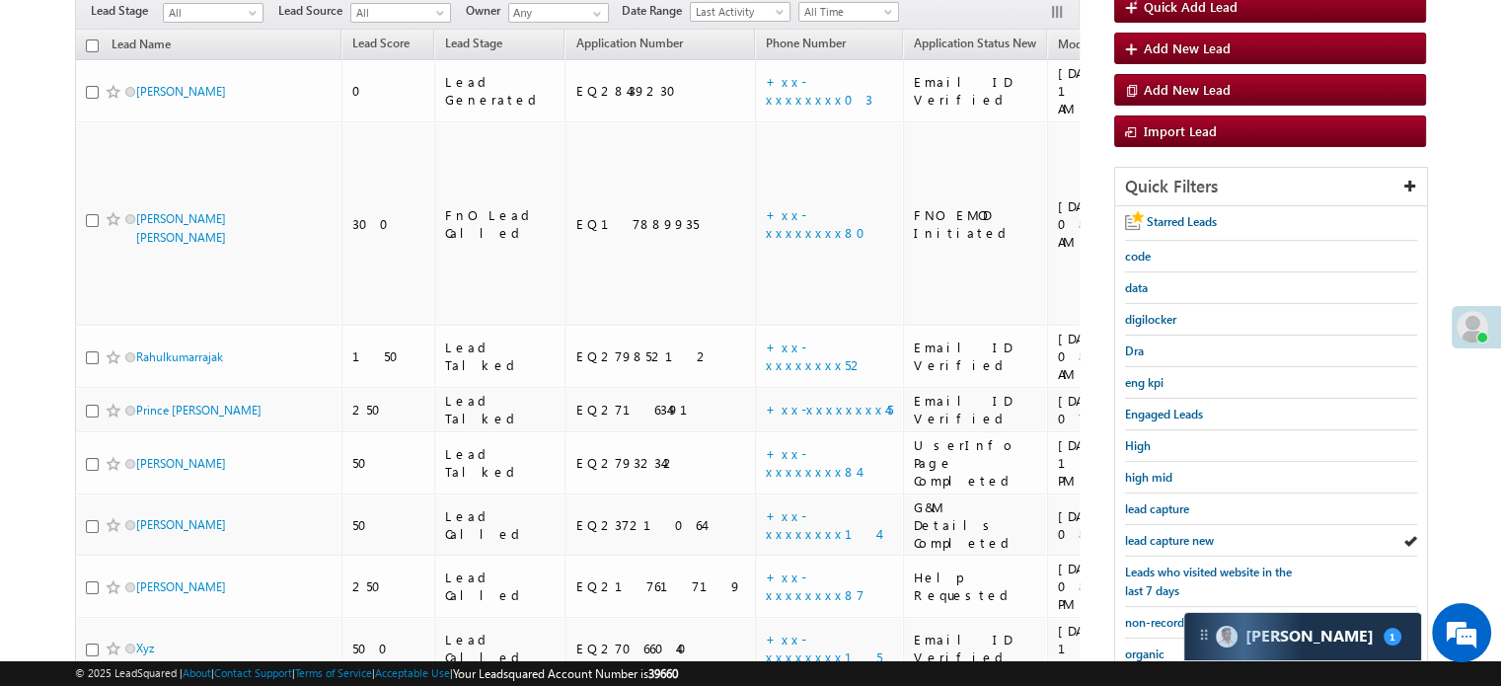
scroll to position [225, 0]
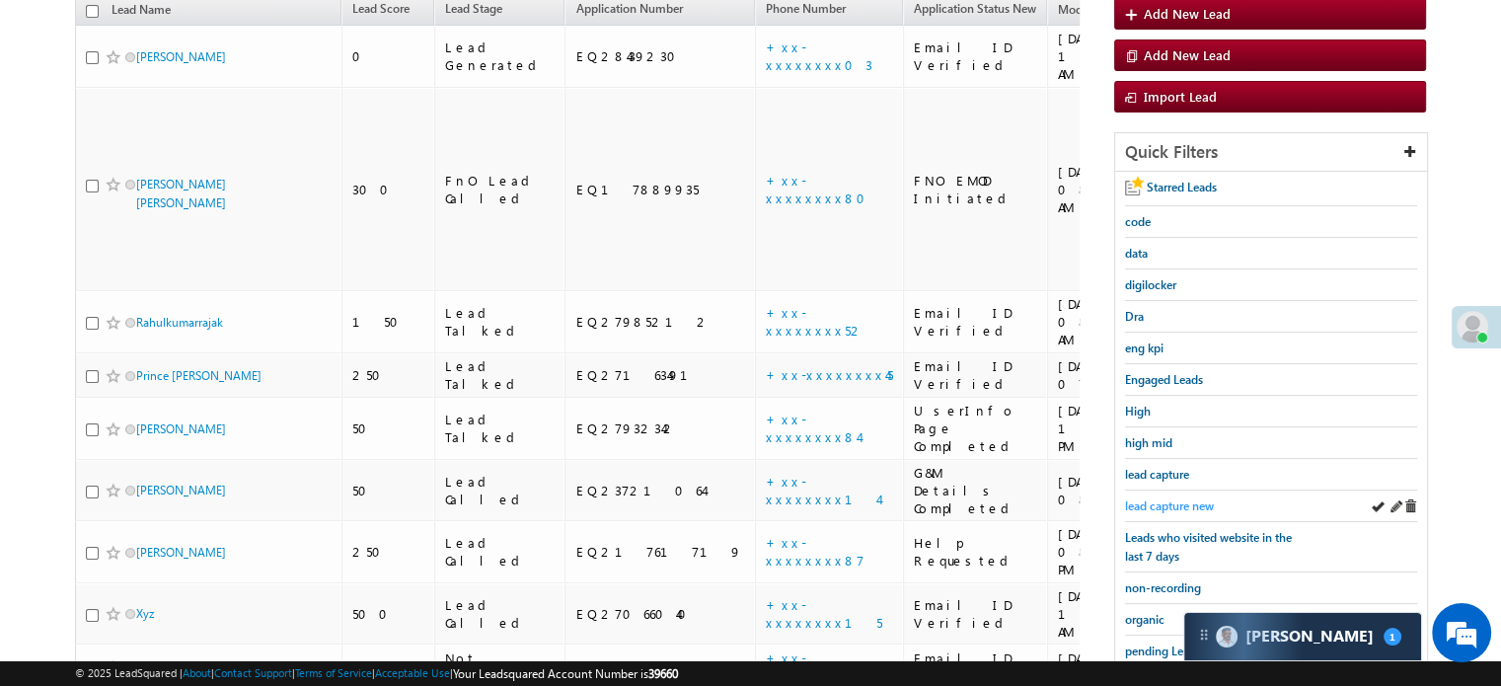
click at [1151, 499] on span "lead capture new" at bounding box center [1169, 505] width 89 height 15
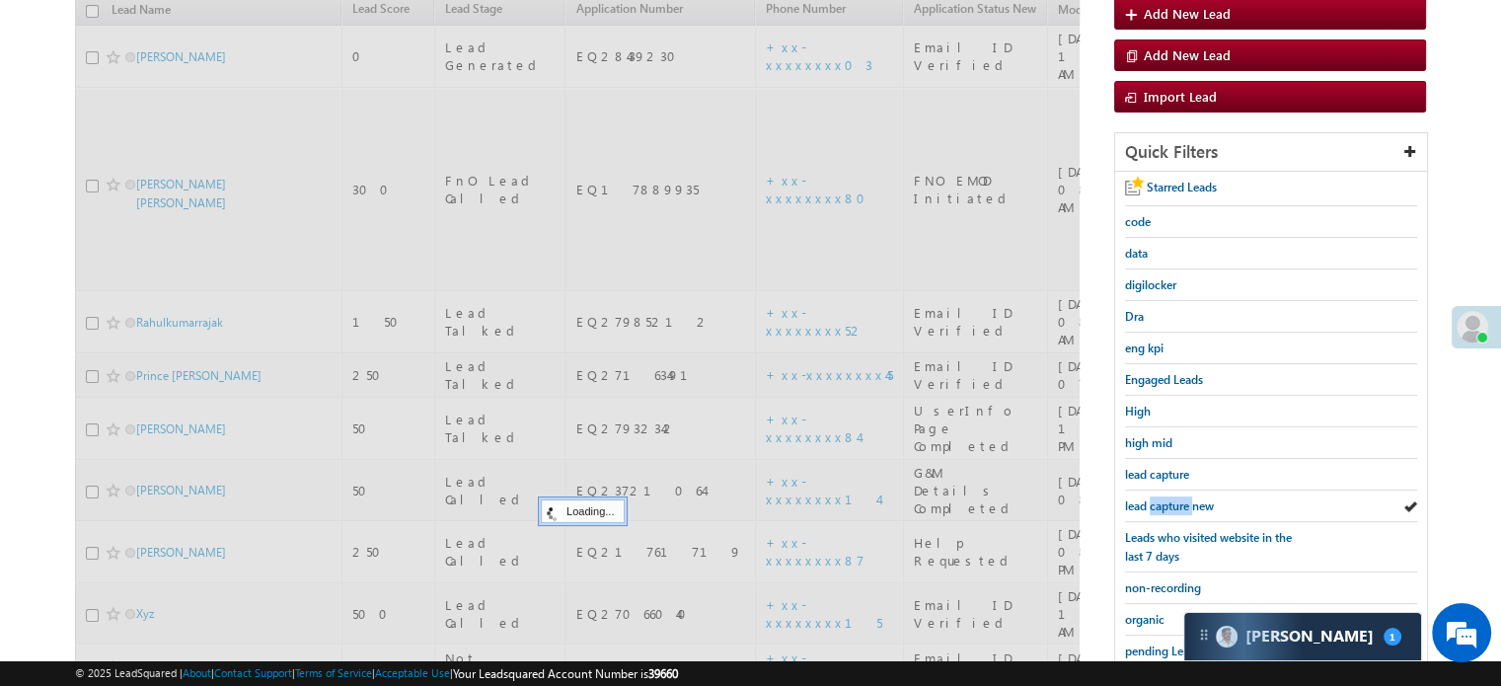
click at [1151, 499] on span "lead capture new" at bounding box center [1169, 505] width 89 height 15
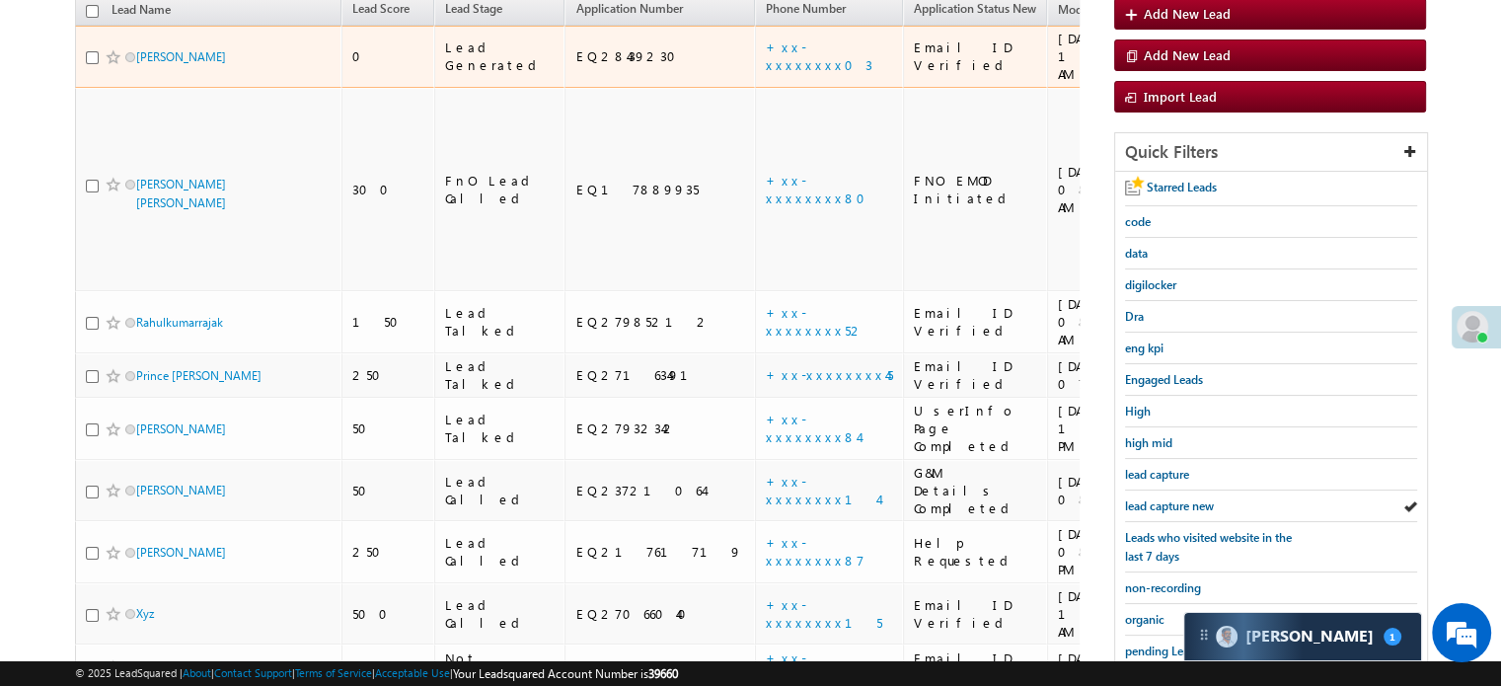
click at [755, 26] on td "+xx-xxxxxxxx03" at bounding box center [829, 57] width 148 height 62
click at [755, 28] on td "+xx-xxxxxxxx03" at bounding box center [829, 57] width 148 height 62
click at [766, 38] on link "+xx-xxxxxxxx03" at bounding box center [819, 55] width 107 height 35
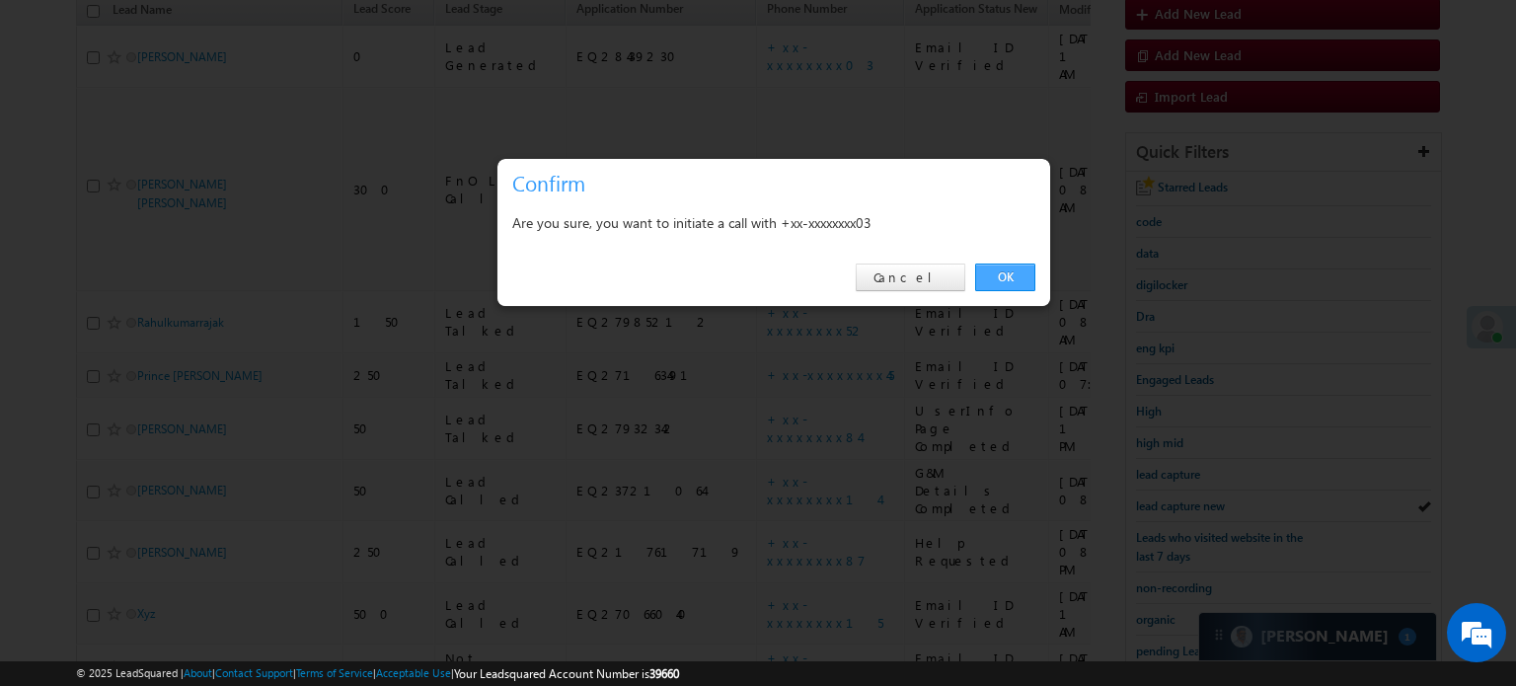
click at [999, 269] on link "OK" at bounding box center [1005, 277] width 60 height 28
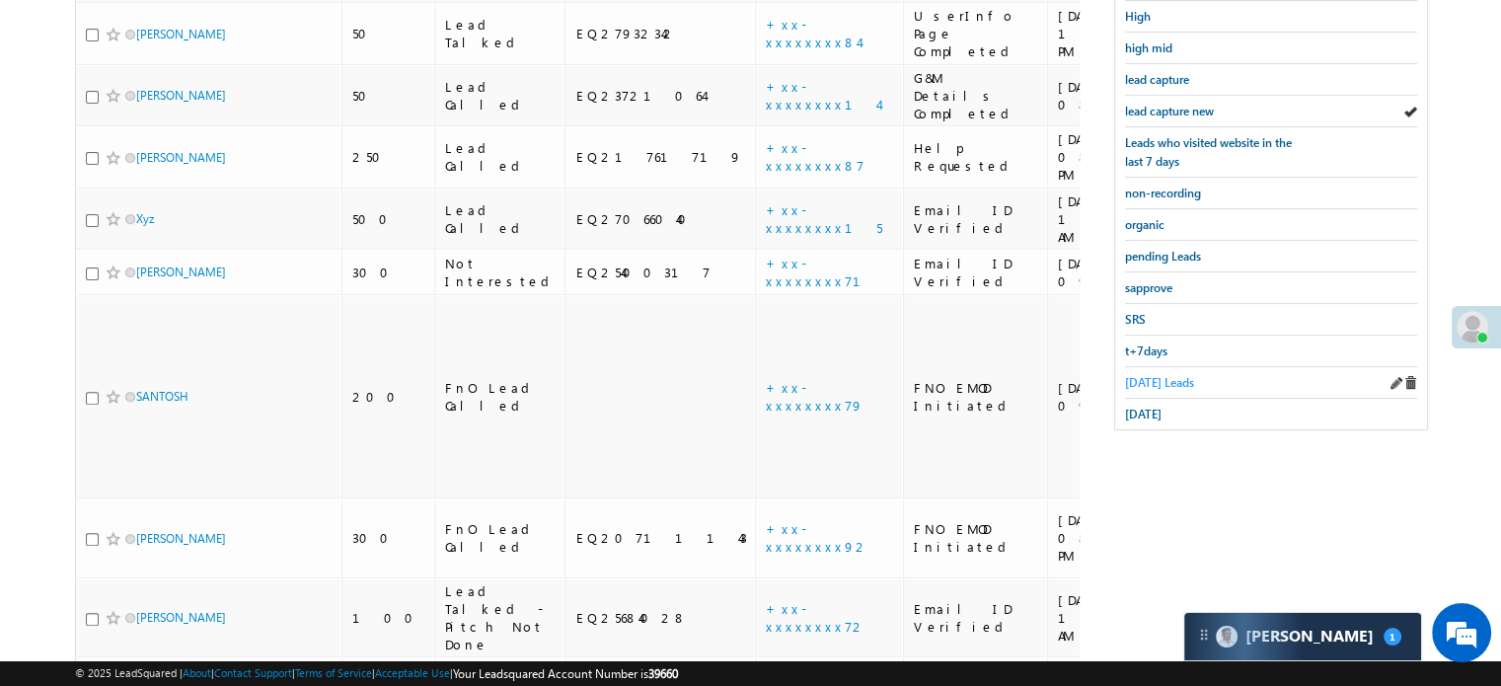
click at [1129, 375] on span "Today's Leads" at bounding box center [1159, 382] width 69 height 15
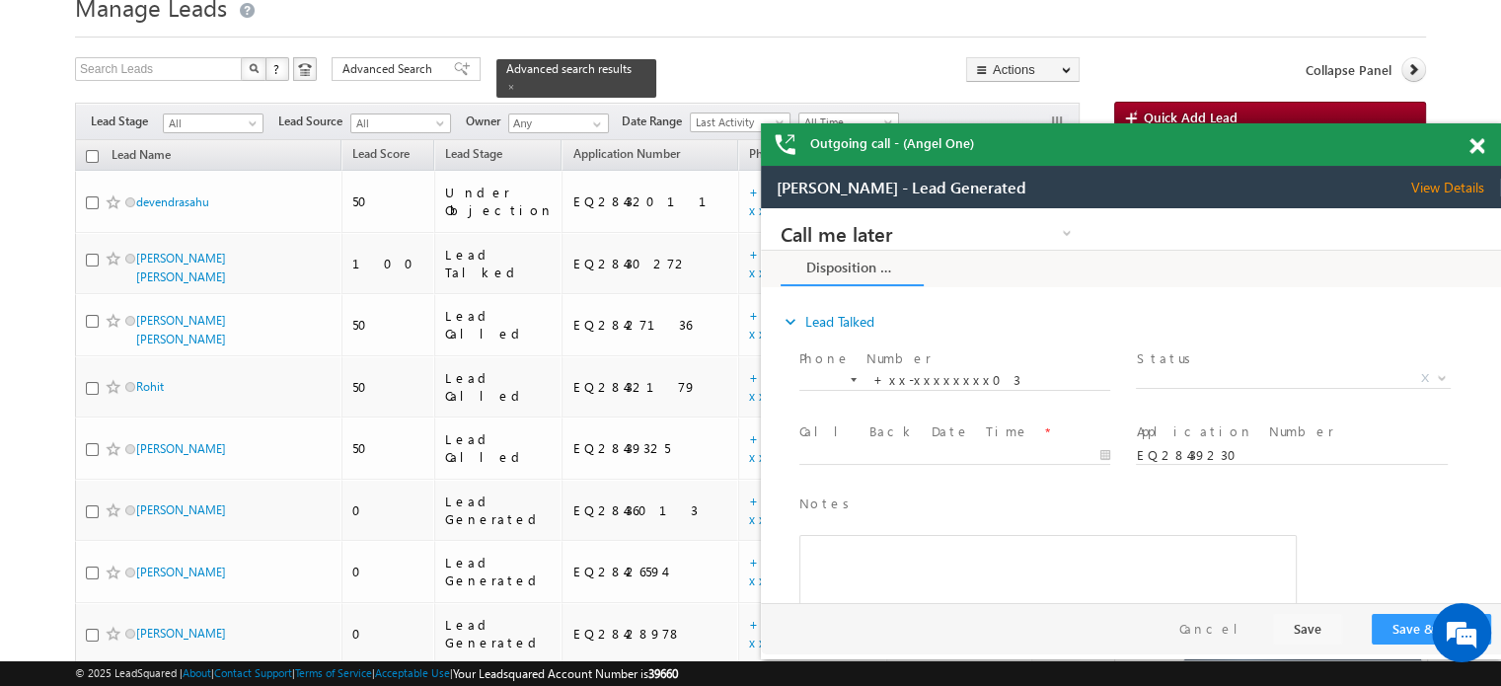
scroll to position [0, 0]
click at [1481, 138] on span at bounding box center [1476, 146] width 15 height 17
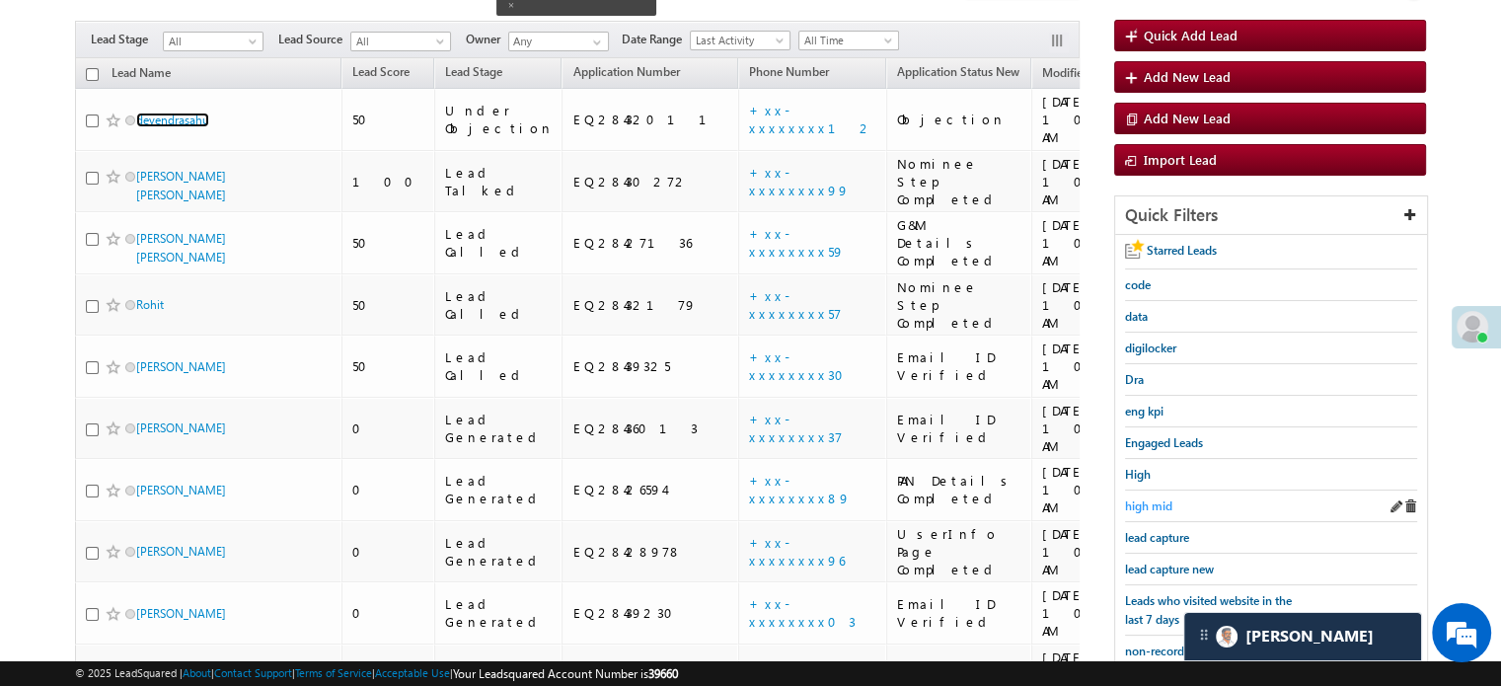
scroll to position [282, 0]
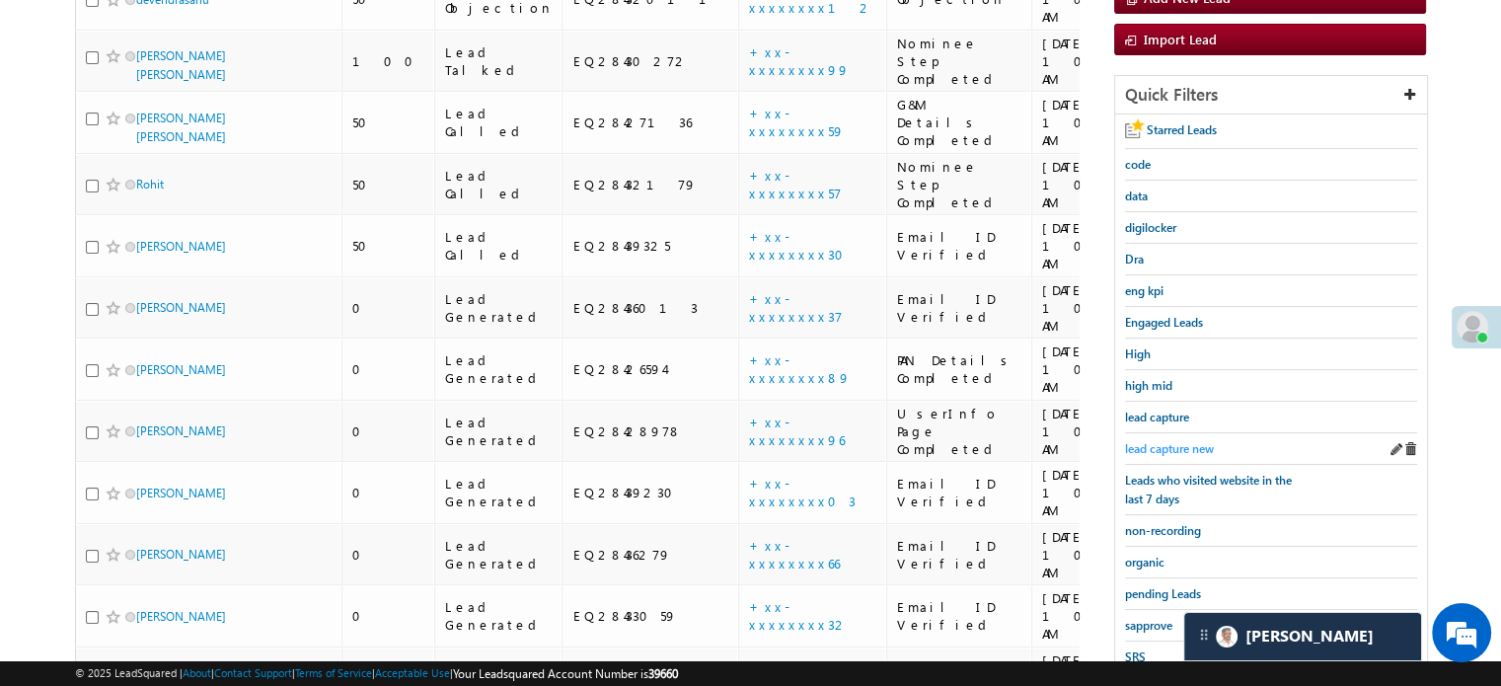
click at [1153, 441] on span "lead capture new" at bounding box center [1169, 448] width 89 height 15
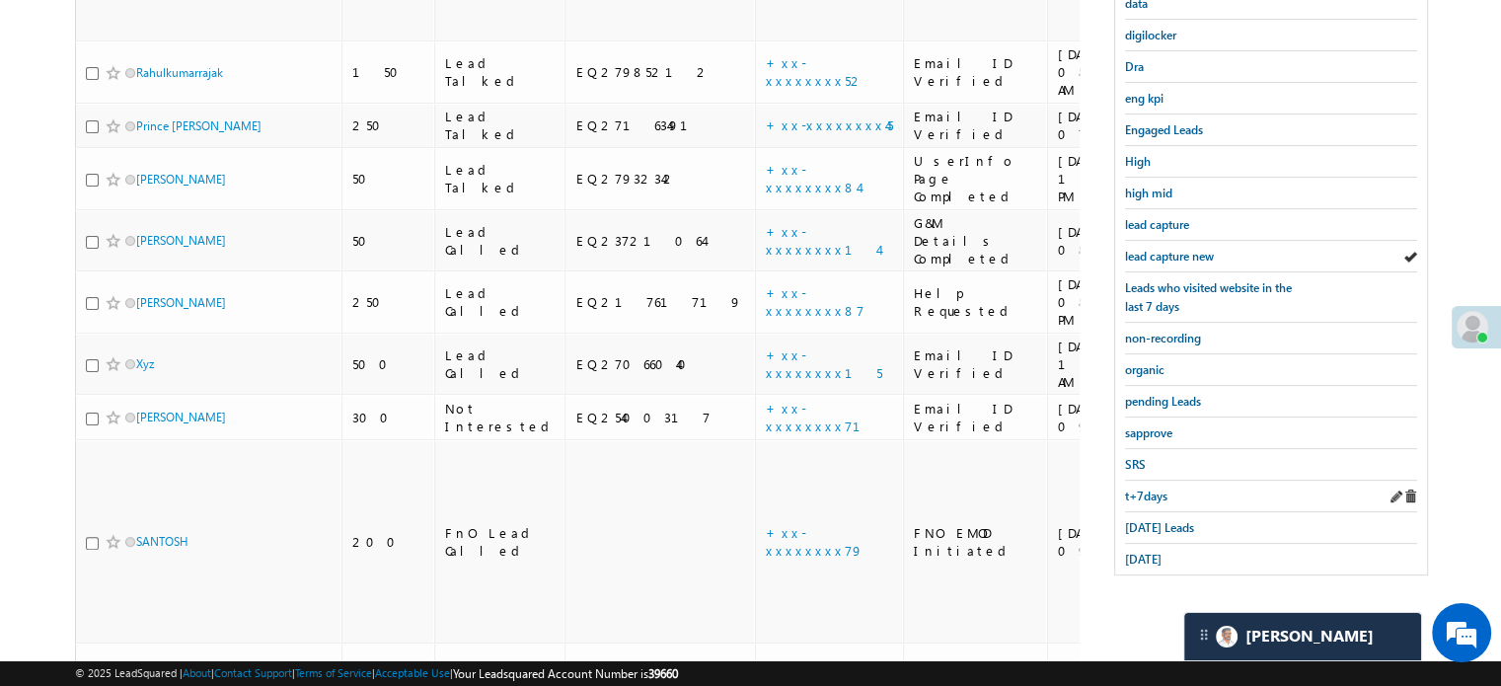
scroll to position [480, 0]
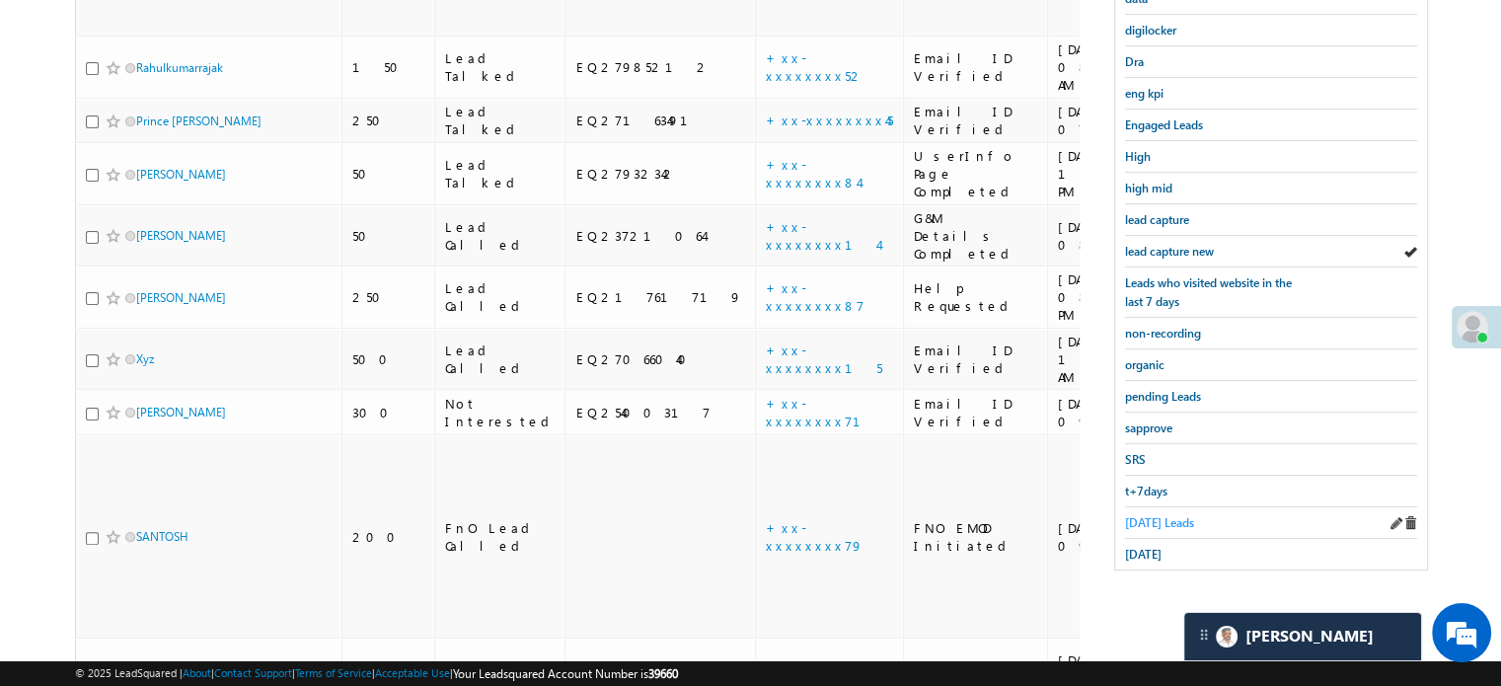
click at [1141, 515] on span "Today's Leads" at bounding box center [1159, 522] width 69 height 15
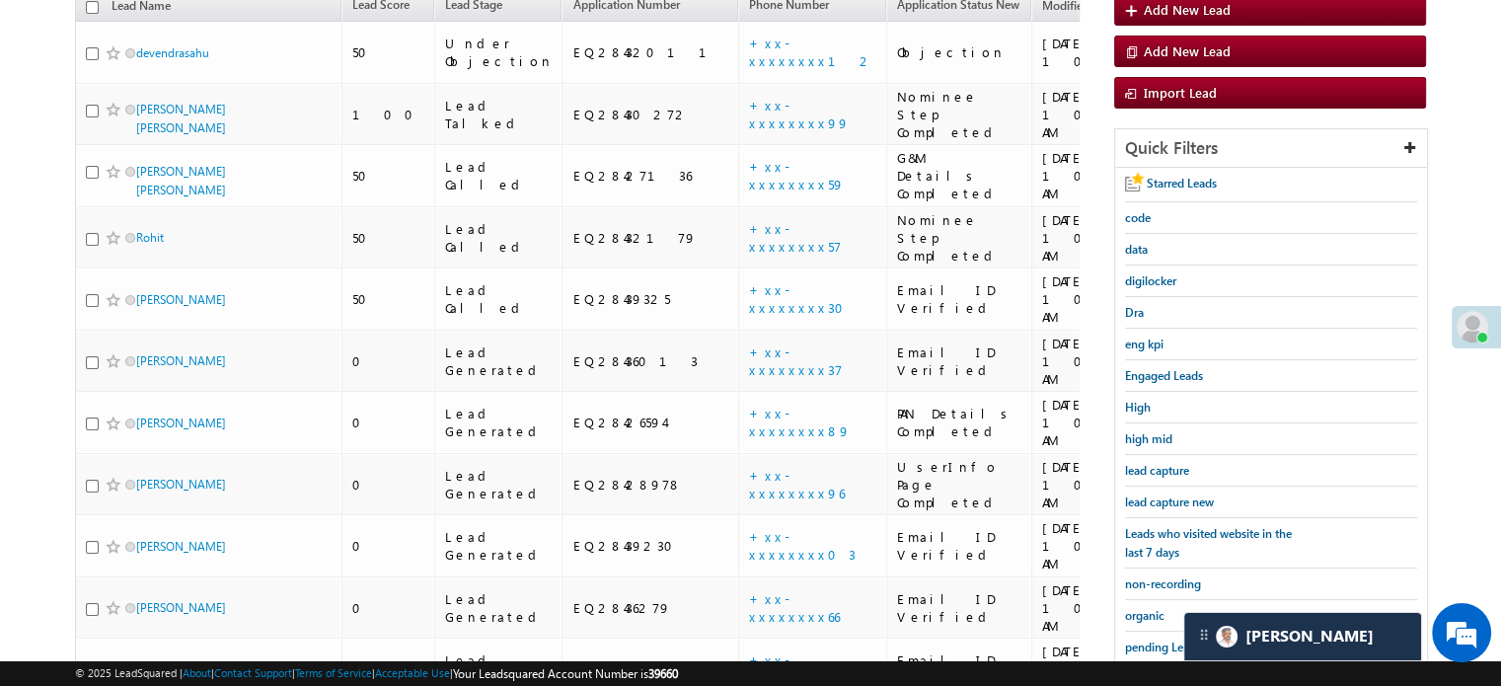
scroll to position [184, 0]
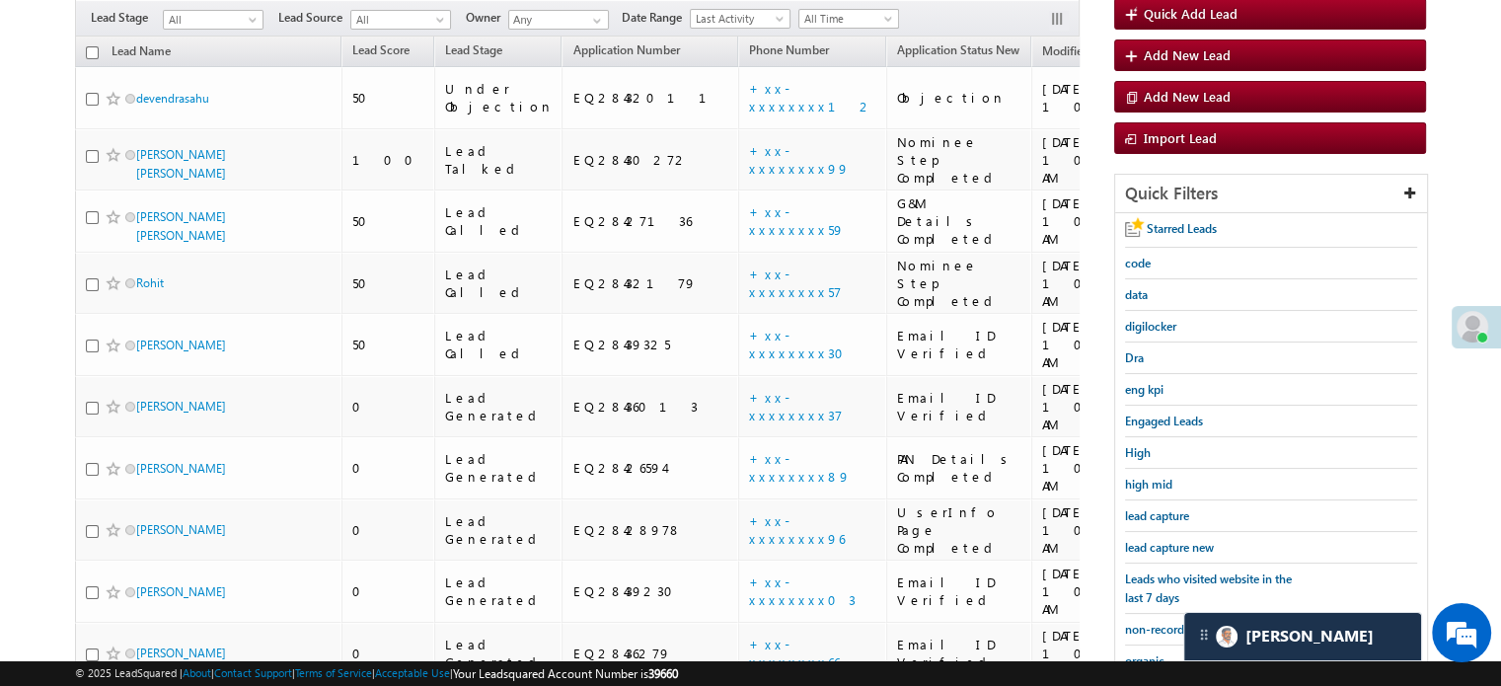
click at [1169, 540] on span "lead capture new" at bounding box center [1169, 547] width 89 height 15
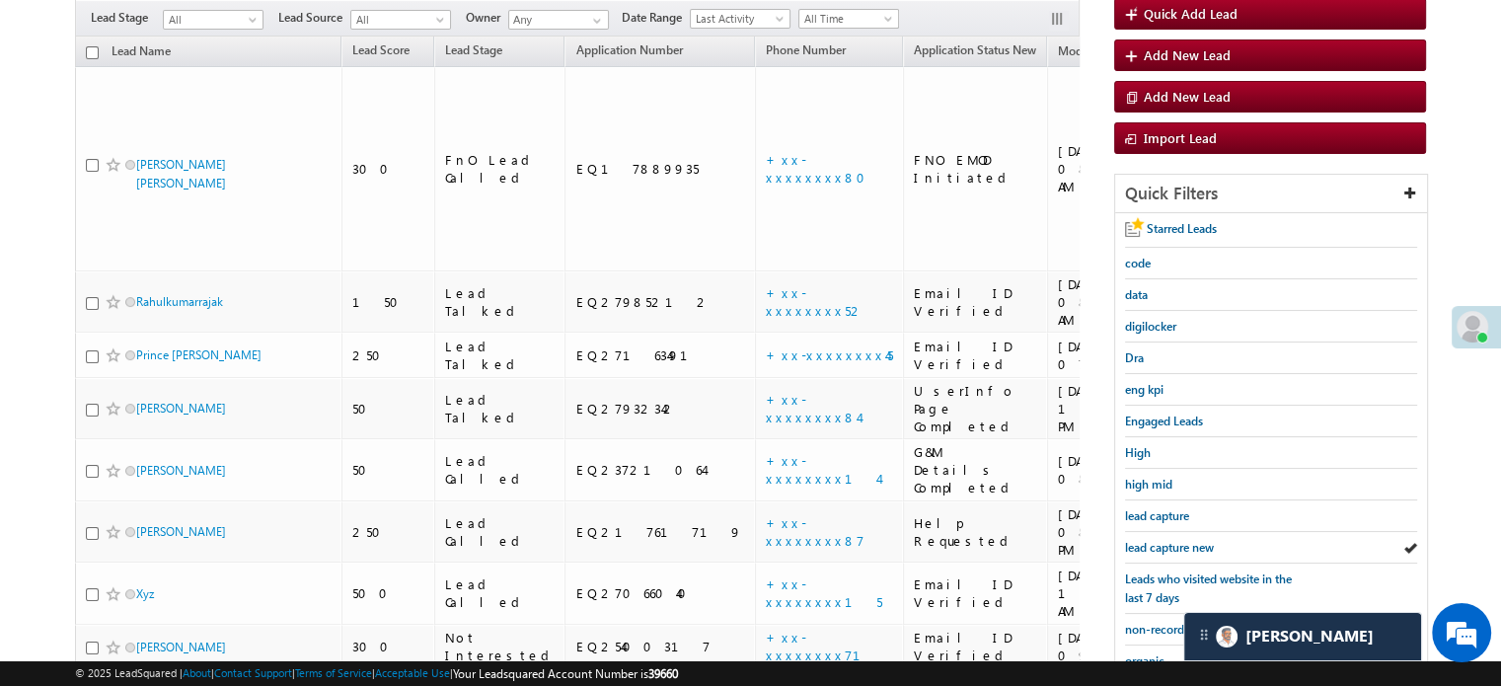
click at [1137, 540] on span "lead capture new" at bounding box center [1169, 547] width 89 height 15
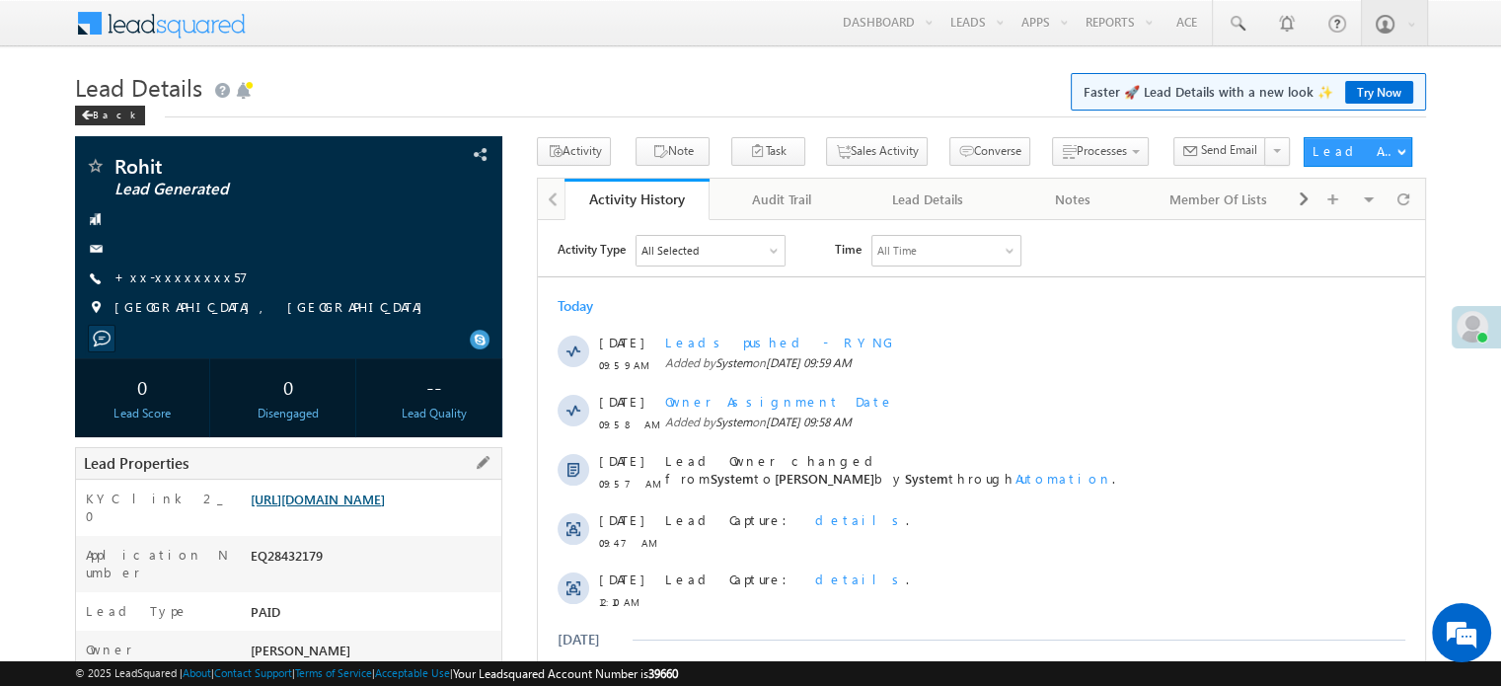
drag, startPoint x: 0, startPoint y: 0, endPoint x: 379, endPoint y: 504, distance: 630.8
click at [379, 504] on link "https://angelbroking1-pk3em7sa.customui-test.leadsquared.com?leadId=f6d494fa-3c…" at bounding box center [318, 498] width 134 height 17
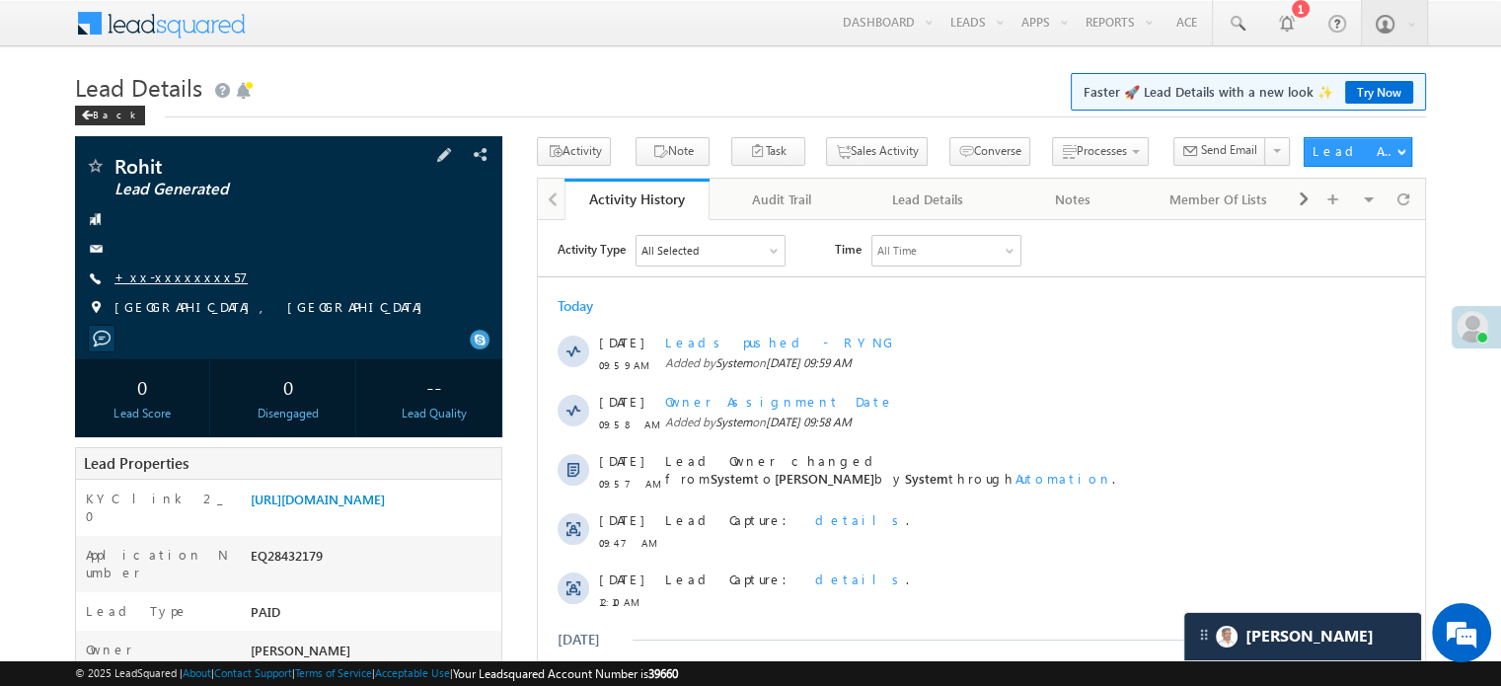
click at [185, 275] on link "+xx-xxxxxxxx57" at bounding box center [180, 276] width 133 height 17
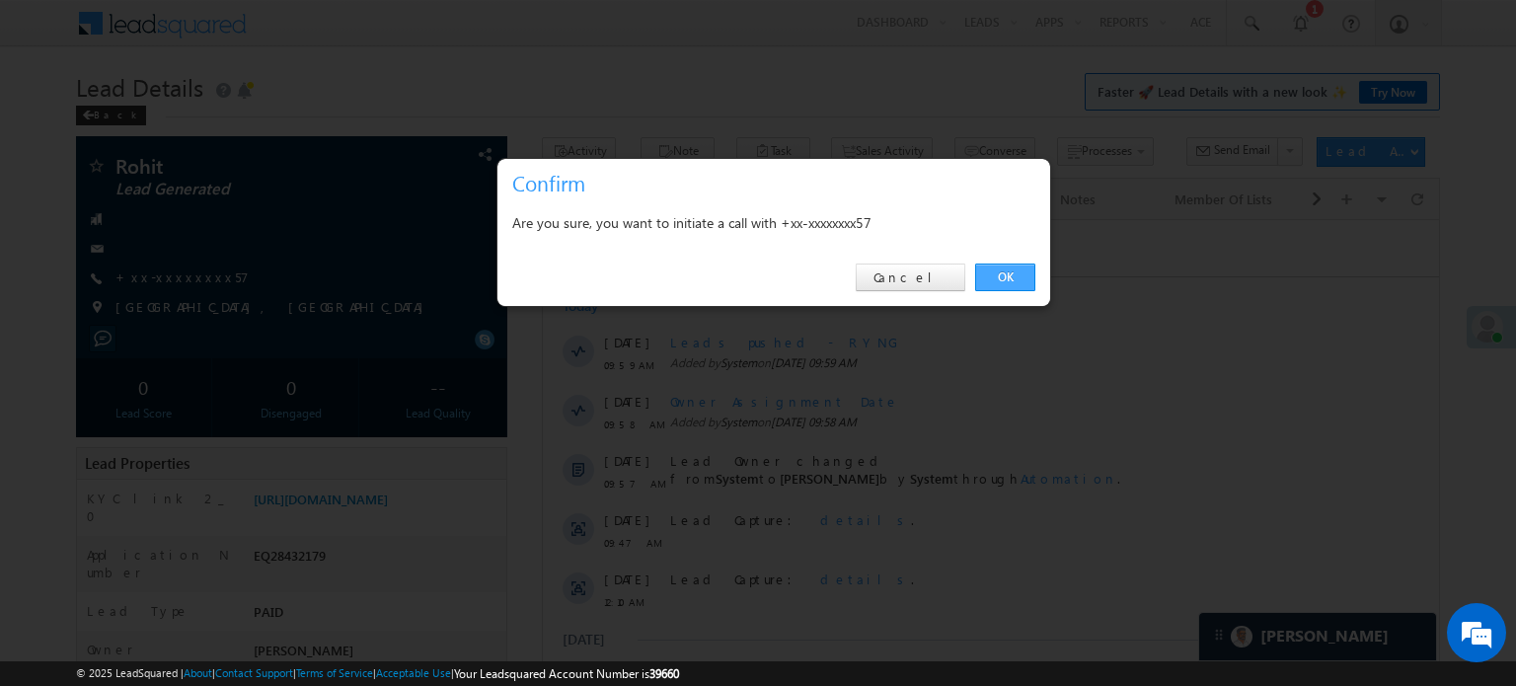
click at [1028, 270] on link "OK" at bounding box center [1005, 277] width 60 height 28
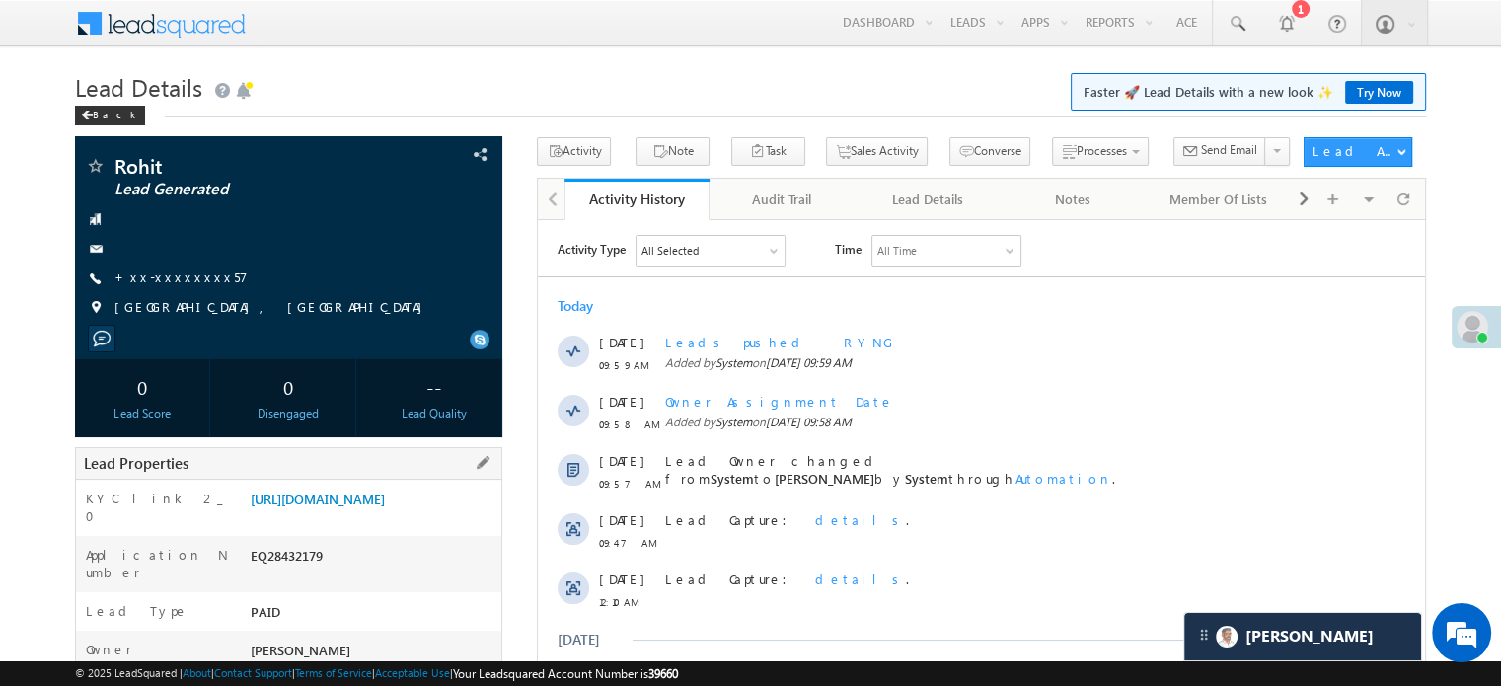
click at [204, 536] on div "KYC link 2_0 https://angelbroking1-pk3em7sa.customui-test.leadsquared.com?leadI…" at bounding box center [288, 508] width 425 height 56
click at [260, 507] on link "https://angelbroking1-pk3em7sa.customui-test.leadsquared.com?leadId=f6d494fa-3c…" at bounding box center [318, 498] width 134 height 17
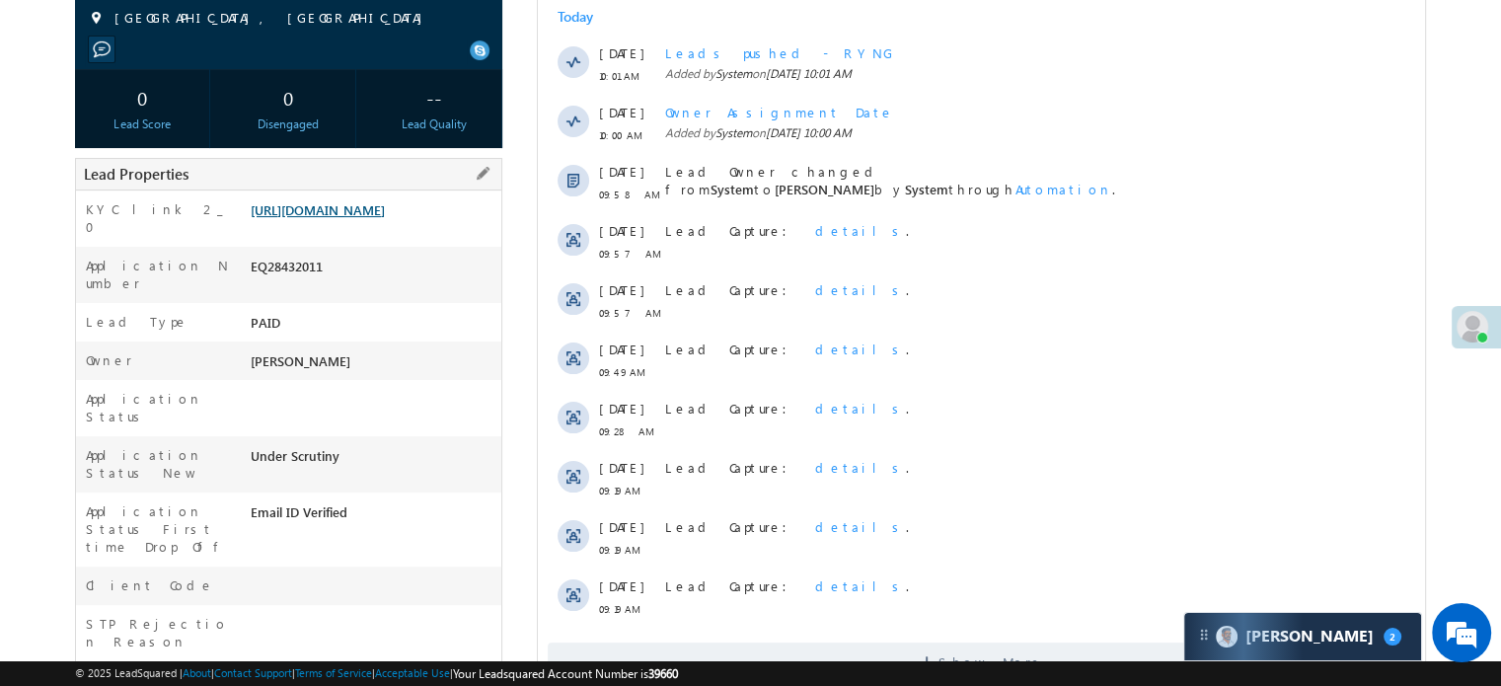
scroll to position [296, 0]
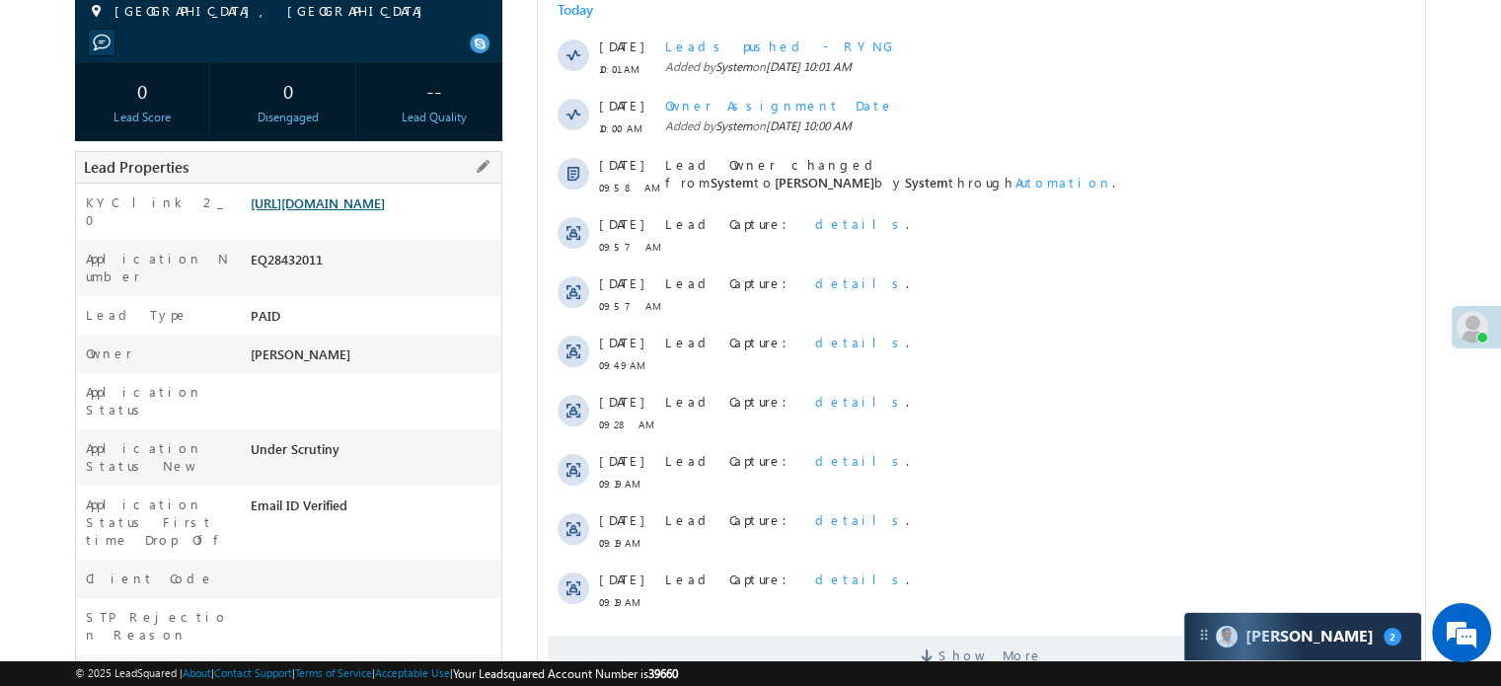
click at [385, 211] on link "[URL][DOMAIN_NAME]" at bounding box center [318, 202] width 134 height 17
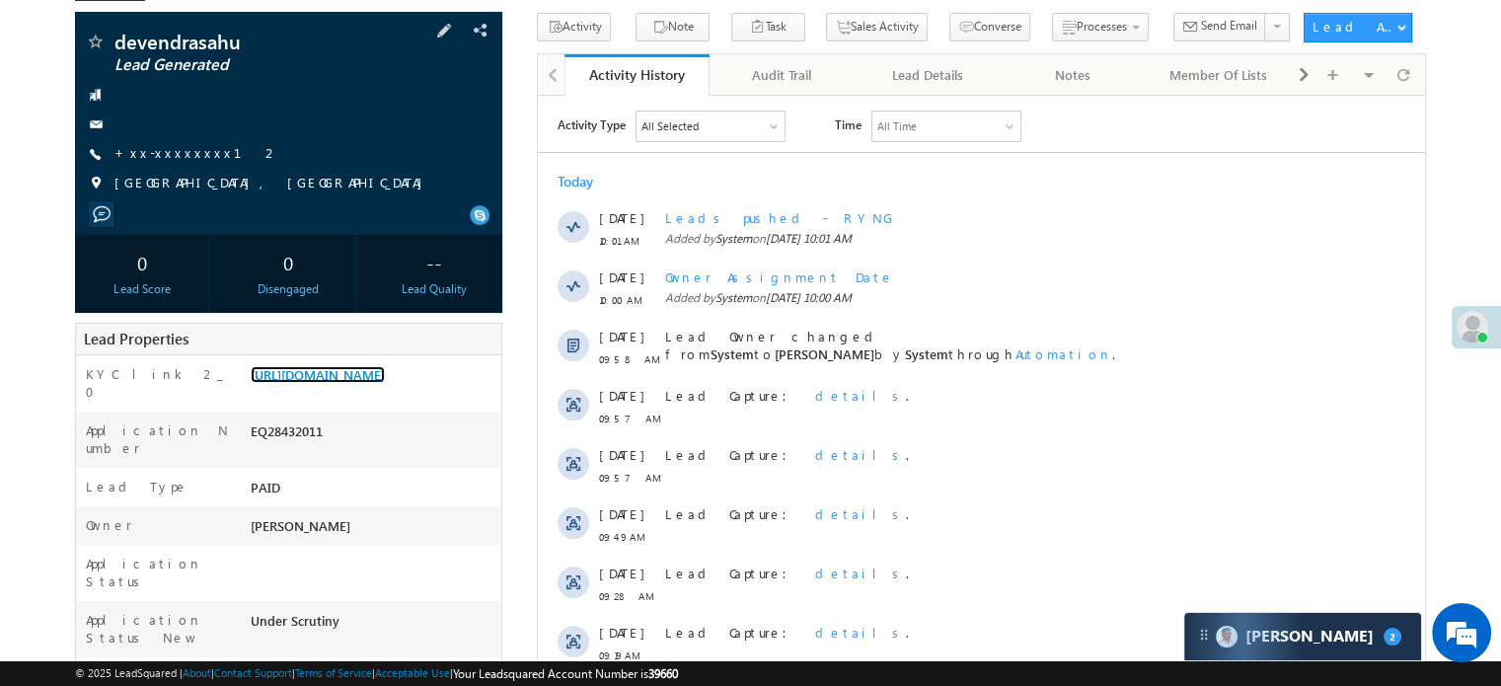
scroll to position [0, 0]
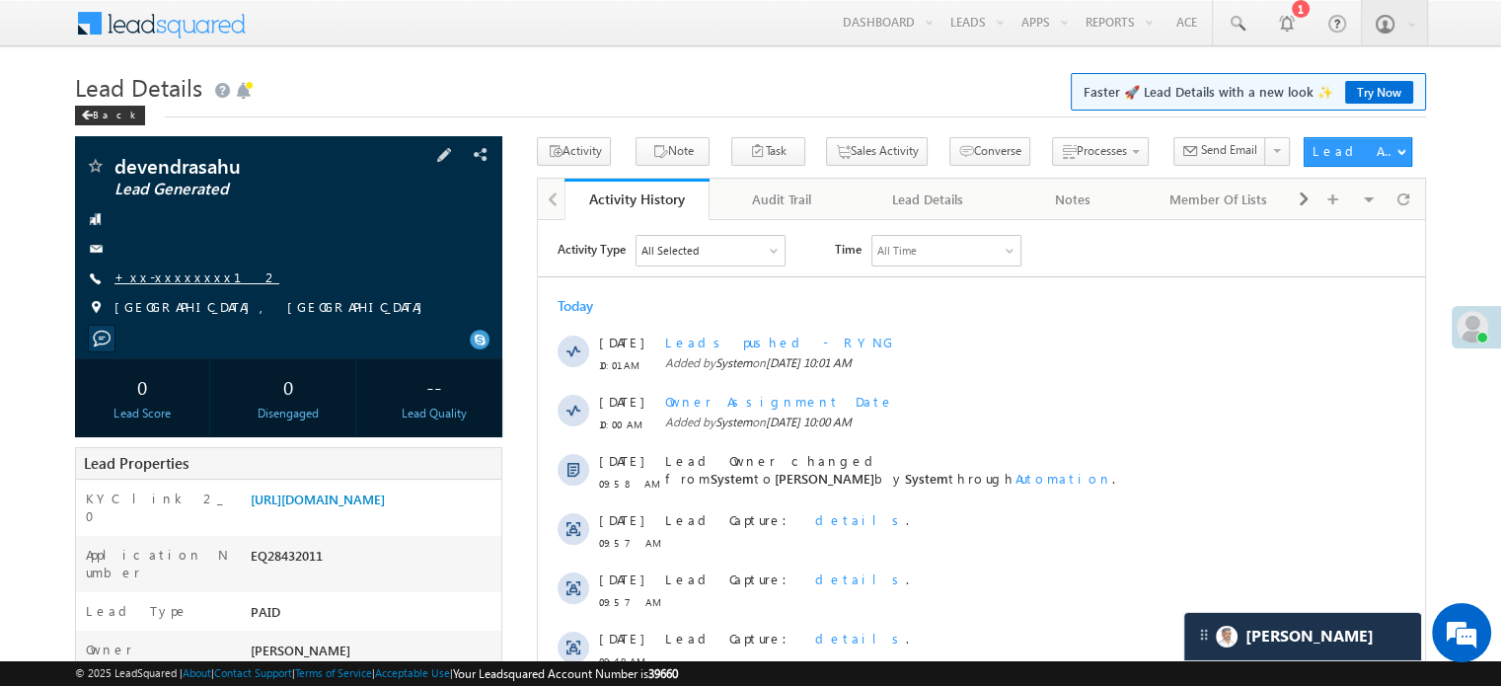
click at [149, 278] on link "+xx-xxxxxxxx12" at bounding box center [196, 276] width 165 height 17
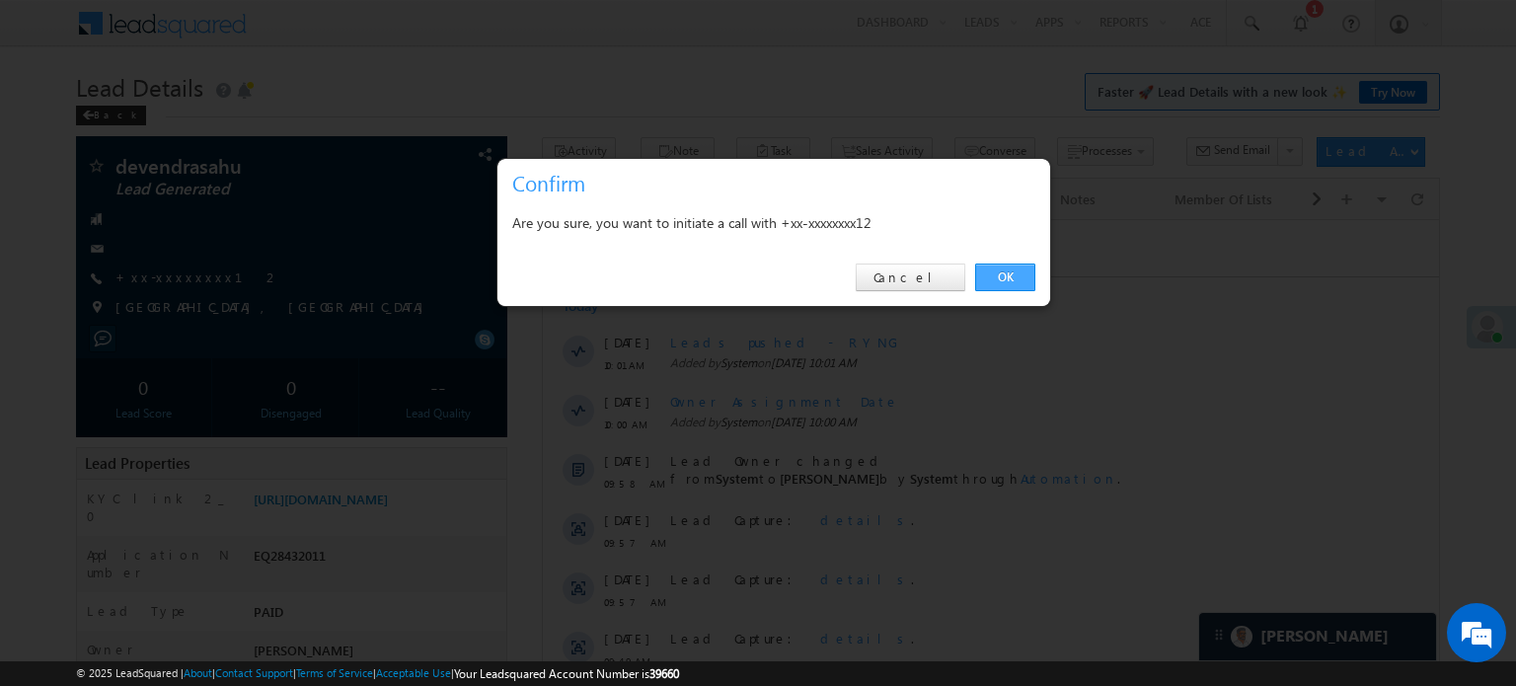
click at [1015, 275] on link "OK" at bounding box center [1005, 277] width 60 height 28
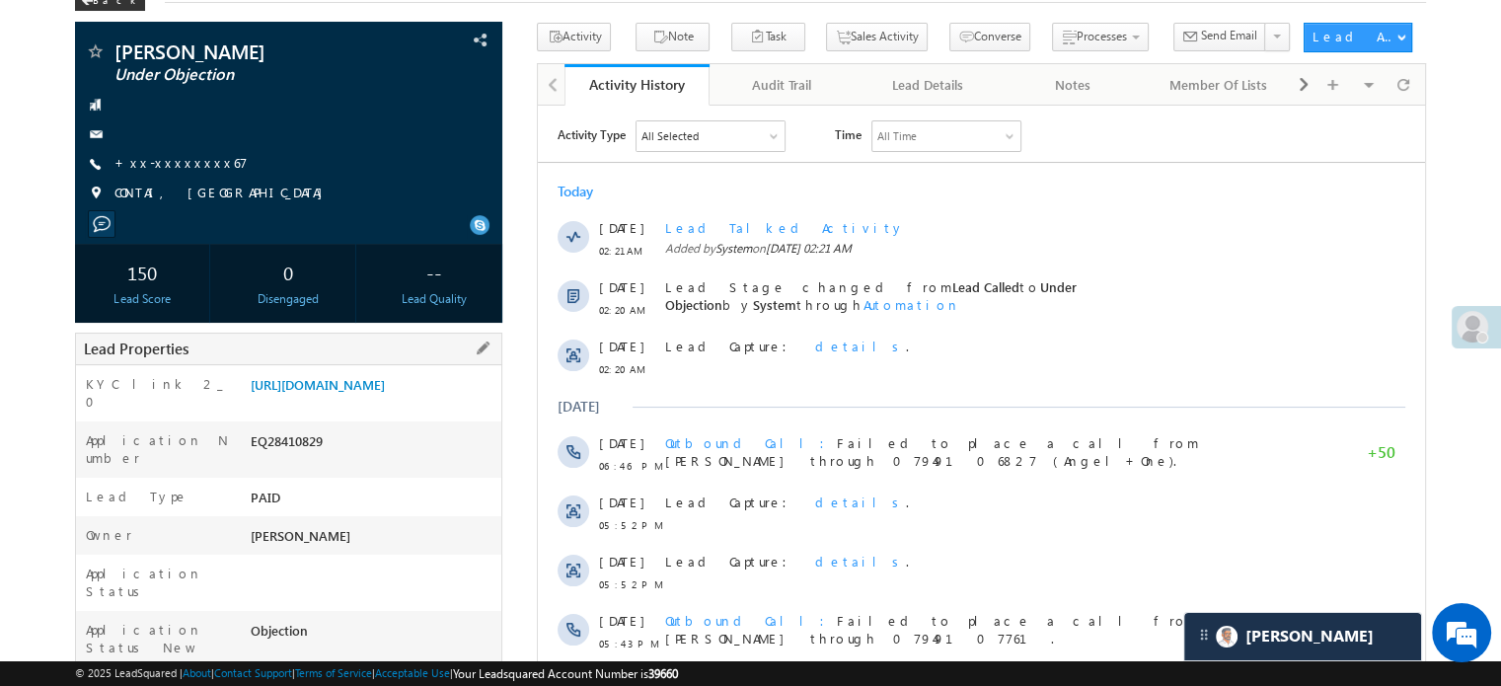
scroll to position [197, 0]
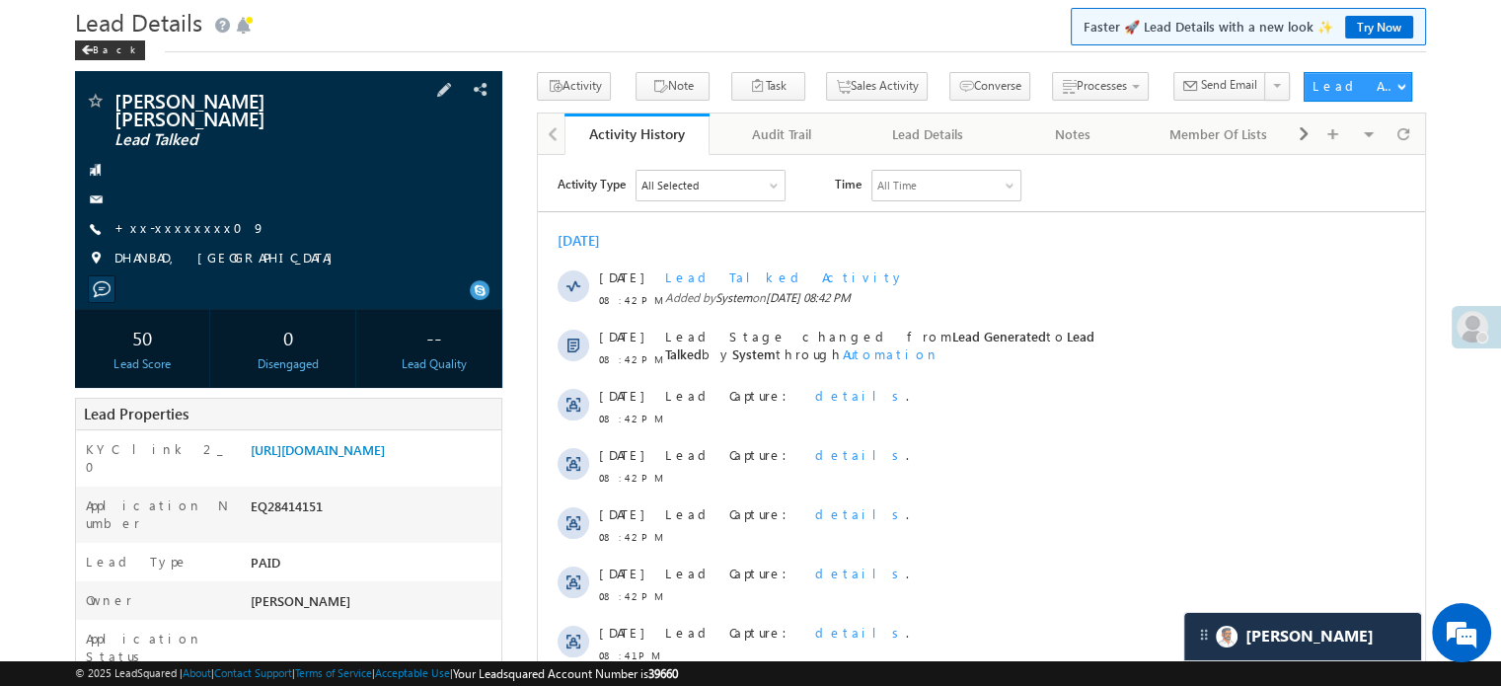
scroll to position [99, 0]
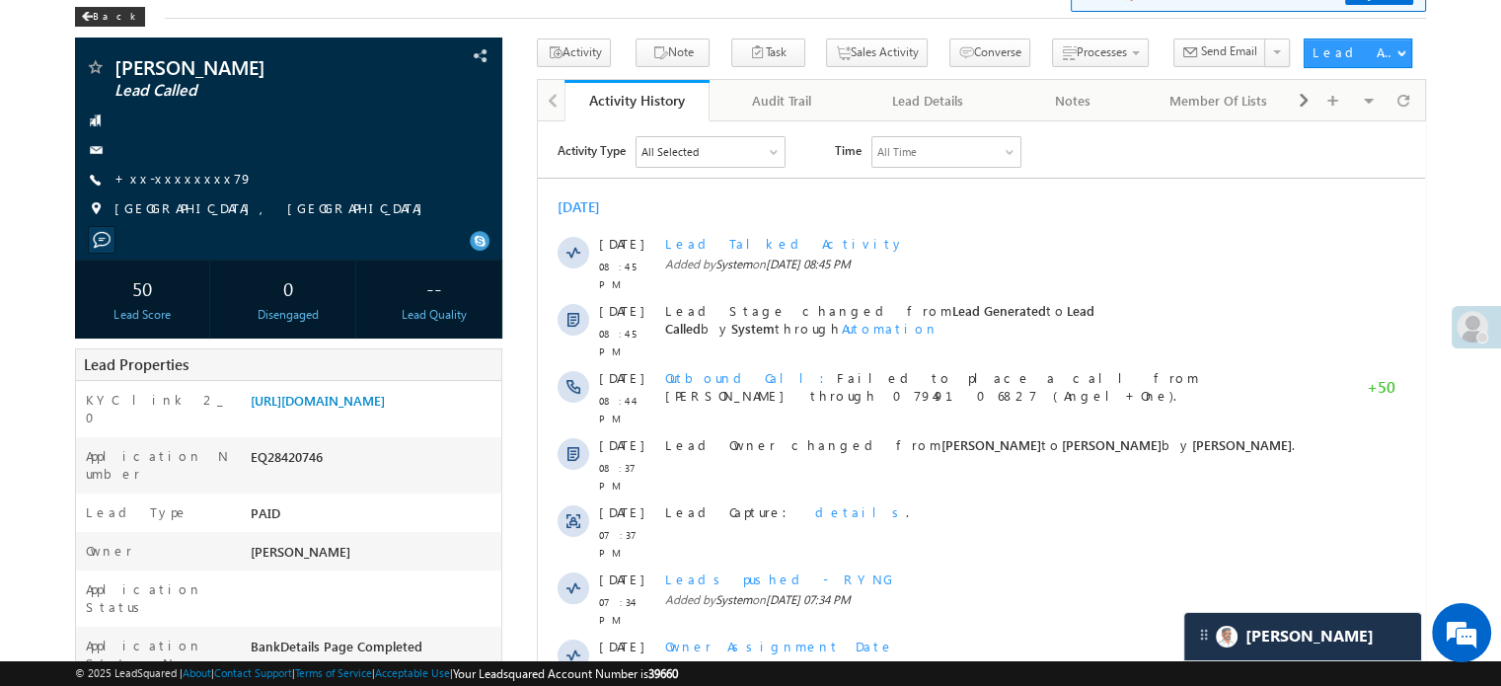
scroll to position [9954, 0]
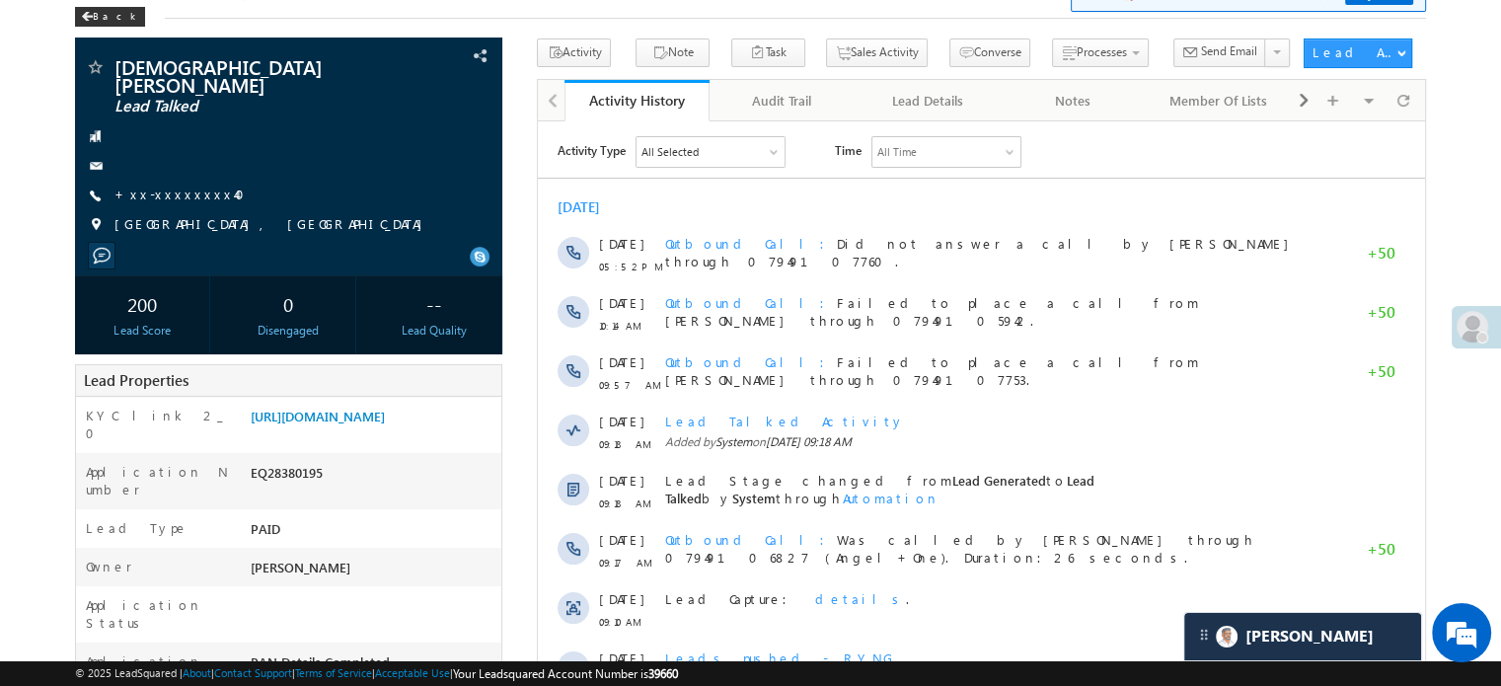
scroll to position [9954, 0]
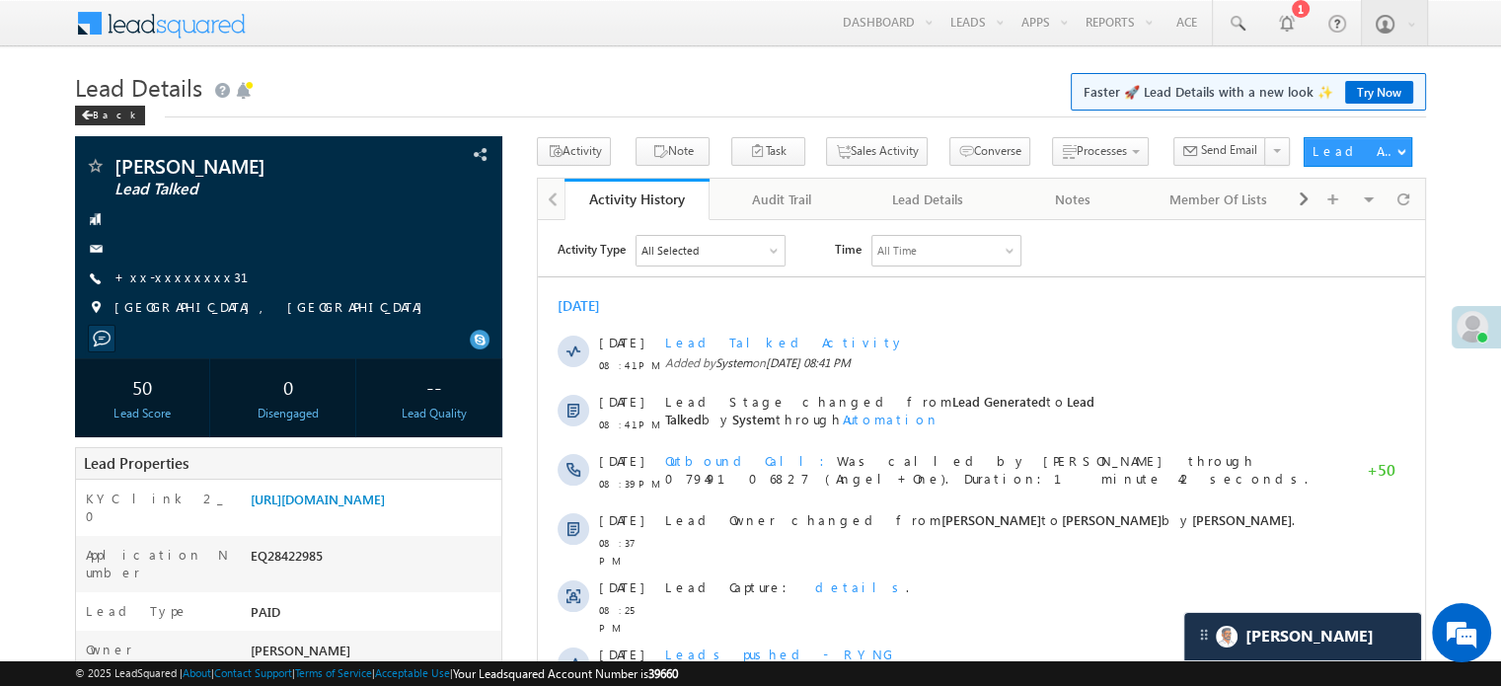
scroll to position [9954, 0]
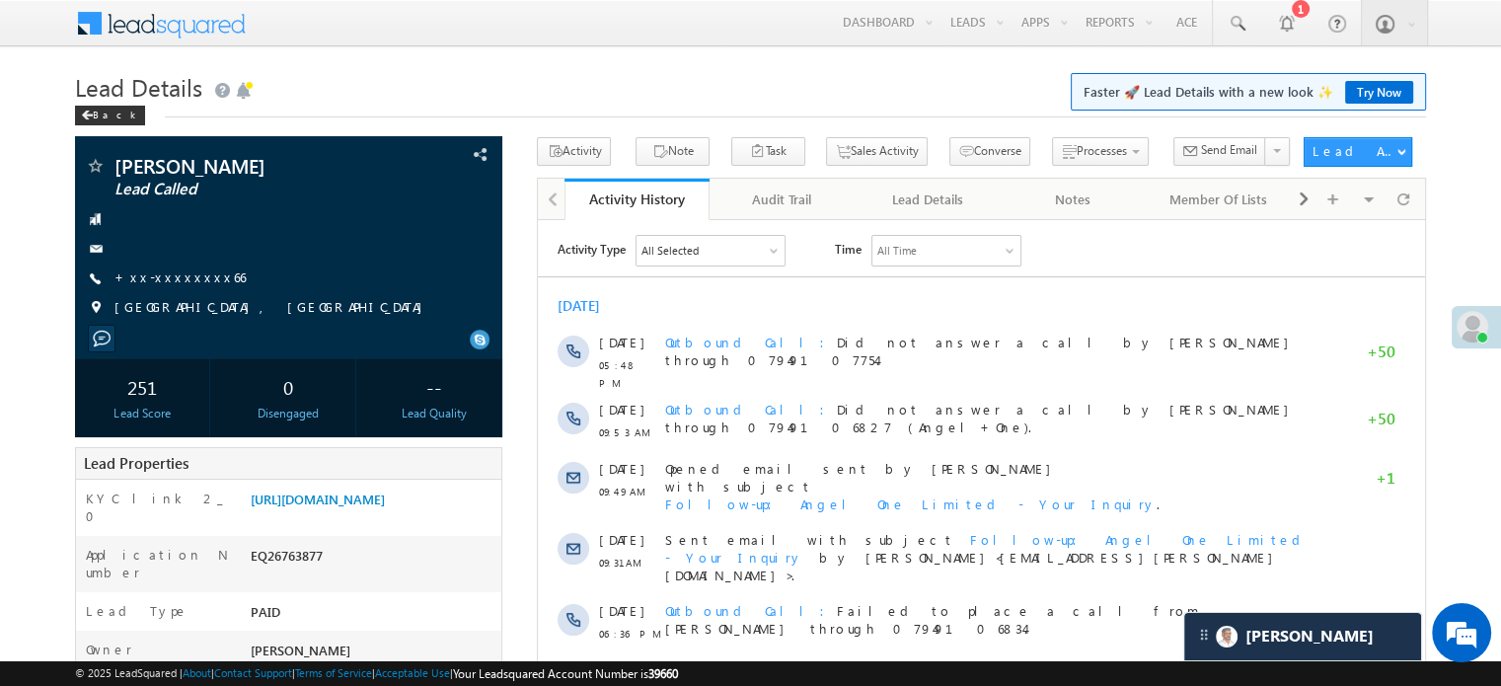
scroll to position [9954, 0]
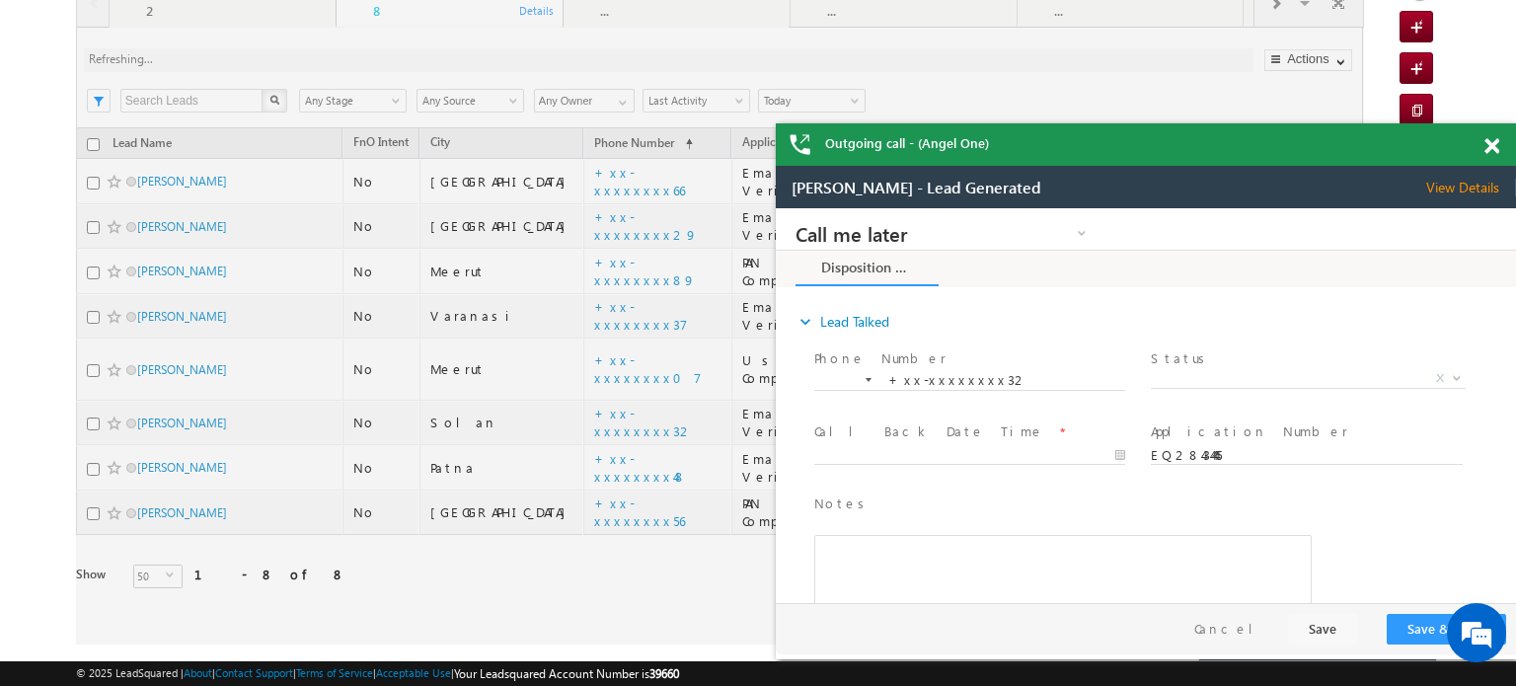
scroll to position [197, 0]
click at [1484, 142] on span at bounding box center [1491, 146] width 15 height 17
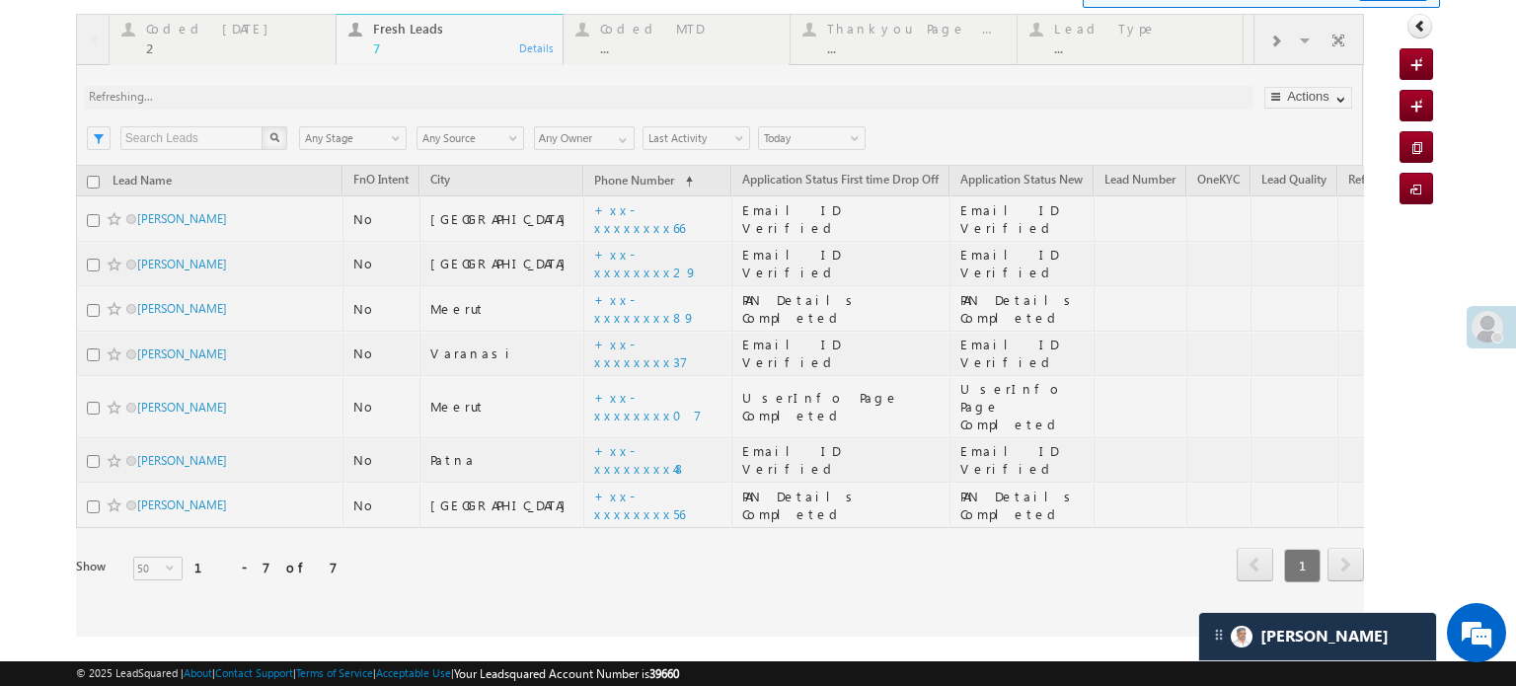
scroll to position [0, 0]
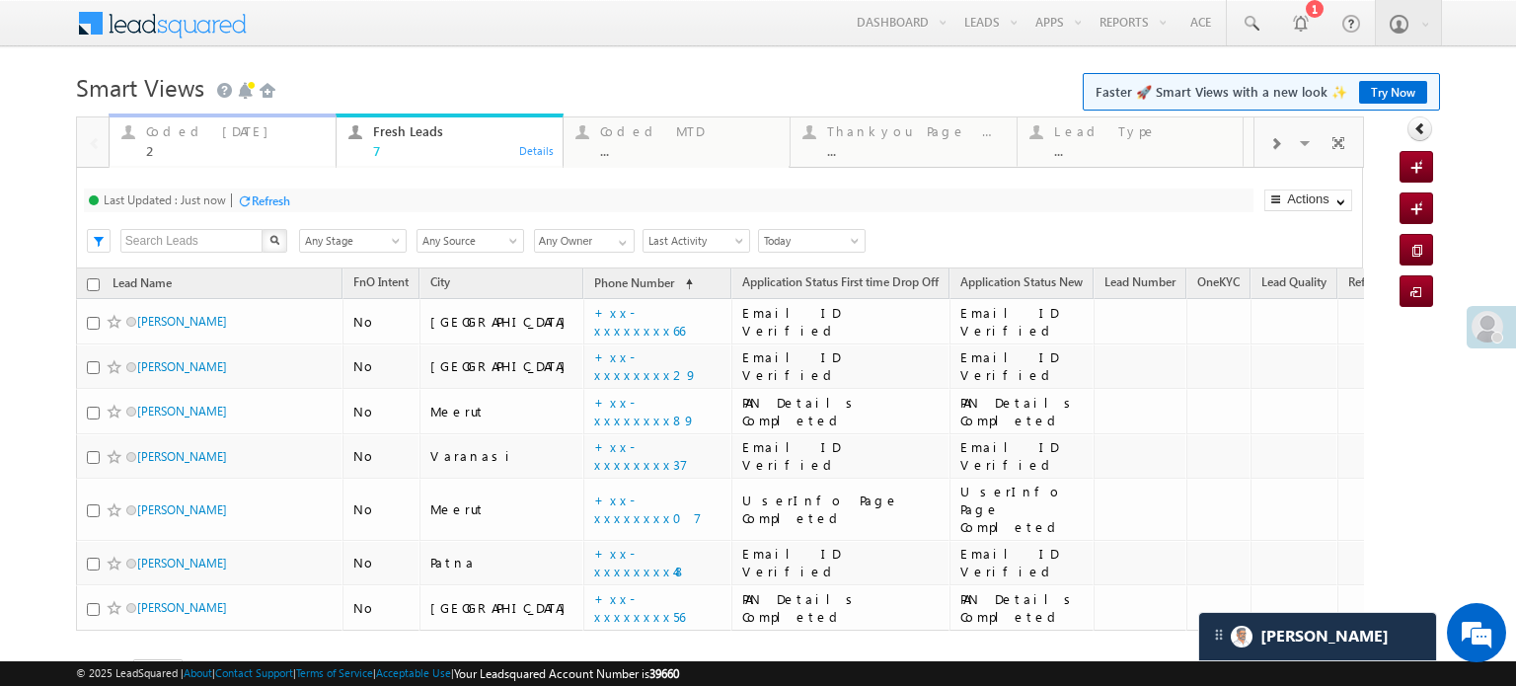
click at [188, 137] on div "Coded Today" at bounding box center [235, 131] width 178 height 16
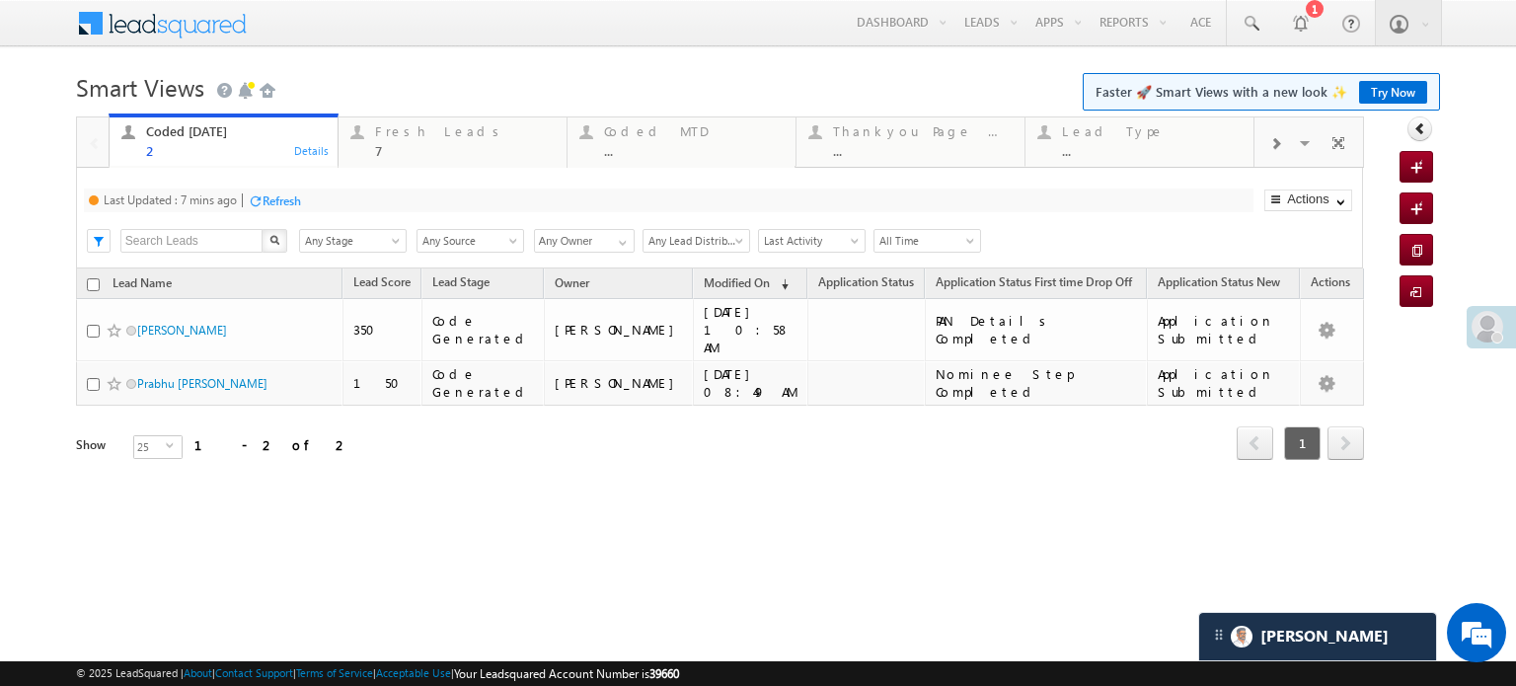
click at [276, 202] on div "Refresh" at bounding box center [282, 200] width 38 height 15
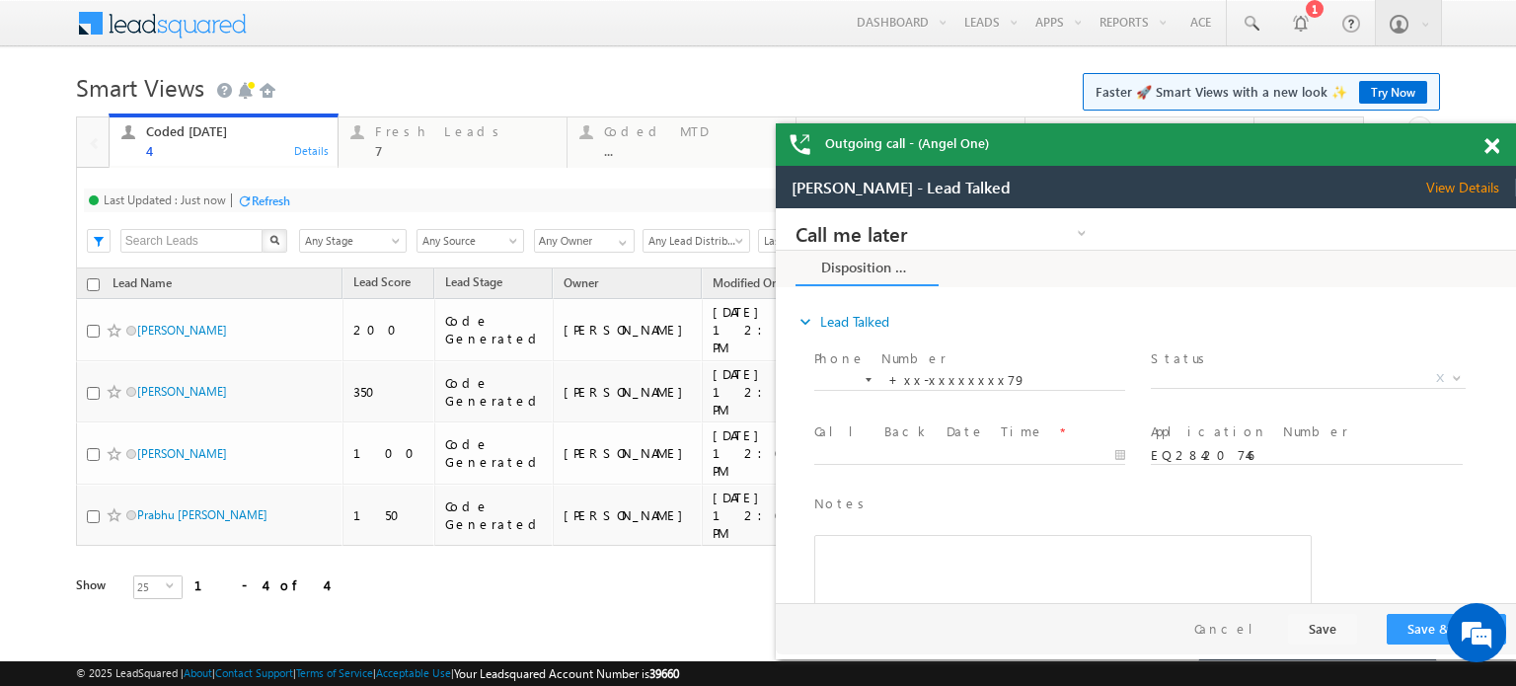
click at [1496, 140] on span at bounding box center [1491, 146] width 15 height 17
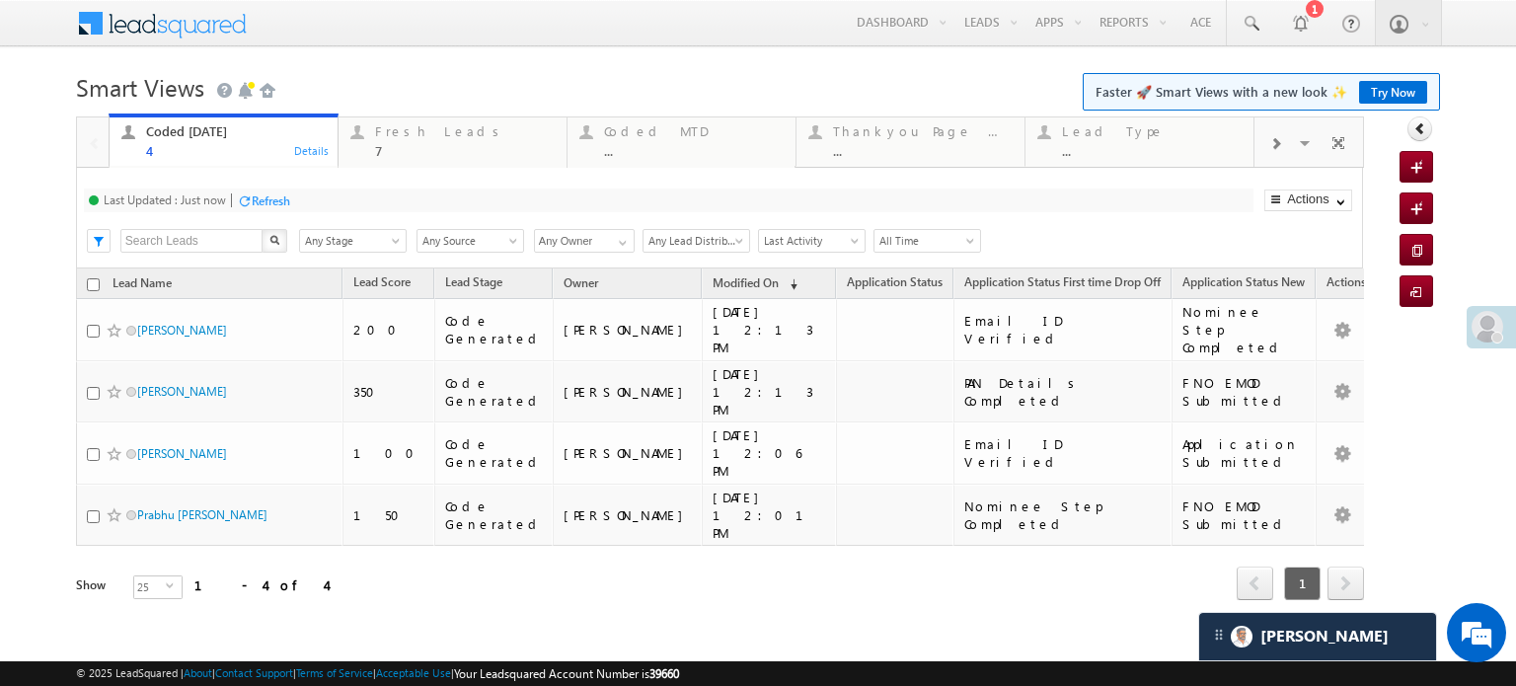
click at [1496, 147] on body "Menu Priya Rathore priya .rath ore@a ngelb rokin g.com" at bounding box center [758, 327] width 1516 height 655
click at [370, 137] on div "Fresh Leads 7 Details" at bounding box center [452, 138] width 224 height 38
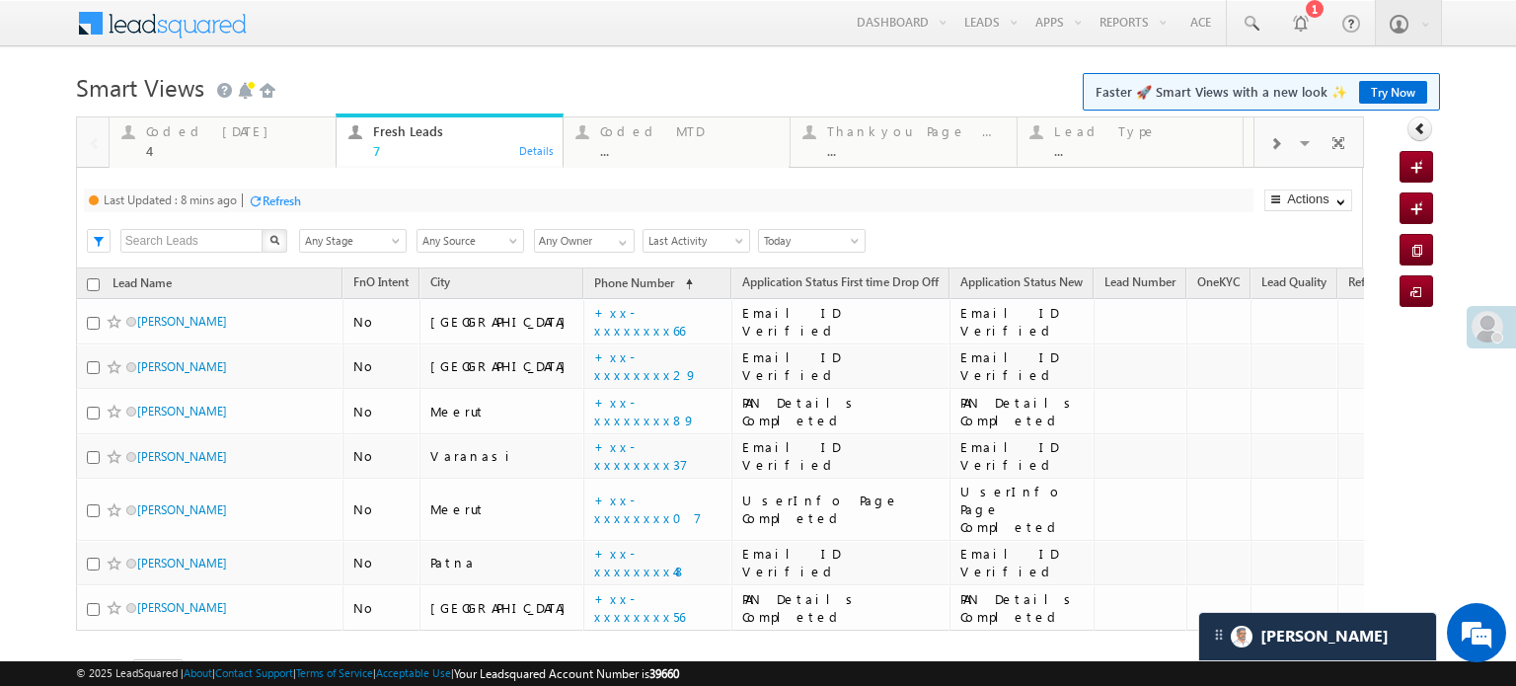
click at [276, 189] on div "Last Updated : 8 mins ago Refresh Refreshing..." at bounding box center [668, 200] width 1169 height 24
click at [289, 196] on div "Refresh" at bounding box center [282, 200] width 38 height 15
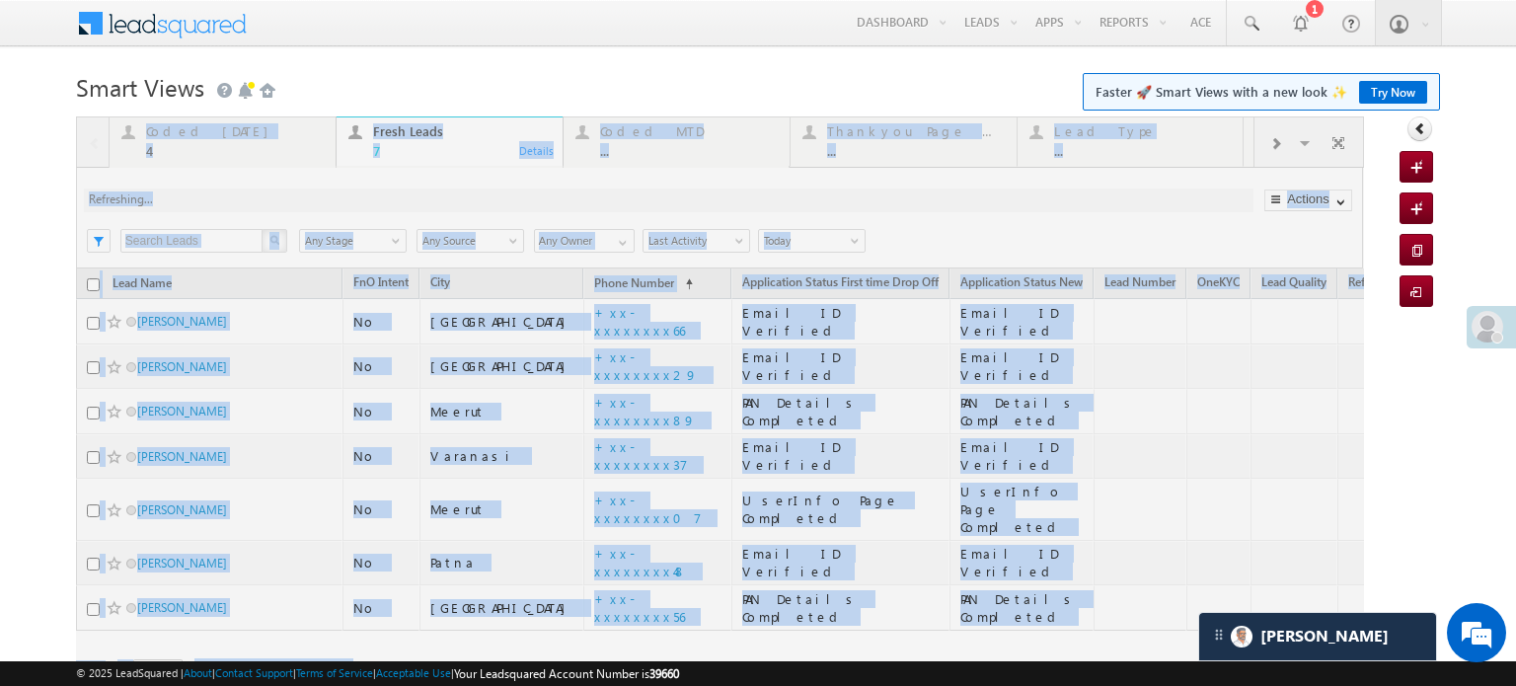
click at [289, 196] on div at bounding box center [720, 427] width 1288 height 623
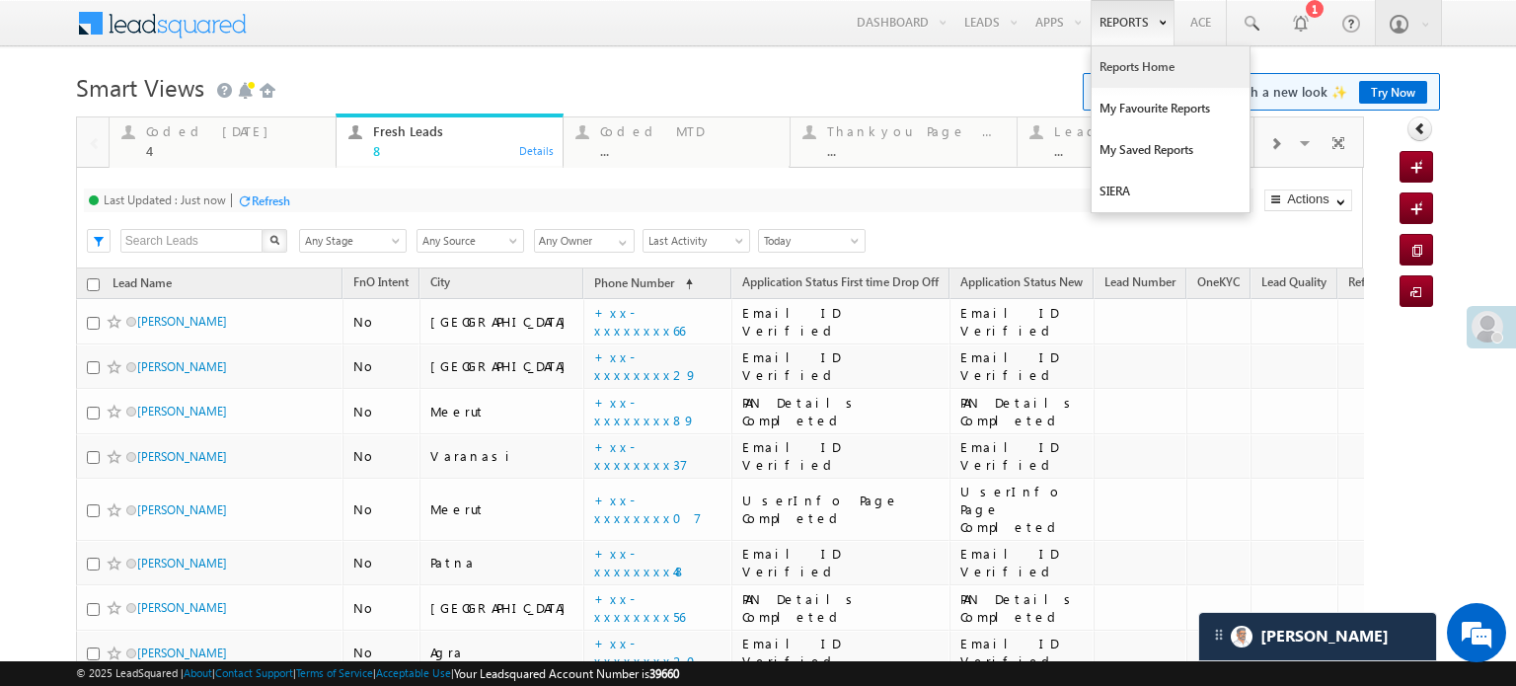
click at [1125, 50] on link "Reports Home" at bounding box center [1170, 66] width 158 height 41
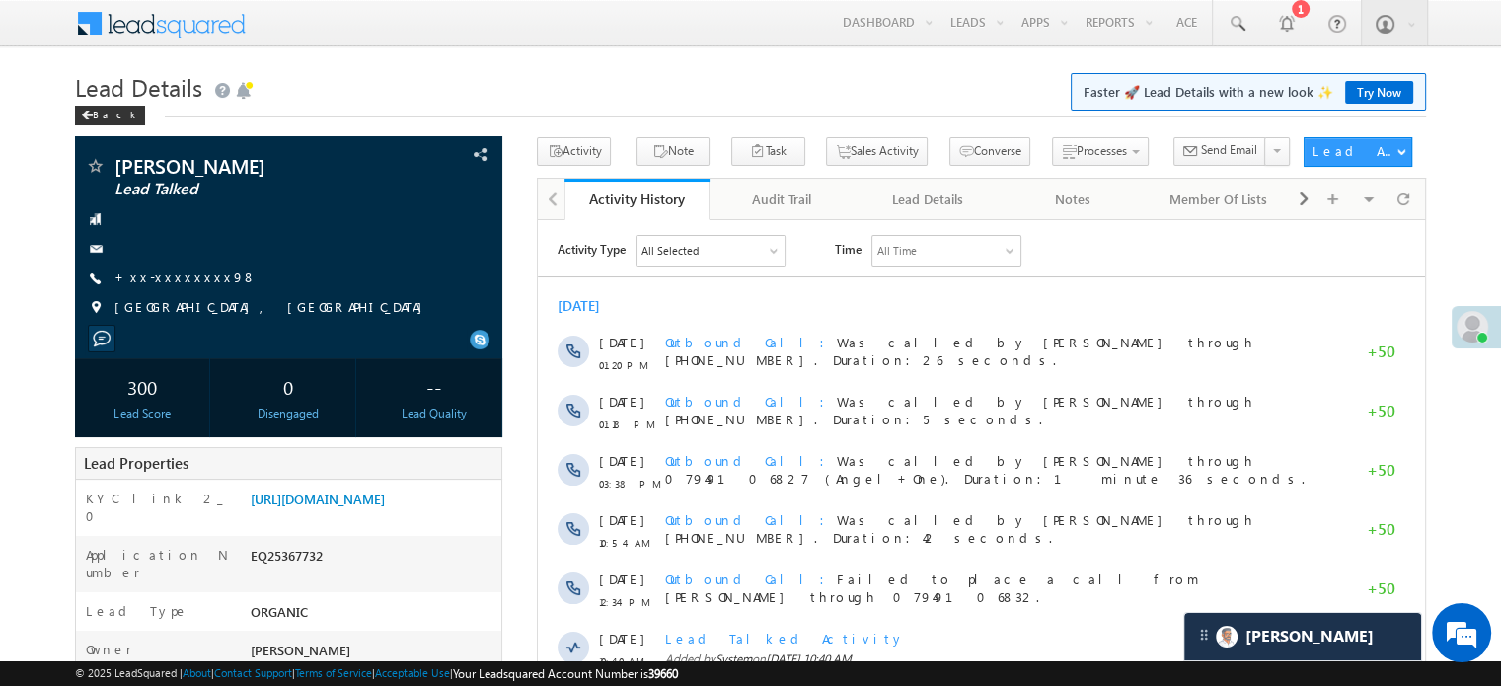
scroll to position [9954, 0]
